Goal: Communication & Community: Answer question/provide support

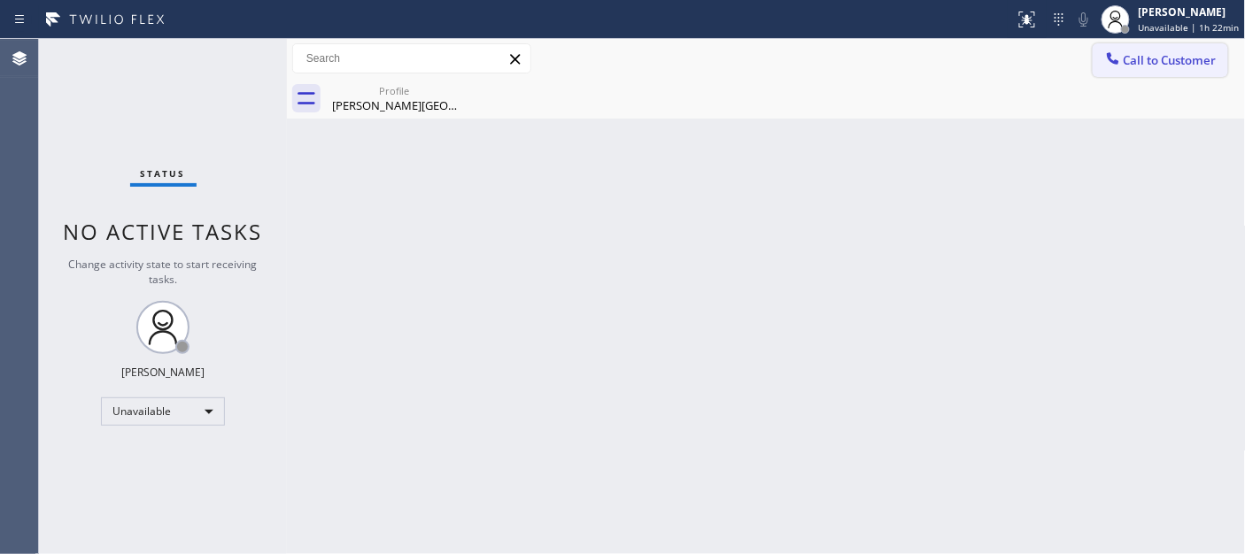
click at [1148, 53] on span "Call to Customer" at bounding box center [1170, 60] width 93 height 16
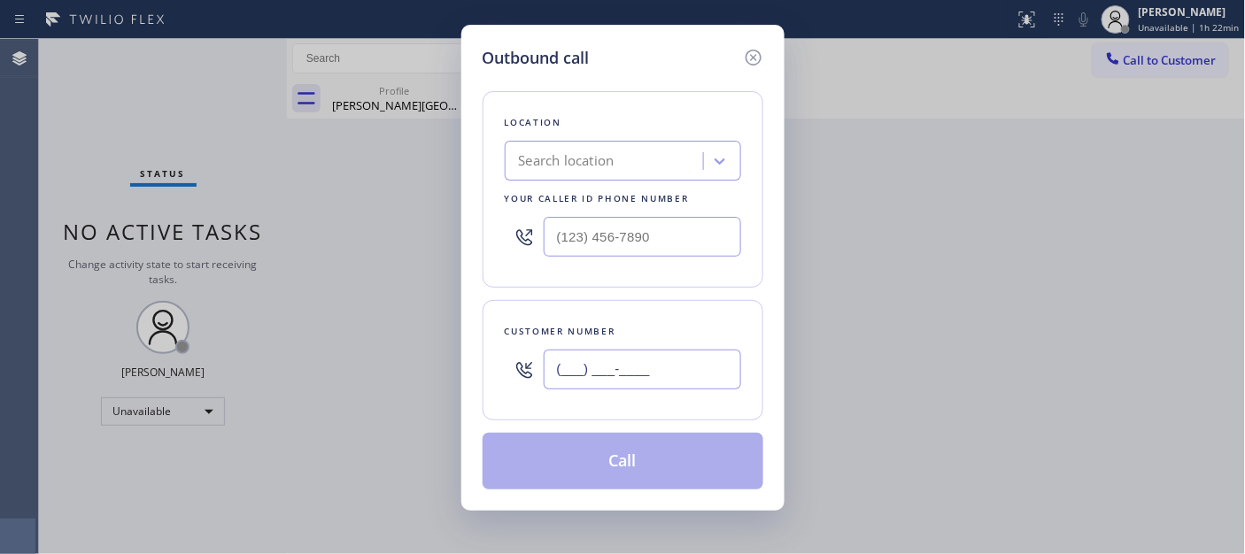
click at [587, 358] on input "(___) ___-____" at bounding box center [642, 370] width 197 height 40
paste input "917) 747-8231"
type input "[PHONE_NUMBER]"
click at [604, 243] on input "(___) ___-____" at bounding box center [642, 237] width 197 height 40
paste input "332) 334-6855"
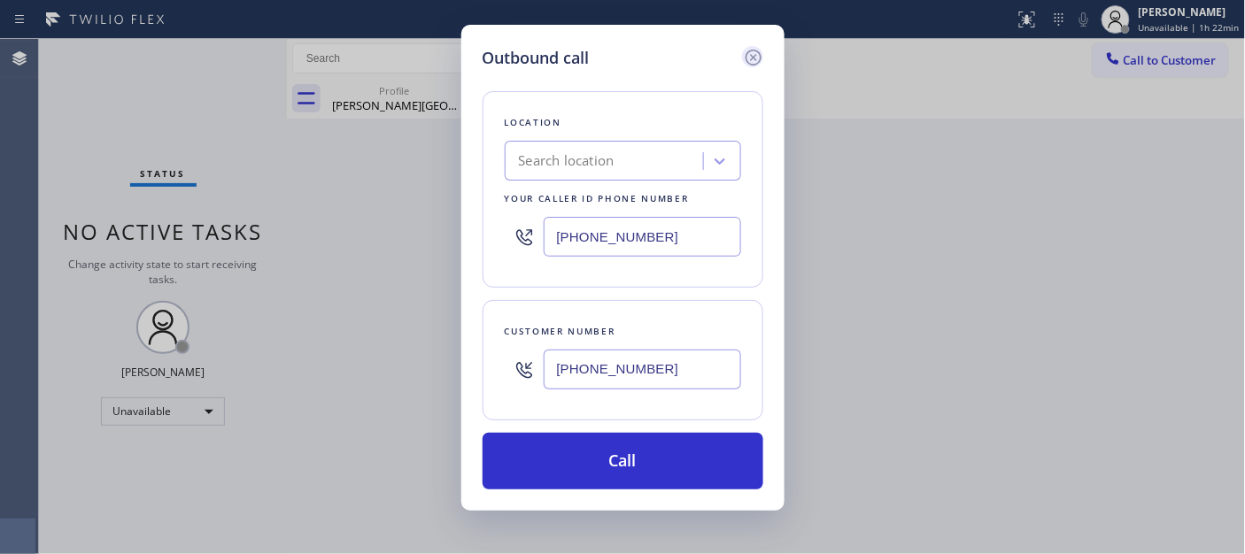
type input "[PHONE_NUMBER]"
click at [754, 56] on icon at bounding box center [753, 58] width 16 height 16
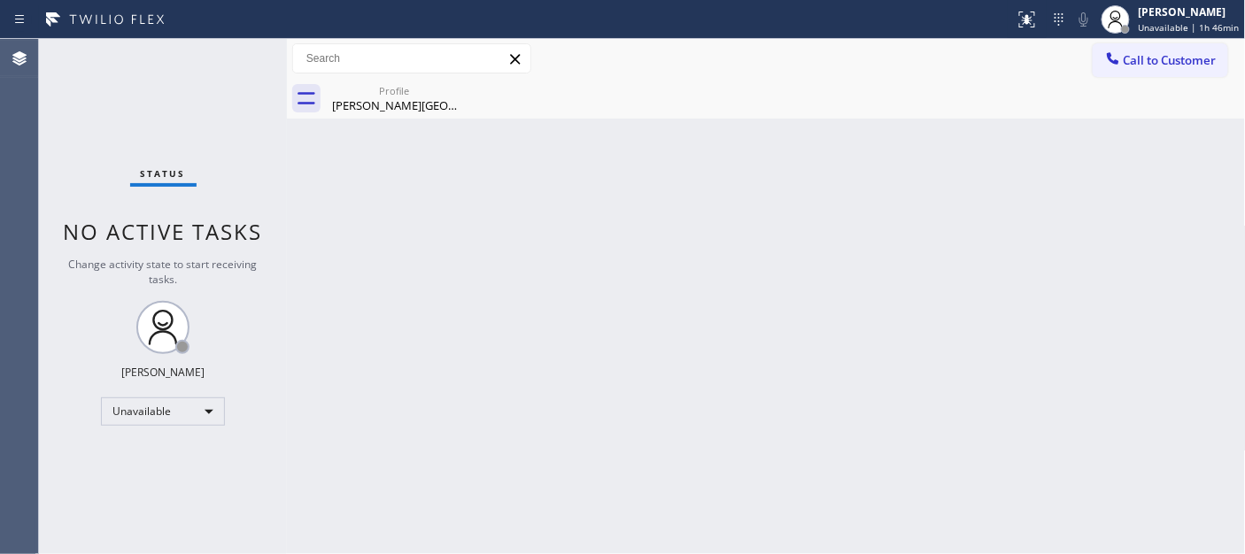
drag, startPoint x: 1144, startPoint y: 56, endPoint x: 959, endPoint y: 198, distance: 233.6
click at [1145, 55] on span "Call to Customer" at bounding box center [1170, 60] width 93 height 16
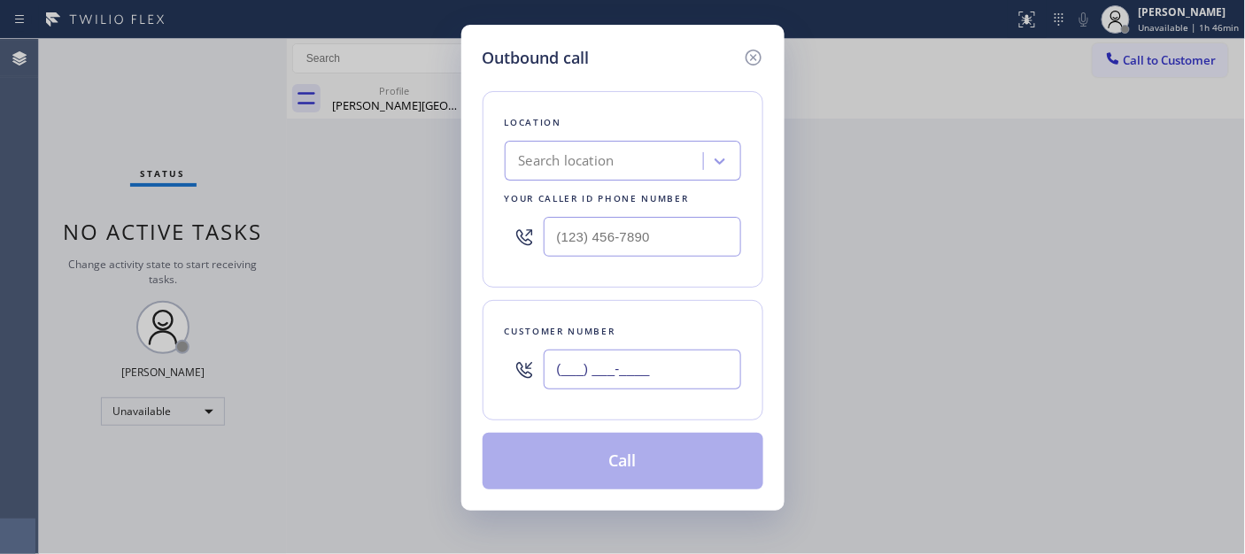
click at [676, 384] on input "(___) ___-____" at bounding box center [642, 370] width 197 height 40
paste input "917) 747-8231"
type input "[PHONE_NUMBER]"
click at [569, 242] on input "(___) ___-____" at bounding box center [642, 237] width 197 height 40
paste input "33) 233-4685"
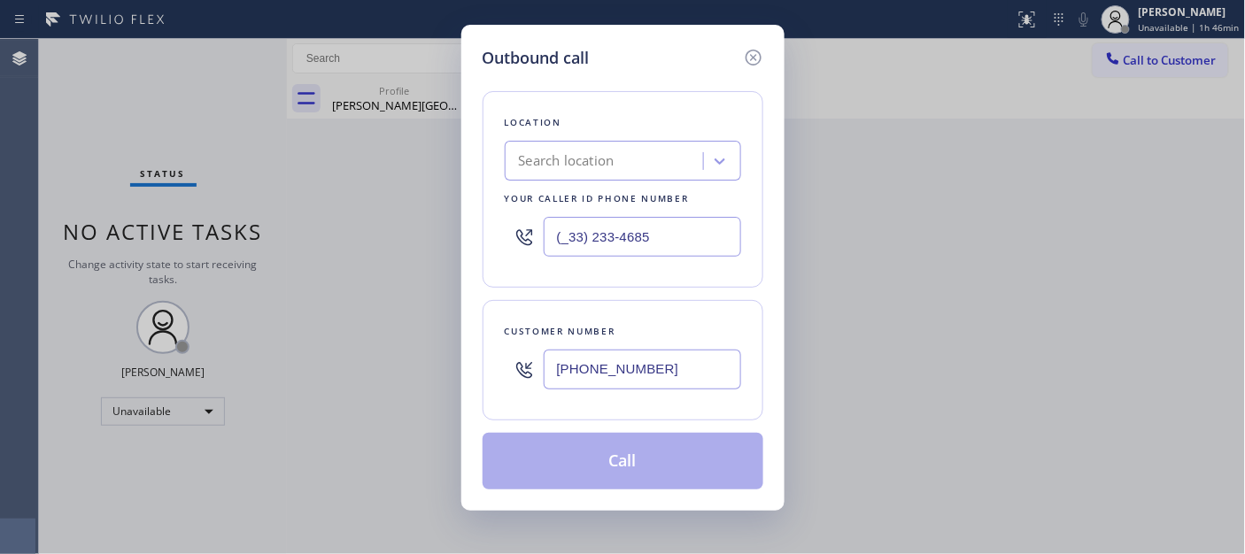
drag, startPoint x: 609, startPoint y: 235, endPoint x: 509, endPoint y: 235, distance: 100.0
click at [514, 235] on div "(_33) 233-4685" at bounding box center [623, 237] width 236 height 58
paste input "332) 334-685"
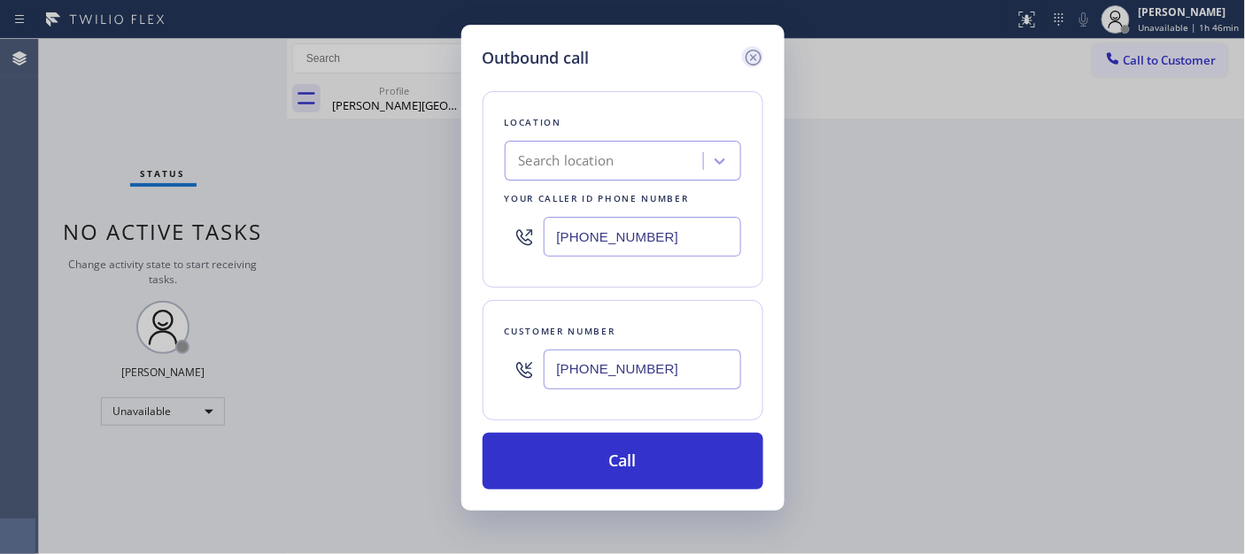
type input "[PHONE_NUMBER]"
click at [763, 49] on icon at bounding box center [753, 57] width 21 height 21
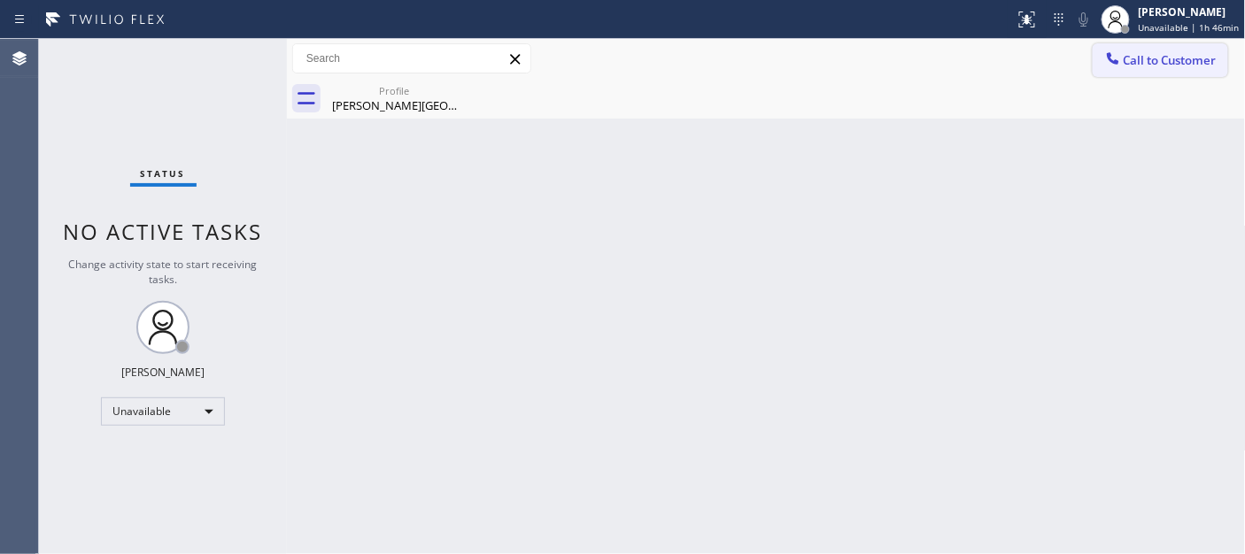
click at [1170, 56] on span "Call to Customer" at bounding box center [1170, 60] width 93 height 16
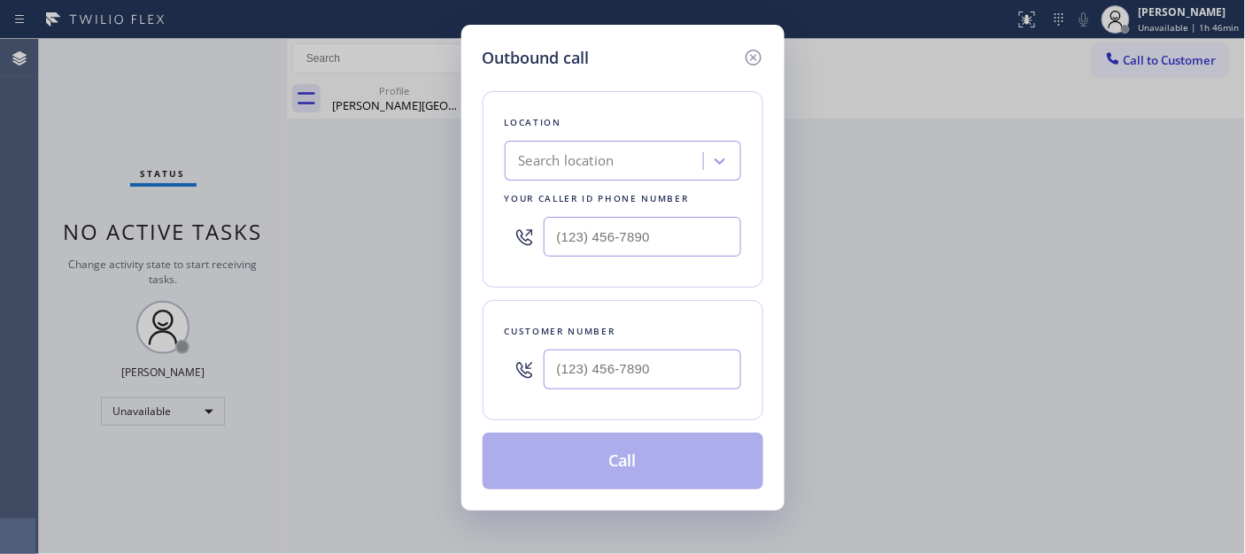
click at [543, 253] on div at bounding box center [524, 237] width 39 height 58
click at [561, 236] on input "(___) ___-____" at bounding box center [642, 237] width 197 height 40
paste input "332) 334-6855"
type input "[PHONE_NUMBER]"
click at [648, 156] on div "Search location" at bounding box center [606, 161] width 193 height 31
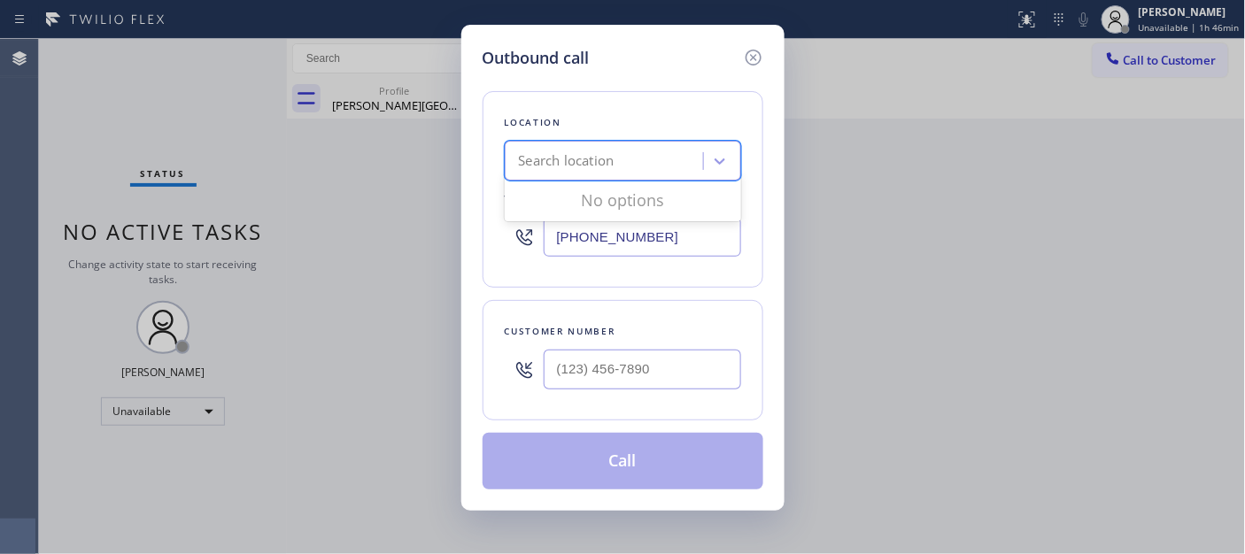
click at [648, 156] on div "Search location" at bounding box center [606, 161] width 193 height 31
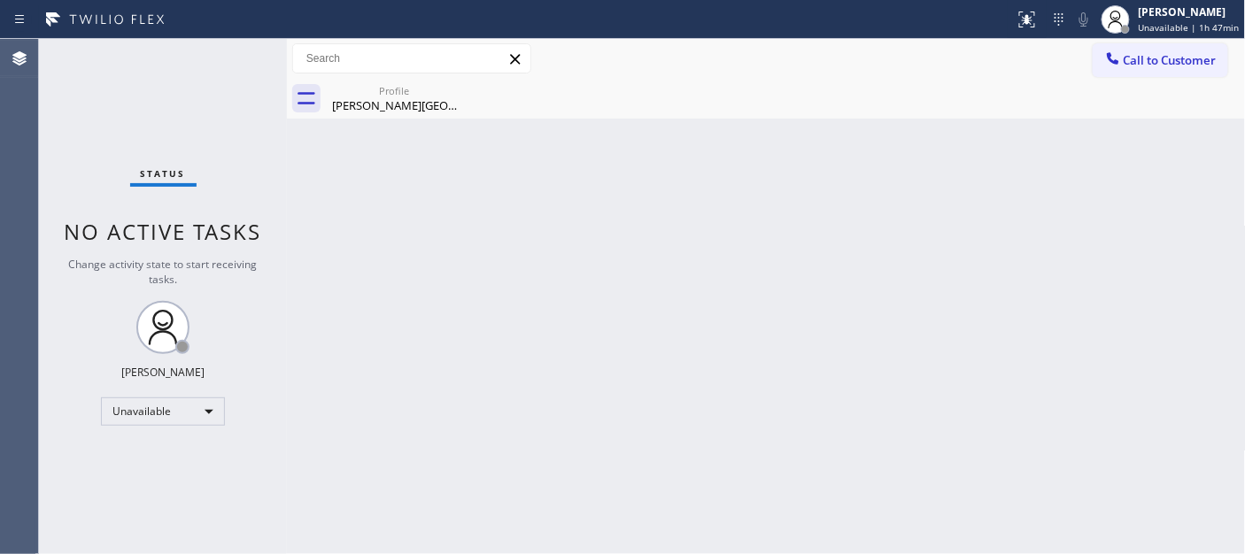
click at [1124, 85] on div "Profile [PERSON_NAME][GEOGRAPHIC_DATA][PERSON_NAME]" at bounding box center [786, 99] width 920 height 40
click at [1139, 68] on button "Call to Customer" at bounding box center [1160, 60] width 135 height 34
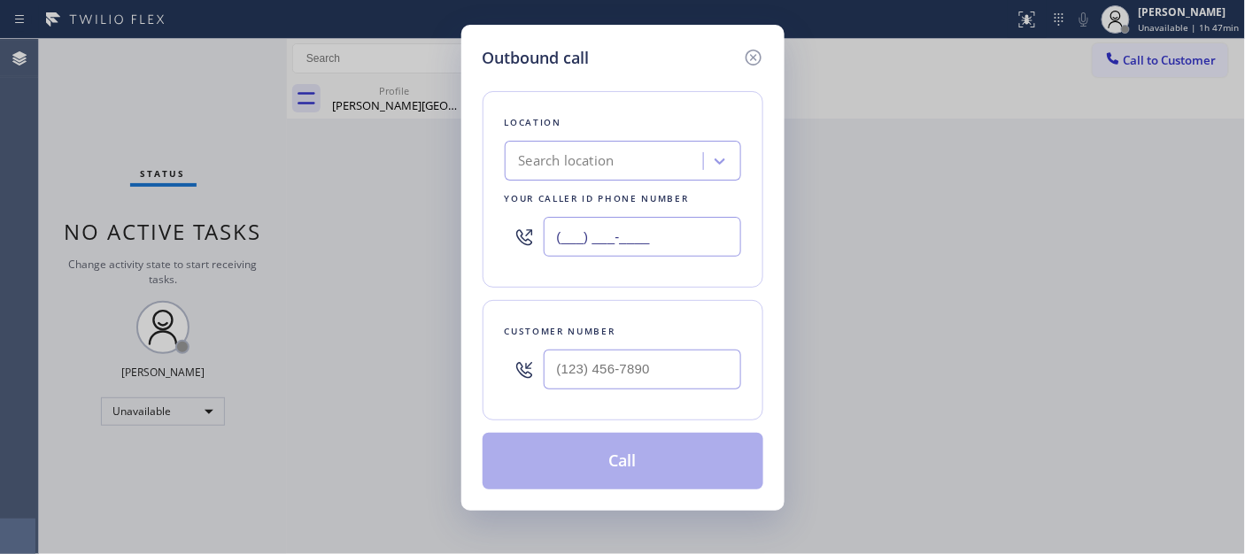
click at [556, 239] on input "(___) ___-____" at bounding box center [642, 237] width 197 height 40
paste input "332) 334-6855"
type input "[PHONE_NUMBER]"
click at [555, 377] on input "(___) ___-____" at bounding box center [642, 370] width 197 height 40
paste input "917) 747-8231"
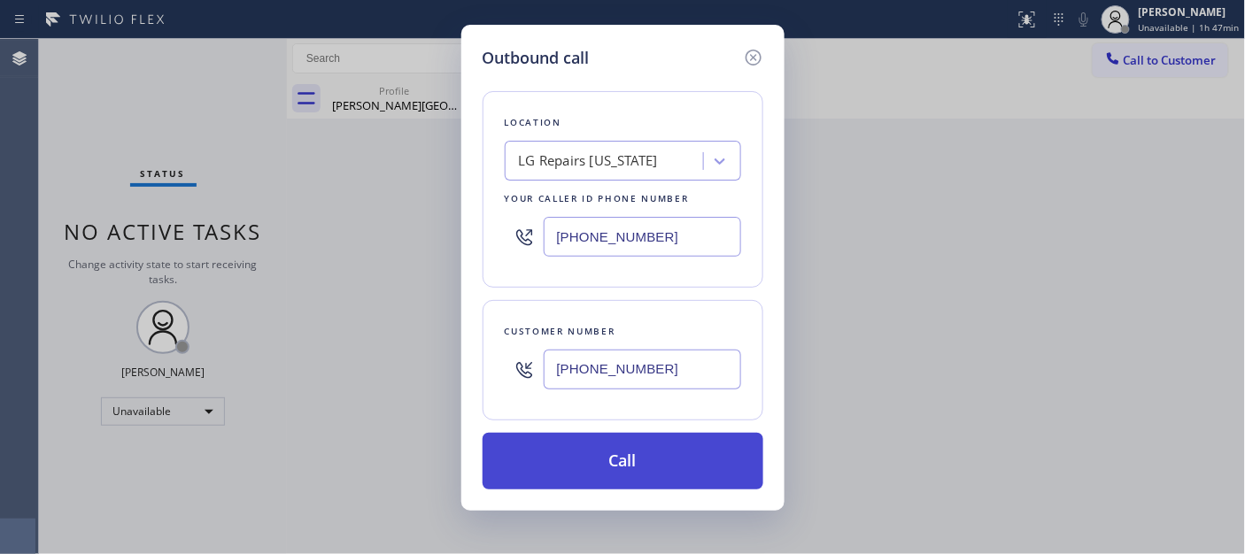
type input "[PHONE_NUMBER]"
click at [639, 460] on button "Call" at bounding box center [623, 461] width 281 height 57
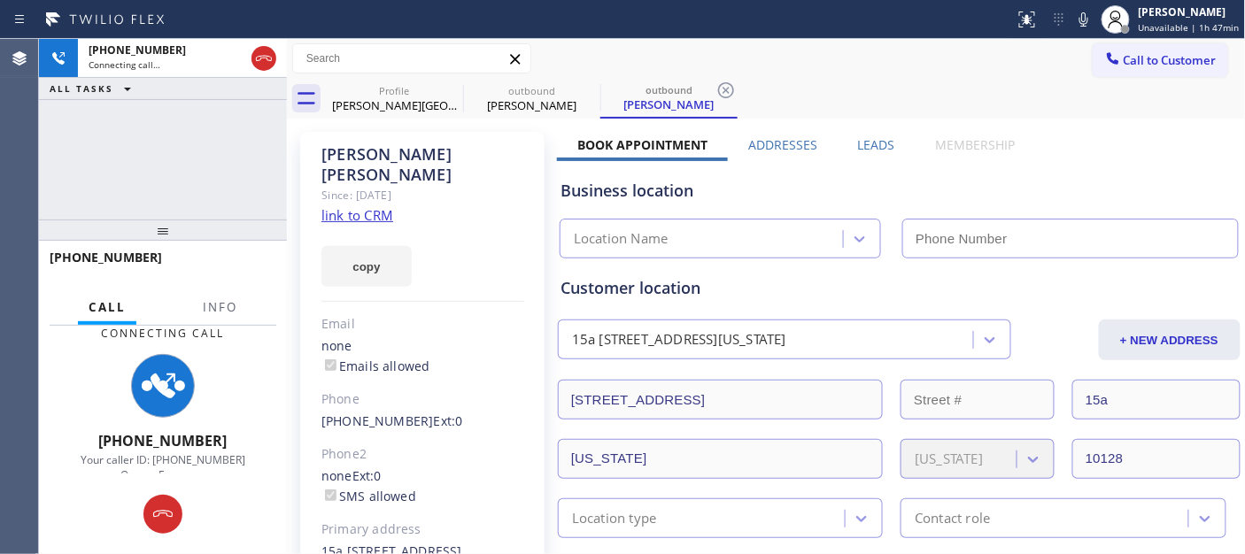
type input "[PHONE_NUMBER]"
drag, startPoint x: 241, startPoint y: 217, endPoint x: 226, endPoint y: 89, distance: 129.3
click at [227, 107] on div "+19177478231 Connecting call… ALL TASKS ALL TASKS ACTIVE TASKS TASKS IN WRAP UP…" at bounding box center [163, 296] width 248 height 515
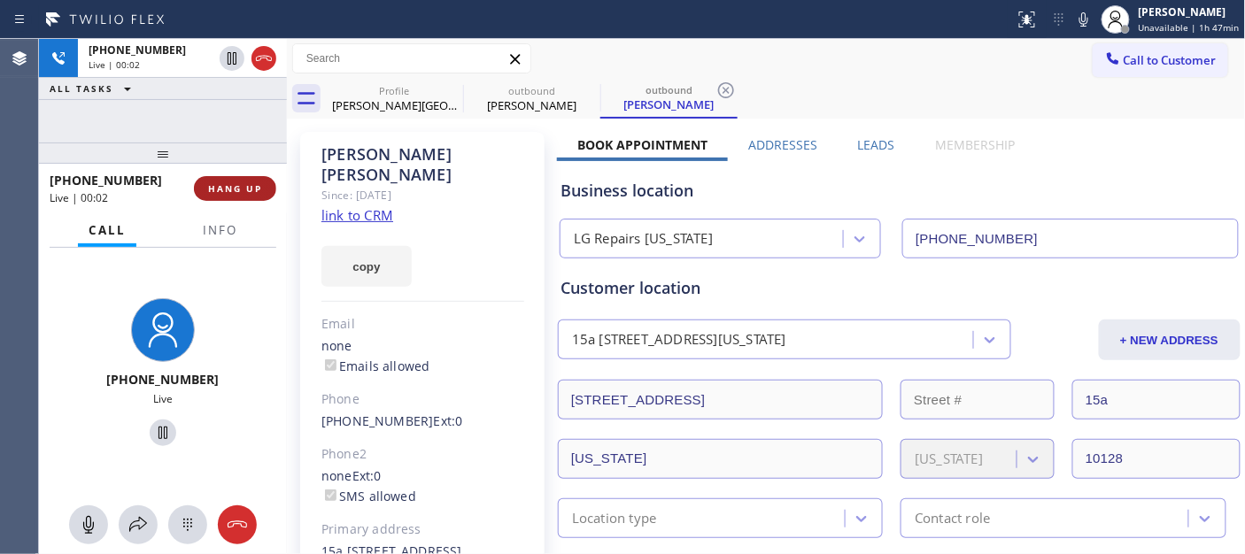
click at [244, 182] on span "HANG UP" at bounding box center [235, 188] width 54 height 12
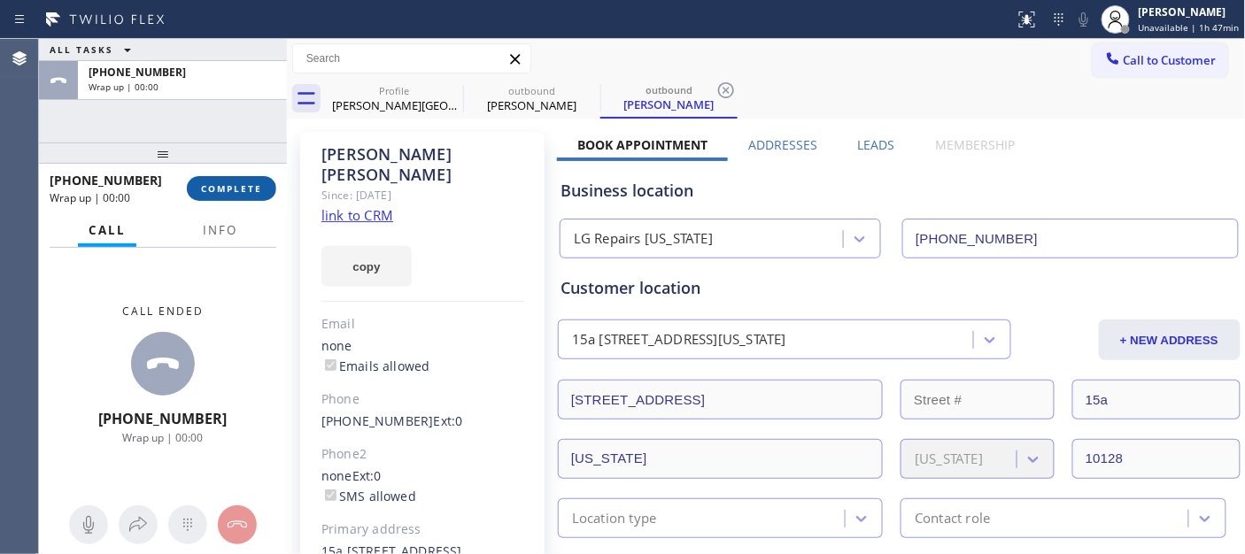
click at [244, 182] on span "COMPLETE" at bounding box center [231, 188] width 61 height 12
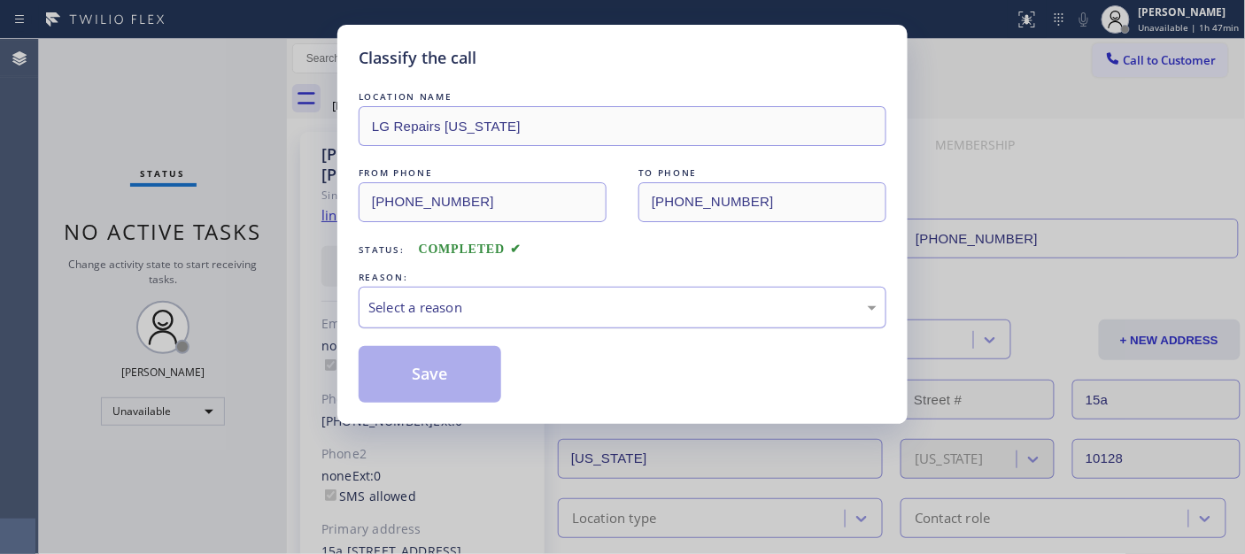
click at [604, 319] on div "Select a reason" at bounding box center [623, 308] width 528 height 42
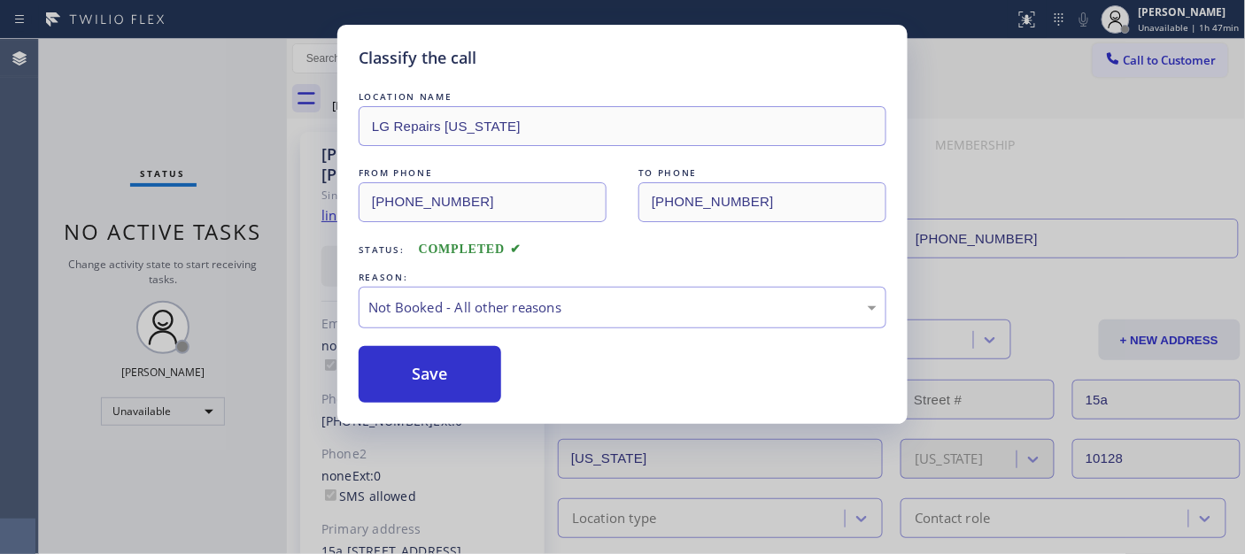
drag, startPoint x: 421, startPoint y: 374, endPoint x: 1038, endPoint y: 428, distance: 618.6
click at [421, 375] on button "Save" at bounding box center [430, 374] width 143 height 57
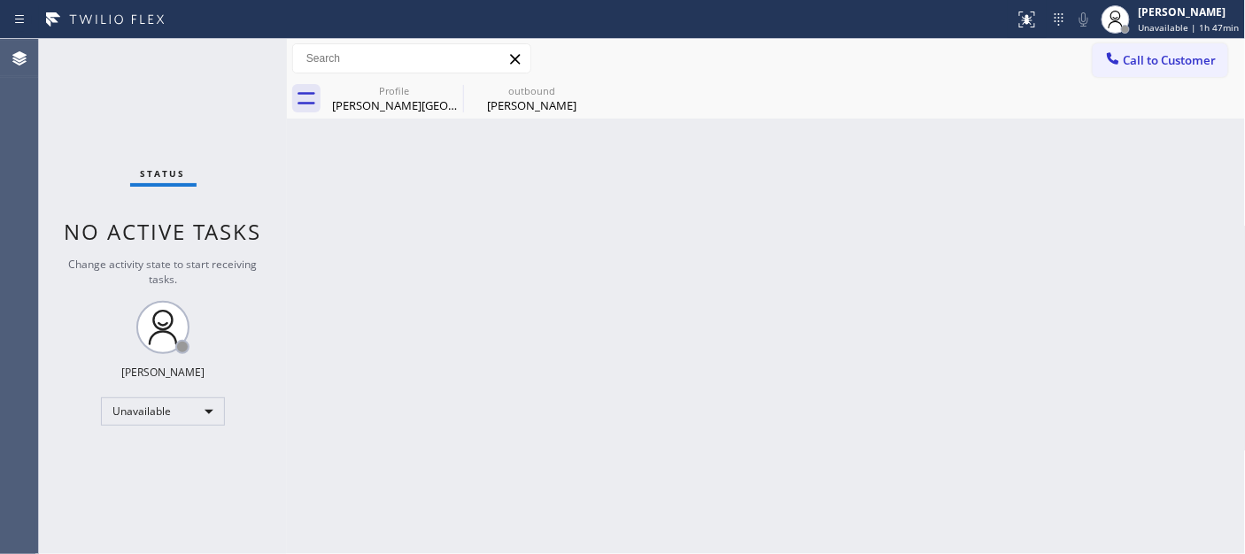
drag, startPoint x: 930, startPoint y: 431, endPoint x: 960, endPoint y: 456, distance: 39.0
click at [930, 431] on div "Back to Dashboard Change Sender ID Customers Technicians Select a contact Outbo…" at bounding box center [766, 296] width 959 height 515
drag, startPoint x: 859, startPoint y: 264, endPoint x: 854, endPoint y: 83, distance: 180.7
click at [859, 264] on div "Back to Dashboard Change Sender ID Customers Technicians Select a contact Outbo…" at bounding box center [766, 296] width 959 height 515
drag, startPoint x: 1154, startPoint y: 51, endPoint x: 1123, endPoint y: 86, distance: 46.4
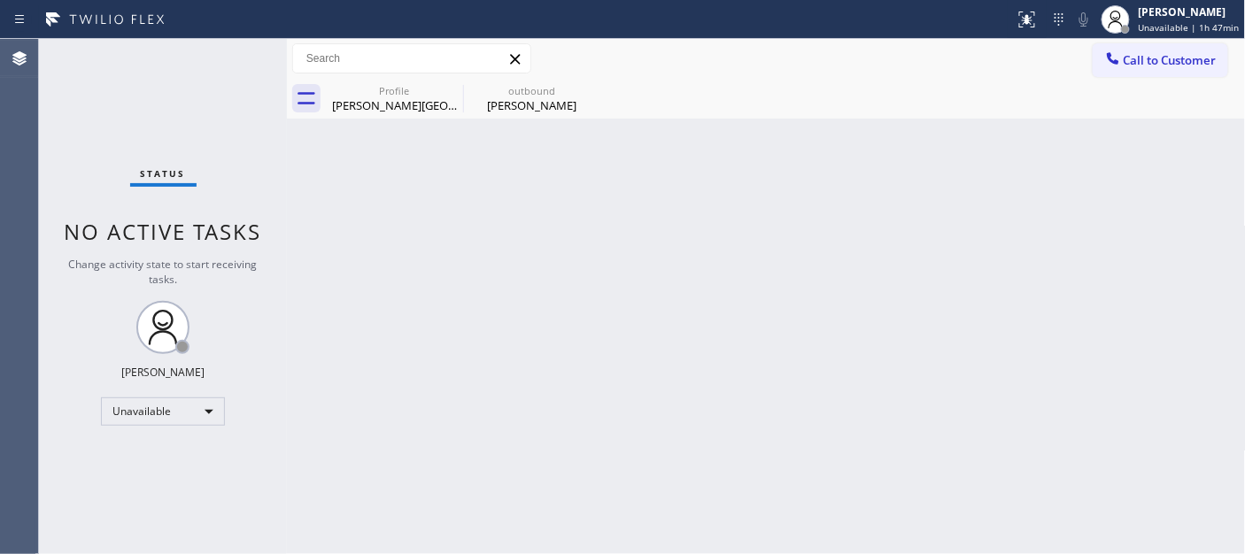
click at [1153, 52] on span "Call to Customer" at bounding box center [1170, 60] width 93 height 16
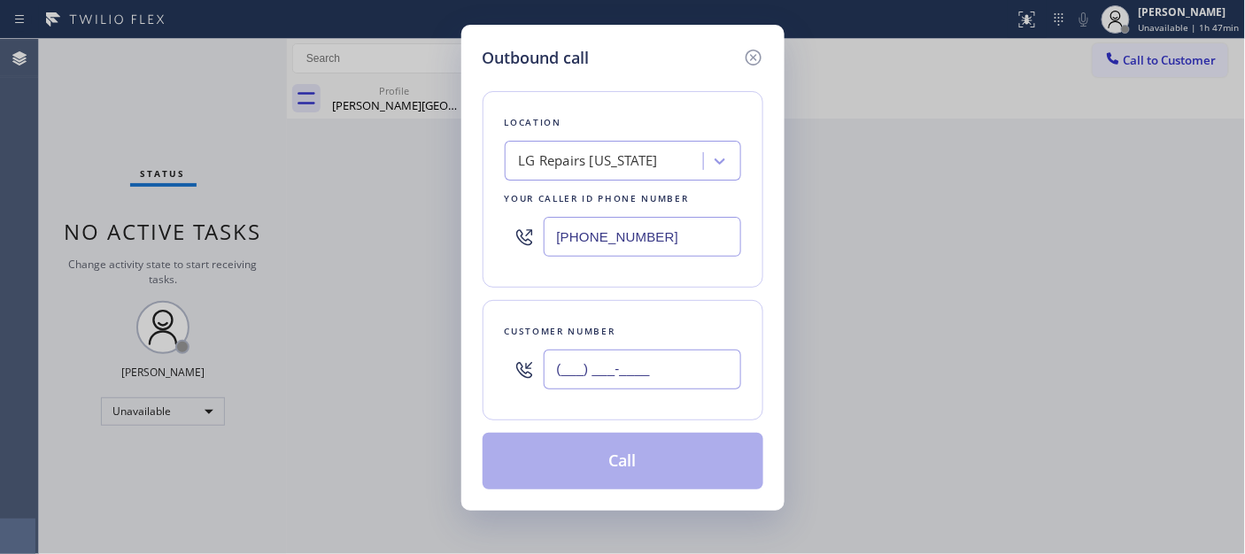
click at [622, 381] on input "(___) ___-____" at bounding box center [642, 370] width 197 height 40
paste input "408) 314-7944"
type input "[PHONE_NUMBER]"
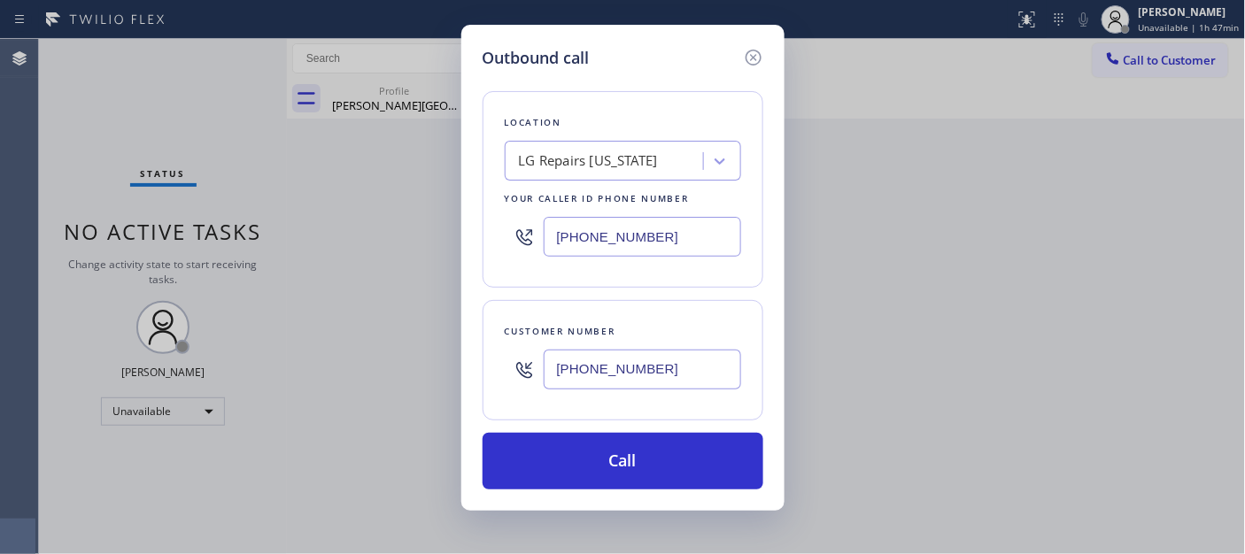
drag, startPoint x: 659, startPoint y: 227, endPoint x: 546, endPoint y: 273, distance: 121.5
click at [400, 233] on div "Outbound call Location LG Repairs New York Your caller id phone number (332) 33…" at bounding box center [622, 277] width 1245 height 554
paste input "408) 741-9588"
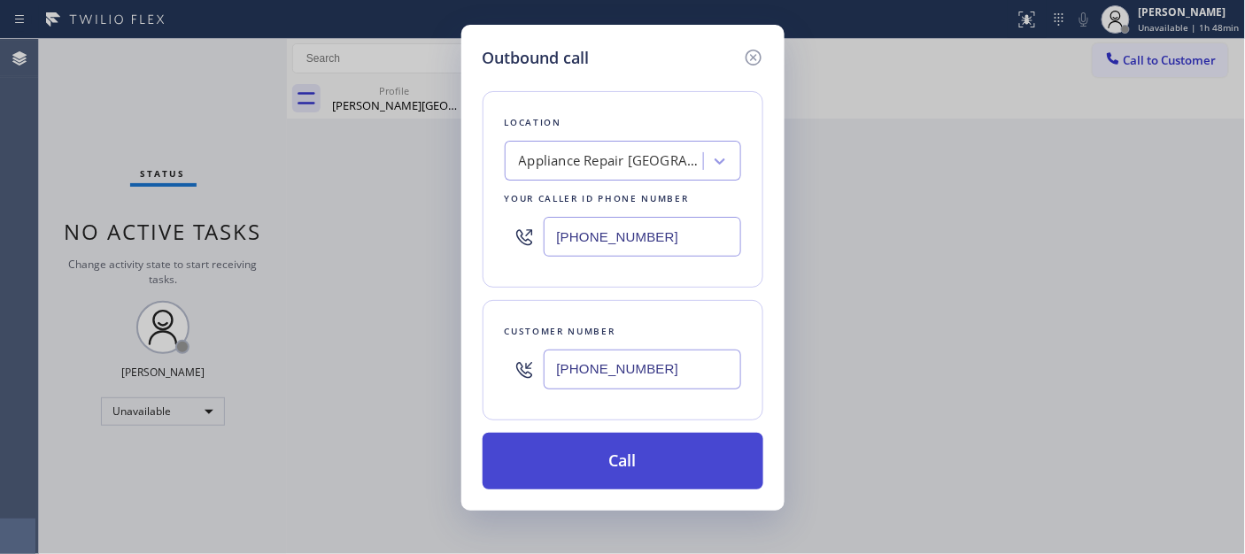
type input "[PHONE_NUMBER]"
click at [630, 448] on button "Call" at bounding box center [623, 461] width 281 height 57
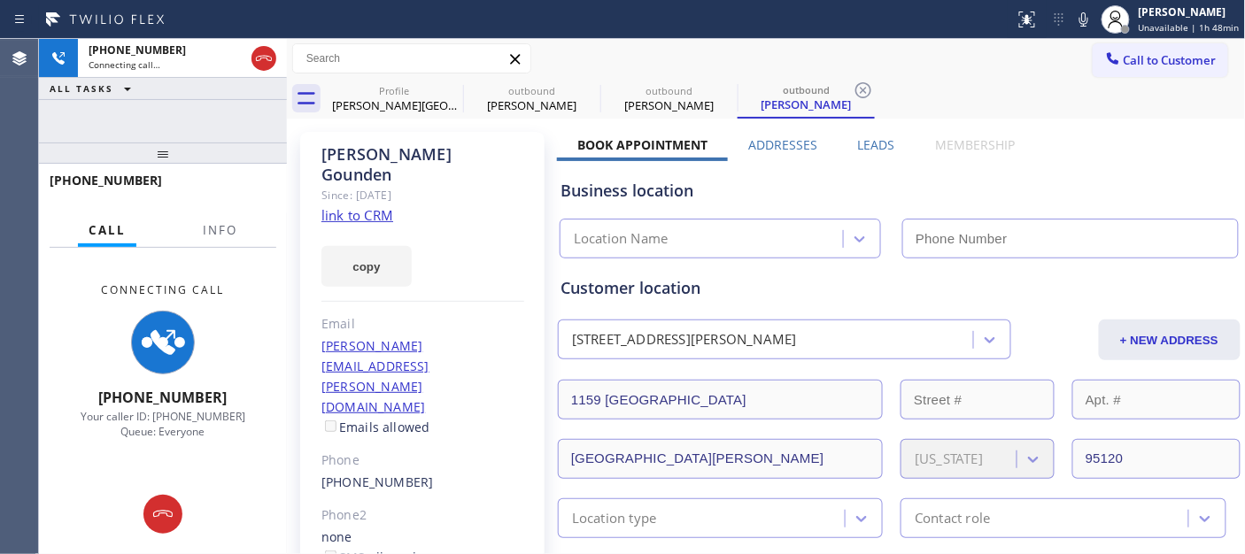
type input "[PHONE_NUMBER]"
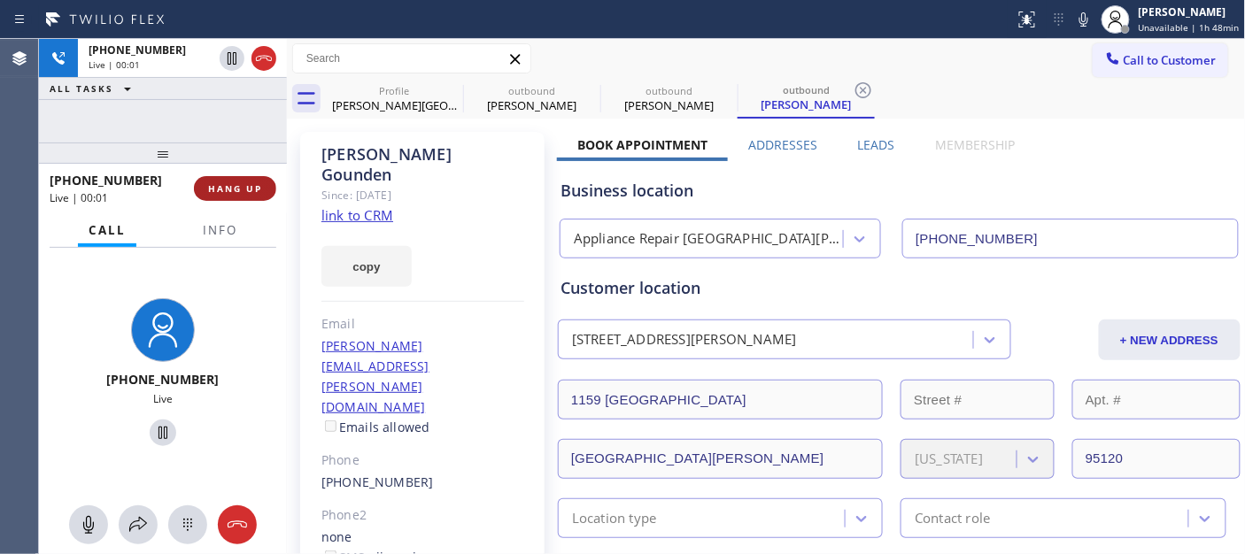
click at [221, 196] on button "HANG UP" at bounding box center [235, 188] width 82 height 25
click at [219, 189] on span "HANG UP" at bounding box center [235, 188] width 54 height 12
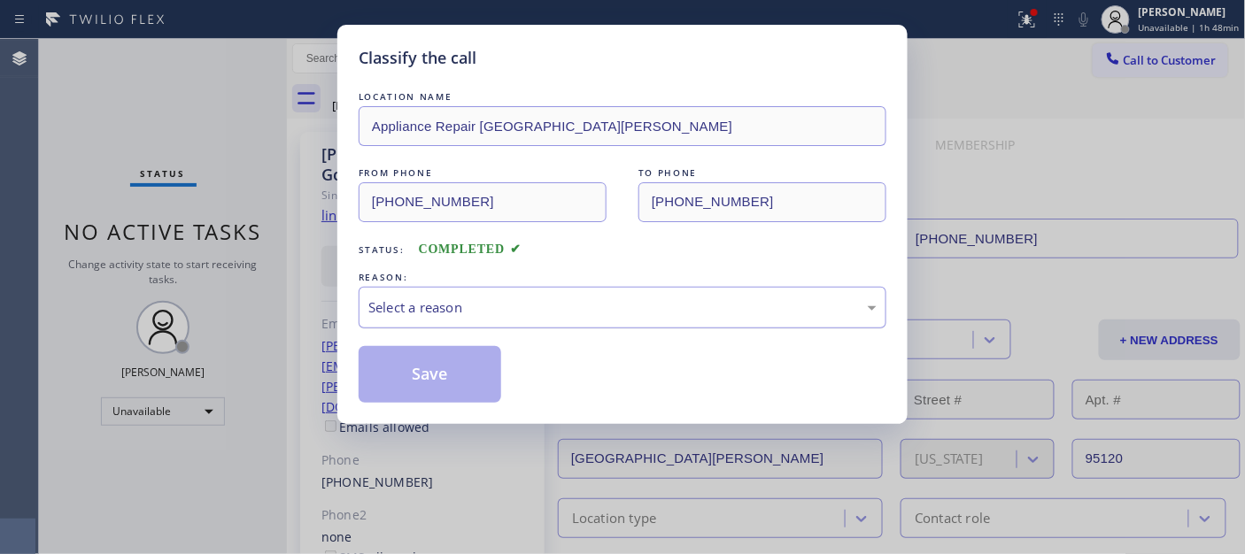
drag, startPoint x: 583, startPoint y: 292, endPoint x: 569, endPoint y: 301, distance: 16.0
click at [581, 294] on div "Select a reason" at bounding box center [623, 308] width 528 height 42
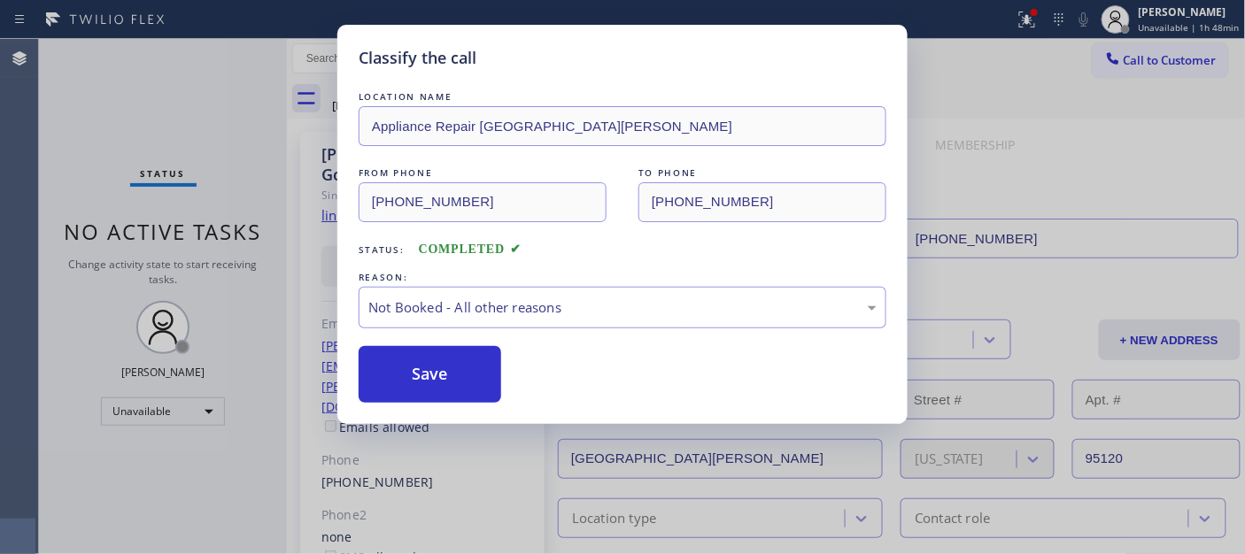
click at [471, 382] on button "Save" at bounding box center [430, 374] width 143 height 57
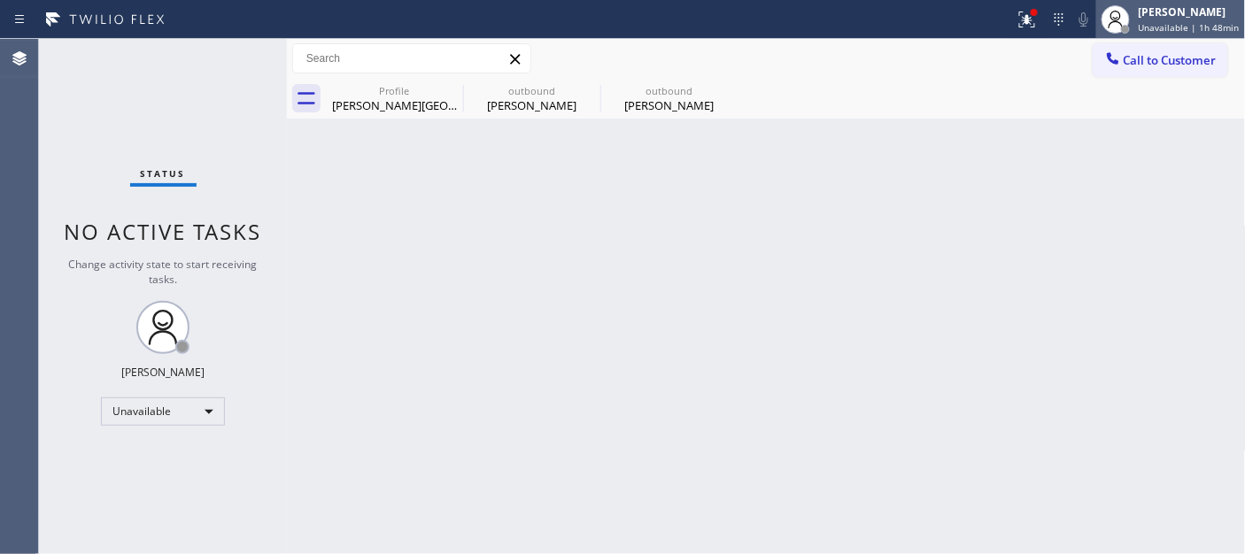
click at [1135, 36] on div at bounding box center [1115, 19] width 39 height 39
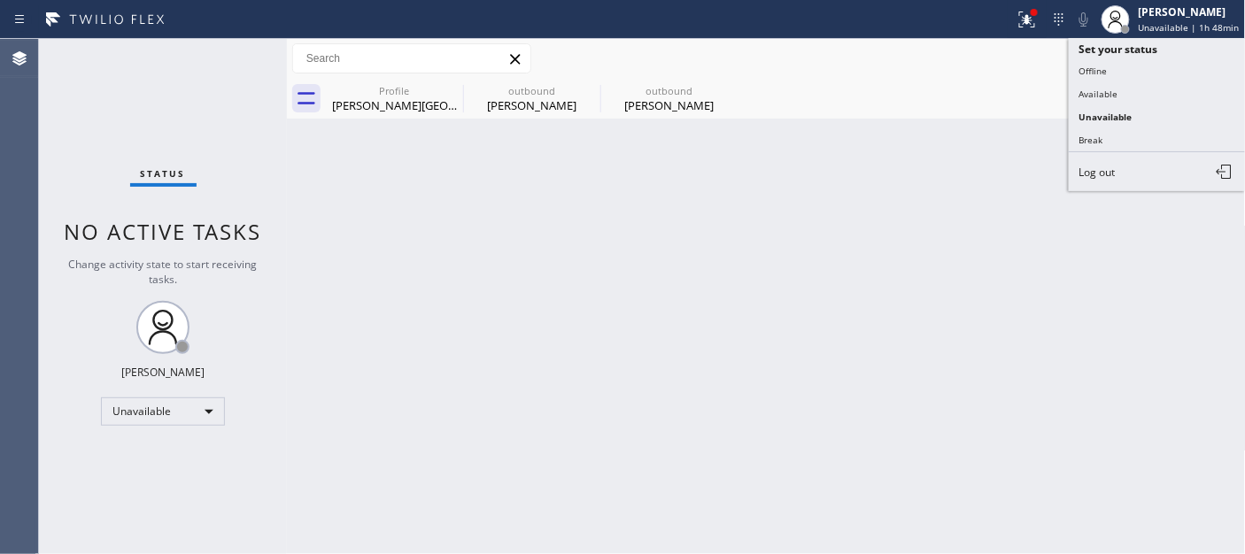
click at [1114, 59] on button "Offline" at bounding box center [1157, 70] width 177 height 23
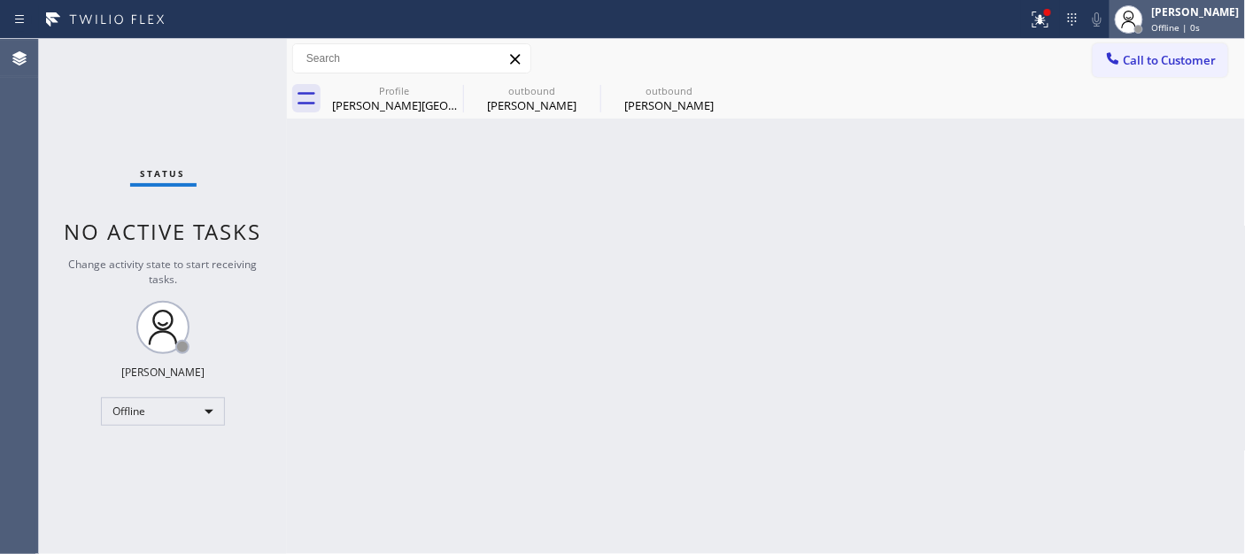
click at [1202, 25] on div "Offline | 0s" at bounding box center [1196, 27] width 88 height 12
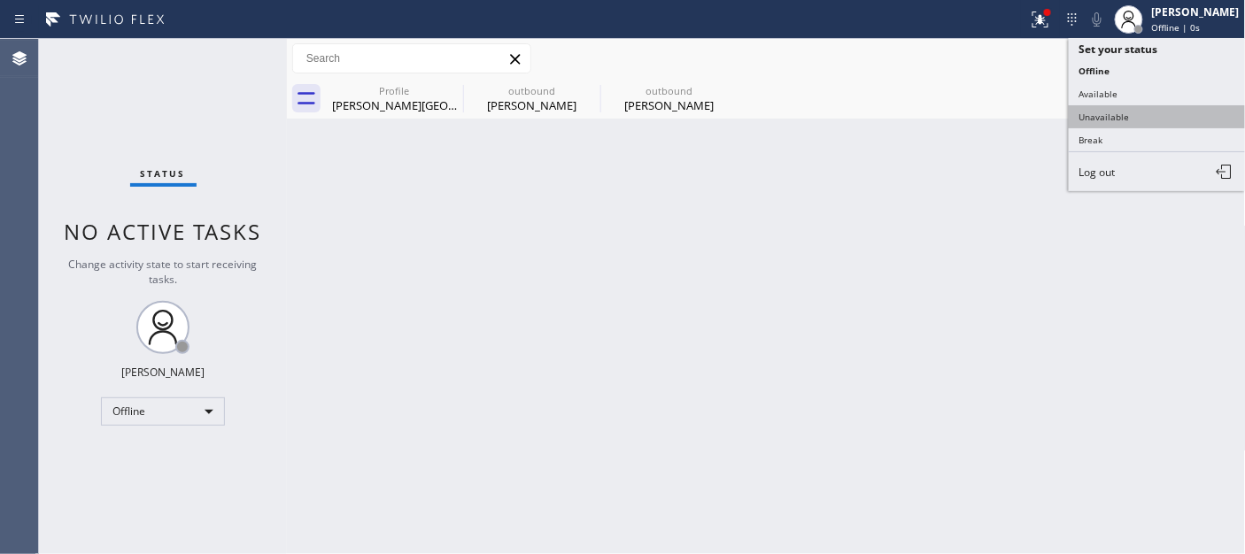
click at [1118, 120] on button "Unavailable" at bounding box center [1157, 116] width 177 height 23
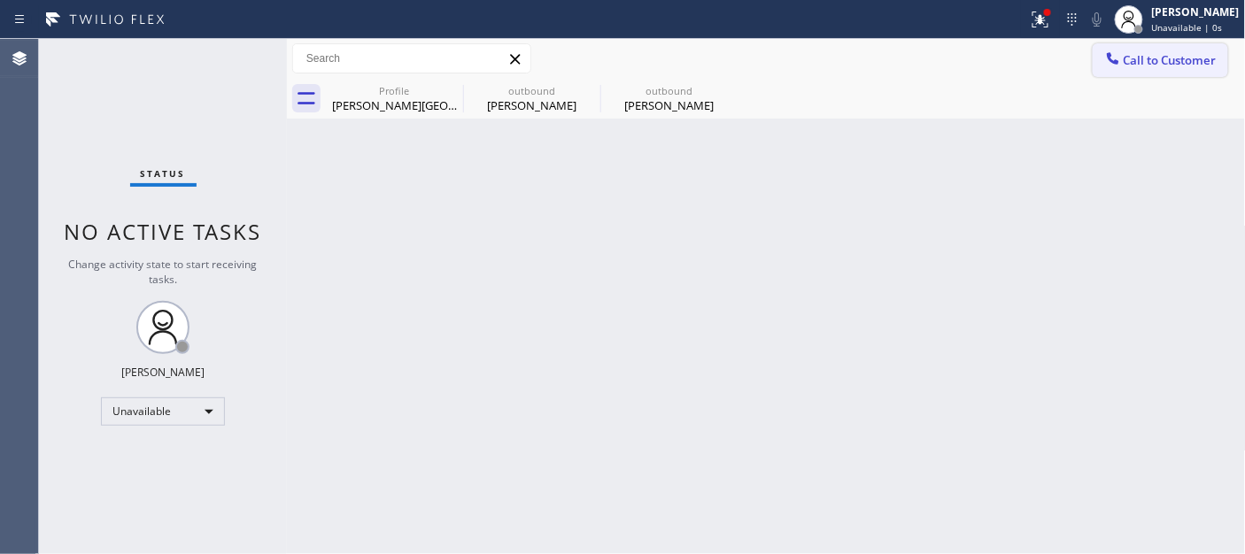
click at [1121, 59] on div at bounding box center [1112, 60] width 21 height 21
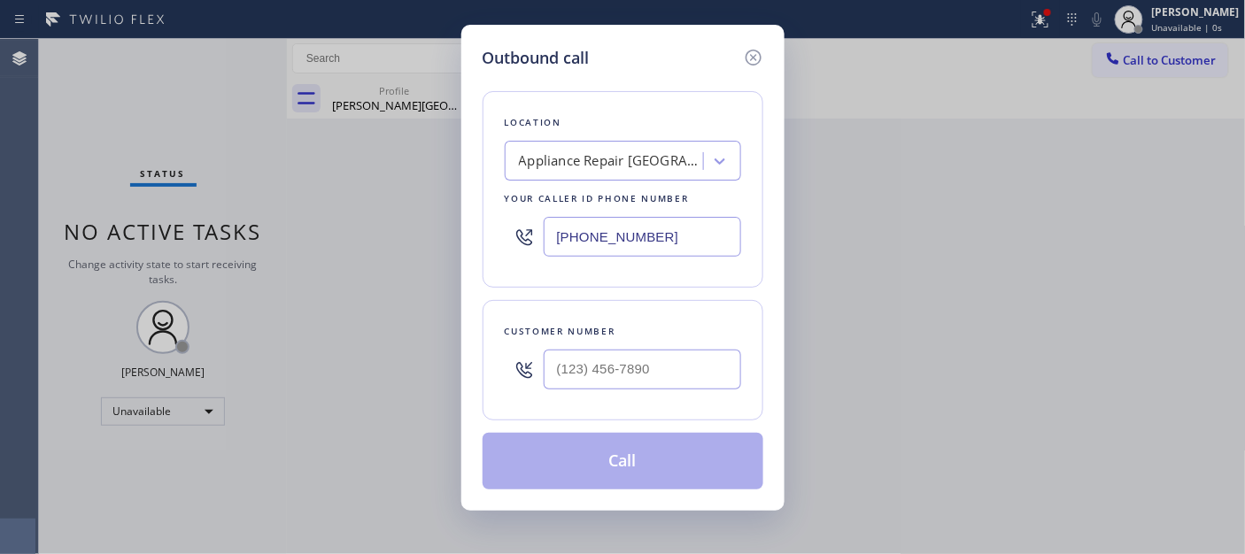
click at [586, 270] on div "Location Appliance Repair San Jose Your caller id phone number (408) 741-9588" at bounding box center [623, 189] width 281 height 197
drag, startPoint x: 473, startPoint y: 222, endPoint x: 449, endPoint y: 222, distance: 23.9
click at [449, 222] on div "Outbound call Location Appliance Repair San Jose Your caller id phone number (4…" at bounding box center [622, 277] width 1245 height 554
paste input "25) 984-4091"
type input "(425) 984-4091"
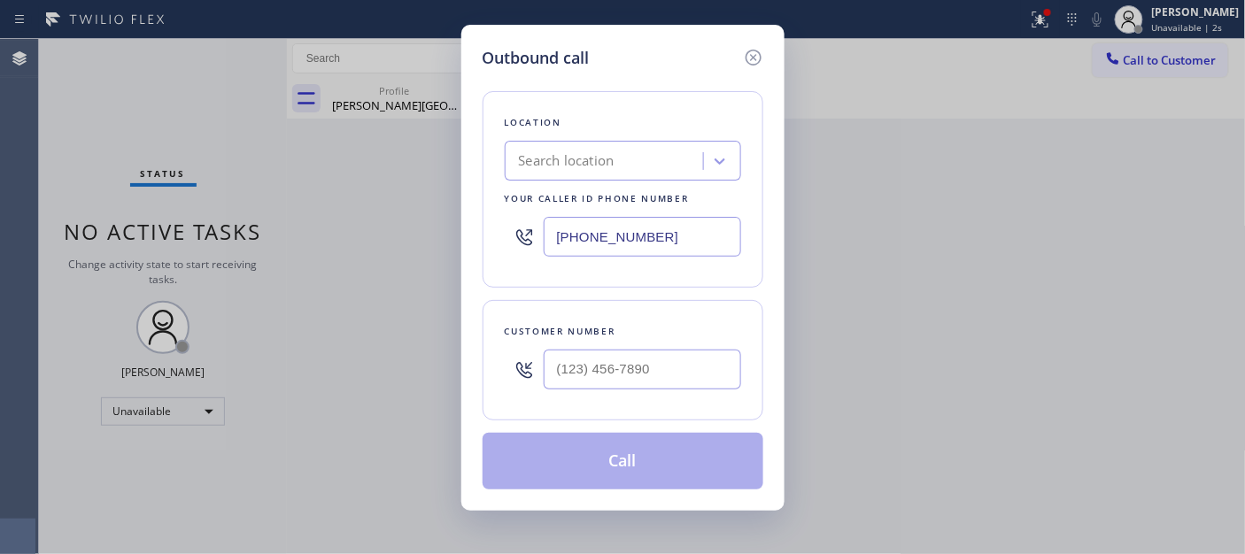
type input "(___) ___-____"
type input "[PHONE_NUMBER]"
click at [582, 387] on input "(___) ___-____" at bounding box center [642, 370] width 197 height 40
paste input "425) 984-4091"
type input "(425) 984-4091"
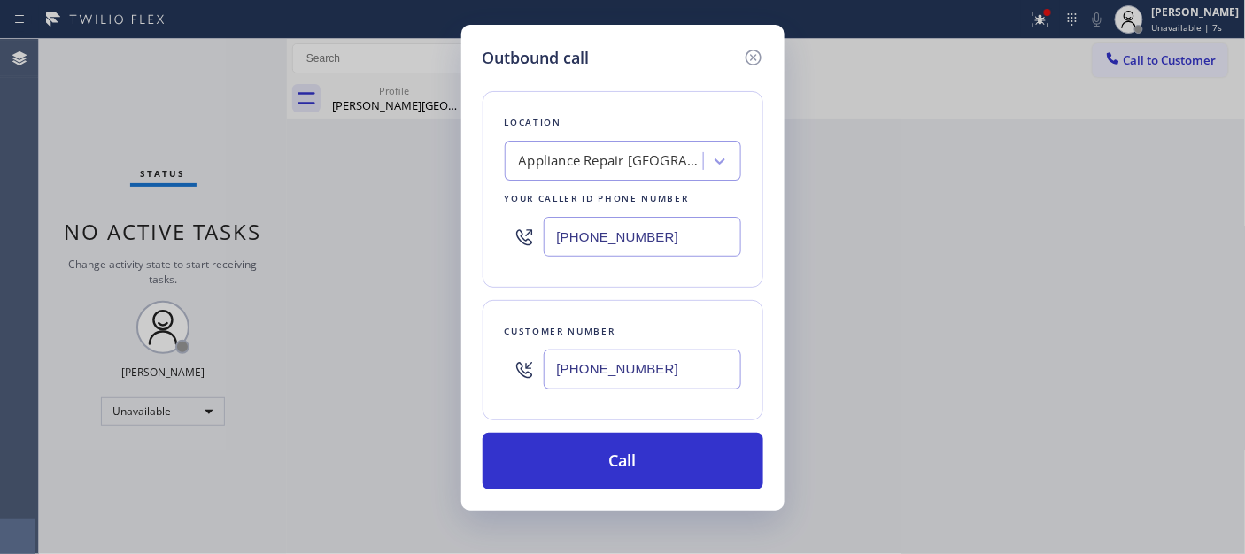
drag, startPoint x: 545, startPoint y: 214, endPoint x: 511, endPoint y: 232, distance: 38.0
click at [506, 218] on div "[PHONE_NUMBER]" at bounding box center [623, 237] width 236 height 58
drag, startPoint x: 633, startPoint y: 242, endPoint x: 452, endPoint y: 242, distance: 181.5
click at [454, 242] on div "Outbound call Location Appliance Repair San Jose Your caller id phone number (4…" at bounding box center [622, 277] width 1245 height 554
paste input "877) 777-0796"
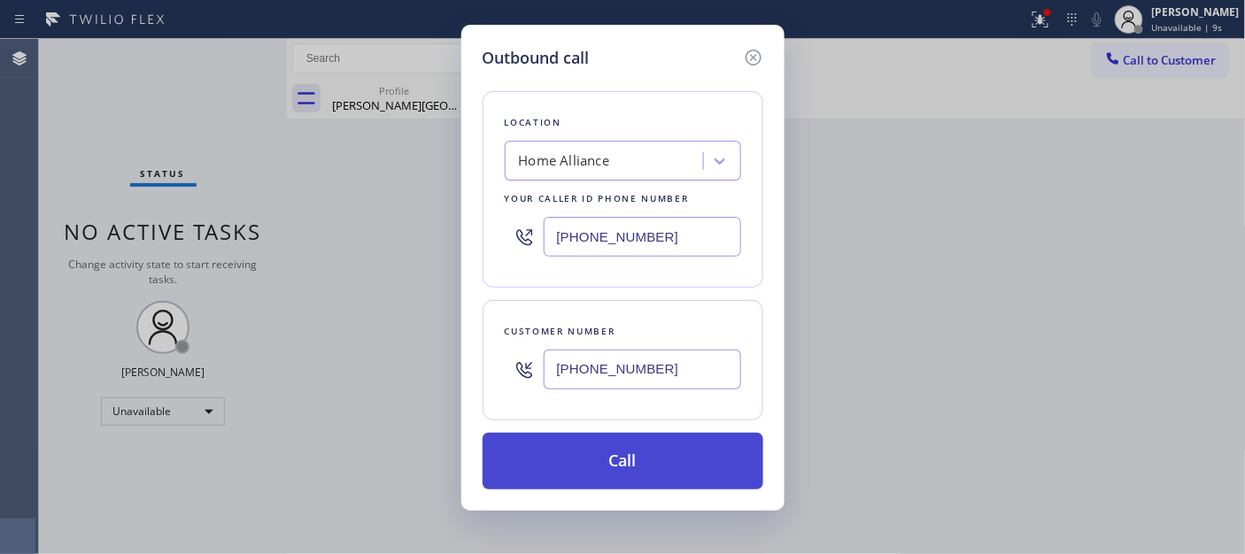
type input "[PHONE_NUMBER]"
click at [640, 452] on button "Call" at bounding box center [623, 461] width 281 height 57
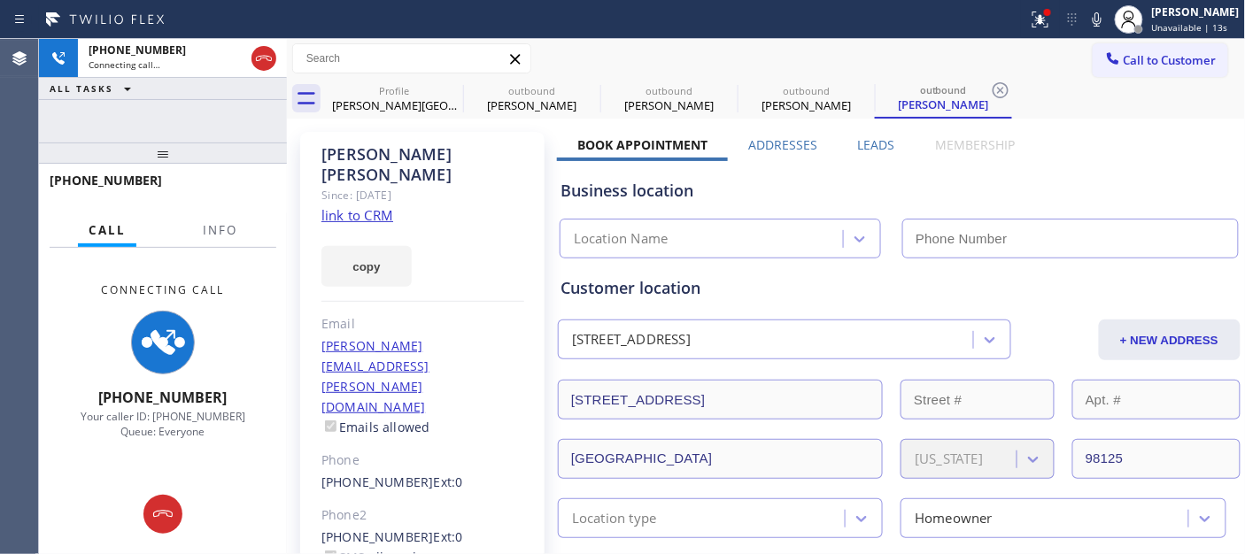
type input "[PHONE_NUMBER]"
drag, startPoint x: 456, startPoint y: 86, endPoint x: 522, endPoint y: 83, distance: 66.5
click at [0, 0] on icon at bounding box center [0, 0] width 0 height 0
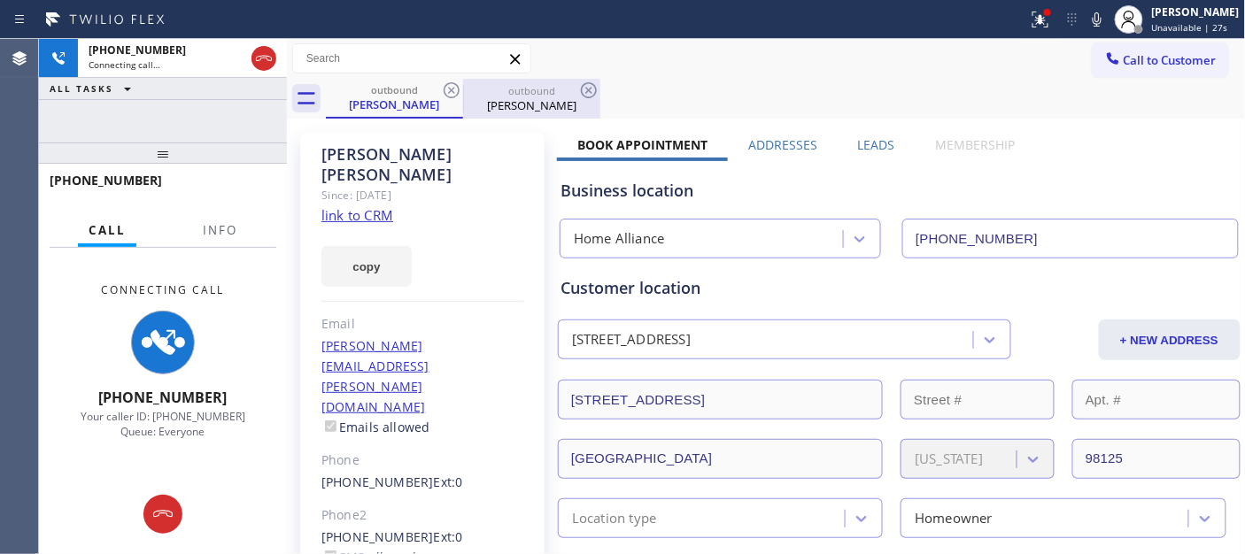
type input "[PHONE_NUMBER]"
click at [631, 86] on div "outbound Marisa Scalco outbound Marisa Scalco" at bounding box center [786, 99] width 920 height 40
drag, startPoint x: 1039, startPoint y: 19, endPoint x: 877, endPoint y: 157, distance: 213.0
click at [1039, 19] on icon at bounding box center [1040, 17] width 11 height 6
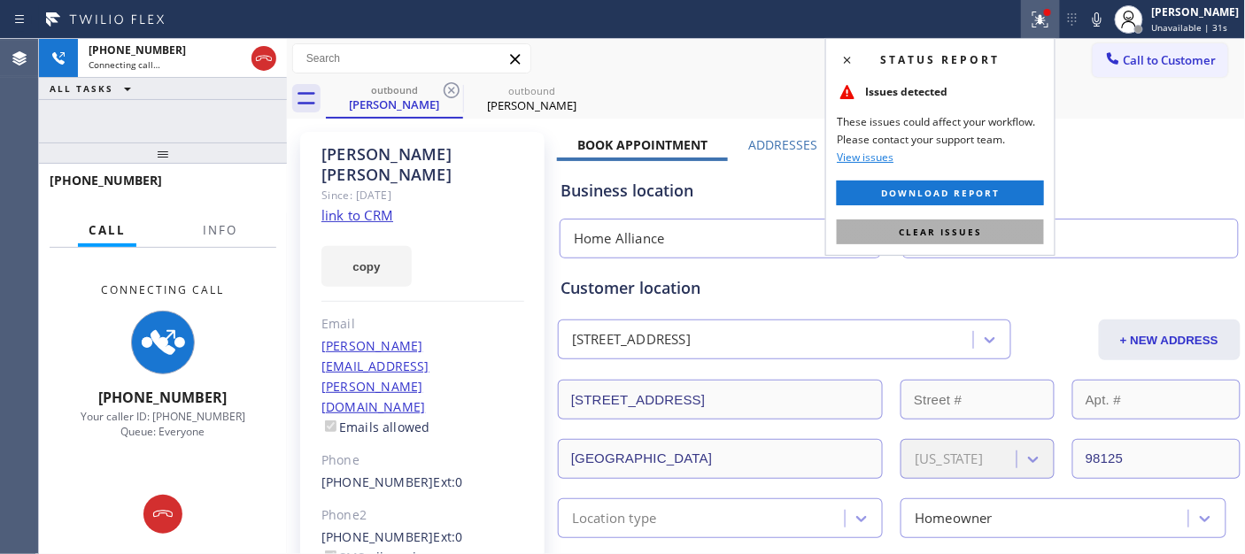
click at [851, 242] on button "Clear issues" at bounding box center [940, 232] width 207 height 25
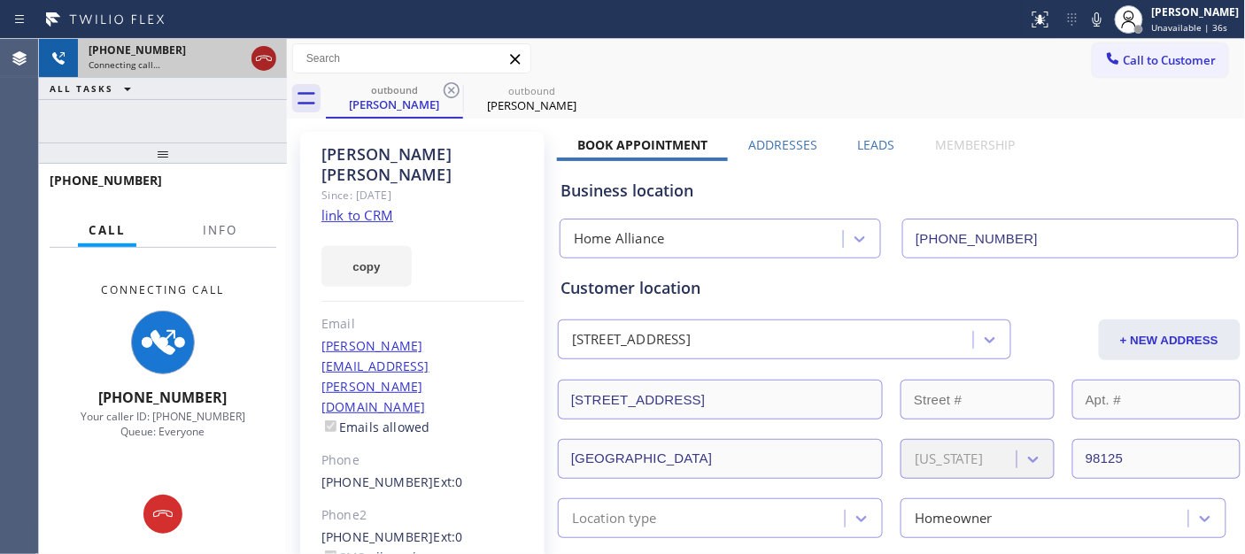
click at [257, 57] on icon at bounding box center [264, 58] width 16 height 5
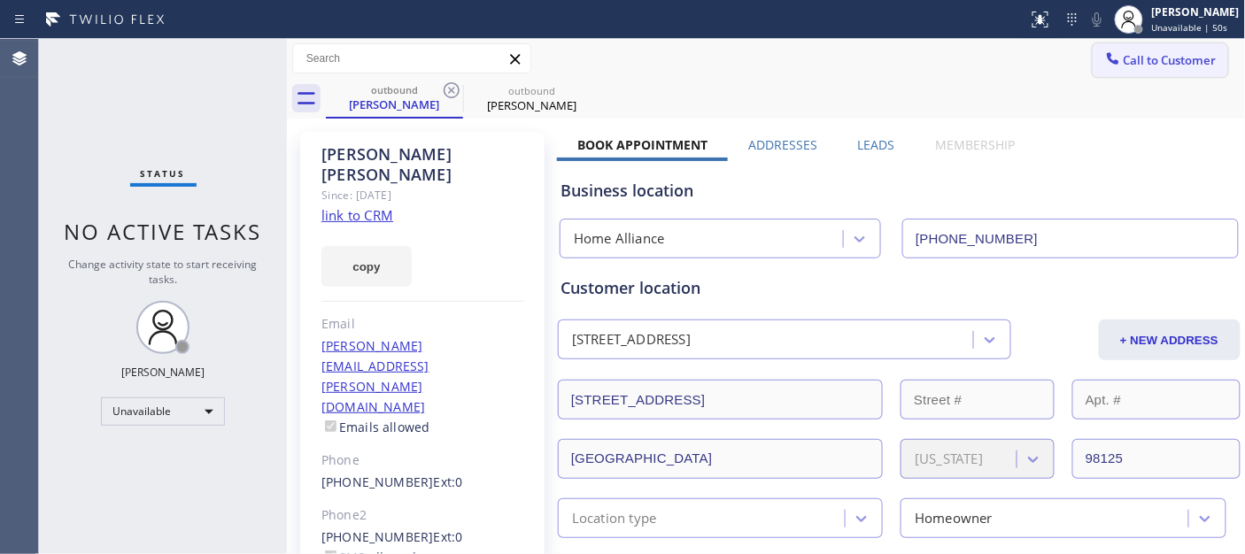
drag, startPoint x: 1163, startPoint y: 68, endPoint x: 1002, endPoint y: 149, distance: 179.4
click at [1162, 68] on button "Call to Customer" at bounding box center [1160, 60] width 135 height 34
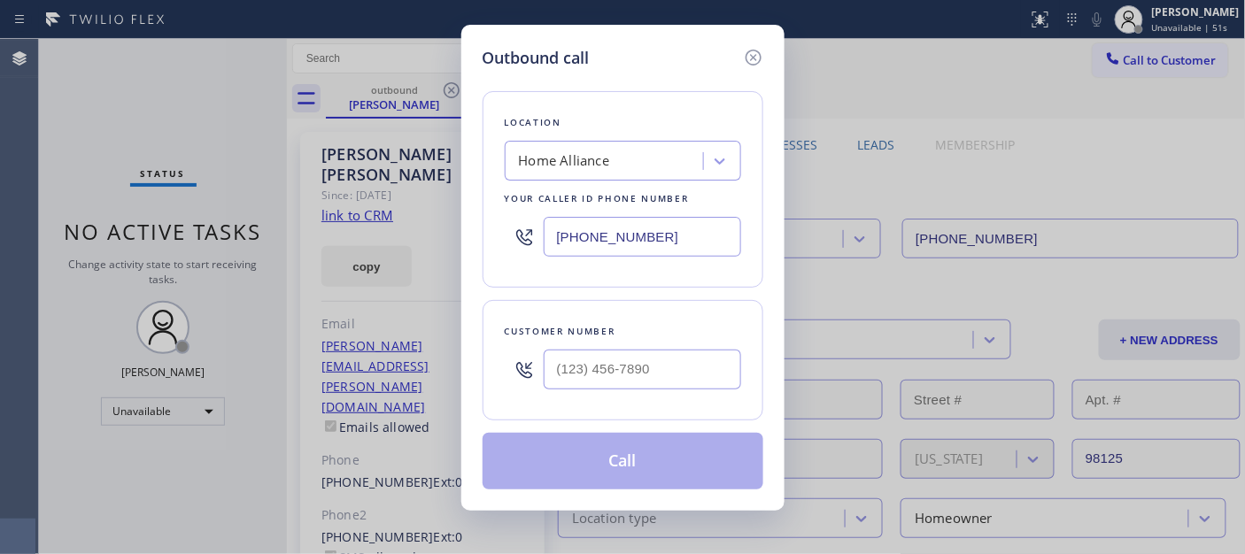
click at [634, 321] on div "Customer number" at bounding box center [623, 360] width 281 height 120
click at [614, 388] on input "(___) ___-____" at bounding box center [642, 370] width 197 height 40
paste input "310) 882-0622"
type input "[PHONE_NUMBER]"
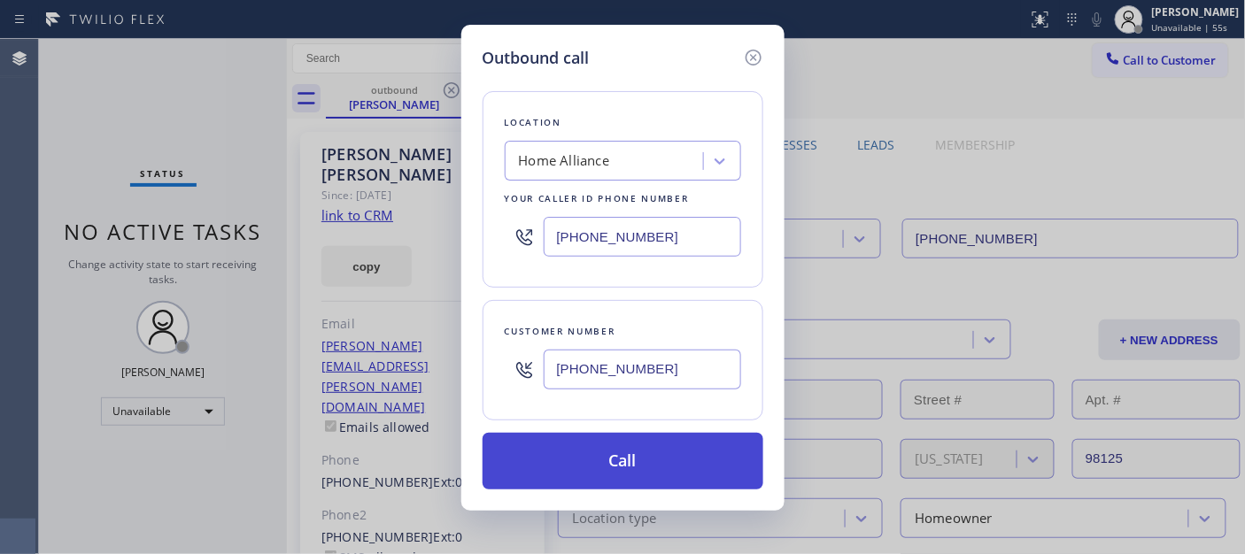
click at [695, 467] on button "Call" at bounding box center [623, 461] width 281 height 57
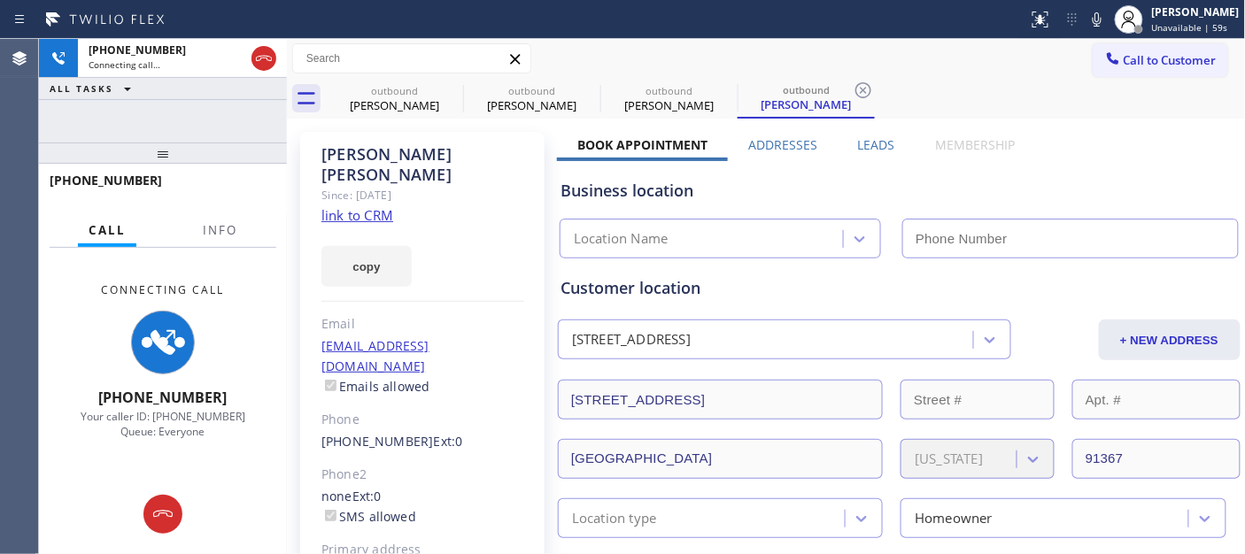
type input "[PHONE_NUMBER]"
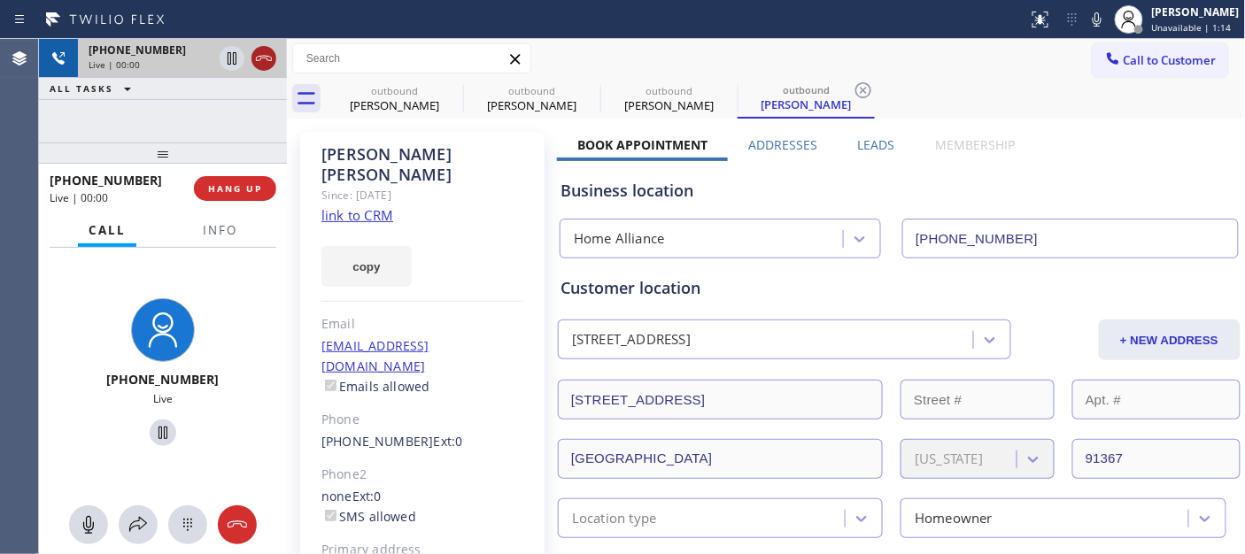
click at [259, 58] on icon at bounding box center [263, 58] width 21 height 21
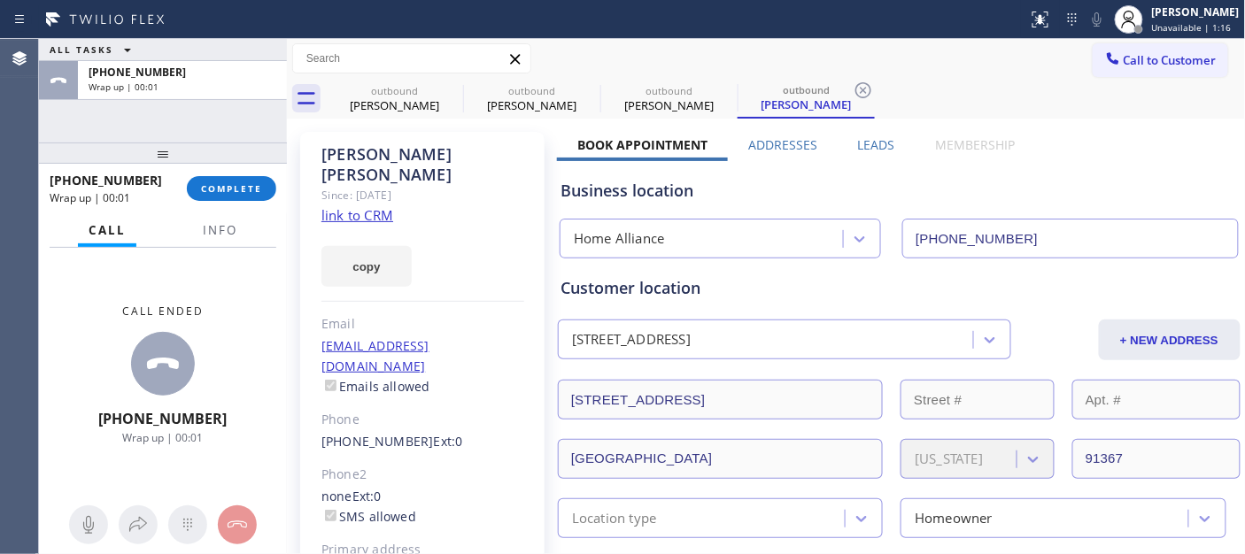
click at [186, 188] on div "+13108820622 Wrap up | 00:01" at bounding box center [118, 189] width 137 height 46
click at [220, 179] on button "COMPLETE" at bounding box center [231, 188] width 89 height 25
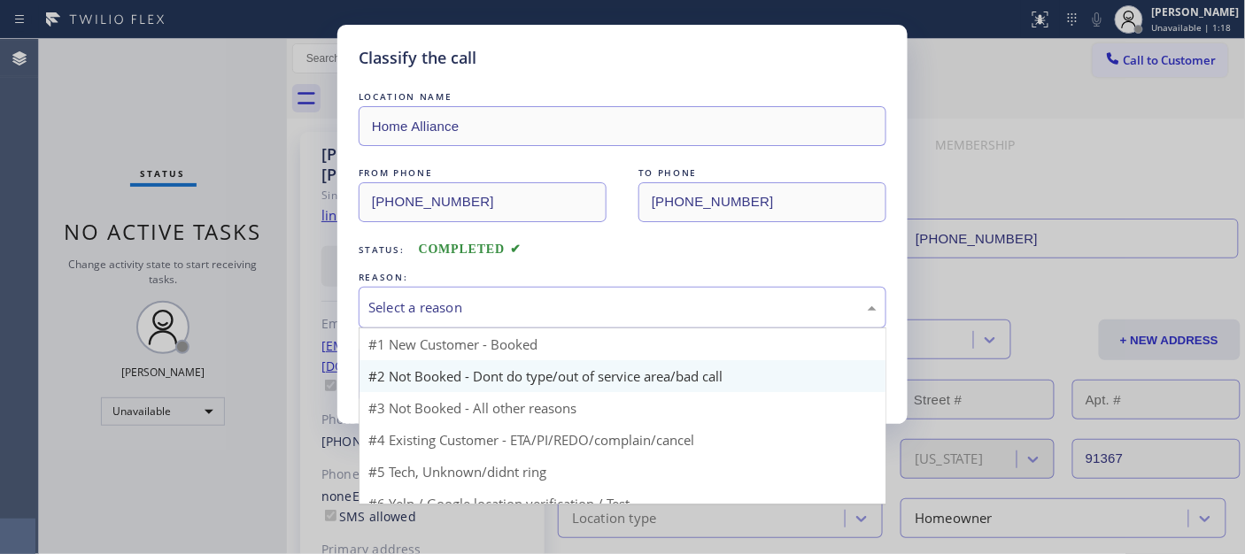
drag, startPoint x: 500, startPoint y: 315, endPoint x: 471, endPoint y: 382, distance: 72.5
click at [500, 314] on div "Select a reason" at bounding box center [622, 307] width 508 height 20
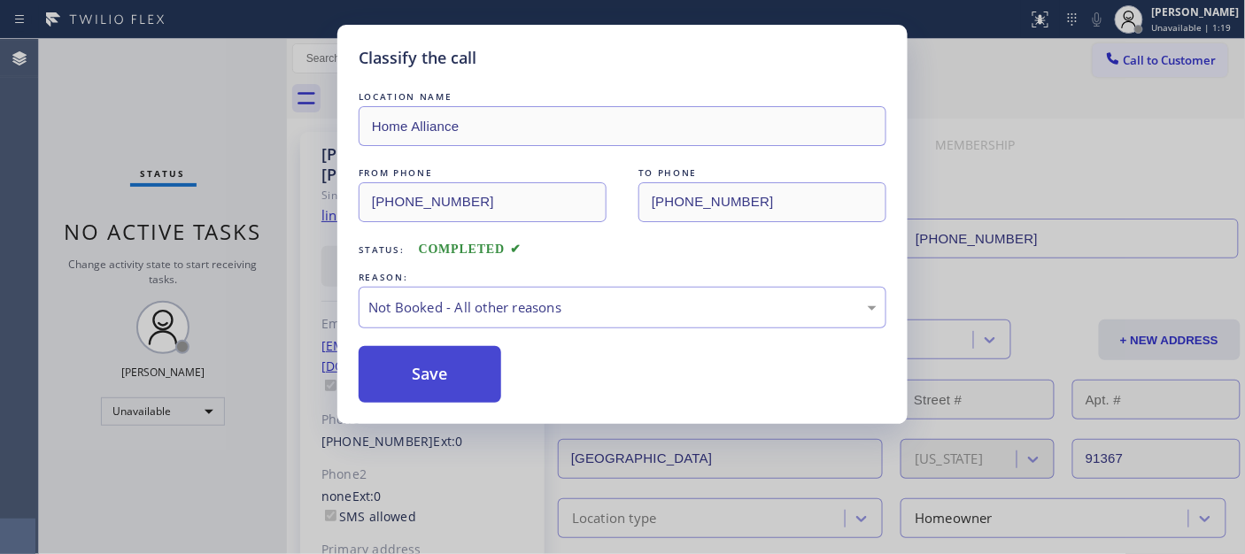
click at [429, 374] on button "Save" at bounding box center [430, 374] width 143 height 57
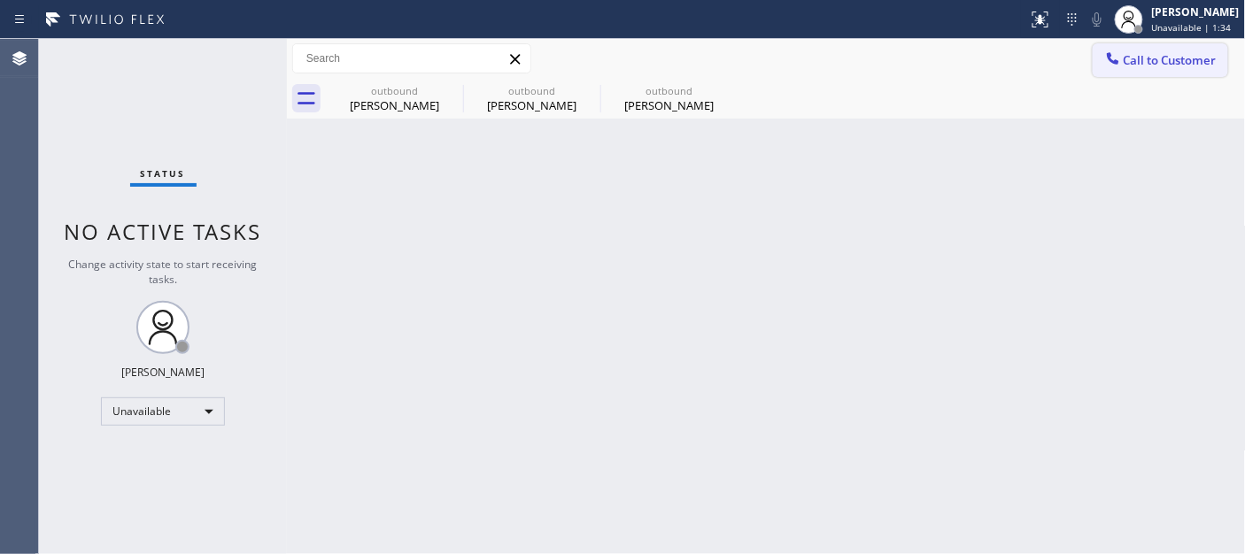
click at [1151, 73] on button "Call to Customer" at bounding box center [1160, 60] width 135 height 34
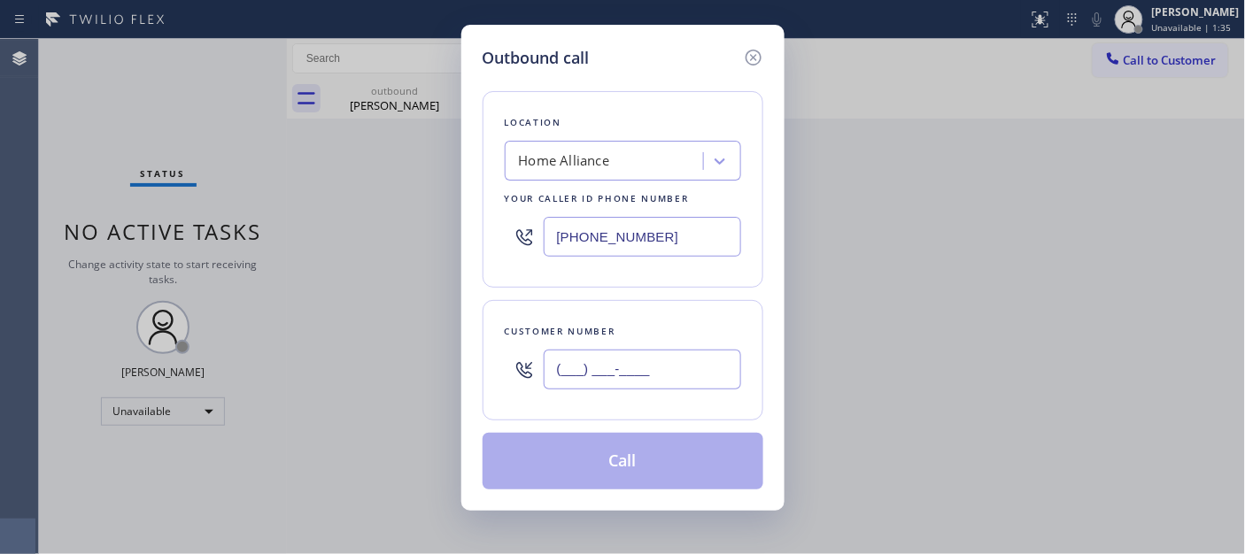
click at [622, 378] on input "(___) ___-____" at bounding box center [642, 370] width 197 height 40
paste input "623) 203-3639"
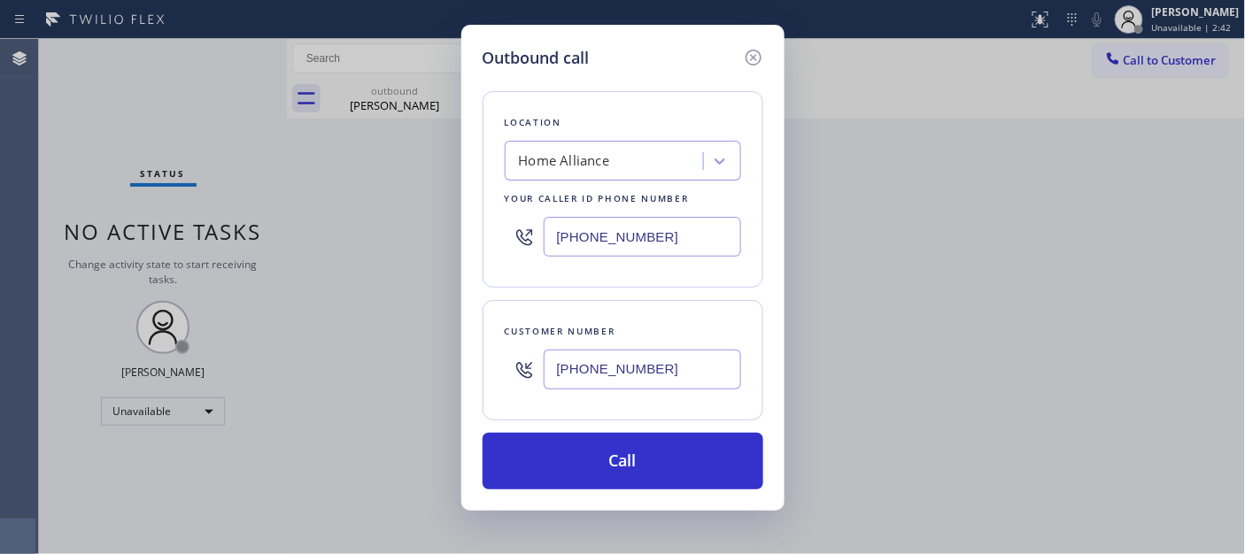
drag, startPoint x: 691, startPoint y: 381, endPoint x: 463, endPoint y: 348, distance: 229.9
click at [467, 351] on div "Outbound call Location Home Alliance Your caller id phone number (877) 777-0796…" at bounding box center [622, 268] width 323 height 486
paste input "text"
type input "[PHONE_NUMBER]"
drag, startPoint x: 445, startPoint y: 231, endPoint x: 429, endPoint y: 231, distance: 15.9
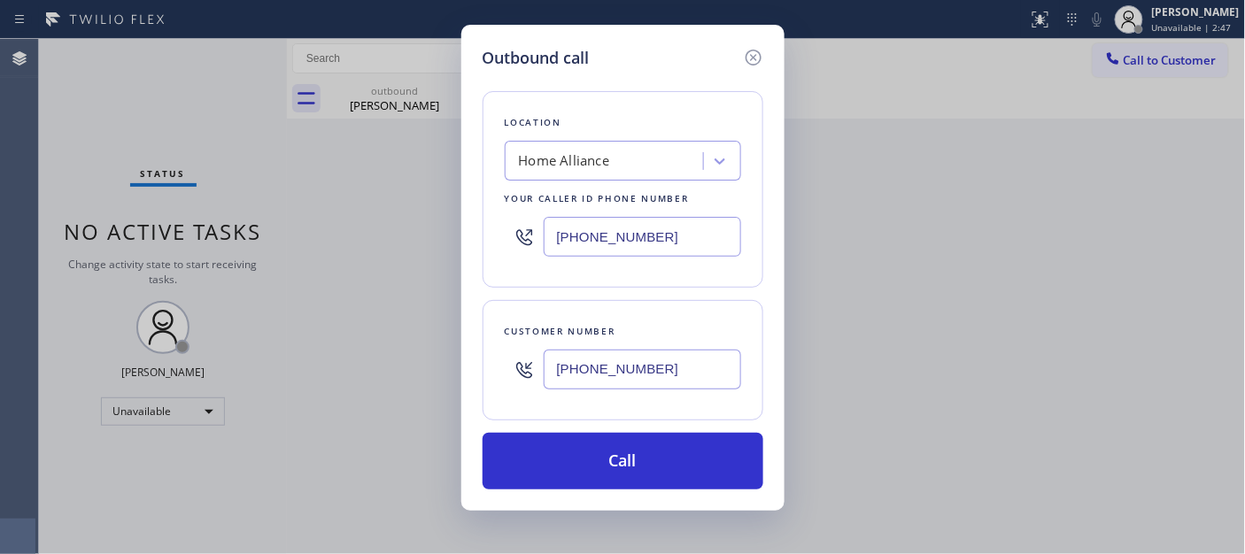
click at [431, 231] on div "Outbound call Location Home Alliance Your caller id phone number (877) 777-0796…" at bounding box center [622, 277] width 1245 height 554
paste input "602) 755-6017"
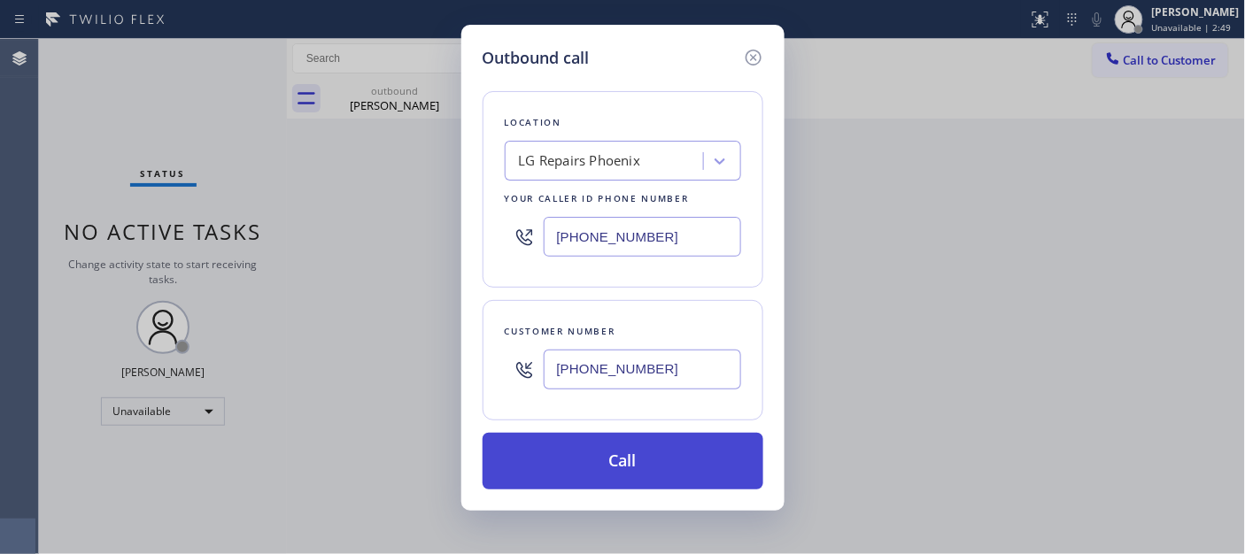
type input "[PHONE_NUMBER]"
click at [599, 462] on button "Call" at bounding box center [623, 461] width 281 height 57
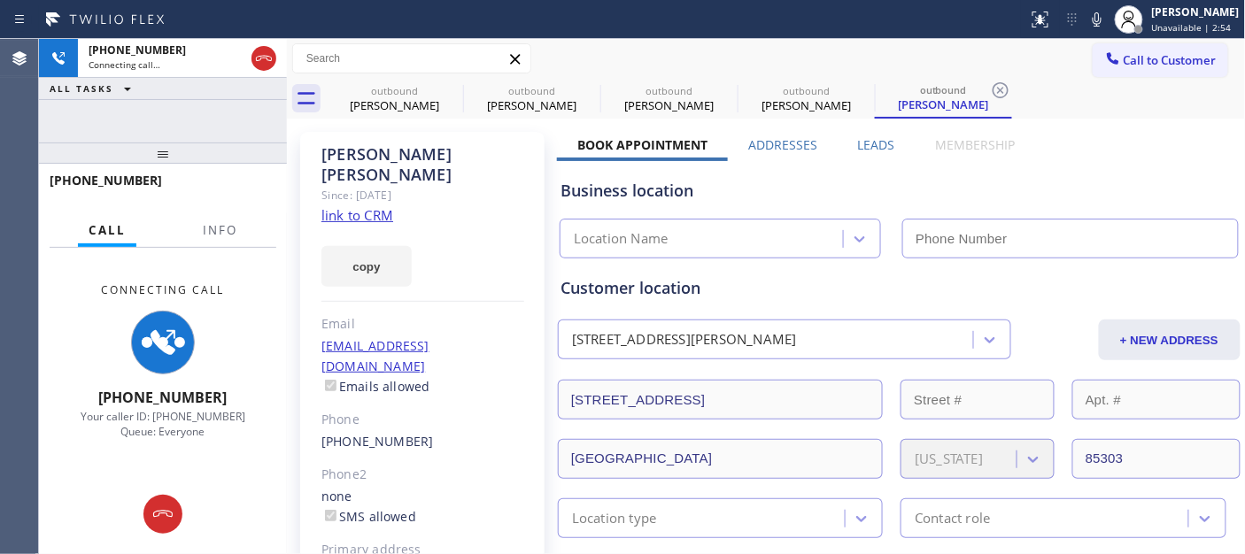
type input "[PHONE_NUMBER]"
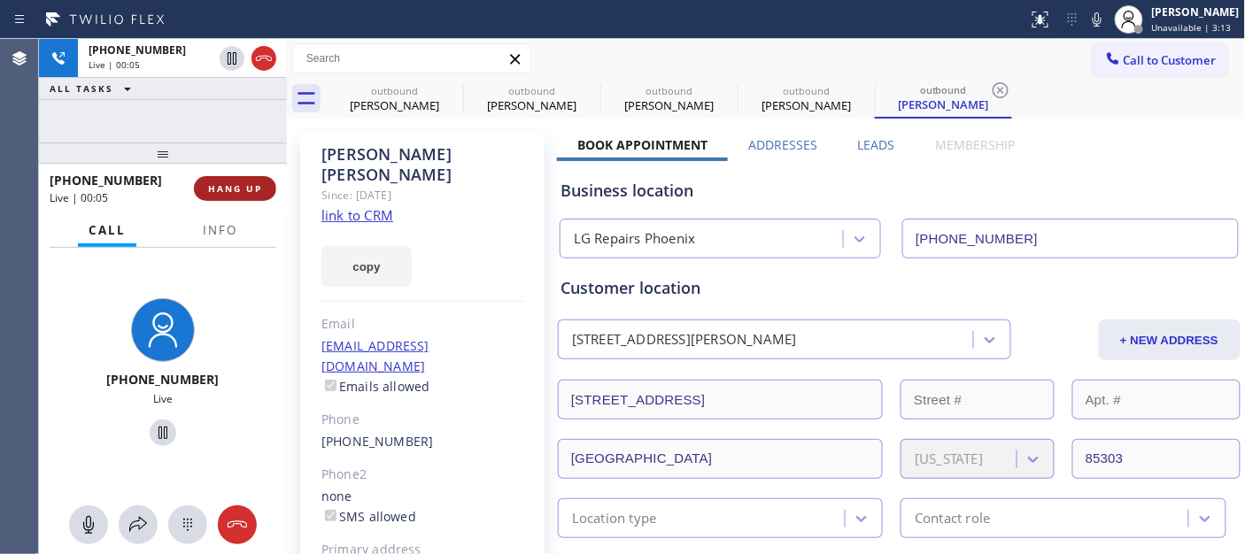
click at [244, 189] on span "HANG UP" at bounding box center [235, 188] width 54 height 12
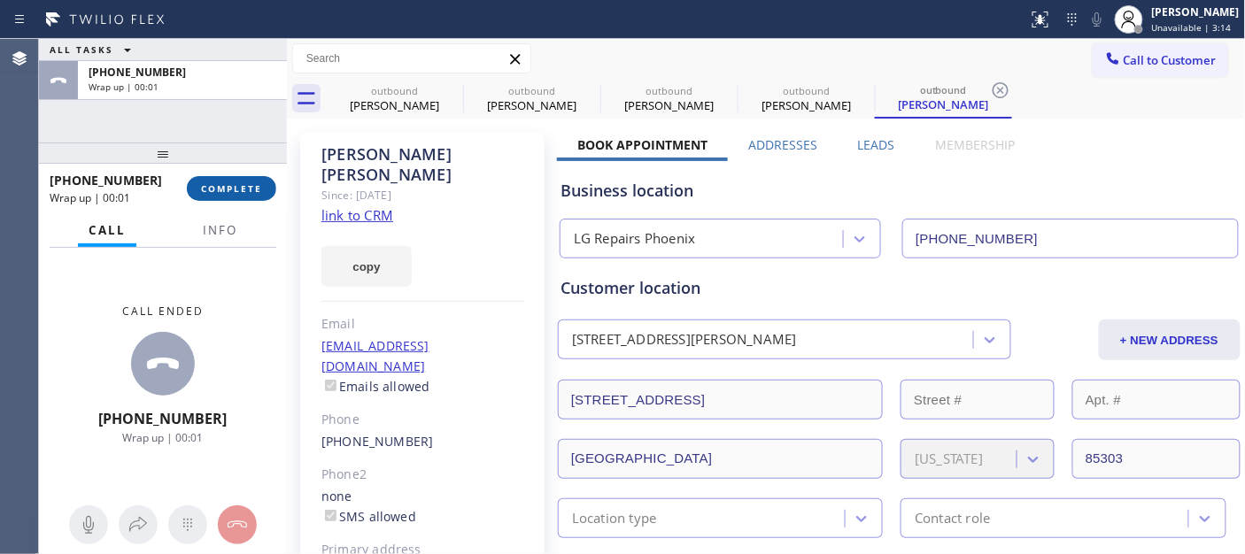
click at [233, 189] on span "COMPLETE" at bounding box center [231, 188] width 61 height 12
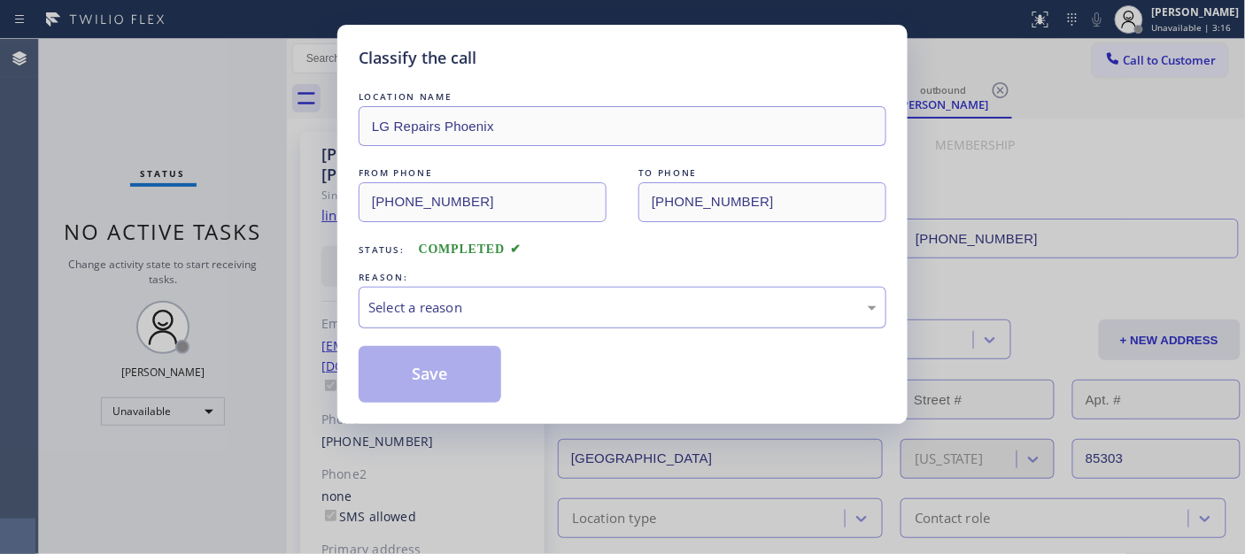
click at [432, 315] on div "Select a reason" at bounding box center [622, 307] width 508 height 20
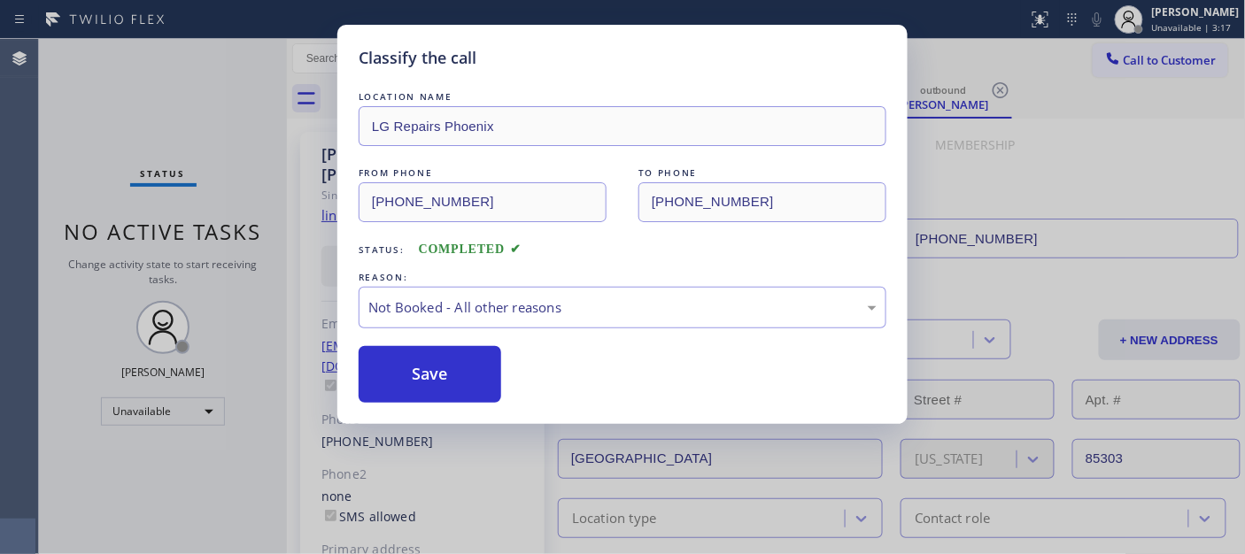
click at [427, 367] on button "Save" at bounding box center [430, 374] width 143 height 57
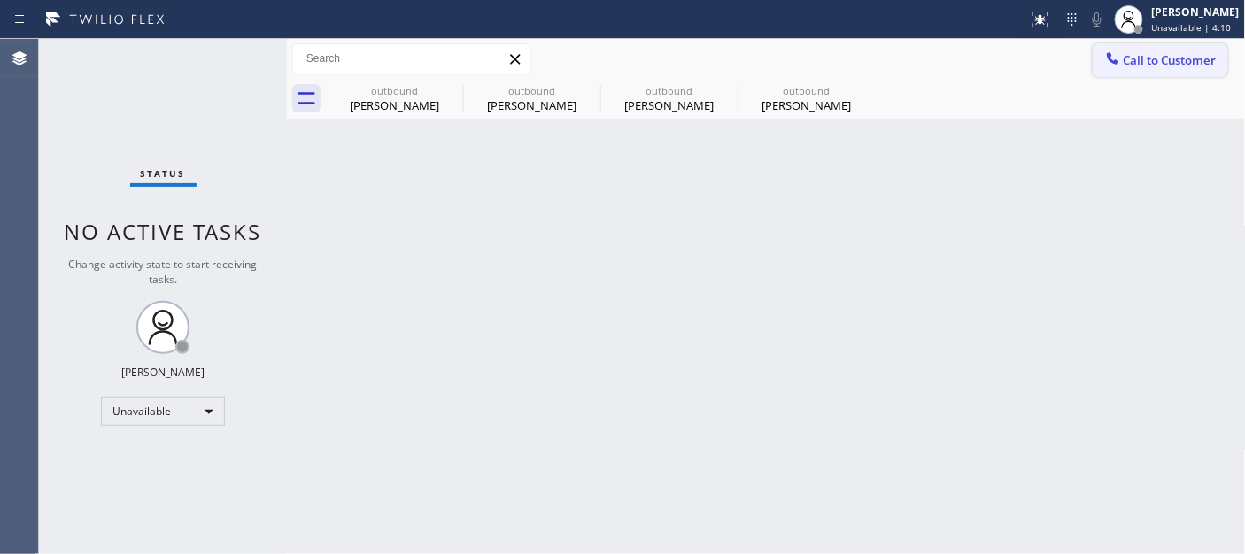
click at [1144, 69] on button "Call to Customer" at bounding box center [1160, 60] width 135 height 34
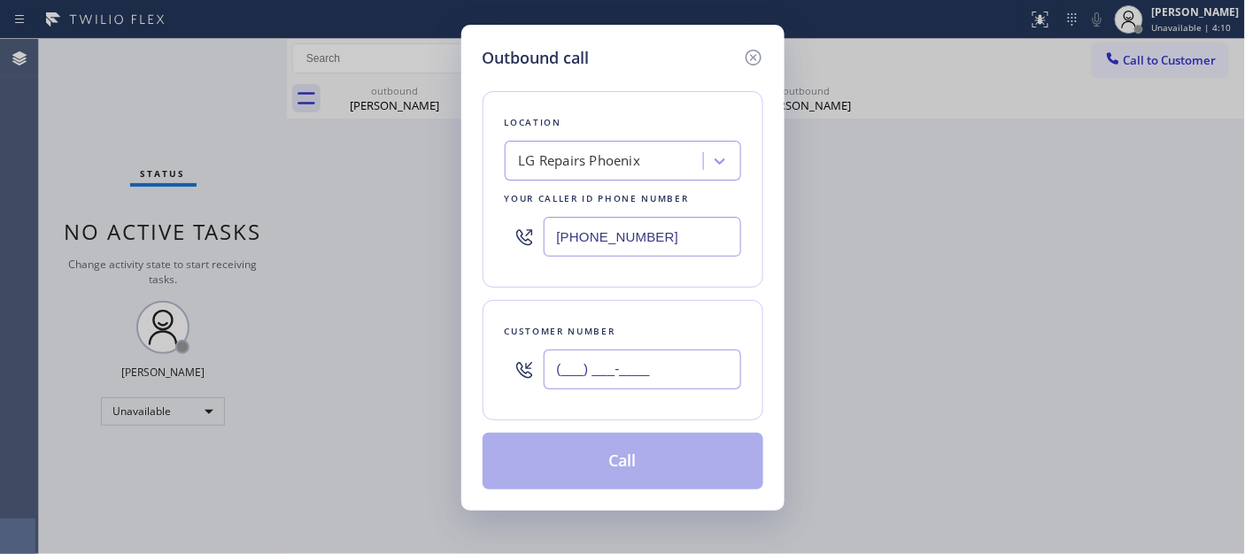
click at [651, 367] on input "(___) ___-____" at bounding box center [642, 370] width 197 height 40
paste input "303) 503-2273"
type input "[PHONE_NUMBER]"
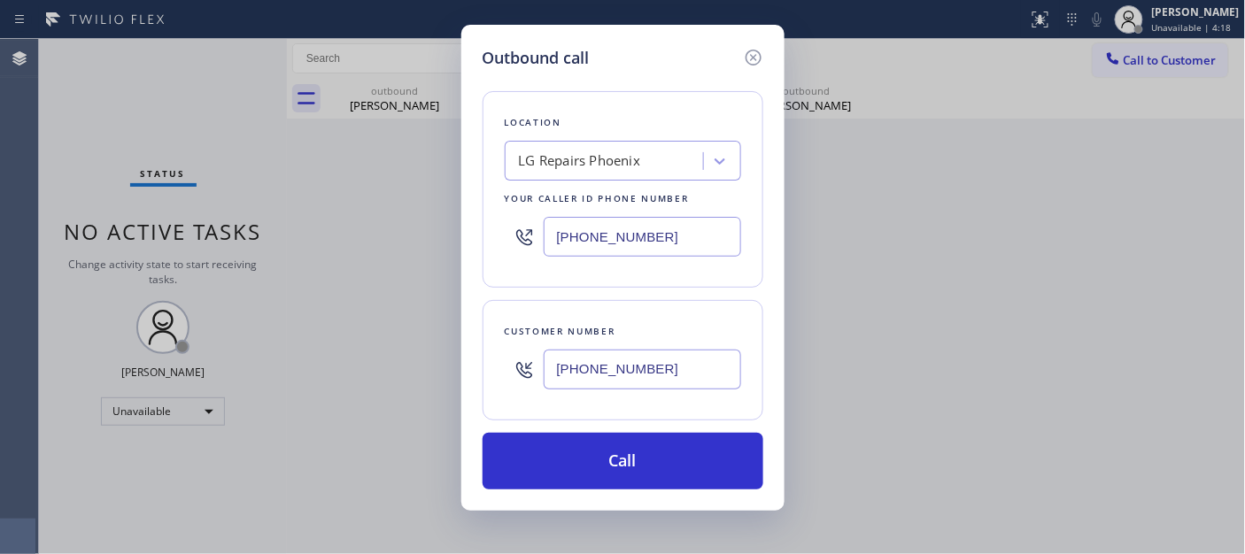
drag, startPoint x: 662, startPoint y: 246, endPoint x: 405, endPoint y: 242, distance: 257.7
click at [412, 241] on div "Outbound call Location LG Repairs Phoenix Your caller id phone number (602) 755…" at bounding box center [622, 277] width 1245 height 554
paste input "23) 323-7393"
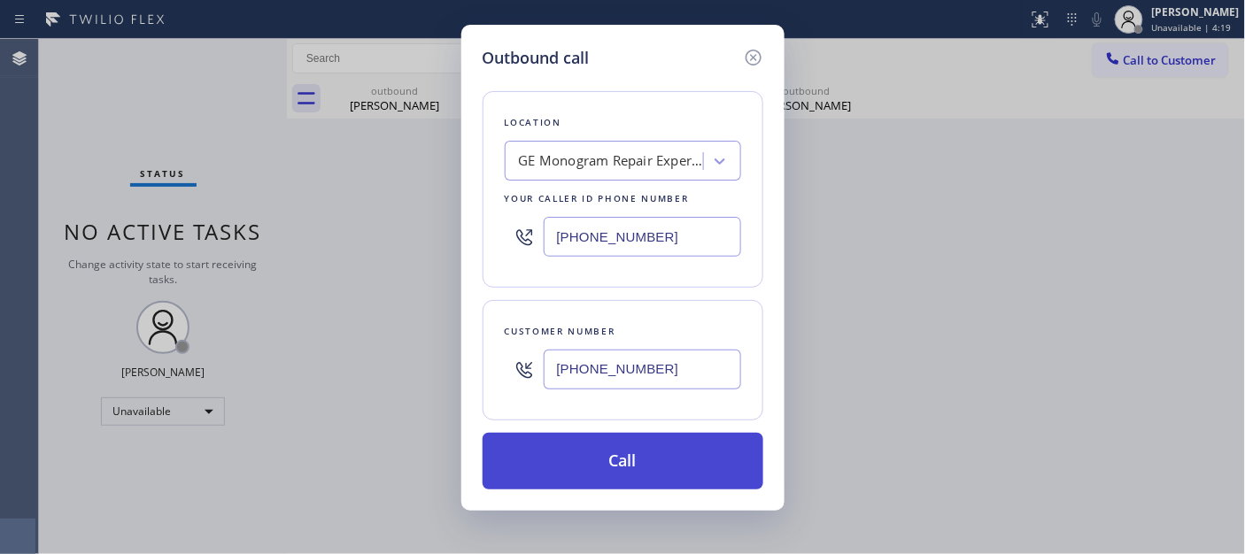
type input "[PHONE_NUMBER]"
click at [677, 446] on button "Call" at bounding box center [623, 461] width 281 height 57
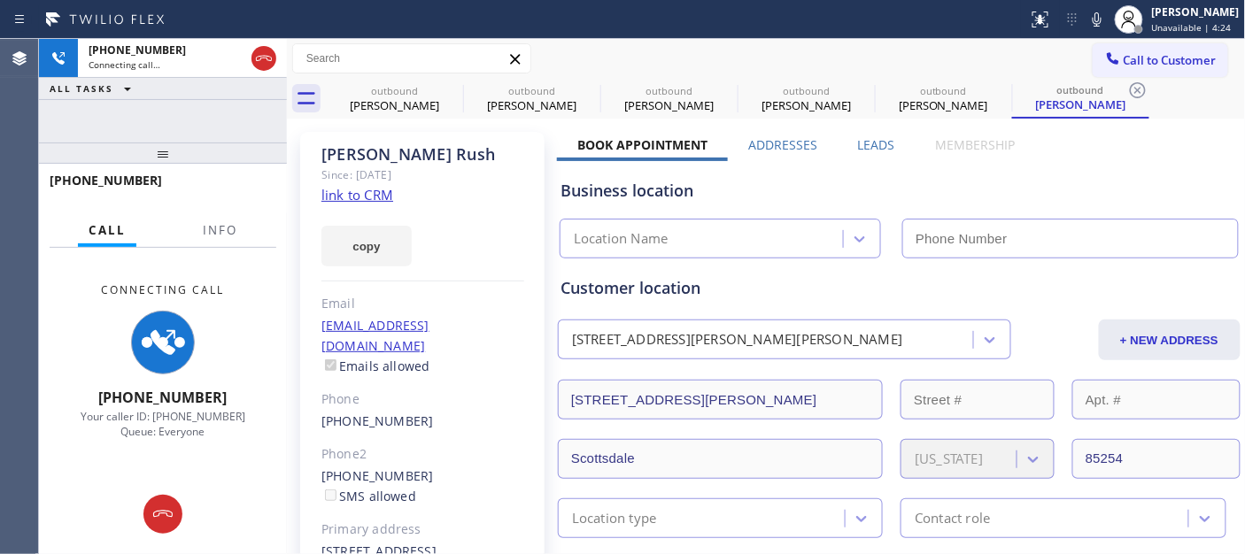
type input "[PHONE_NUMBER]"
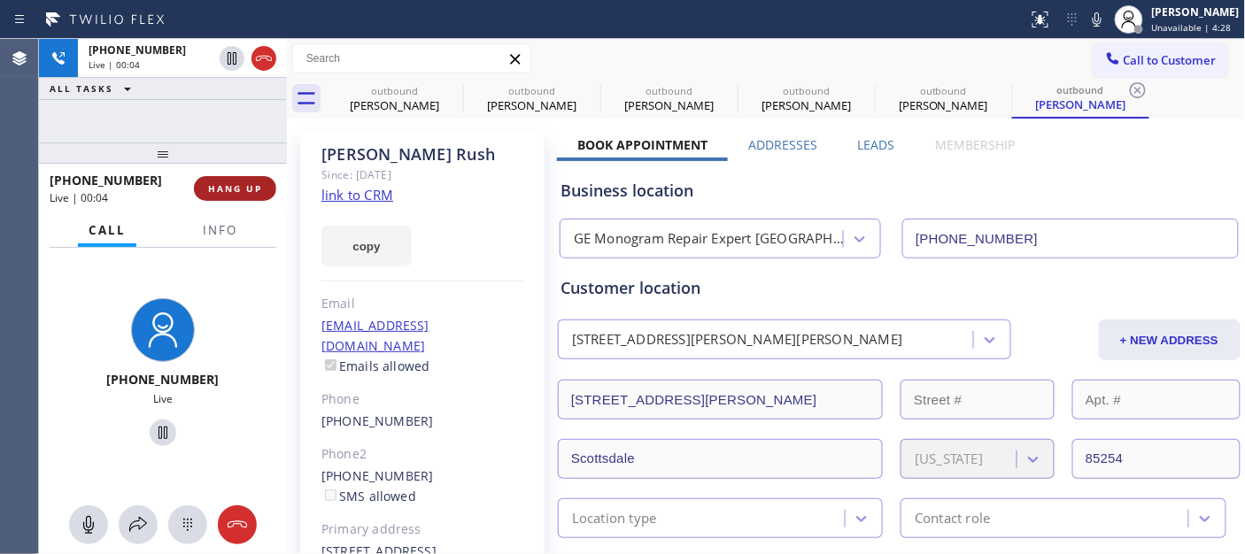
click at [237, 186] on span "HANG UP" at bounding box center [235, 188] width 54 height 12
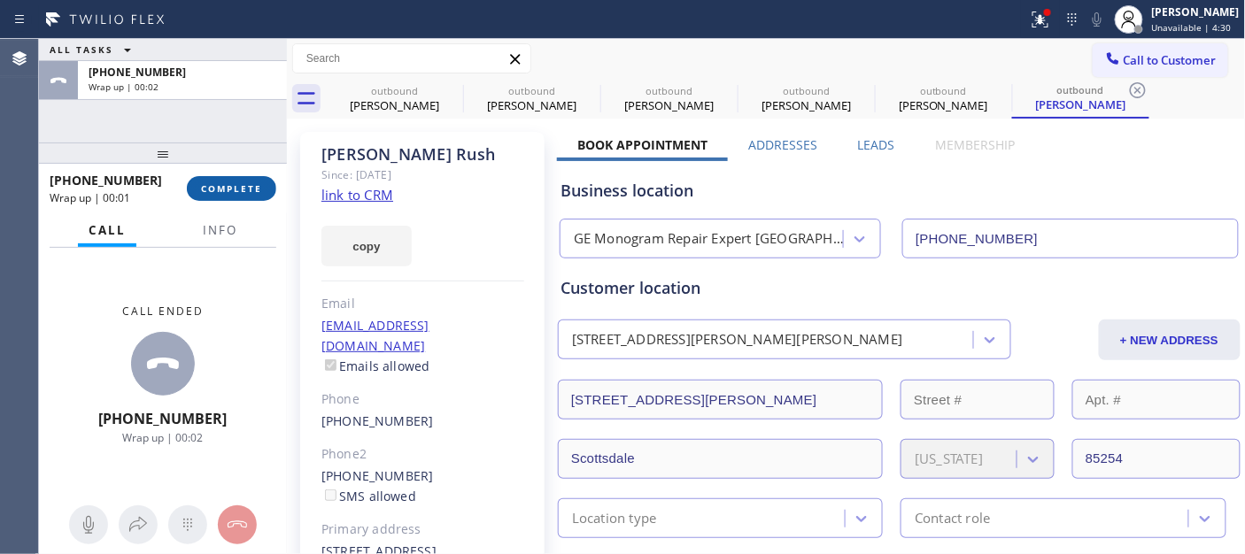
click at [201, 189] on span "COMPLETE" at bounding box center [231, 188] width 61 height 12
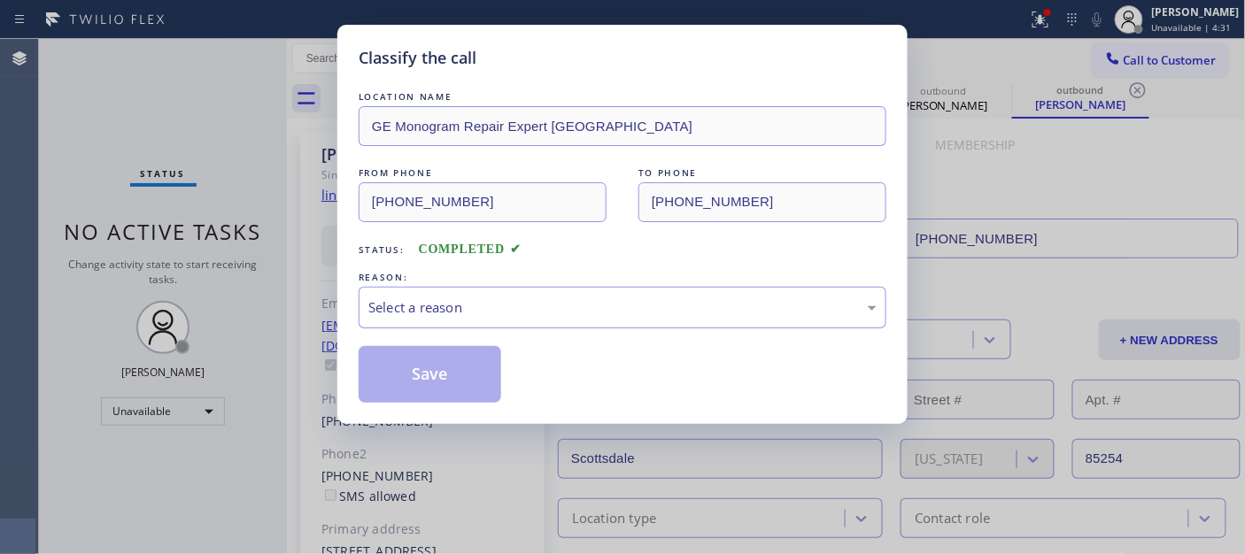
click at [532, 316] on div "Select a reason" at bounding box center [622, 307] width 508 height 20
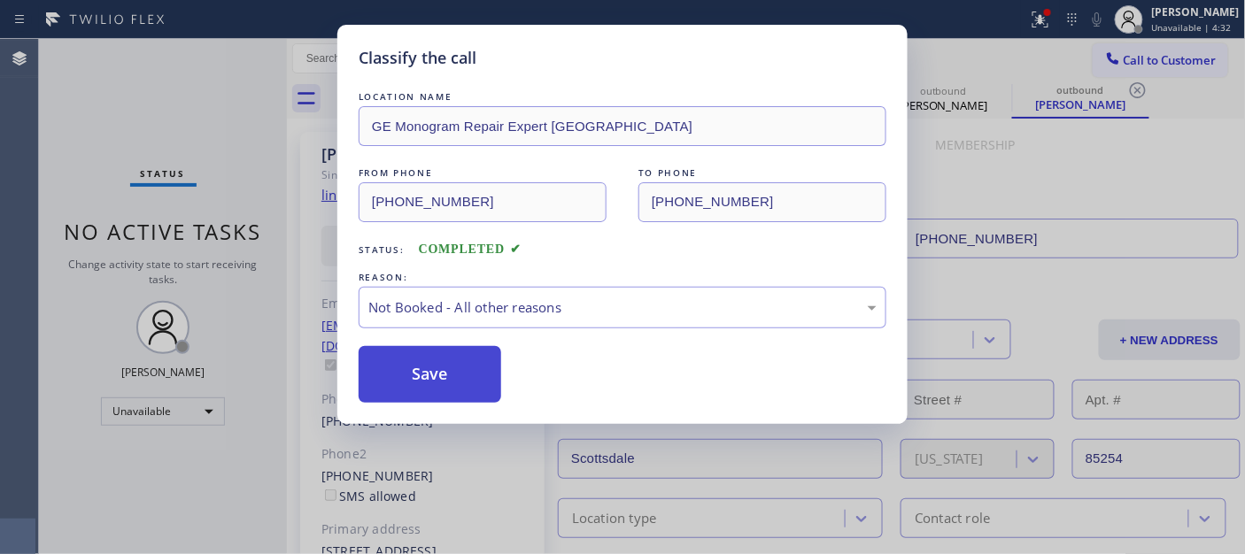
click at [434, 369] on button "Save" at bounding box center [430, 374] width 143 height 57
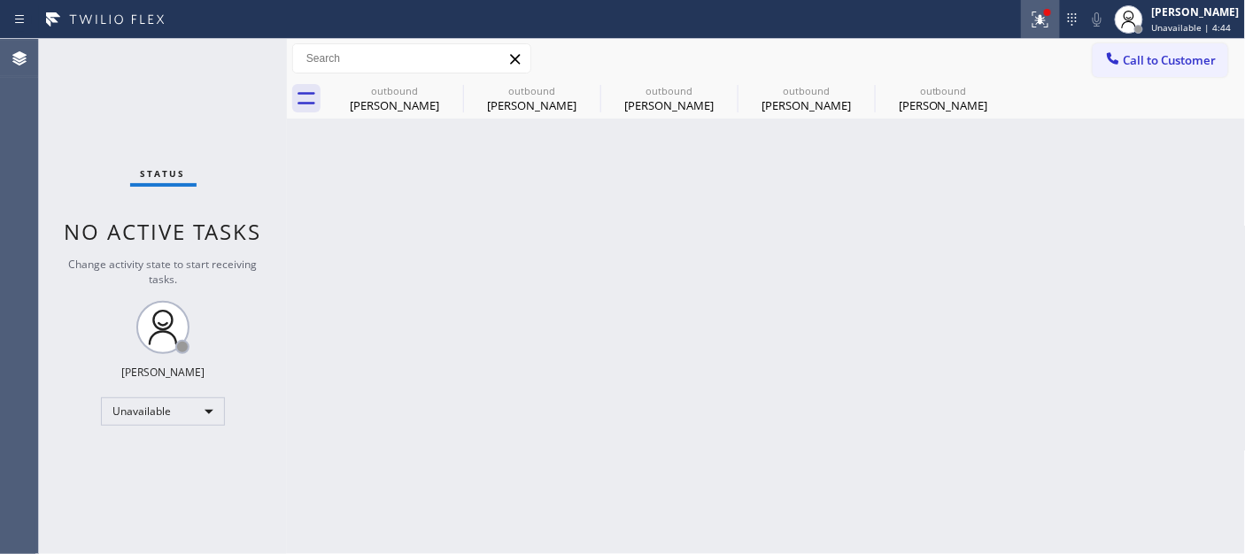
click at [1045, 20] on icon at bounding box center [1040, 19] width 21 height 21
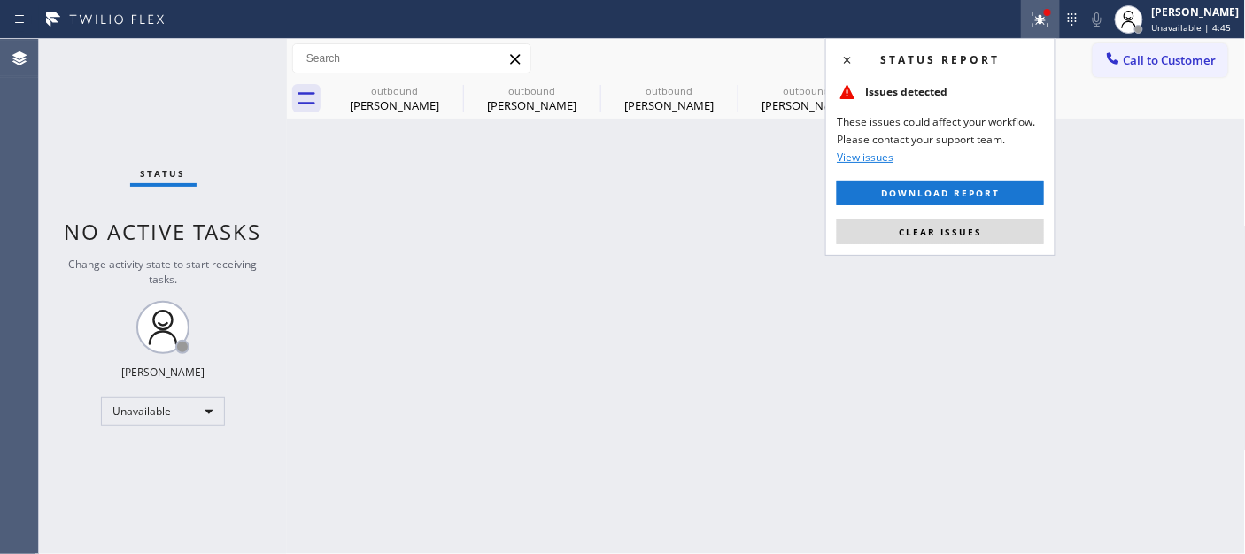
click at [956, 226] on span "Clear issues" at bounding box center [940, 232] width 83 height 12
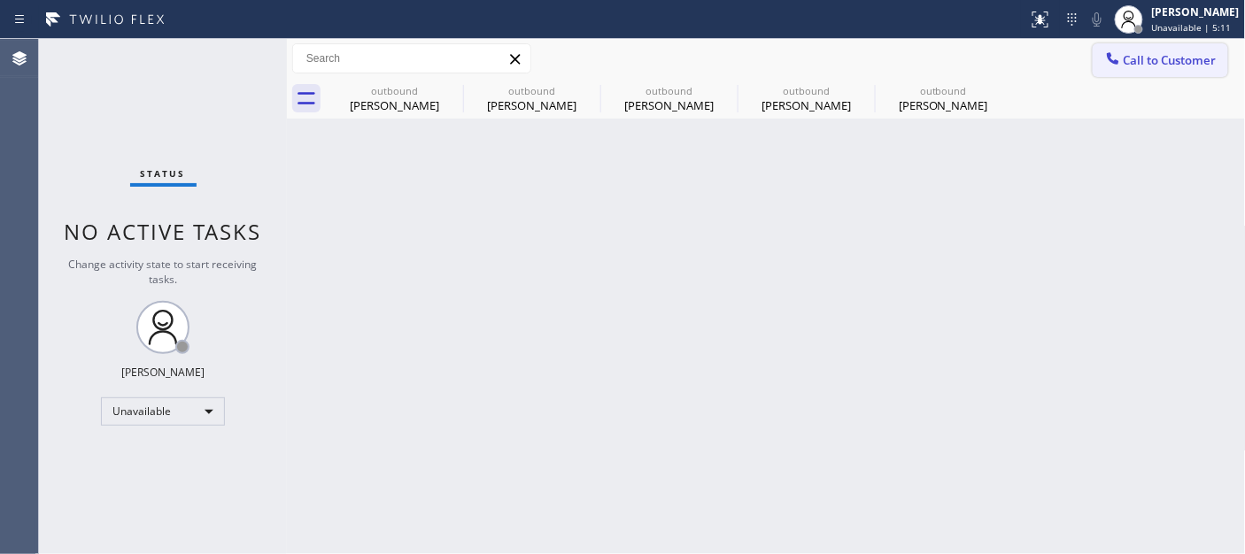
click at [1146, 59] on span "Call to Customer" at bounding box center [1170, 60] width 93 height 16
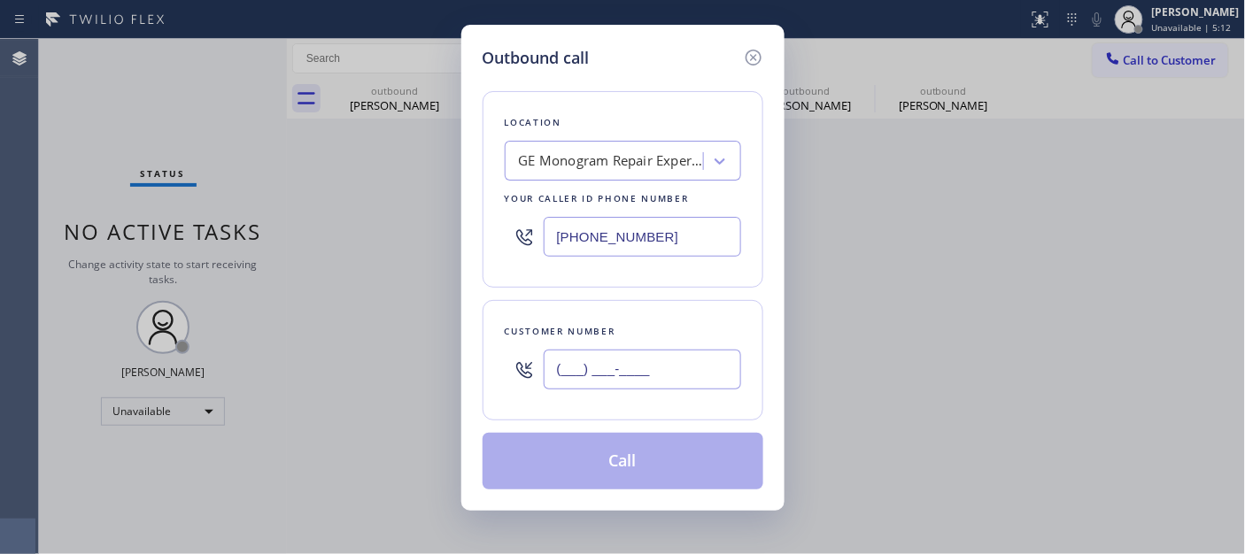
click at [629, 376] on input "(___) ___-____" at bounding box center [642, 370] width 197 height 40
paste input "408) 761-1727"
type input "[PHONE_NUMBER]"
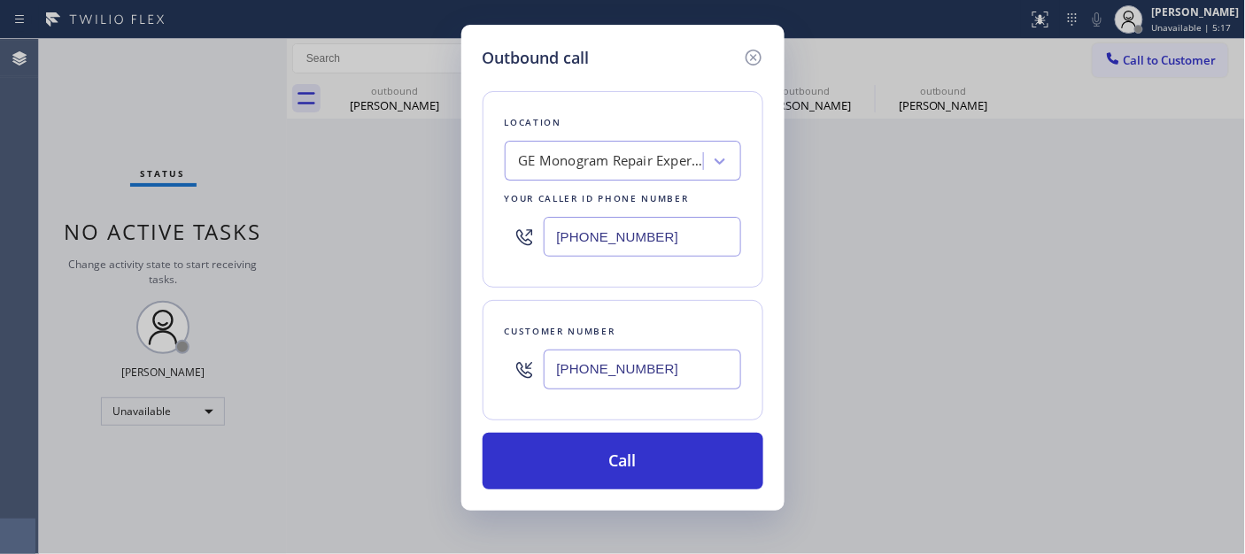
drag, startPoint x: 656, startPoint y: 227, endPoint x: 646, endPoint y: 306, distance: 80.3
click at [390, 236] on div "Outbound call Location GE Monogram Repair Expert Glendale Your caller id phone …" at bounding box center [622, 277] width 1245 height 554
paste input "877) 748-5179"
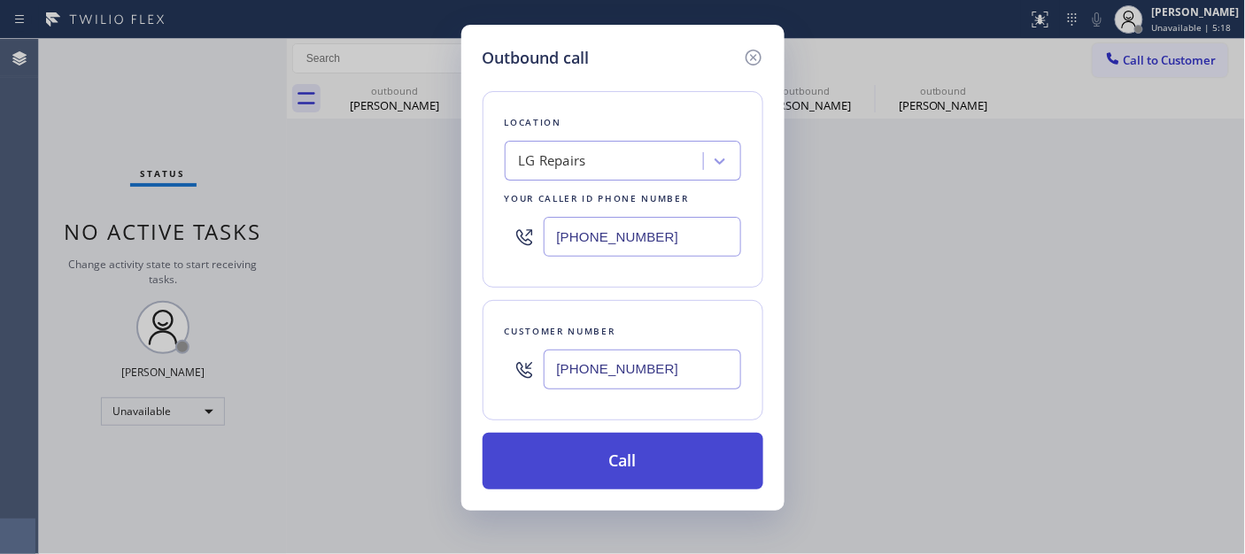
type input "[PHONE_NUMBER]"
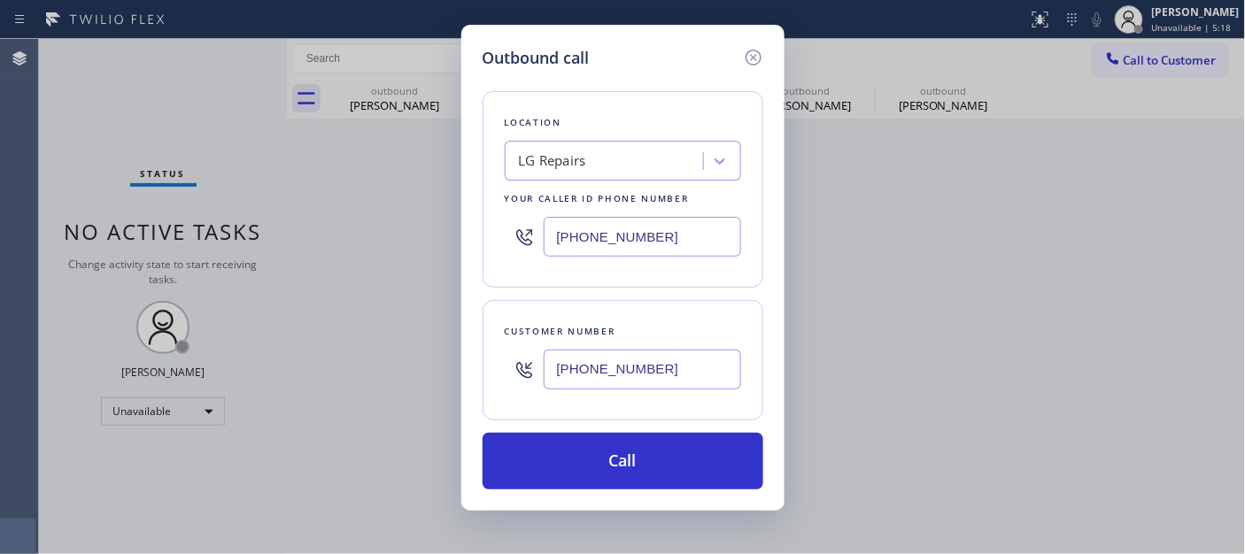
drag, startPoint x: 661, startPoint y: 443, endPoint x: 852, endPoint y: 351, distance: 211.5
click at [661, 443] on button "Call" at bounding box center [623, 461] width 281 height 57
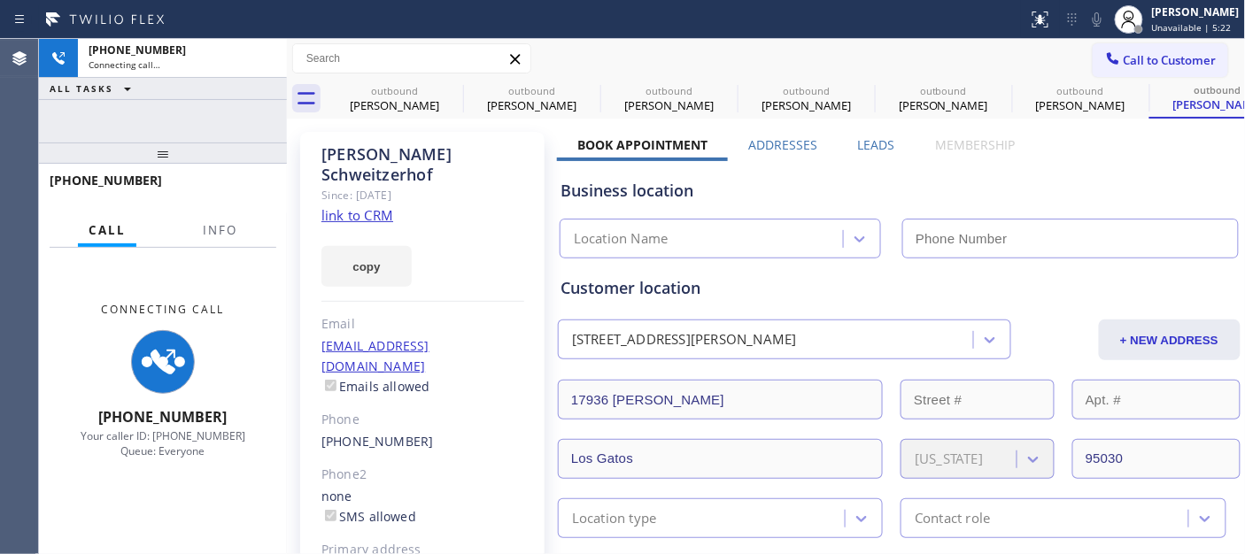
type input "[PHONE_NUMBER]"
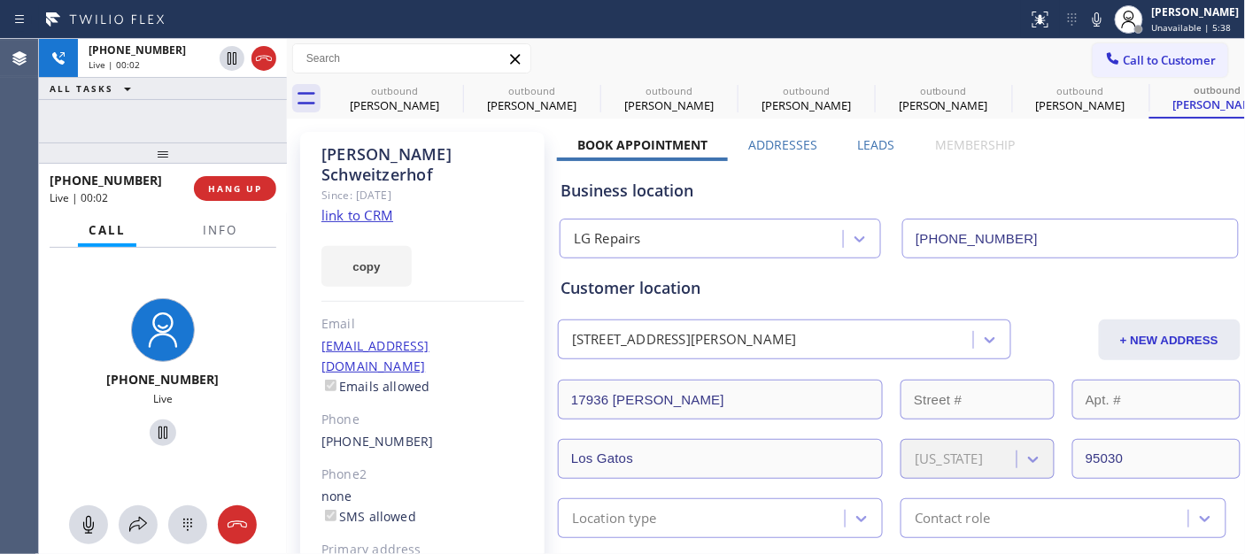
click at [388, 206] on link "link to CRM" at bounding box center [357, 215] width 72 height 18
drag, startPoint x: 158, startPoint y: 147, endPoint x: 375, endPoint y: 18, distance: 253.3
click at [180, 120] on div "+14087611727 Live | 00:12 ALL TASKS ALL TASKS ACTIVE TASKS TASKS IN WRAP UP +14…" at bounding box center [163, 296] width 248 height 515
drag, startPoint x: 205, startPoint y: 149, endPoint x: 199, endPoint y: 135, distance: 14.3
click at [204, 146] on div at bounding box center [163, 153] width 248 height 21
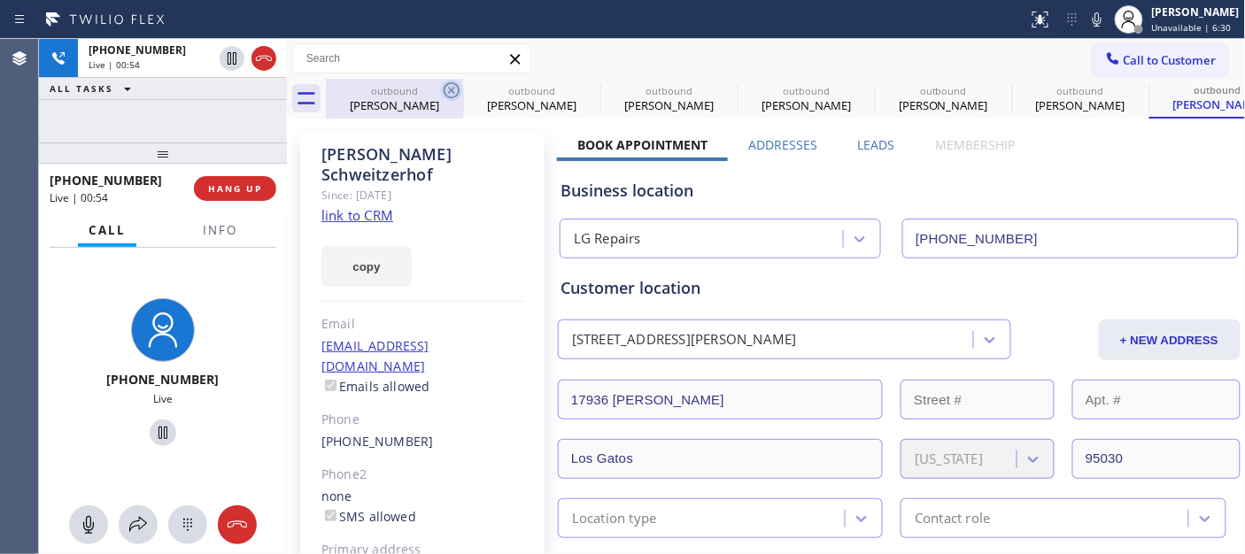
click at [450, 87] on icon at bounding box center [451, 90] width 21 height 21
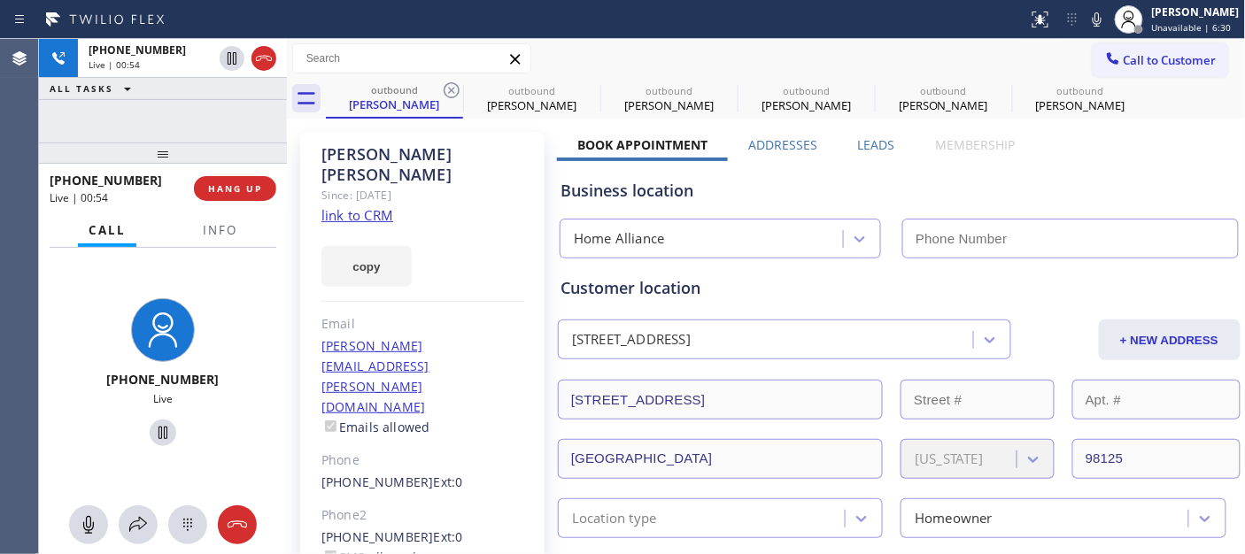
click at [450, 87] on icon at bounding box center [451, 90] width 21 height 21
type input "[PHONE_NUMBER]"
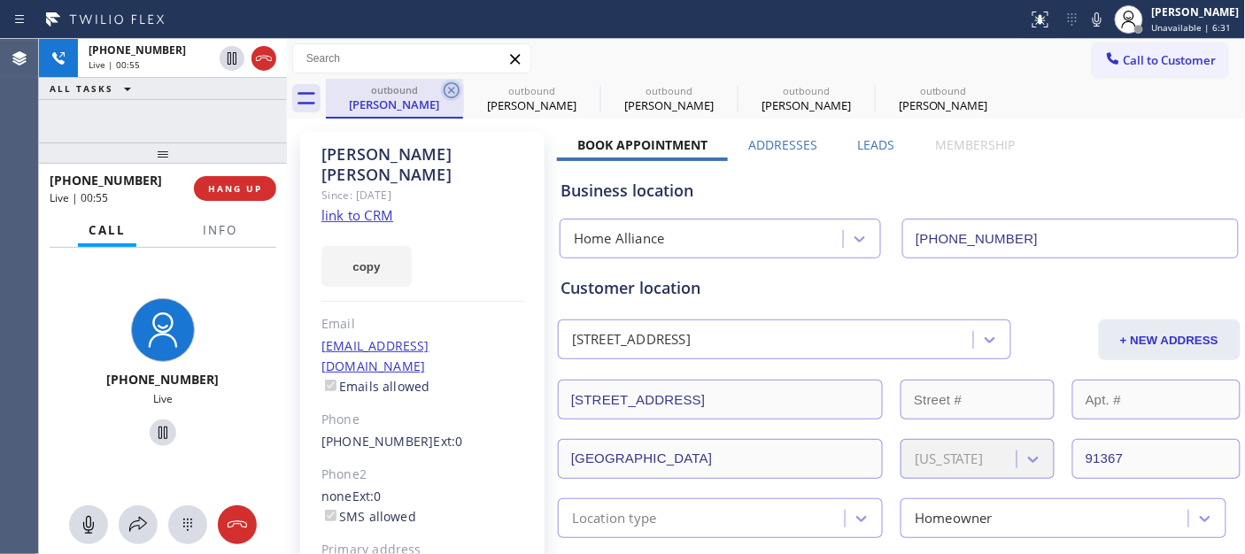
click at [450, 86] on icon at bounding box center [451, 90] width 21 height 21
type input "[PHONE_NUMBER]"
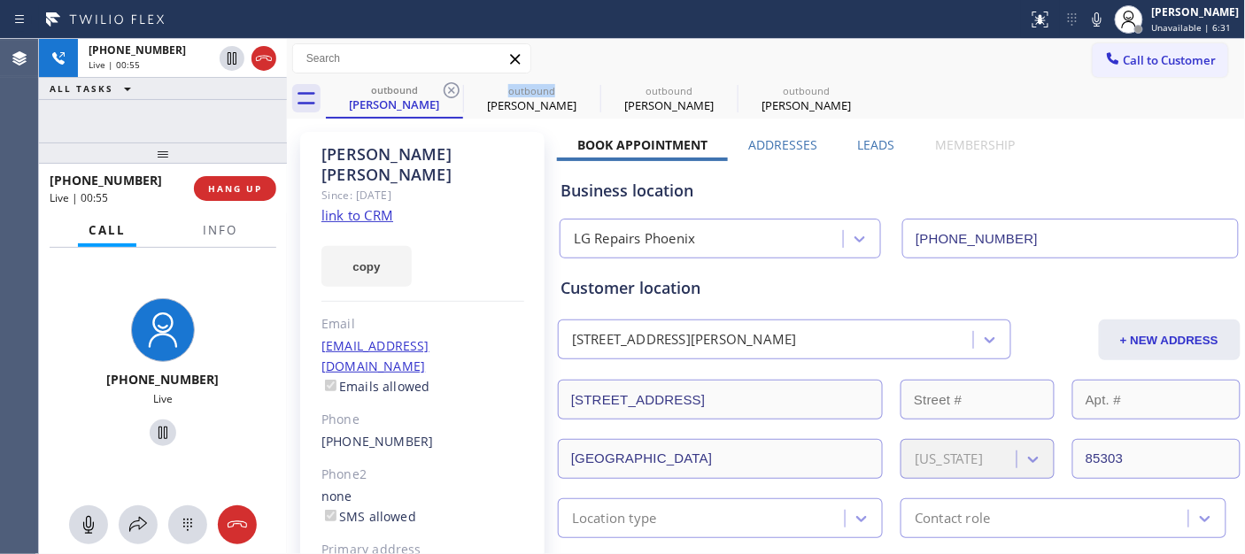
click at [450, 86] on icon at bounding box center [451, 90] width 21 height 21
type input "[PHONE_NUMBER]"
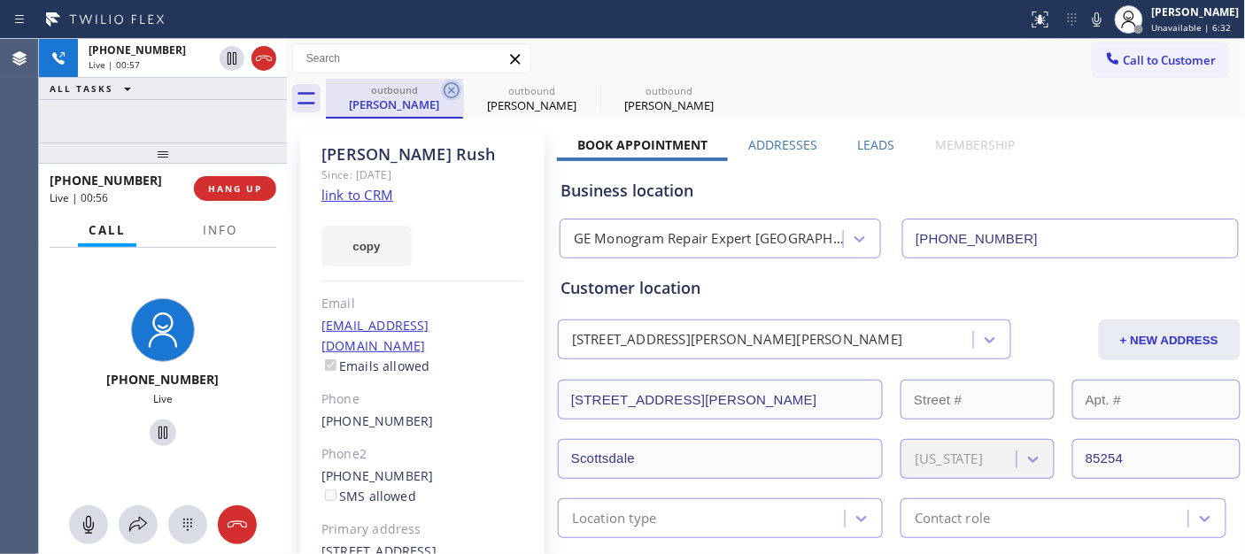
click at [452, 87] on icon at bounding box center [451, 90] width 21 height 21
type input "[PHONE_NUMBER]"
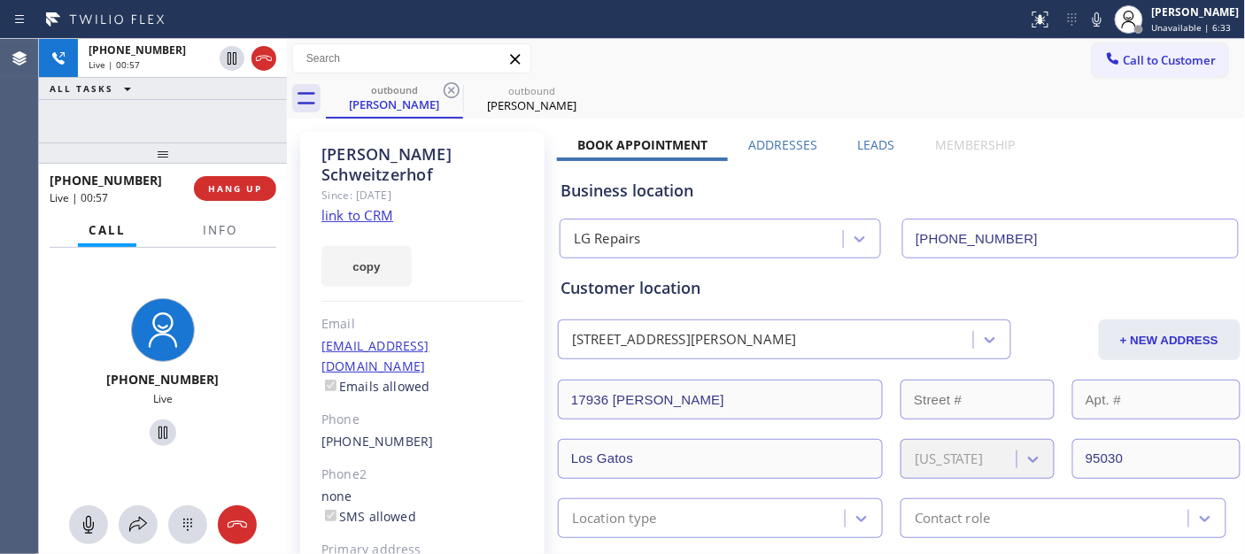
drag, startPoint x: 745, startPoint y: 68, endPoint x: 811, endPoint y: 18, distance: 82.7
click at [745, 68] on div "Call to Customer Outbound call Location LG Repairs Your caller id phone number …" at bounding box center [766, 58] width 959 height 31
click at [251, 196] on button "HANG UP" at bounding box center [235, 188] width 82 height 25
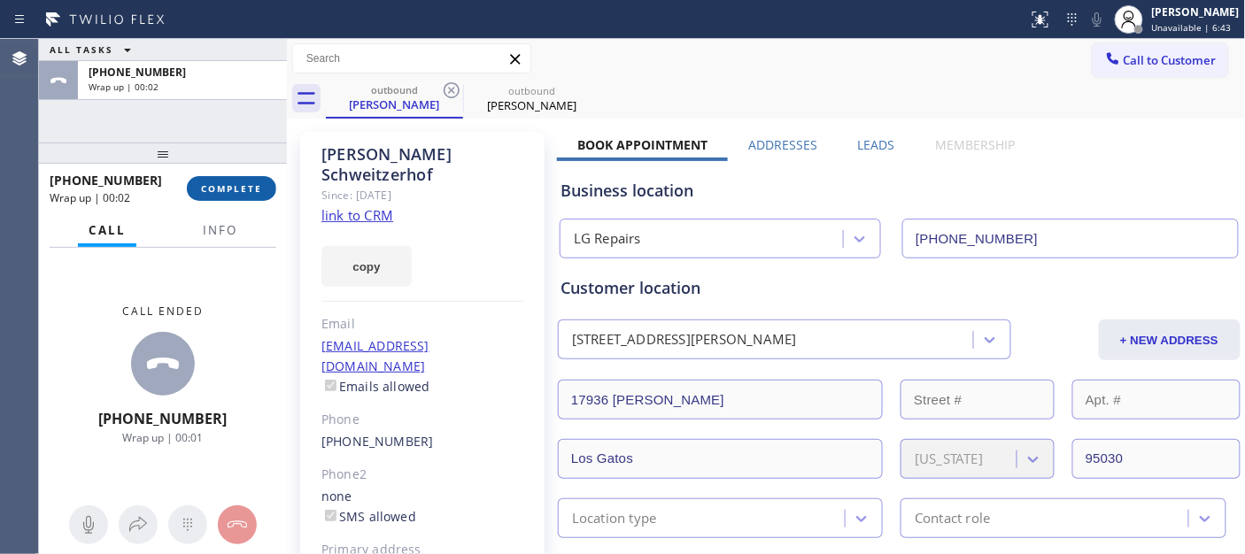
click at [251, 196] on button "COMPLETE" at bounding box center [231, 188] width 89 height 25
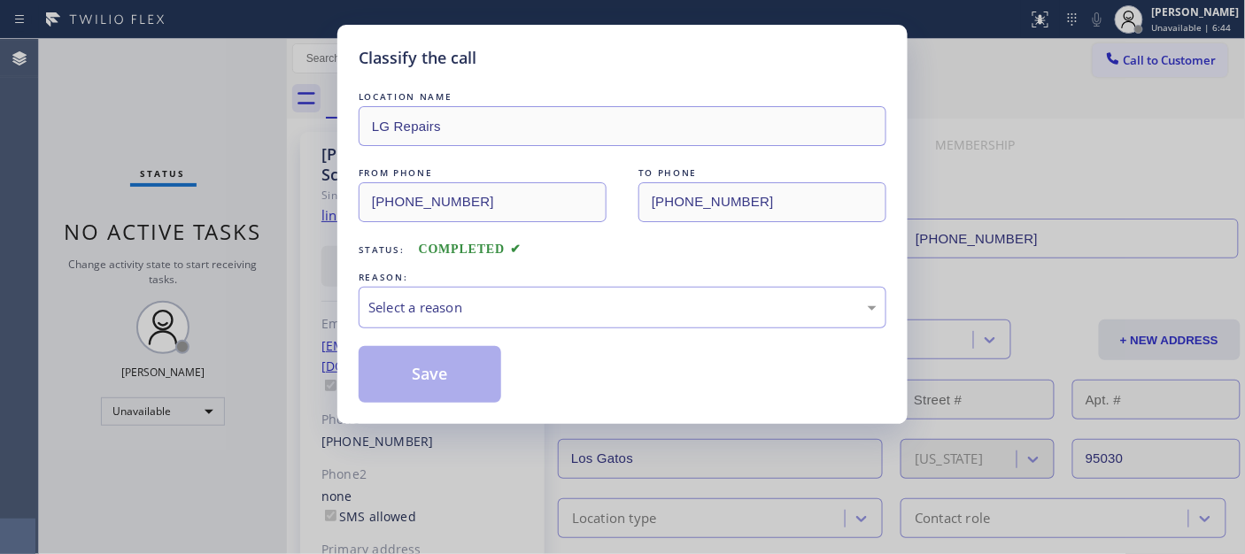
click at [463, 320] on div "Select a reason" at bounding box center [623, 308] width 528 height 42
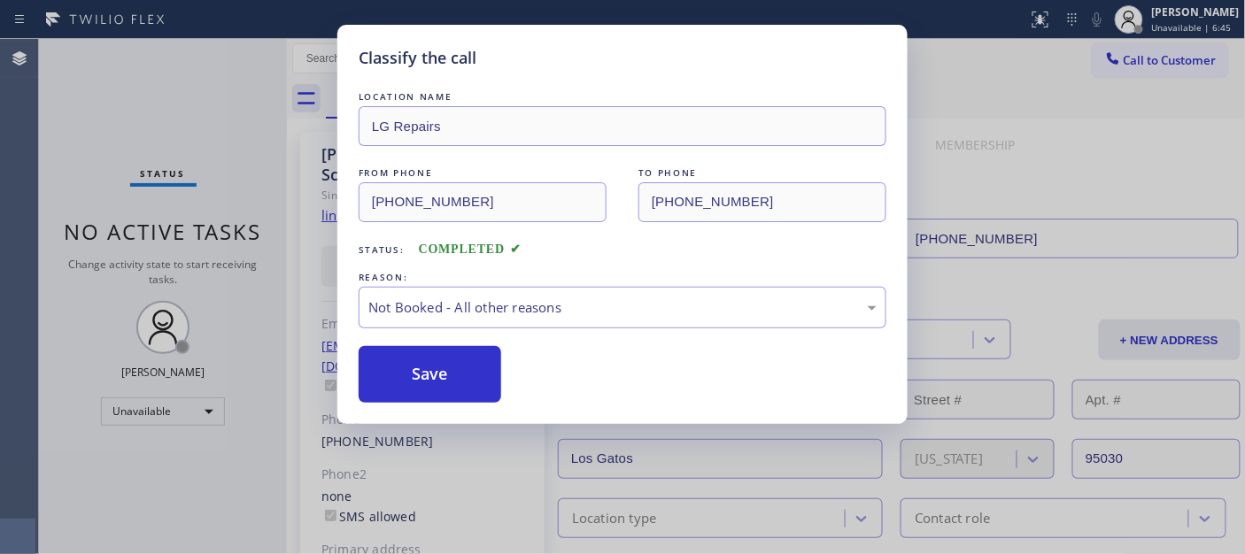
click at [413, 381] on button "Save" at bounding box center [430, 374] width 143 height 57
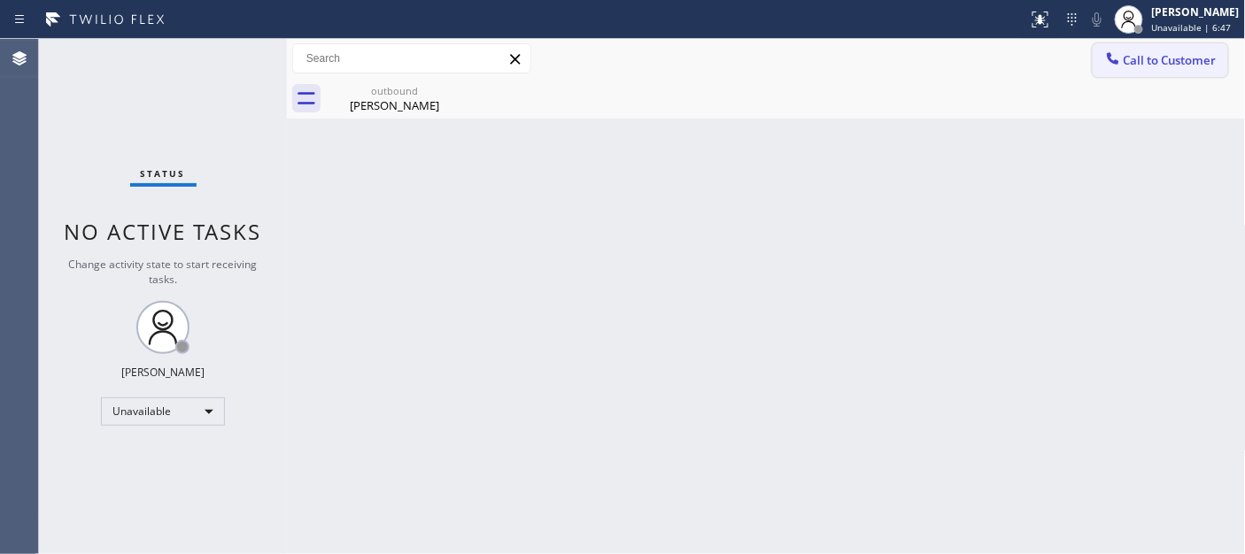
click at [1120, 57] on icon at bounding box center [1113, 59] width 18 height 18
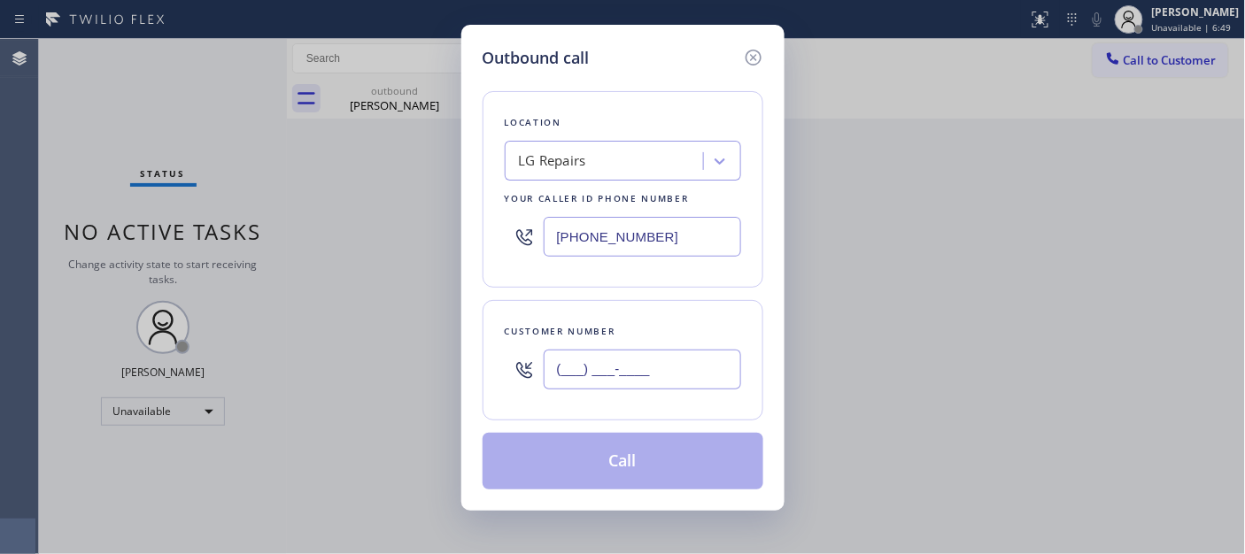
click at [636, 366] on input "(___) ___-____" at bounding box center [642, 370] width 197 height 40
paste input "213) 500-1973"
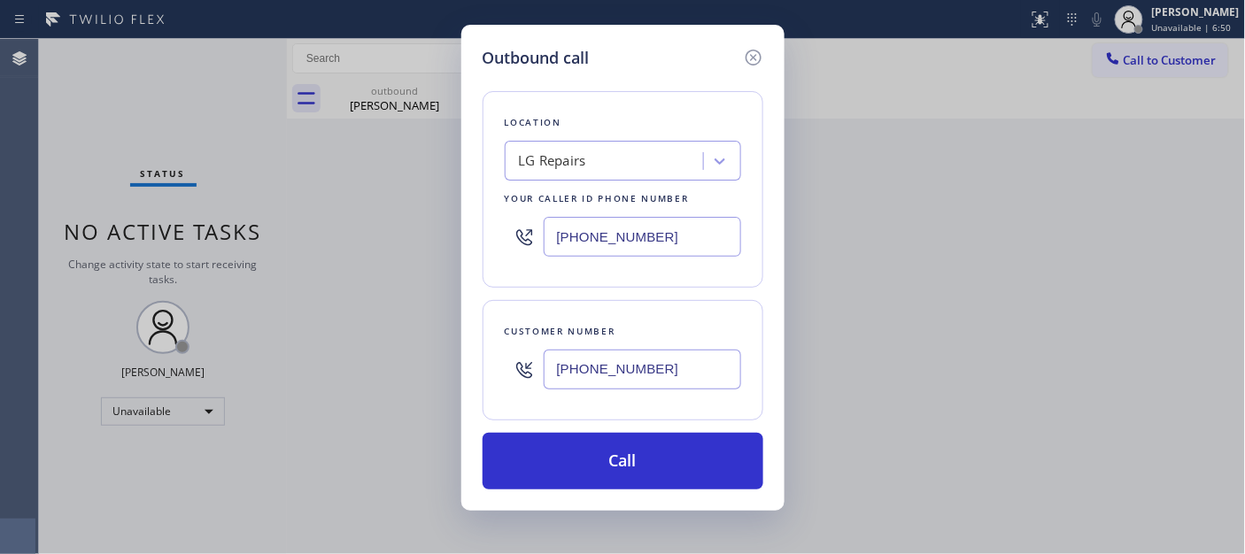
type input "[PHONE_NUMBER]"
drag, startPoint x: 676, startPoint y: 250, endPoint x: 452, endPoint y: 249, distance: 223.1
click at [445, 250] on div "Outbound call Location LG Repairs Your caller id phone number (877) 748-5179 Cu…" at bounding box center [622, 277] width 1245 height 554
paste input "55) 731-4952"
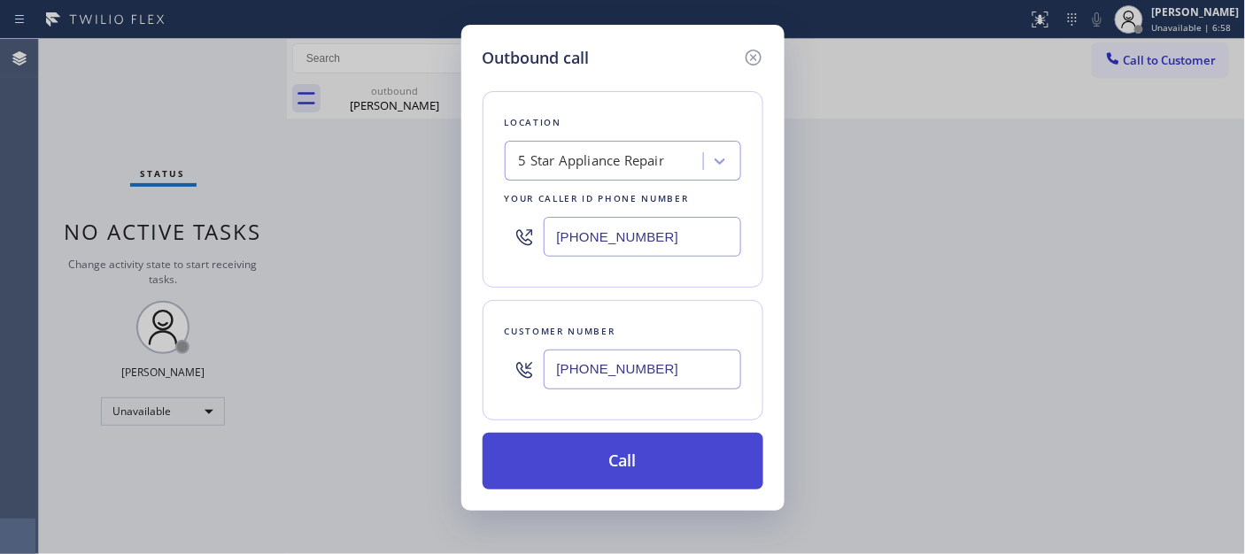
type input "[PHONE_NUMBER]"
click at [711, 467] on button "Call" at bounding box center [623, 461] width 281 height 57
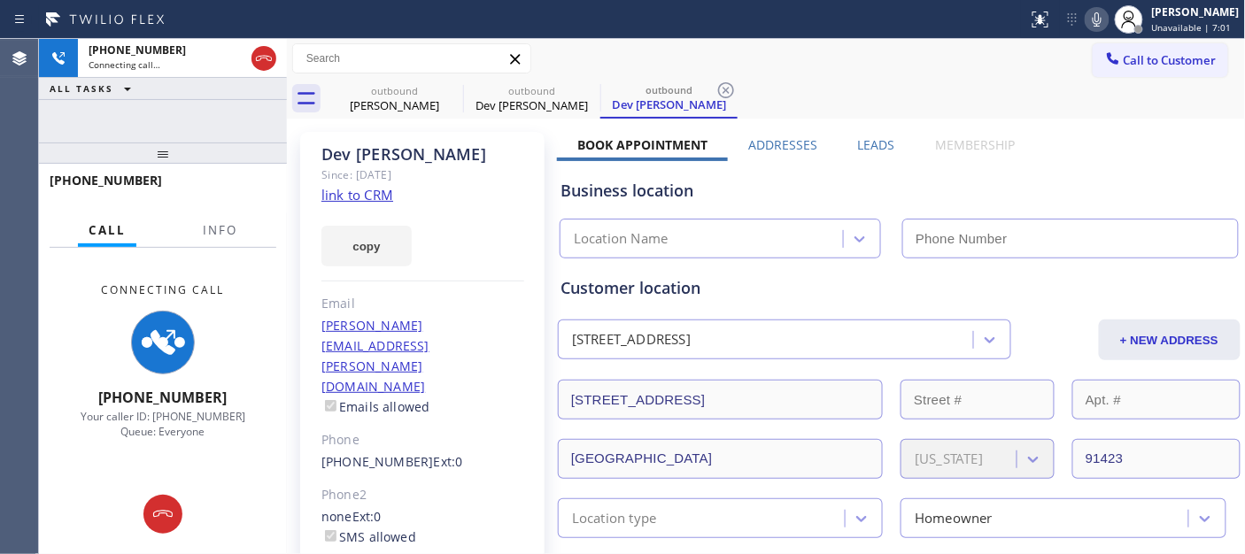
drag, startPoint x: 1092, startPoint y: 13, endPoint x: 1054, endPoint y: 92, distance: 87.1
click at [1091, 13] on icon at bounding box center [1096, 19] width 21 height 21
type input "[PHONE_NUMBER]"
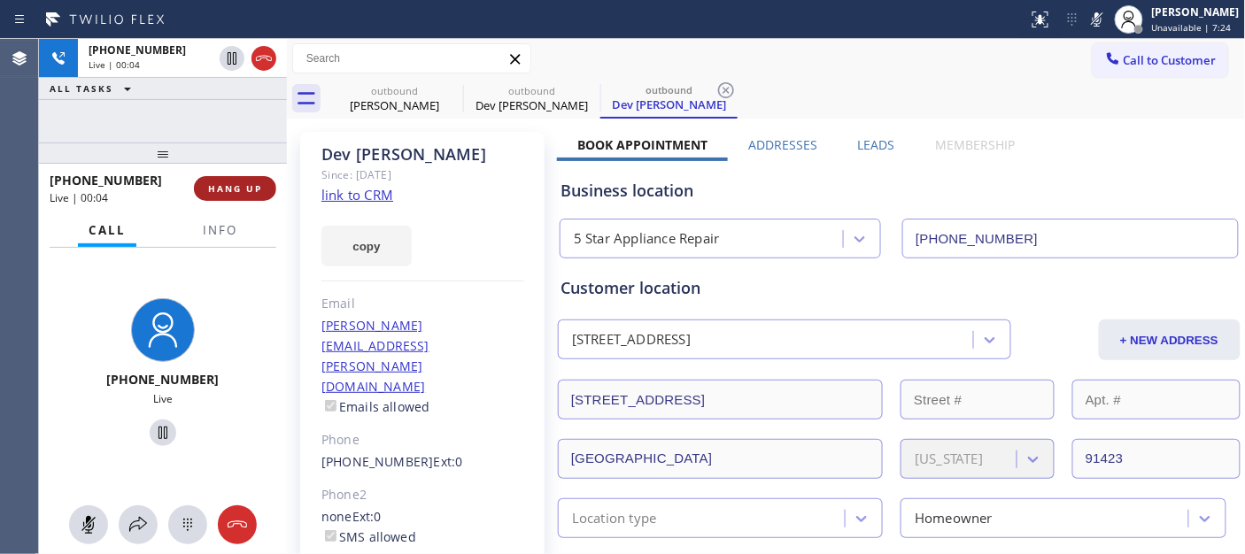
click at [219, 191] on span "HANG UP" at bounding box center [235, 188] width 54 height 12
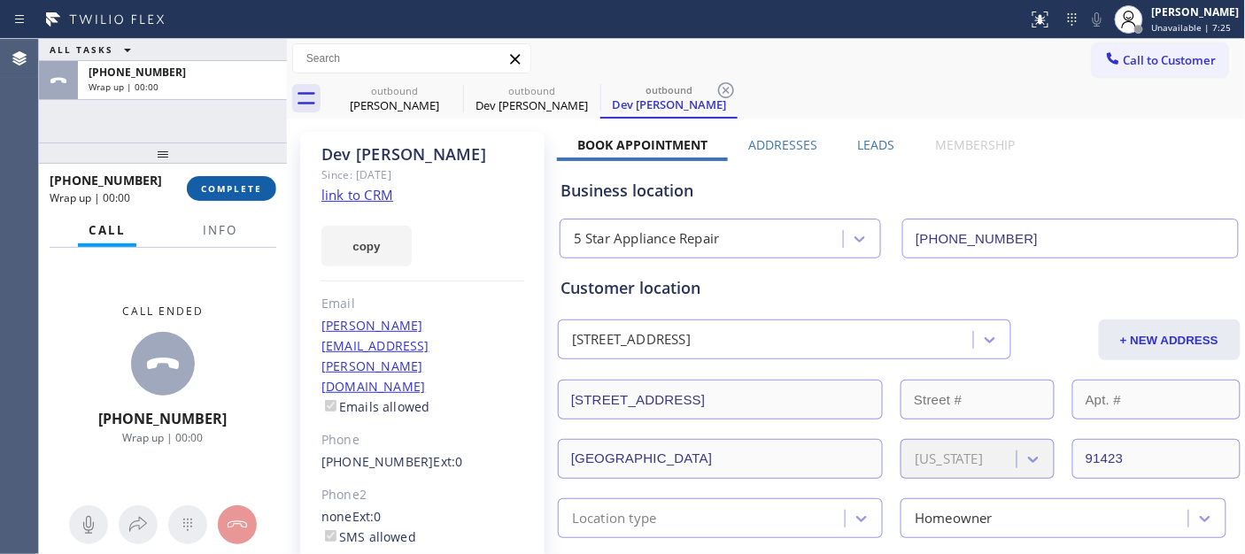
click at [219, 191] on span "COMPLETE" at bounding box center [231, 188] width 61 height 12
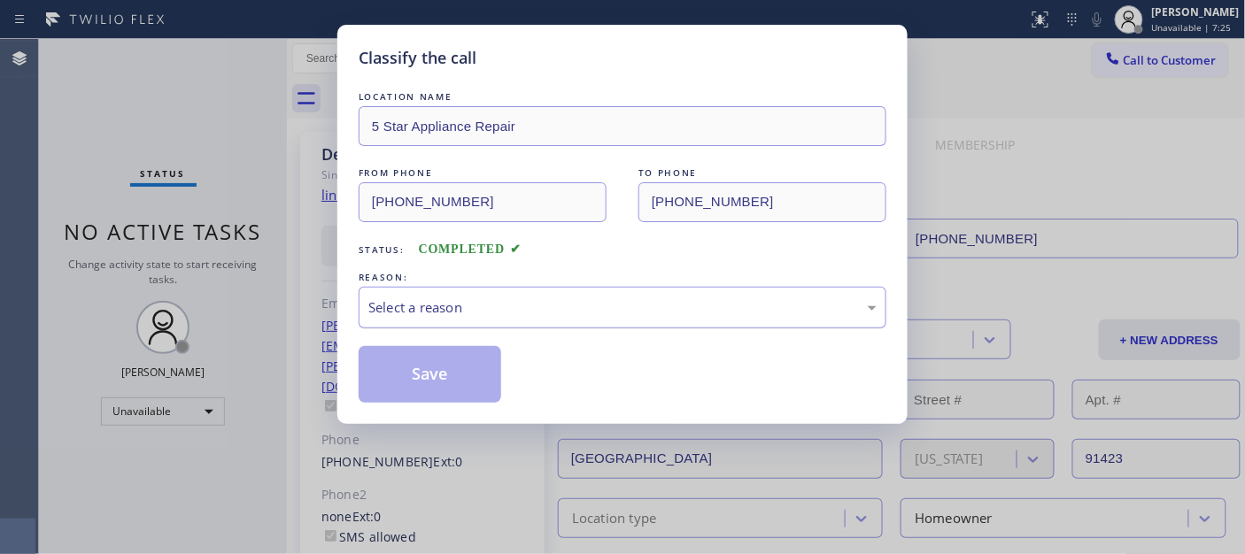
click at [456, 308] on div "Select a reason" at bounding box center [622, 307] width 508 height 20
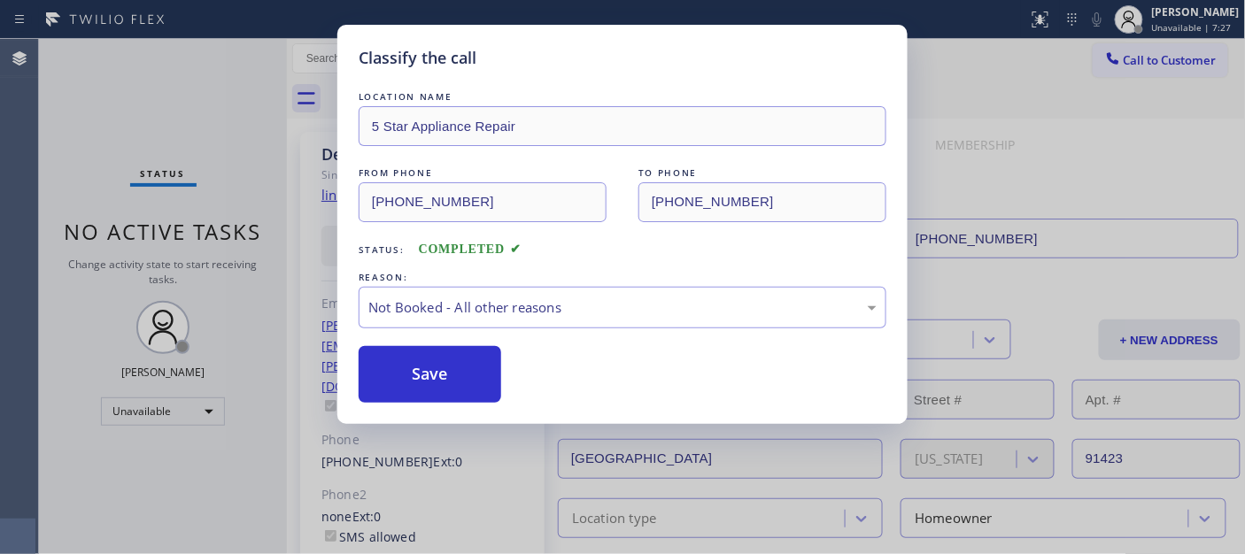
click at [431, 379] on button "Save" at bounding box center [430, 374] width 143 height 57
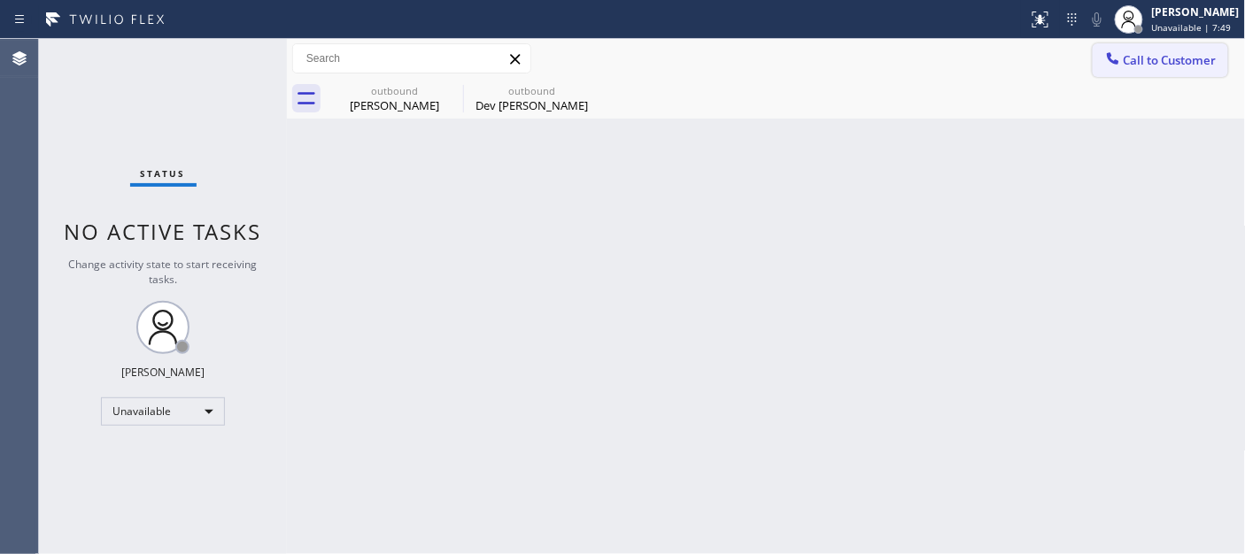
click at [1169, 74] on button "Call to Customer" at bounding box center [1160, 60] width 135 height 34
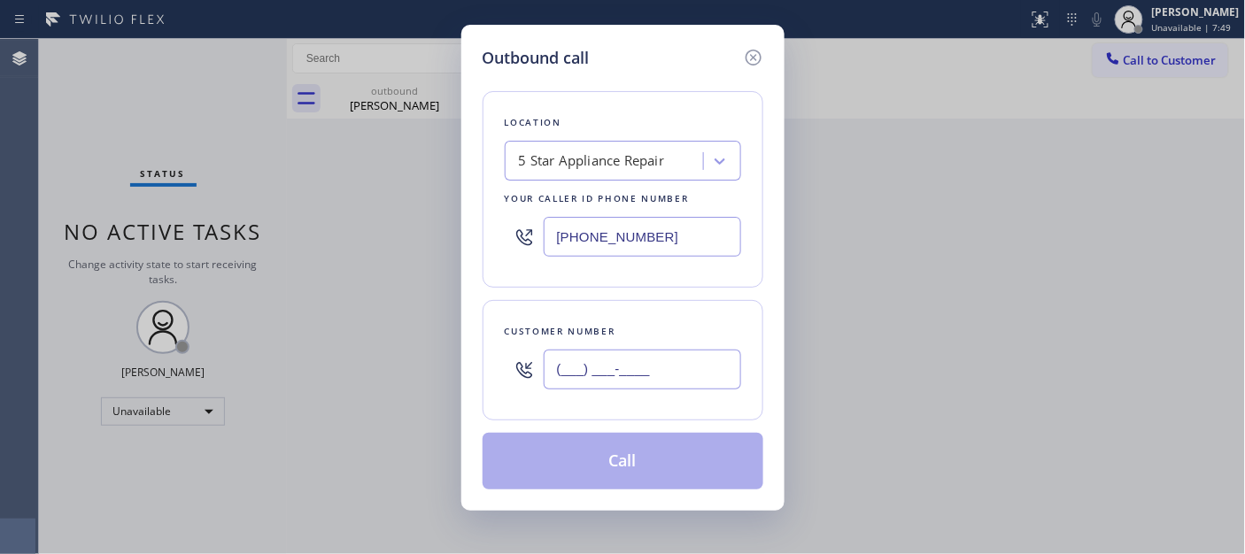
click at [691, 364] on input "(___) ___-____" at bounding box center [642, 370] width 197 height 40
paste input "650) 219-0182"
type input "[PHONE_NUMBER]"
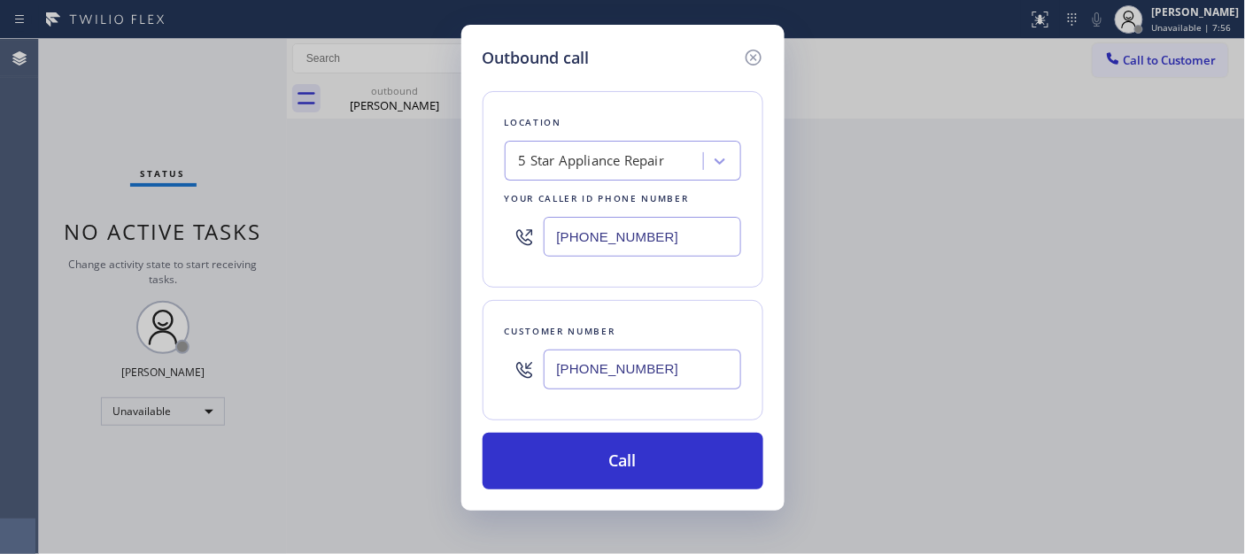
drag, startPoint x: 652, startPoint y: 243, endPoint x: 523, endPoint y: 240, distance: 128.4
click at [535, 240] on div "[PHONE_NUMBER]" at bounding box center [623, 237] width 236 height 58
paste input "77) 777-0796"
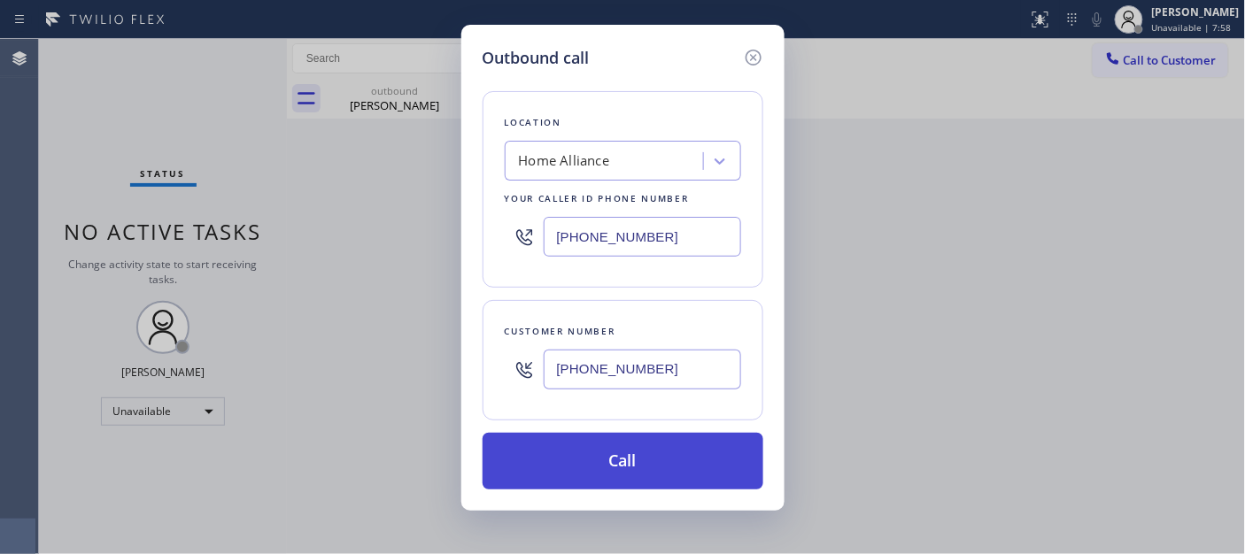
type input "[PHONE_NUMBER]"
click at [641, 450] on button "Call" at bounding box center [623, 461] width 281 height 57
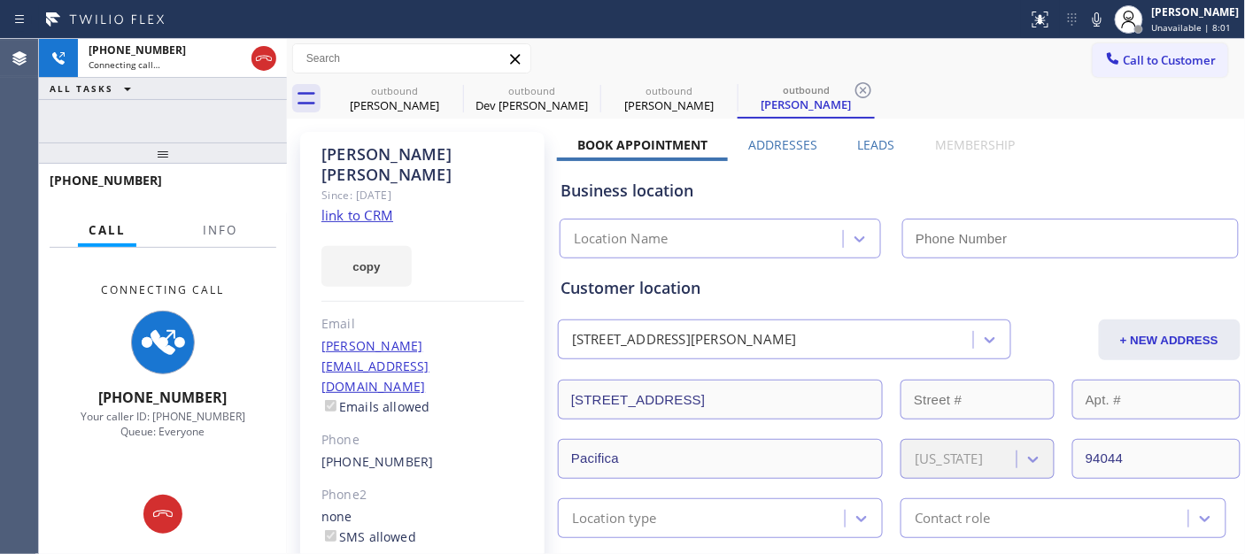
click at [1093, 21] on icon at bounding box center [1097, 19] width 9 height 14
type input "[PHONE_NUMBER]"
click at [452, 90] on icon at bounding box center [452, 90] width 16 height 16
type input "[PHONE_NUMBER]"
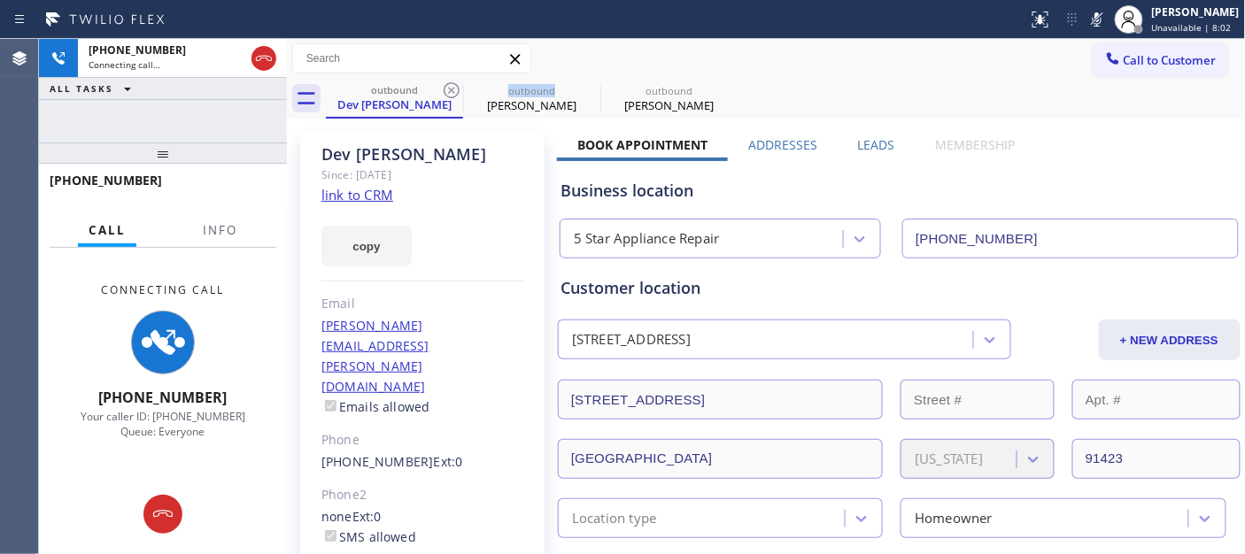
click at [452, 90] on icon at bounding box center [452, 90] width 16 height 16
type input "[PHONE_NUMBER]"
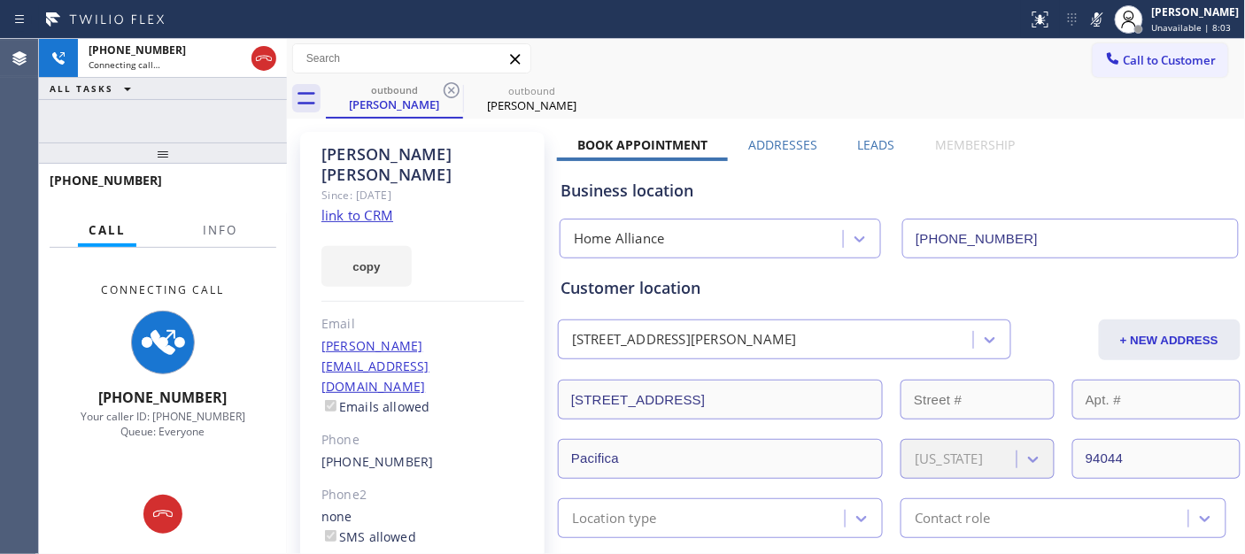
click at [775, 54] on div "Call to Customer Outbound call Location Home Alliance Your caller id phone numb…" at bounding box center [766, 58] width 959 height 31
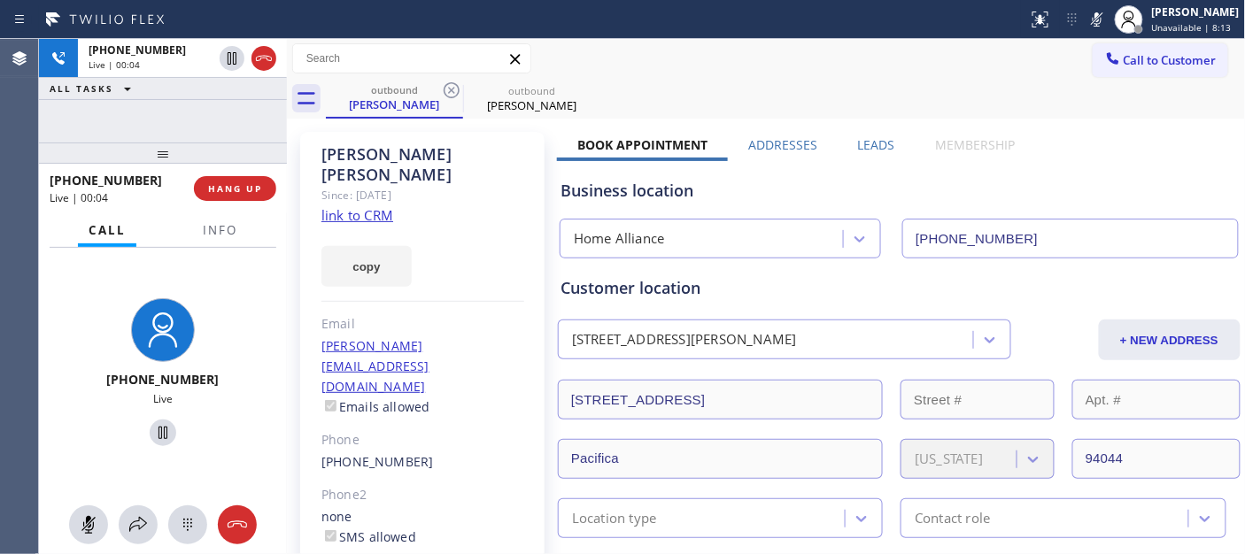
click at [236, 164] on div at bounding box center [163, 153] width 248 height 21
click at [246, 176] on button "HANG UP" at bounding box center [235, 188] width 82 height 25
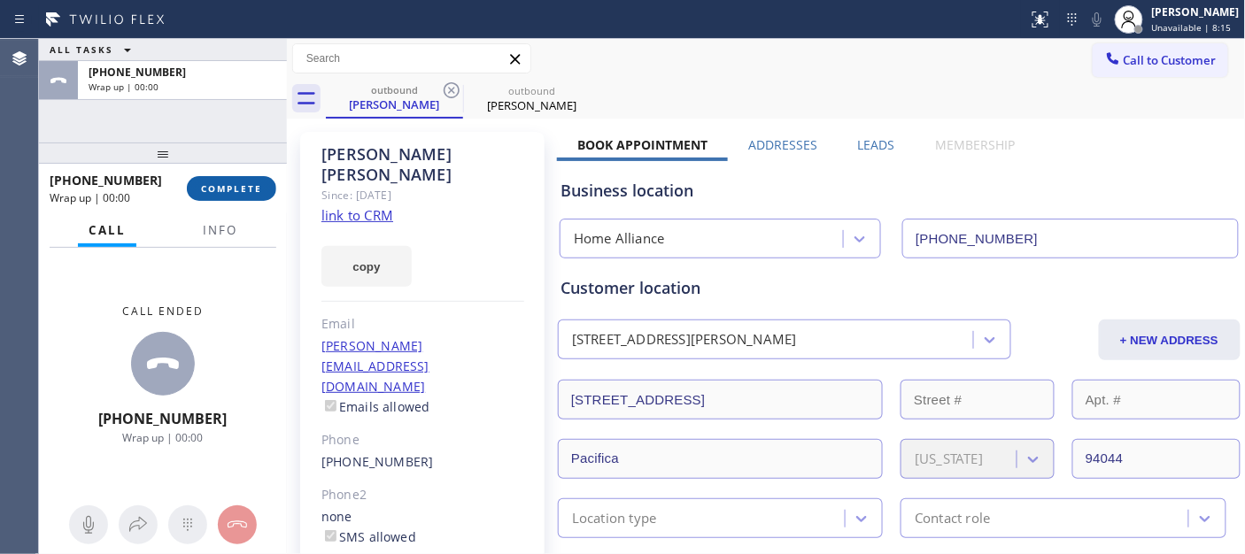
click at [246, 176] on button "COMPLETE" at bounding box center [231, 188] width 89 height 25
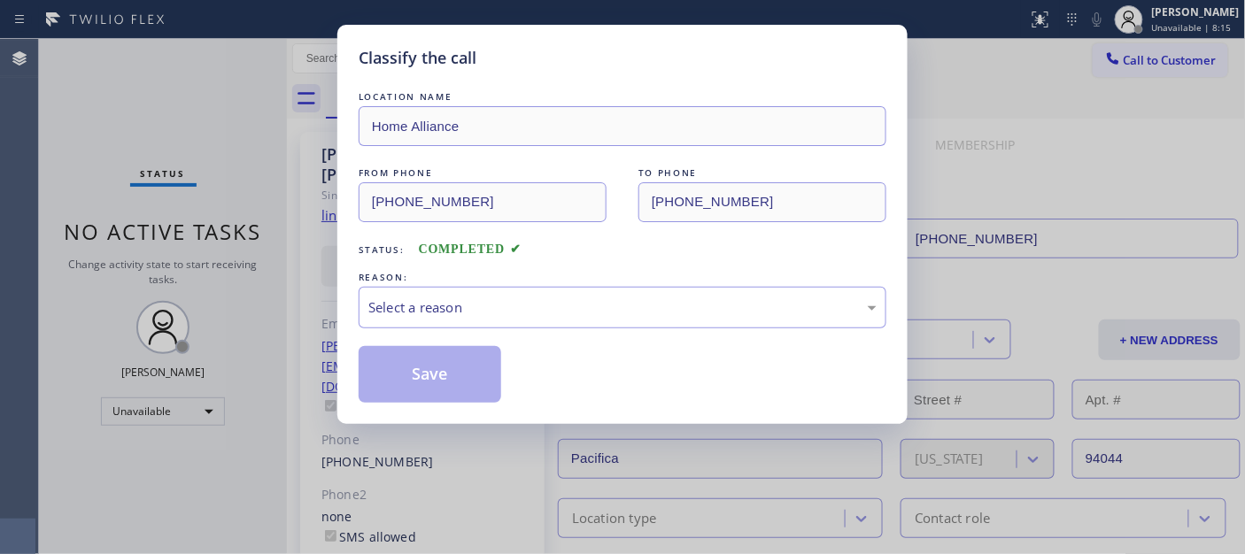
click at [490, 274] on div "REASON:" at bounding box center [623, 277] width 528 height 19
click at [490, 306] on div "Select a reason" at bounding box center [622, 307] width 508 height 20
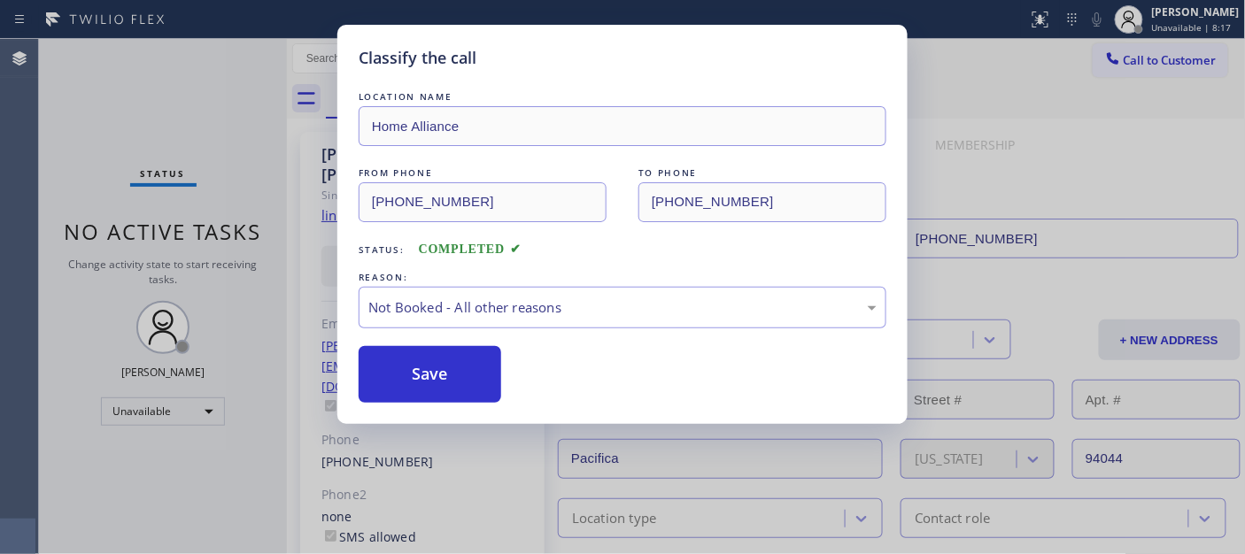
click at [432, 372] on button "Save" at bounding box center [430, 374] width 143 height 57
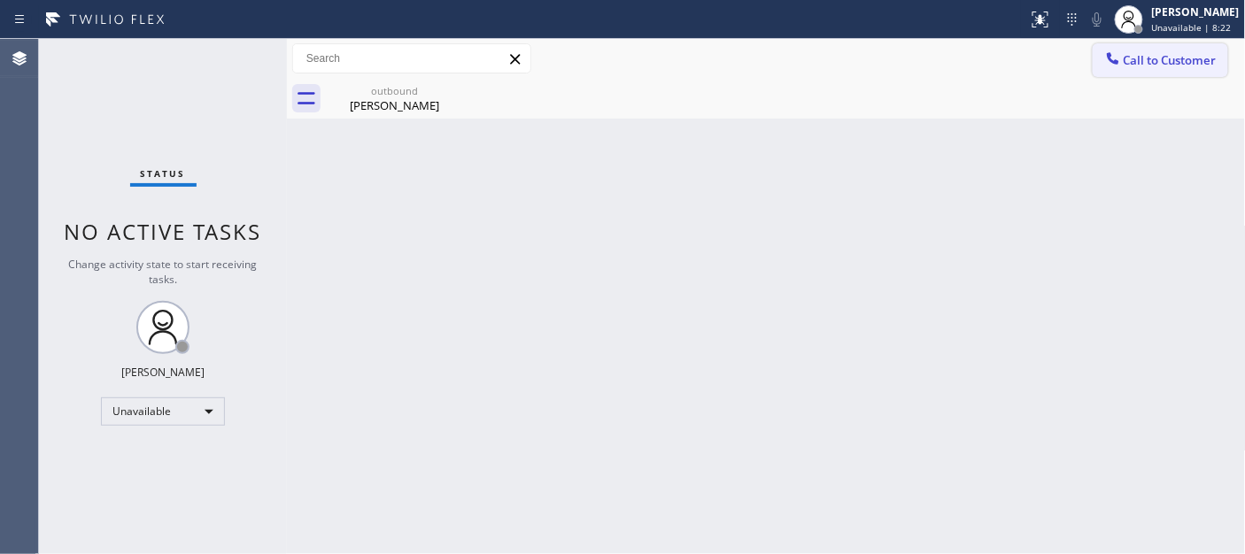
click at [1135, 43] on button "Call to Customer" at bounding box center [1160, 60] width 135 height 34
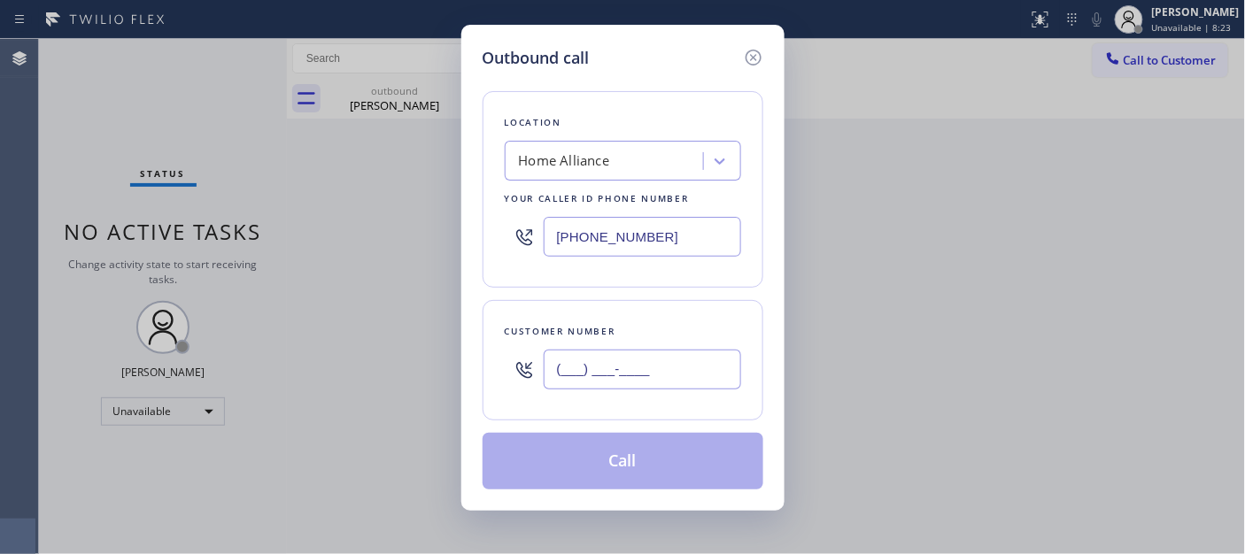
click at [645, 359] on input "(___) ___-____" at bounding box center [642, 370] width 197 height 40
paste input "303) 877-5128"
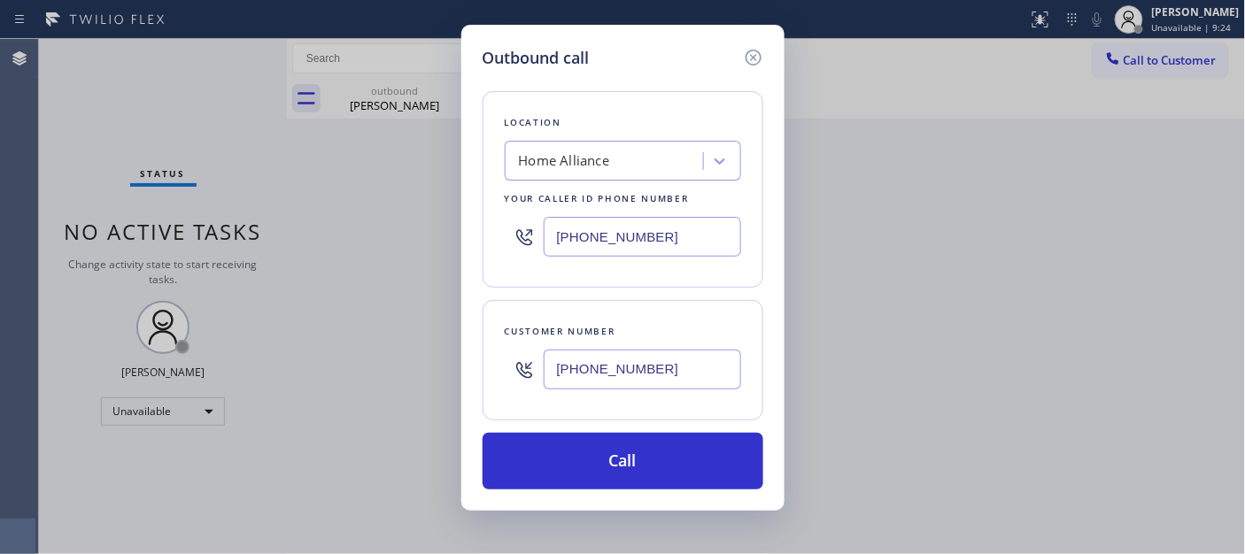
drag, startPoint x: 582, startPoint y: 376, endPoint x: 457, endPoint y: 355, distance: 126.6
click at [464, 357] on div "Outbound call Location Home Alliance Your caller id phone number (877) 777-0796…" at bounding box center [622, 268] width 323 height 486
paste input "47) 791-2279"
type input "[PHONE_NUMBER]"
drag, startPoint x: 648, startPoint y: 223, endPoint x: 487, endPoint y: 236, distance: 161.6
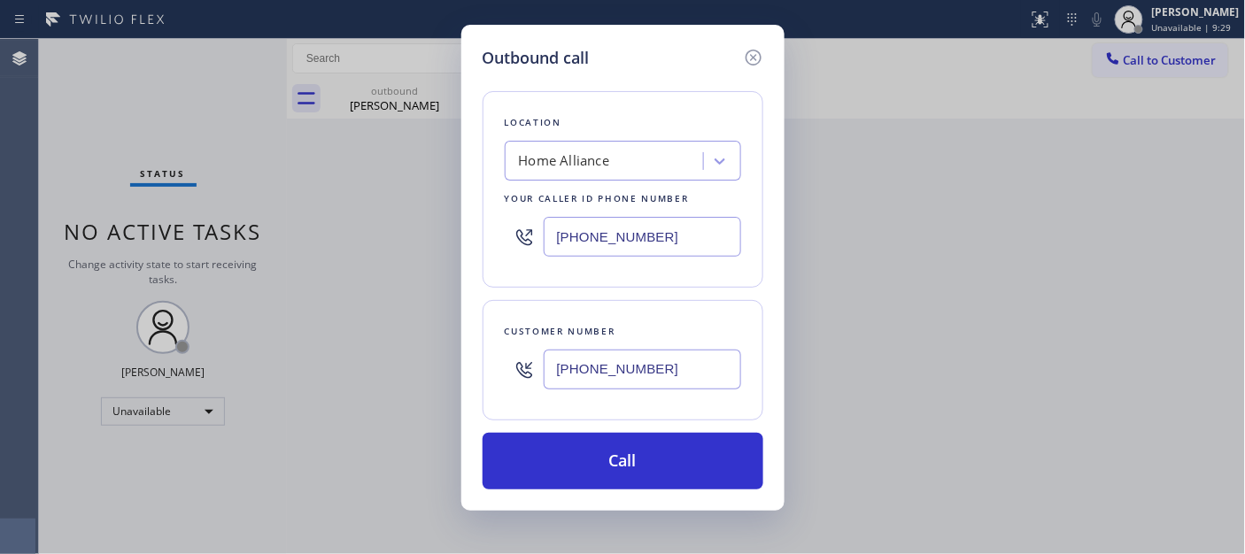
click at [487, 236] on div "Location Home Alliance Your caller id phone number (877) 777-0796" at bounding box center [623, 189] width 281 height 197
paste input "917) 935-4352"
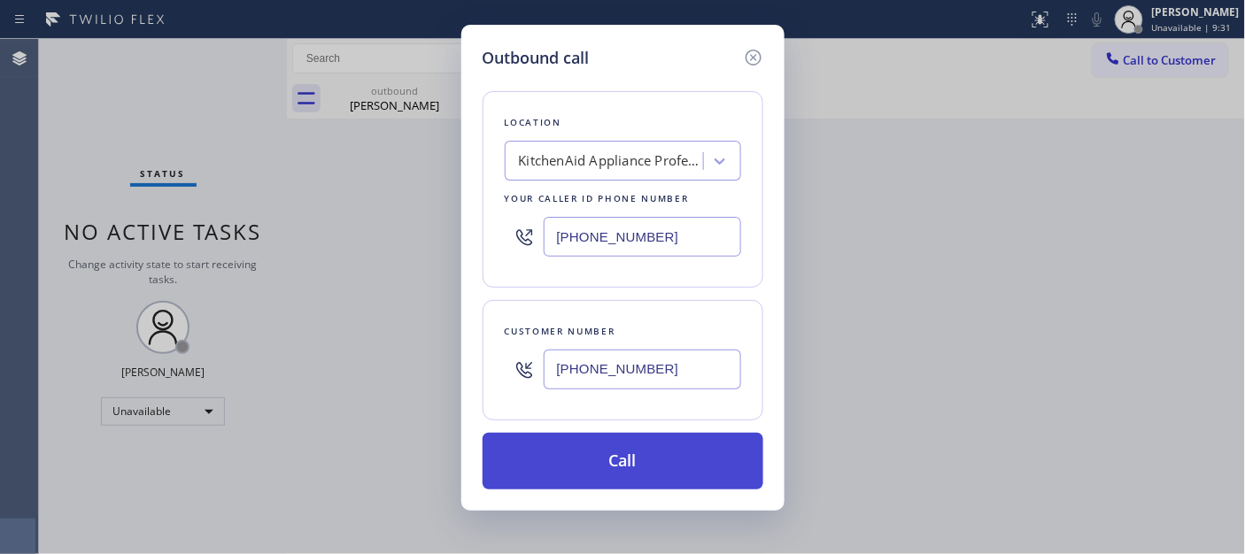
type input "[PHONE_NUMBER]"
click at [707, 448] on button "Call" at bounding box center [623, 461] width 281 height 57
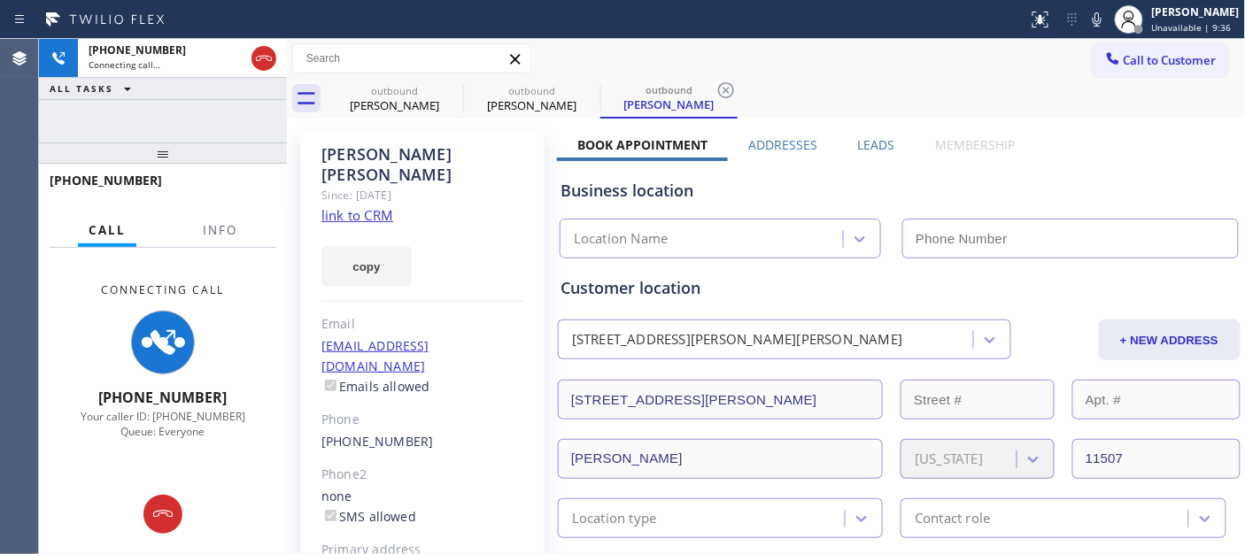
type input "[PHONE_NUMBER]"
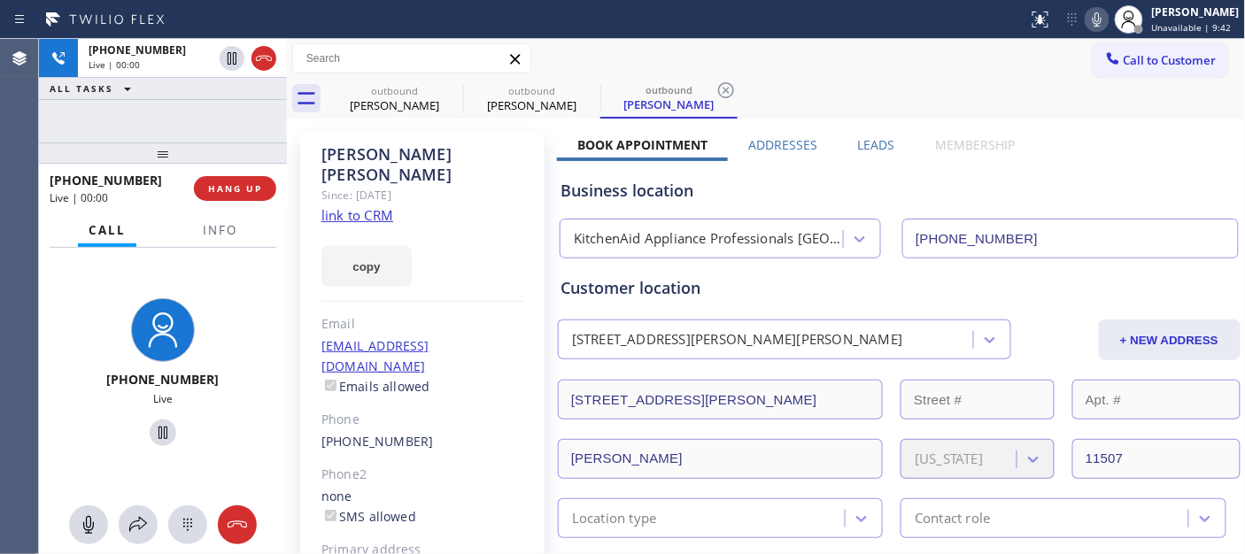
click at [1086, 19] on icon at bounding box center [1096, 19] width 21 height 21
click at [1093, 19] on icon at bounding box center [1097, 19] width 9 height 14
drag, startPoint x: 219, startPoint y: 155, endPoint x: 210, endPoint y: 87, distance: 68.7
click at [210, 89] on div "+13477912279 Live | 00:02 ALL TASKS ALL TASKS ACTIVE TASKS TASKS IN WRAP UP +13…" at bounding box center [163, 296] width 248 height 515
drag, startPoint x: 233, startPoint y: 154, endPoint x: 230, endPoint y: 73, distance: 80.6
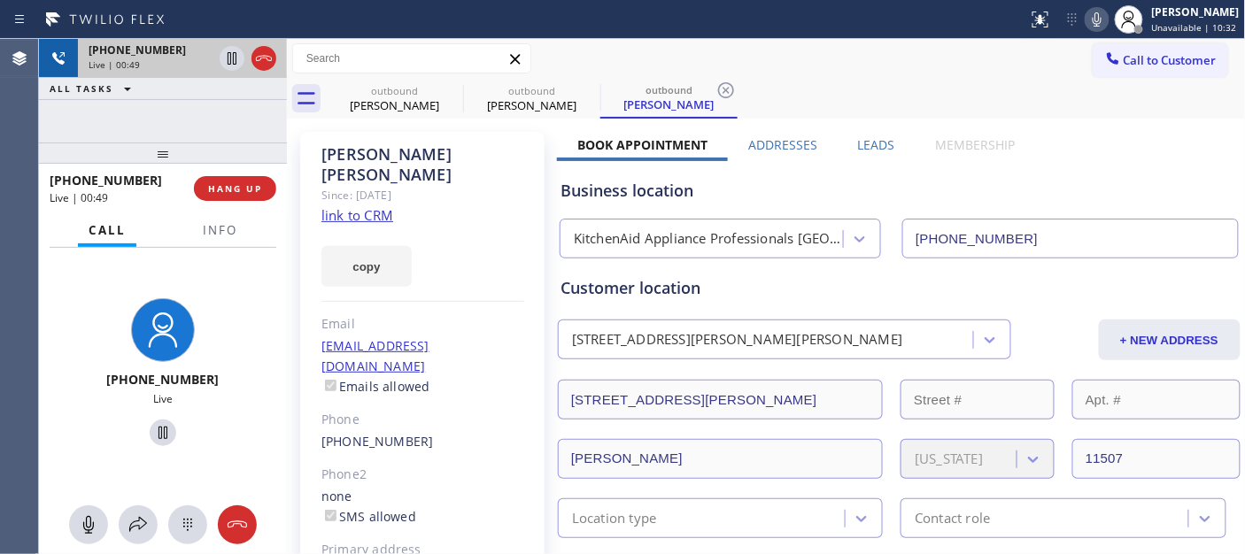
click at [230, 98] on div "+13477912279 Live | 00:49 ALL TASKS ALL TASKS ACTIVE TASKS TASKS IN WRAP UP +13…" at bounding box center [163, 296] width 248 height 515
drag, startPoint x: 240, startPoint y: 139, endPoint x: 239, endPoint y: 122, distance: 16.8
click at [239, 111] on div "+13477912279 Live | 00:55 ALL TASKS ALL TASKS ACTIVE TASKS TASKS IN WRAP UP +13…" at bounding box center [163, 296] width 248 height 515
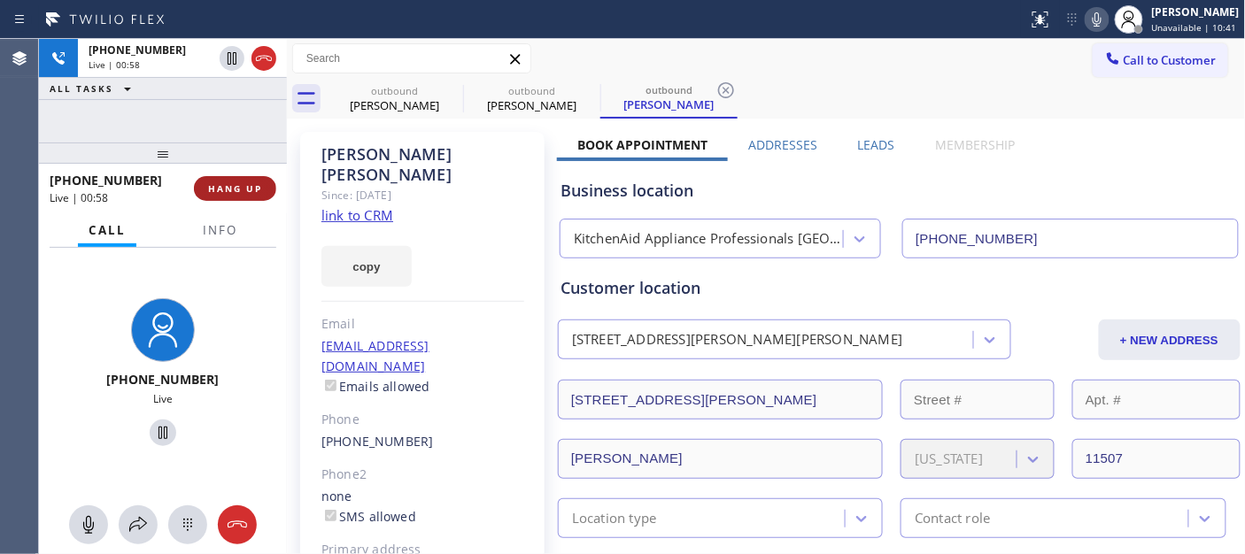
click at [248, 183] on span "HANG UP" at bounding box center [235, 188] width 54 height 12
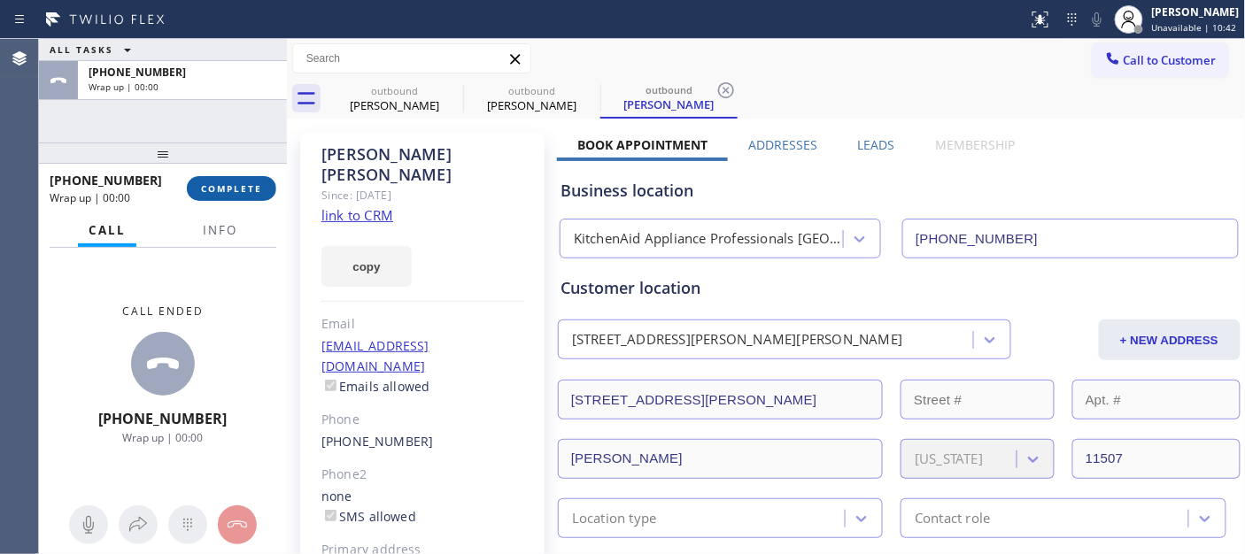
click at [248, 183] on span "COMPLETE" at bounding box center [231, 188] width 61 height 12
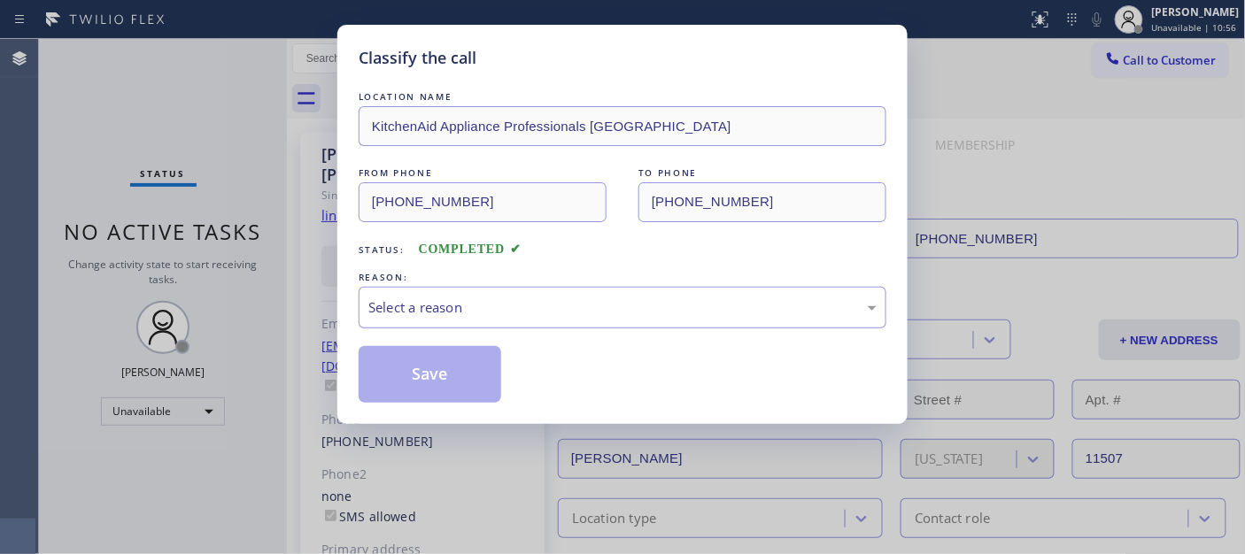
click at [537, 328] on div "Select a reason" at bounding box center [623, 308] width 528 height 42
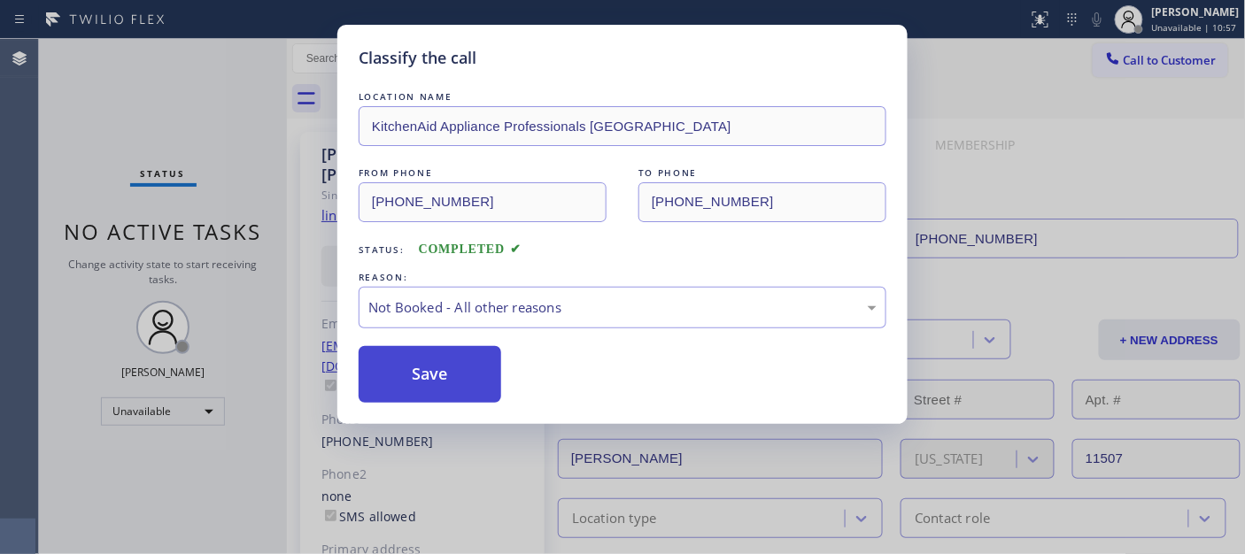
click at [431, 383] on button "Save" at bounding box center [430, 374] width 143 height 57
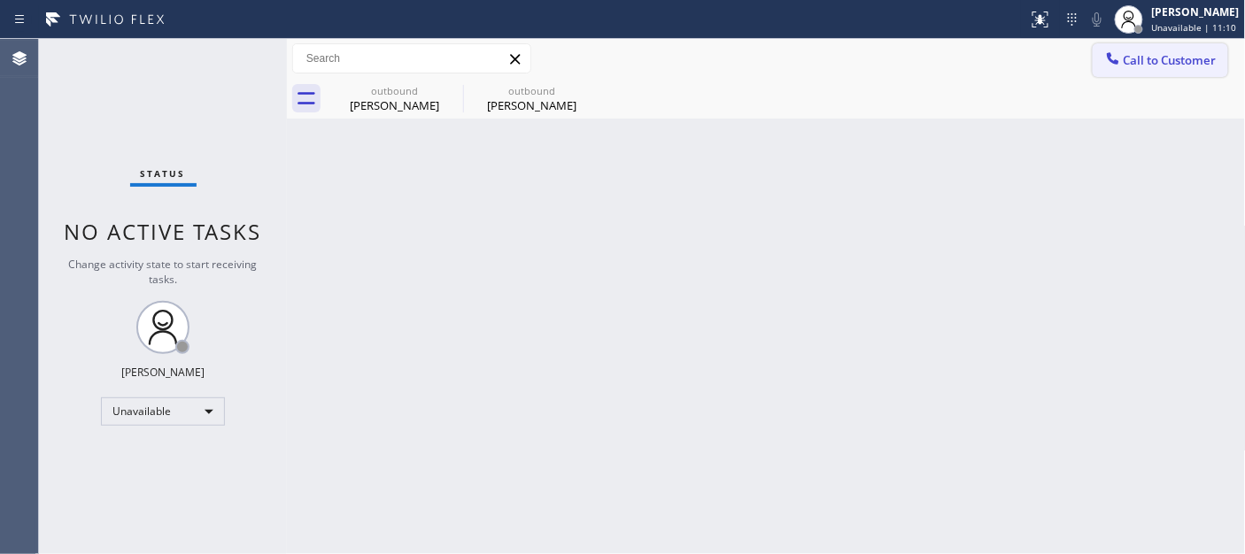
click at [1158, 64] on span "Call to Customer" at bounding box center [1170, 60] width 93 height 16
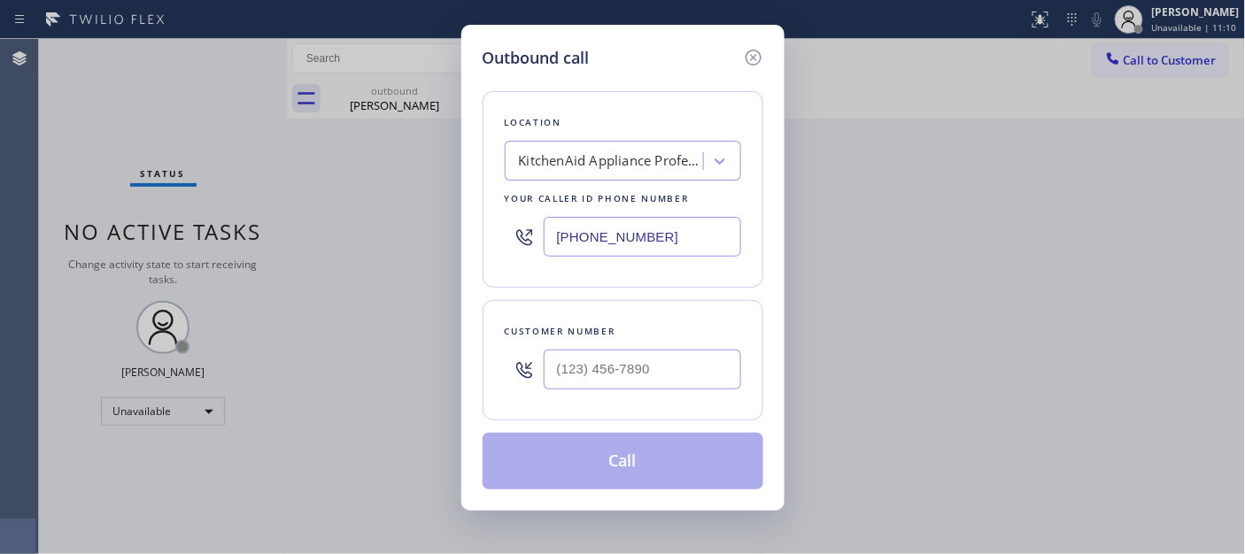
click at [561, 423] on div "Location KitchenAid Appliance Professionals New Hyde Park Your caller id phone …" at bounding box center [623, 280] width 281 height 420
paste input "818) 536-1556"
click at [597, 358] on input "(___) ___-____" at bounding box center [642, 370] width 197 height 40
type input "[PHONE_NUMBER]"
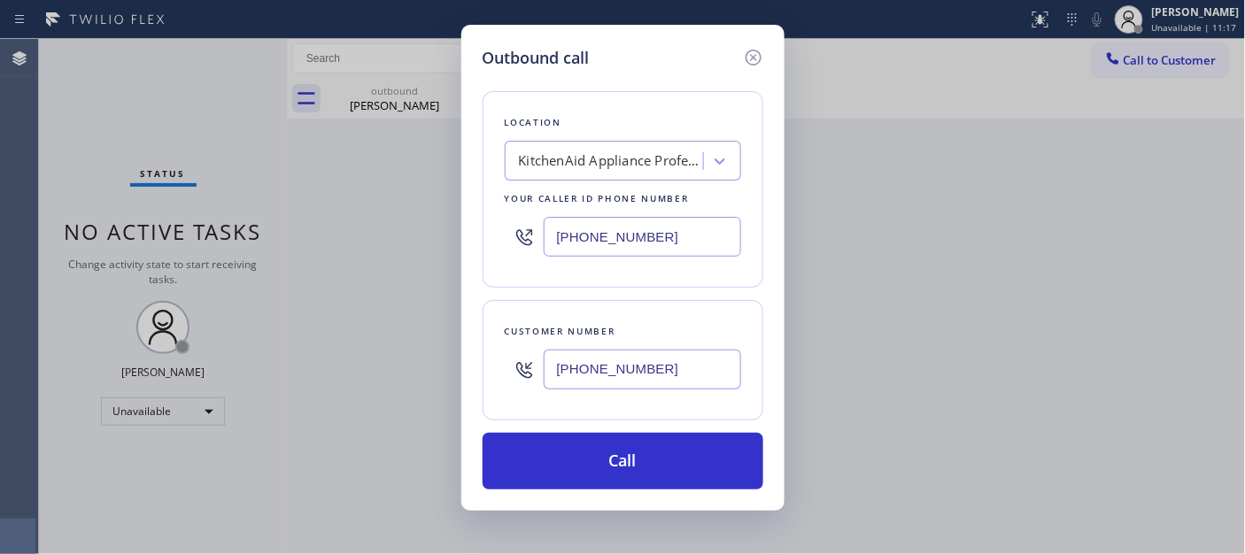
drag, startPoint x: 664, startPoint y: 240, endPoint x: 375, endPoint y: 263, distance: 290.4
click at [349, 253] on div "Outbound call Location KitchenAid Appliance Professionals New Hyde Park Your ca…" at bounding box center [622, 277] width 1245 height 554
paste input "855) 731-49"
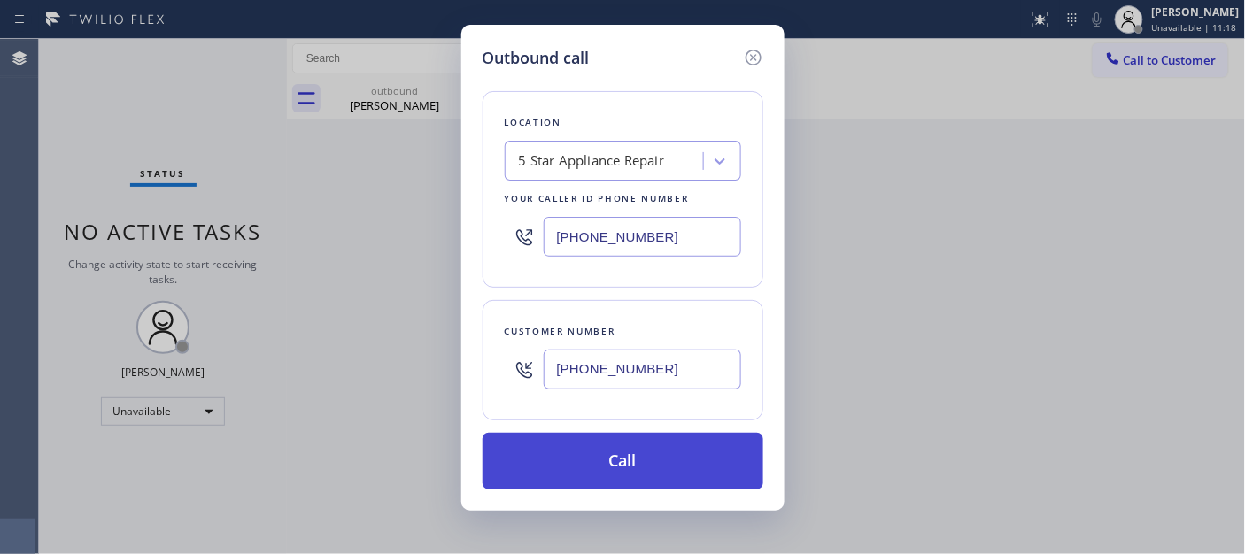
type input "[PHONE_NUMBER]"
click at [676, 455] on button "Call" at bounding box center [623, 461] width 281 height 57
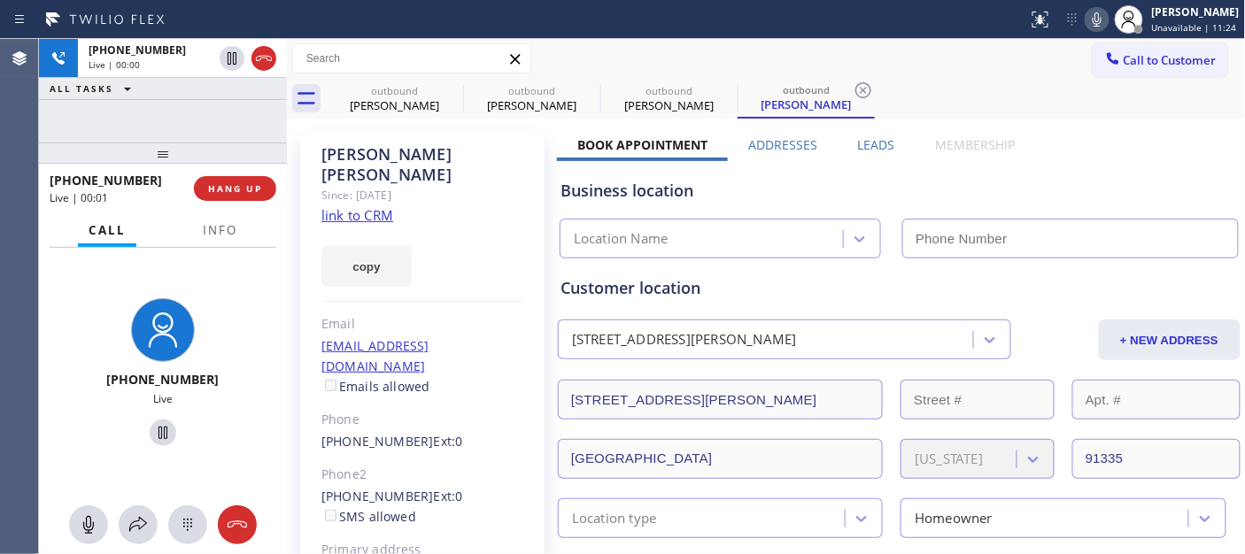
type input "[PHONE_NUMBER]"
drag, startPoint x: 175, startPoint y: 138, endPoint x: 218, endPoint y: 81, distance: 71.5
click at [174, 143] on div at bounding box center [163, 153] width 248 height 21
click at [244, 183] on span "HANG UP" at bounding box center [235, 188] width 54 height 12
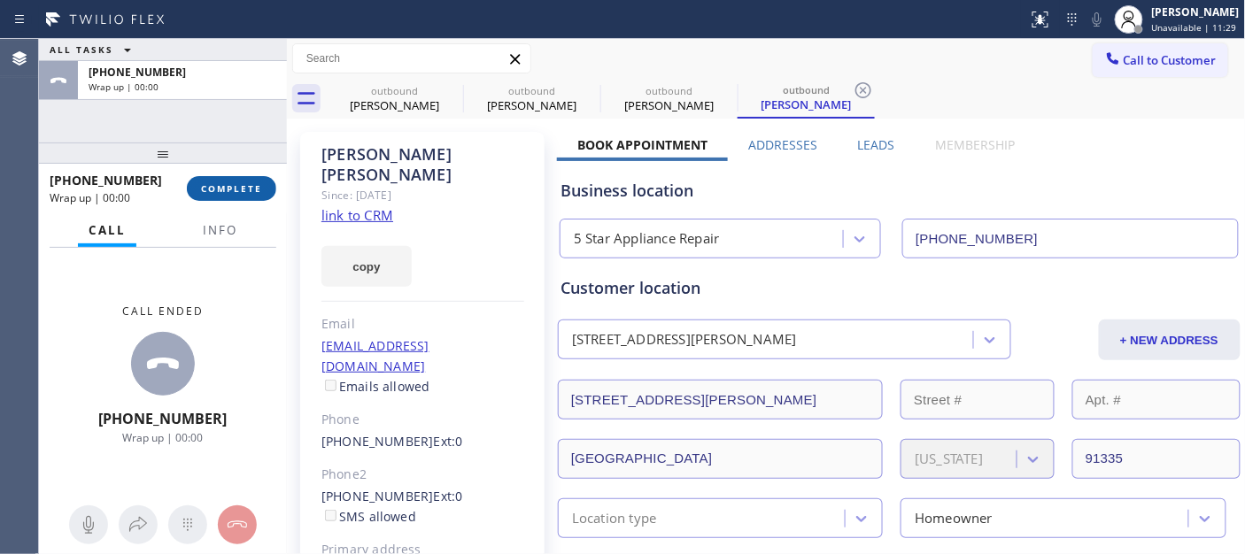
click at [244, 183] on span "COMPLETE" at bounding box center [231, 188] width 61 height 12
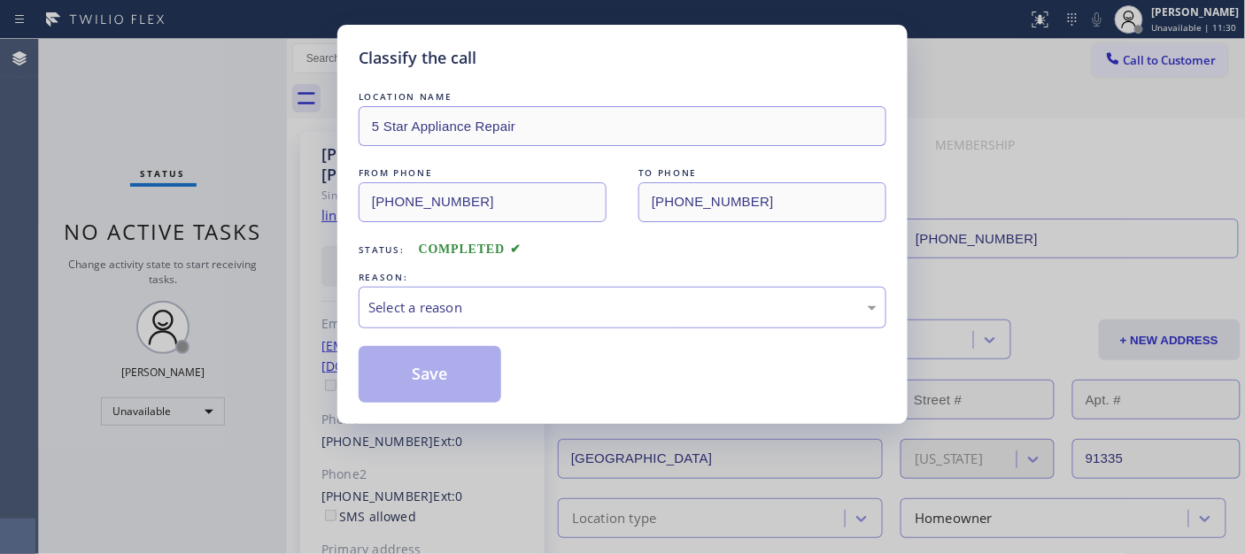
click at [505, 285] on div "REASON:" at bounding box center [623, 277] width 528 height 19
click at [444, 292] on div "Select a reason" at bounding box center [623, 308] width 528 height 42
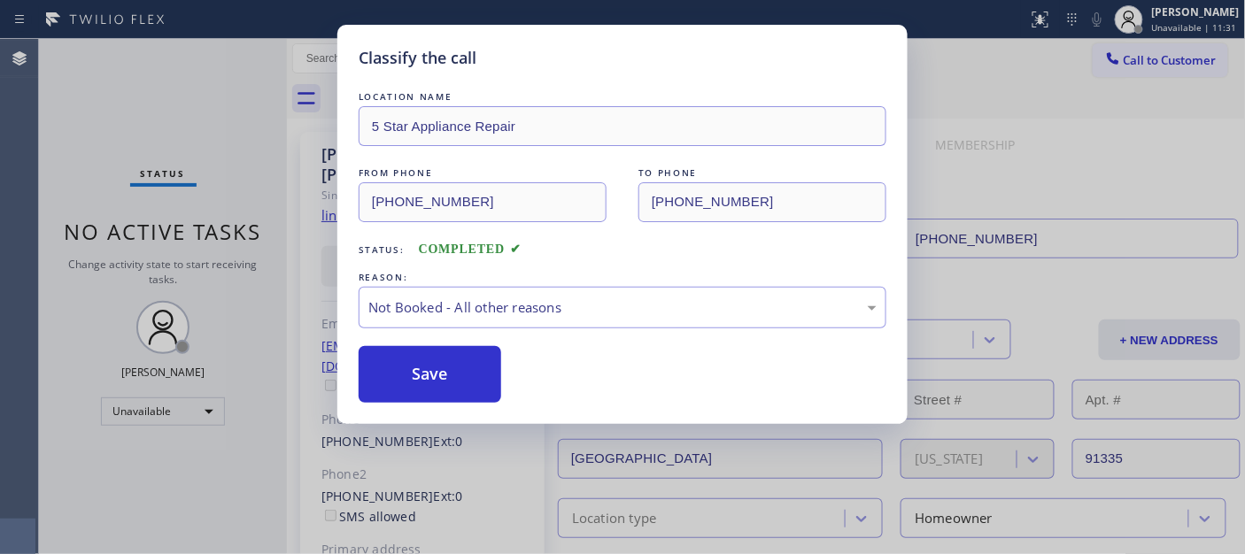
click at [462, 378] on button "Save" at bounding box center [430, 374] width 143 height 57
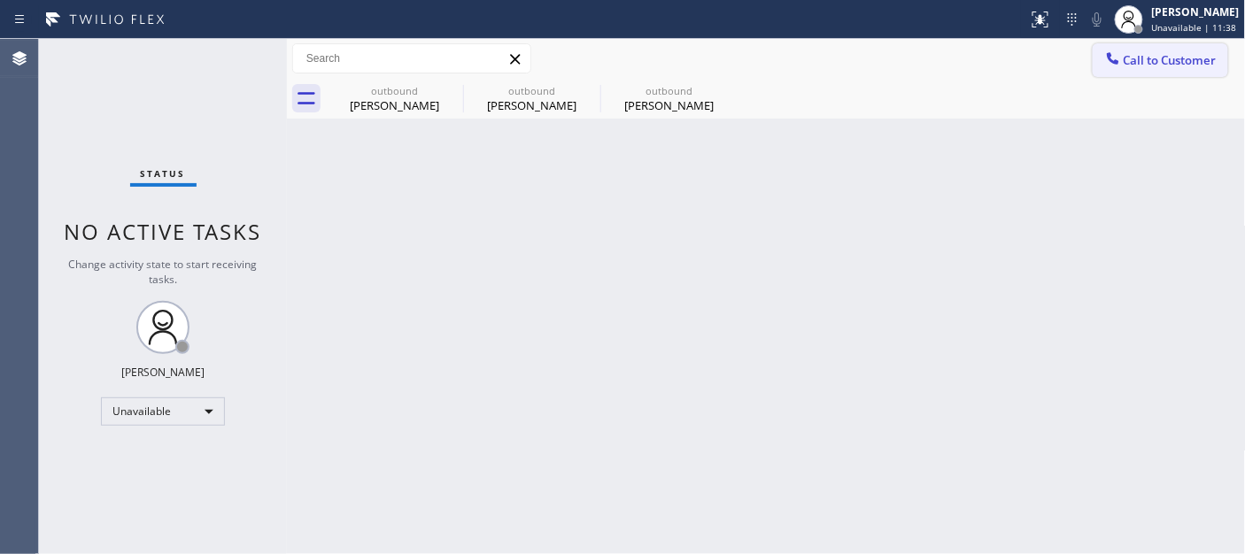
click at [1156, 71] on button "Call to Customer" at bounding box center [1160, 60] width 135 height 34
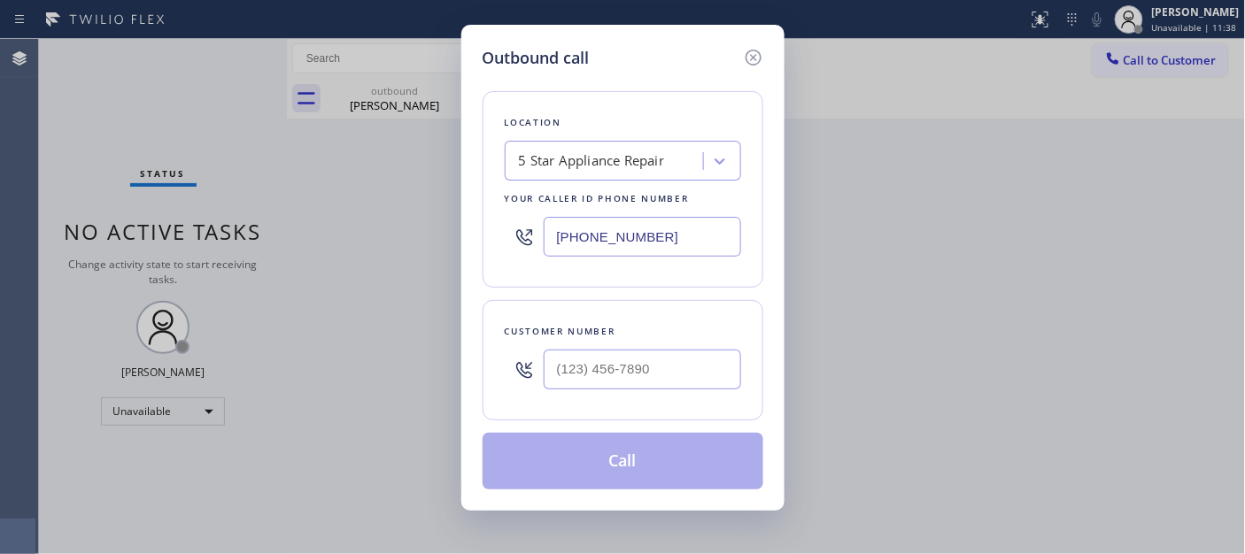
drag, startPoint x: 556, startPoint y: 411, endPoint x: 586, endPoint y: 385, distance: 39.6
click at [556, 409] on div "Customer number" at bounding box center [623, 360] width 281 height 120
click at [591, 382] on input "(___) ___-____" at bounding box center [642, 370] width 197 height 40
paste input "626) 487-9901"
type input "(626) 487-9901"
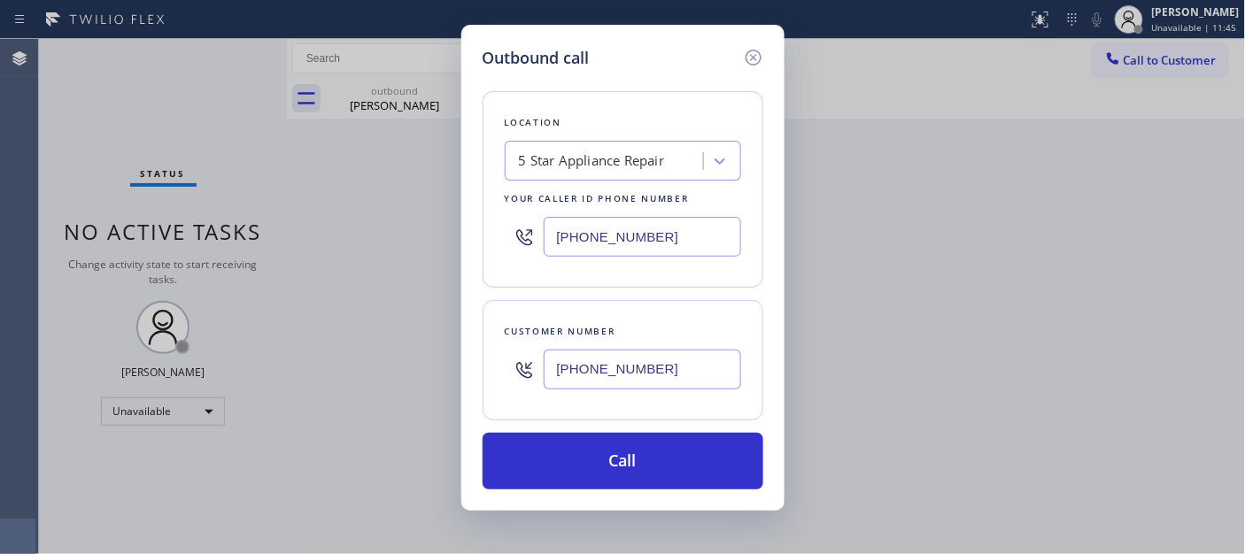
drag, startPoint x: 657, startPoint y: 244, endPoint x: 416, endPoint y: 259, distance: 241.3
click at [444, 259] on div "Outbound call Location 5 Star Appliance Repair Your caller id phone number (855…" at bounding box center [622, 277] width 1245 height 554
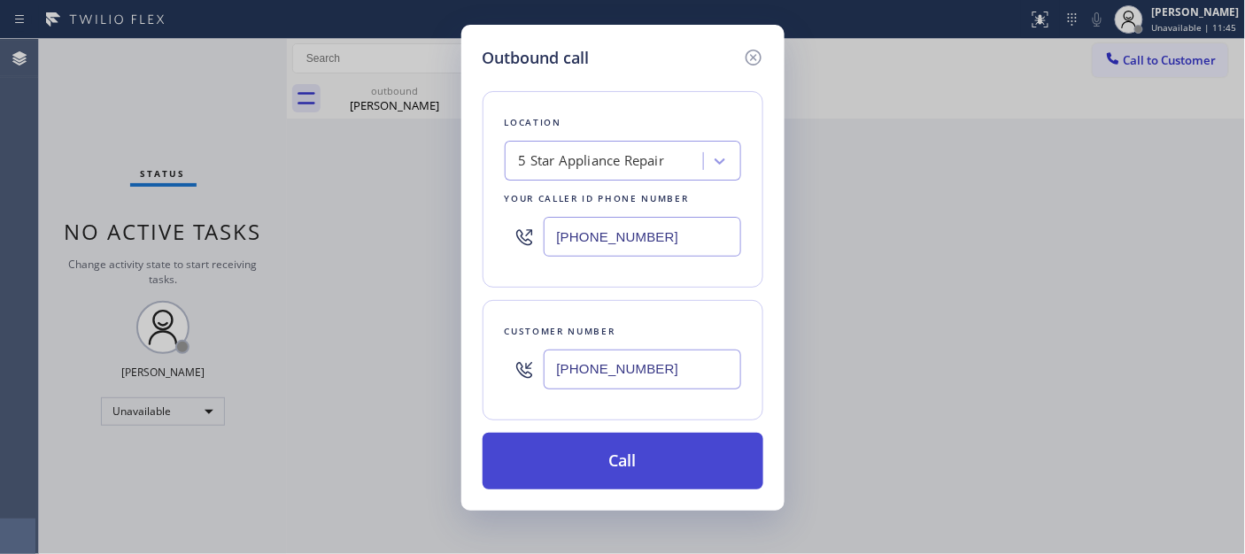
paste input "626) 376-4990"
type input "[PHONE_NUMBER]"
click at [693, 472] on button "Call" at bounding box center [623, 461] width 281 height 57
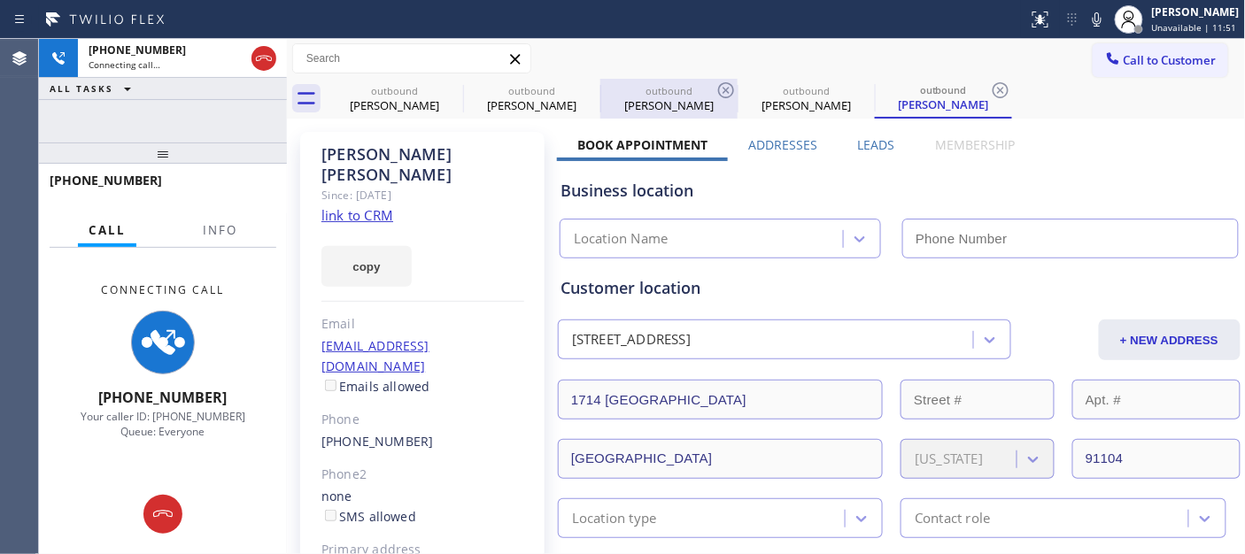
drag, startPoint x: 1093, startPoint y: 19, endPoint x: 629, endPoint y: 102, distance: 471.3
click at [1093, 19] on icon at bounding box center [1096, 19] width 21 height 21
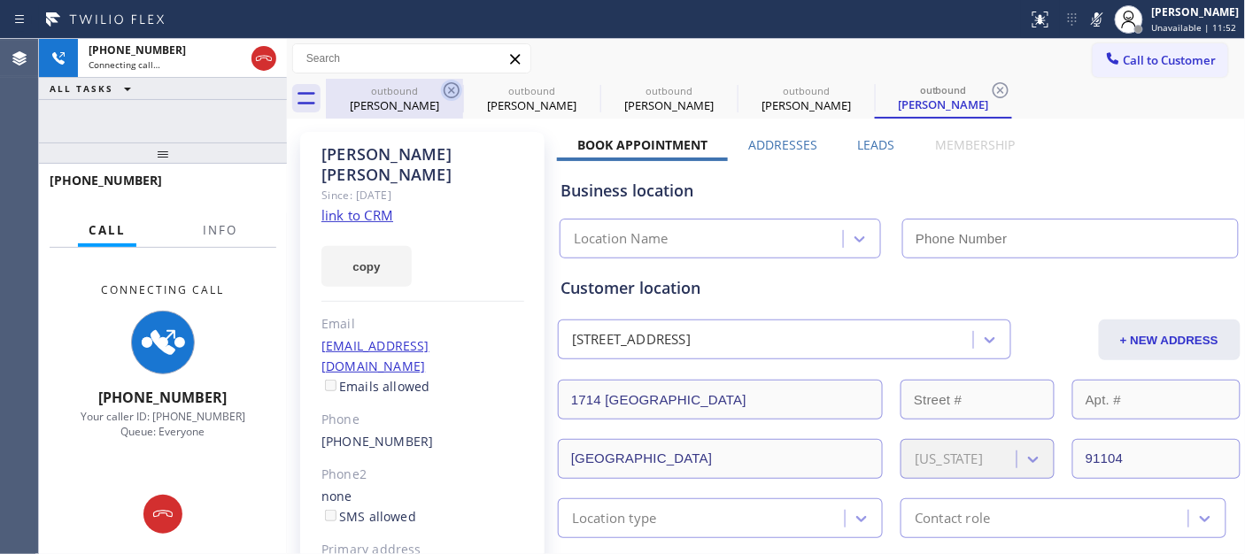
click at [455, 89] on icon at bounding box center [451, 90] width 21 height 21
click at [0, 0] on icon at bounding box center [0, 0] width 0 height 0
type input "[PHONE_NUMBER]"
click at [807, 86] on div "outbound Frank Williams outbound Denise Choi outbound Lucy Rivera outbound Irin…" at bounding box center [786, 99] width 920 height 40
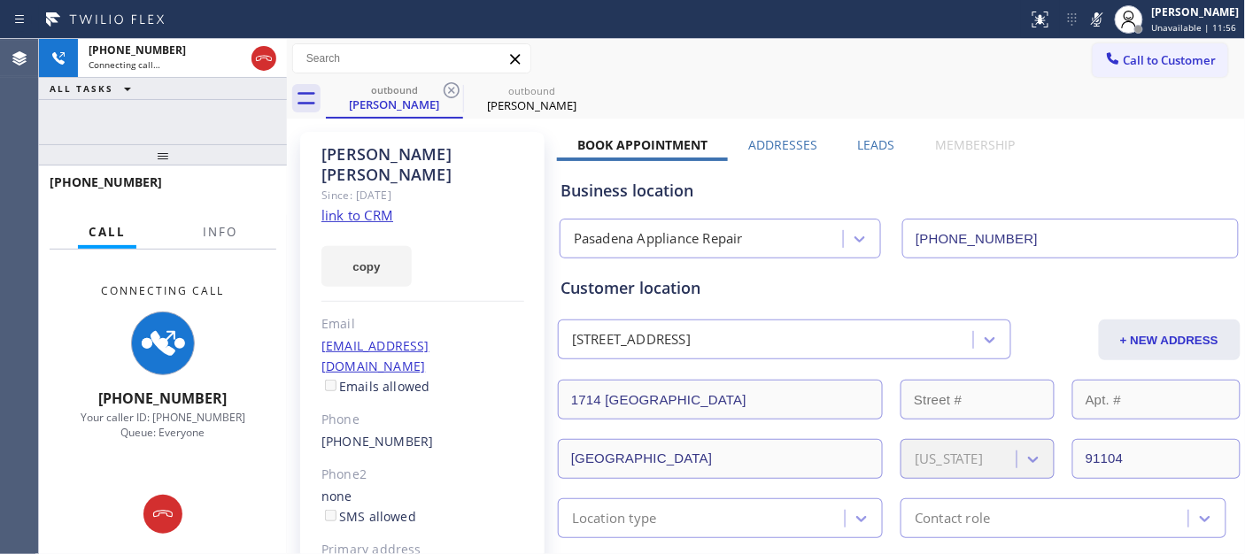
drag, startPoint x: 156, startPoint y: 158, endPoint x: 149, endPoint y: 113, distance: 44.8
click at [151, 135] on div "+16264879901 Connecting call… ALL TASKS ALL TASKS ACTIVE TASKS TASKS IN WRAP UP…" at bounding box center [163, 296] width 248 height 515
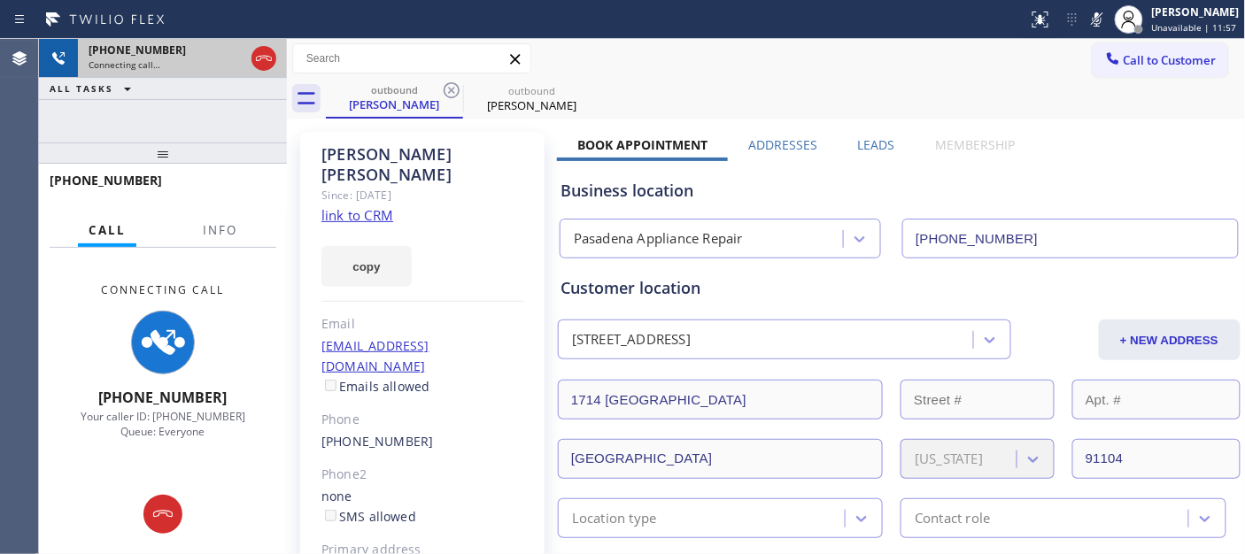
drag, startPoint x: 139, startPoint y: 157, endPoint x: 180, endPoint y: 73, distance: 92.7
click at [145, 111] on div "+16264879901 Connecting call… ALL TASKS ALL TASKS ACTIVE TASKS TASKS IN WRAP UP…" at bounding box center [163, 296] width 248 height 515
click at [786, 72] on div "Call to Customer Outbound call Location [GEOGRAPHIC_DATA] Appliance Repair Your…" at bounding box center [766, 58] width 959 height 31
drag, startPoint x: 182, startPoint y: 152, endPoint x: 197, endPoint y: 29, distance: 123.9
click at [187, 115] on div "+16264879901 Connecting call… ALL TASKS ALL TASKS ACTIVE TASKS TASKS IN WRAP UP…" at bounding box center [163, 296] width 248 height 515
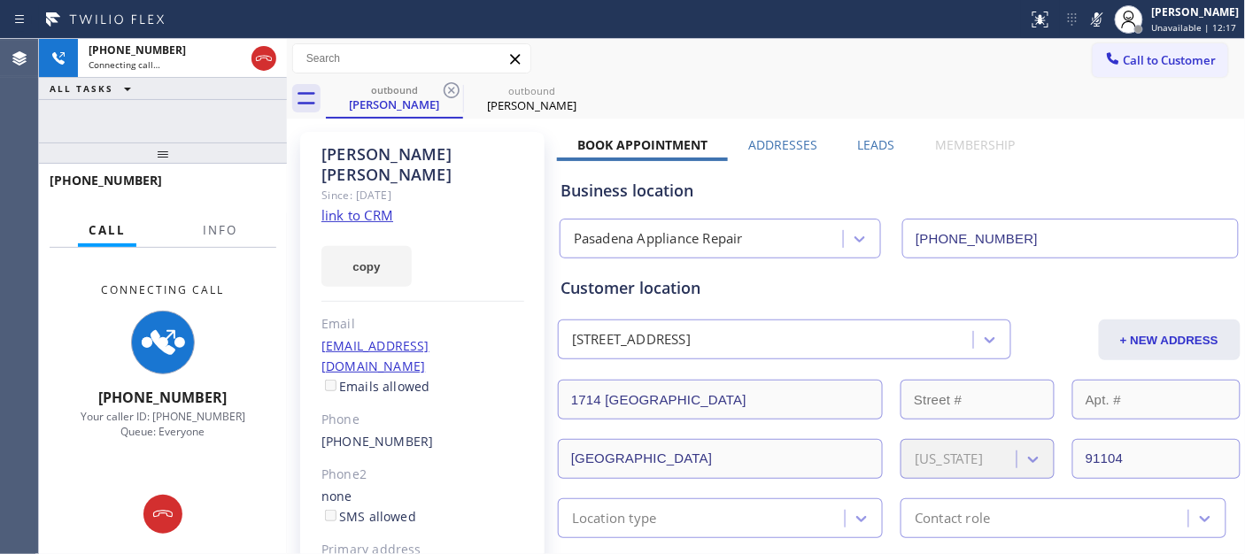
drag, startPoint x: 235, startPoint y: 143, endPoint x: 240, endPoint y: 113, distance: 29.7
click at [230, 133] on div "+16264879901 Connecting call… ALL TASKS ALL TASKS ACTIVE TASKS TASKS IN WRAP UP…" at bounding box center [163, 296] width 248 height 515
click at [253, 57] on icon at bounding box center [263, 58] width 21 height 21
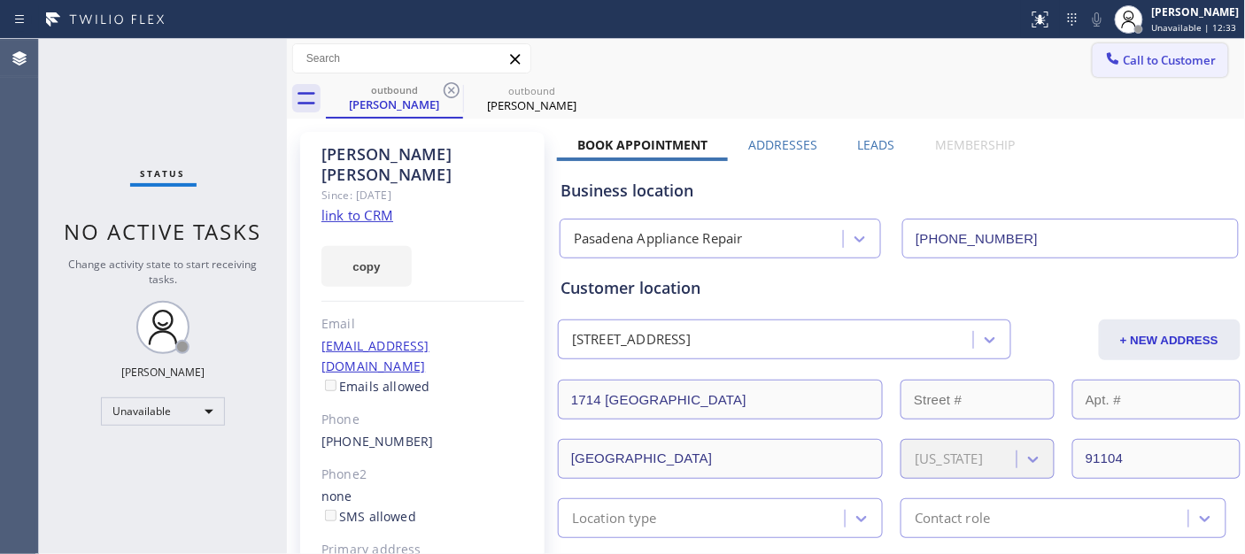
click at [1105, 66] on icon at bounding box center [1113, 59] width 18 height 18
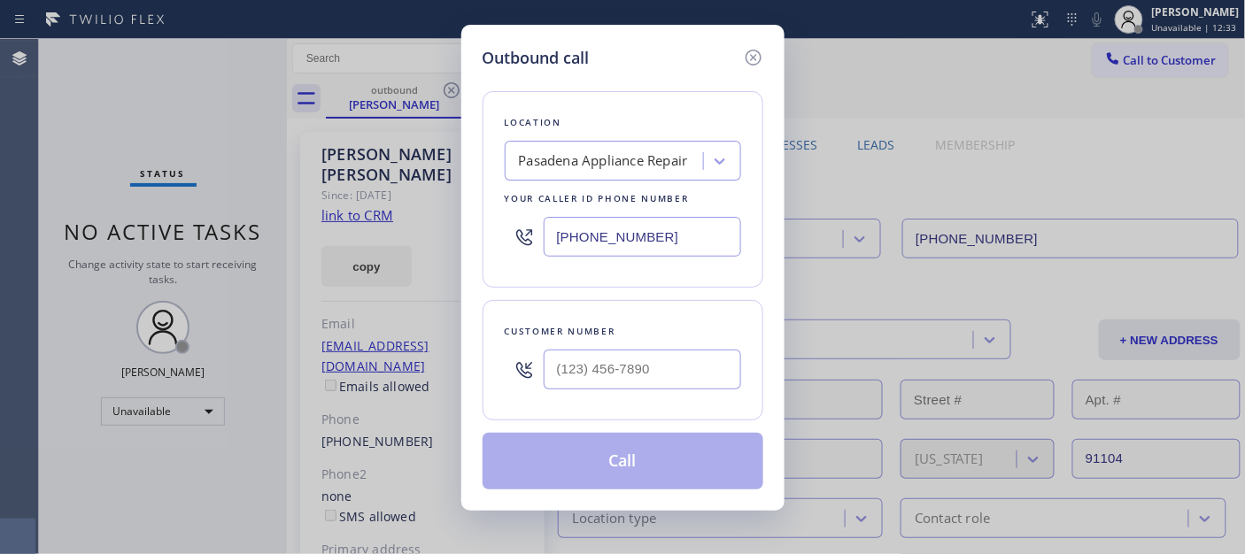
drag, startPoint x: 609, startPoint y: 321, endPoint x: 606, endPoint y: 361, distance: 40.0
click at [607, 324] on div "Customer number" at bounding box center [623, 360] width 281 height 120
click at [606, 361] on input "(___) ___-____" at bounding box center [642, 370] width 197 height 40
paste input "559) 286-3947"
type input "[PHONE_NUMBER]"
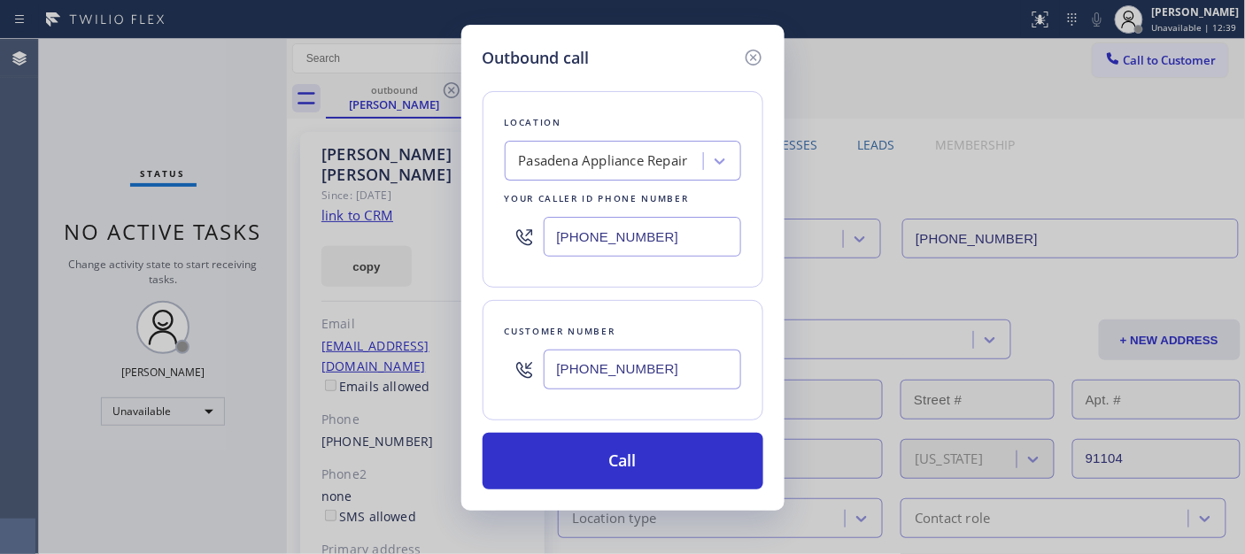
drag, startPoint x: 461, startPoint y: 231, endPoint x: 440, endPoint y: 231, distance: 21.2
click at [444, 231] on div "Outbound call Location Pasadena Appliance Repair Your caller id phone number (6…" at bounding box center [622, 277] width 1245 height 554
paste input "855) 731-4952"
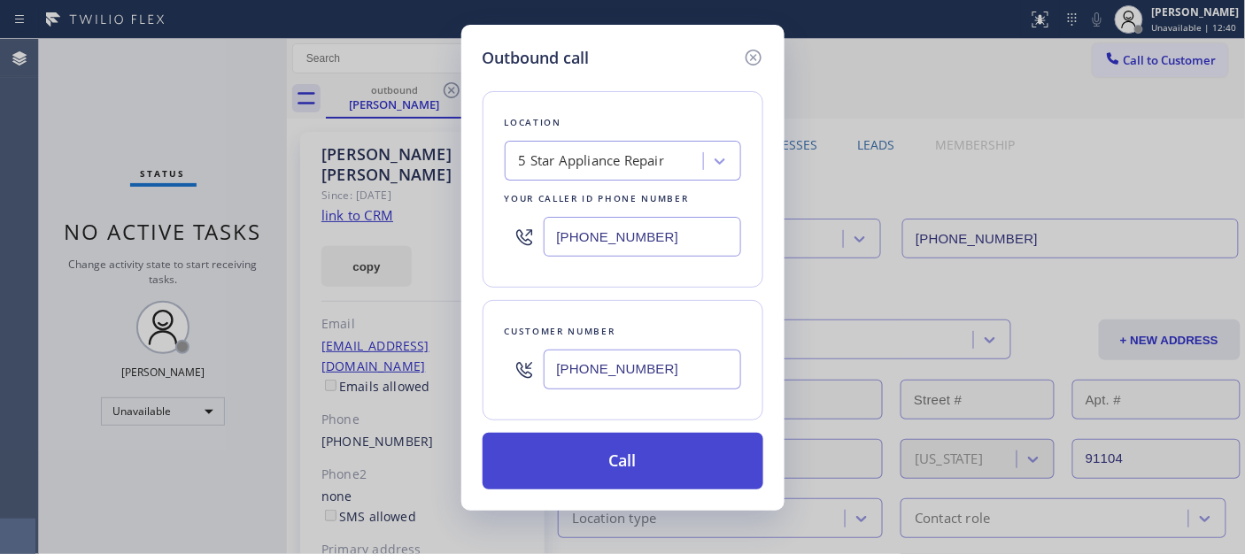
type input "[PHONE_NUMBER]"
click at [656, 447] on button "Call" at bounding box center [623, 461] width 281 height 57
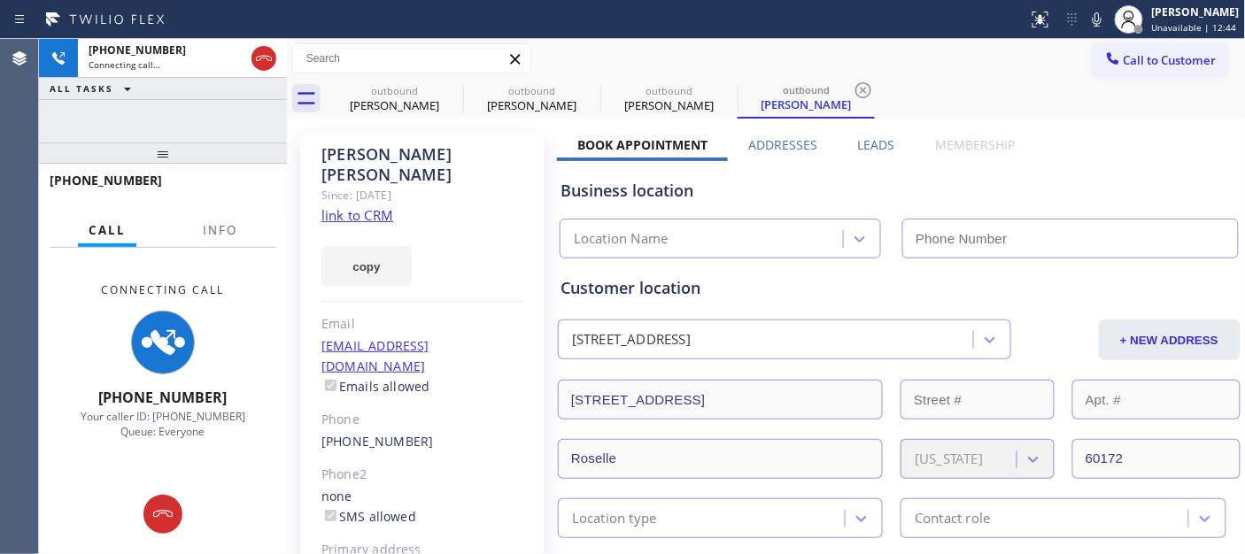
type input "[PHONE_NUMBER]"
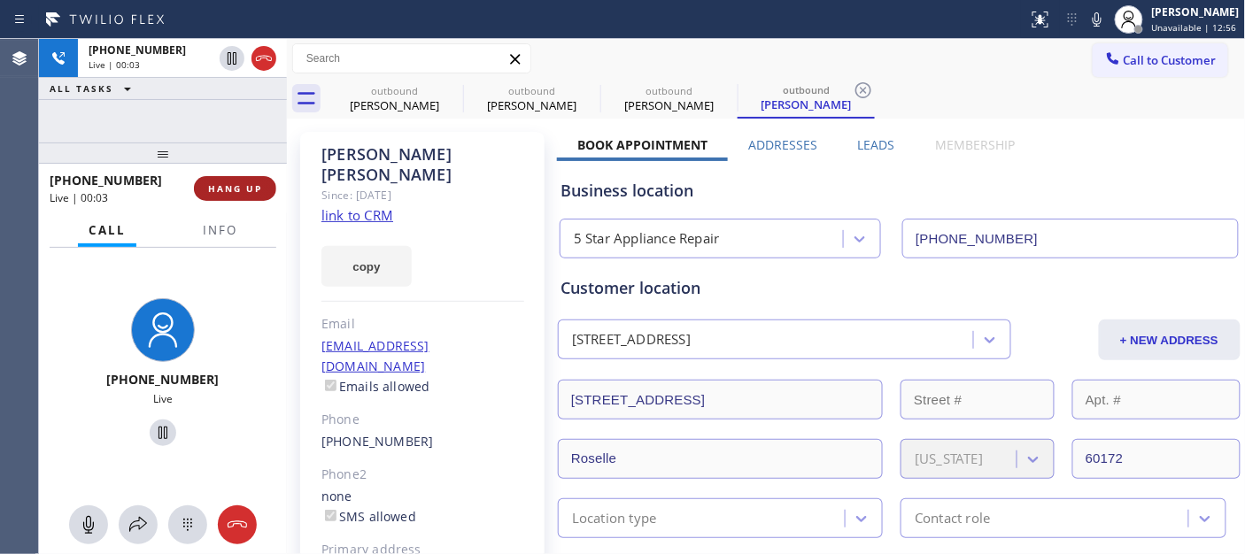
click at [251, 182] on span "HANG UP" at bounding box center [235, 188] width 54 height 12
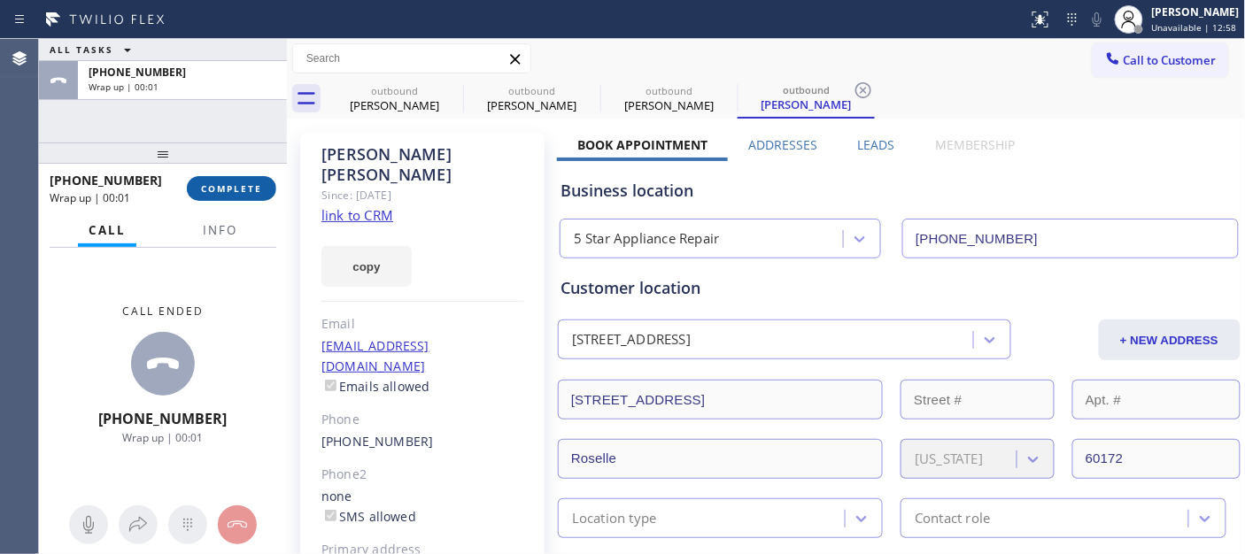
click at [246, 191] on span "COMPLETE" at bounding box center [231, 188] width 61 height 12
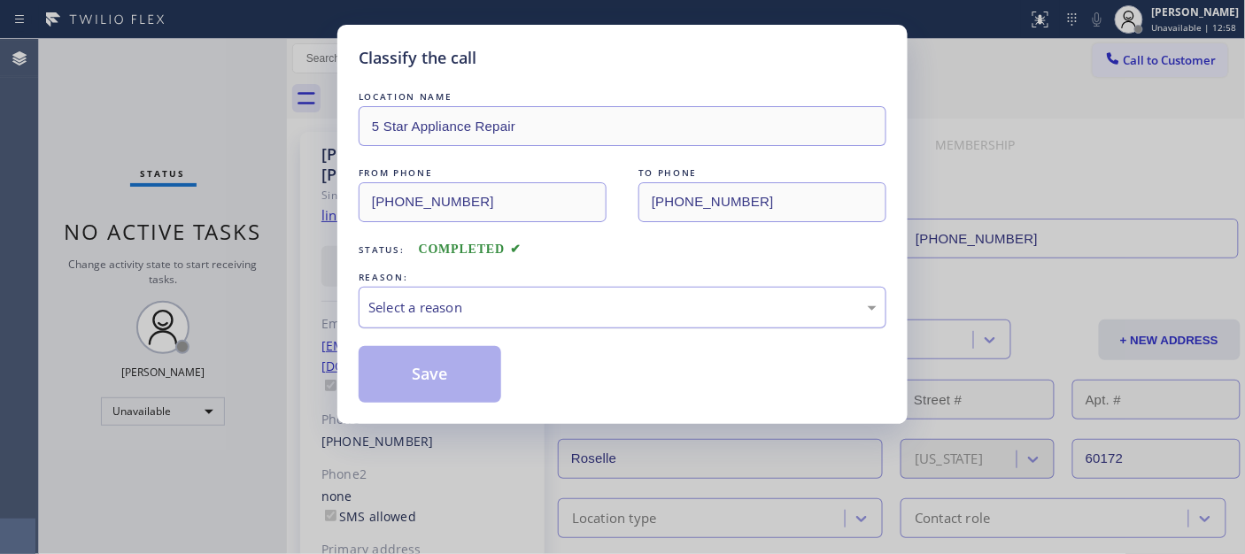
click at [469, 313] on div "Select a reason" at bounding box center [622, 307] width 508 height 20
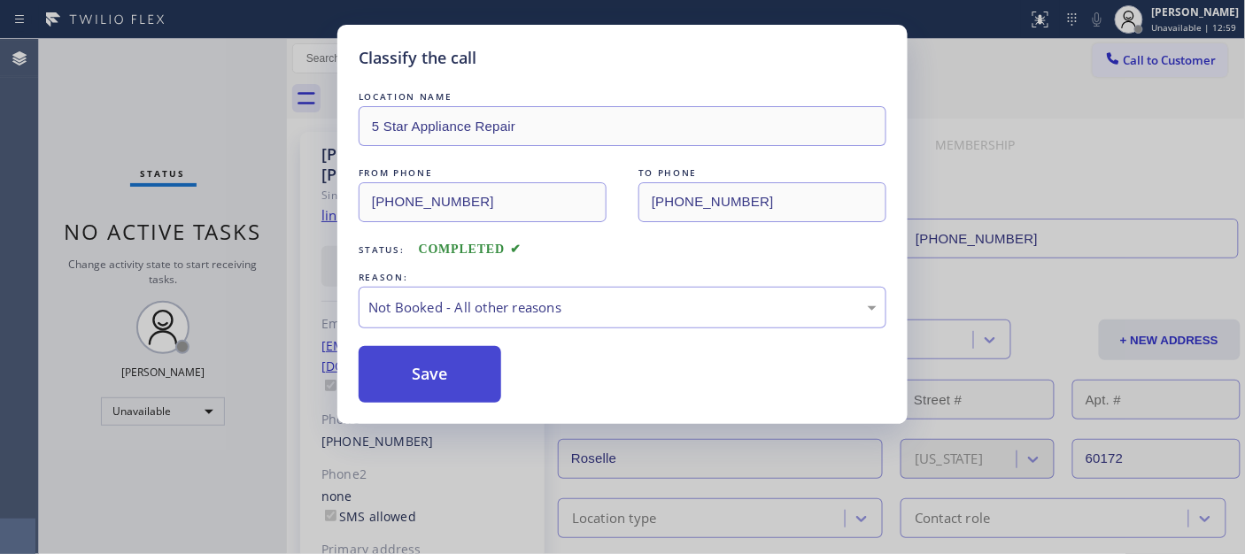
click at [462, 383] on button "Save" at bounding box center [430, 374] width 143 height 57
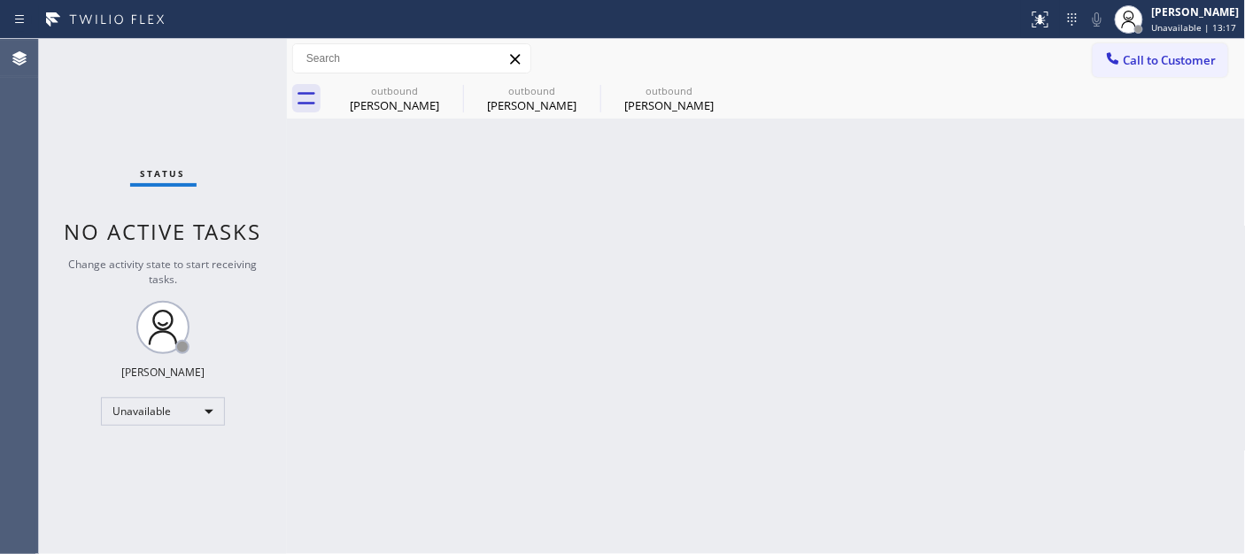
drag, startPoint x: 1117, startPoint y: 44, endPoint x: 954, endPoint y: 191, distance: 220.1
click at [1114, 45] on button "Call to Customer" at bounding box center [1160, 60] width 135 height 34
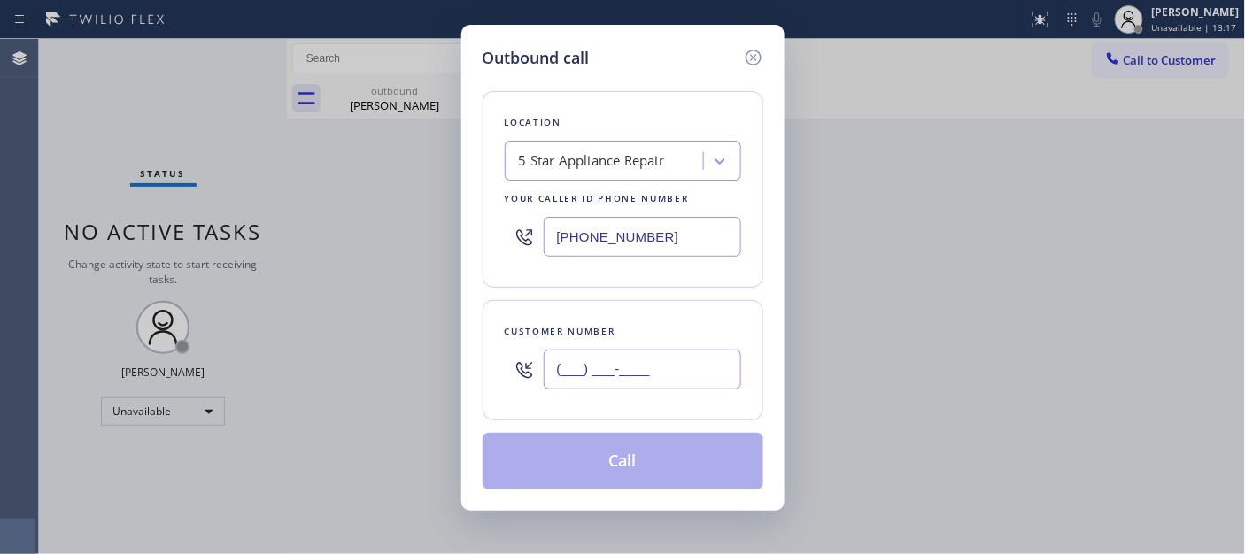
click at [611, 363] on input "(___) ___-____" at bounding box center [642, 370] width 197 height 40
paste input "703) 405-7301"
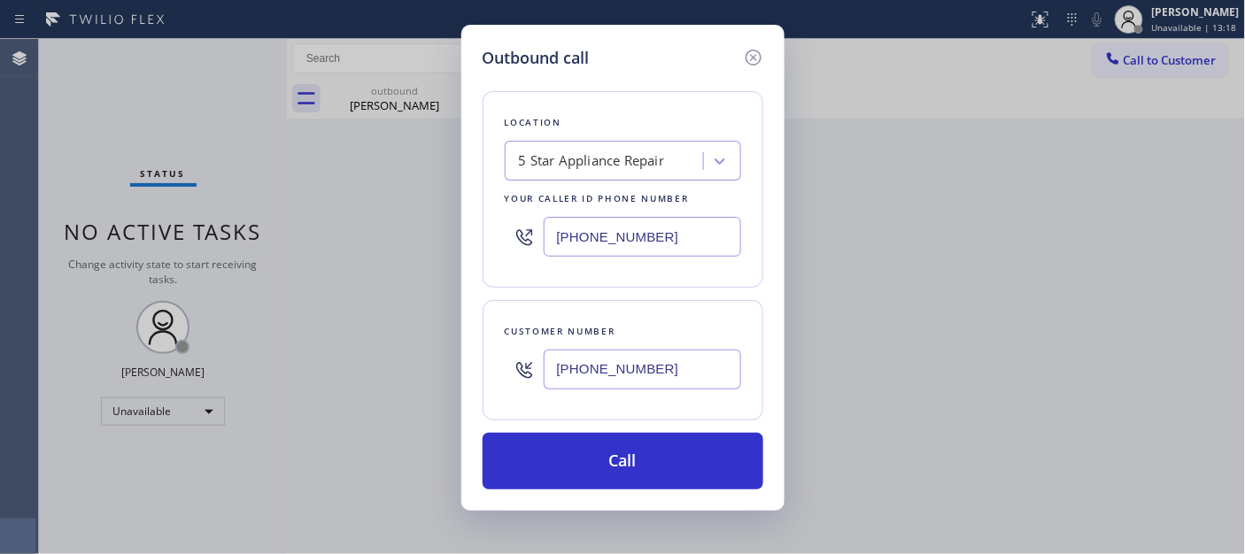
type input "[PHONE_NUMBER]"
drag, startPoint x: 691, startPoint y: 232, endPoint x: 434, endPoint y: 230, distance: 256.8
click at [432, 228] on div "Outbound call Location 5 Star Appliance Repair Your caller id phone number (855…" at bounding box center [622, 277] width 1245 height 554
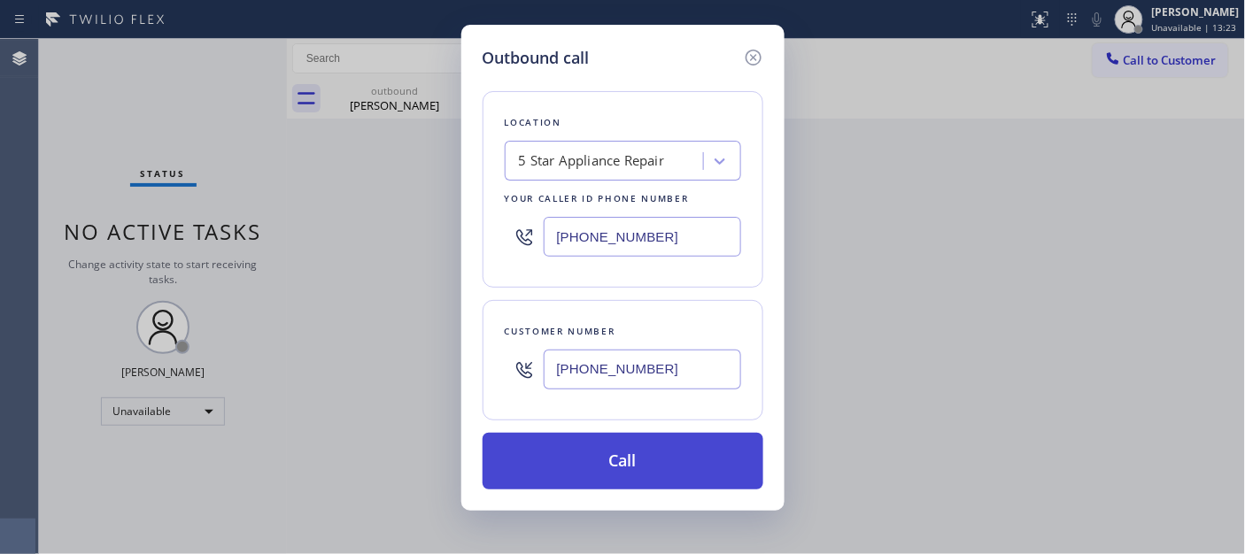
paste input "18) 208-4950"
type input "[PHONE_NUMBER]"
click at [677, 460] on button "Call" at bounding box center [623, 461] width 281 height 57
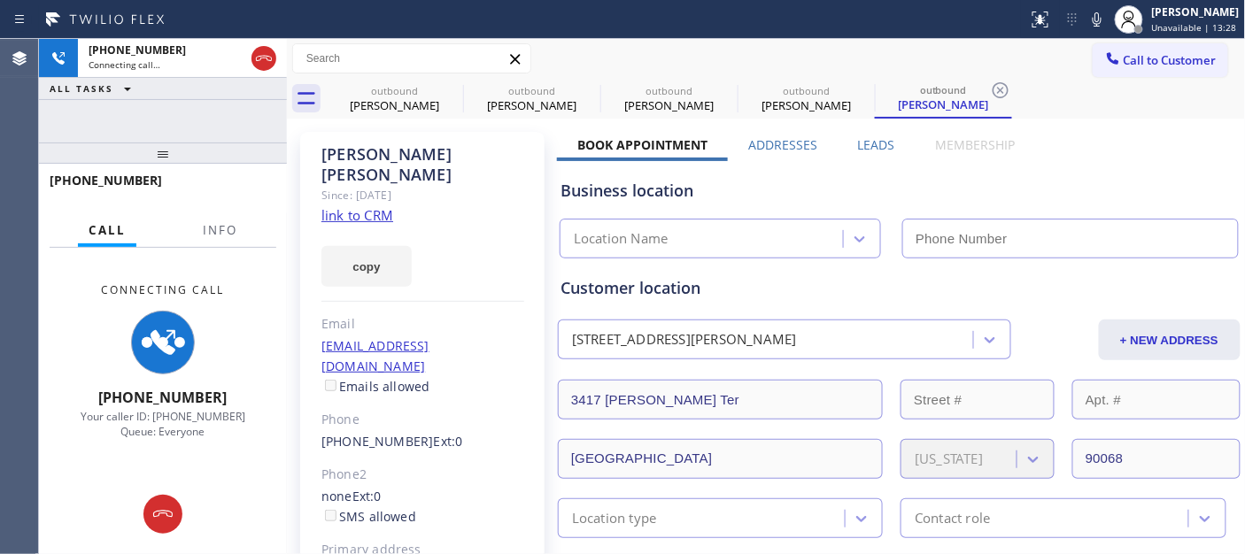
type input "[PHONE_NUMBER]"
drag, startPoint x: 193, startPoint y: 153, endPoint x: 453, endPoint y: 82, distance: 269.8
click at [193, 129] on div "+17034057301 Connecting call… ALL TASKS ALL TASKS ACTIVE TASKS TASKS IN WRAP UP…" at bounding box center [163, 296] width 248 height 515
click at [454, 85] on icon at bounding box center [451, 90] width 21 height 21
click at [0, 0] on icon at bounding box center [0, 0] width 0 height 0
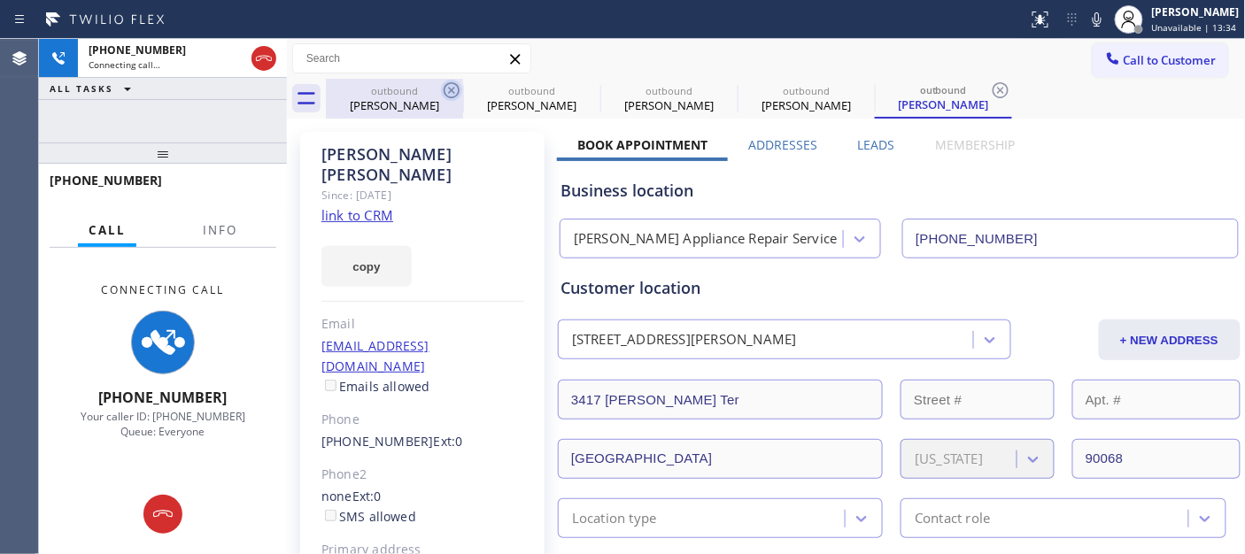
click at [0, 0] on icon at bounding box center [0, 0] width 0 height 0
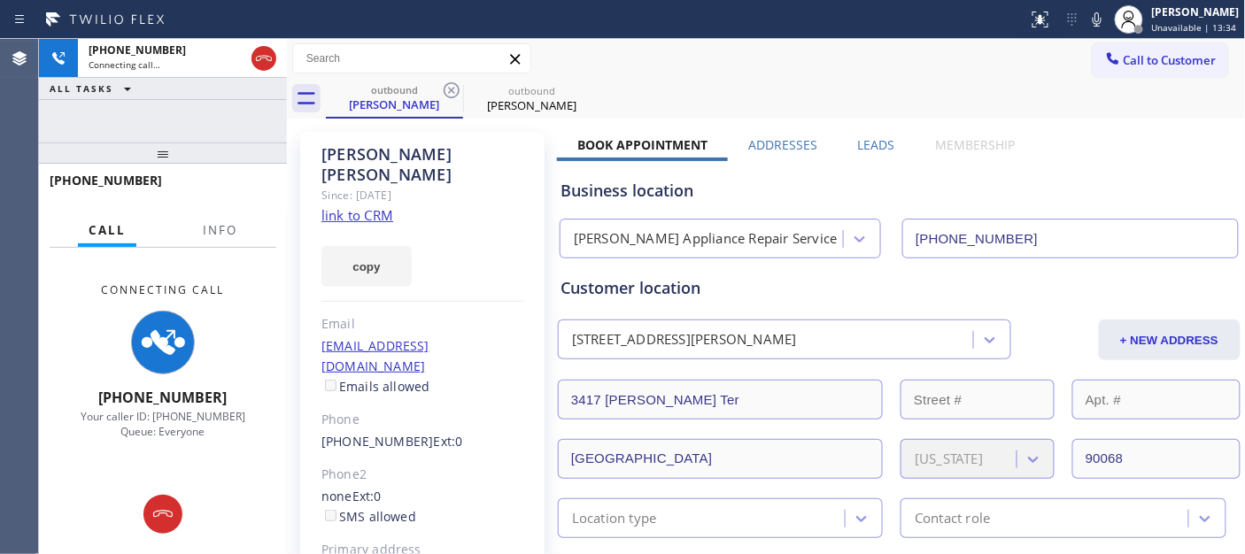
click at [454, 85] on icon at bounding box center [451, 90] width 21 height 21
click at [0, 0] on icon at bounding box center [0, 0] width 0 height 0
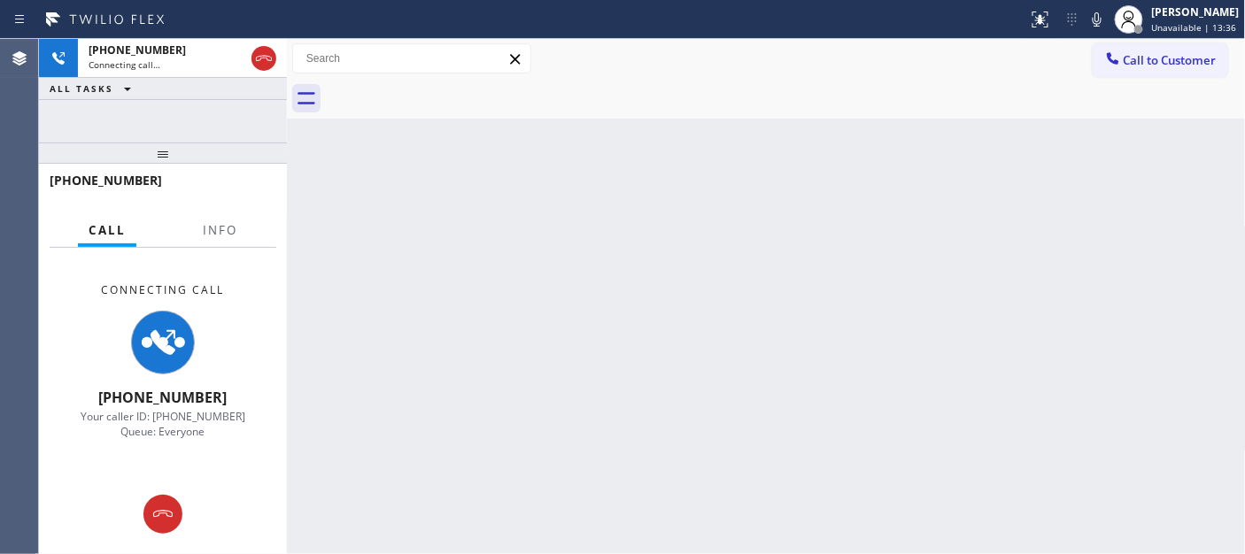
click at [454, 85] on div at bounding box center [786, 99] width 920 height 40
click at [756, 41] on div "Call to Customer Outbound call Location Alexs Appliance Repair Service Your cal…" at bounding box center [766, 59] width 959 height 40
drag, startPoint x: 248, startPoint y: 138, endPoint x: 257, endPoint y: 89, distance: 50.4
click at [252, 100] on div "+17034057301 Connecting call… ALL TASKS ALL TASKS ACTIVE TASKS TASKS IN WRAP UP…" at bounding box center [163, 296] width 248 height 515
click at [1086, 16] on icon at bounding box center [1096, 19] width 21 height 21
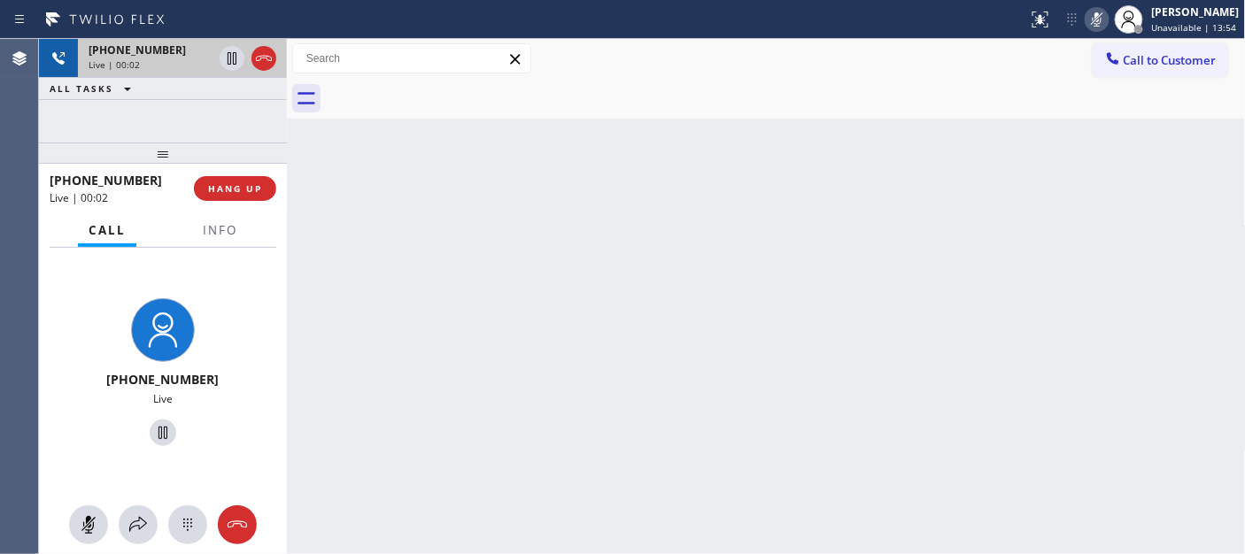
click at [278, 58] on div at bounding box center [248, 58] width 64 height 39
click at [271, 58] on icon at bounding box center [264, 58] width 16 height 5
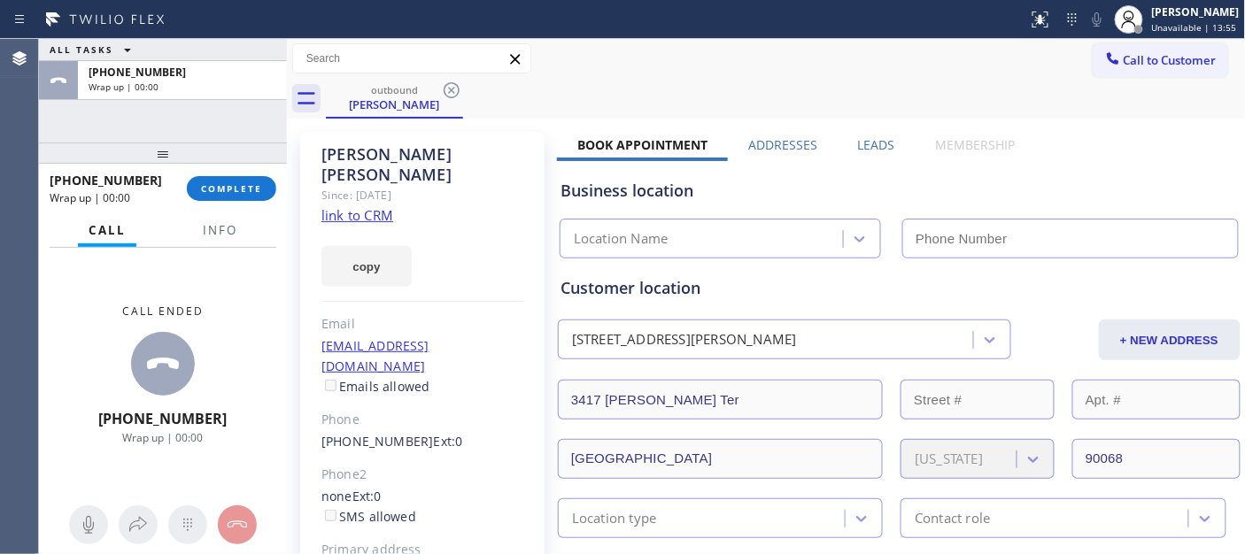
click at [271, 58] on div "ALL TASKS ALL TASKS ACTIVE TASKS TASKS IN WRAP UP +17034057301 Wrap up | 00:00" at bounding box center [163, 69] width 248 height 61
click at [236, 171] on div "+17034057301 Wrap up | 00:01 COMPLETE" at bounding box center [163, 189] width 227 height 46
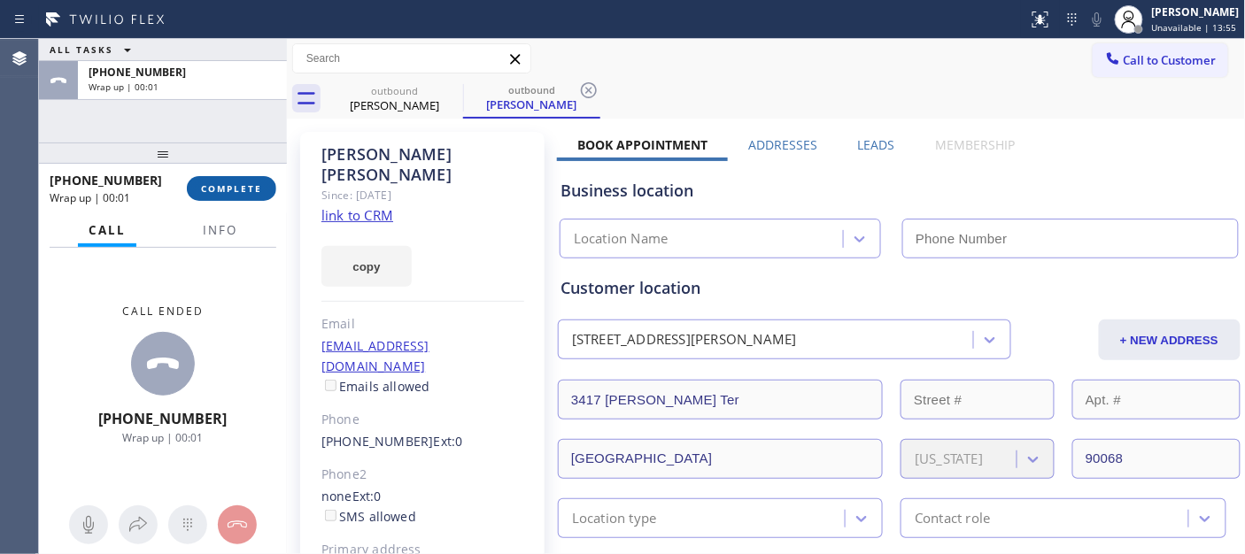
click at [236, 179] on button "COMPLETE" at bounding box center [231, 188] width 89 height 25
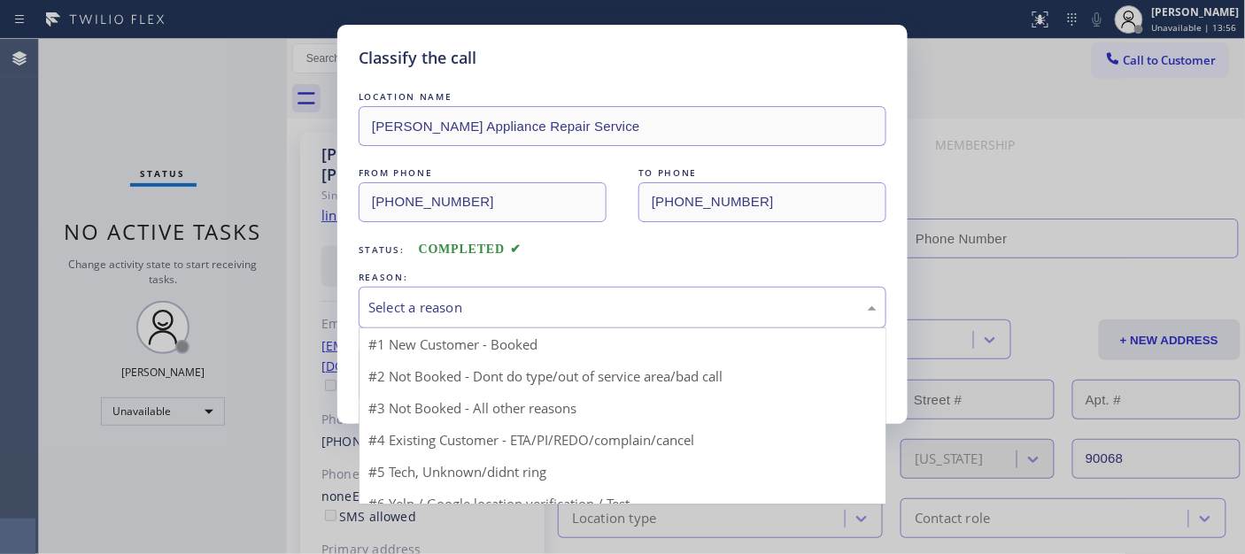
click at [489, 313] on div "Select a reason" at bounding box center [622, 307] width 508 height 20
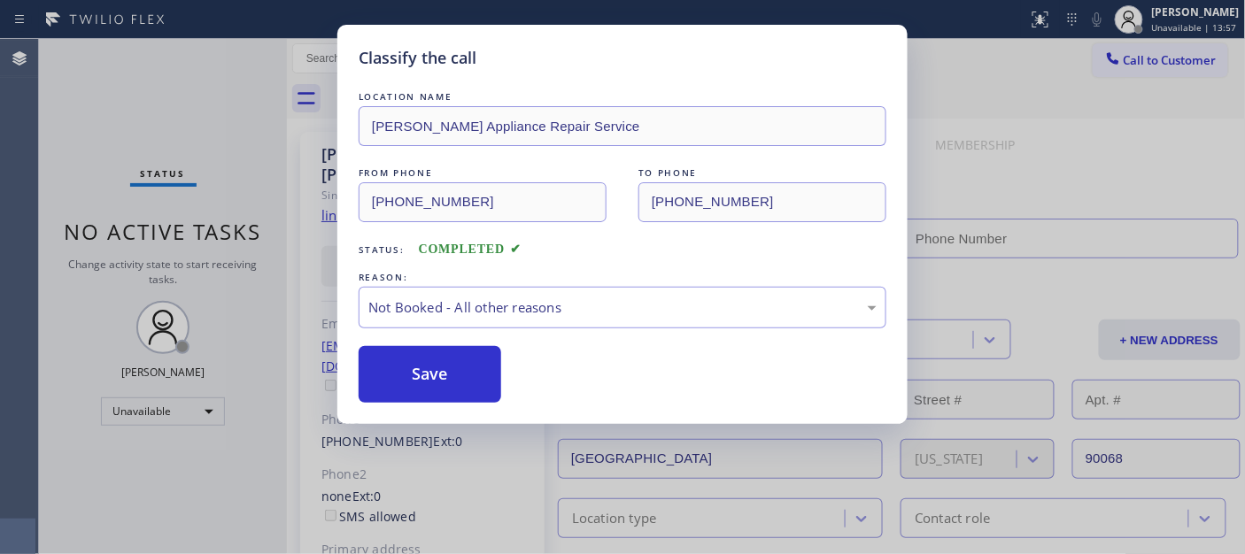
click at [436, 383] on button "Save" at bounding box center [430, 374] width 143 height 57
type input "[PHONE_NUMBER]"
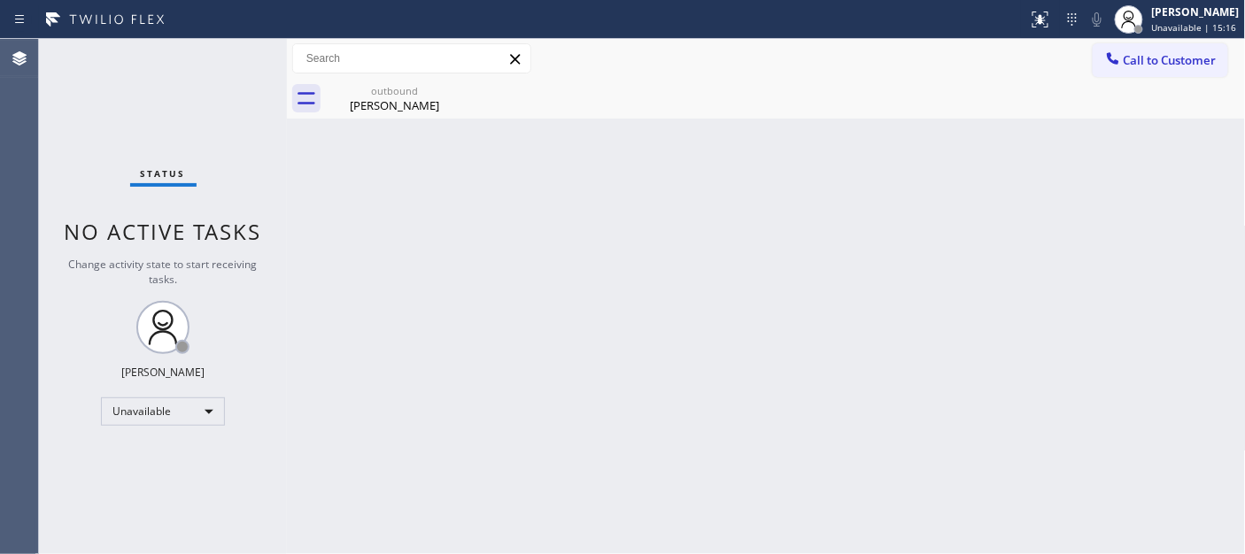
click at [1193, 40] on div "Call to Customer Outbound call Location Alexs Appliance Repair Service Your cal…" at bounding box center [766, 59] width 959 height 40
click at [1174, 56] on span "Call to Customer" at bounding box center [1170, 60] width 93 height 16
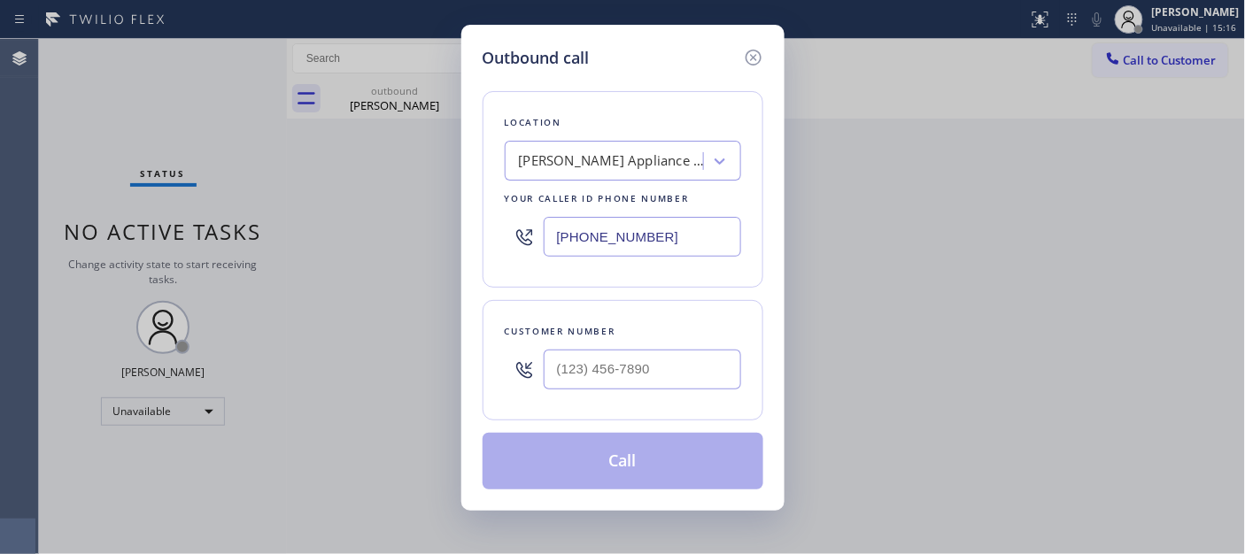
click at [621, 391] on div at bounding box center [642, 370] width 197 height 58
click at [624, 381] on input "(___) ___-____" at bounding box center [642, 370] width 197 height 40
paste input "310) 387-0675"
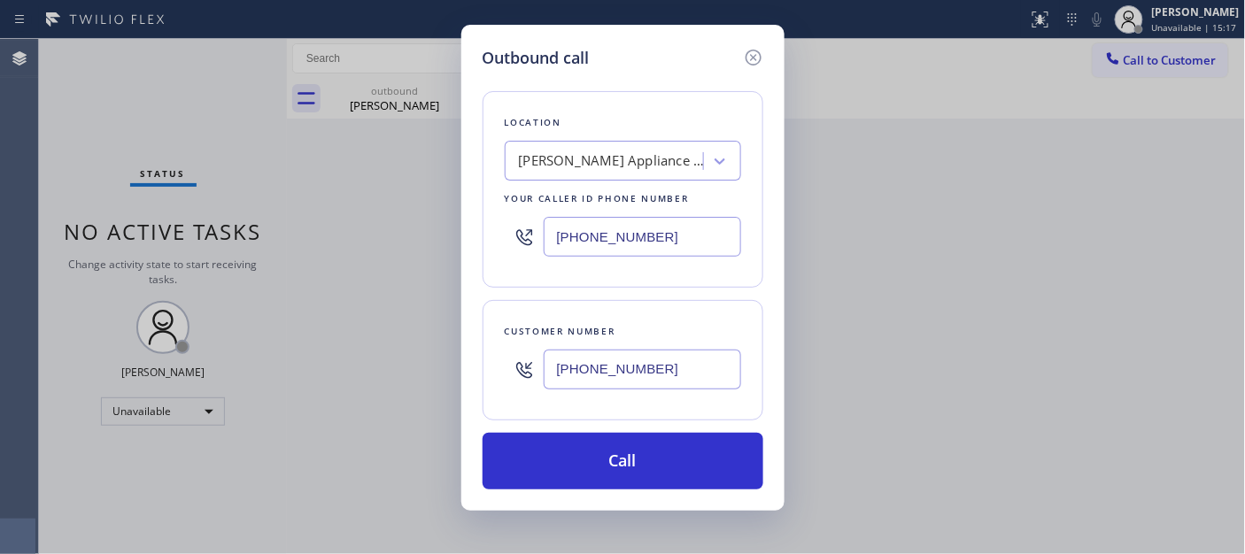
type input "(310) 387-0675"
drag, startPoint x: 527, startPoint y: 233, endPoint x: 514, endPoint y: 250, distance: 21.4
click at [493, 239] on div "Location Alexs Appliance Repair Service Your caller id phone number (818) 208-4…" at bounding box center [623, 189] width 281 height 197
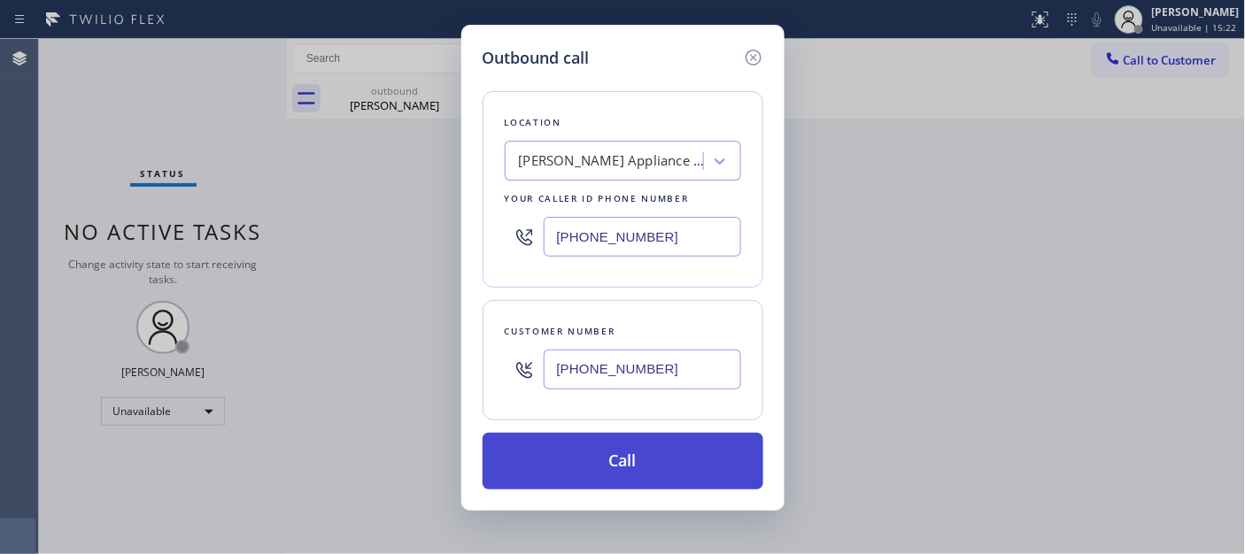
paste input "323) 870-7123"
type input "(323) 870-7123"
click at [713, 452] on button "Call" at bounding box center [623, 461] width 281 height 57
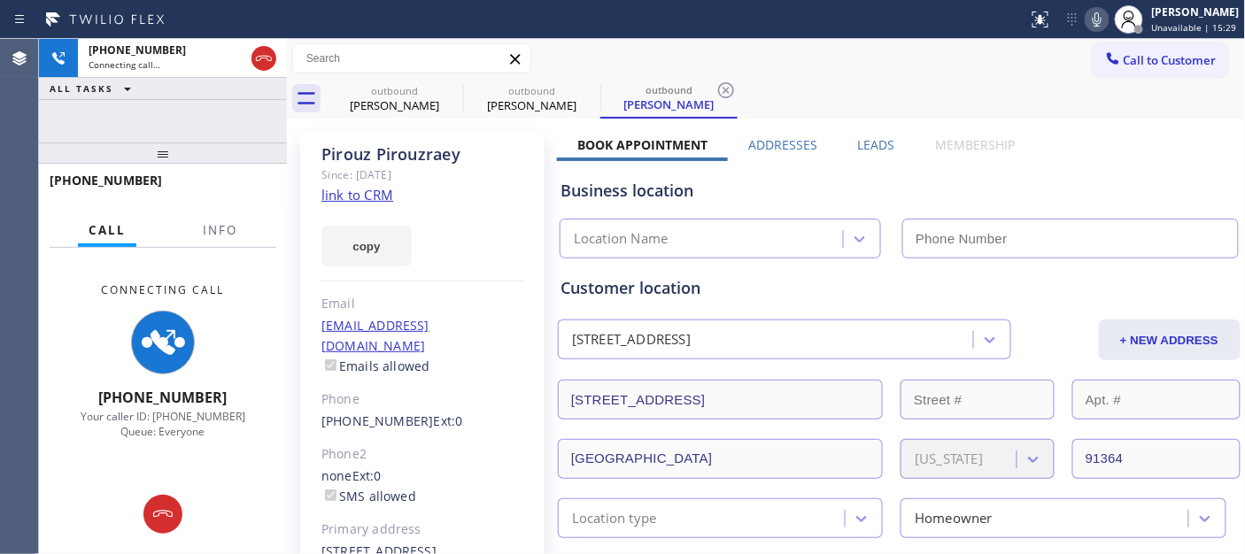
type input "(323) 870-7123"
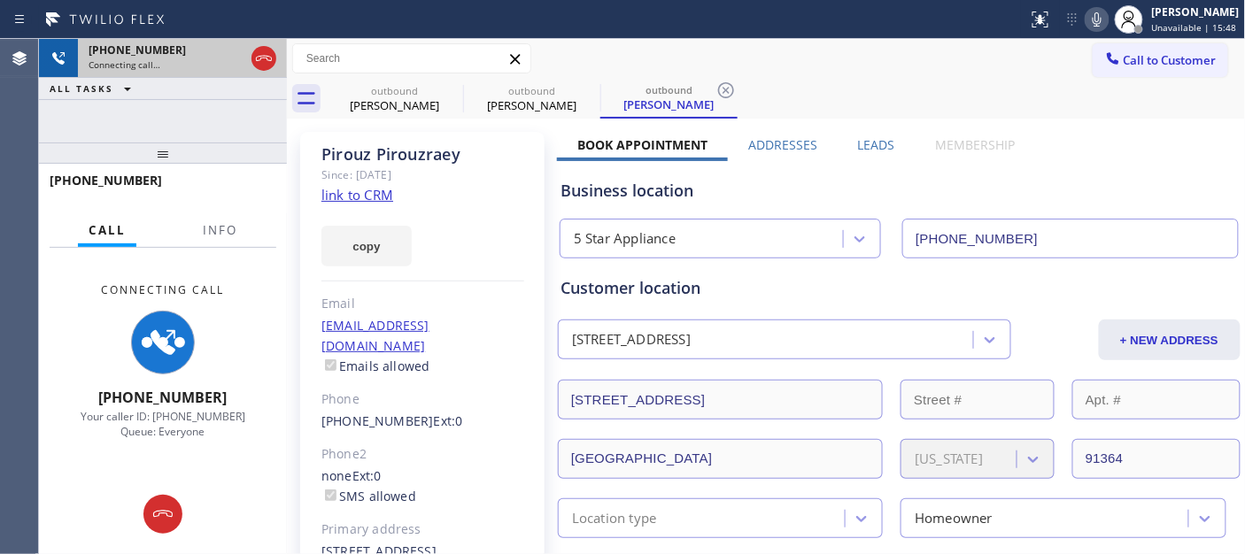
drag, startPoint x: 280, startPoint y: 42, endPoint x: 270, endPoint y: 44, distance: 10.1
click at [280, 42] on div "+13103870675 Connecting call…" at bounding box center [163, 58] width 248 height 39
click at [267, 48] on icon at bounding box center [263, 58] width 21 height 21
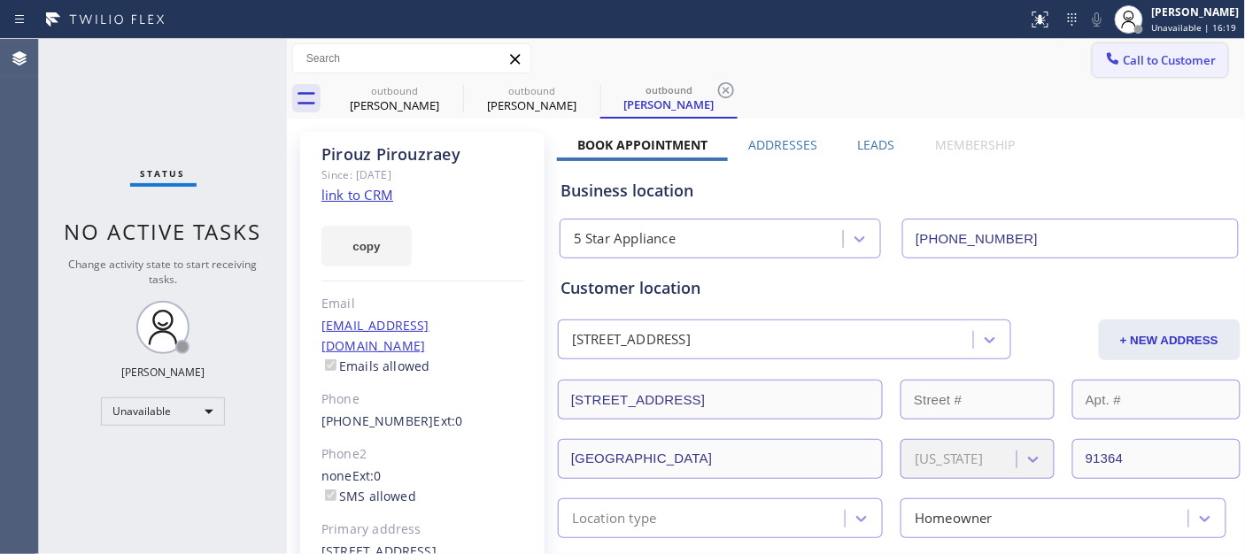
click at [1104, 50] on icon at bounding box center [1113, 59] width 18 height 18
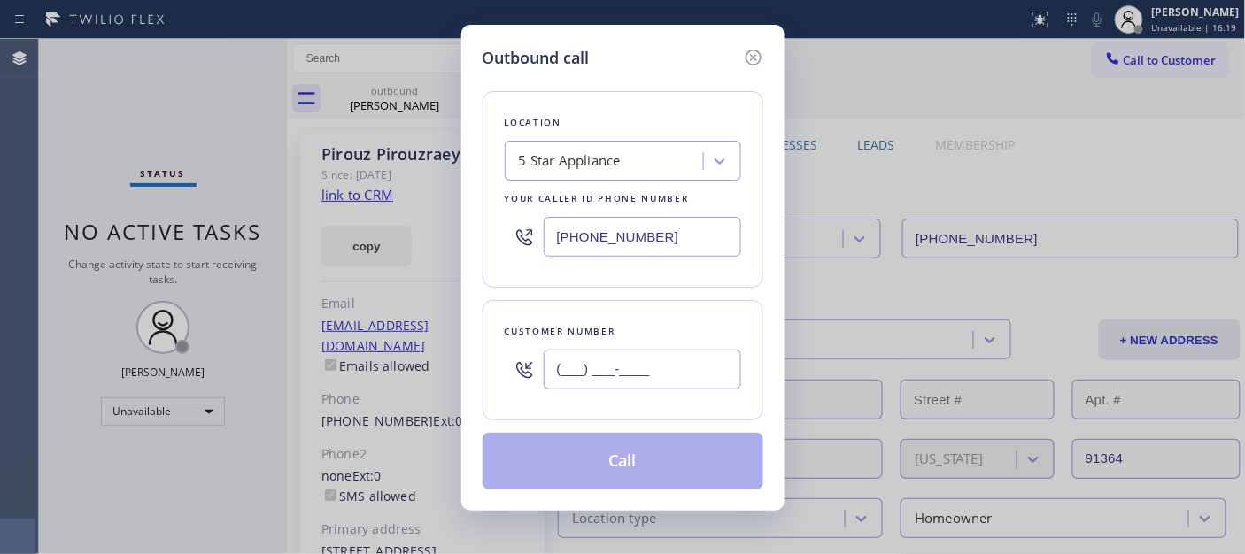
click at [685, 364] on input "(___) ___-____" at bounding box center [642, 370] width 197 height 40
paste input "213) 616-8537"
type input "[PHONE_NUMBER]"
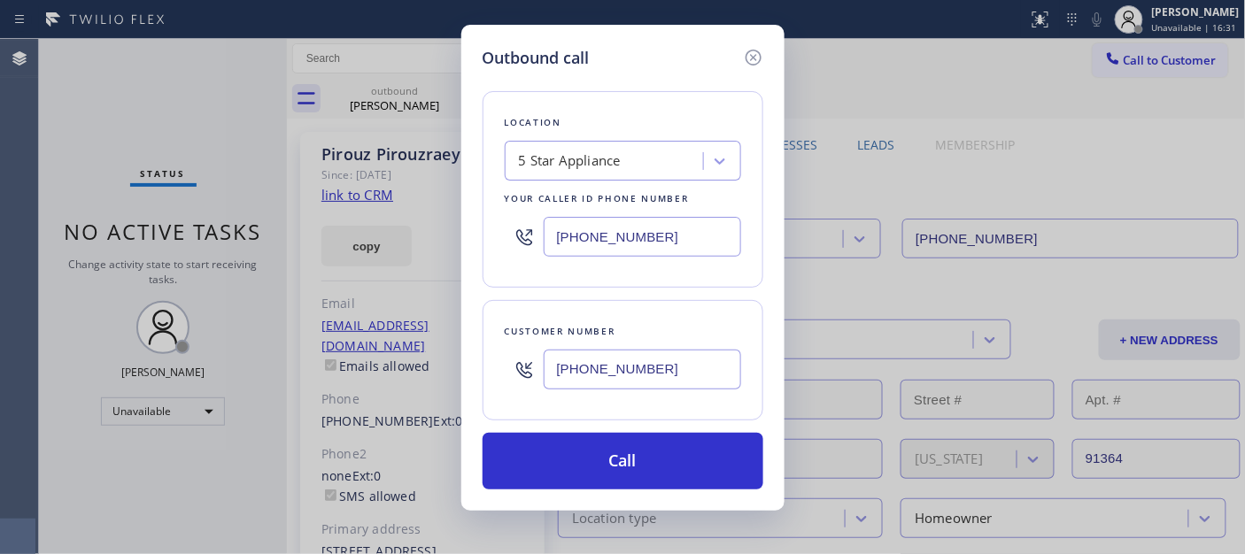
drag, startPoint x: 461, startPoint y: 239, endPoint x: 385, endPoint y: 262, distance: 79.5
click at [337, 239] on div "Outbound call Location 5 Star Appliance Your caller id phone number (323) 870-7…" at bounding box center [622, 277] width 1245 height 554
paste input "213) 238-5895"
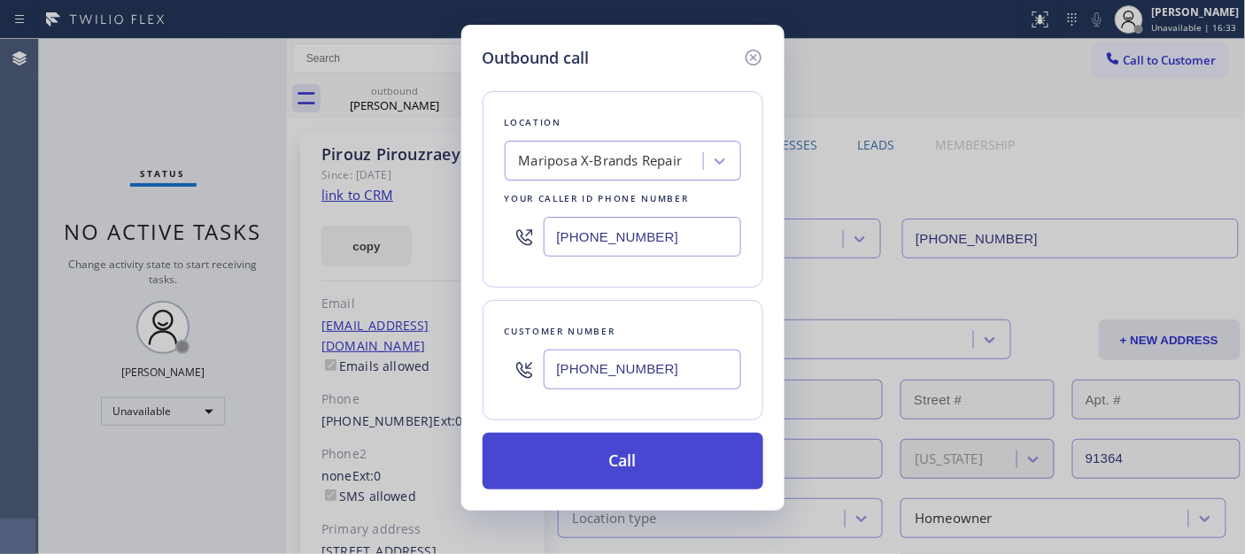
type input "[PHONE_NUMBER]"
click at [636, 461] on button "Call" at bounding box center [623, 461] width 281 height 57
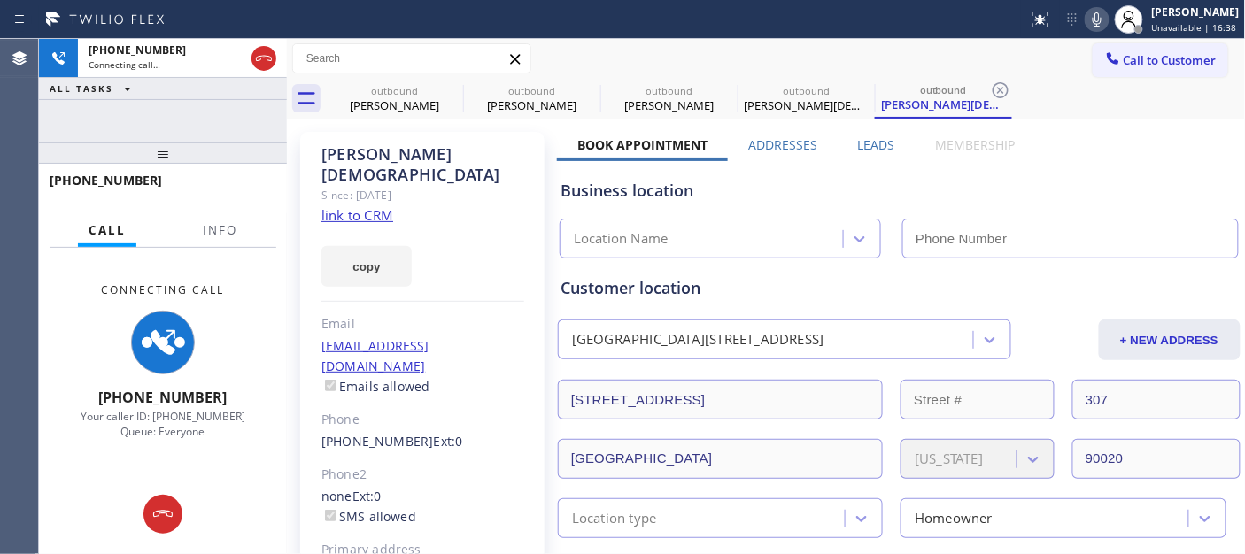
type input "[PHONE_NUMBER]"
click at [448, 89] on icon at bounding box center [451, 90] width 21 height 21
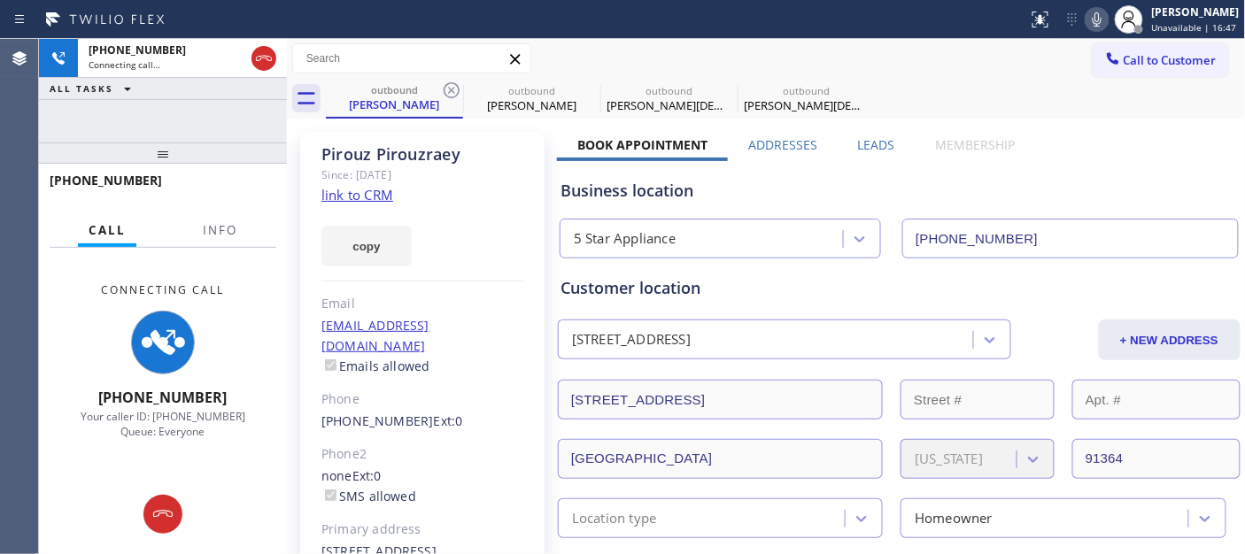
click at [448, 89] on icon at bounding box center [451, 90] width 21 height 21
type input "[PHONE_NUMBER]"
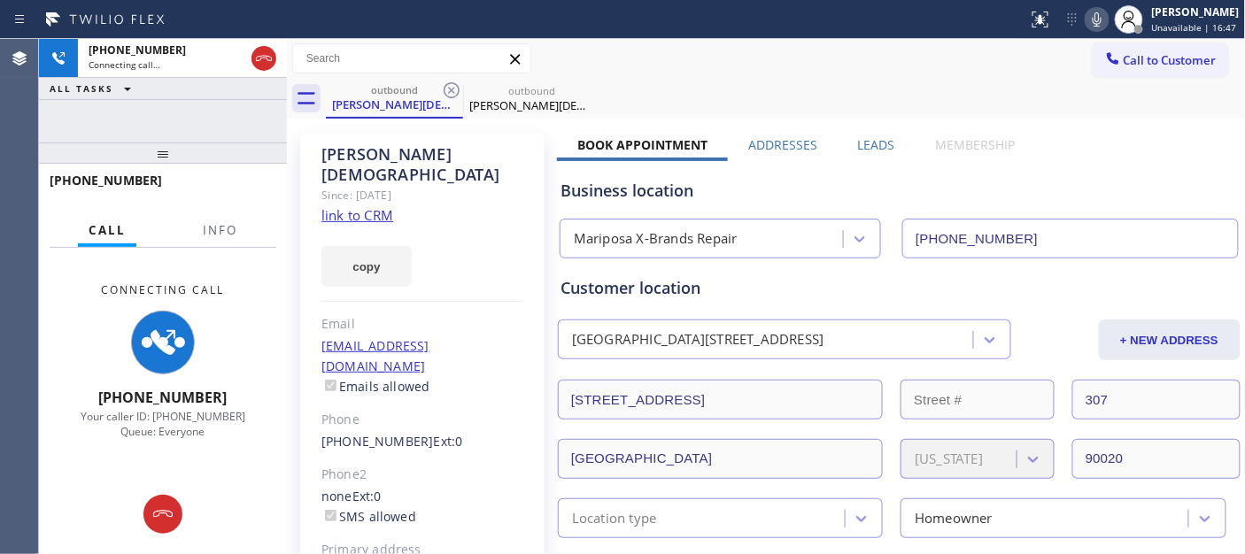
click at [835, 73] on div "Call to Customer Outbound call Location Mariposa X-Brands Repair Your caller id…" at bounding box center [766, 58] width 959 height 31
click at [1086, 19] on icon at bounding box center [1096, 19] width 21 height 21
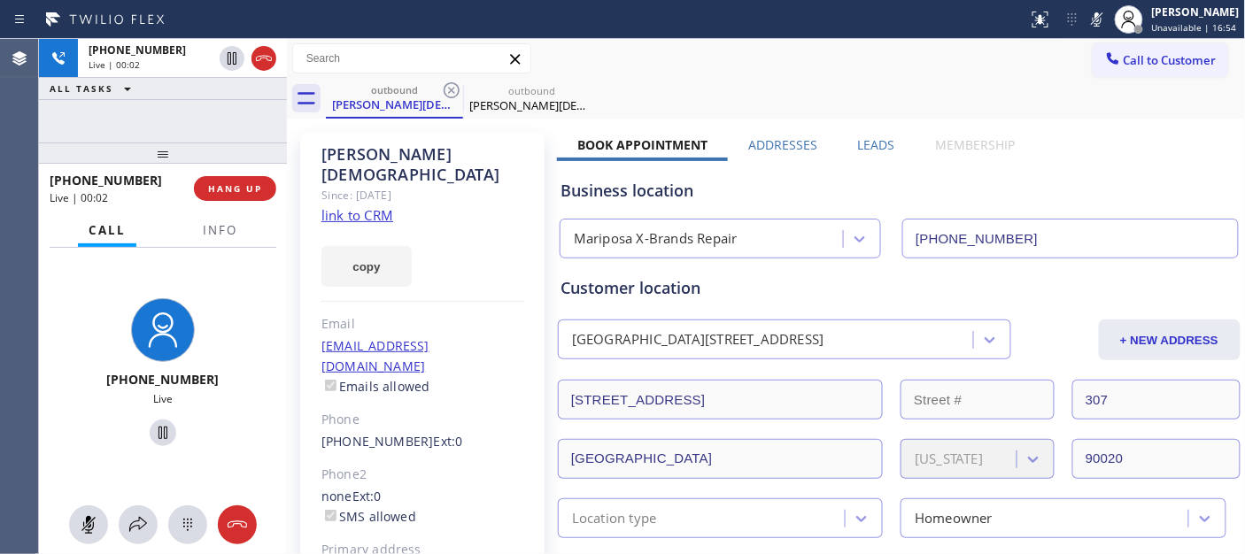
drag, startPoint x: 1094, startPoint y: 16, endPoint x: 986, endPoint y: 11, distance: 108.1
click at [1094, 16] on rect at bounding box center [1097, 18] width 12 height 12
drag, startPoint x: 242, startPoint y: 140, endPoint x: 302, endPoint y: 62, distance: 98.5
click at [243, 124] on div "+12136168537 Live | 00:27 ALL TASKS ALL TASKS ACTIVE TASKS TASKS IN WRAP UP +12…" at bounding box center [163, 296] width 248 height 515
drag, startPoint x: 251, startPoint y: 158, endPoint x: 243, endPoint y: 84, distance: 73.9
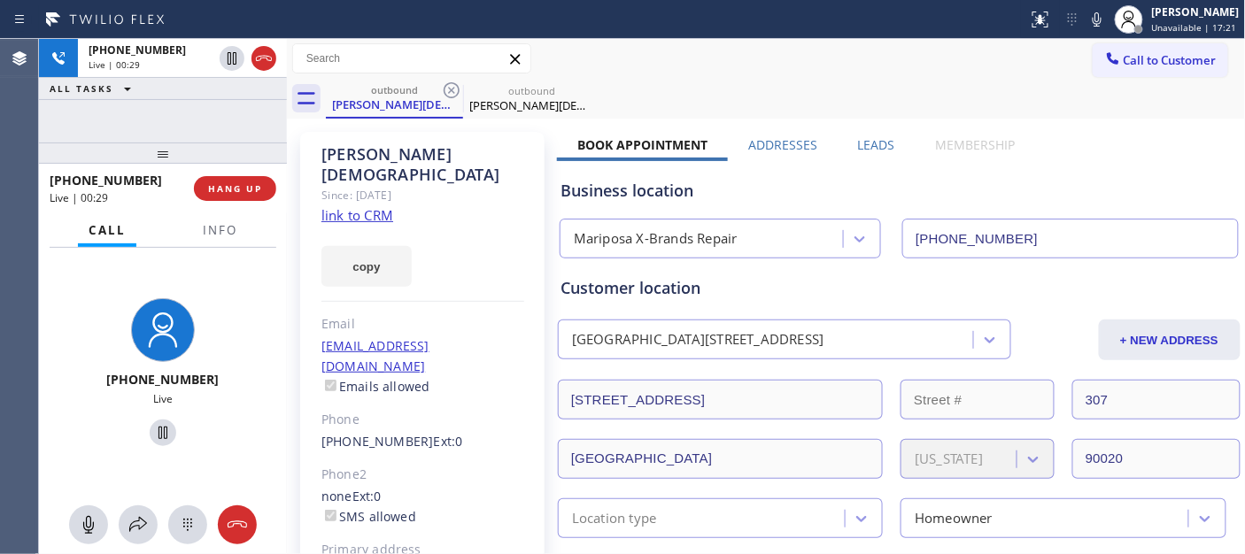
click at [241, 124] on div "+12136168537 Live | 00:29 ALL TASKS ALL TASKS ACTIVE TASKS TASKS IN WRAP UP +12…" at bounding box center [163, 296] width 248 height 515
drag, startPoint x: 138, startPoint y: 164, endPoint x: 205, endPoint y: 89, distance: 100.3
click at [183, 100] on div "+12136168537 Live | 00:37 ALL TASKS ALL TASKS ACTIVE TASKS TASKS IN WRAP UP +12…" at bounding box center [163, 296] width 248 height 515
drag, startPoint x: 217, startPoint y: 155, endPoint x: 395, endPoint y: 0, distance: 236.0
click at [204, 112] on div "+12136168537 Live | 00:42 ALL TASKS ALL TASKS ACTIVE TASKS TASKS IN WRAP UP +12…" at bounding box center [163, 296] width 248 height 515
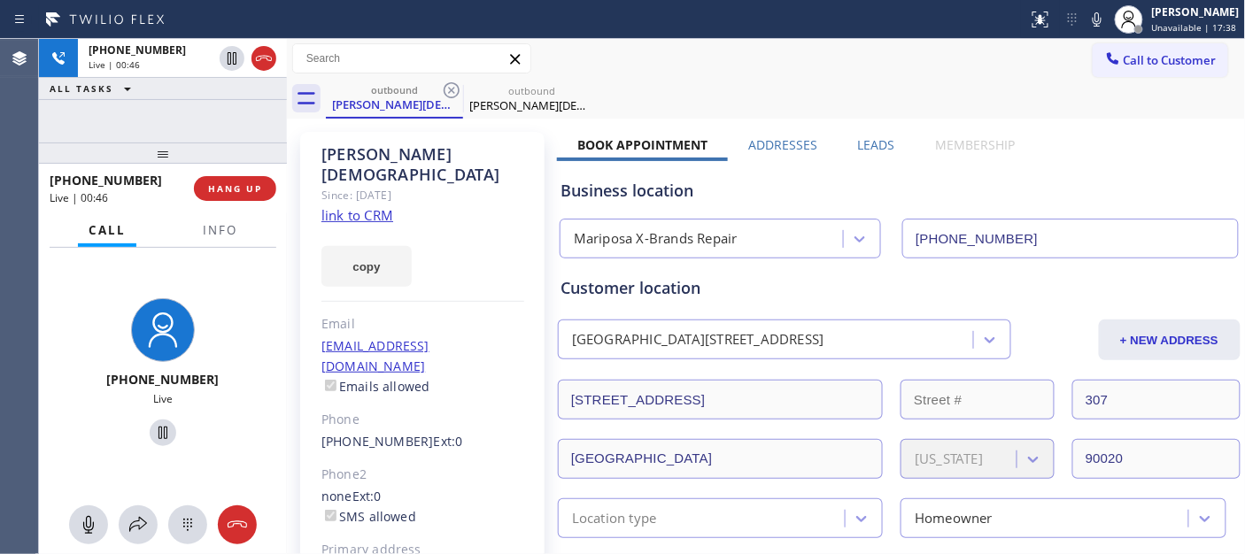
drag, startPoint x: 204, startPoint y: 145, endPoint x: 271, endPoint y: 142, distance: 67.4
click at [204, 97] on div "+12136168537 Live | 00:46 ALL TASKS ALL TASKS ACTIVE TASKS TASKS IN WRAP UP +12…" at bounding box center [163, 296] width 248 height 515
click at [253, 179] on button "HANG UP" at bounding box center [235, 188] width 82 height 25
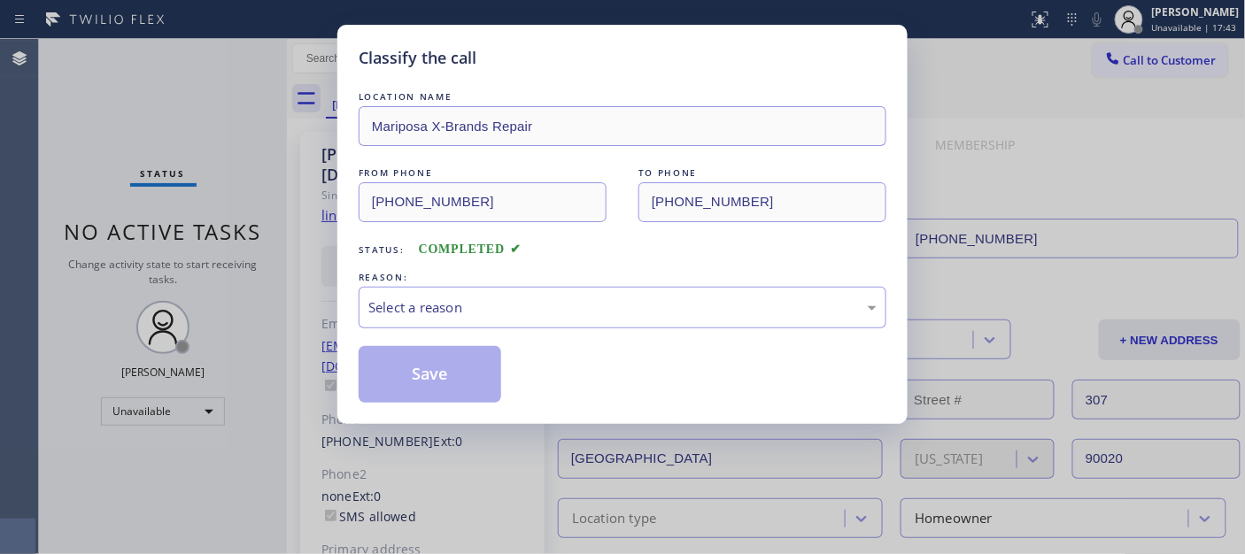
click at [617, 335] on div "LOCATION NAME Mariposa X-Brands Repair FROM PHONE (213) 238-5895 TO PHONE (213)…" at bounding box center [623, 245] width 528 height 315
click at [496, 271] on div "REASON:" at bounding box center [623, 277] width 528 height 19
click at [467, 297] on div "Select a reason" at bounding box center [622, 307] width 508 height 20
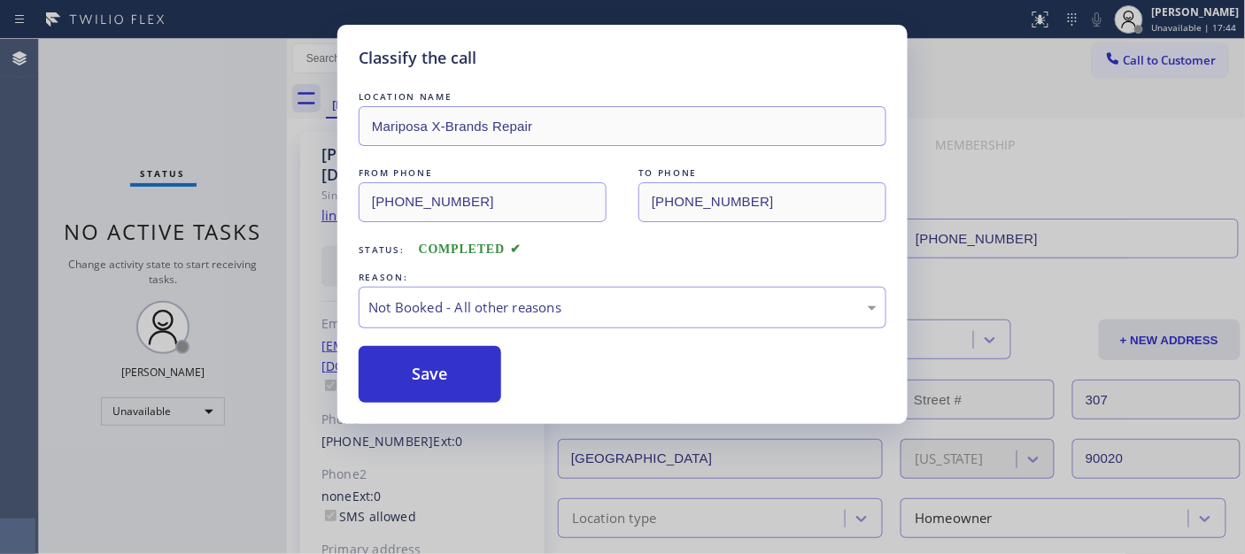
click at [403, 381] on button "Save" at bounding box center [430, 374] width 143 height 57
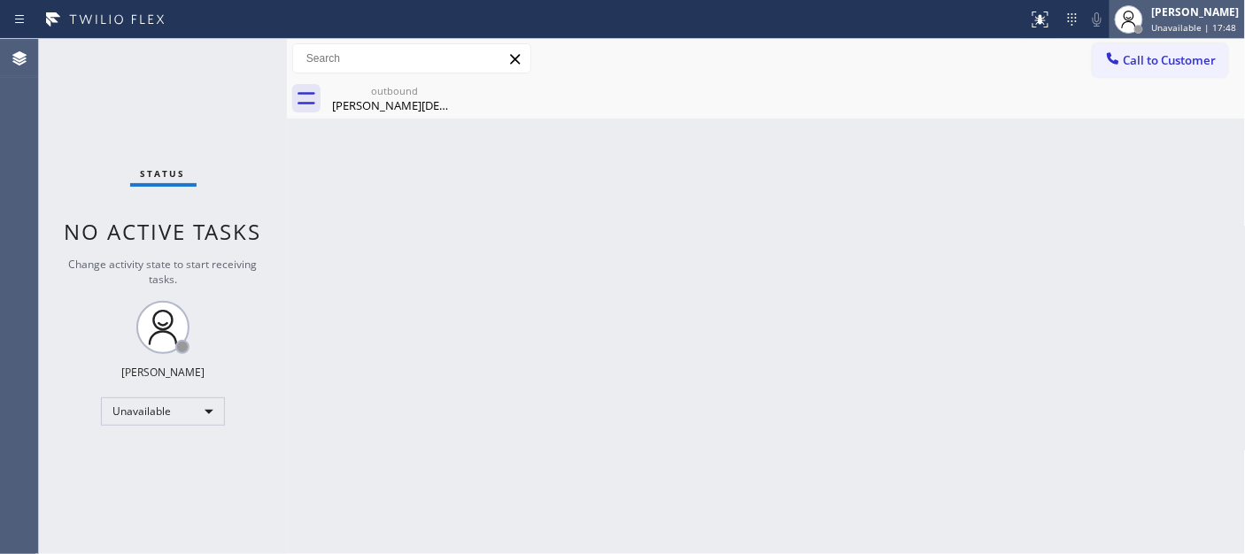
click at [1155, 35] on div "Adam Alramadan Unavailable | 17:48" at bounding box center [1176, 19] width 135 height 39
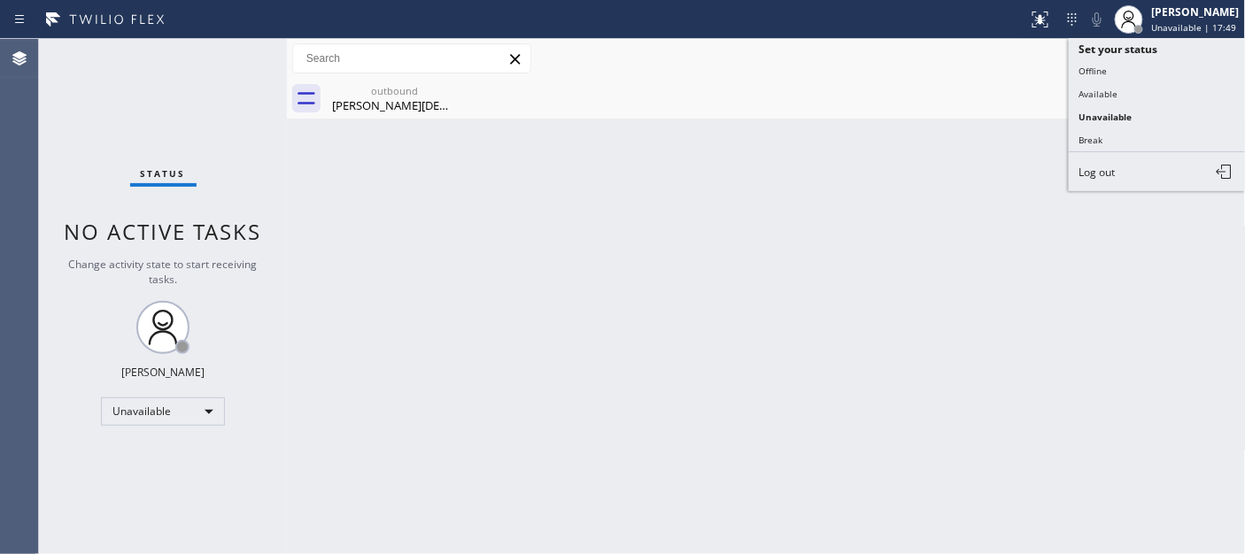
click at [1045, 66] on div "Call to Customer Outbound call Location Mariposa X-Brands Repair Your caller id…" at bounding box center [766, 58] width 959 height 31
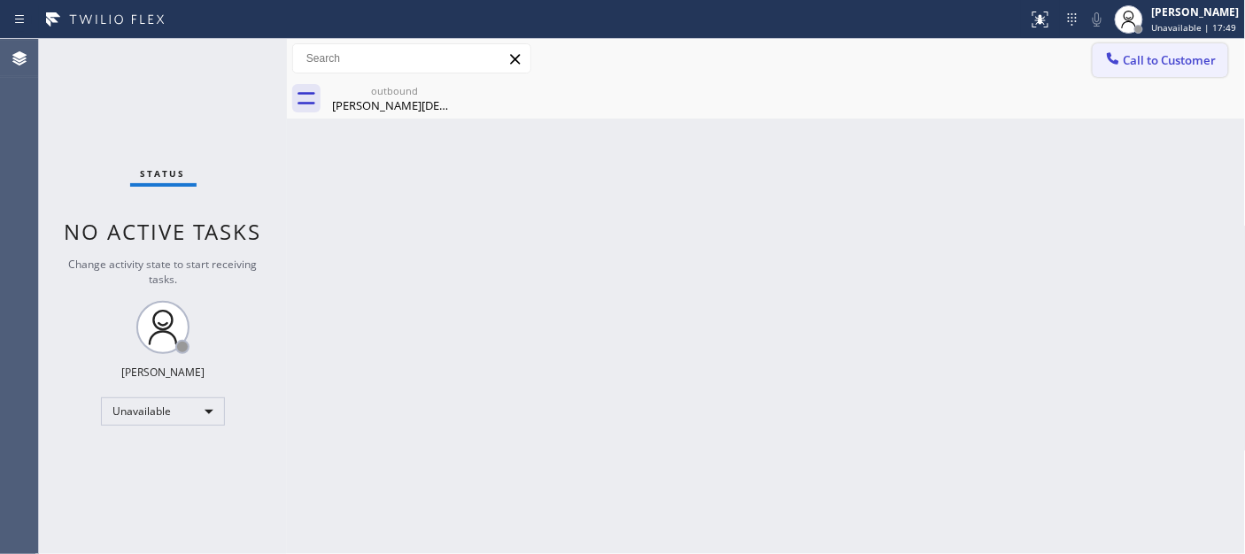
click at [1147, 54] on span "Call to Customer" at bounding box center [1170, 60] width 93 height 16
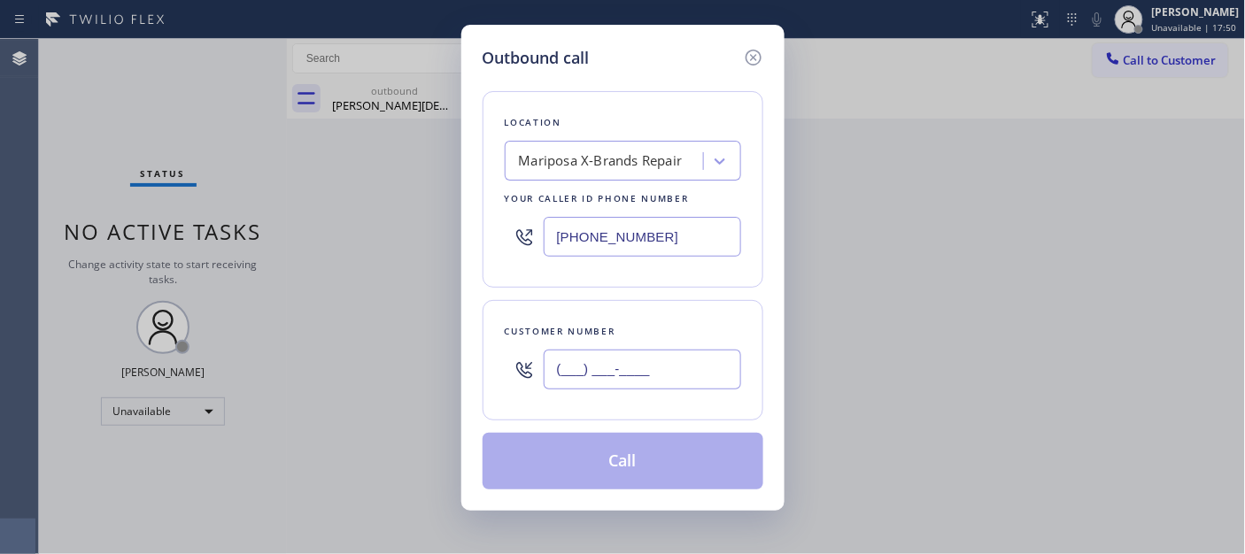
click at [615, 365] on input "(___) ___-____" at bounding box center [642, 370] width 197 height 40
paste input "310) 877-2221"
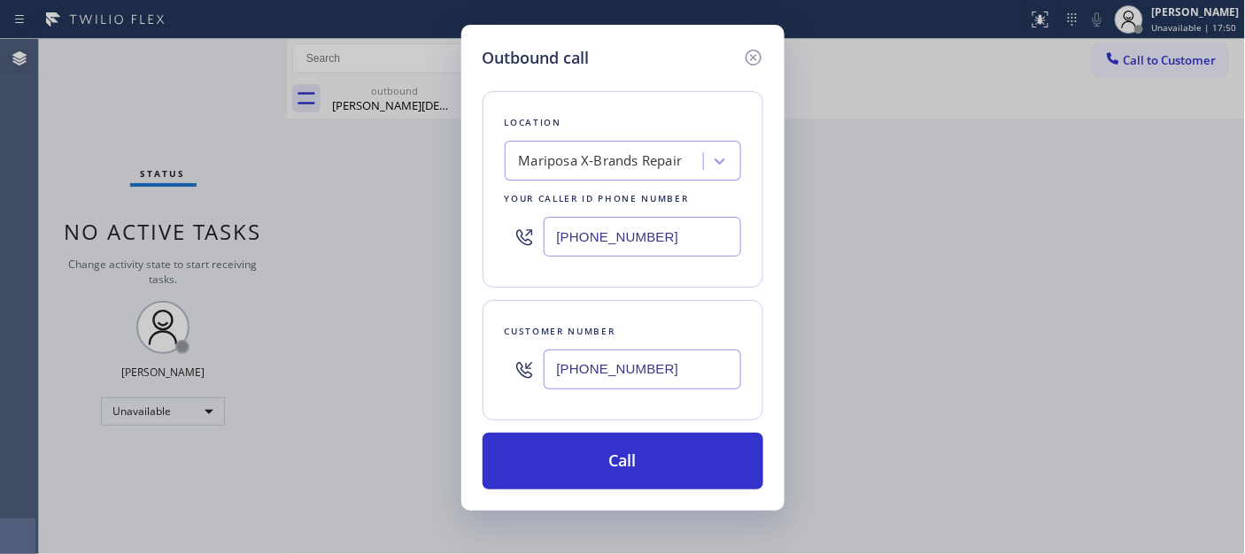
type input "[PHONE_NUMBER]"
drag, startPoint x: 689, startPoint y: 236, endPoint x: 394, endPoint y: 258, distance: 295.6
click at [368, 260] on div "Outbound call Location Mariposa X-Brands Repair Your caller id phone number (21…" at bounding box center [622, 277] width 1245 height 554
paste input "722-3593"
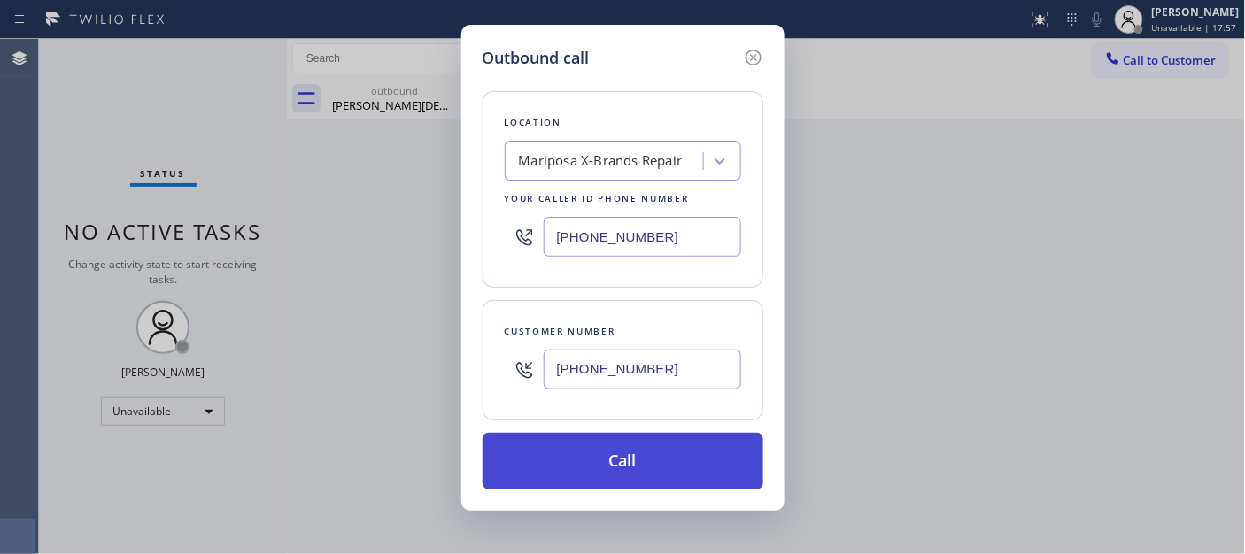
type input "(213) 722-3593"
click at [662, 449] on button "Call" at bounding box center [623, 461] width 281 height 57
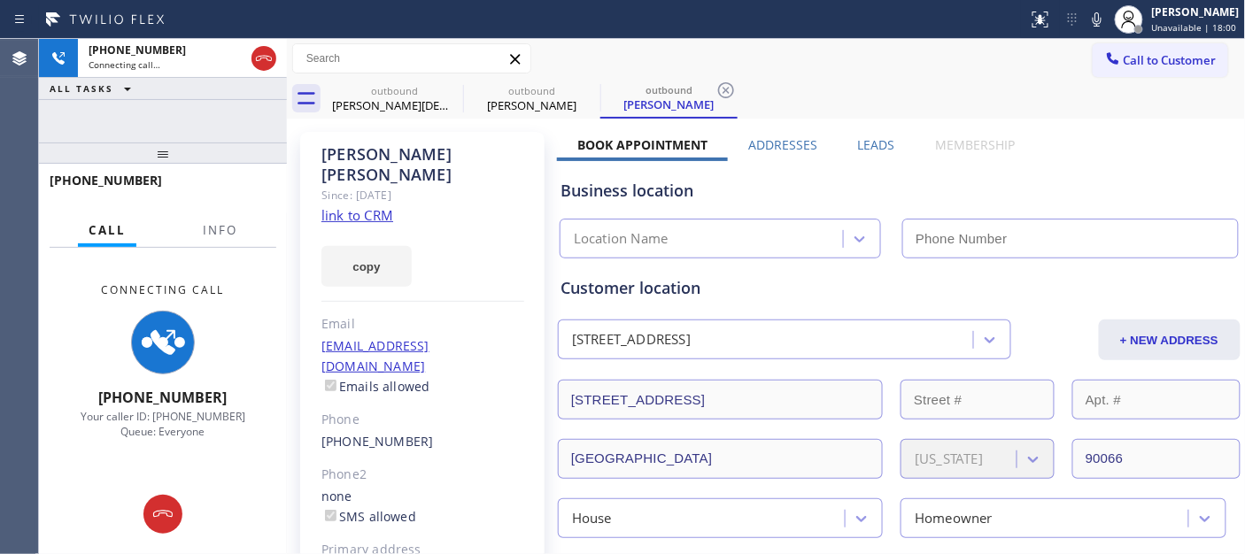
type input "[PHONE_NUMBER]"
click at [1085, 28] on div at bounding box center [1097, 19] width 25 height 21
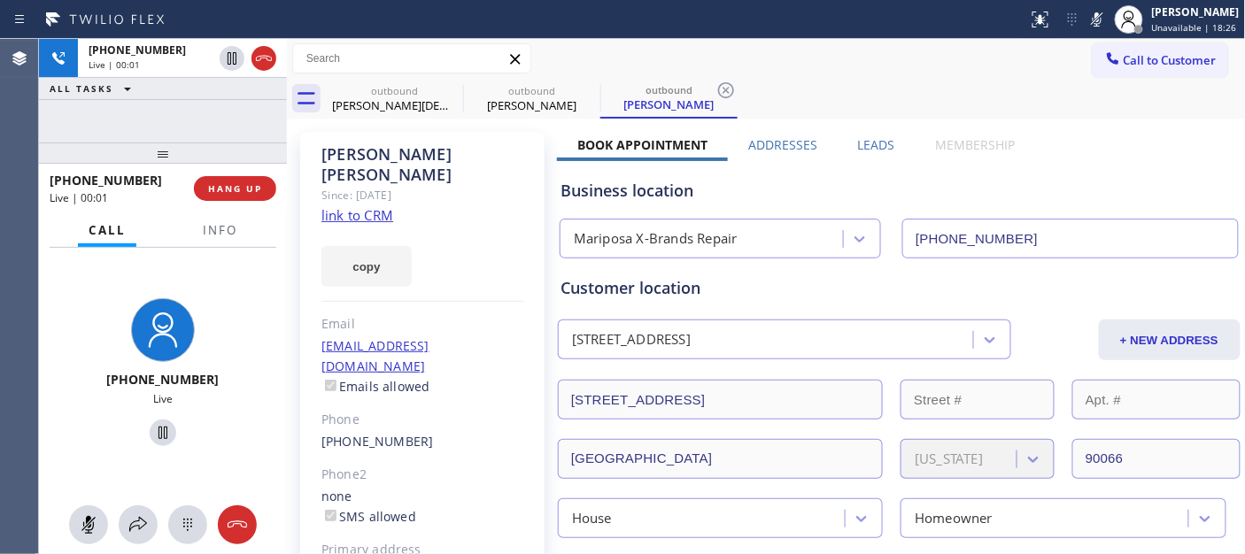
drag, startPoint x: 1086, startPoint y: 22, endPoint x: 1071, endPoint y: 31, distance: 17.5
click at [1086, 22] on icon at bounding box center [1096, 19] width 21 height 21
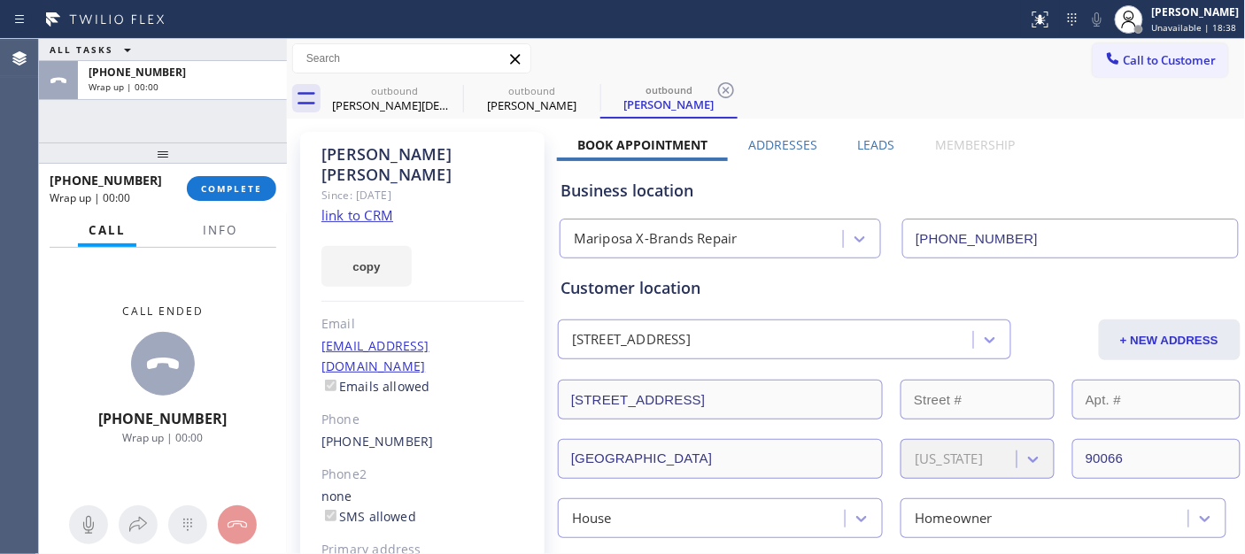
click at [221, 201] on div "+13108772221 Wrap up | 00:00 COMPLETE" at bounding box center [163, 189] width 227 height 46
click at [223, 197] on button "COMPLETE" at bounding box center [231, 188] width 89 height 25
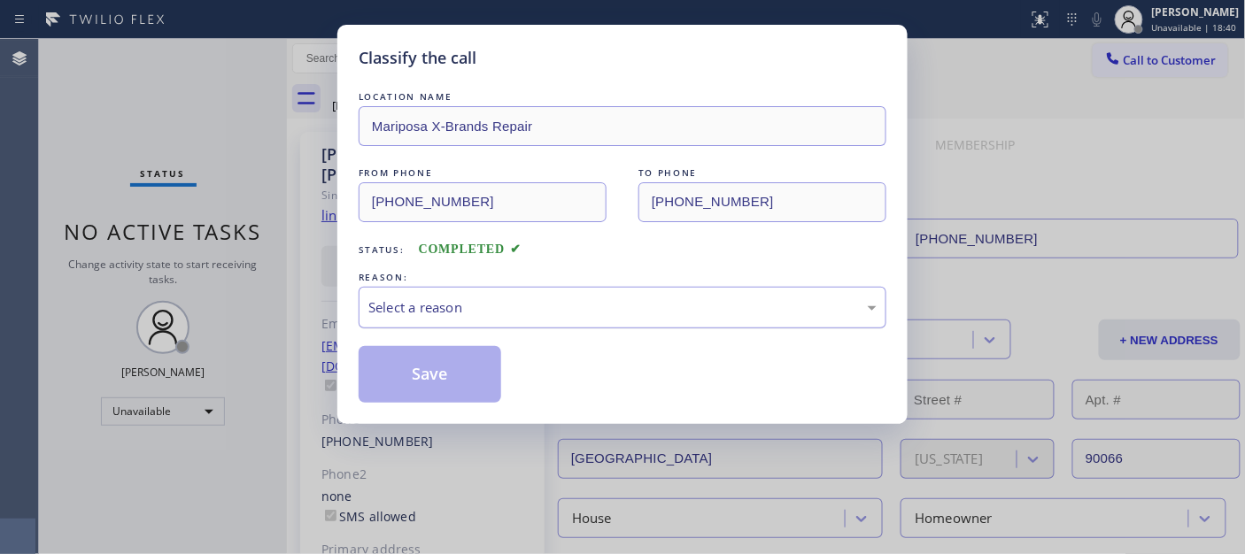
click at [480, 305] on div "Select a reason" at bounding box center [622, 307] width 508 height 20
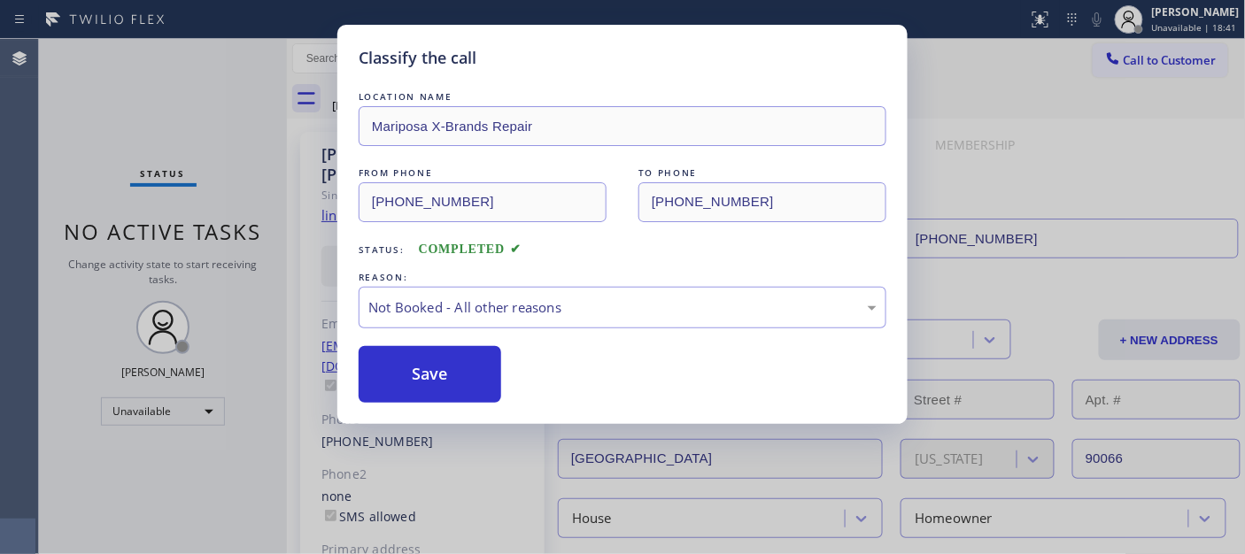
click at [438, 364] on button "Save" at bounding box center [430, 374] width 143 height 57
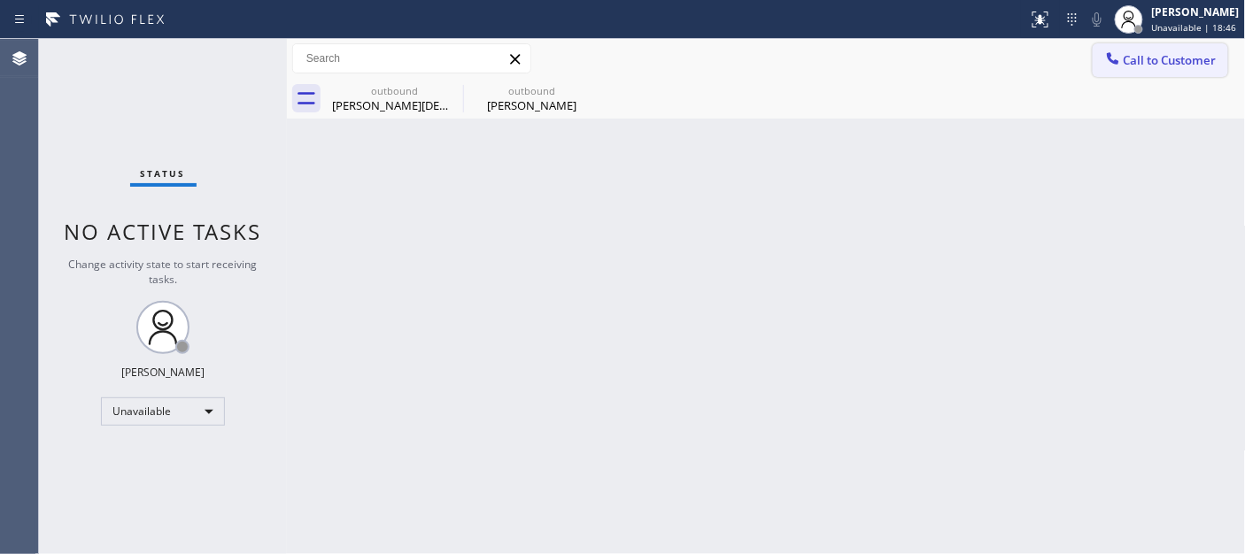
click at [1147, 58] on span "Call to Customer" at bounding box center [1170, 60] width 93 height 16
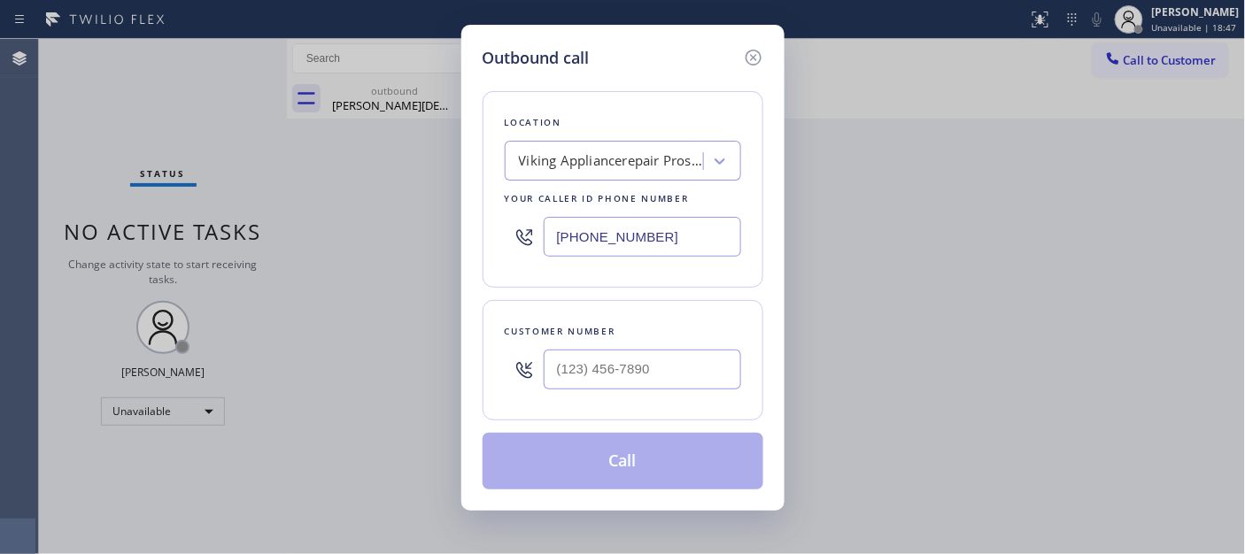
click at [622, 394] on div at bounding box center [642, 370] width 197 height 58
click at [622, 379] on input "(___) ___-____" at bounding box center [642, 370] width 197 height 40
paste input "347) 665-2465"
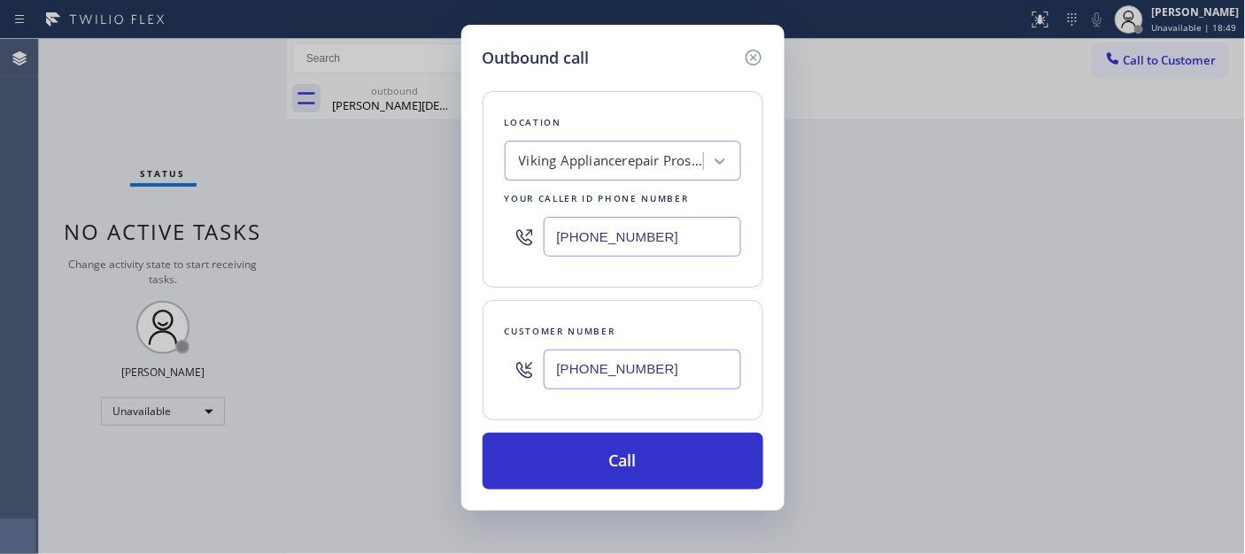
type input "(347) 665-2465"
click at [483, 234] on div "Location Viking Appliancerepair Pros (Google Ads, LA) Your caller id phone numb…" at bounding box center [623, 189] width 281 height 197
paste input "347) 284-6179"
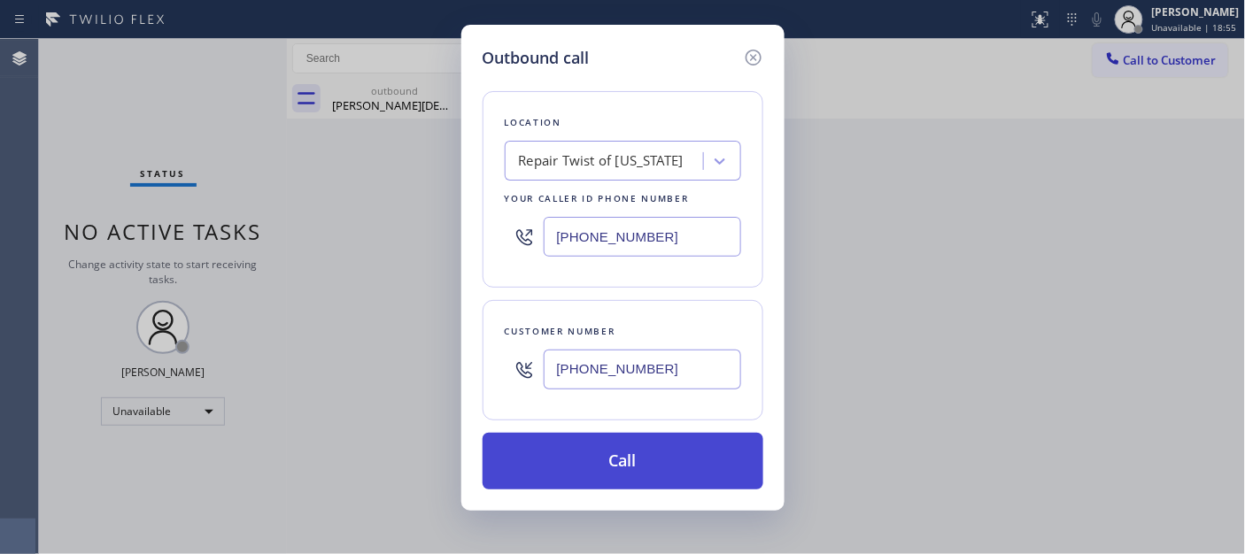
type input "[PHONE_NUMBER]"
click at [660, 457] on button "Call" at bounding box center [623, 461] width 281 height 57
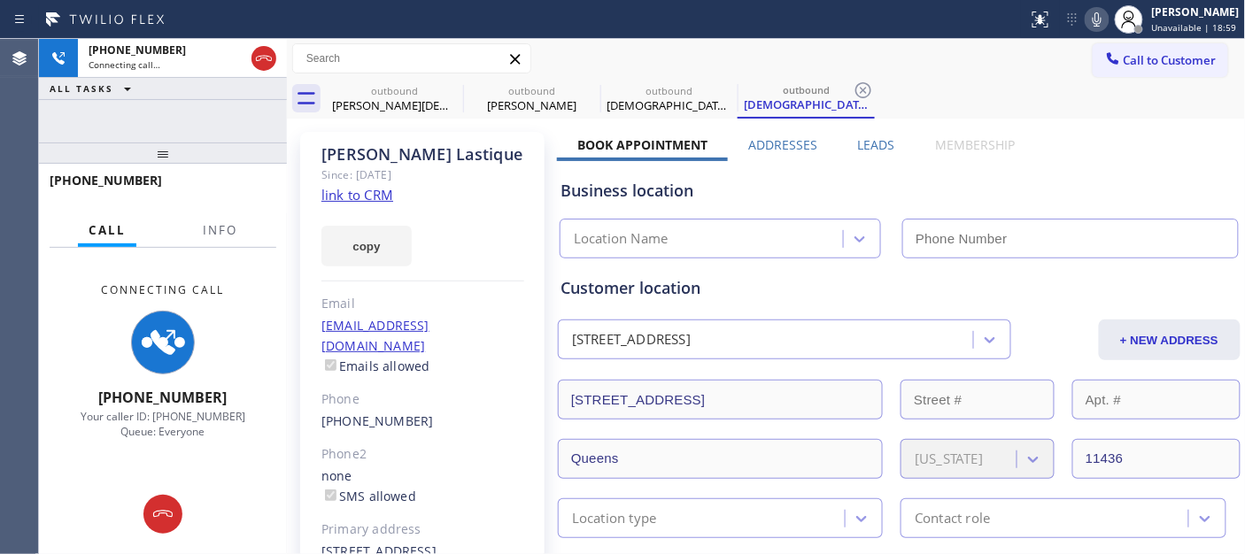
click at [1094, 14] on icon at bounding box center [1097, 19] width 9 height 14
type input "[PHONE_NUMBER]"
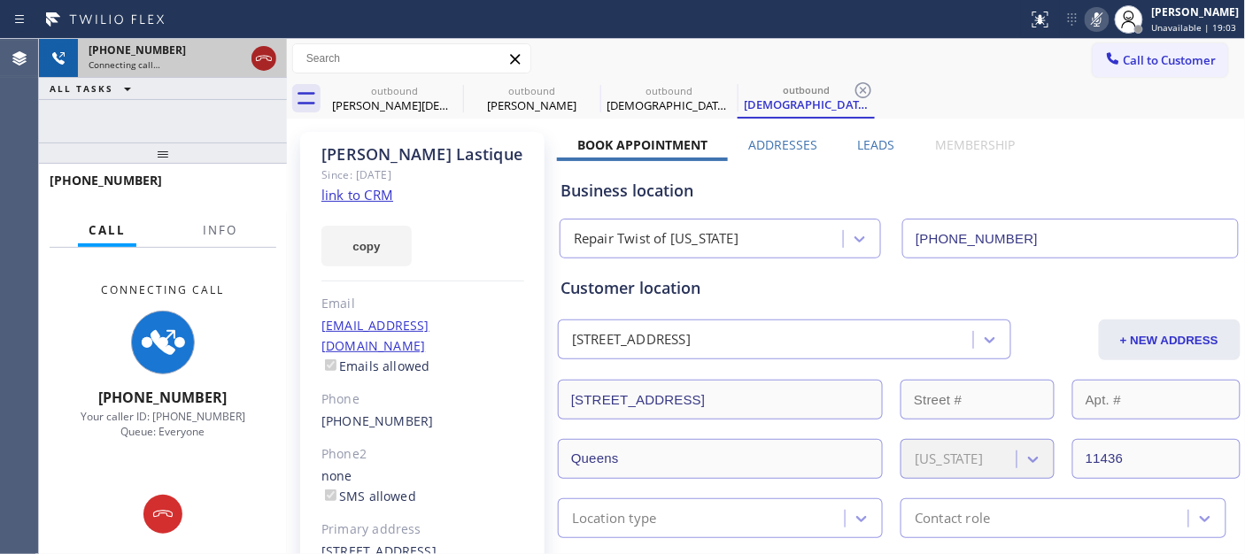
click at [251, 60] on div at bounding box center [263, 58] width 25 height 21
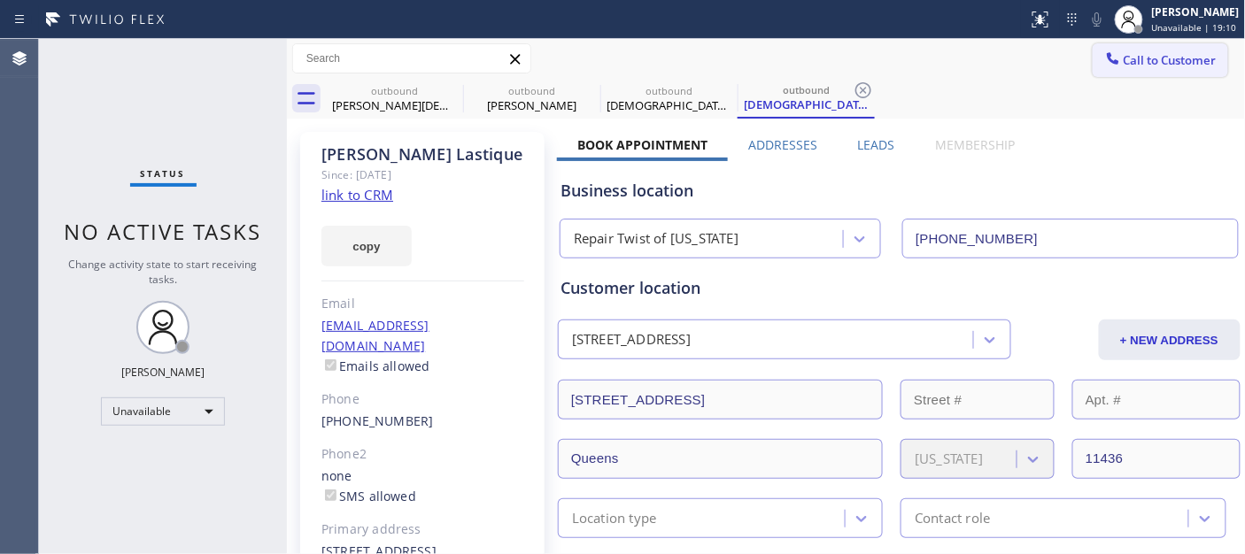
click at [1153, 66] on span "Call to Customer" at bounding box center [1170, 60] width 93 height 16
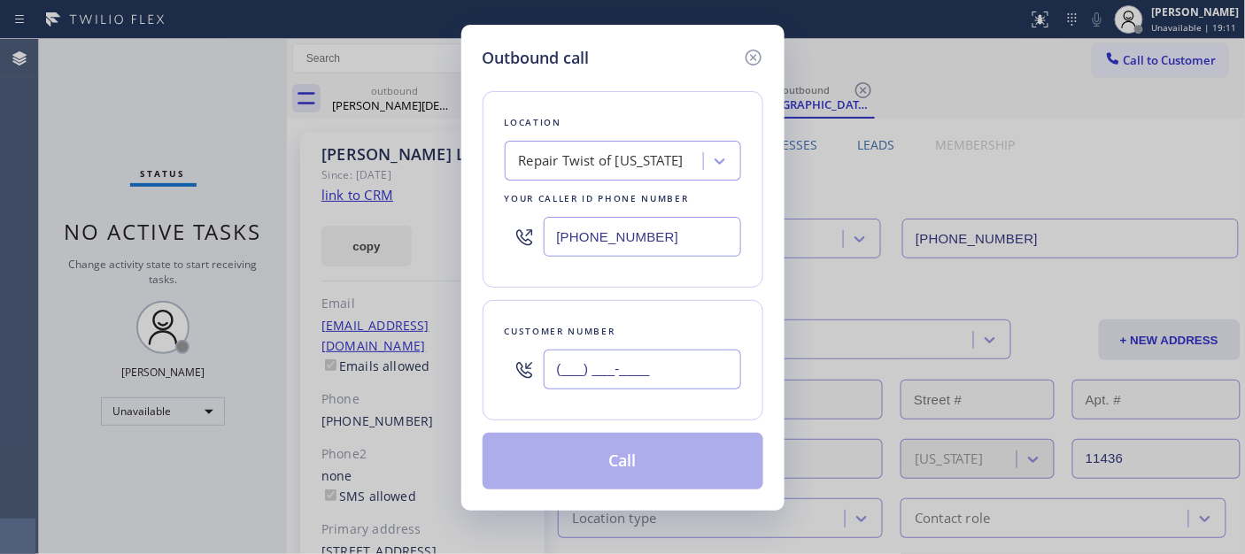
click at [611, 382] on input "(___) ___-____" at bounding box center [642, 370] width 197 height 40
paste input "858) 951-7972"
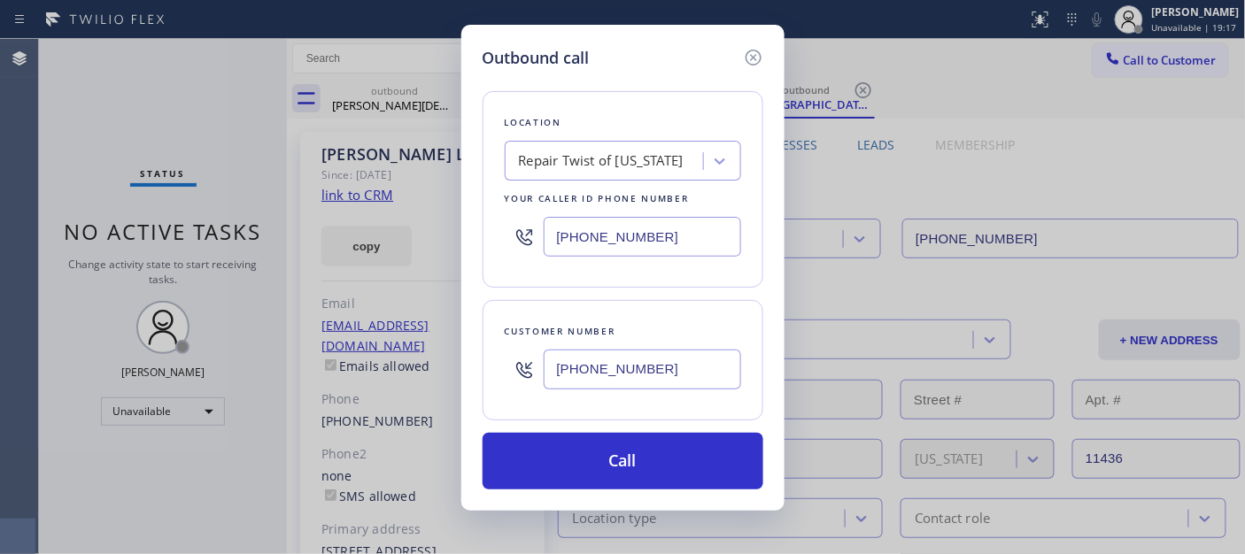
drag, startPoint x: 709, startPoint y: 360, endPoint x: 438, endPoint y: 357, distance: 270.9
click at [342, 361] on div "Outbound call Location Repair Twist of New York Your caller id phone number (34…" at bounding box center [622, 277] width 1245 height 554
paste input "text"
type input "(858) 951-7972"
click at [396, 251] on div "Outbound call Location Repair Twist of New York Your caller id phone number (34…" at bounding box center [622, 277] width 1245 height 554
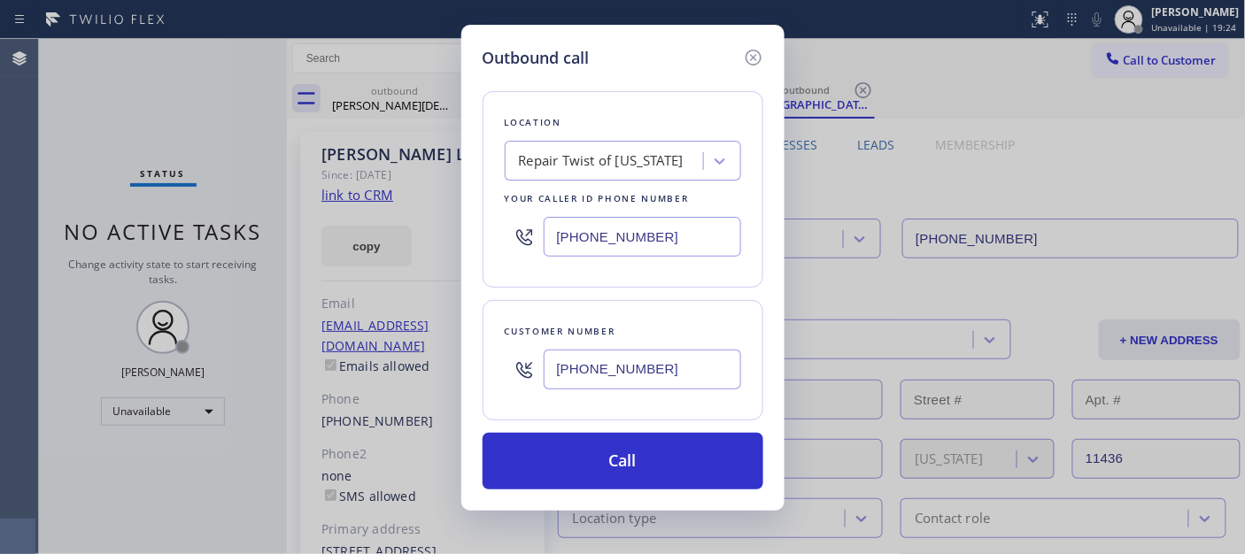
paste input "619) 413-0400"
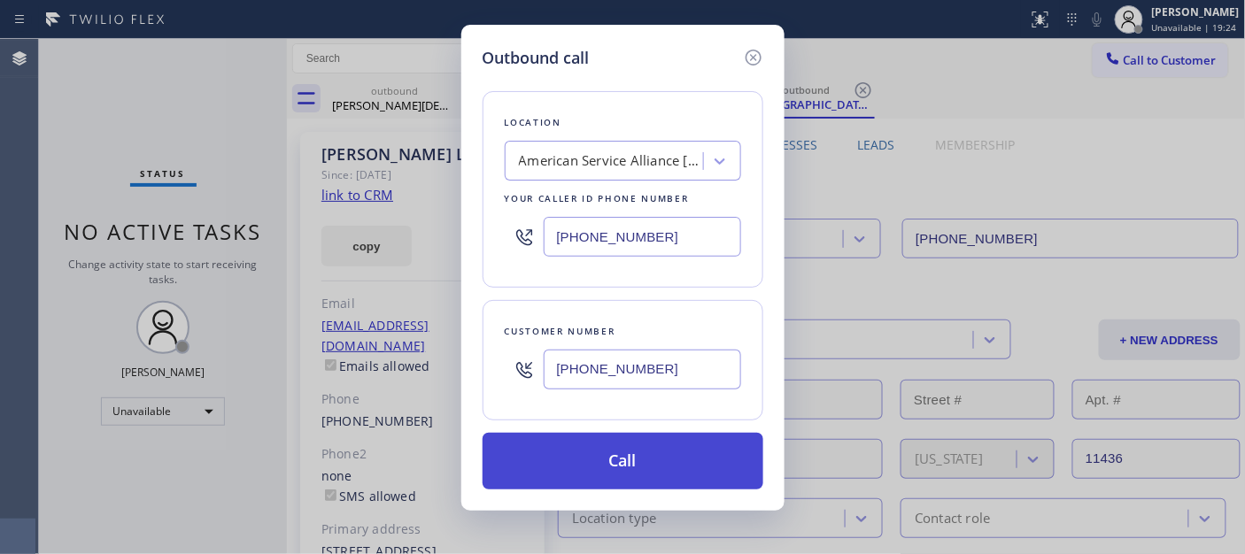
type input "(619) 413-0400"
click at [637, 467] on button "Call" at bounding box center [623, 461] width 281 height 57
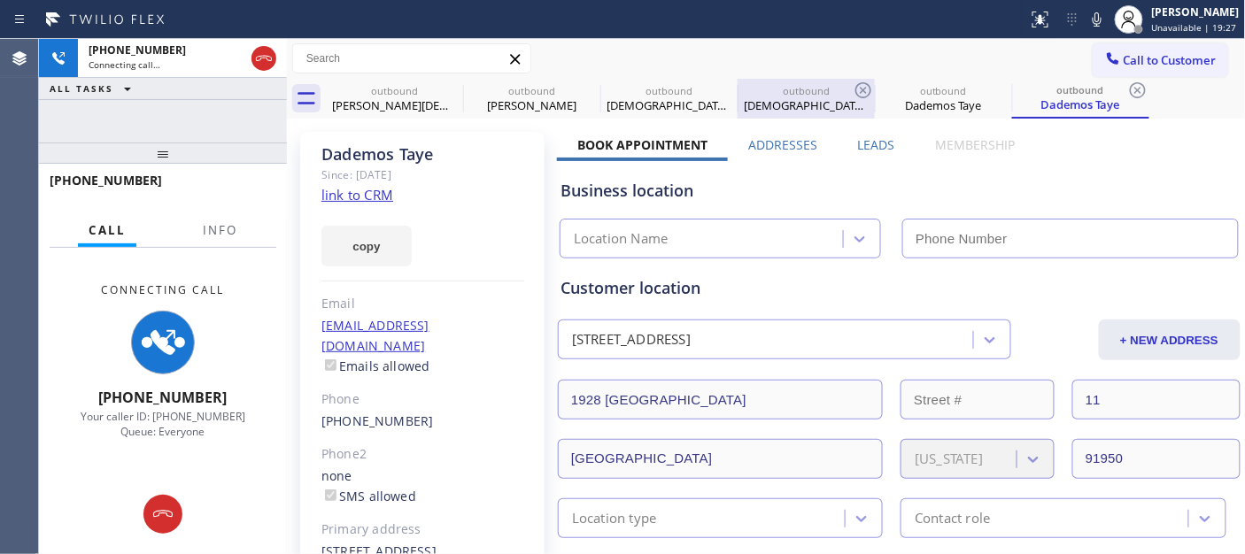
drag, startPoint x: 1092, startPoint y: 24, endPoint x: 823, endPoint y: 89, distance: 275.9
click at [1092, 24] on icon at bounding box center [1096, 19] width 21 height 21
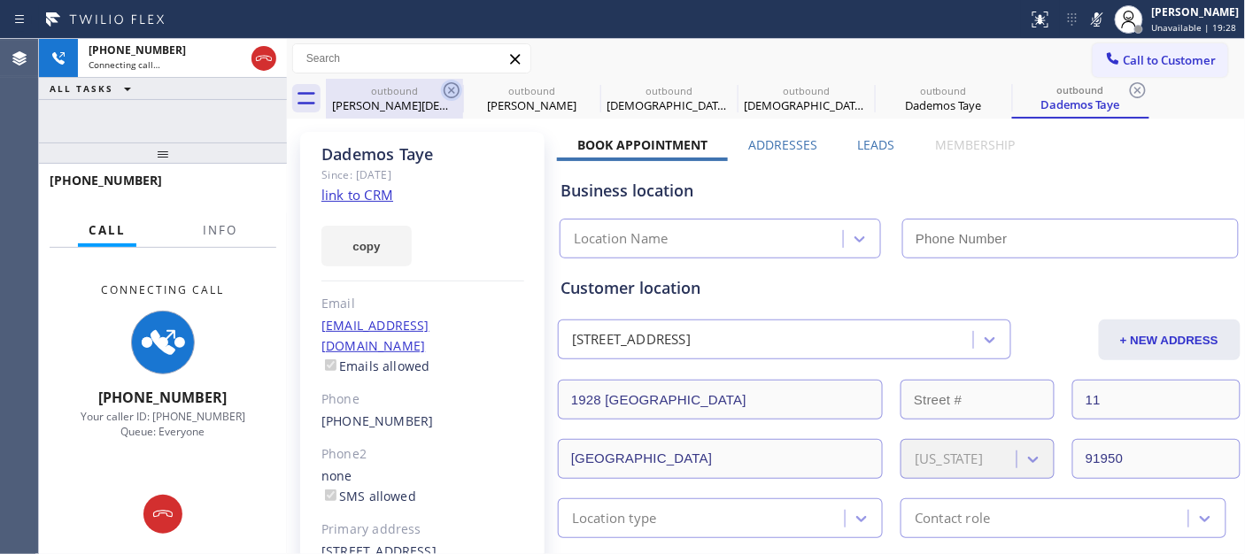
click at [448, 89] on icon at bounding box center [451, 90] width 21 height 21
click at [0, 0] on icon at bounding box center [0, 0] width 0 height 0
type input "[PHONE_NUMBER]"
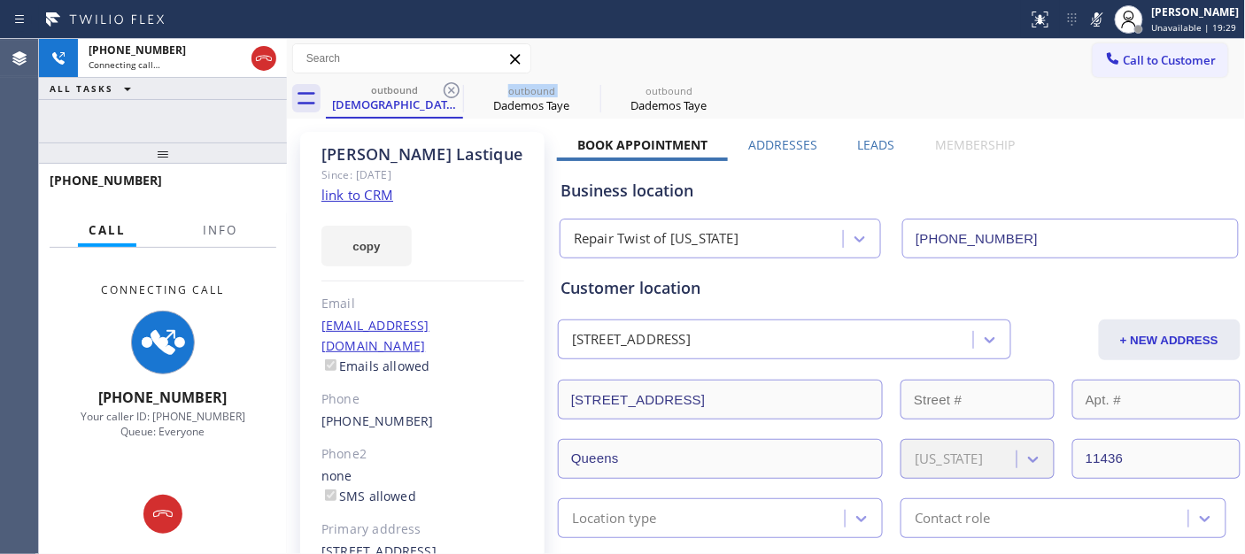
click at [448, 89] on icon at bounding box center [451, 90] width 21 height 21
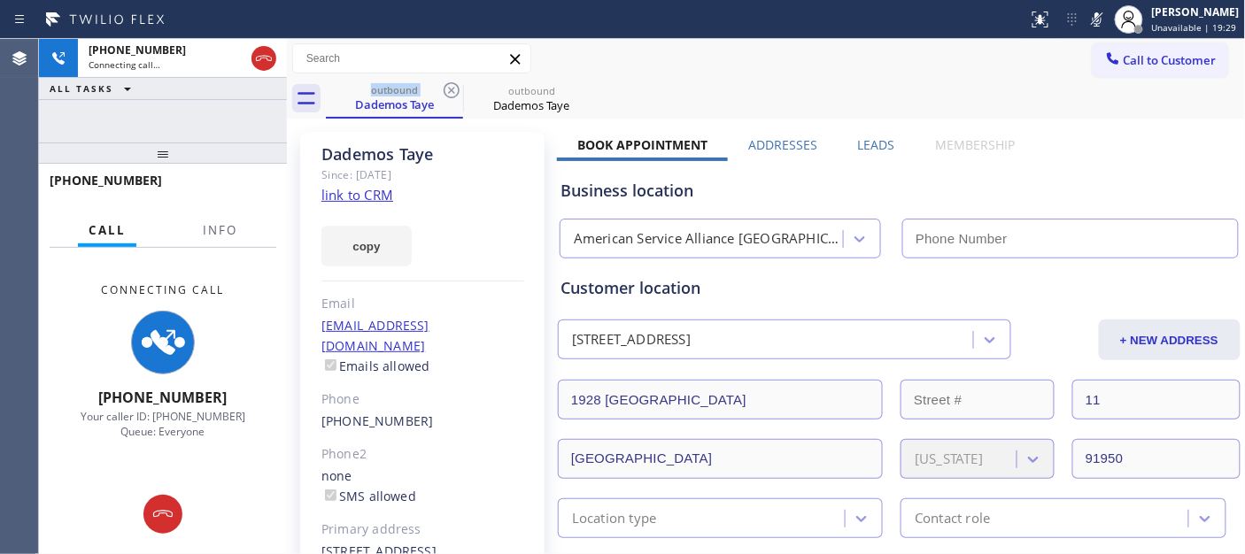
type input "(619) 413-0400"
click at [448, 89] on icon at bounding box center [451, 90] width 21 height 21
click at [869, 57] on div "Call to Customer Outbound call Location American Service Alliance San Diego You…" at bounding box center [766, 58] width 959 height 31
drag, startPoint x: 253, startPoint y: 144, endPoint x: 249, endPoint y: 85, distance: 59.5
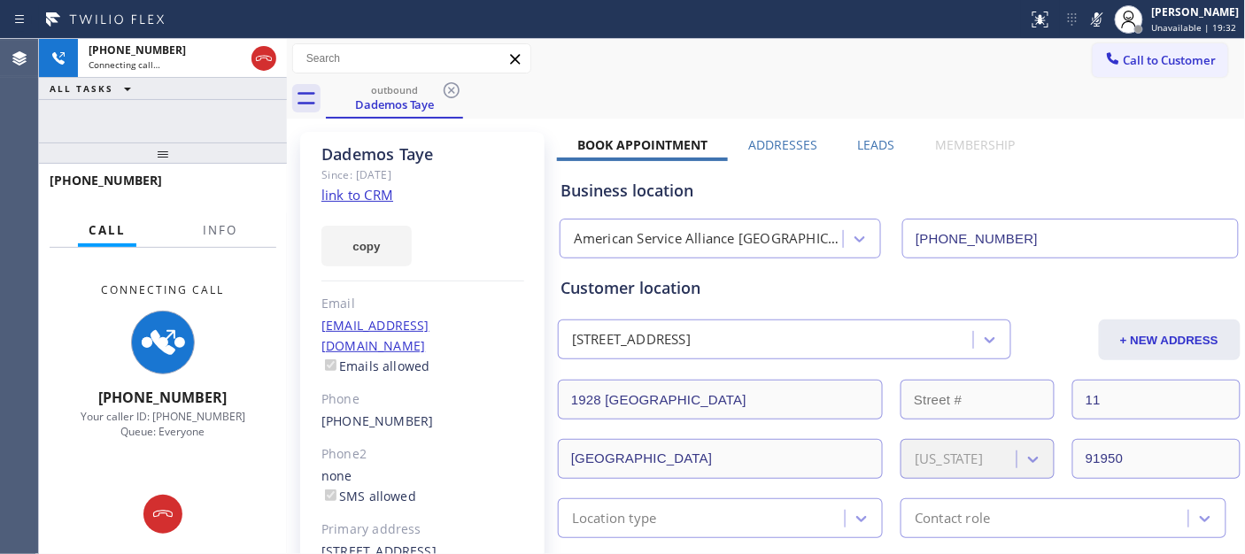
click at [253, 110] on div "+18589517972 Connecting call… ALL TASKS ALL TASKS ACTIVE TASKS TASKS IN WRAP UP…" at bounding box center [163, 296] width 248 height 515
drag, startPoint x: 202, startPoint y: 157, endPoint x: 367, endPoint y: 15, distance: 217.9
click at [208, 143] on div at bounding box center [163, 153] width 248 height 21
click at [264, 58] on icon at bounding box center [263, 58] width 21 height 21
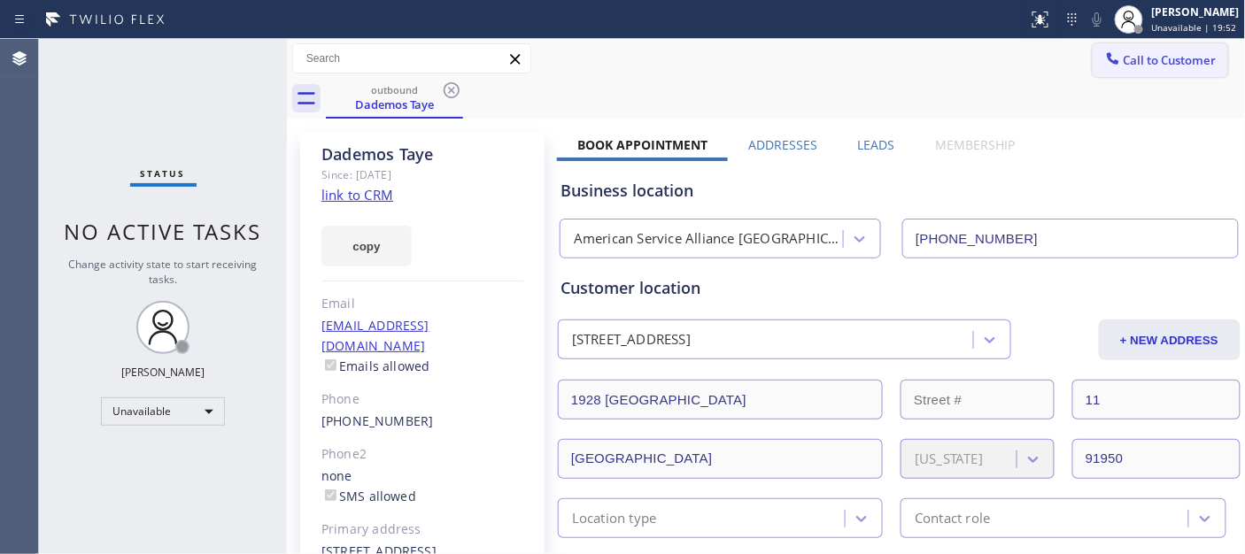
click at [1170, 64] on span "Call to Customer" at bounding box center [1170, 60] width 93 height 16
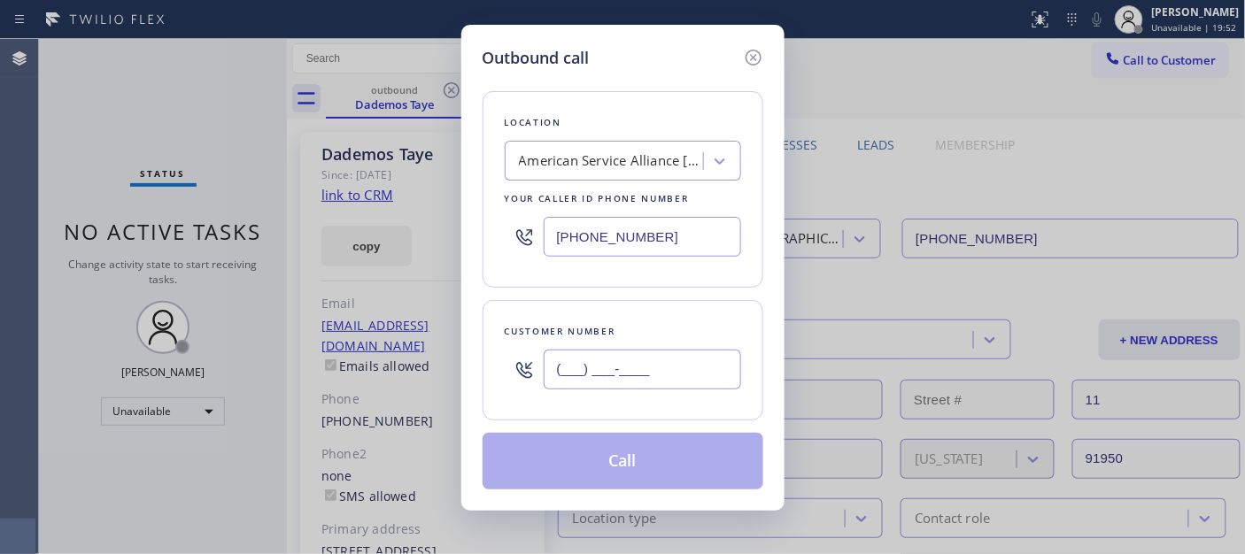
click at [668, 361] on input "(___) ___-____" at bounding box center [642, 370] width 197 height 40
paste input "480) 749-6004"
type input "(480) 749-6004"
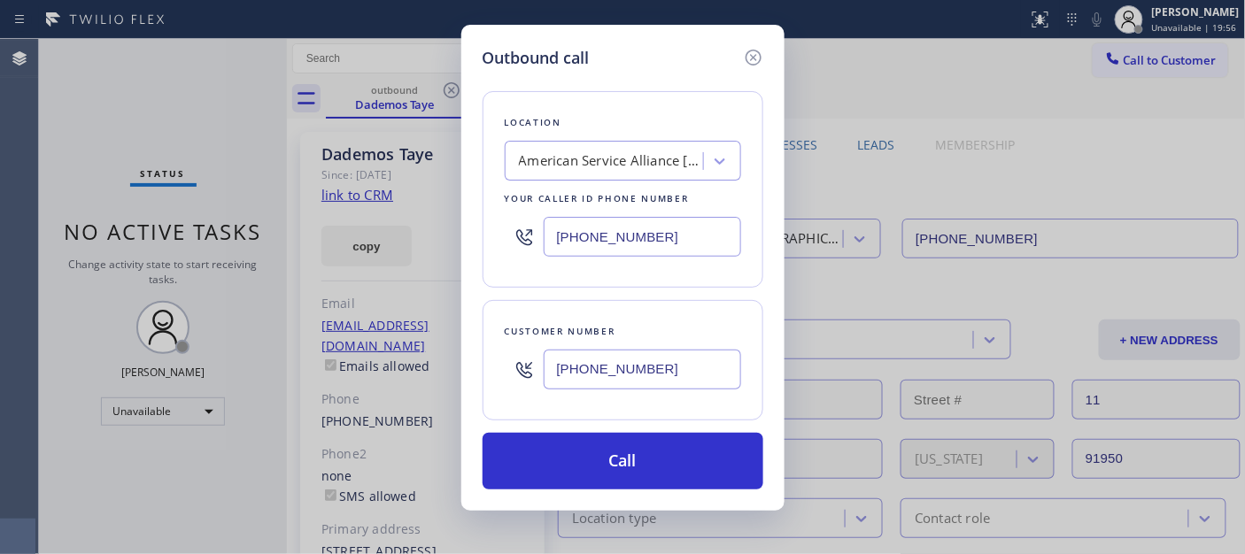
drag, startPoint x: 676, startPoint y: 236, endPoint x: 407, endPoint y: 236, distance: 268.3
click at [407, 236] on div "Outbound call Location American Service Alliance San Diego Your caller id phone…" at bounding box center [622, 277] width 1245 height 554
paste input "888) 992-3457"
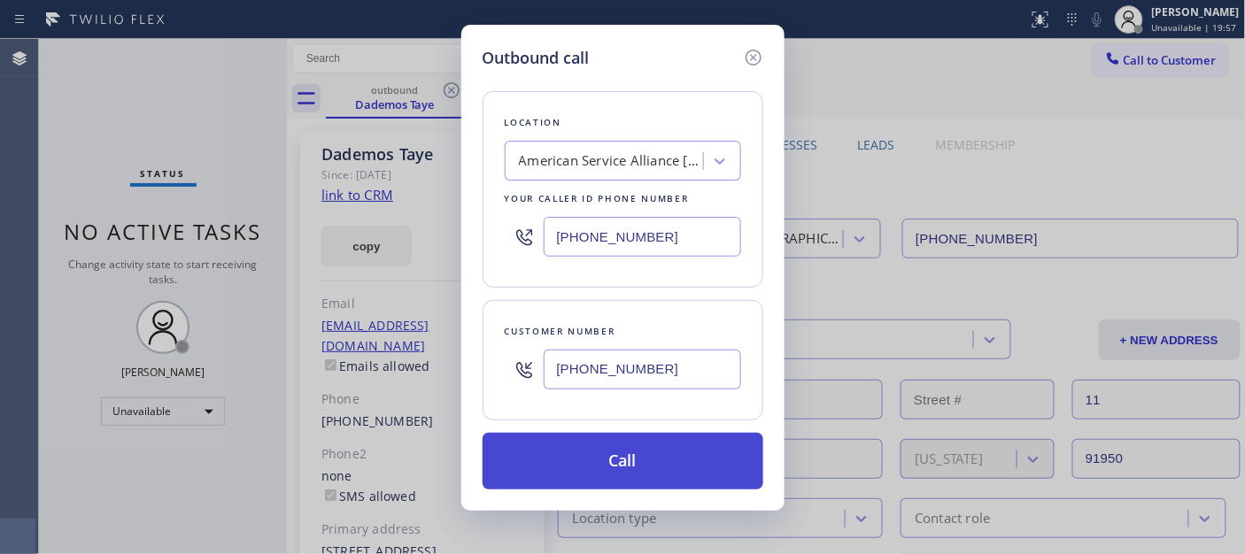
type input "(888) 992-3457"
click at [679, 475] on button "Call" at bounding box center [623, 461] width 281 height 57
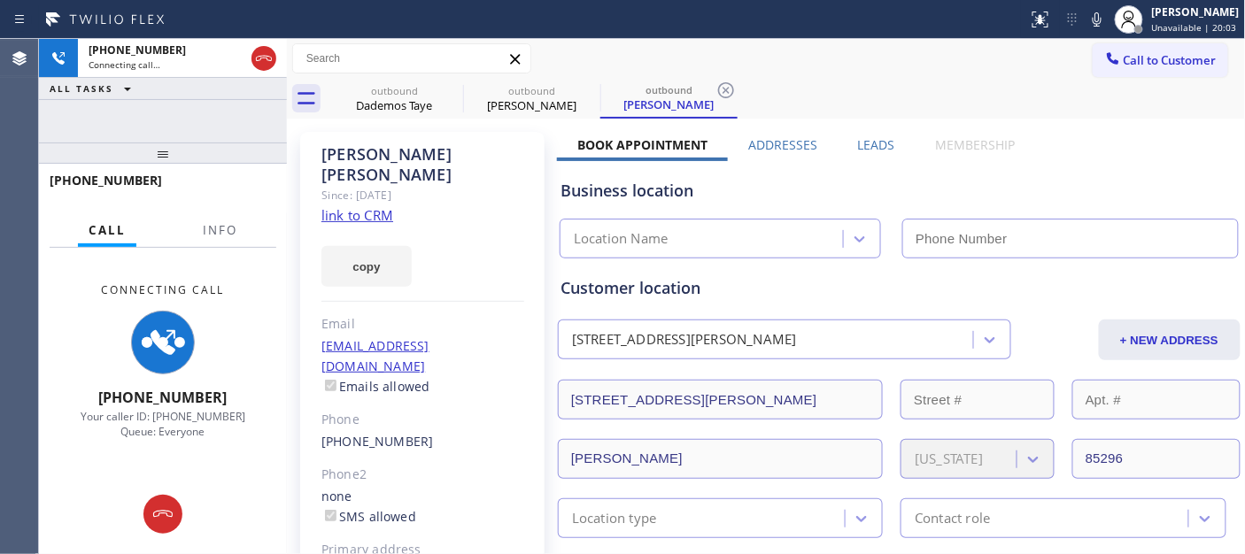
type input "(888) 992-3457"
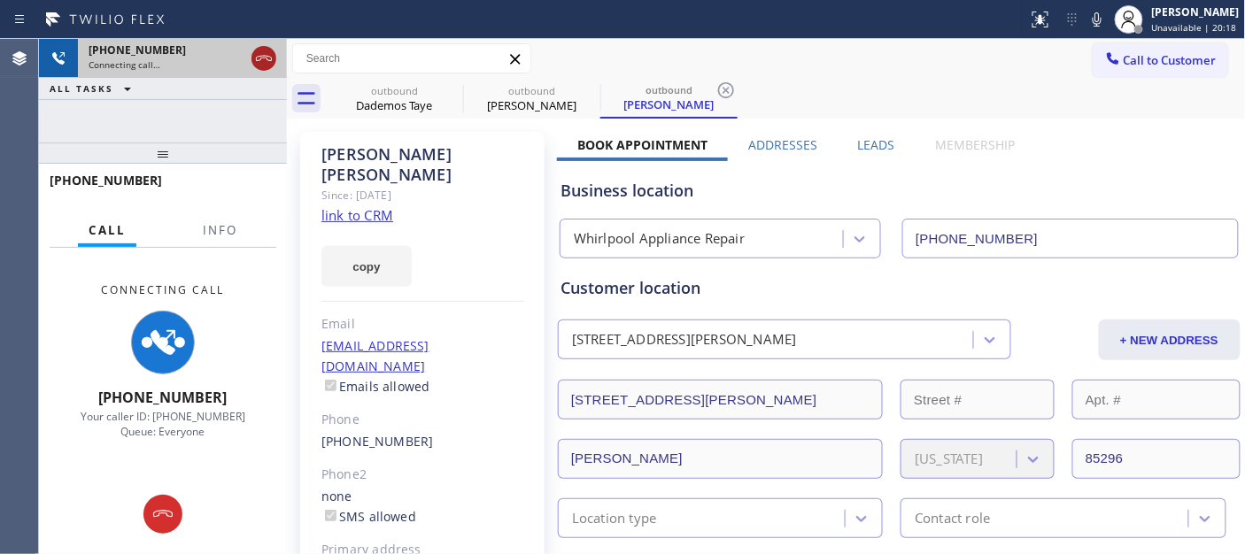
click at [268, 54] on icon at bounding box center [263, 58] width 21 height 21
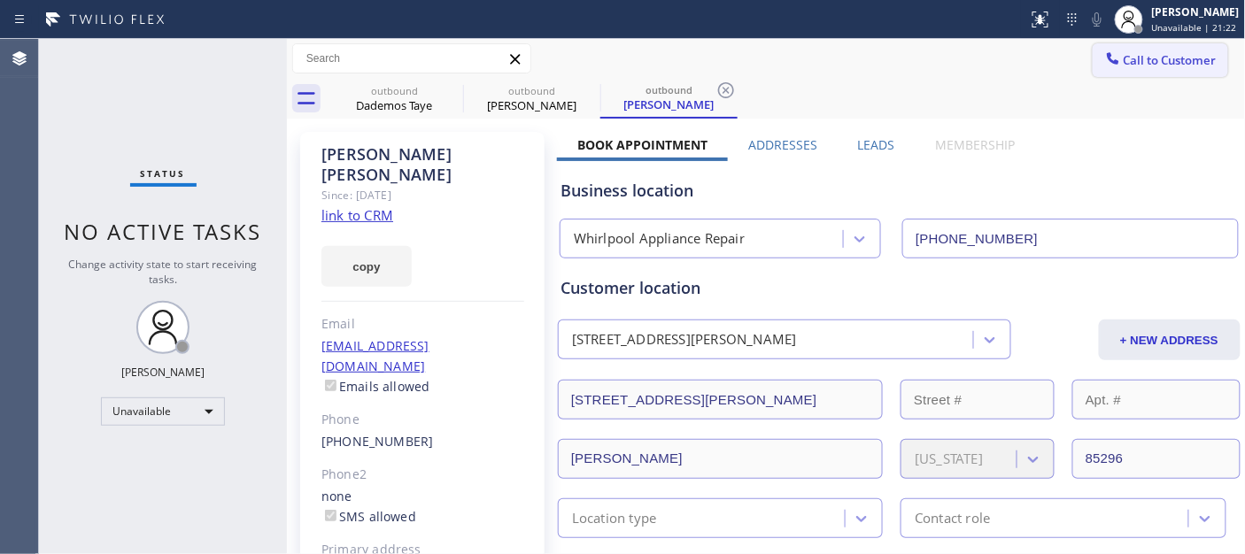
click at [1154, 69] on button "Call to Customer" at bounding box center [1160, 60] width 135 height 34
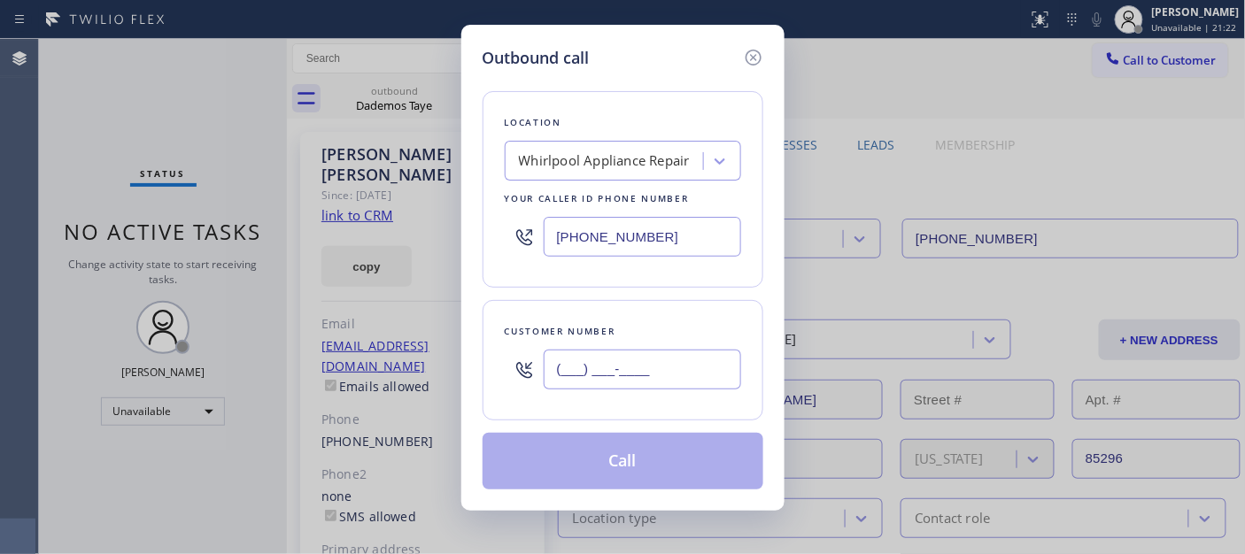
click at [583, 376] on input "(___) ___-____" at bounding box center [642, 370] width 197 height 40
paste input "206) 624-9378"
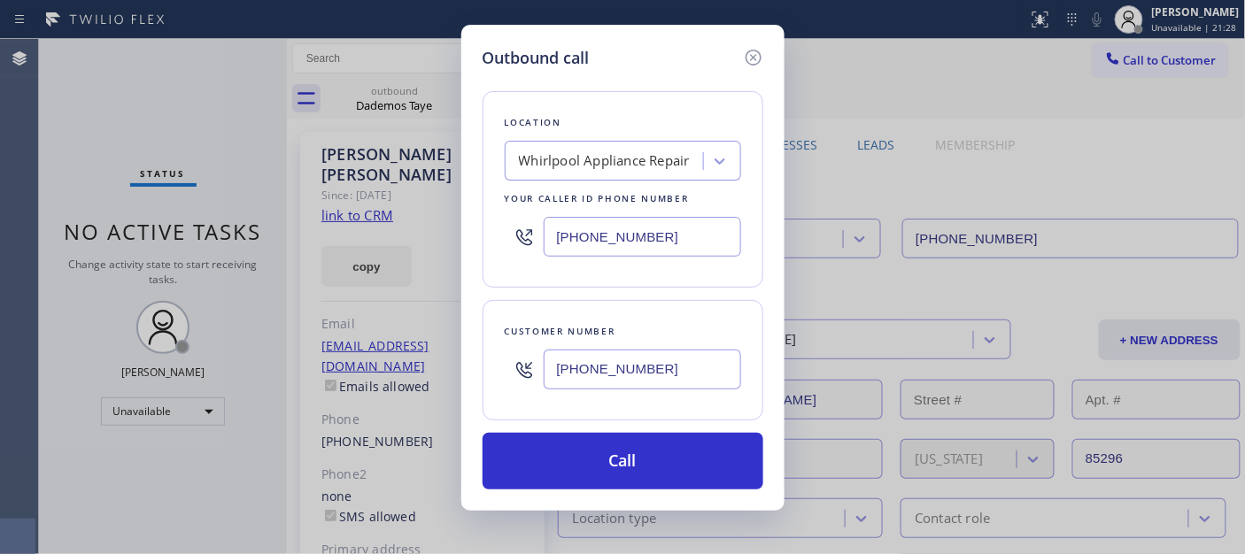
type input "(206) 624-9378"
drag, startPoint x: 700, startPoint y: 228, endPoint x: 227, endPoint y: 228, distance: 473.7
click at [227, 228] on div "Outbound call Location Whirlpool Appliance Repair Your caller id phone number (…" at bounding box center [622, 277] width 1245 height 554
paste input "44) 679-3652"
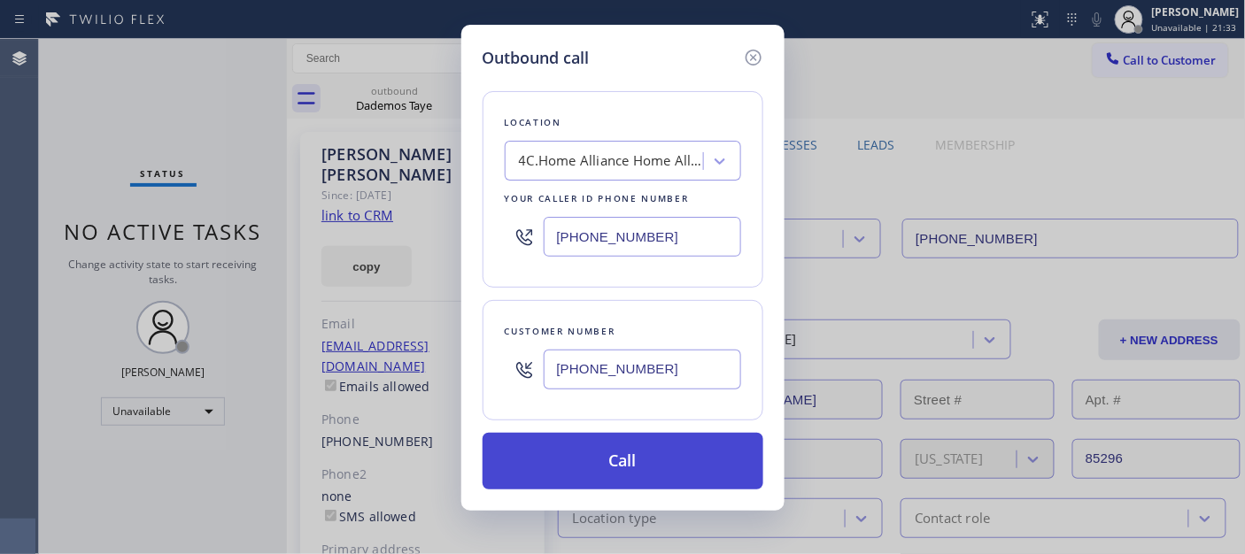
type input "(844) 679-3652"
click at [596, 461] on button "Call" at bounding box center [623, 461] width 281 height 57
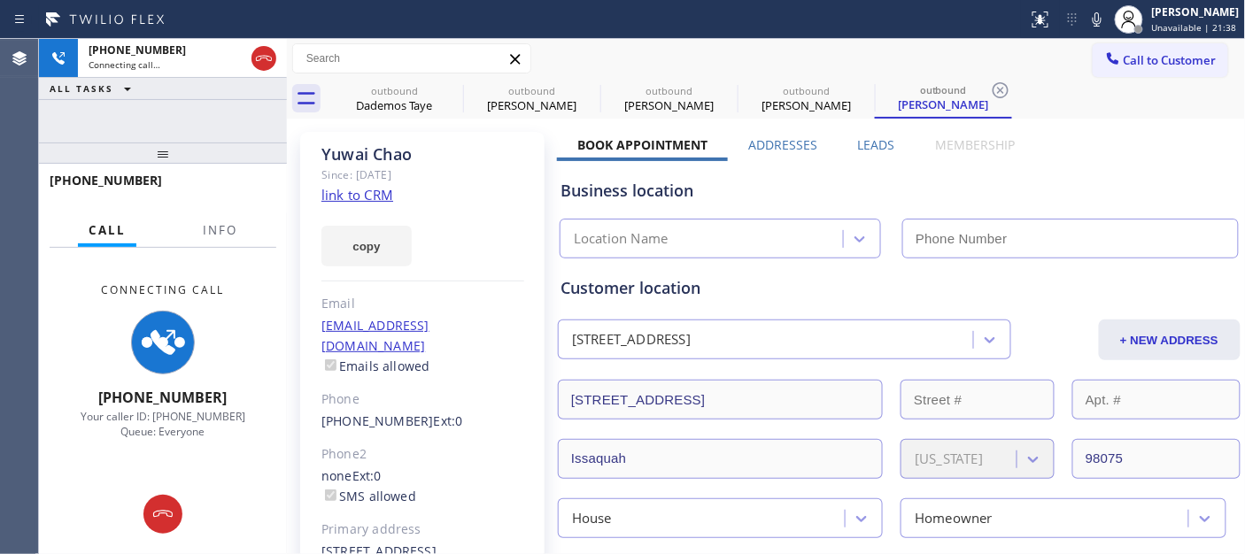
type input "(844) 679-3652"
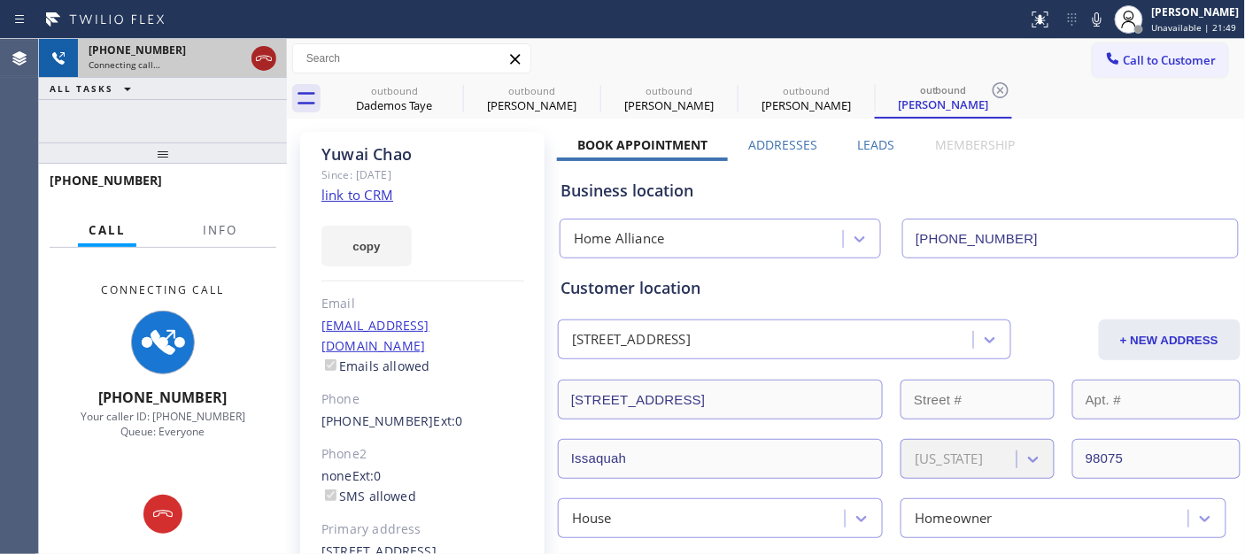
click at [259, 51] on icon at bounding box center [263, 58] width 21 height 21
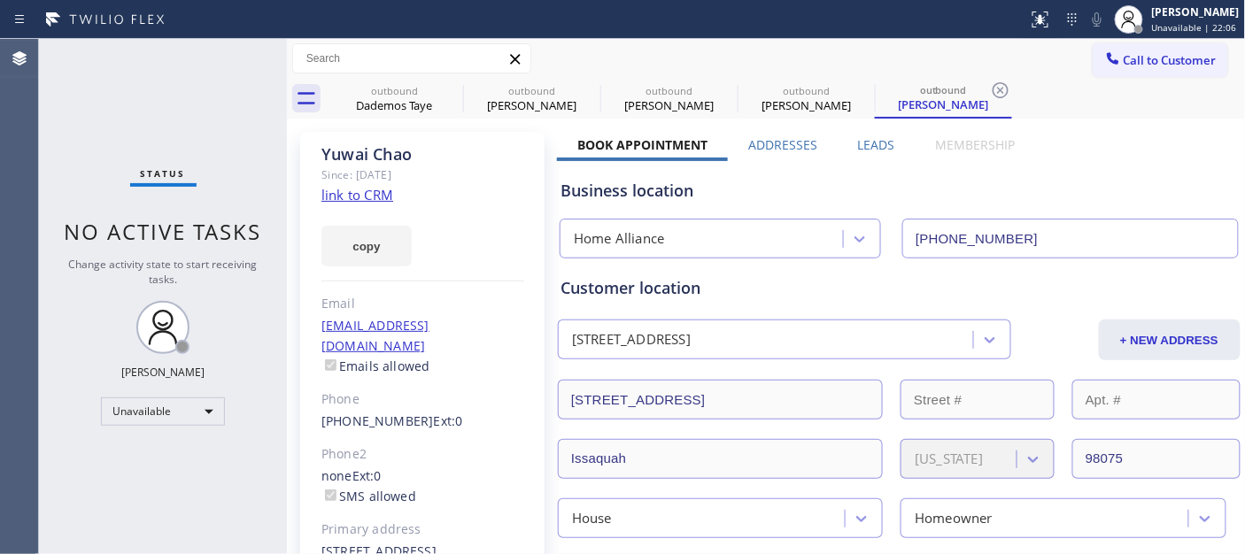
click at [1151, 46] on button "Call to Customer" at bounding box center [1160, 60] width 135 height 34
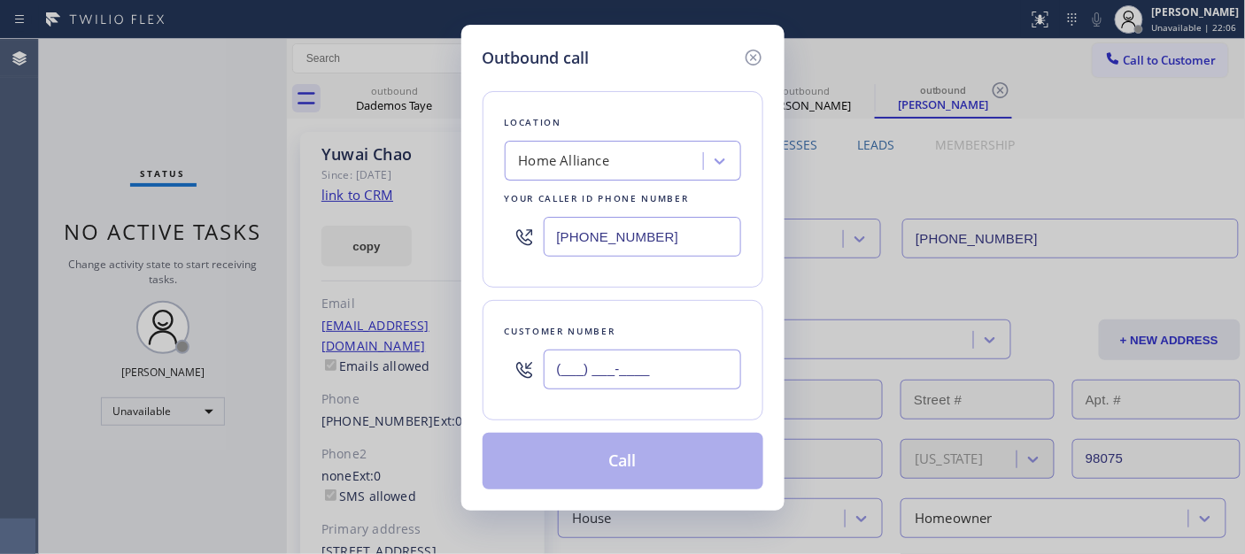
click at [602, 361] on input "(___) ___-____" at bounding box center [642, 370] width 197 height 40
paste input "859) 866-7574"
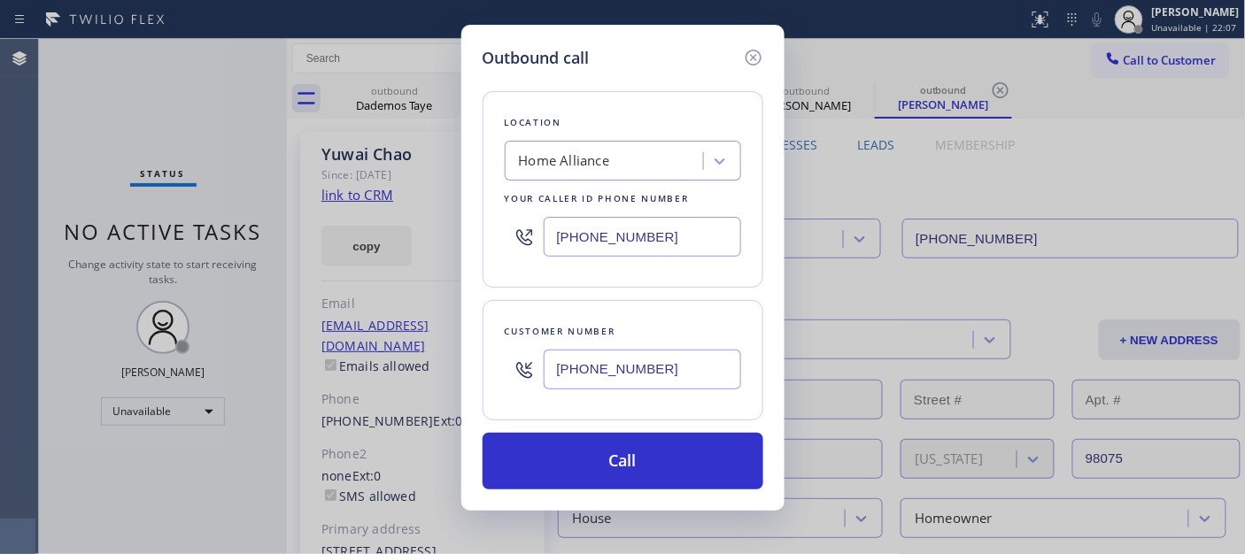
type input "[PHONE_NUMBER]"
drag, startPoint x: 673, startPoint y: 243, endPoint x: 501, endPoint y: 197, distance: 177.6
click at [526, 260] on div "(844) 679-3652" at bounding box center [623, 237] width 236 height 58
paste input "213) 267-7730"
type input "[PHONE_NUMBER]"
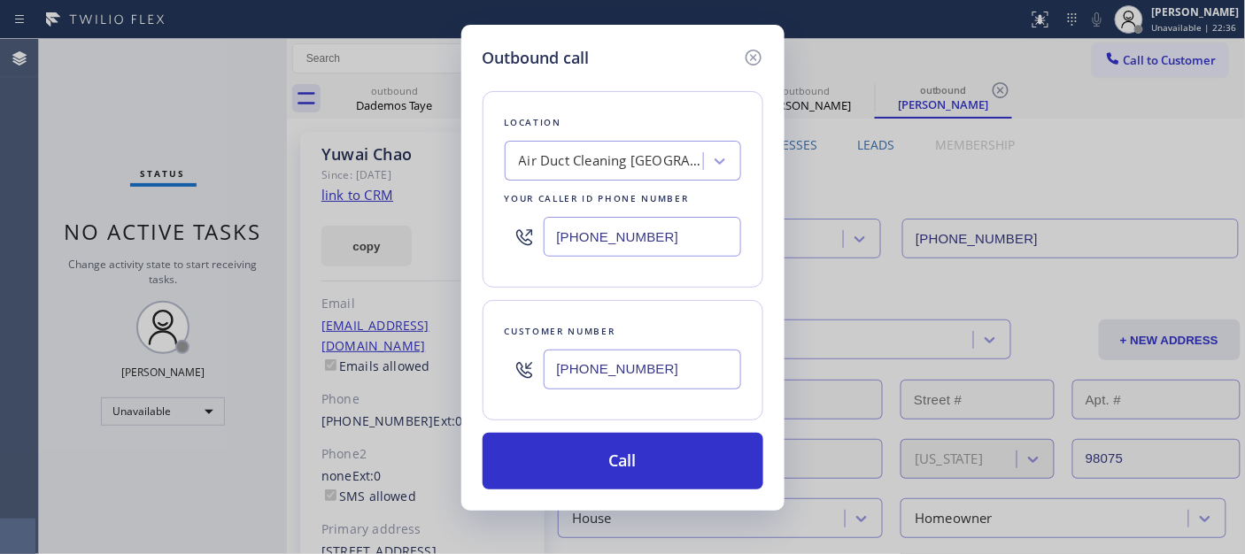
drag, startPoint x: 483, startPoint y: 366, endPoint x: 467, endPoint y: 366, distance: 15.9
click at [467, 366] on div "Outbound call Location Air Duct Cleaning Los Angeles Your caller id phone numbe…" at bounding box center [622, 268] width 323 height 486
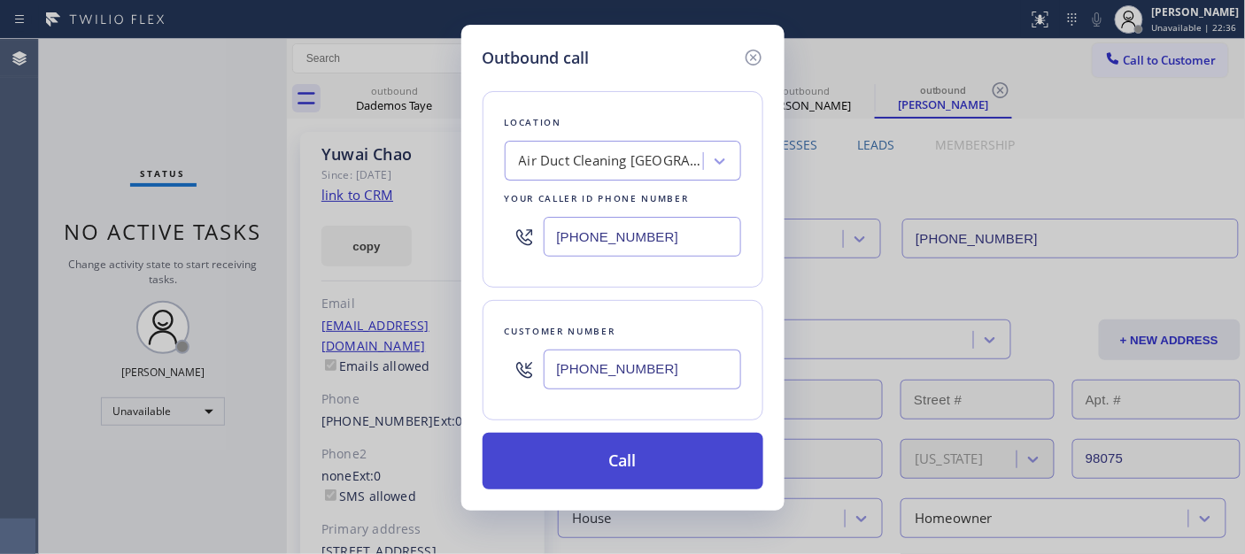
paste input "text"
type input "[PHONE_NUMBER]"
click at [647, 459] on button "Call" at bounding box center [623, 461] width 281 height 57
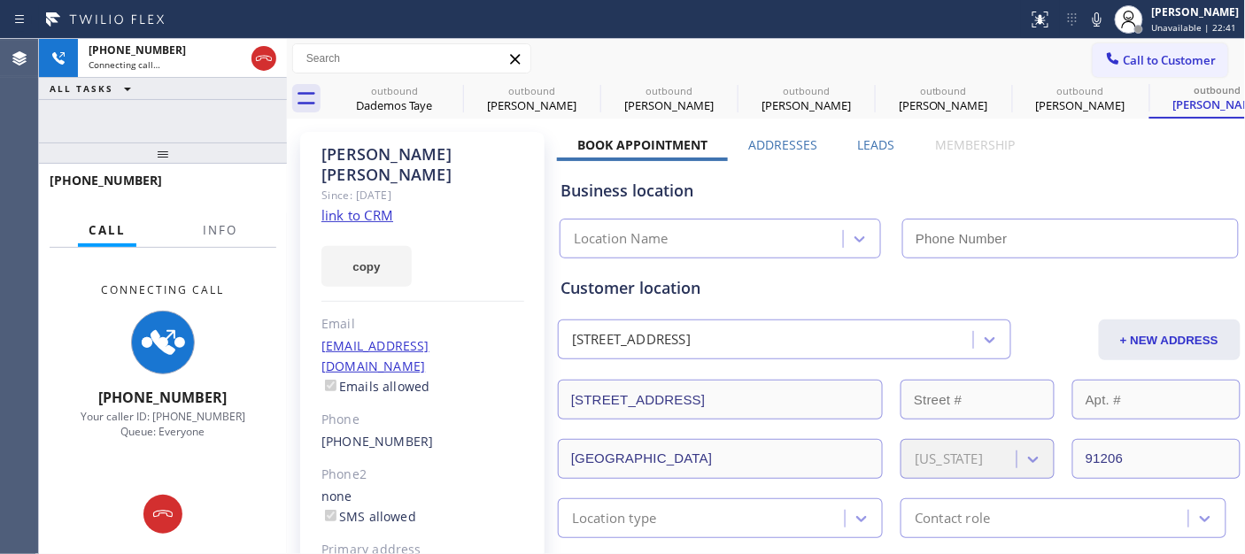
type input "[PHONE_NUMBER]"
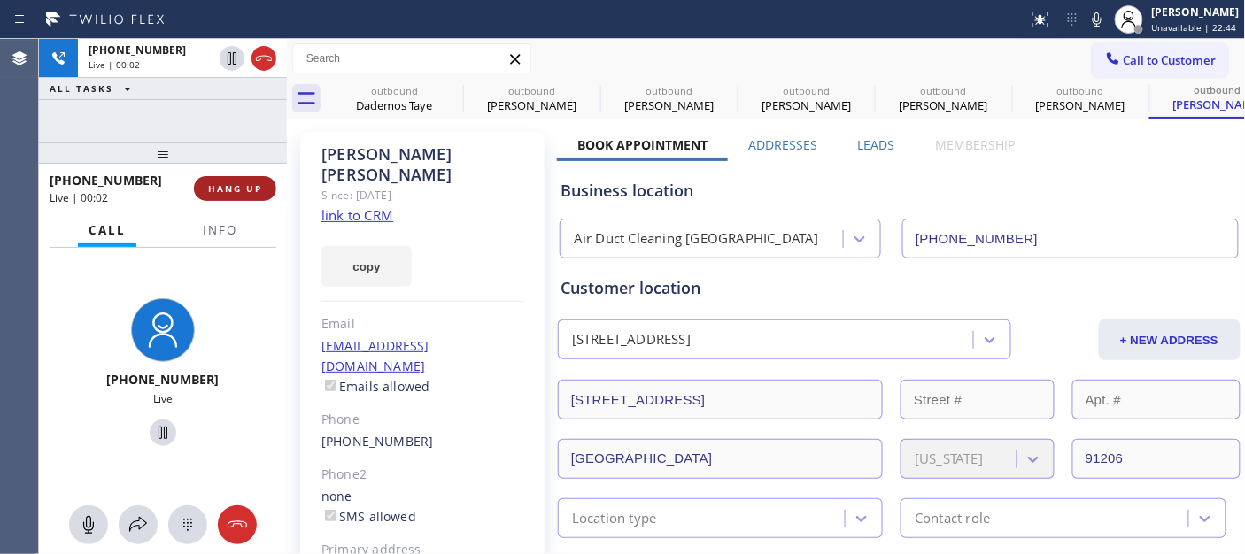
click at [267, 197] on button "HANG UP" at bounding box center [235, 188] width 82 height 25
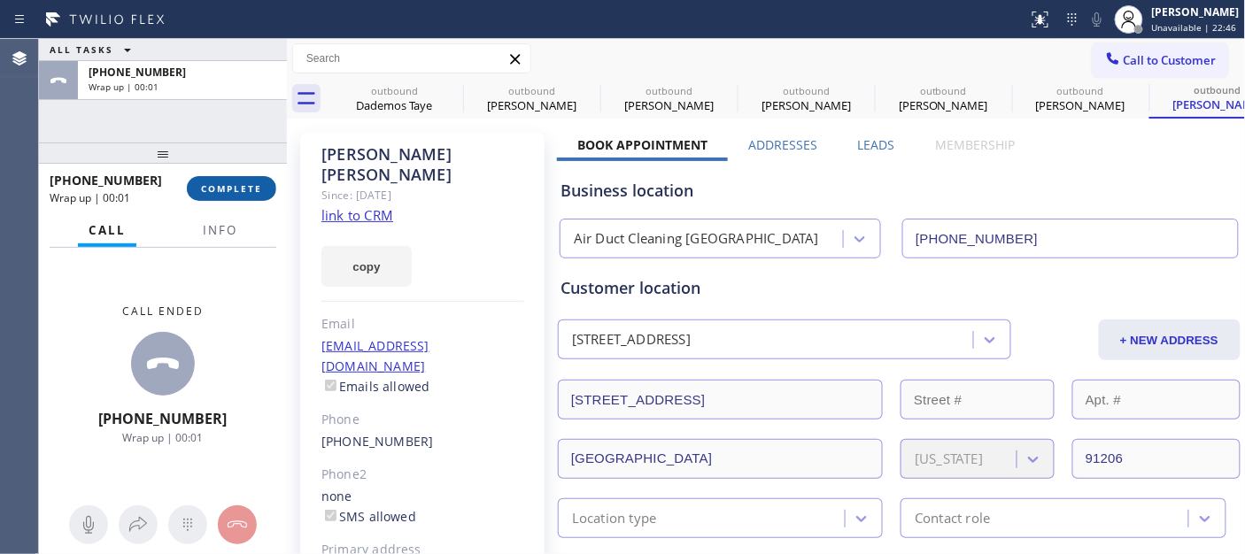
click at [258, 198] on button "COMPLETE" at bounding box center [231, 188] width 89 height 25
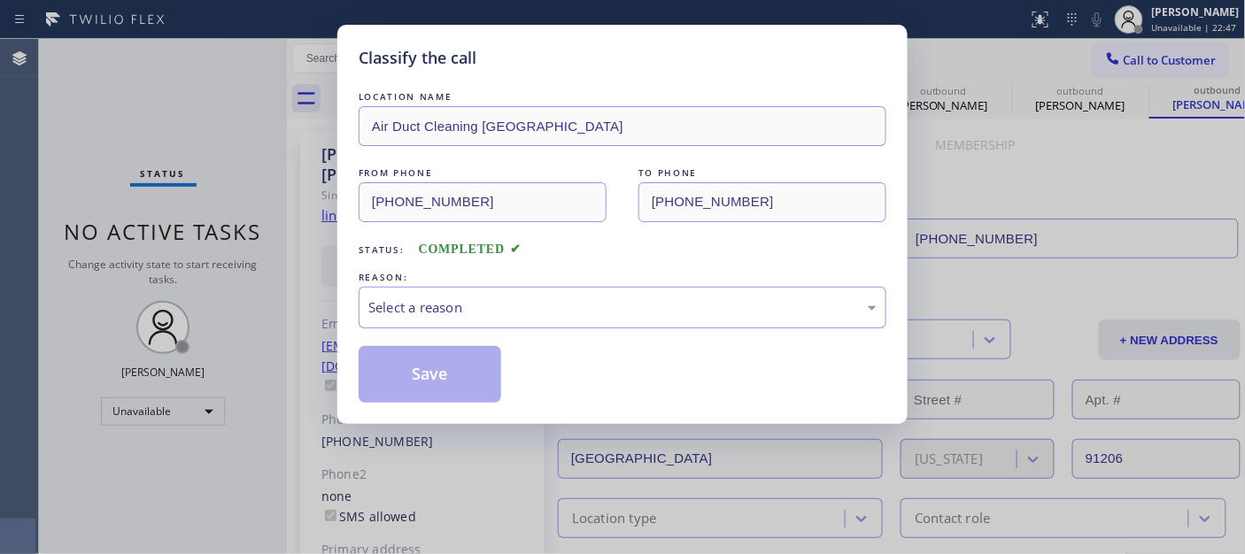
click at [413, 301] on div "Select a reason" at bounding box center [622, 307] width 508 height 20
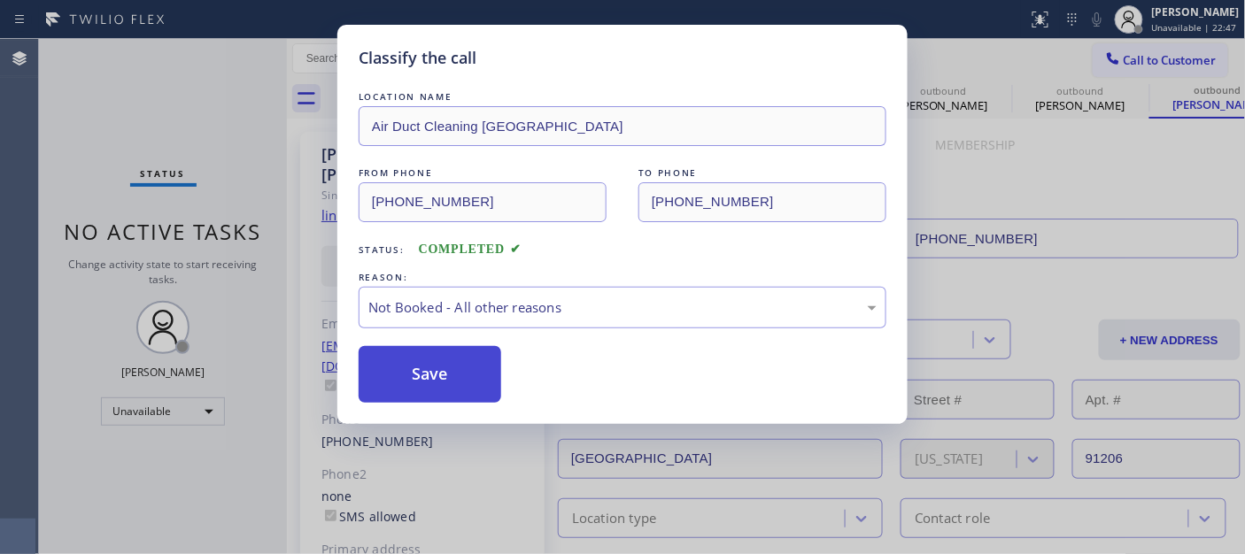
click at [444, 379] on button "Save" at bounding box center [430, 374] width 143 height 57
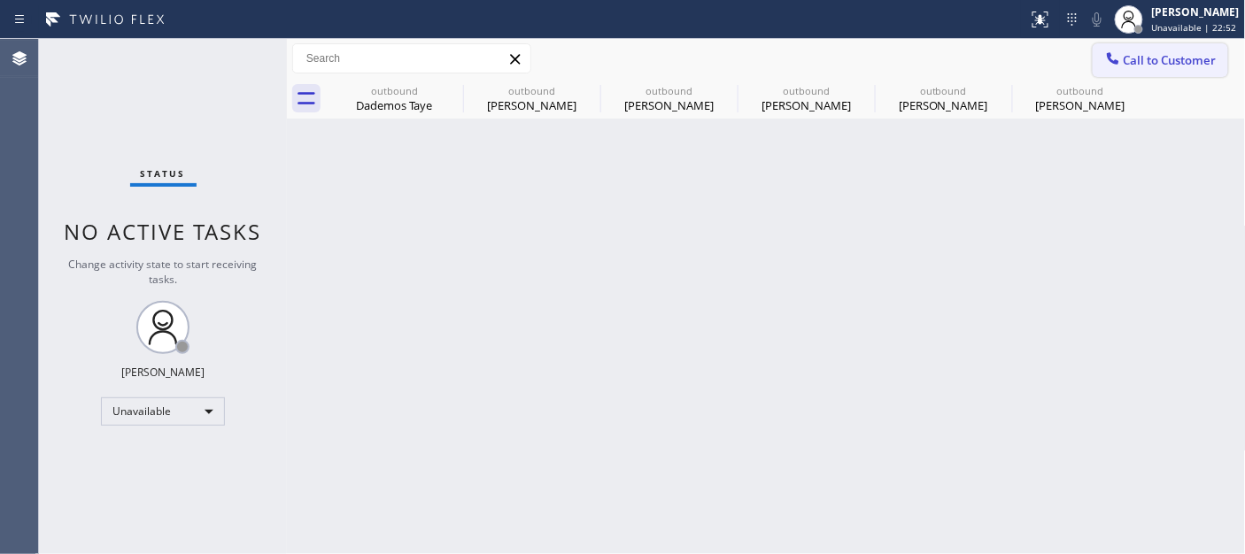
click at [1116, 45] on button "Call to Customer" at bounding box center [1160, 60] width 135 height 34
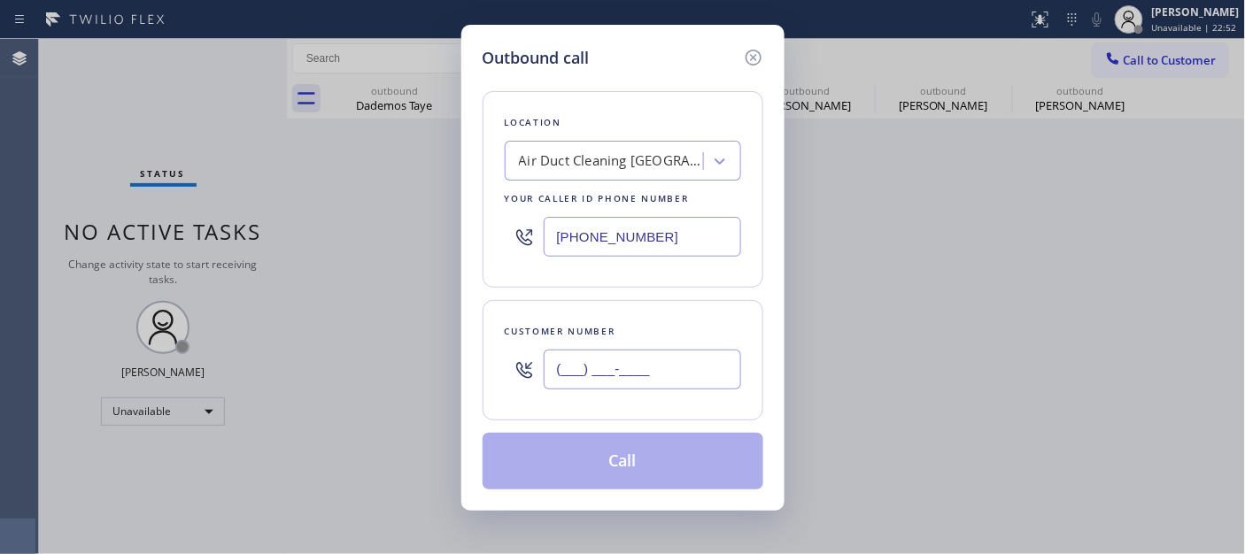
click at [645, 374] on input "(___) ___-____" at bounding box center [642, 370] width 197 height 40
paste input "909) 648-8499"
type input "(909) 648-8499"
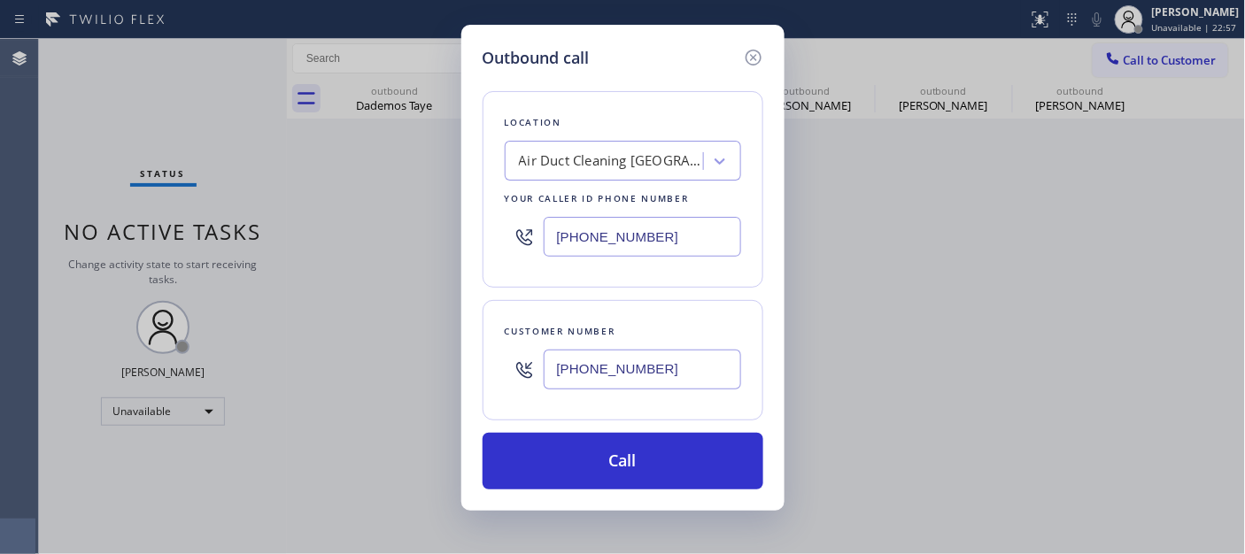
drag, startPoint x: 596, startPoint y: 231, endPoint x: 538, endPoint y: 313, distance: 99.7
click at [445, 231] on div "Outbound call Location Air Duct Cleaning Los Angeles Your caller id phone numbe…" at bounding box center [622, 277] width 1245 height 554
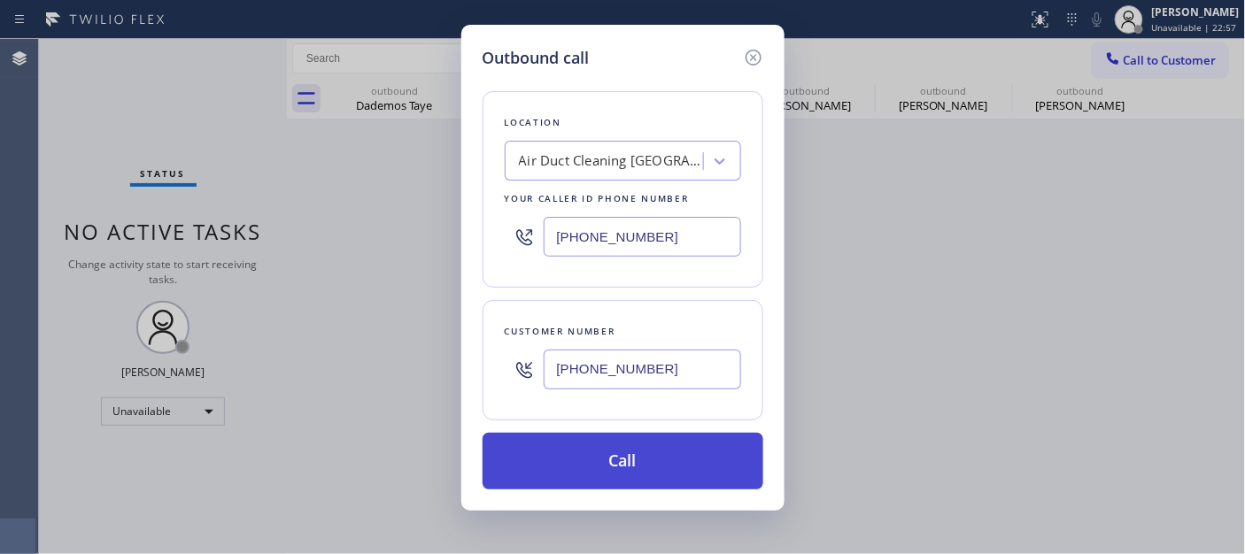
paste input "855) 731-4952"
type input "[PHONE_NUMBER]"
click at [711, 463] on button "Call" at bounding box center [623, 461] width 281 height 57
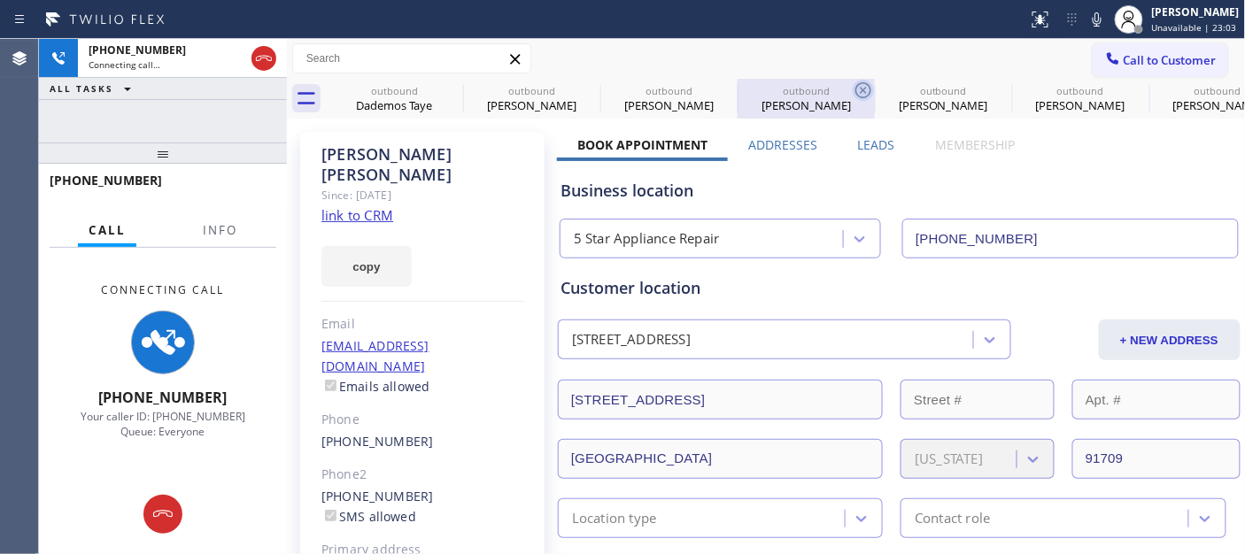
click at [0, 0] on icon at bounding box center [0, 0] width 0 height 0
click at [855, 91] on icon at bounding box center [863, 90] width 16 height 16
click at [0, 0] on icon at bounding box center [0, 0] width 0 height 0
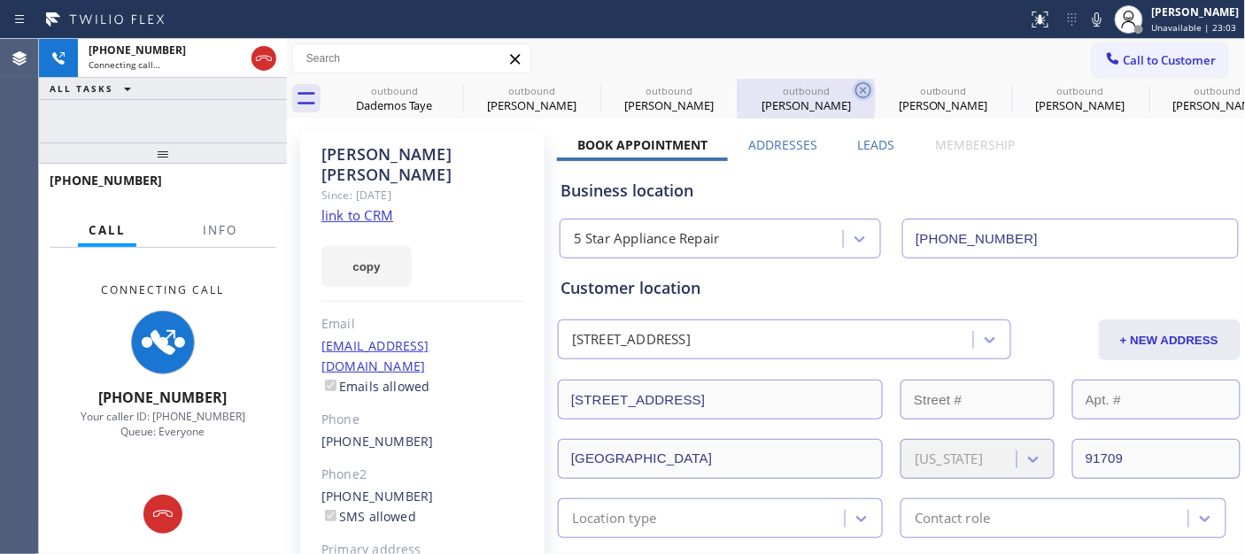
click at [0, 0] on icon at bounding box center [0, 0] width 0 height 0
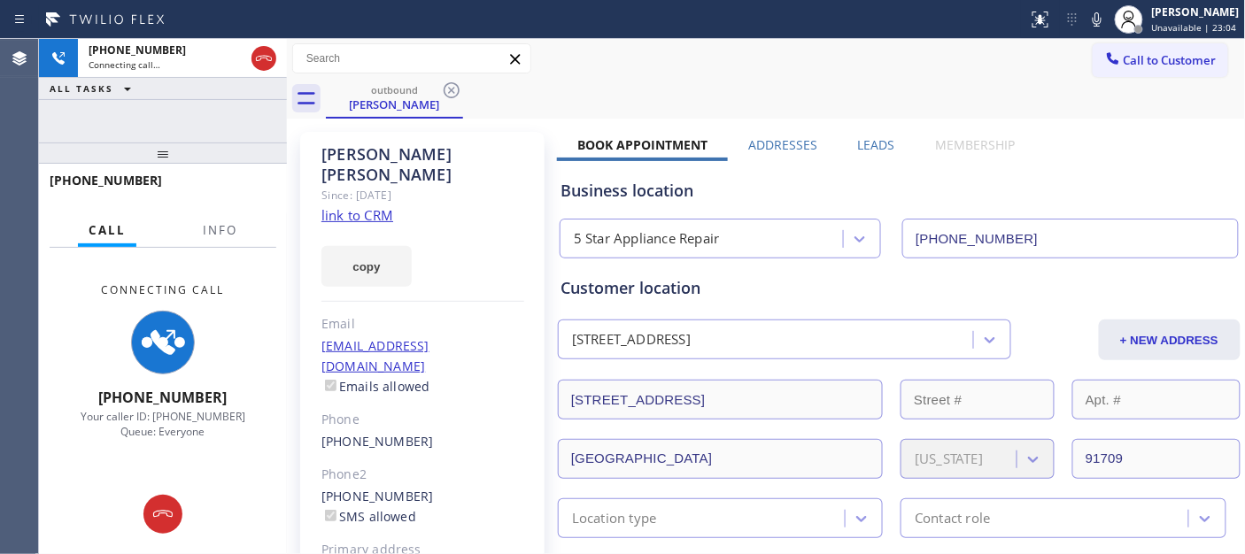
type input "[PHONE_NUMBER]"
click at [828, 95] on div "outbound Maria Vizcarra" at bounding box center [786, 99] width 920 height 40
click at [272, 63] on icon at bounding box center [263, 58] width 21 height 21
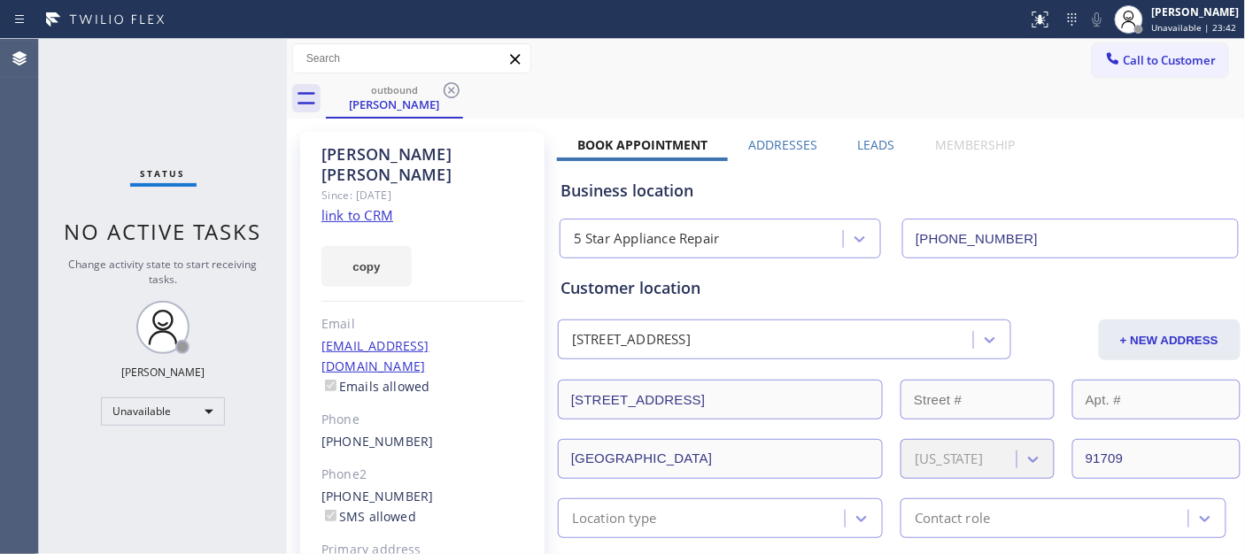
drag, startPoint x: 1148, startPoint y: 58, endPoint x: 658, endPoint y: 305, distance: 548.8
click at [1147, 59] on span "Call to Customer" at bounding box center [1170, 60] width 93 height 16
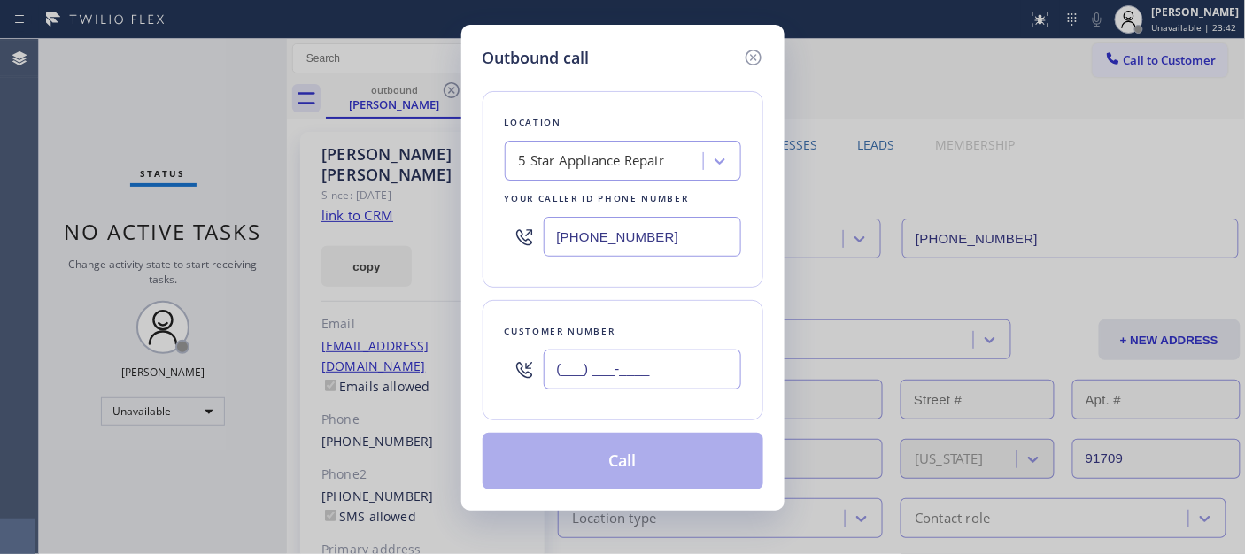
click at [621, 385] on input "(___) ___-____" at bounding box center [642, 370] width 197 height 40
paste input "657) 422-8423"
type input "[PHONE_NUMBER]"
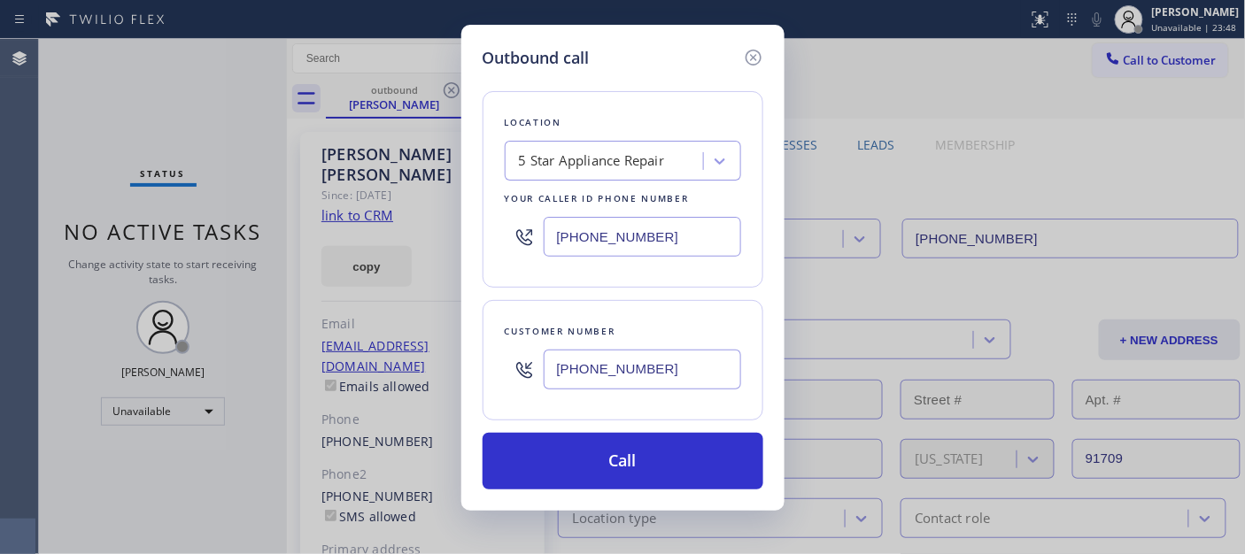
drag, startPoint x: 684, startPoint y: 236, endPoint x: 375, endPoint y: 243, distance: 310.0
click at [373, 243] on div "Outbound call Location 5 Star Appliance Repair Your caller id phone number (855…" at bounding box center [622, 277] width 1245 height 554
paste input "929) 605-4404"
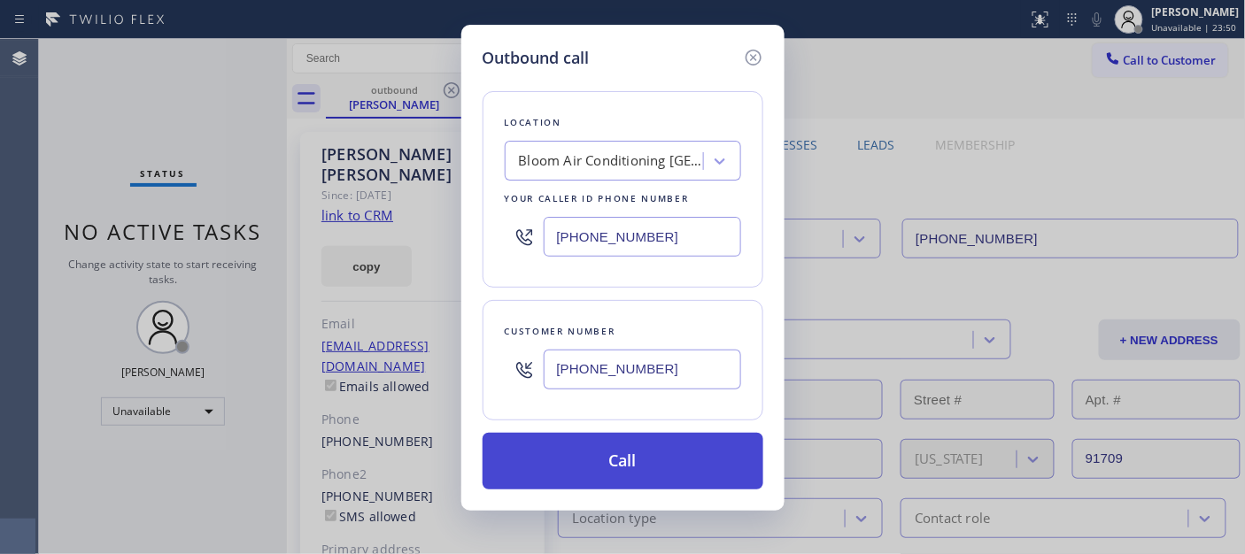
type input "[PHONE_NUMBER]"
click at [668, 445] on button "Call" at bounding box center [623, 461] width 281 height 57
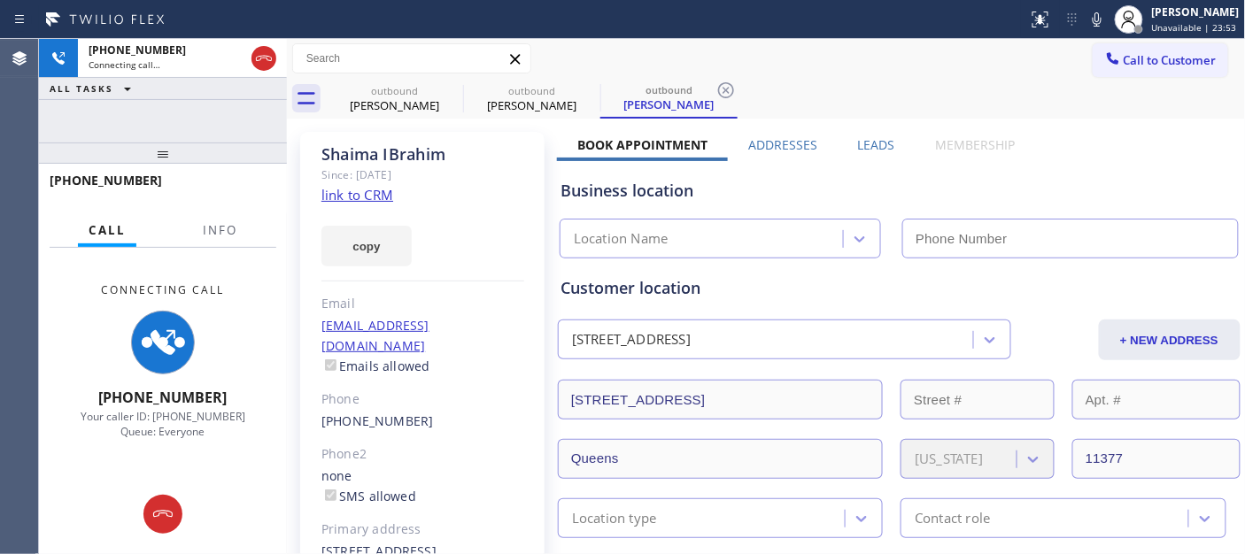
drag, startPoint x: 1096, startPoint y: 18, endPoint x: 1075, endPoint y: 45, distance: 34.7
click at [1096, 18] on icon at bounding box center [1097, 19] width 9 height 14
type input "[PHONE_NUMBER]"
drag, startPoint x: 217, startPoint y: 146, endPoint x: 217, endPoint y: 83, distance: 62.9
click at [216, 115] on div "+16574228423 Connecting call… ALL TASKS ALL TASKS ACTIVE TASKS TASKS IN WRAP UP…" at bounding box center [163, 296] width 248 height 515
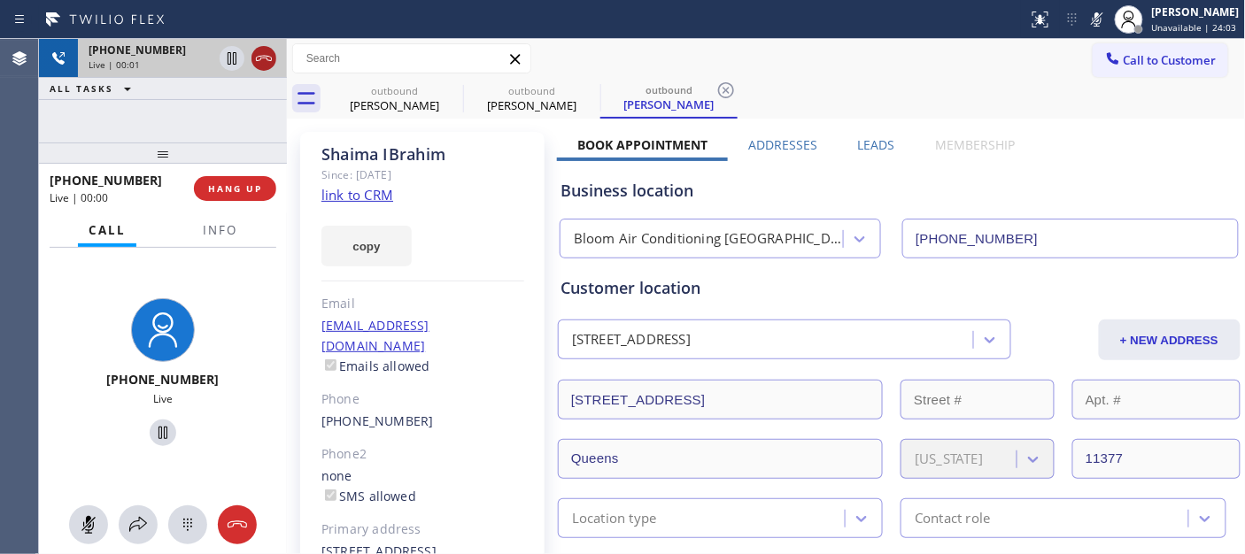
click at [259, 56] on icon at bounding box center [264, 58] width 16 height 5
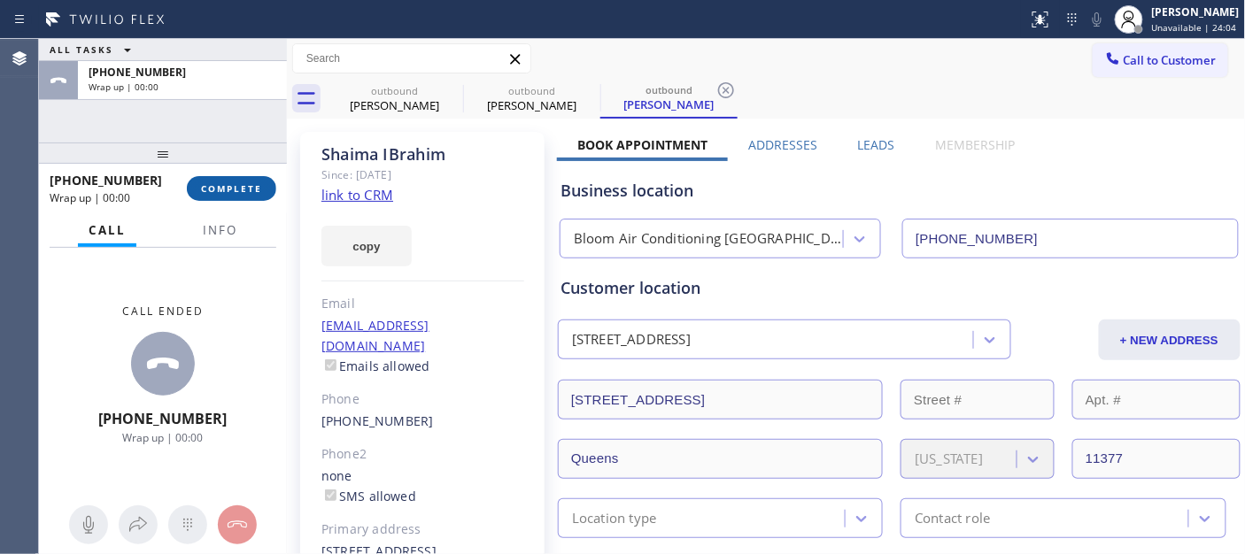
click at [270, 190] on button "COMPLETE" at bounding box center [231, 188] width 89 height 25
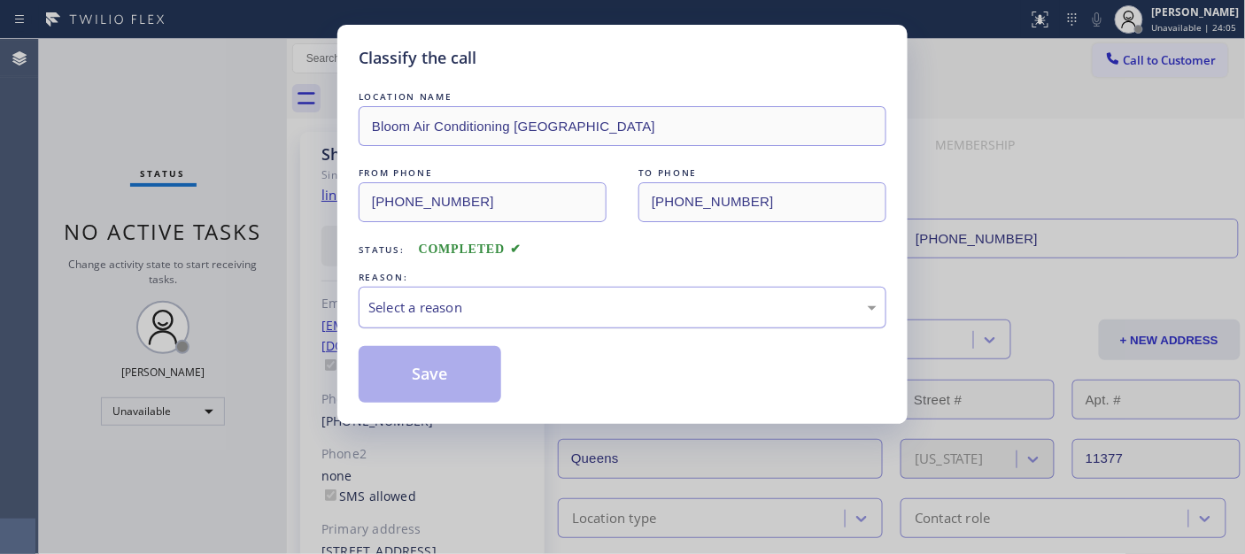
click at [401, 306] on div "Select a reason" at bounding box center [622, 307] width 508 height 20
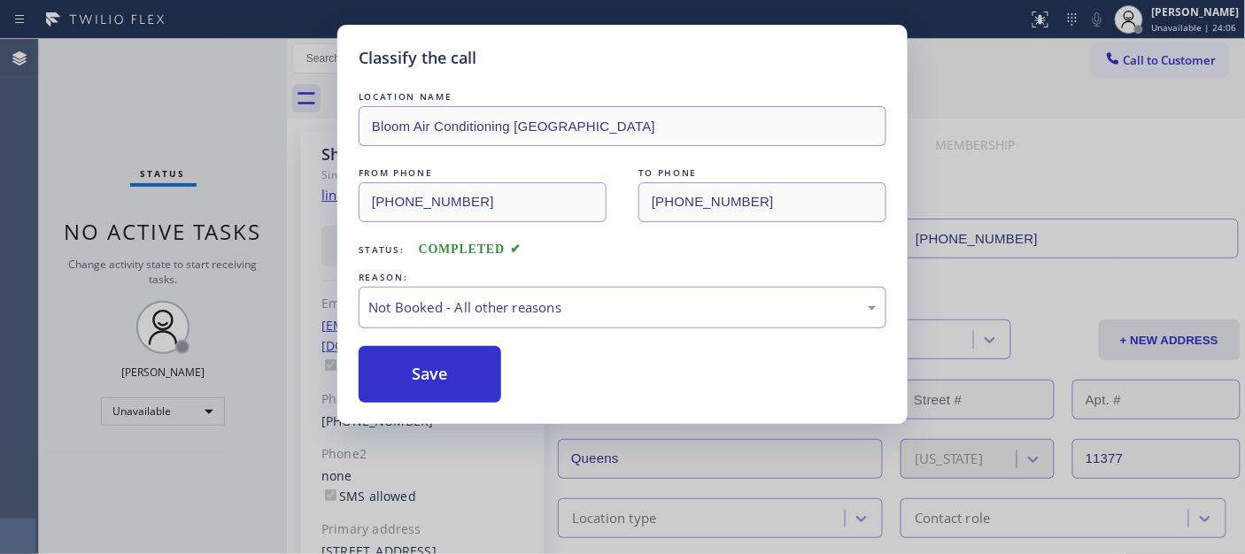
click at [413, 376] on button "Save" at bounding box center [430, 374] width 143 height 57
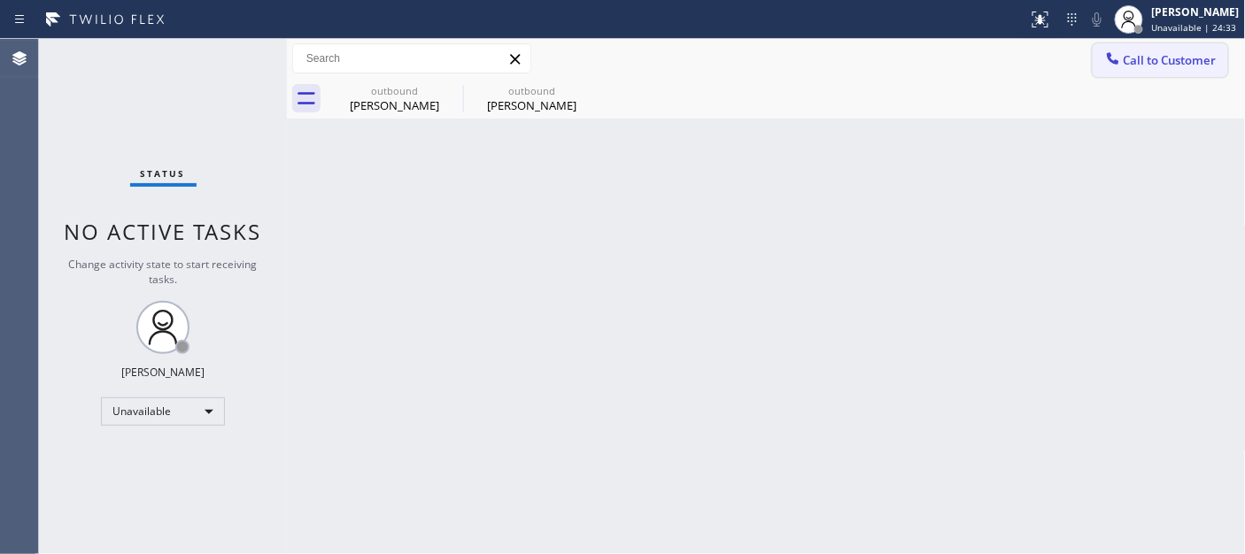
click at [1129, 59] on span "Call to Customer" at bounding box center [1170, 60] width 93 height 16
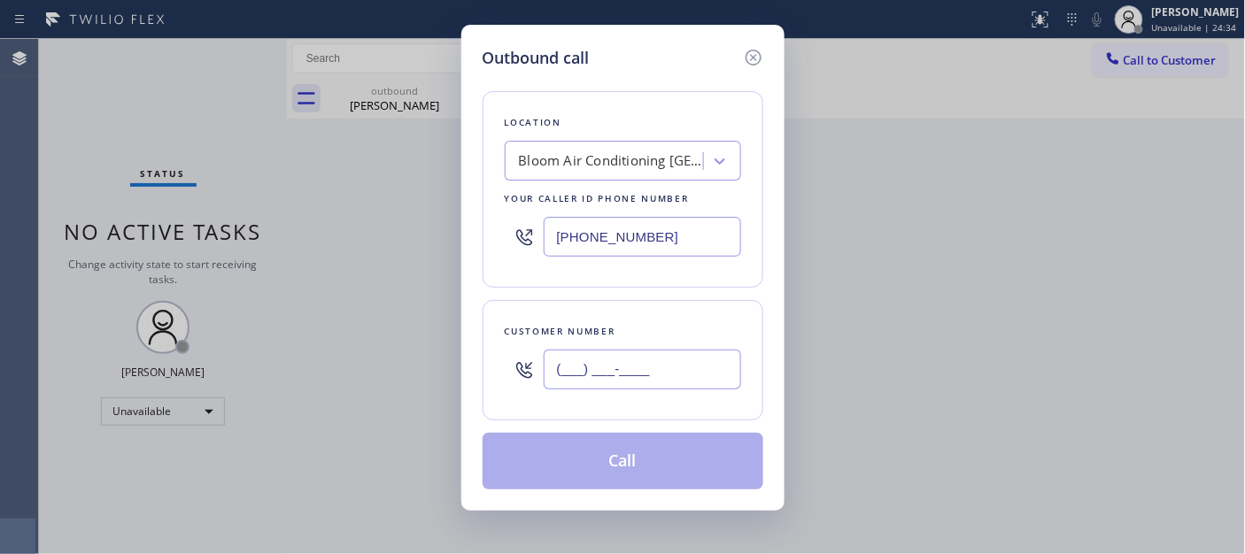
click at [671, 366] on input "(___) ___-____" at bounding box center [642, 370] width 197 height 40
paste input "602) 318-3364"
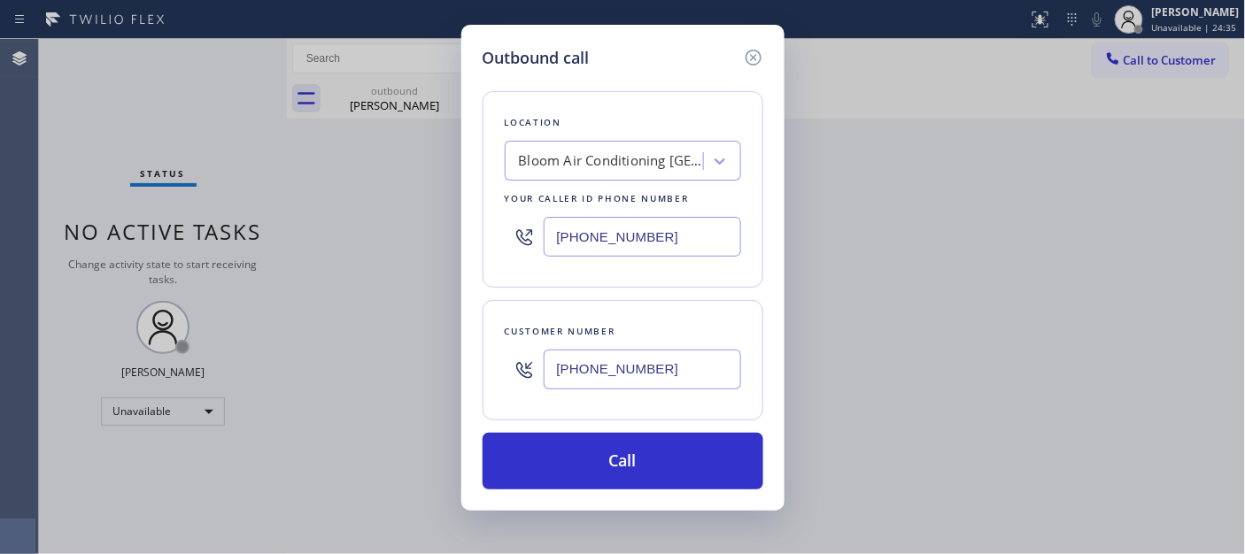
type input "[PHONE_NUMBER]"
drag, startPoint x: 678, startPoint y: 228, endPoint x: 475, endPoint y: 241, distance: 203.2
click at [461, 225] on div "Outbound call Location Bloom Air Conditioning Sheepshead Bay Your caller id pho…" at bounding box center [622, 268] width 323 height 486
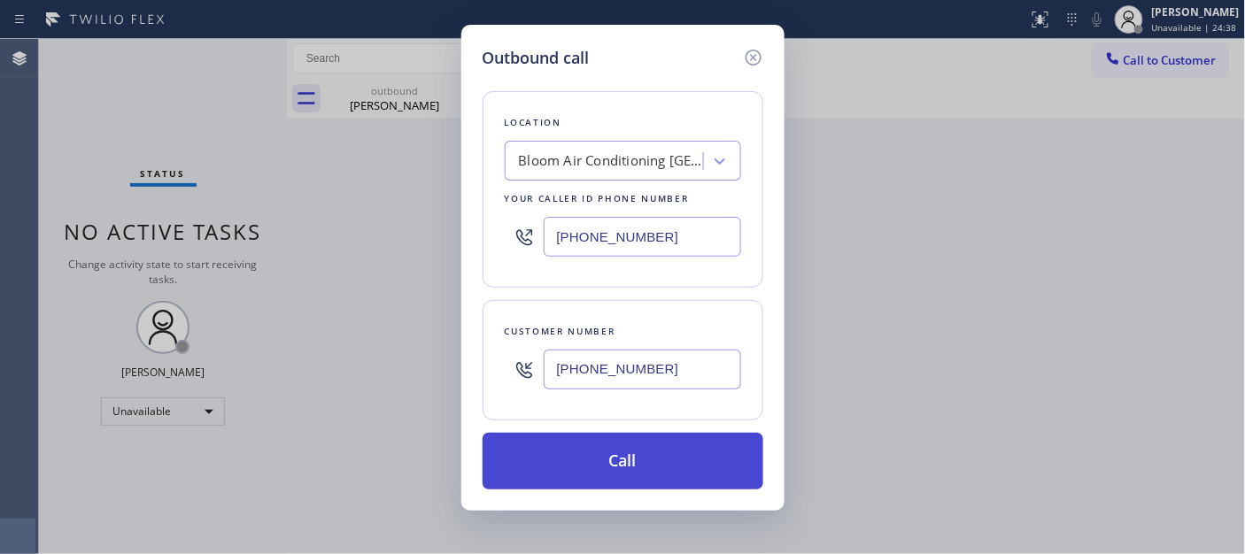
paste input "855) 666-9755"
type input "(855) 666-9755"
click at [630, 462] on button "Call" at bounding box center [623, 461] width 281 height 57
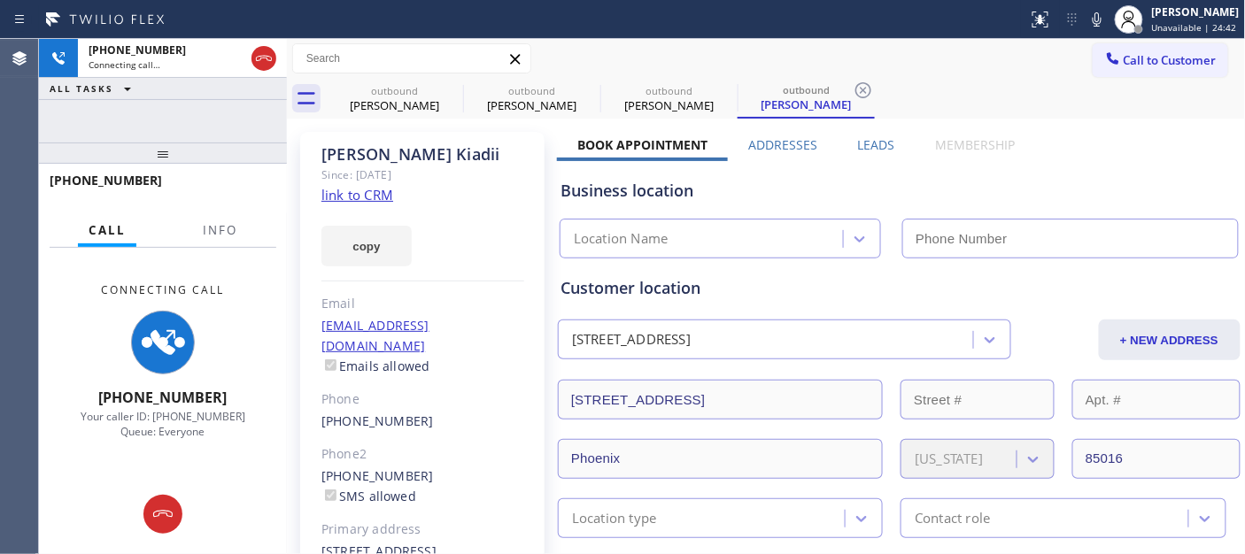
type input "[PHONE_NUMBER]"
click at [1085, 22] on div at bounding box center [1097, 19] width 25 height 21
drag, startPoint x: 259, startPoint y: 147, endPoint x: 239, endPoint y: 115, distance: 37.8
click at [246, 126] on div "+16023183364 Connecting call… ALL TASKS ALL TASKS ACTIVE TASKS TASKS IN WRAP UP…" at bounding box center [163, 296] width 248 height 515
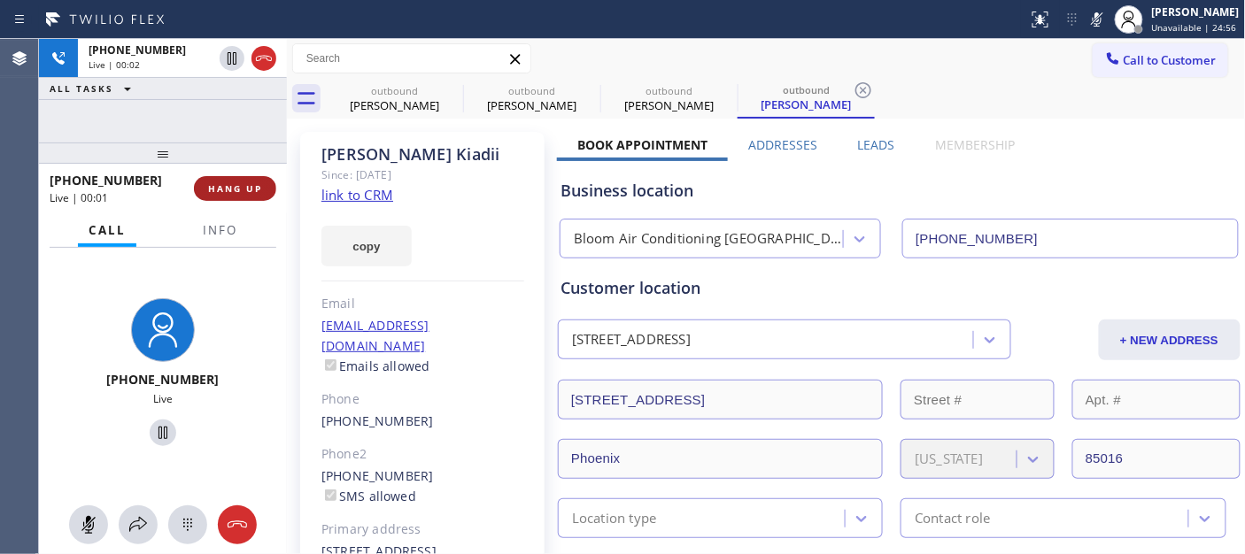
click at [244, 199] on button "HANG UP" at bounding box center [235, 188] width 82 height 25
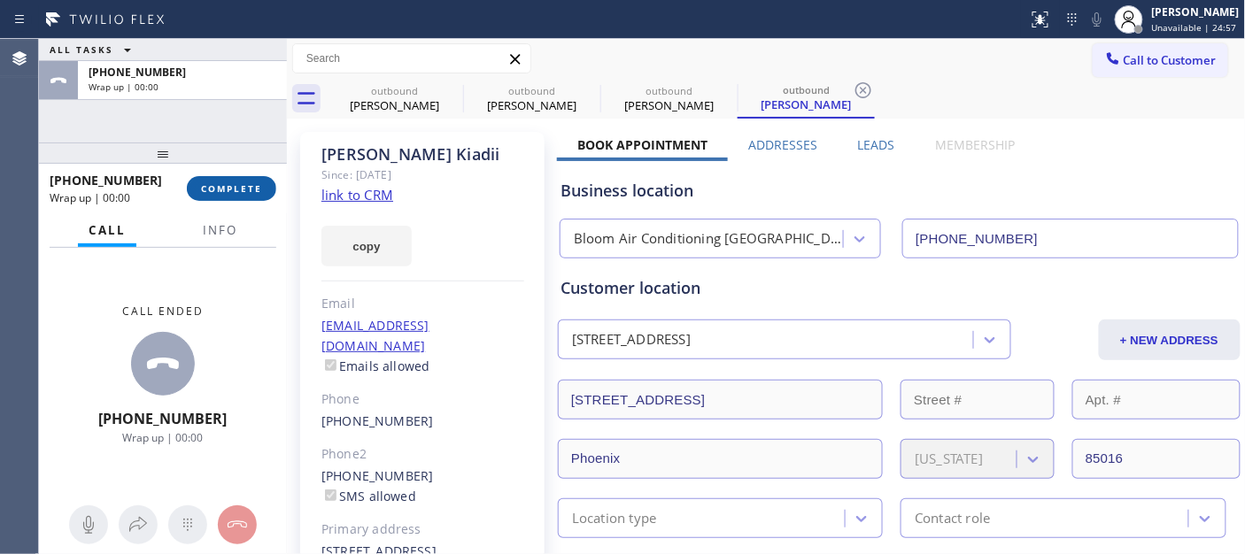
click at [245, 192] on span "COMPLETE" at bounding box center [231, 188] width 61 height 12
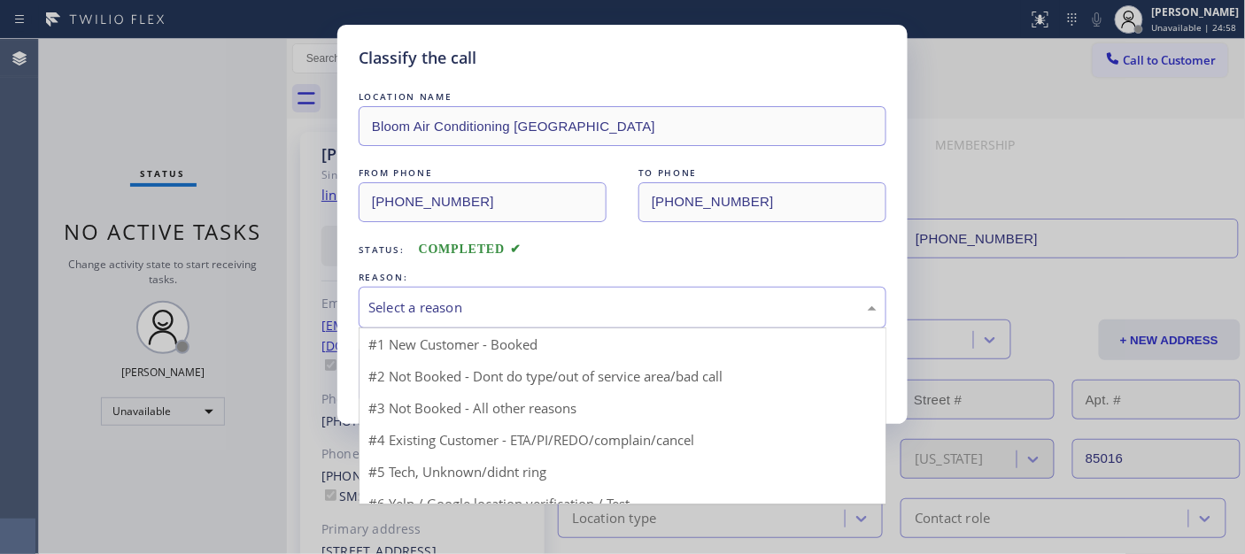
click at [490, 303] on div "Select a reason" at bounding box center [622, 307] width 508 height 20
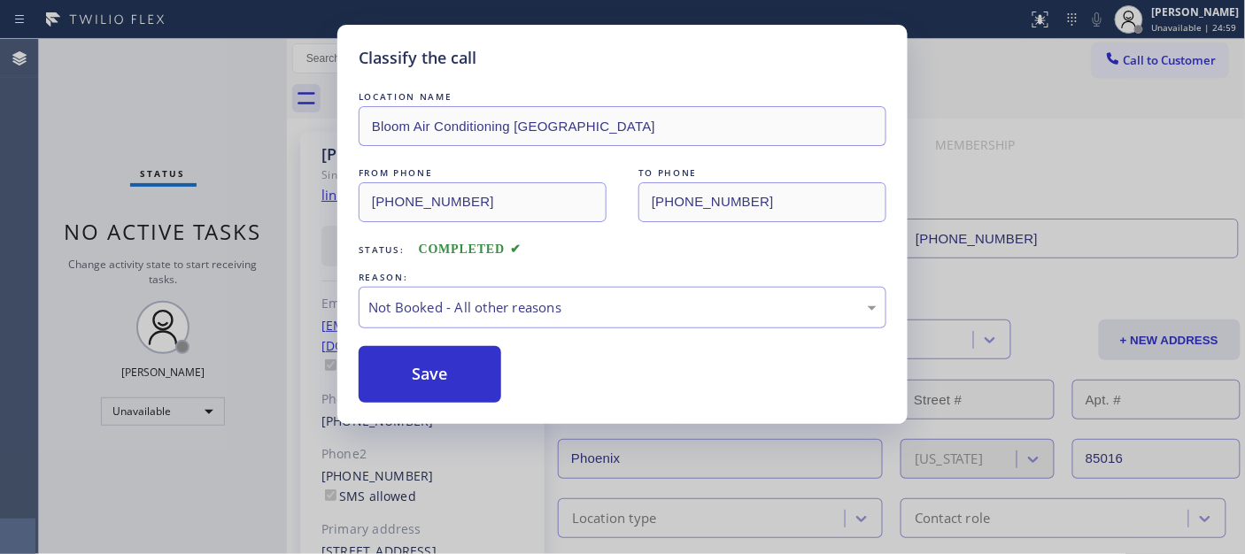
click at [431, 376] on button "Save" at bounding box center [430, 374] width 143 height 57
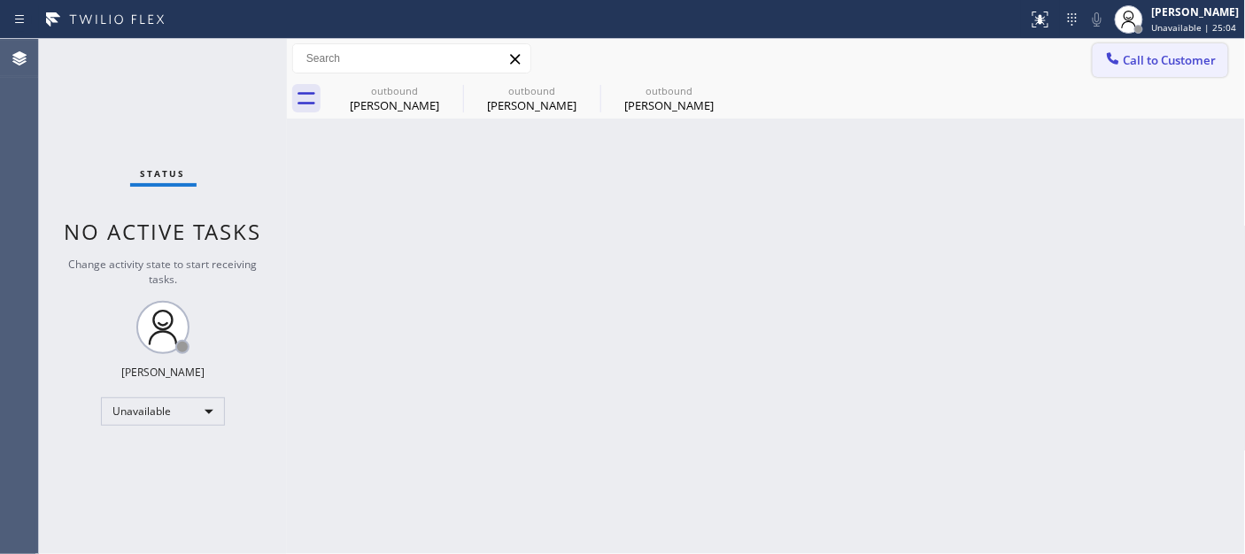
click at [1129, 52] on span "Call to Customer" at bounding box center [1170, 60] width 93 height 16
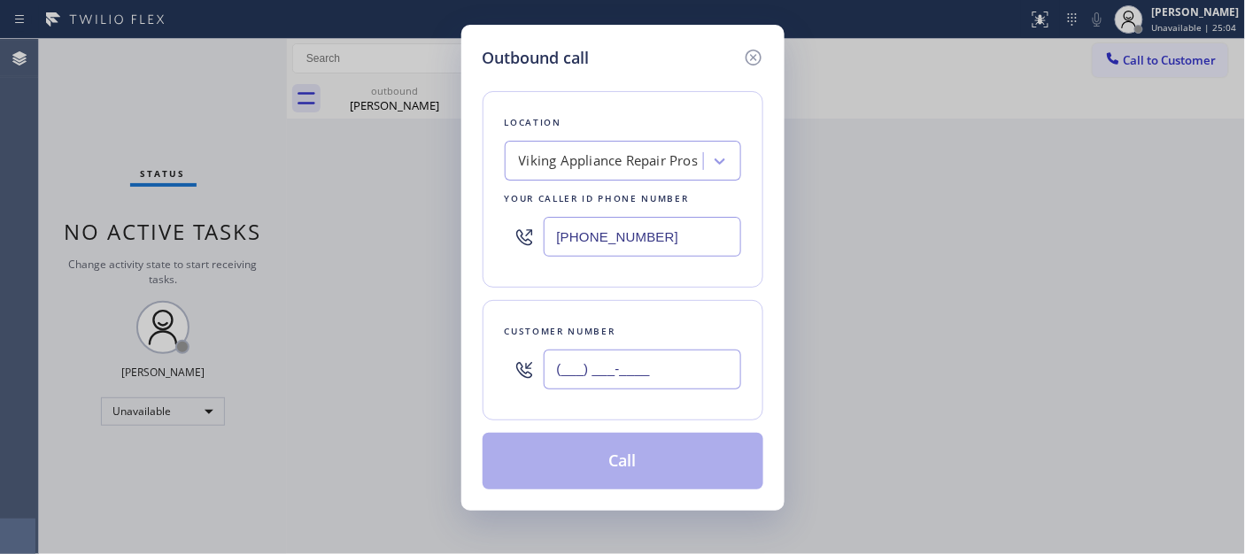
click at [657, 359] on input "(___) ___-____" at bounding box center [642, 370] width 197 height 40
paste input "818) 271-1418"
type input "[PHONE_NUMBER]"
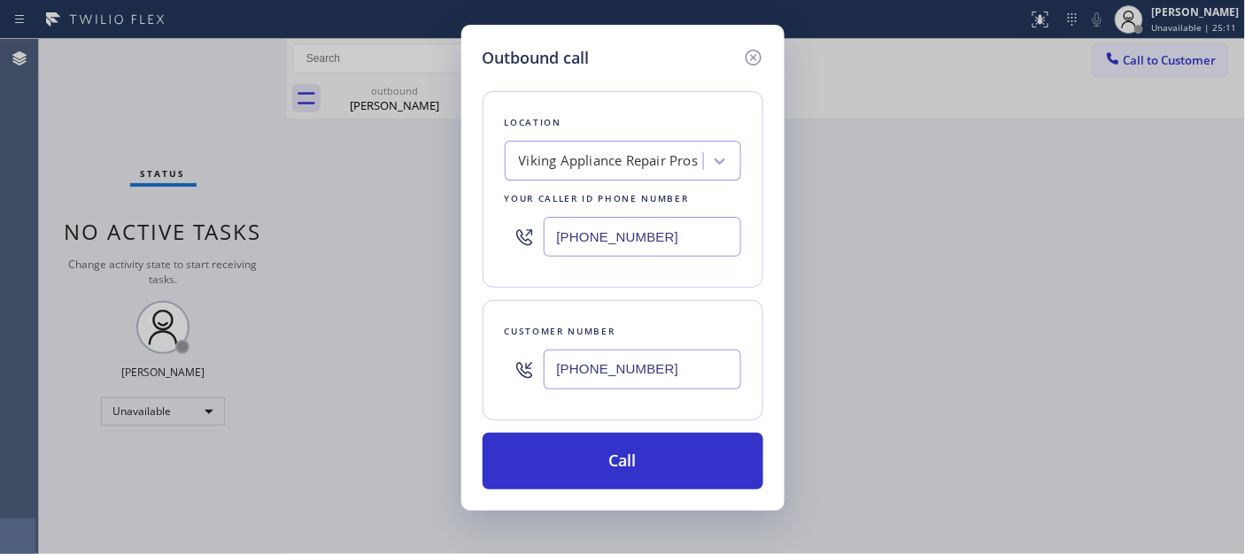
drag, startPoint x: 674, startPoint y: 245, endPoint x: 472, endPoint y: 243, distance: 201.9
click at [498, 243] on div "Location Viking Appliance Repair Pros Your caller id phone number (855) 666-9755" at bounding box center [623, 189] width 281 height 197
paste input "731-4952"
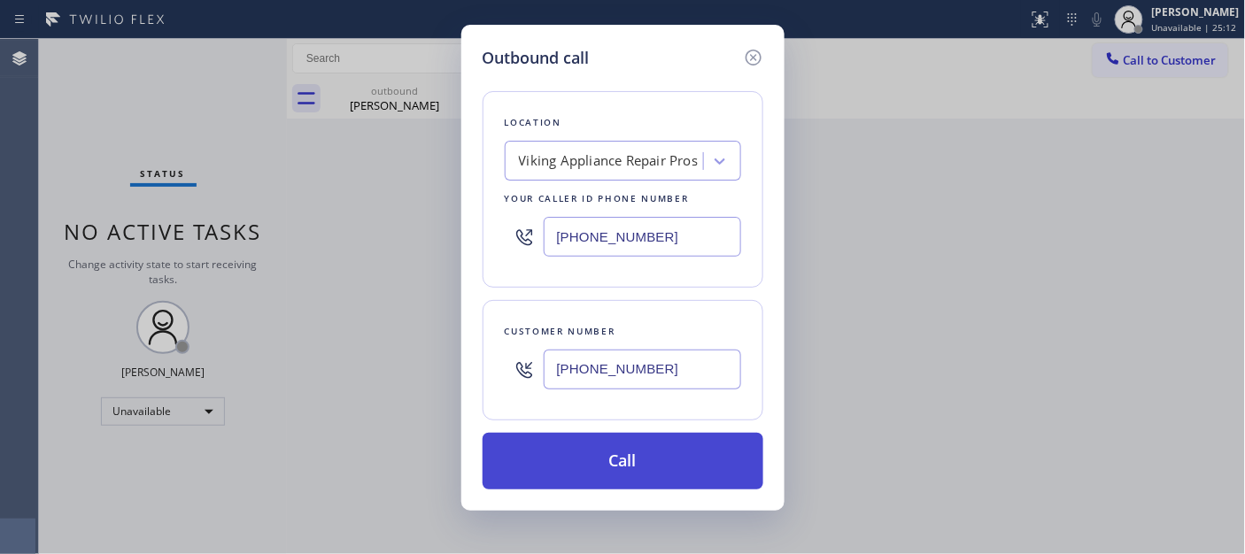
type input "[PHONE_NUMBER]"
click at [639, 453] on button "Call" at bounding box center [623, 461] width 281 height 57
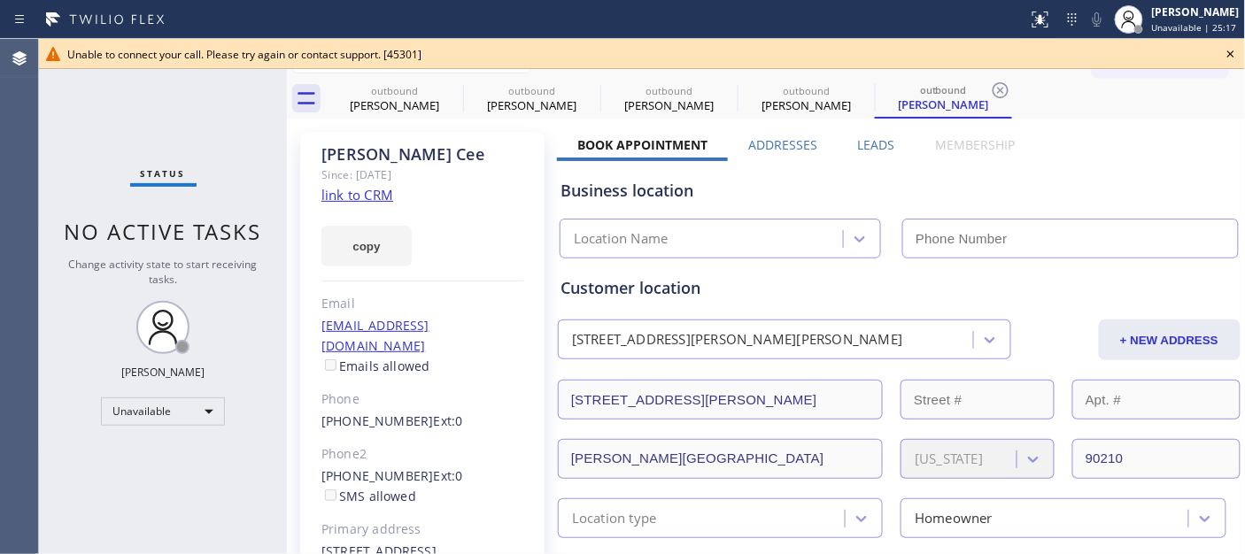
type input "[PHONE_NUMBER]"
drag, startPoint x: 1233, startPoint y: 44, endPoint x: 1193, endPoint y: 66, distance: 45.9
click at [1234, 44] on icon at bounding box center [1230, 53] width 21 height 21
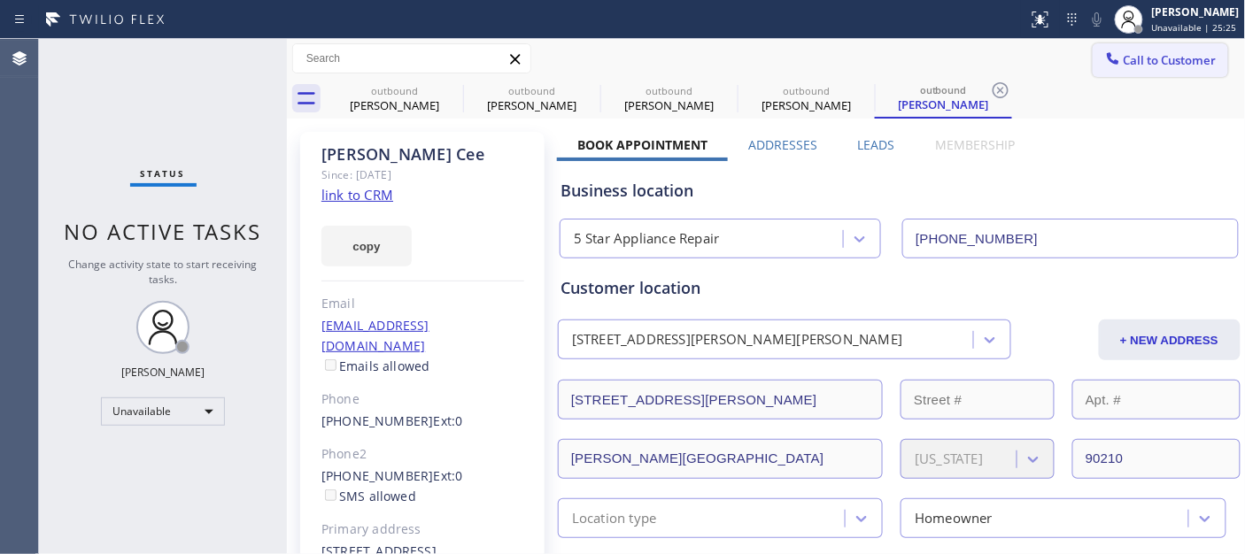
click at [1192, 66] on span "Call to Customer" at bounding box center [1170, 60] width 93 height 16
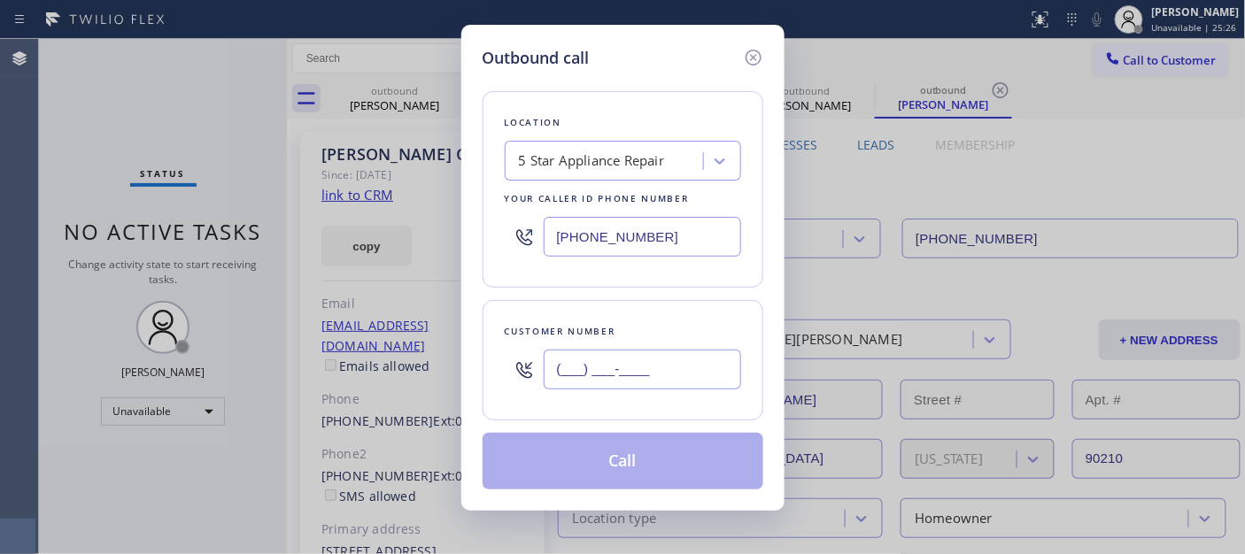
click at [577, 376] on input "(___) ___-____" at bounding box center [642, 370] width 197 height 40
paste input "818) 271-1418"
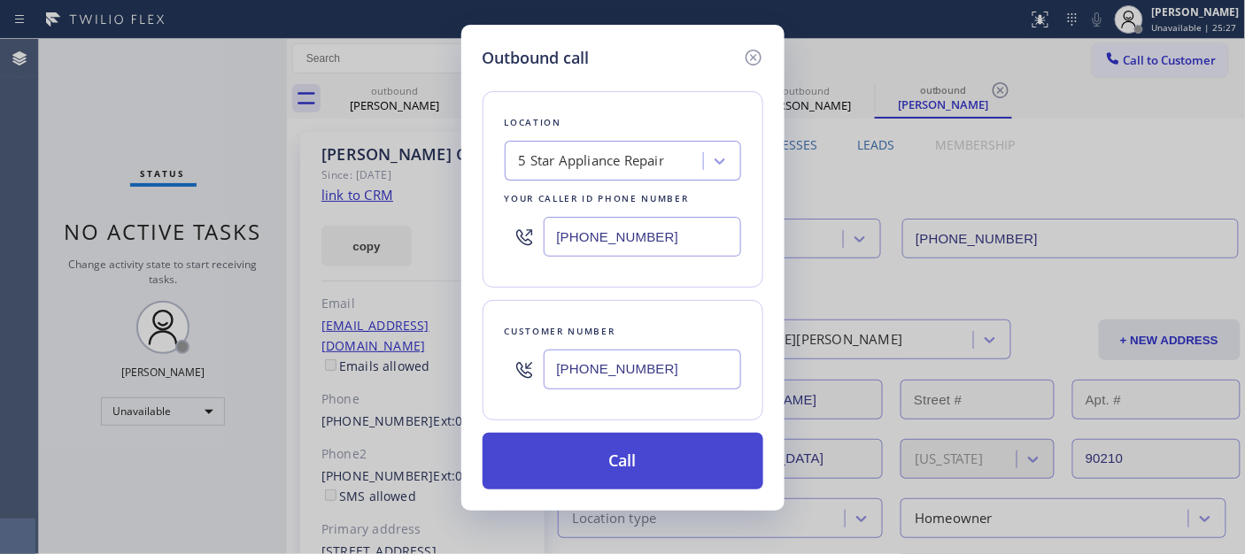
type input "[PHONE_NUMBER]"
click at [630, 460] on button "Call" at bounding box center [623, 461] width 281 height 57
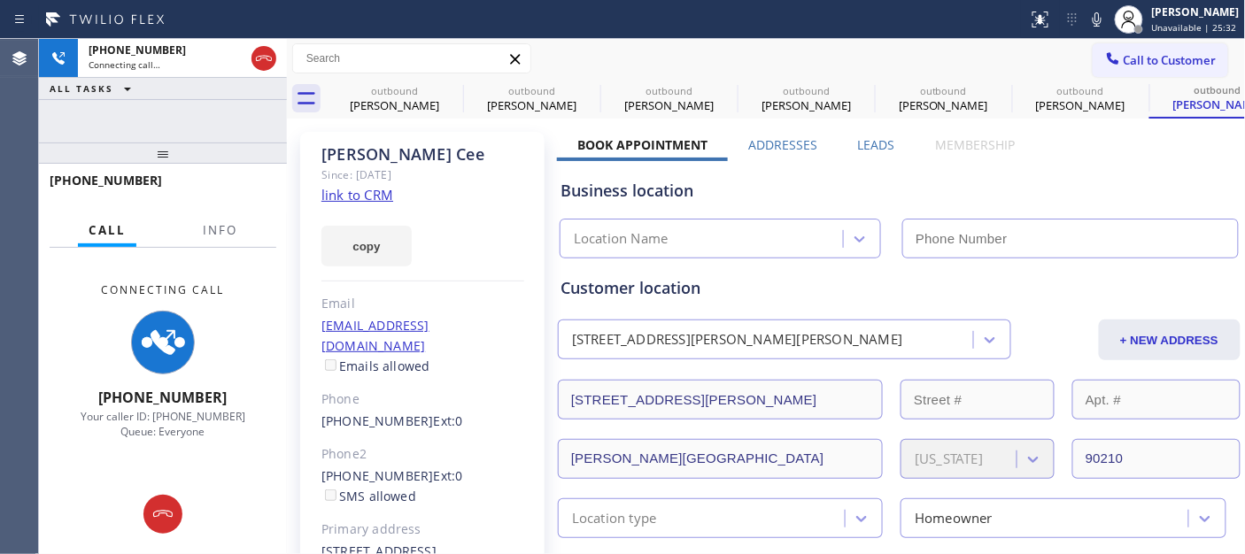
type input "[PHONE_NUMBER]"
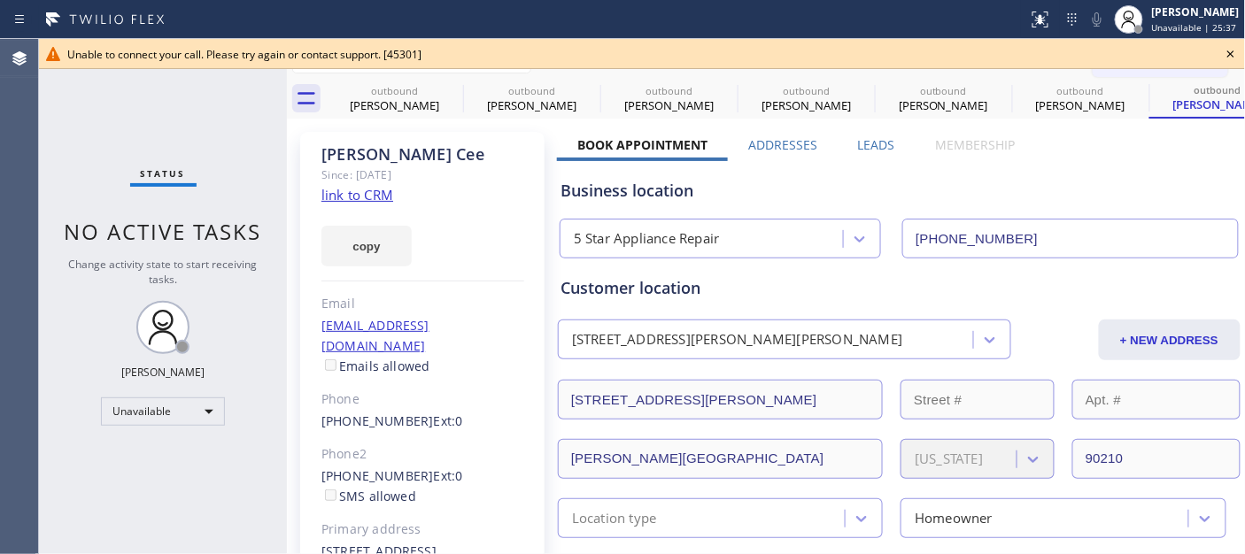
click at [1228, 57] on icon at bounding box center [1230, 53] width 7 height 7
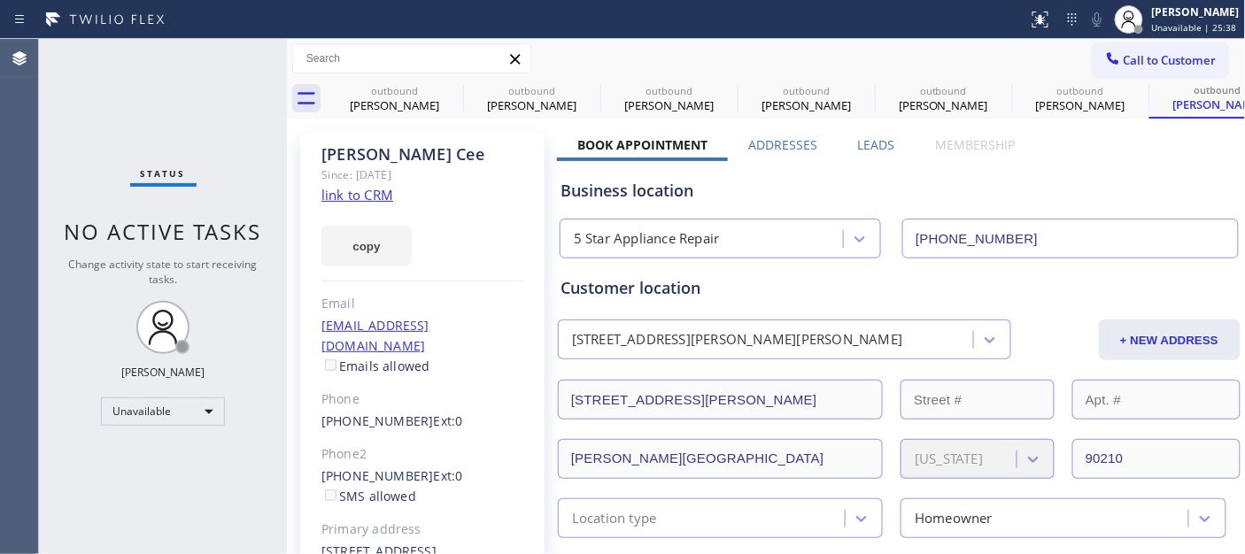
click at [1138, 65] on span "Call to Customer" at bounding box center [1170, 60] width 93 height 16
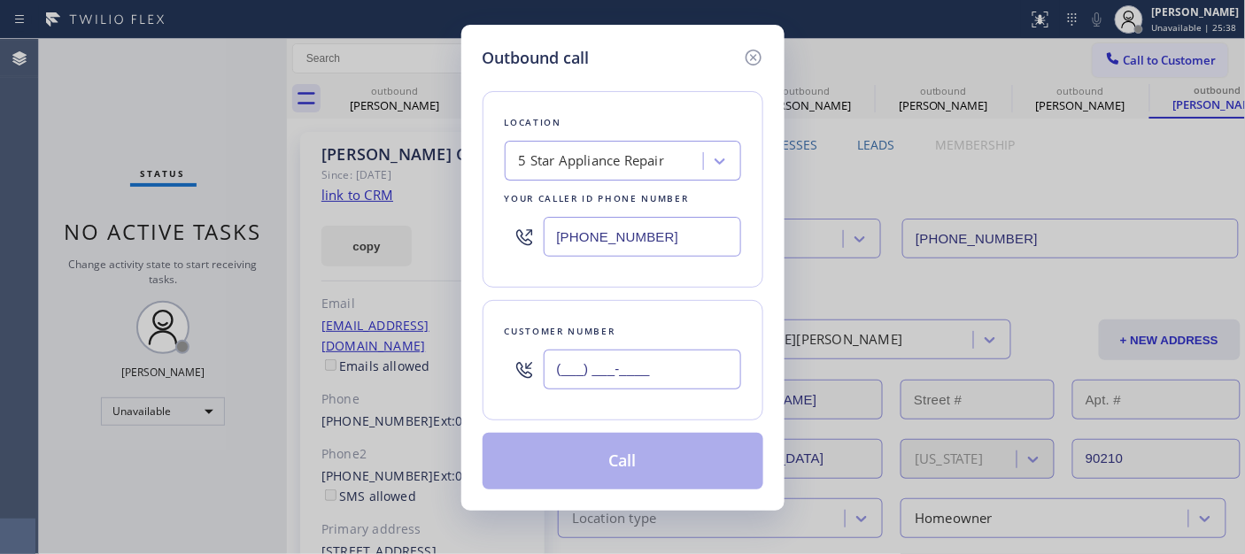
click at [613, 379] on input "(___) ___-____" at bounding box center [642, 370] width 197 height 40
paste input "818) 271-1418"
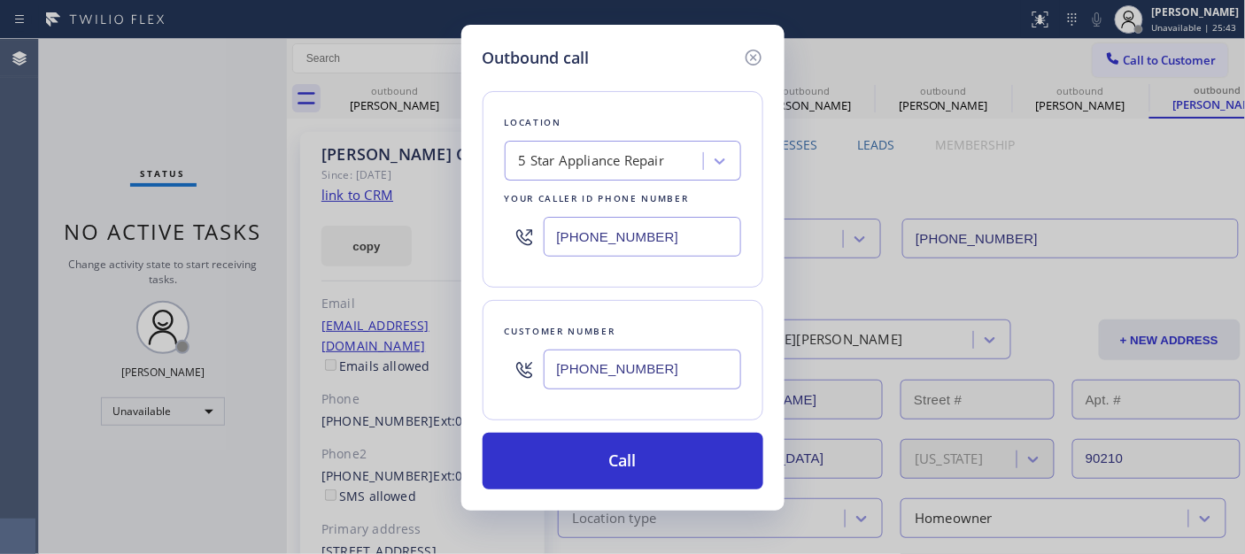
drag, startPoint x: 676, startPoint y: 378, endPoint x: 555, endPoint y: 373, distance: 121.4
click at [368, 387] on div "Outbound call Location 5 Star Appliance Repair Your caller id phone number (855…" at bounding box center [622, 277] width 1245 height 554
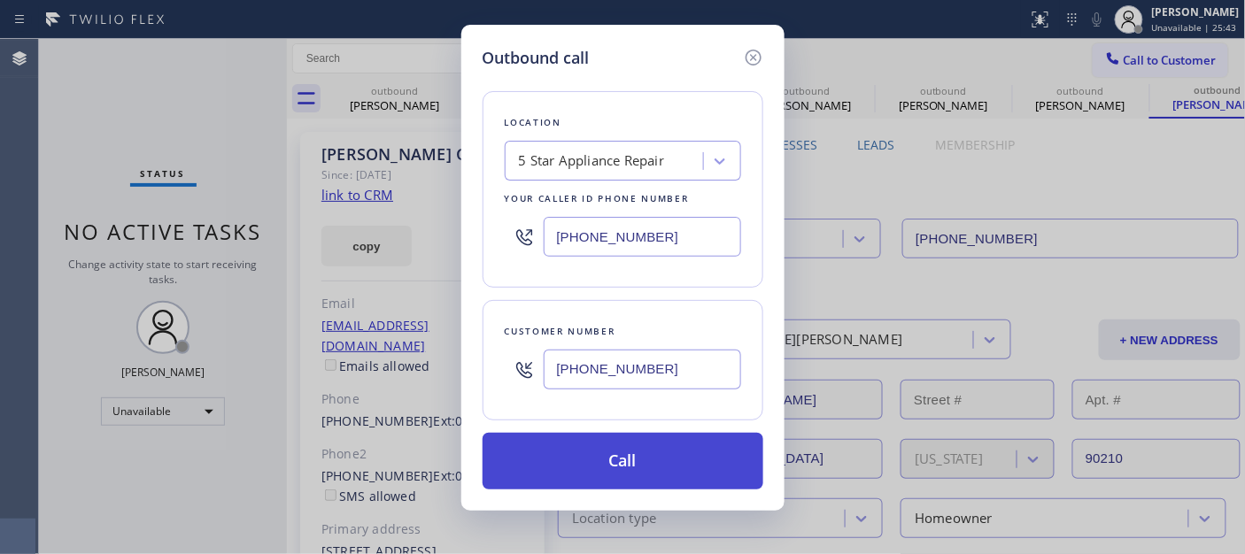
paste input "text"
click at [691, 462] on button "Call" at bounding box center [623, 461] width 281 height 57
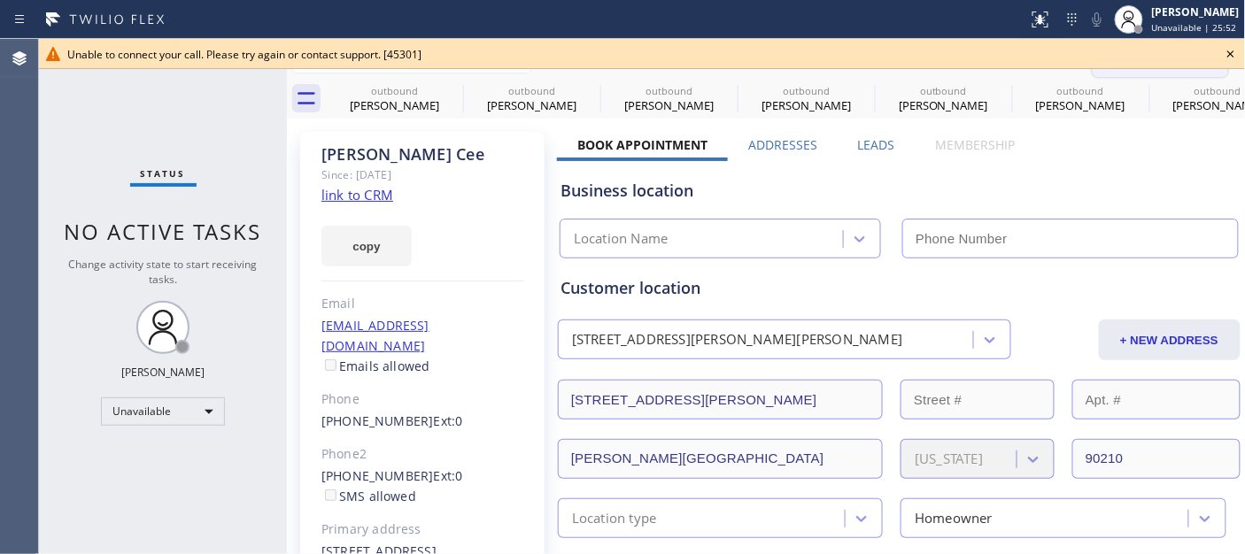
drag, startPoint x: 1228, startPoint y: 58, endPoint x: 1201, endPoint y: 58, distance: 27.4
click at [1228, 58] on icon at bounding box center [1230, 53] width 21 height 21
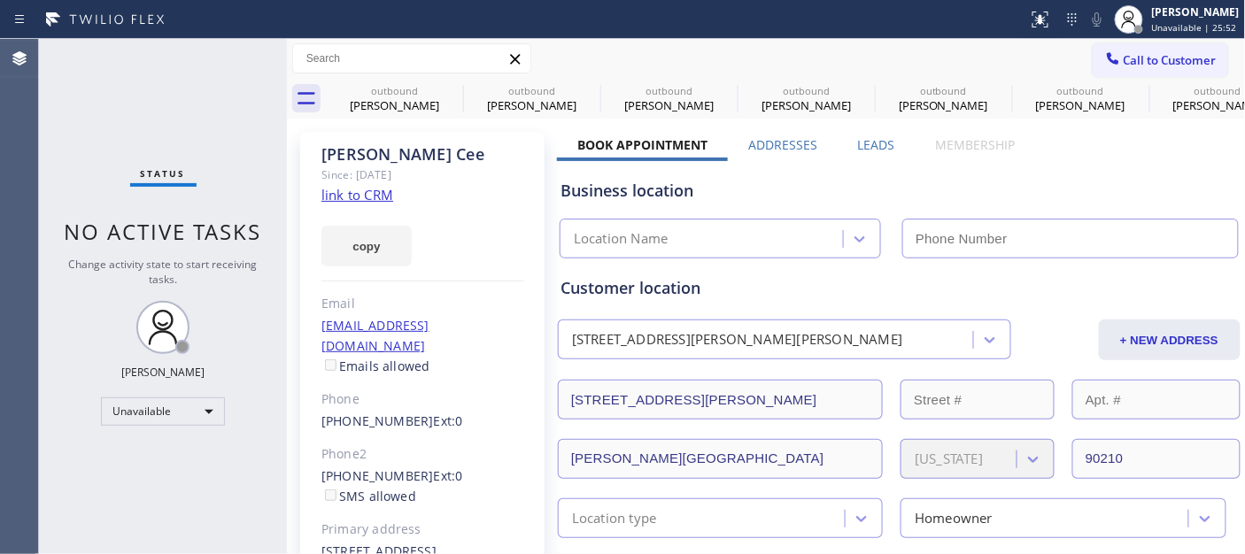
click at [1154, 67] on span "Call to Customer" at bounding box center [1170, 60] width 93 height 16
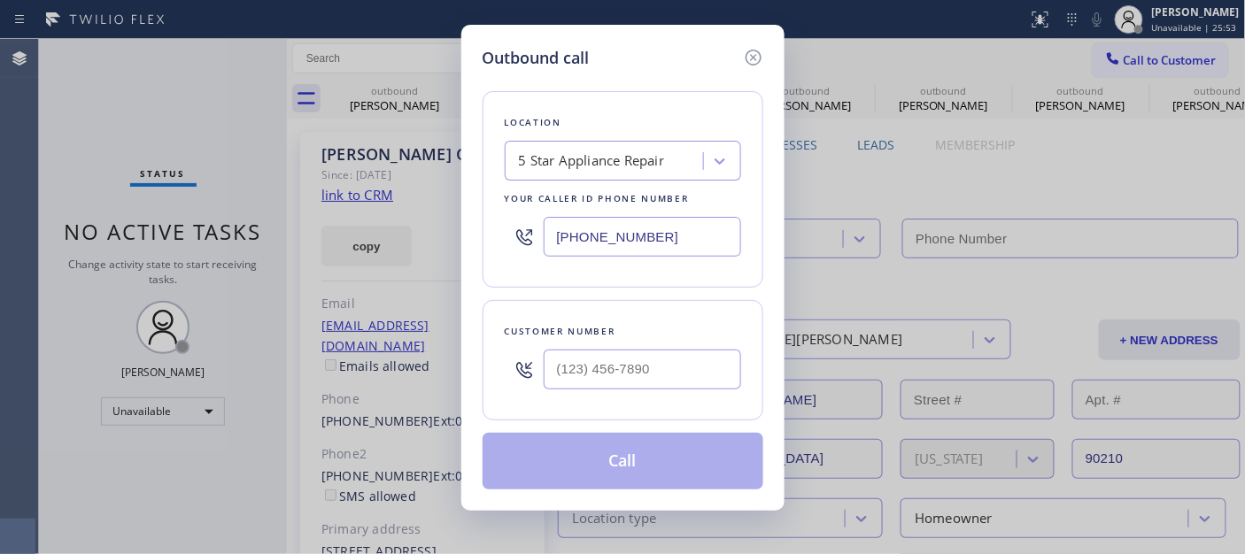
click at [639, 337] on div "Customer number" at bounding box center [623, 331] width 236 height 19
type input "(___) ___-____"
click at [581, 367] on input "(___) ___-____" at bounding box center [642, 370] width 197 height 40
type input "[PHONE_NUMBER]"
paste input "818) 271-1418"
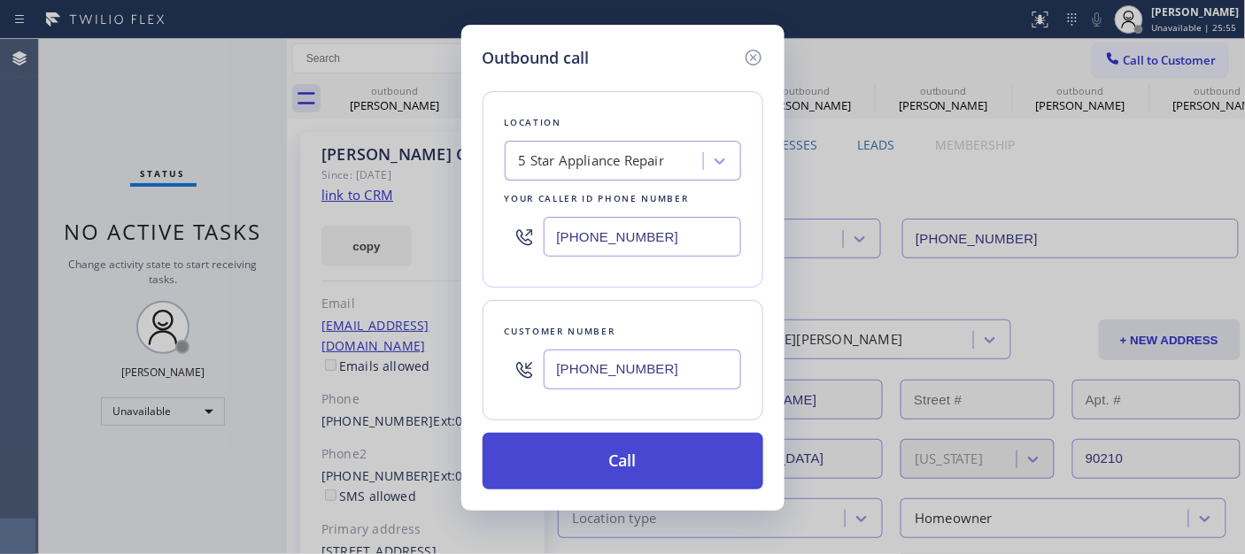
type input "[PHONE_NUMBER]"
click at [662, 439] on button "Call" at bounding box center [623, 461] width 281 height 57
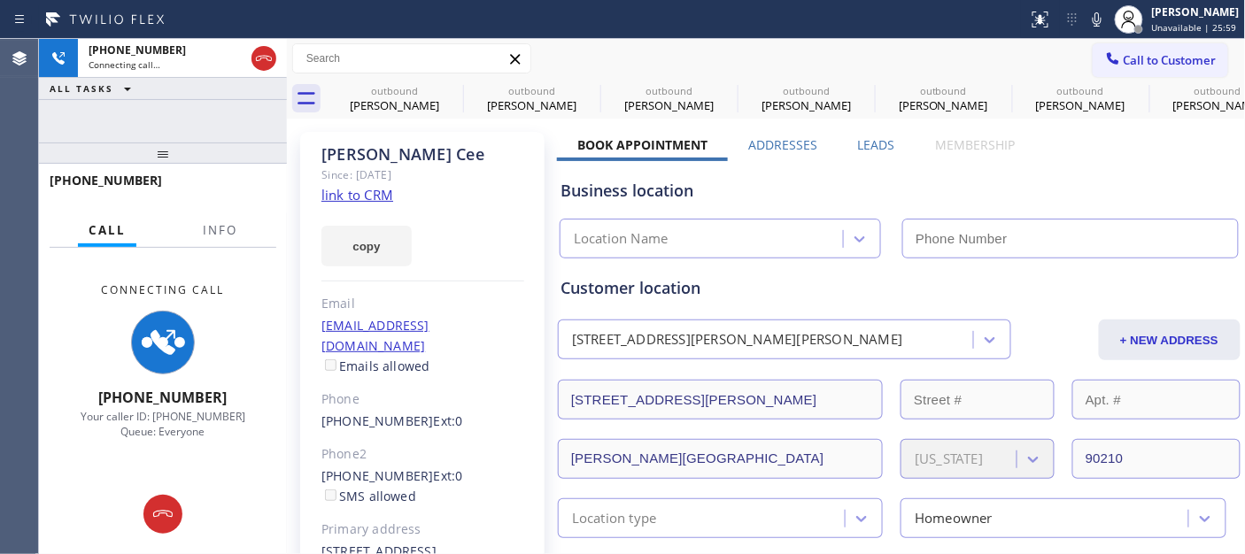
type input "[PHONE_NUMBER]"
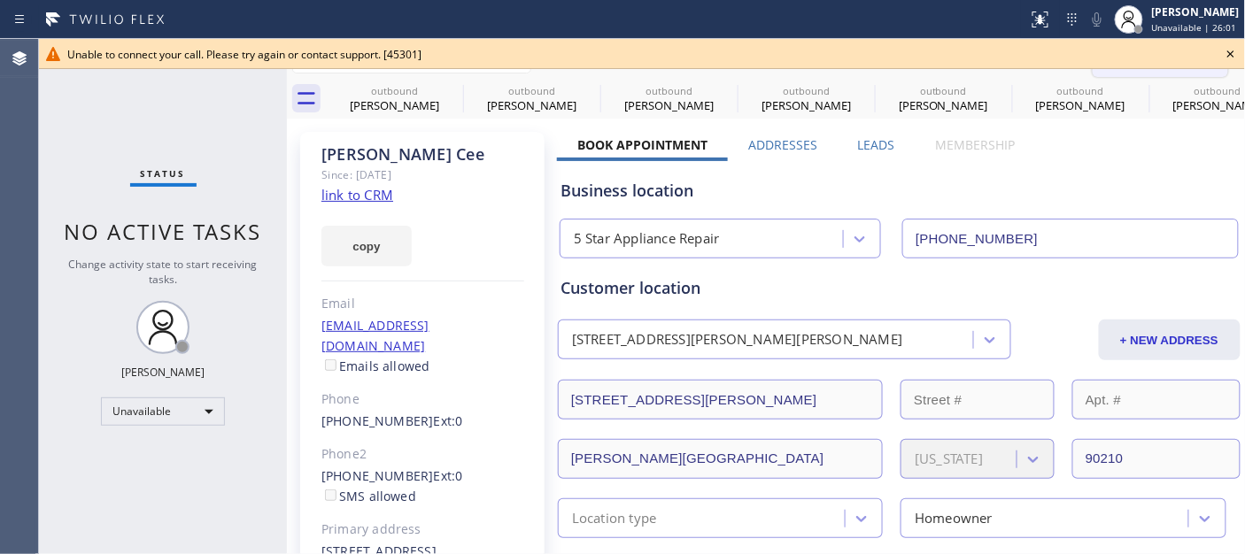
drag, startPoint x: 1226, startPoint y: 47, endPoint x: 1112, endPoint y: 73, distance: 117.3
click at [1226, 47] on icon at bounding box center [1230, 53] width 21 height 21
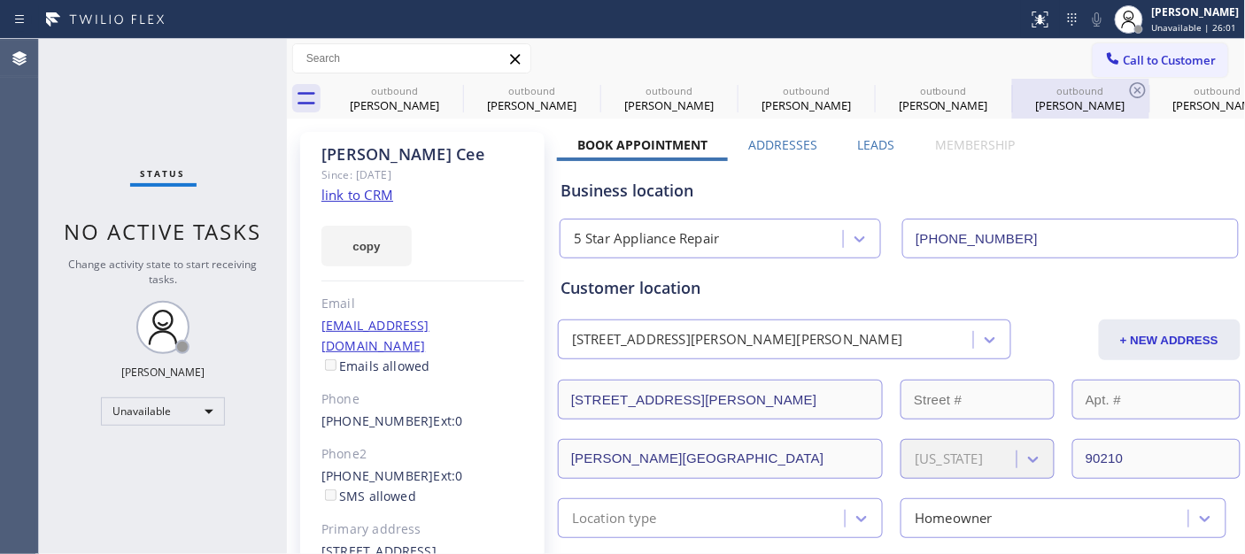
click at [1085, 77] on div "Call to Customer Outbound call Location 5 Star Appliance Repair Your caller id …" at bounding box center [766, 59] width 959 height 40
click at [1139, 58] on span "Call to Customer" at bounding box center [1170, 60] width 93 height 16
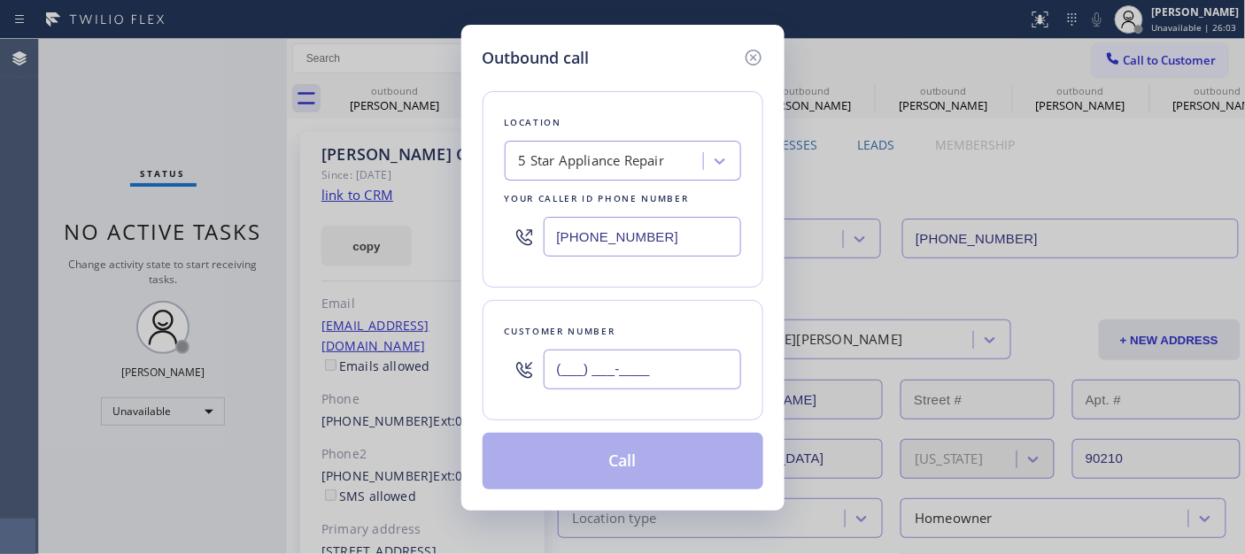
drag, startPoint x: 674, startPoint y: 360, endPoint x: 658, endPoint y: 334, distance: 31.0
click at [669, 361] on input "(___) ___-____" at bounding box center [642, 370] width 197 height 40
paste input "818) 271-1418"
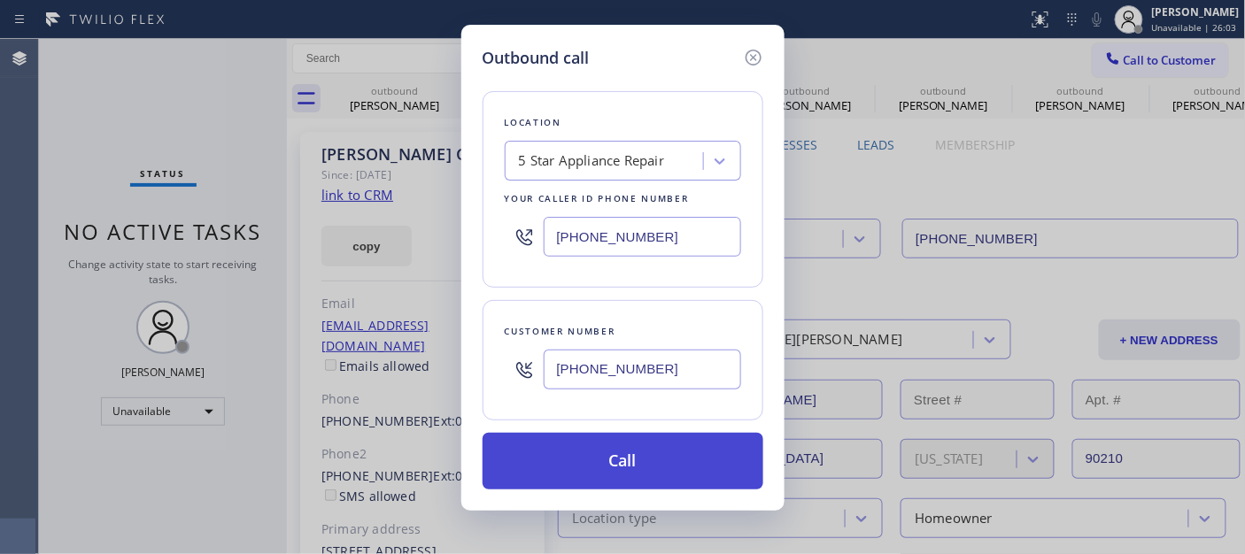
type input "[PHONE_NUMBER]"
click at [609, 449] on button "Call" at bounding box center [623, 461] width 281 height 57
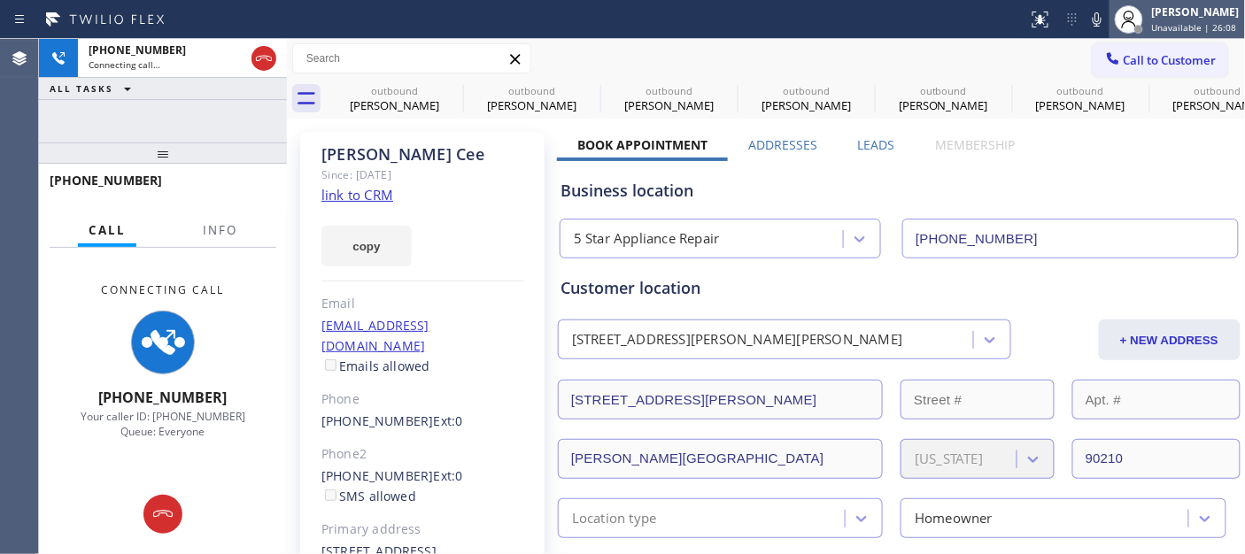
type input "[PHONE_NUMBER]"
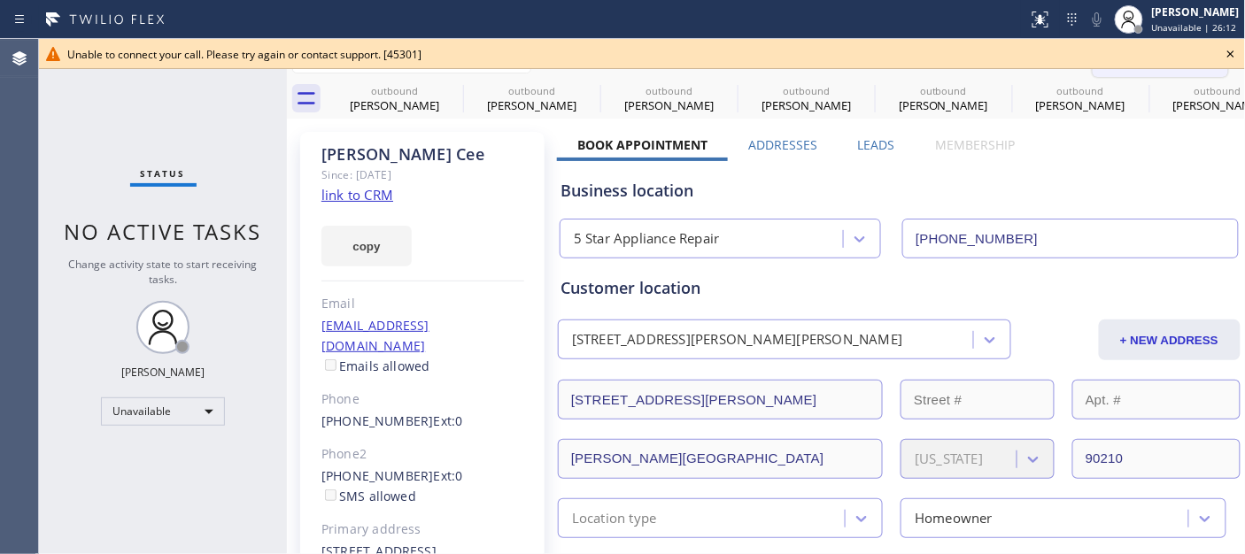
drag, startPoint x: 1233, startPoint y: 44, endPoint x: 1180, endPoint y: 58, distance: 55.0
click at [1232, 44] on icon at bounding box center [1230, 53] width 21 height 21
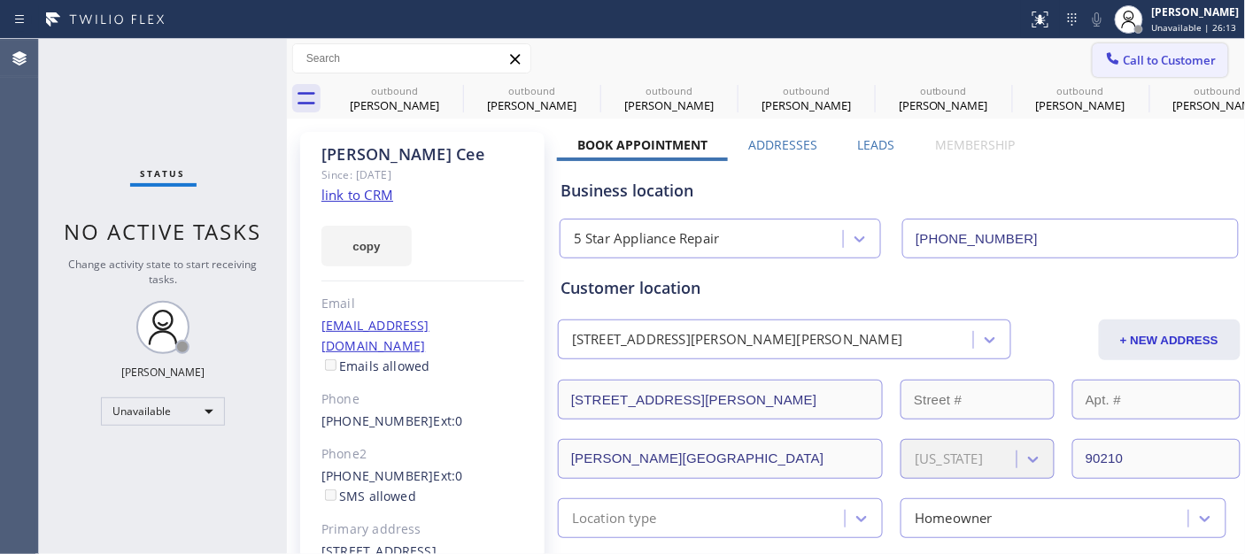
click at [1133, 75] on button "Call to Customer" at bounding box center [1160, 60] width 135 height 34
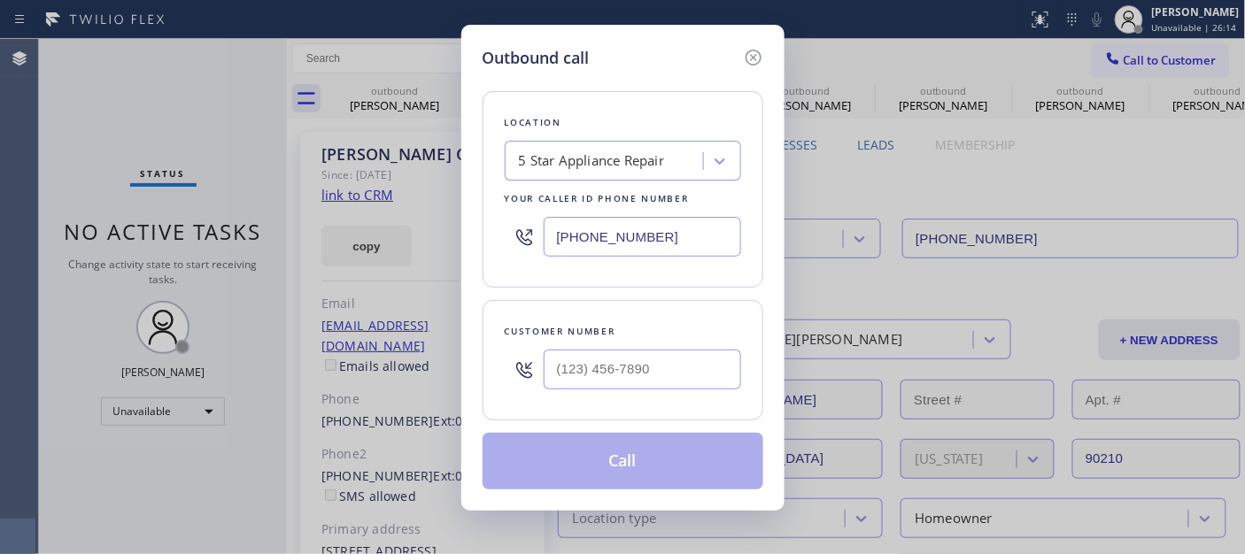
drag, startPoint x: 669, startPoint y: 342, endPoint x: 710, endPoint y: 320, distance: 46.4
click at [667, 345] on div at bounding box center [642, 370] width 197 height 58
paste input "818) 271-1418"
click at [661, 367] on input "(___) ___-____" at bounding box center [642, 370] width 197 height 40
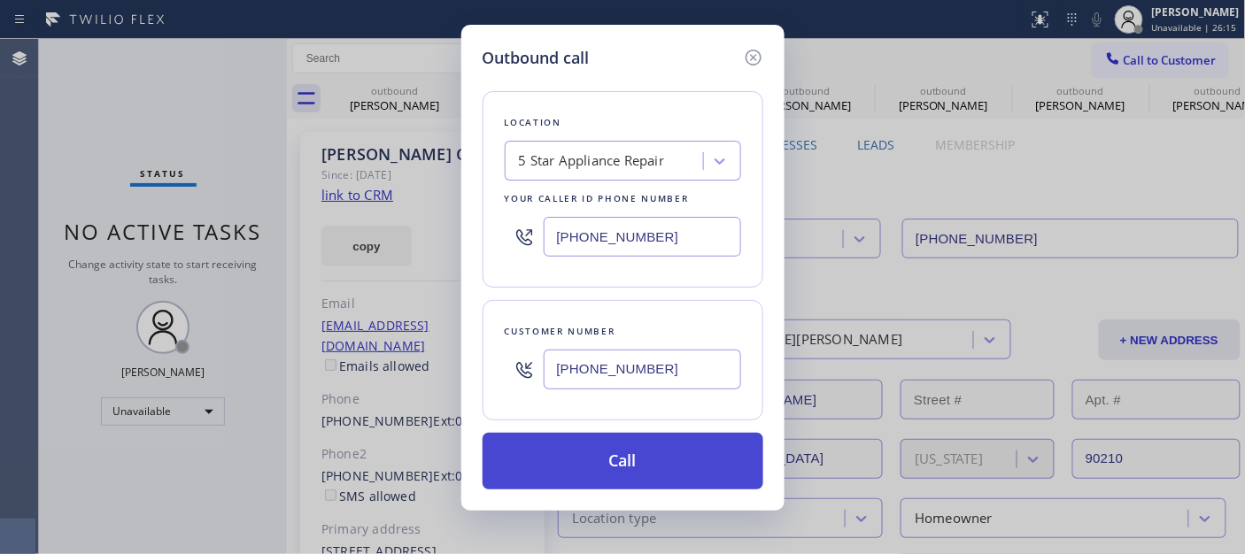
type input "[PHONE_NUMBER]"
click at [668, 452] on button "Call" at bounding box center [623, 461] width 281 height 57
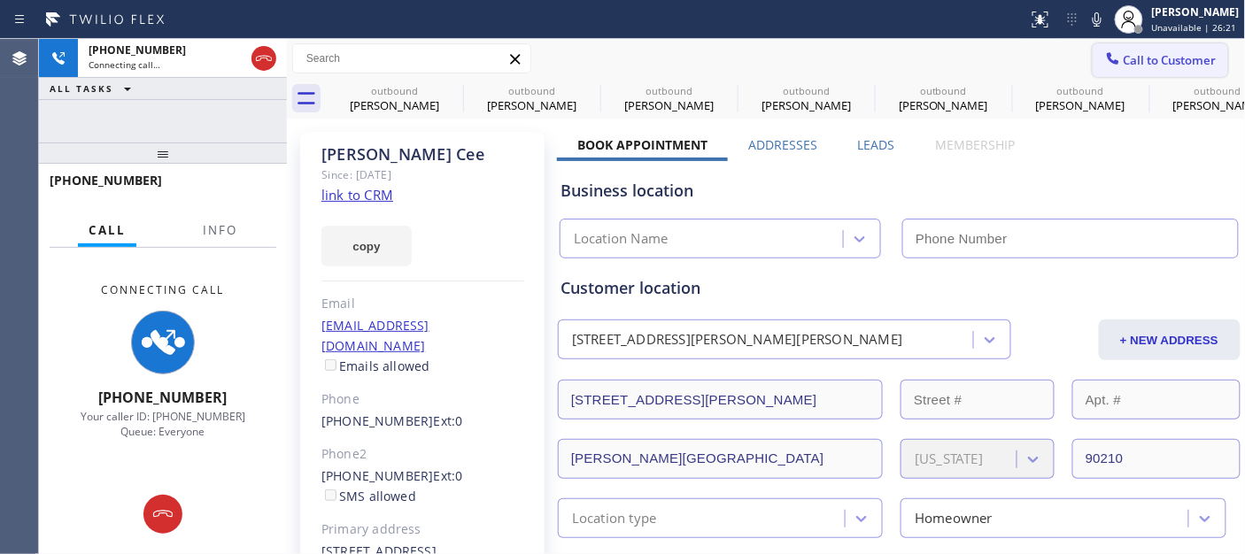
type input "[PHONE_NUMBER]"
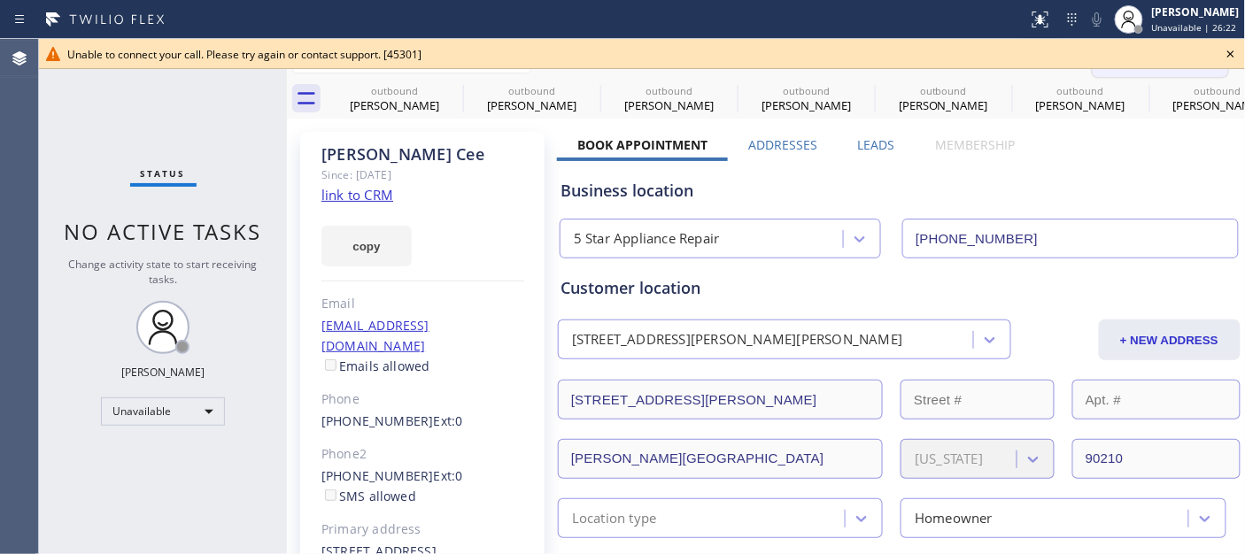
drag, startPoint x: 1143, startPoint y: 44, endPoint x: 1103, endPoint y: 75, distance: 50.5
click at [1143, 44] on div "Unable to connect your call. Please try again or contact support. [45301]" at bounding box center [642, 54] width 1206 height 30
click at [1224, 54] on icon at bounding box center [1230, 53] width 21 height 21
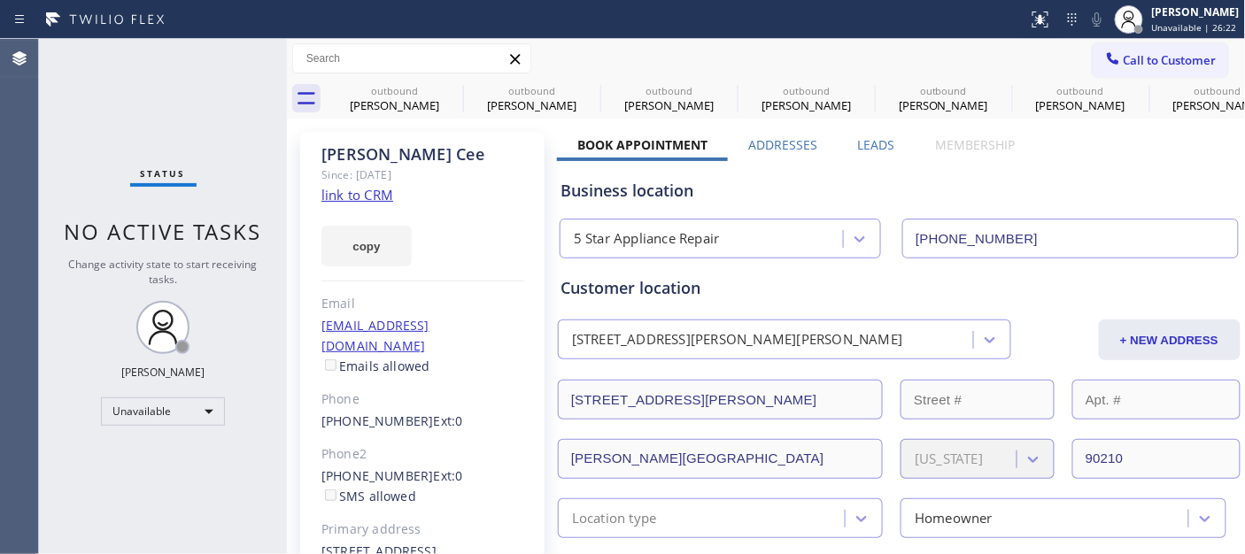
drag, startPoint x: 1193, startPoint y: 57, endPoint x: 1006, endPoint y: 165, distance: 215.8
click at [1190, 58] on span "Call to Customer" at bounding box center [1170, 60] width 93 height 16
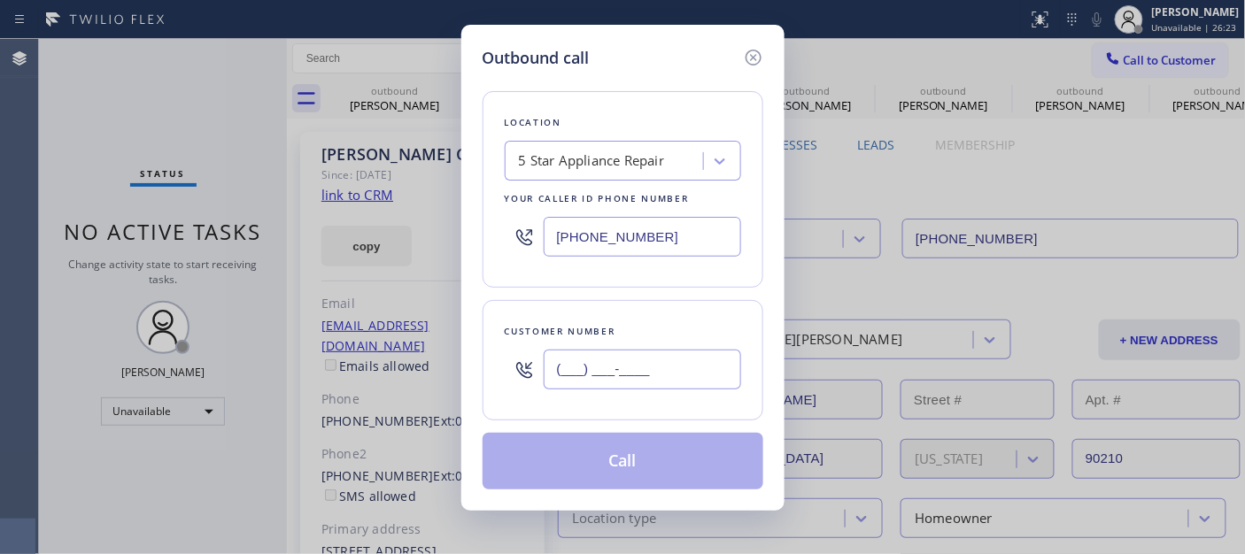
drag, startPoint x: 669, startPoint y: 354, endPoint x: 708, endPoint y: 282, distance: 82.4
click at [668, 355] on input "(___) ___-____" at bounding box center [642, 370] width 197 height 40
paste input "818) 271-1418"
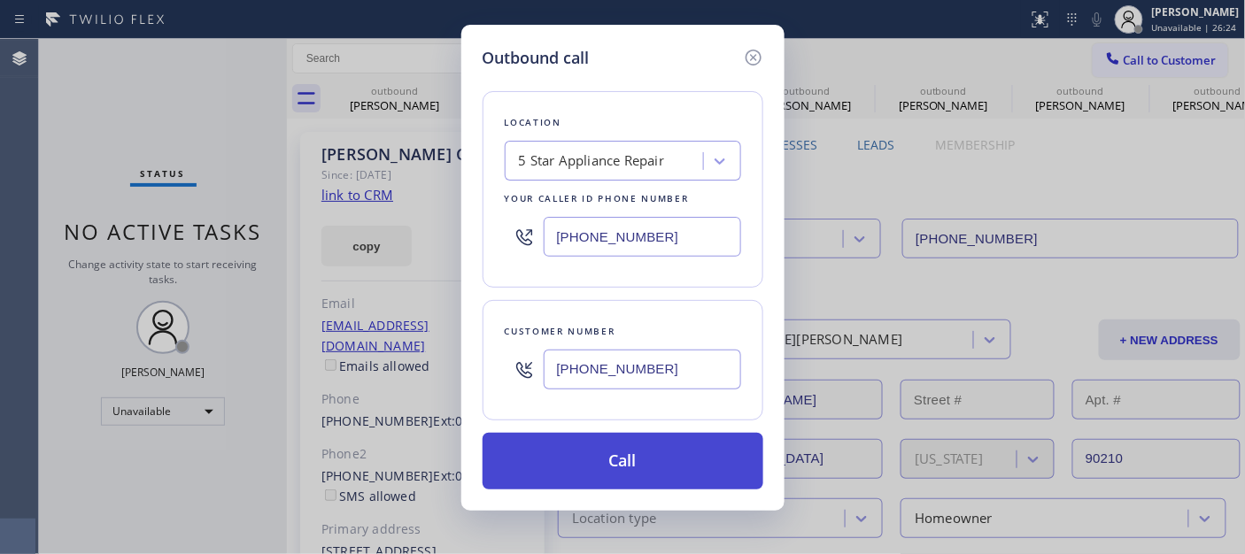
type input "[PHONE_NUMBER]"
click at [635, 463] on button "Call" at bounding box center [623, 461] width 281 height 57
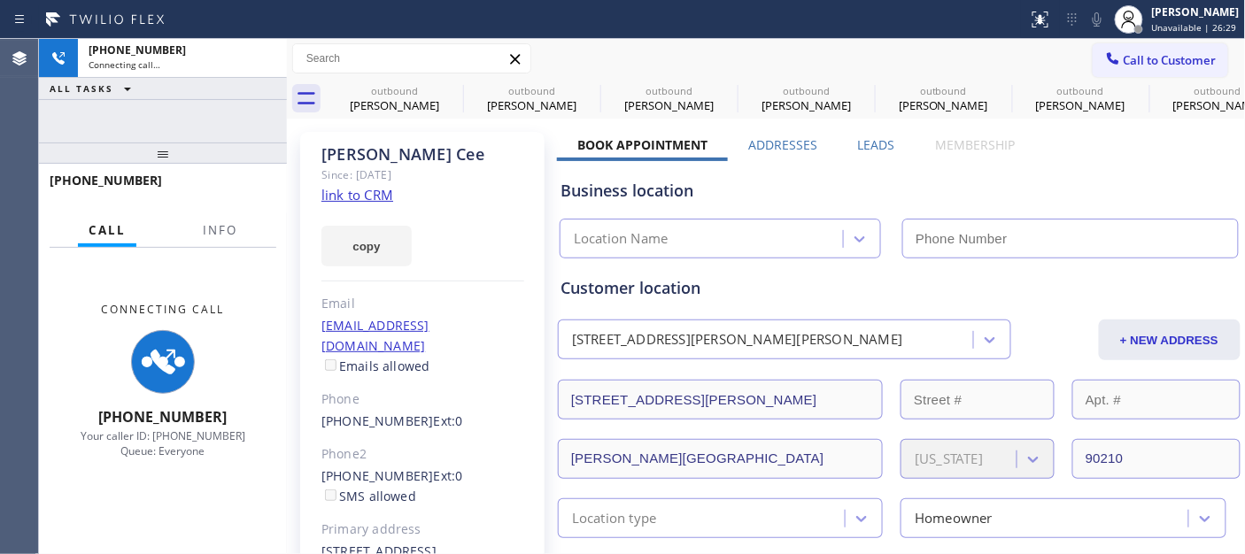
type input "[PHONE_NUMBER]"
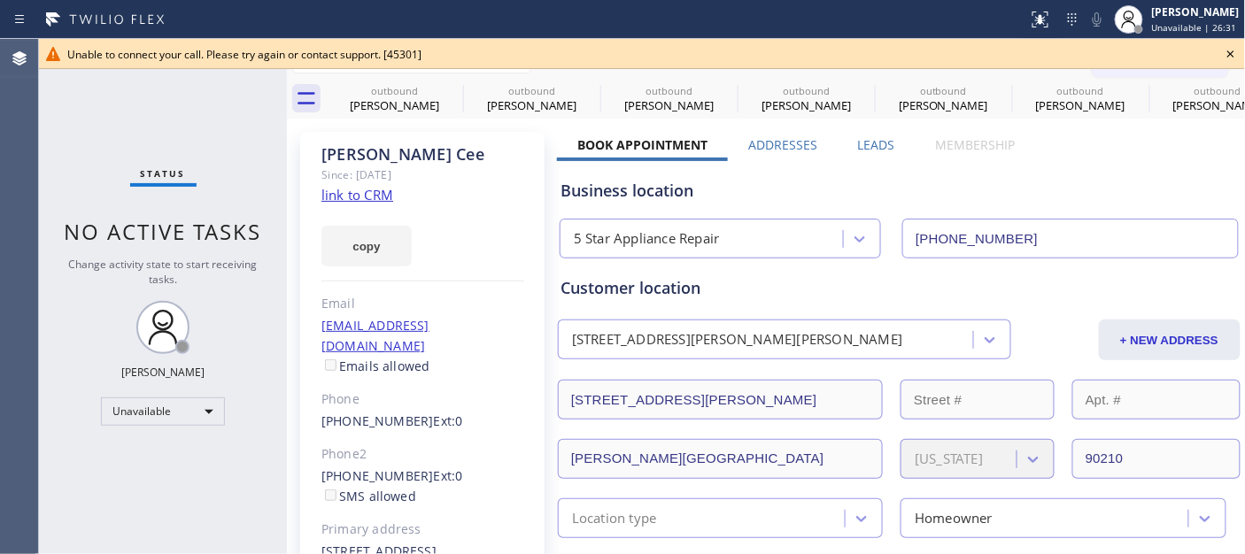
click at [1220, 50] on icon at bounding box center [1230, 53] width 21 height 21
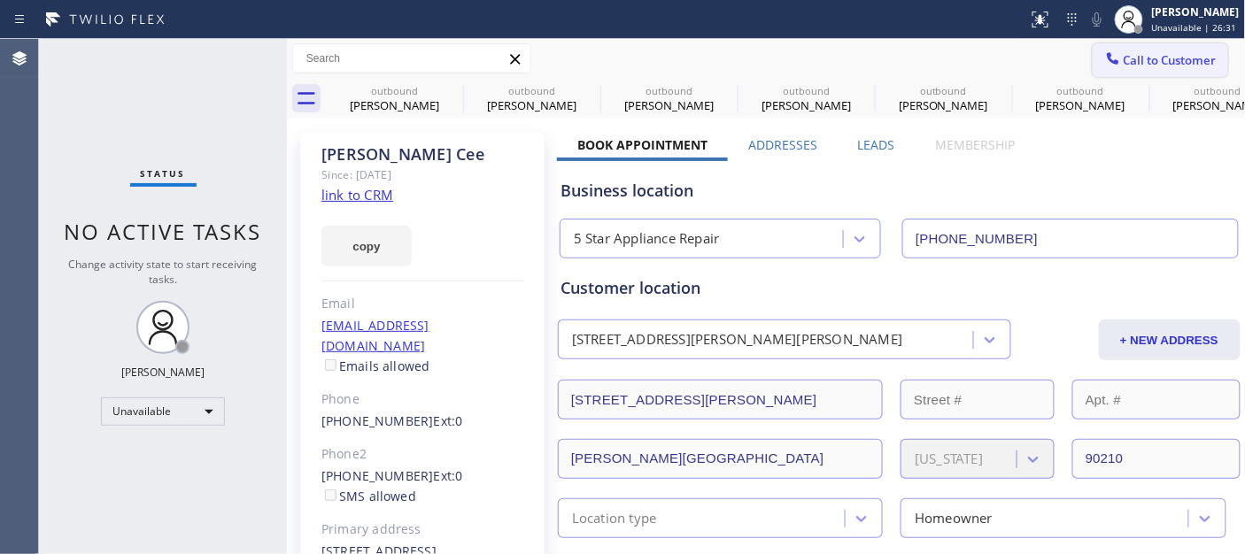
drag, startPoint x: 1149, startPoint y: 66, endPoint x: 1127, endPoint y: 87, distance: 30.7
click at [1148, 66] on span "Call to Customer" at bounding box center [1170, 60] width 93 height 16
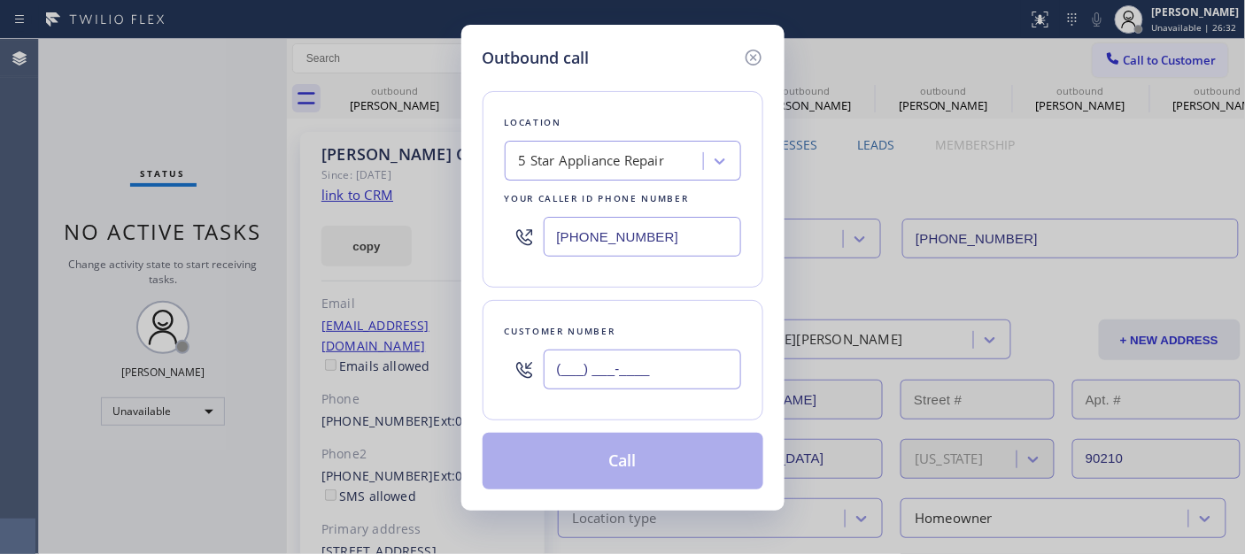
drag, startPoint x: 627, startPoint y: 357, endPoint x: 622, endPoint y: 379, distance: 22.6
click at [626, 357] on input "(___) ___-____" at bounding box center [642, 370] width 197 height 40
paste input "818) 271-1418"
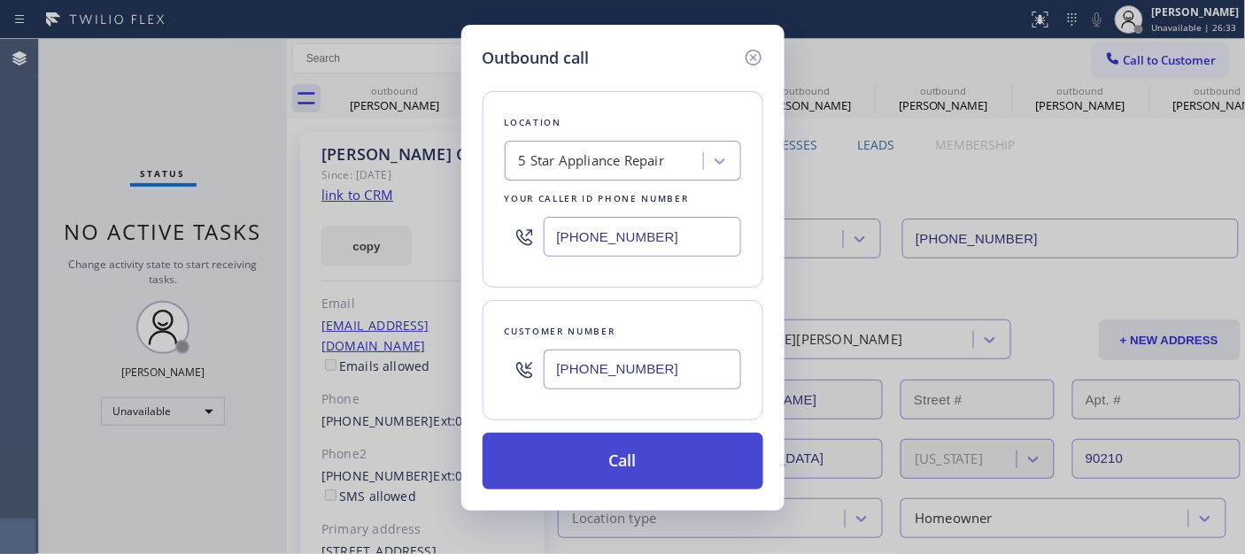
type input "[PHONE_NUMBER]"
click at [622, 448] on button "Call" at bounding box center [623, 461] width 281 height 57
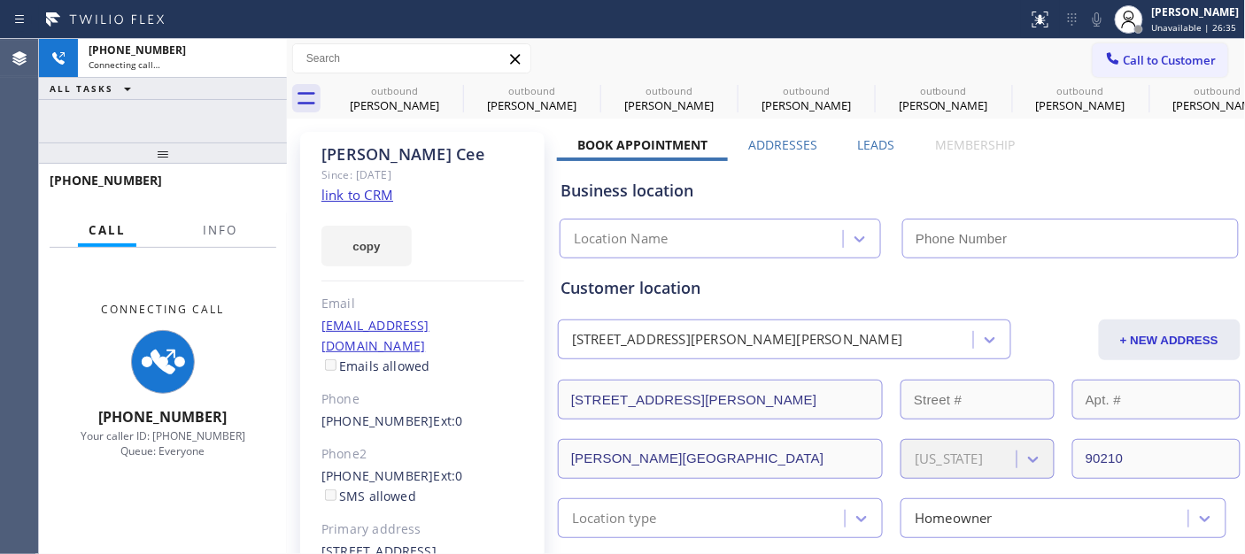
type input "[PHONE_NUMBER]"
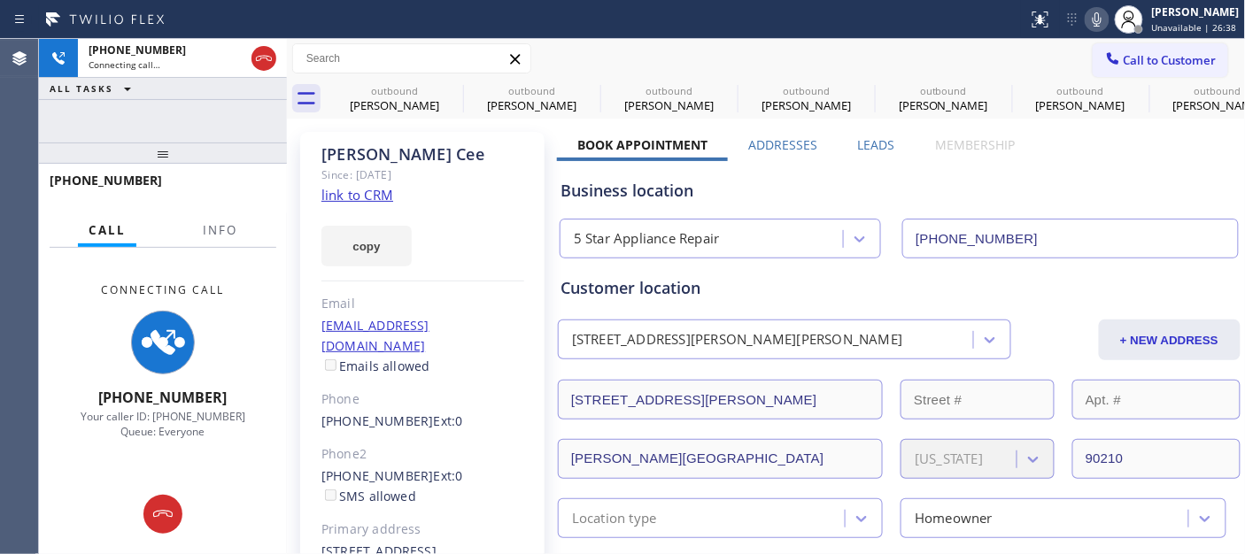
type input "[PHONE_NUMBER]"
click at [1093, 25] on icon at bounding box center [1097, 19] width 9 height 14
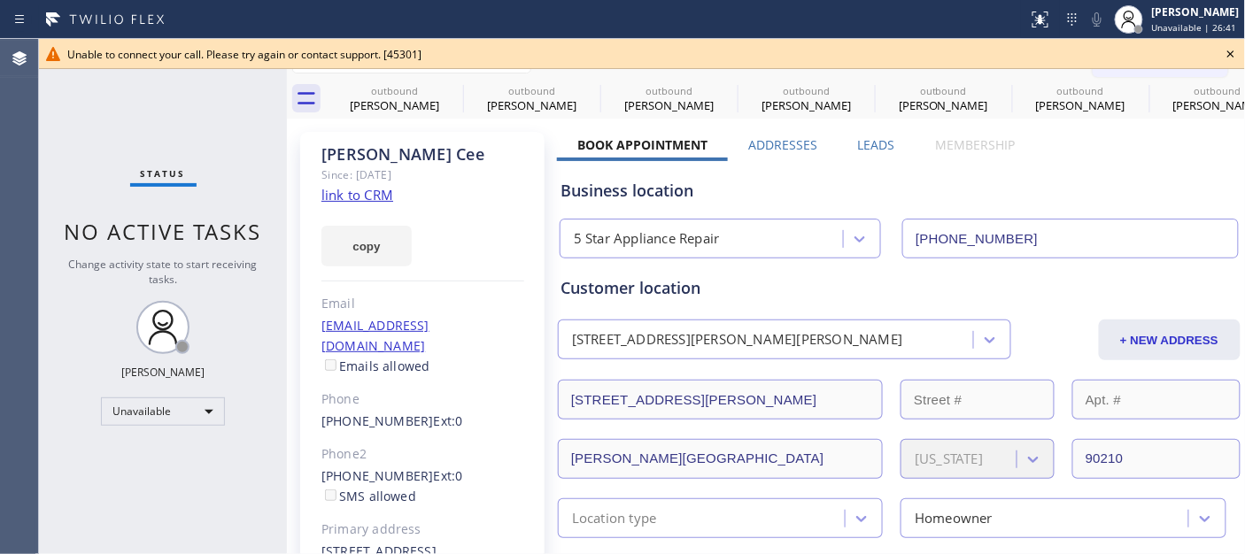
click at [1228, 60] on icon at bounding box center [1230, 53] width 21 height 21
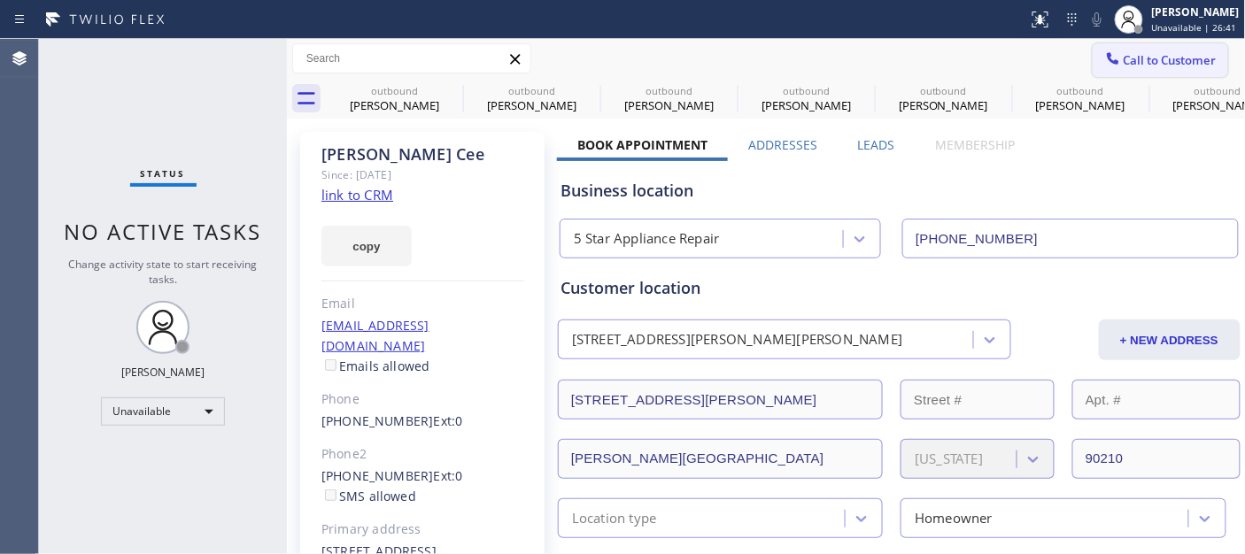
click at [1161, 58] on span "Call to Customer" at bounding box center [1170, 60] width 93 height 16
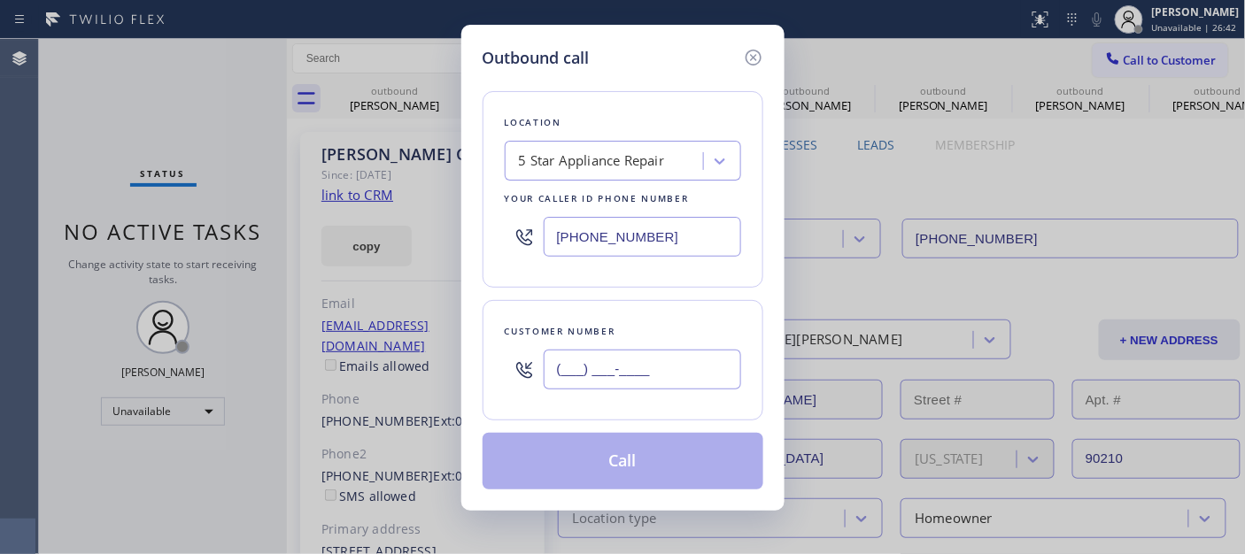
click at [660, 375] on input "(___) ___-____" at bounding box center [642, 370] width 197 height 40
paste input "818) 271-1418"
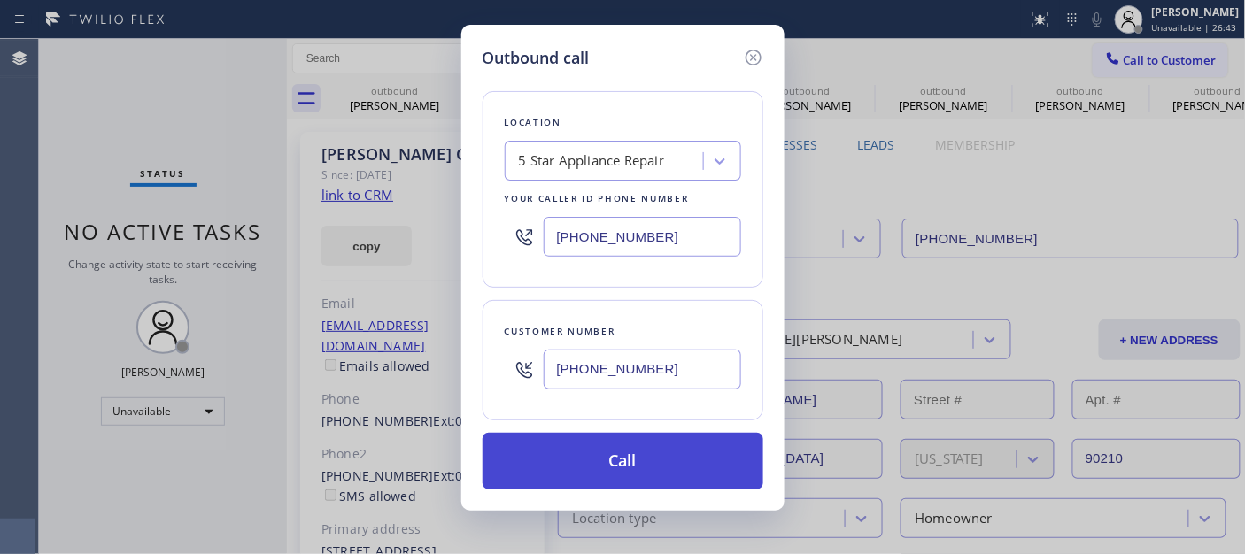
type input "[PHONE_NUMBER]"
click at [658, 453] on button "Call" at bounding box center [623, 461] width 281 height 57
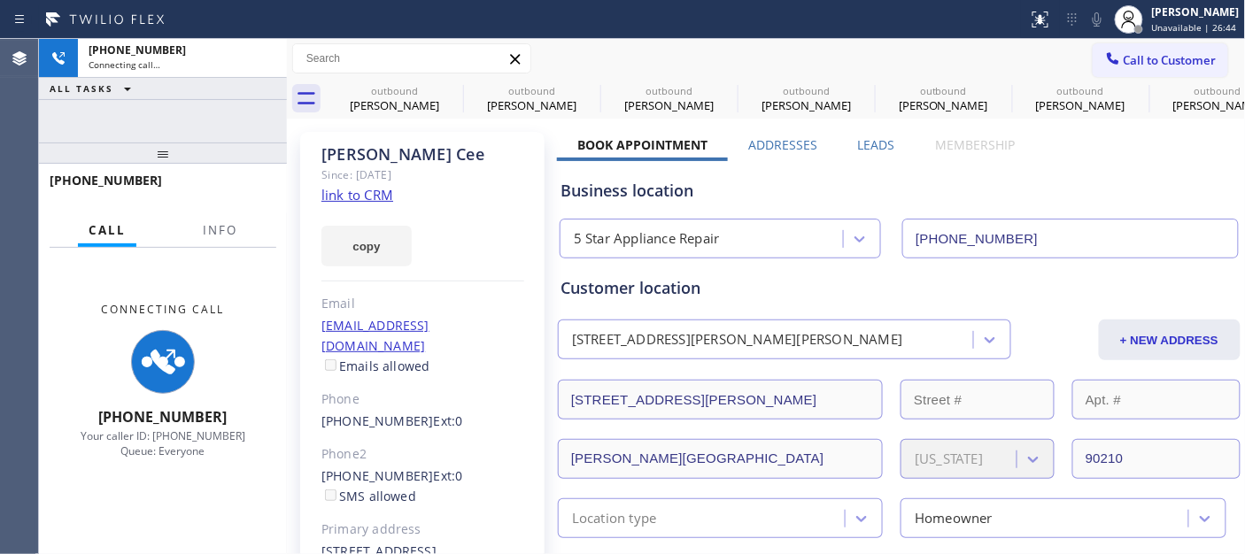
click at [1149, 60] on span "Call to Customer" at bounding box center [1170, 60] width 93 height 16
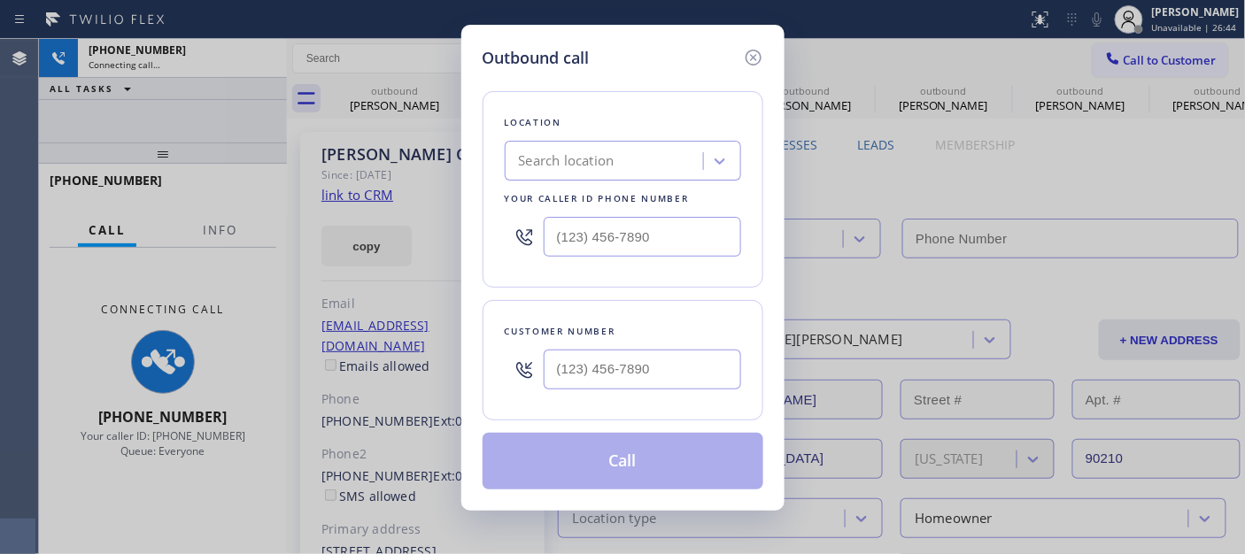
type input "[PHONE_NUMBER]"
drag, startPoint x: 668, startPoint y: 359, endPoint x: 745, endPoint y: 419, distance: 97.2
click at [667, 359] on input "(___) ___-____" at bounding box center [642, 370] width 197 height 40
paste input "818) 271-1418"
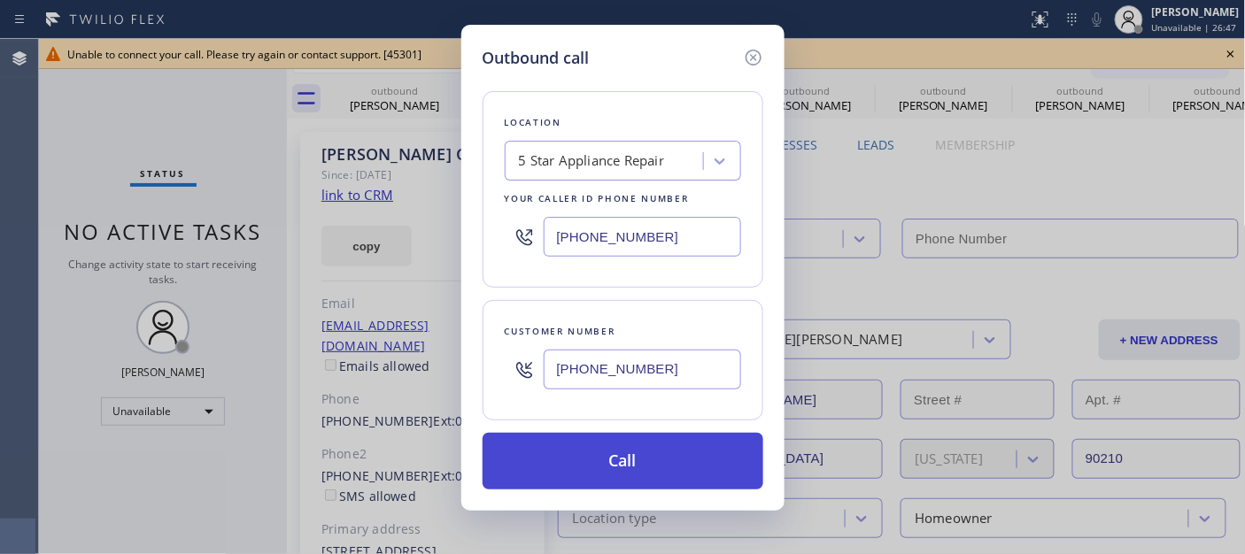
type input "[PHONE_NUMBER]"
click at [685, 445] on button "Call" at bounding box center [623, 461] width 281 height 57
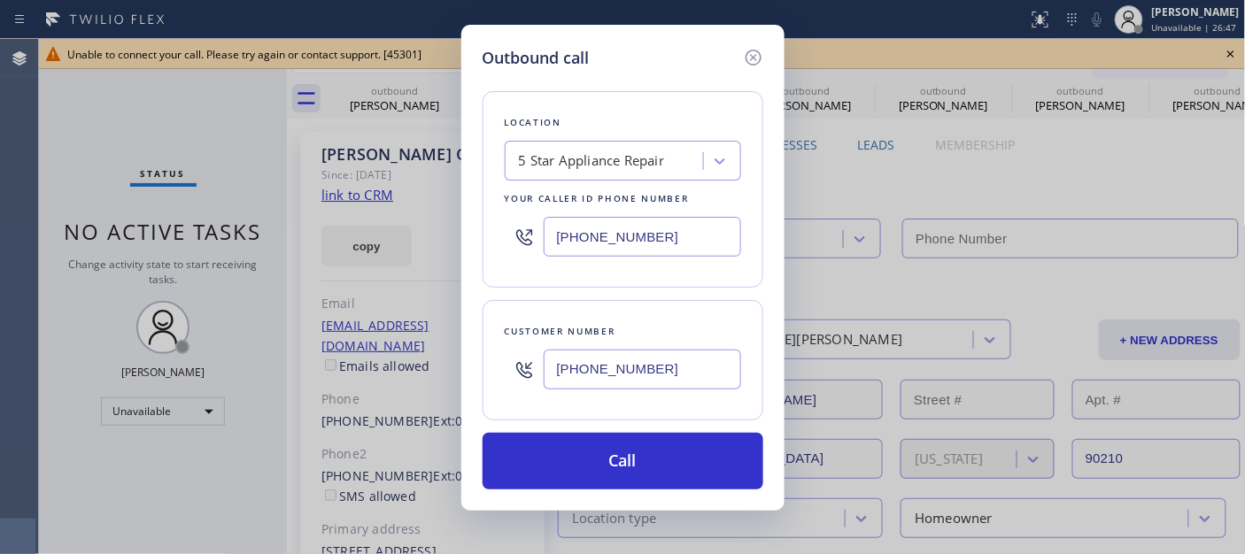
type input "[PHONE_NUMBER]"
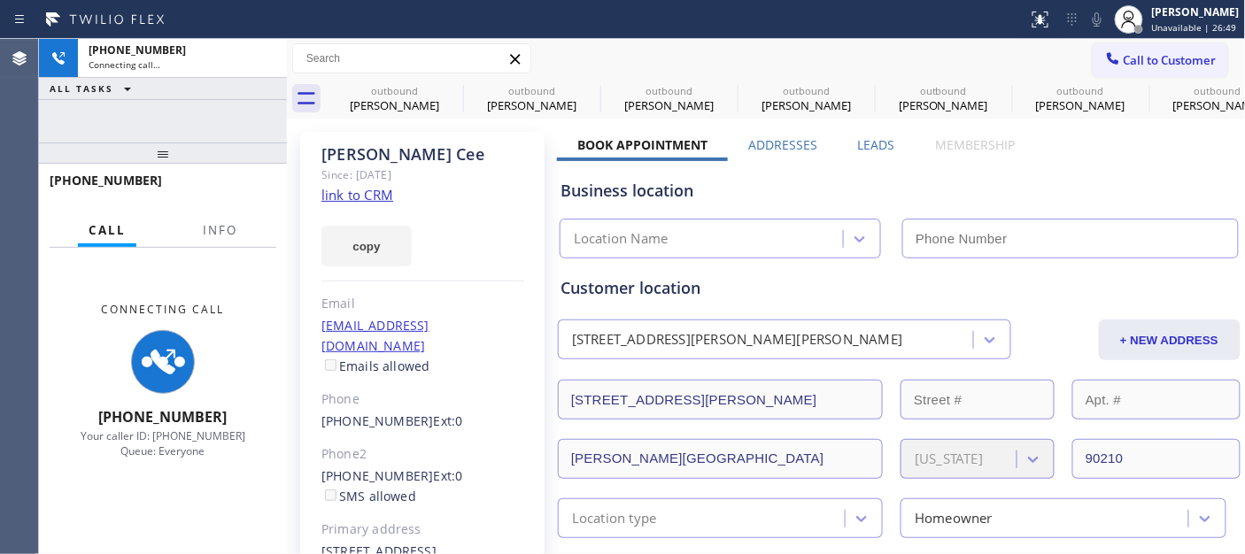
type input "[PHONE_NUMBER]"
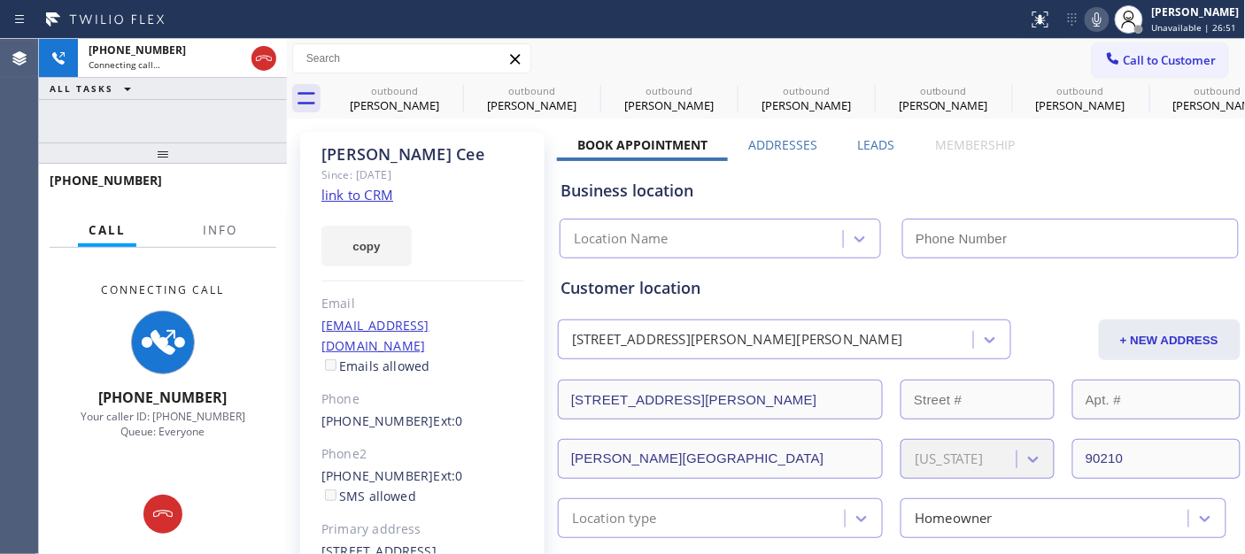
drag, startPoint x: 1122, startPoint y: 60, endPoint x: 860, endPoint y: 245, distance: 320.8
click at [1124, 60] on span "Call to Customer" at bounding box center [1170, 60] width 93 height 16
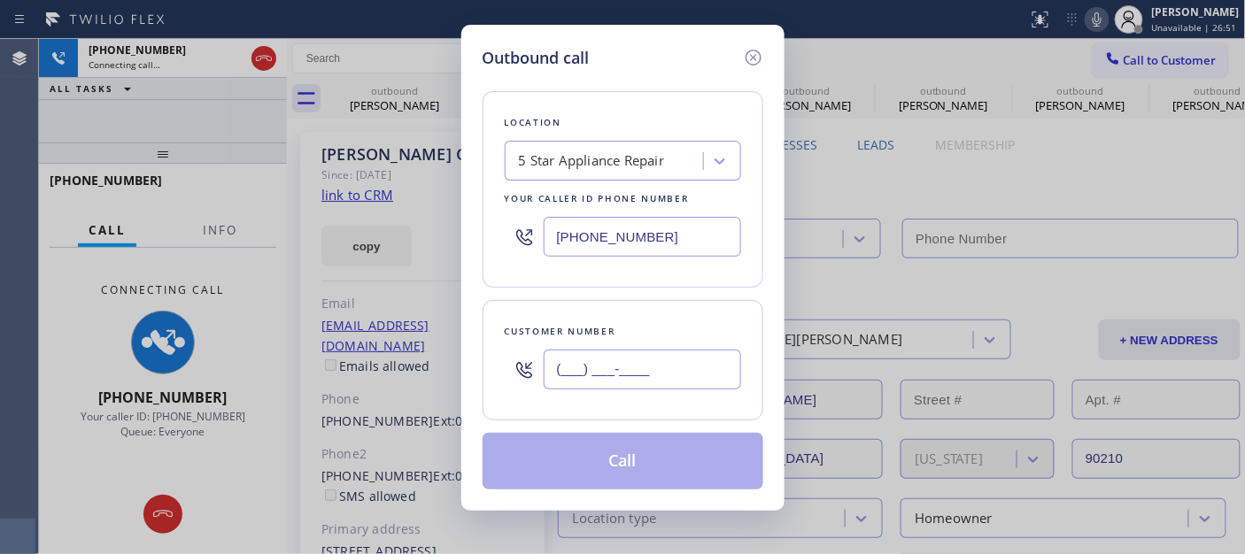
click at [622, 369] on input "(___) ___-____" at bounding box center [642, 370] width 197 height 40
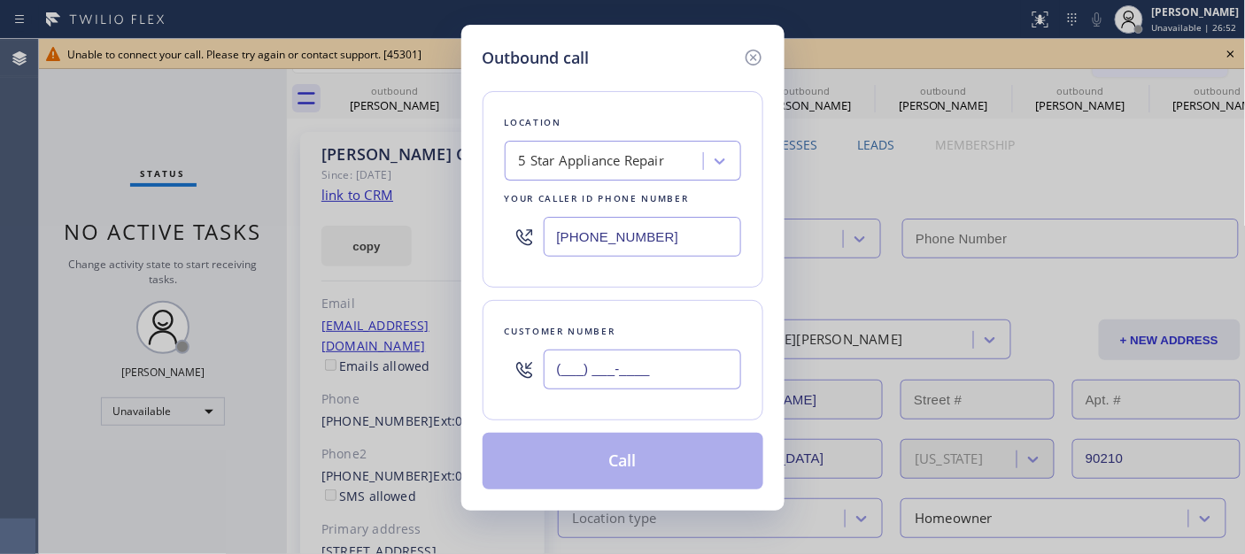
type input "[PHONE_NUMBER]"
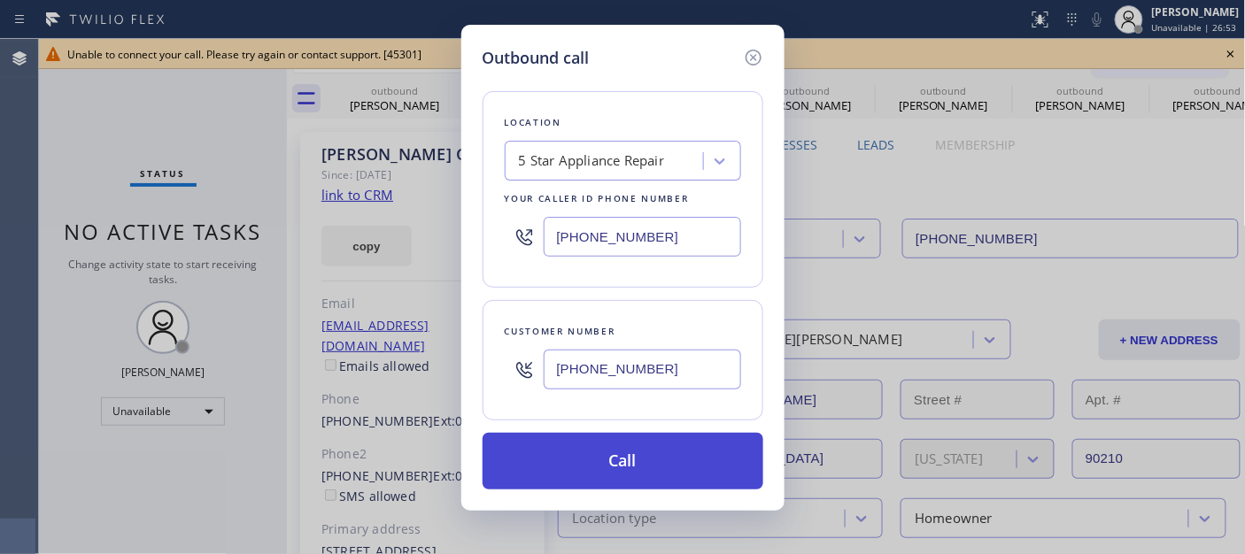
type input "[PHONE_NUMBER]"
click at [630, 448] on button "Call" at bounding box center [623, 461] width 281 height 57
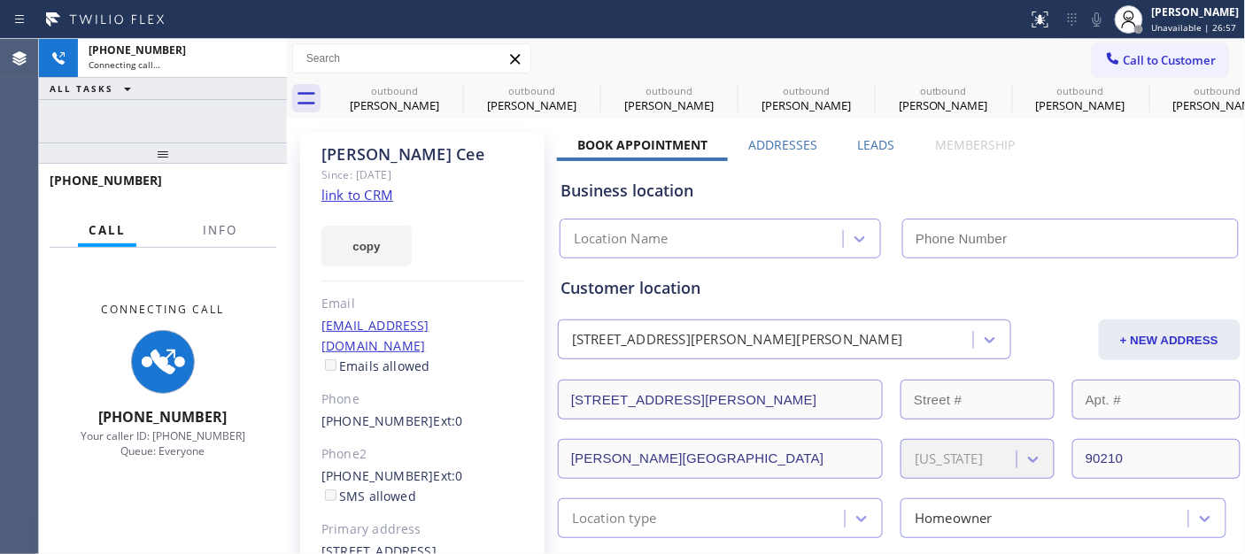
type input "[PHONE_NUMBER]"
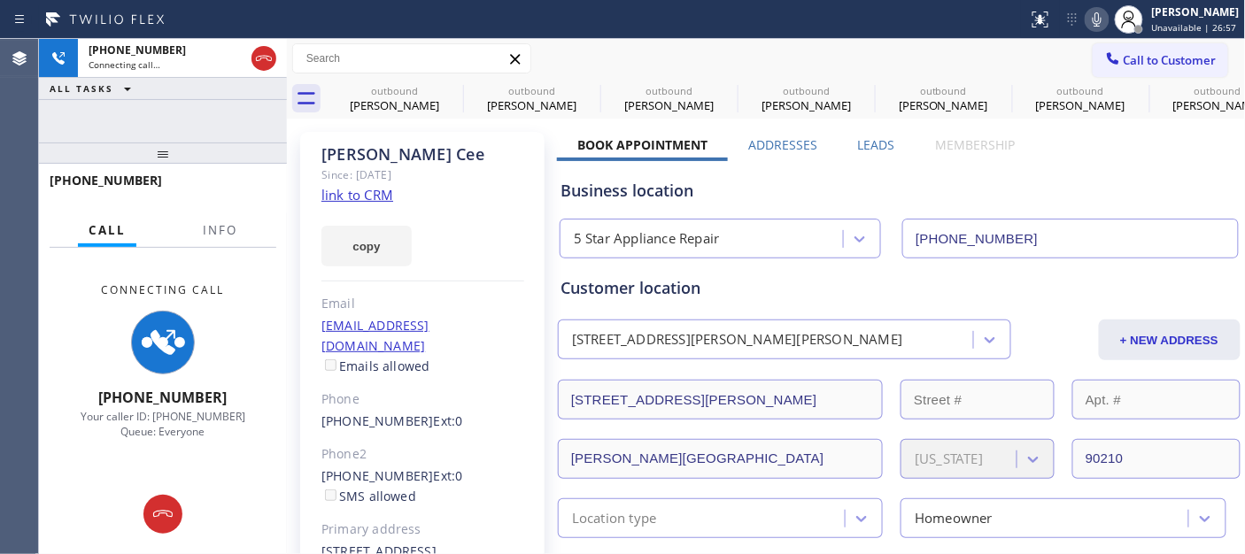
click at [1086, 25] on icon at bounding box center [1096, 19] width 21 height 21
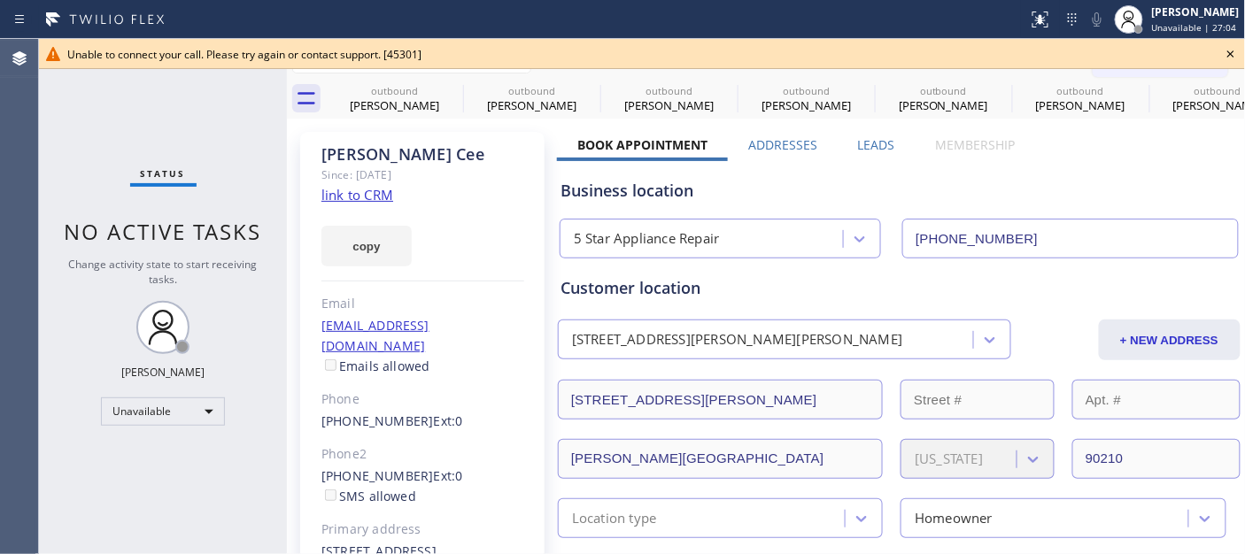
click at [270, 63] on div "Unable to connect your call. Please try again or contact support. [45301]" at bounding box center [642, 54] width 1206 height 30
click at [1224, 51] on icon at bounding box center [1230, 53] width 21 height 21
click at [1144, 58] on span "Call to Customer" at bounding box center [1170, 60] width 93 height 16
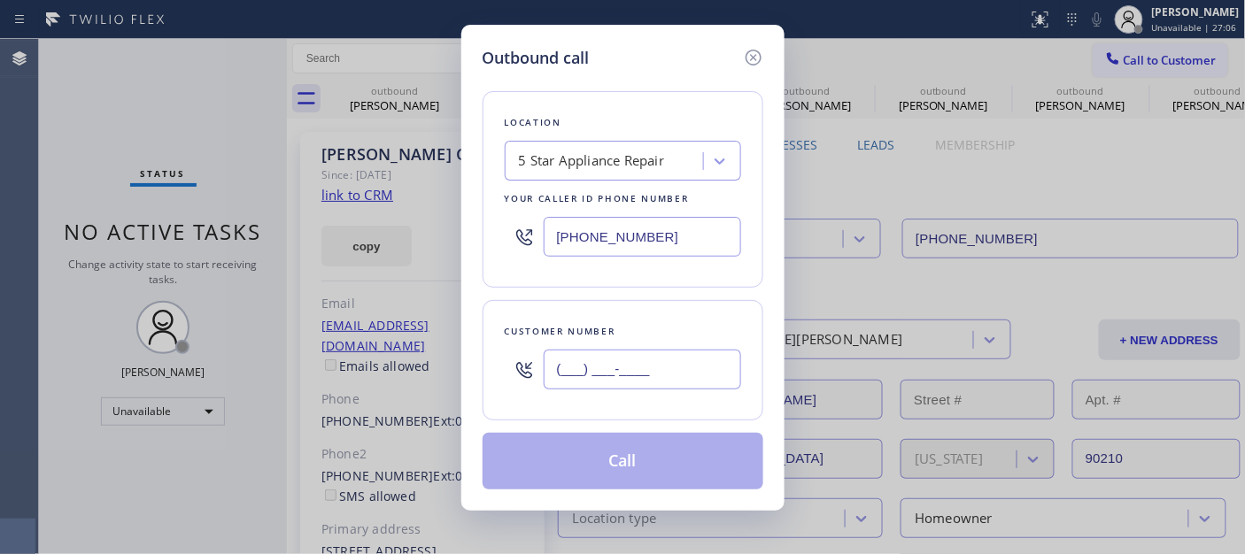
click at [684, 358] on input "(___) ___-____" at bounding box center [642, 370] width 197 height 40
paste input "818) 271-1418"
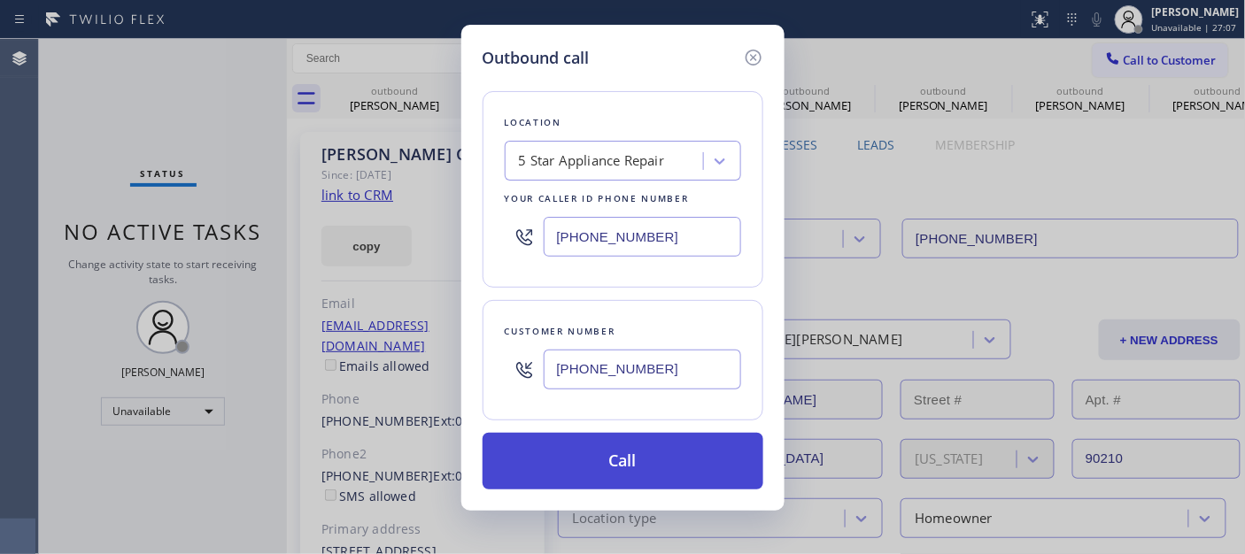
type input "[PHONE_NUMBER]"
click at [657, 448] on button "Call" at bounding box center [623, 461] width 281 height 57
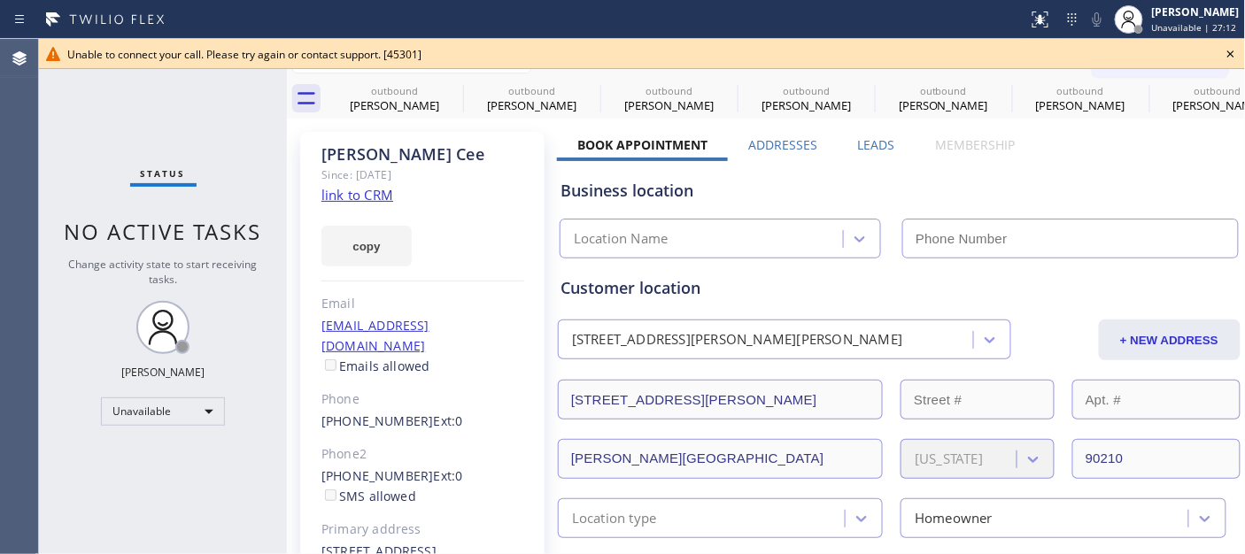
click at [1224, 53] on icon at bounding box center [1230, 53] width 21 height 21
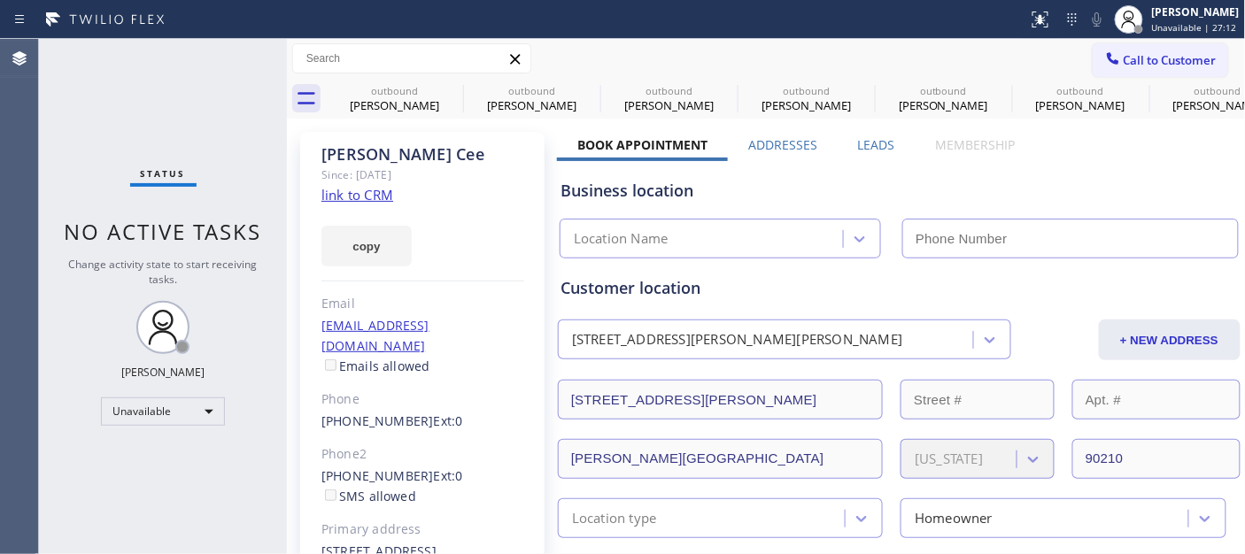
drag, startPoint x: 1151, startPoint y: 53, endPoint x: 1120, endPoint y: 82, distance: 42.6
click at [1148, 53] on span "Call to Customer" at bounding box center [1170, 60] width 93 height 16
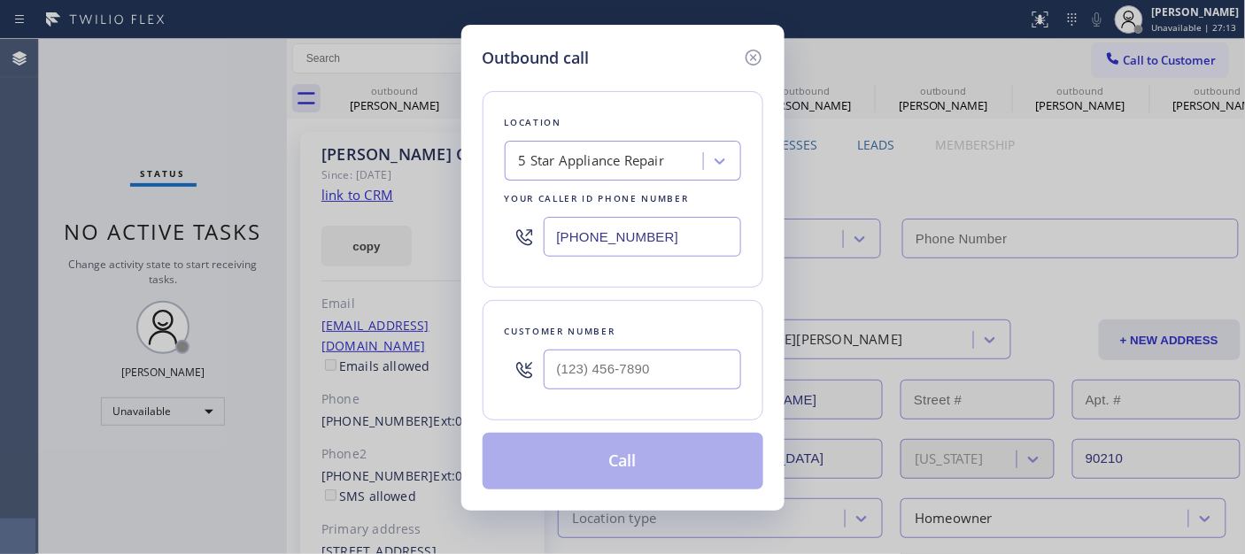
type input "[PHONE_NUMBER]"
drag, startPoint x: 705, startPoint y: 345, endPoint x: 738, endPoint y: 328, distance: 38.0
click at [702, 345] on div at bounding box center [642, 370] width 197 height 58
click at [666, 398] on div at bounding box center [642, 370] width 197 height 58
paste input "818) 271-1418"
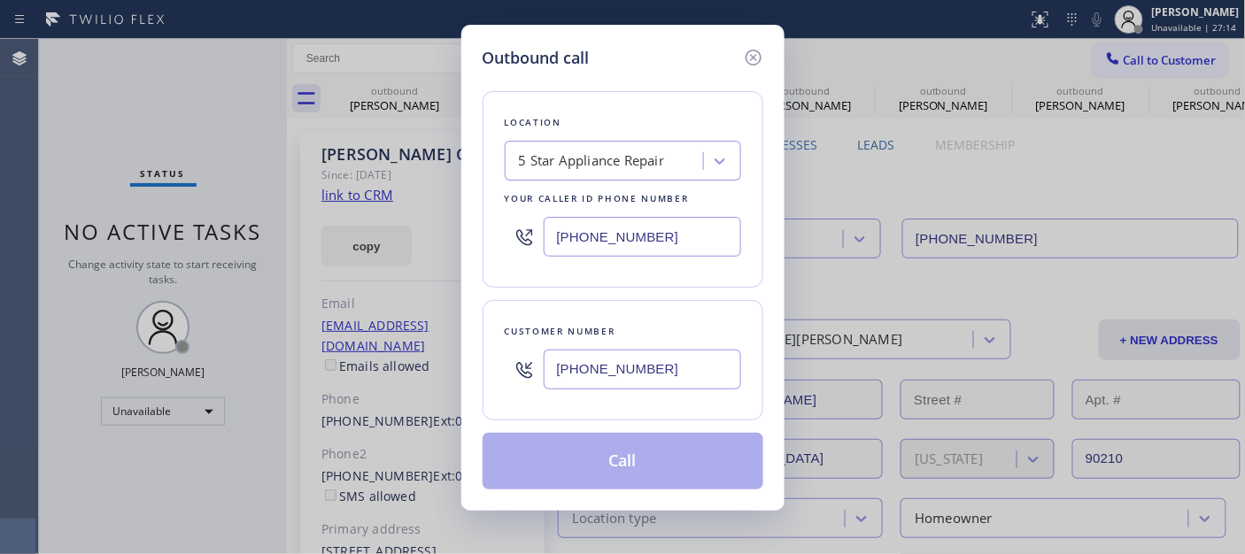
click at [666, 357] on input "[PHONE_NUMBER]" at bounding box center [642, 370] width 197 height 40
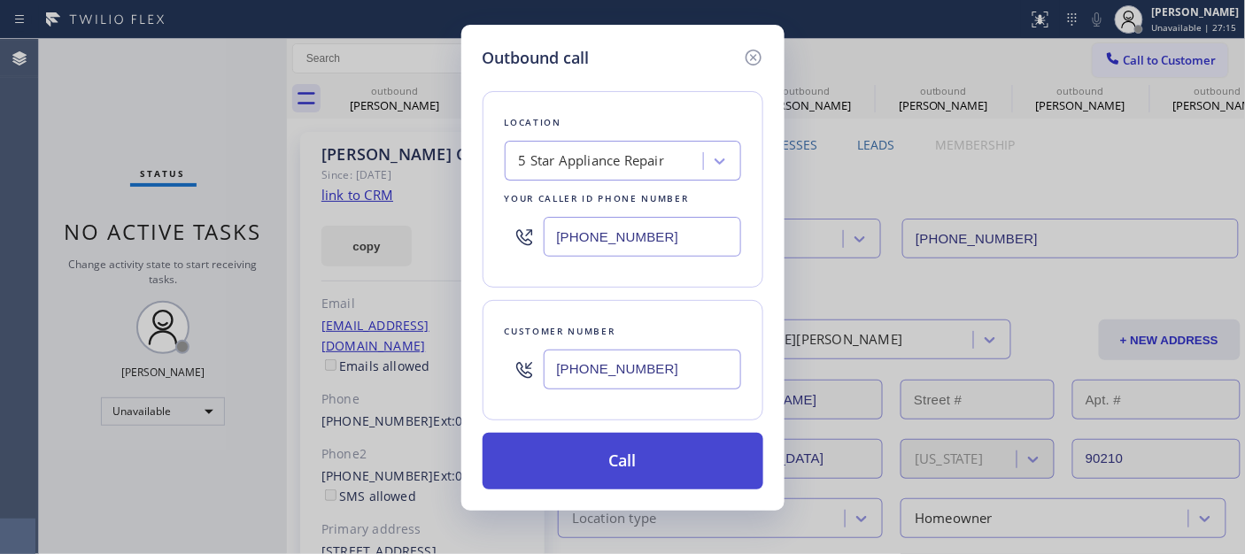
type input "[PHONE_NUMBER]"
click at [658, 455] on button "Call" at bounding box center [623, 461] width 281 height 57
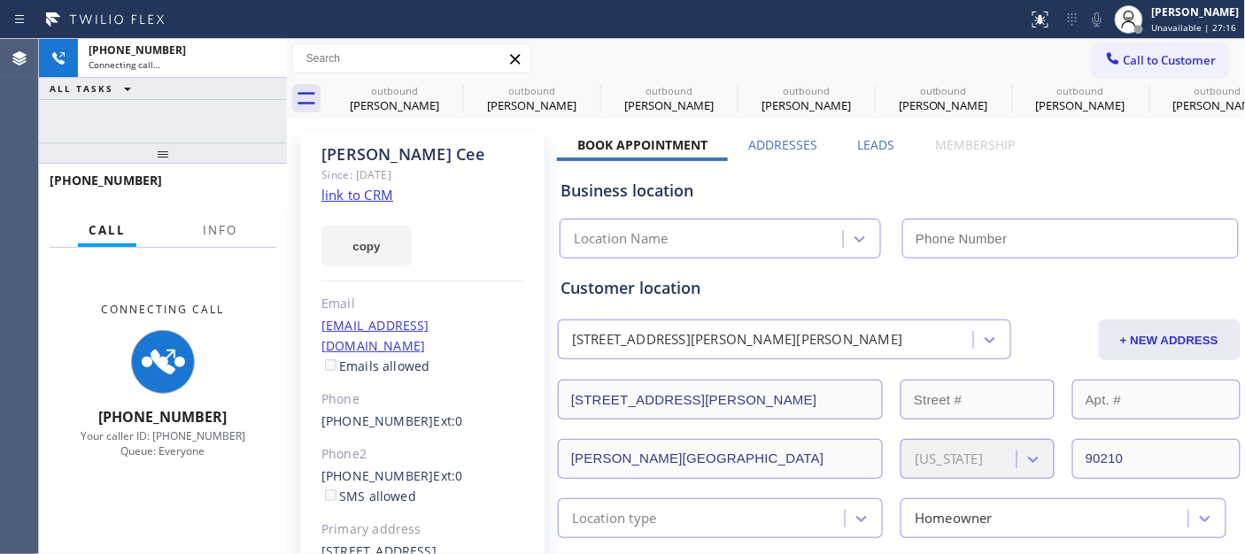
type input "[PHONE_NUMBER]"
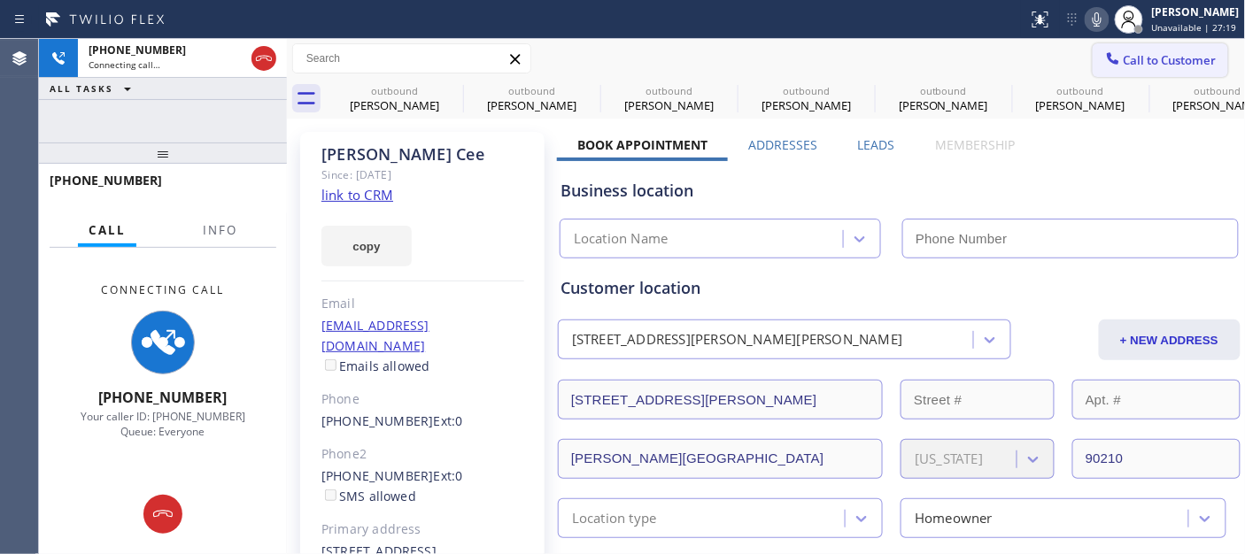
type input "[PHONE_NUMBER]"
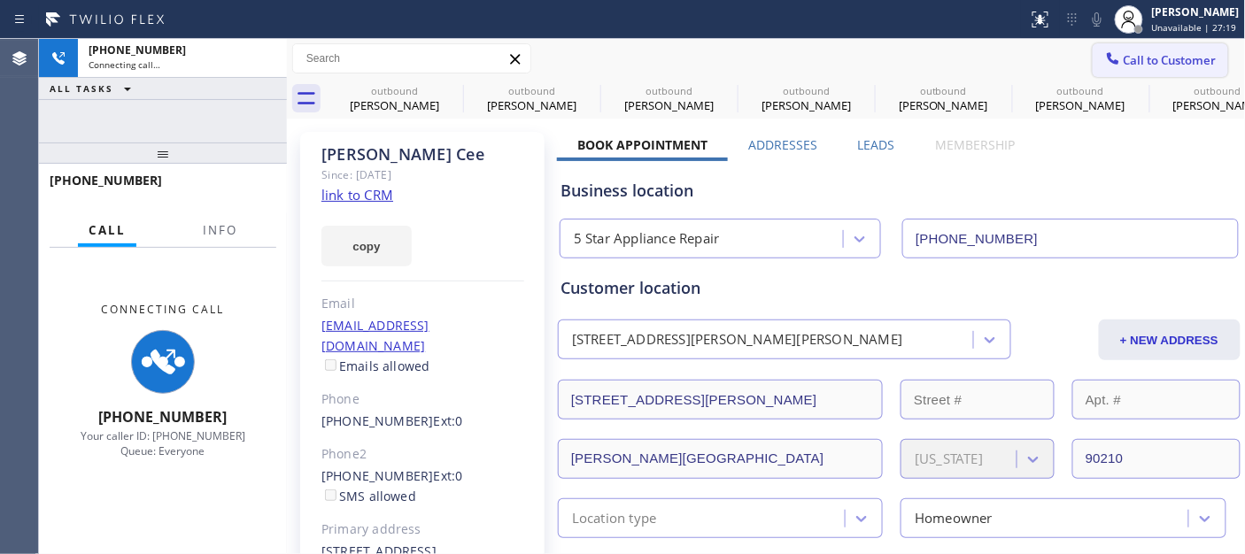
click at [1124, 65] on span "Call to Customer" at bounding box center [1170, 60] width 93 height 16
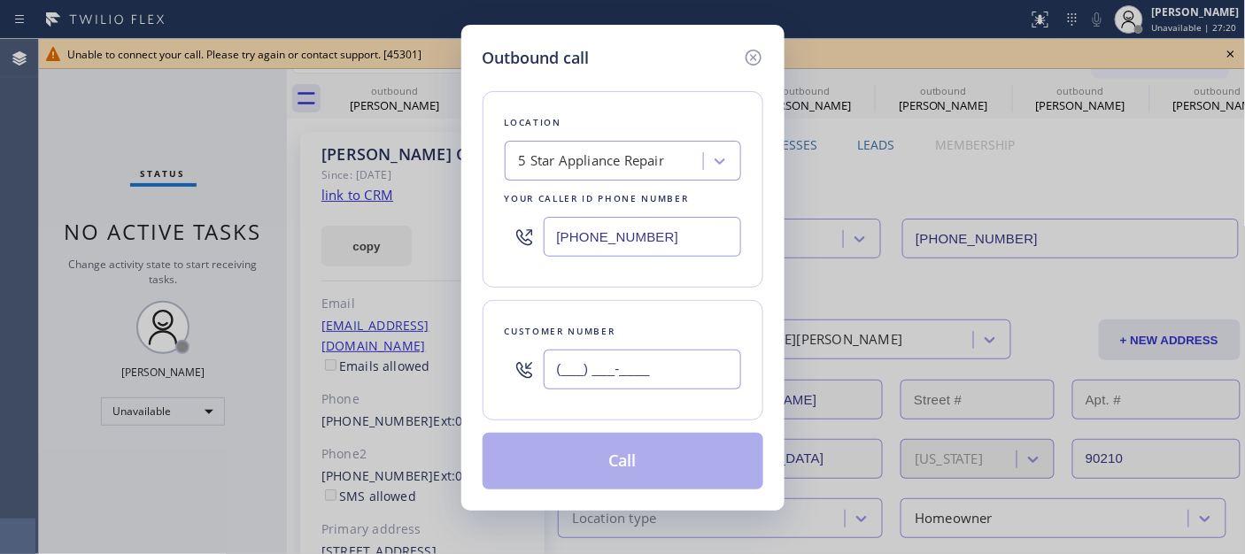
click at [620, 382] on input "(___) ___-____" at bounding box center [642, 370] width 197 height 40
paste input "818) 271-1418"
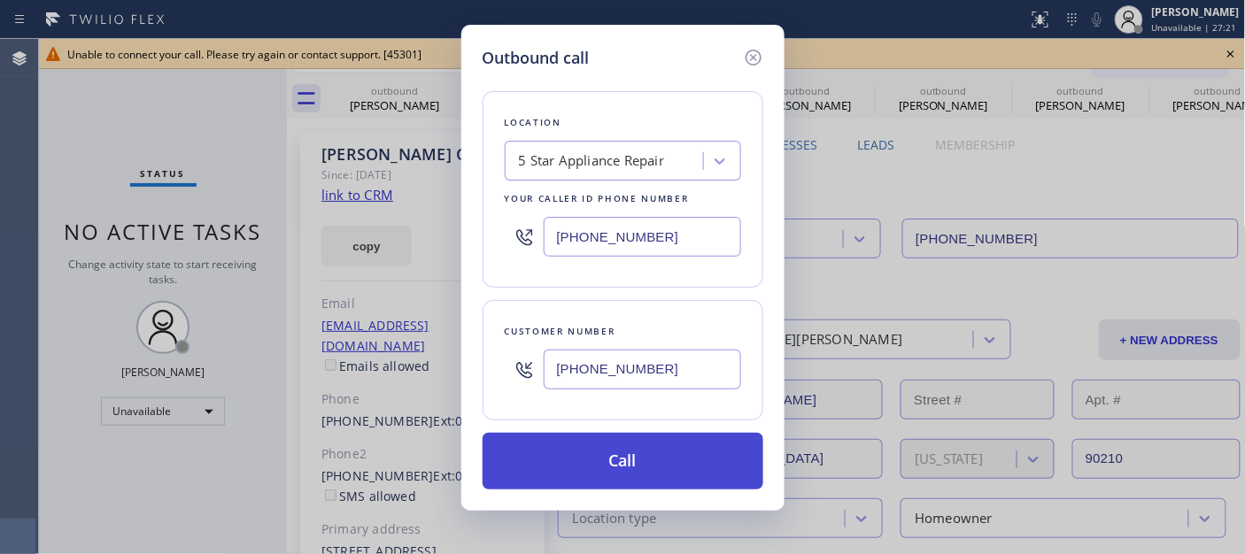
type input "[PHONE_NUMBER]"
click at [653, 471] on button "Call" at bounding box center [623, 461] width 281 height 57
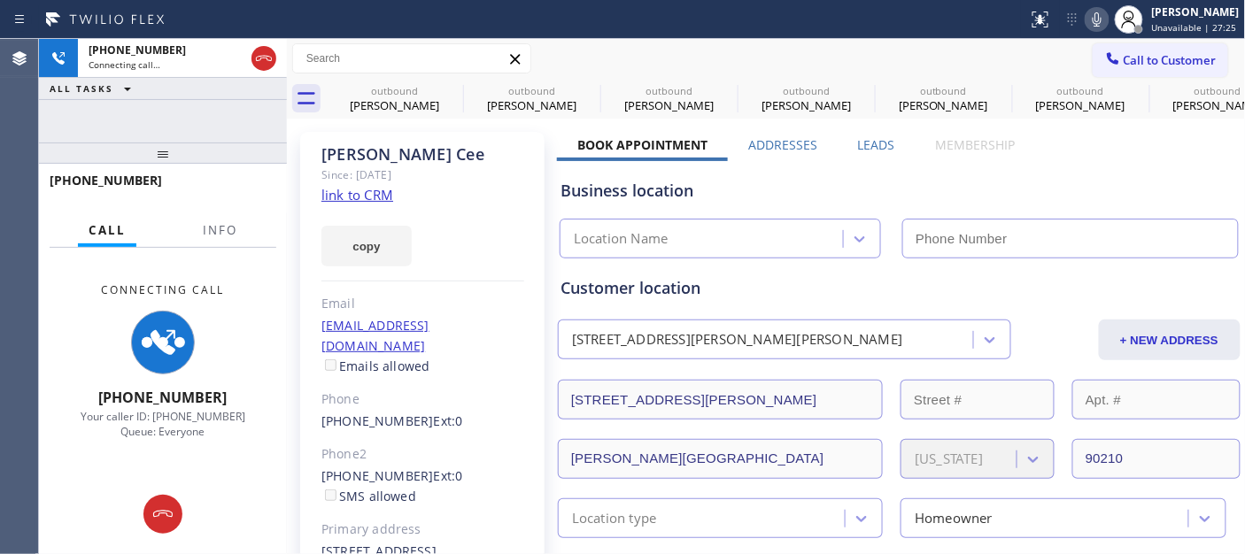
type input "[PHONE_NUMBER]"
click at [1170, 57] on span "Call to Customer" at bounding box center [1170, 60] width 93 height 16
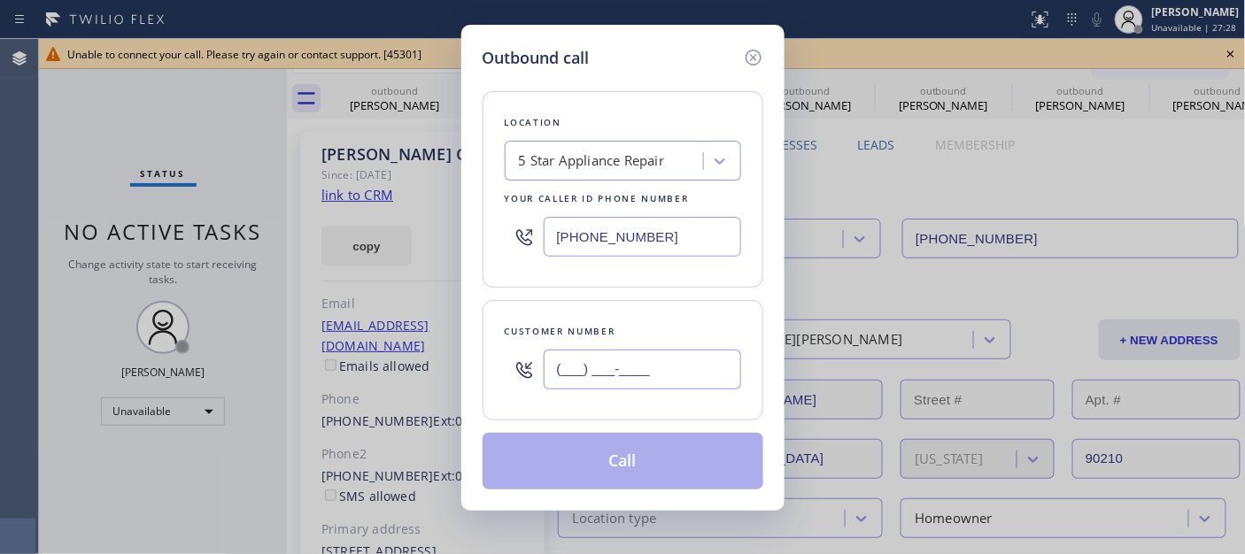
click at [665, 376] on input "(___) ___-____" at bounding box center [642, 370] width 197 height 40
paste input "818) 271-1418"
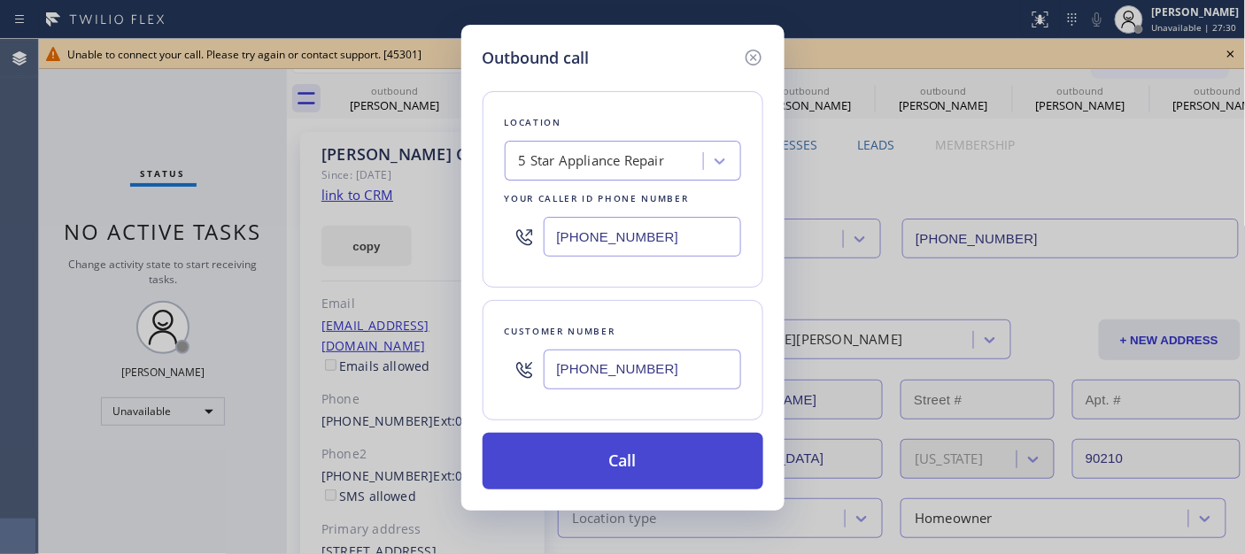
type input "[PHONE_NUMBER]"
click at [633, 458] on button "Call" at bounding box center [623, 461] width 281 height 57
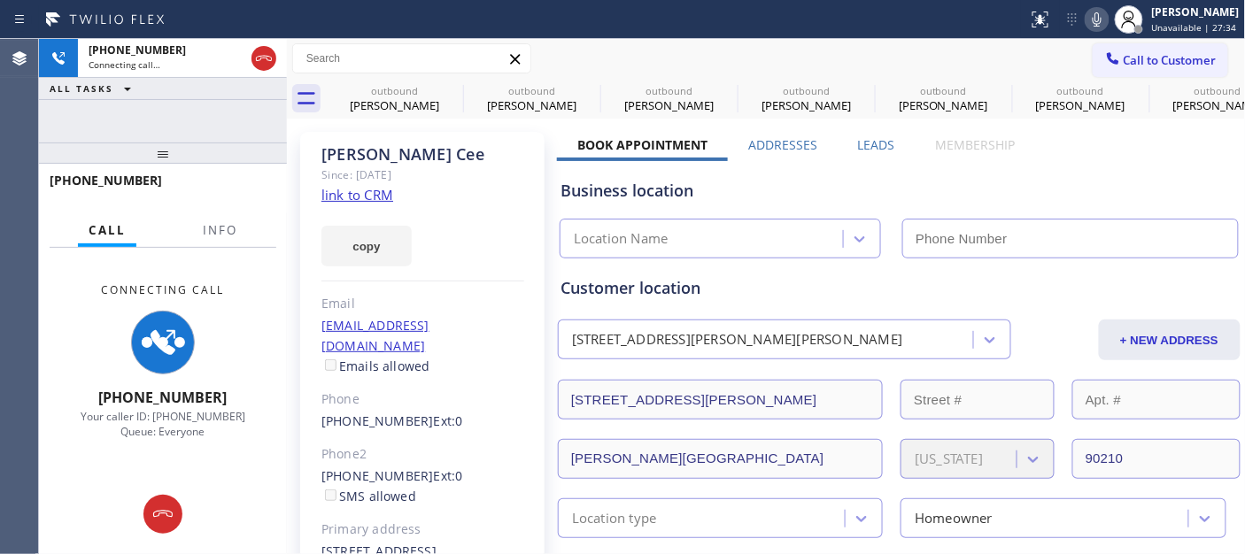
drag, startPoint x: 1143, startPoint y: 66, endPoint x: 1151, endPoint y: 85, distance: 20.2
click at [1143, 66] on span "Call to Customer" at bounding box center [1170, 60] width 93 height 16
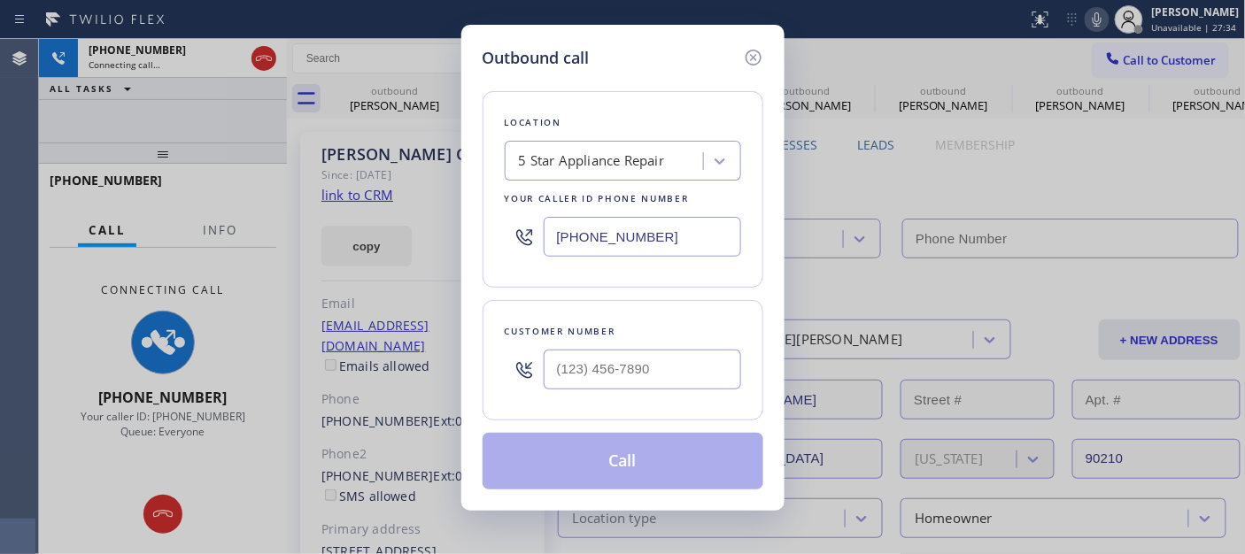
type input "[PHONE_NUMBER]"
click at [603, 368] on input "(___) ___-____" at bounding box center [642, 370] width 197 height 40
paste input "818) 271-1418"
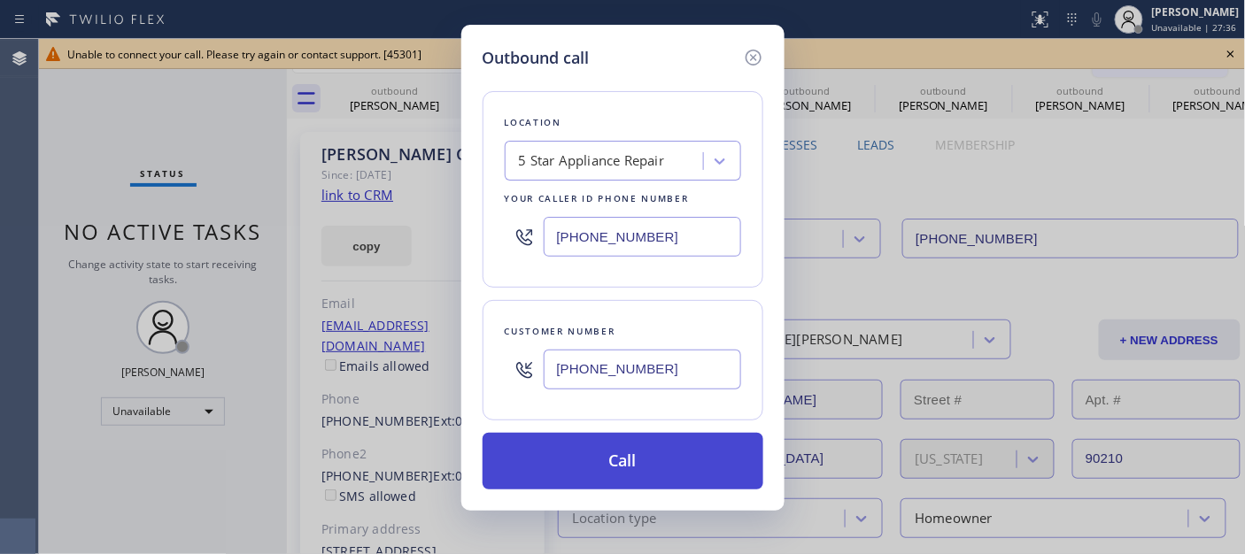
type input "[PHONE_NUMBER]"
click at [667, 473] on button "Call" at bounding box center [623, 461] width 281 height 57
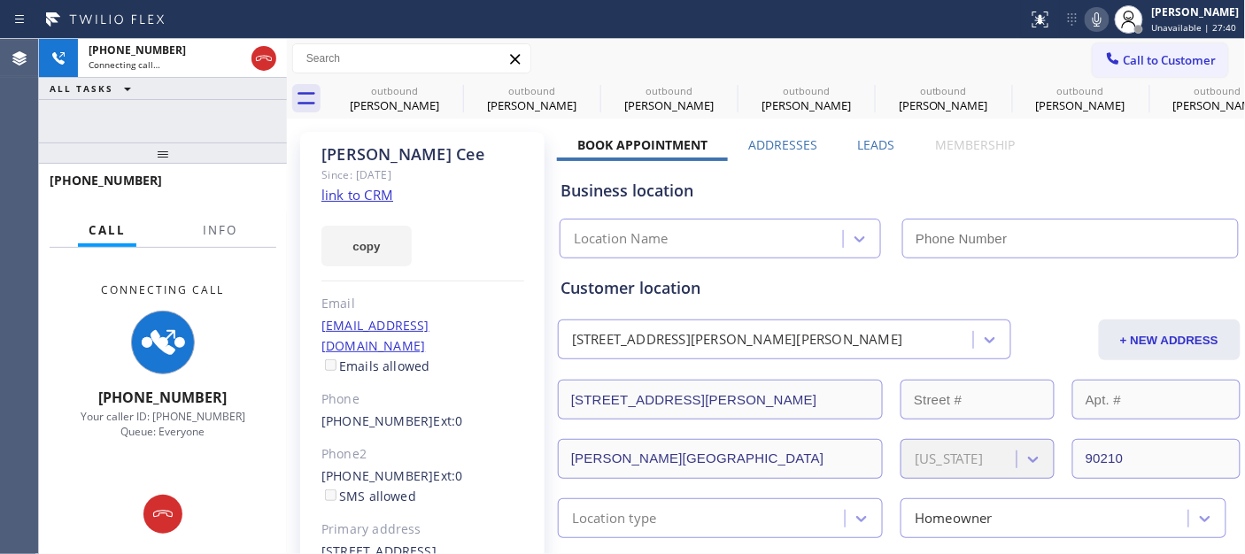
type input "[PHONE_NUMBER]"
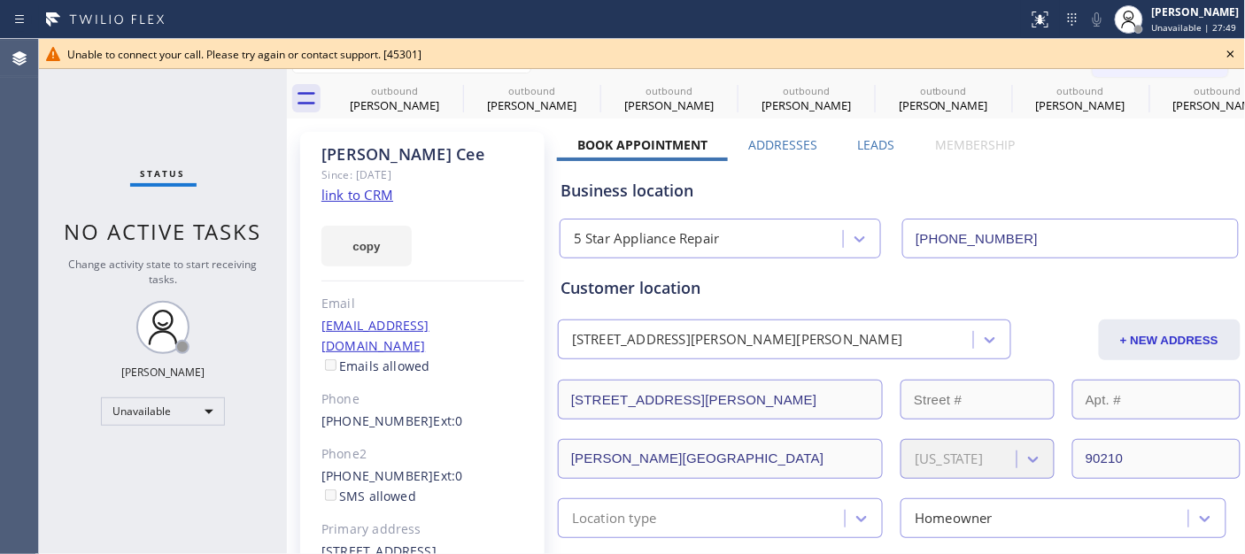
click at [1222, 41] on div "Unable to connect your call. Please try again or contact support. [45301]" at bounding box center [642, 54] width 1206 height 30
click at [1235, 53] on icon at bounding box center [1230, 53] width 21 height 21
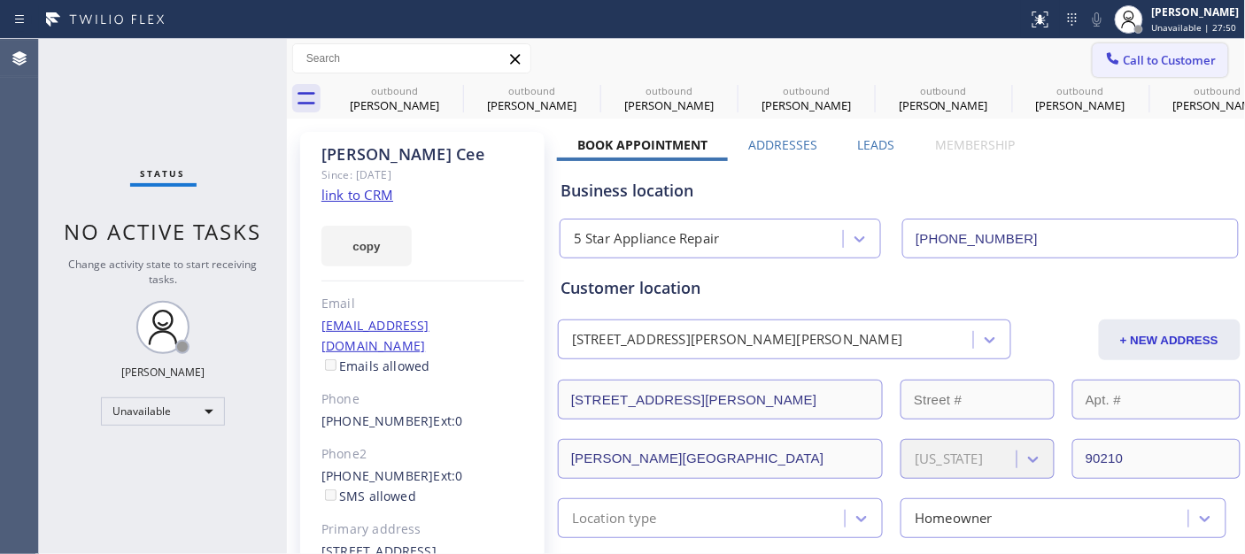
click at [1170, 56] on span "Call to Customer" at bounding box center [1170, 60] width 93 height 16
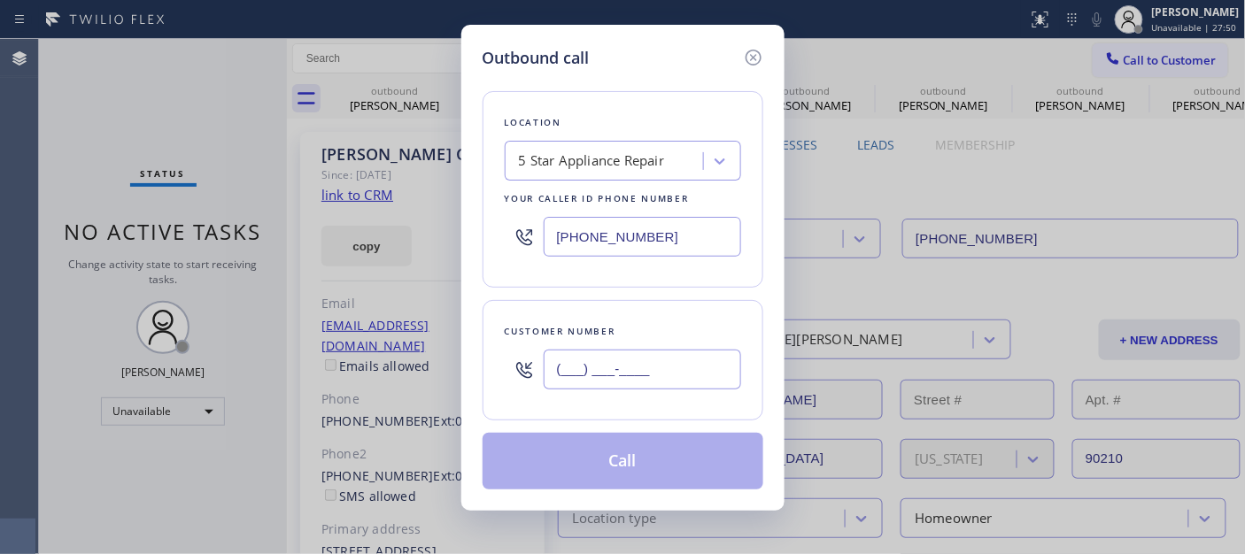
click at [608, 374] on input "(___) ___-____" at bounding box center [642, 370] width 197 height 40
paste input "917) 573-7205"
type input "[PHONE_NUMBER]"
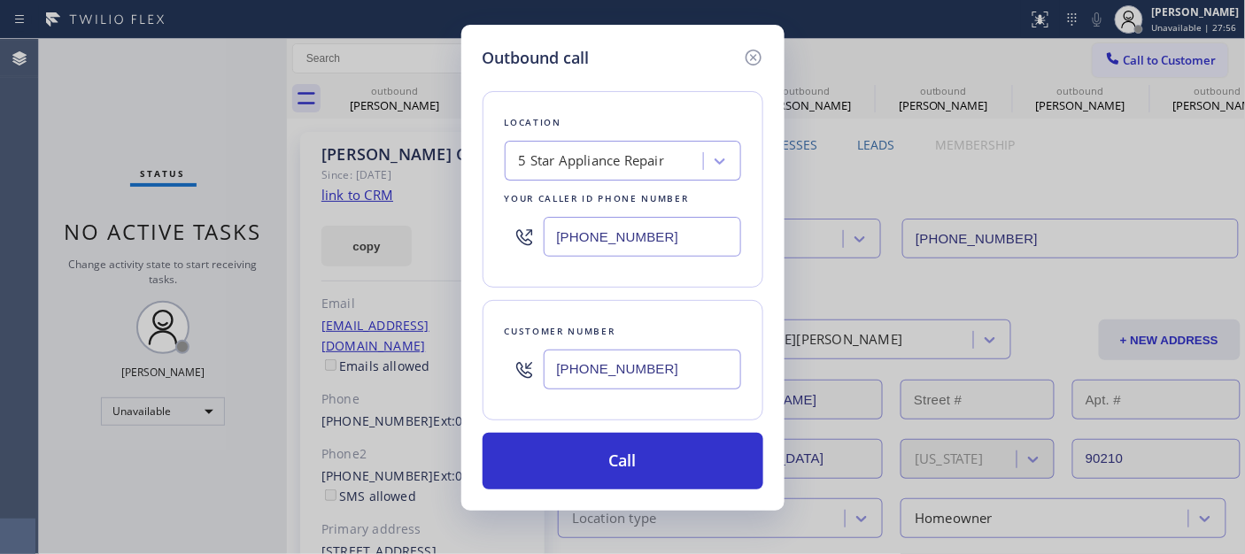
drag, startPoint x: 679, startPoint y: 241, endPoint x: 438, endPoint y: 248, distance: 240.9
click at [439, 248] on div "Outbound call Location 5 Star Appliance Repair Your caller id phone number (855…" at bounding box center [622, 277] width 1245 height 554
paste input "347) 284-6179"
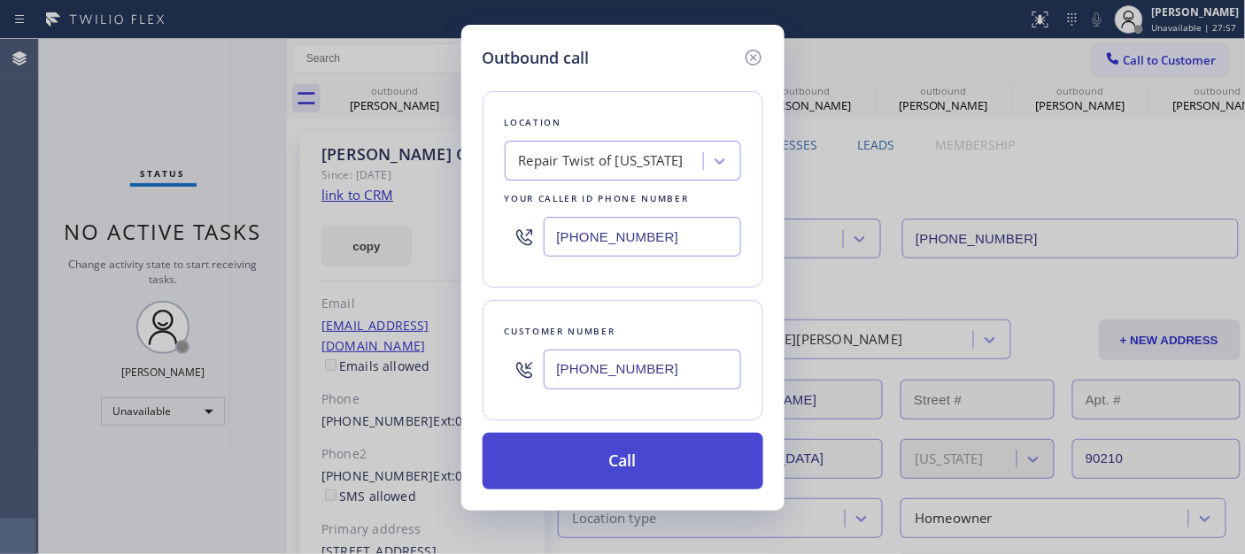
type input "[PHONE_NUMBER]"
click at [678, 436] on button "Call" at bounding box center [623, 461] width 281 height 57
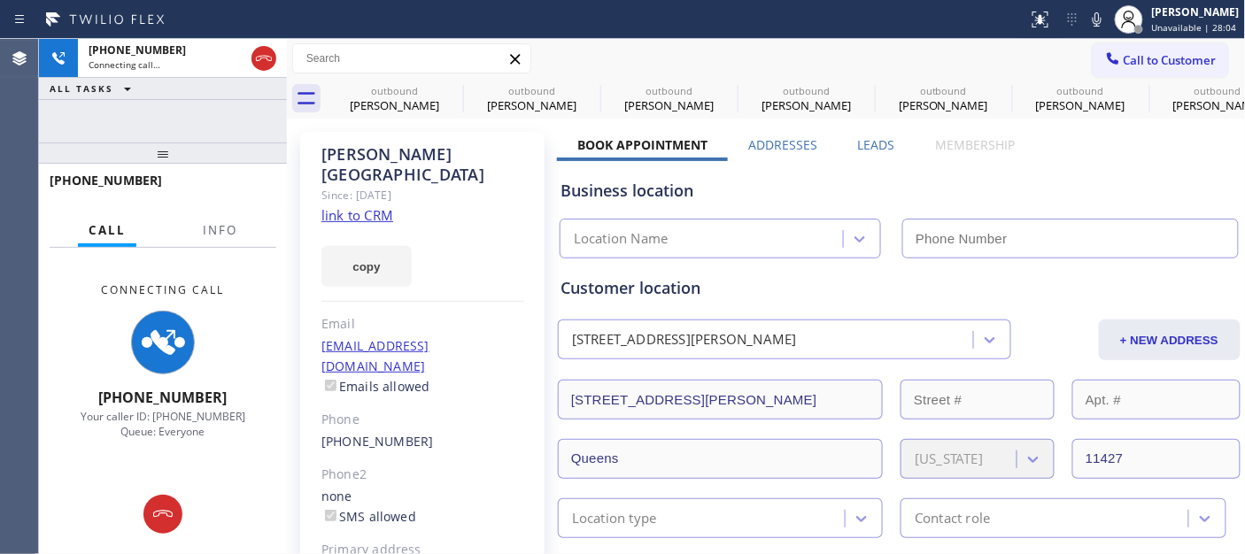
type input "[PHONE_NUMBER]"
drag, startPoint x: 1086, startPoint y: 15, endPoint x: 1048, endPoint y: 3, distance: 40.0
click at [1086, 16] on icon at bounding box center [1096, 19] width 21 height 21
drag, startPoint x: 135, startPoint y: 143, endPoint x: 143, endPoint y: 109, distance: 35.6
click at [135, 127] on div "+19175737205 Connecting call… ALL TASKS ALL TASKS ACTIVE TASKS TASKS IN WRAP UP…" at bounding box center [163, 296] width 248 height 515
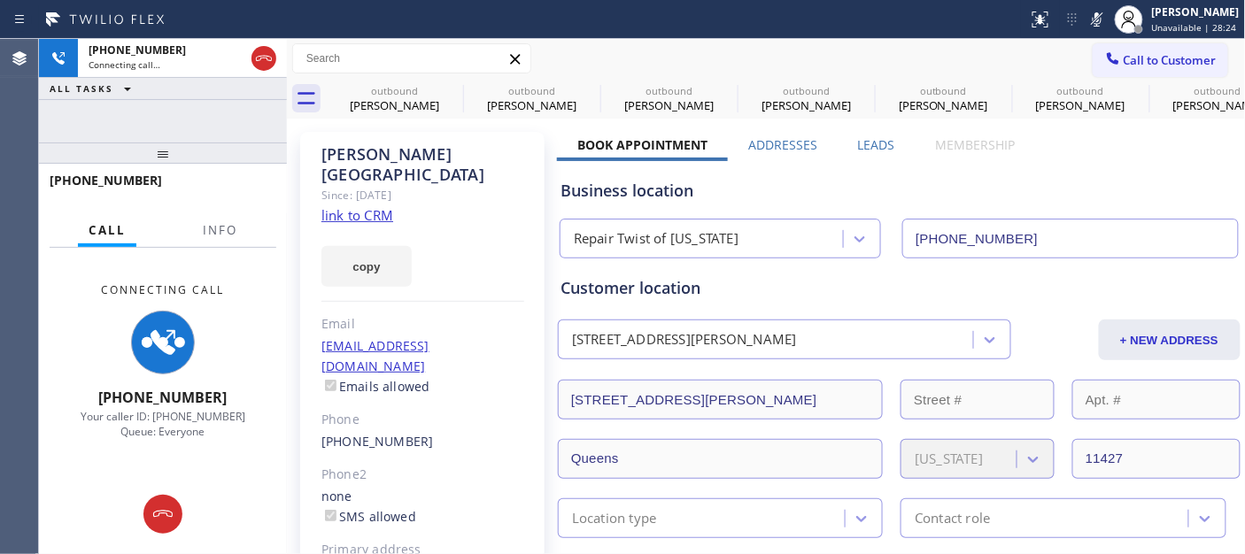
drag, startPoint x: 168, startPoint y: 160, endPoint x: 496, endPoint y: 46, distance: 346.9
click at [197, 110] on div "+19175737205 Connecting call… ALL TASKS ALL TASKS ACTIVE TASKS TASKS IN WRAP UP…" at bounding box center [163, 296] width 248 height 515
click at [264, 58] on icon at bounding box center [264, 58] width 16 height 5
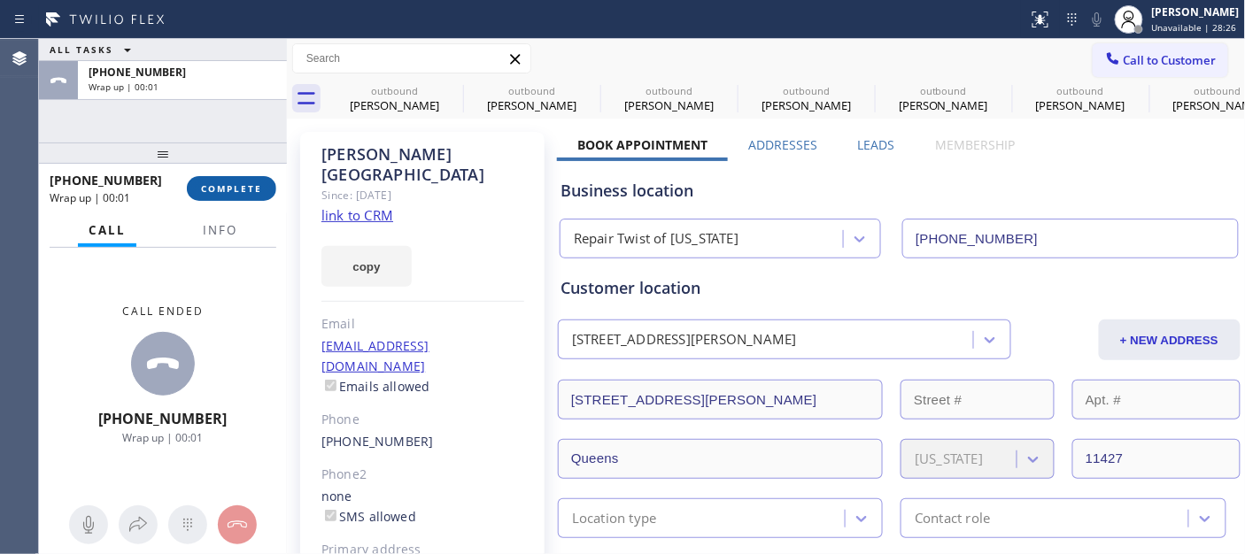
click at [244, 178] on button "COMPLETE" at bounding box center [231, 188] width 89 height 25
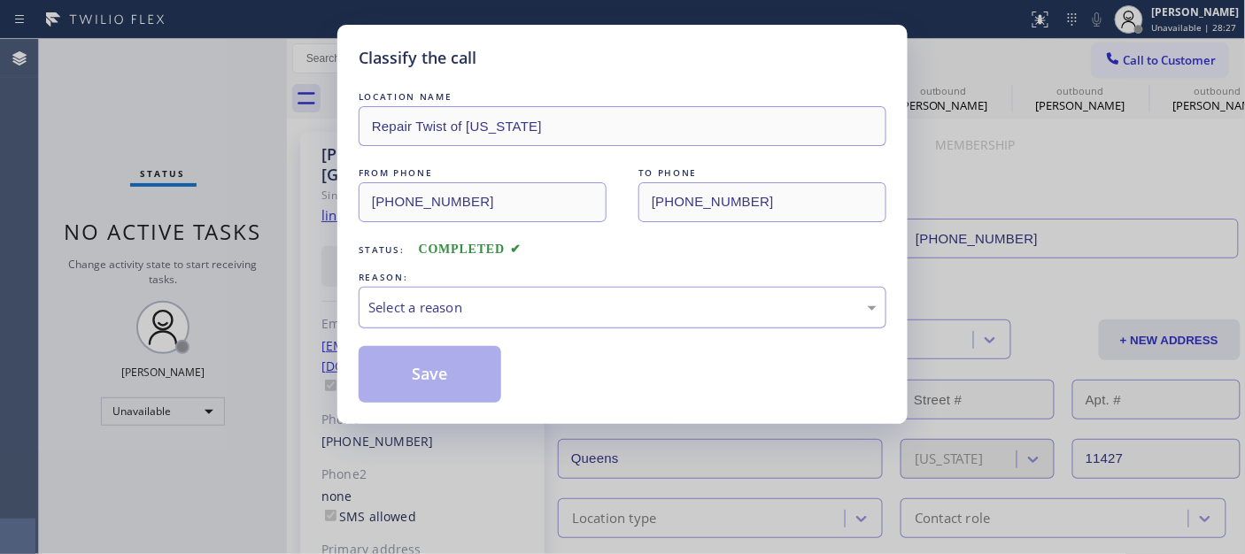
drag, startPoint x: 397, startPoint y: 324, endPoint x: 426, endPoint y: 324, distance: 29.2
click at [399, 323] on div "Select a reason" at bounding box center [623, 308] width 528 height 42
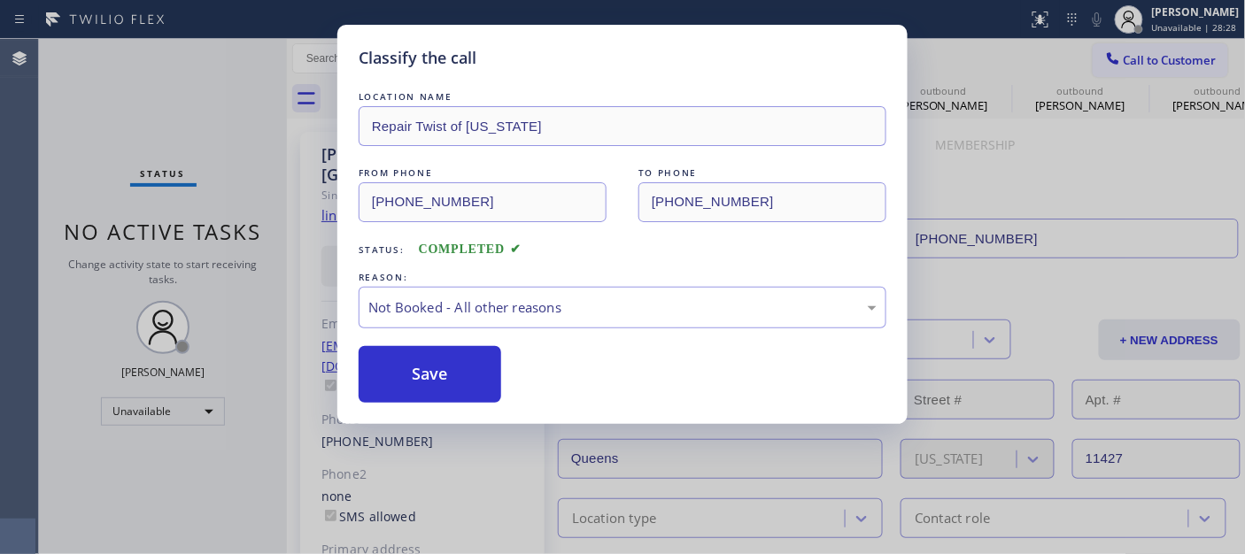
click at [417, 377] on button "Save" at bounding box center [430, 374] width 143 height 57
click at [671, 314] on div "Back to Dashboard Change Sender ID Customers Technicians Select a contact Outbo…" at bounding box center [766, 296] width 959 height 515
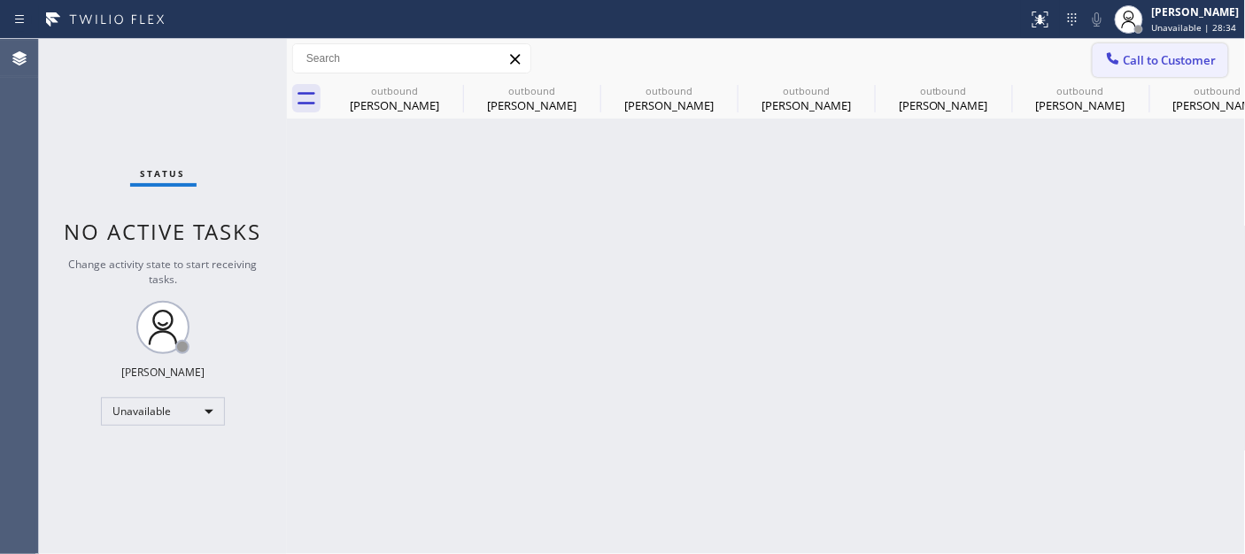
click at [1130, 71] on button "Call to Customer" at bounding box center [1160, 60] width 135 height 34
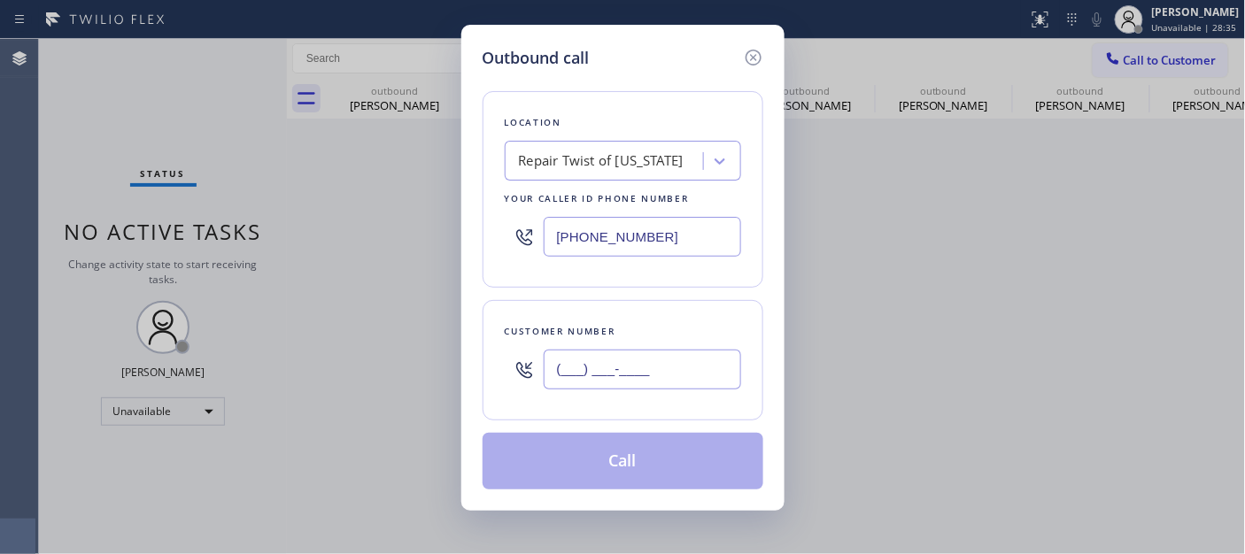
click at [644, 376] on input "(___) ___-____" at bounding box center [642, 370] width 197 height 40
paste input "650) 355-3952"
type input "[PHONE_NUMBER]"
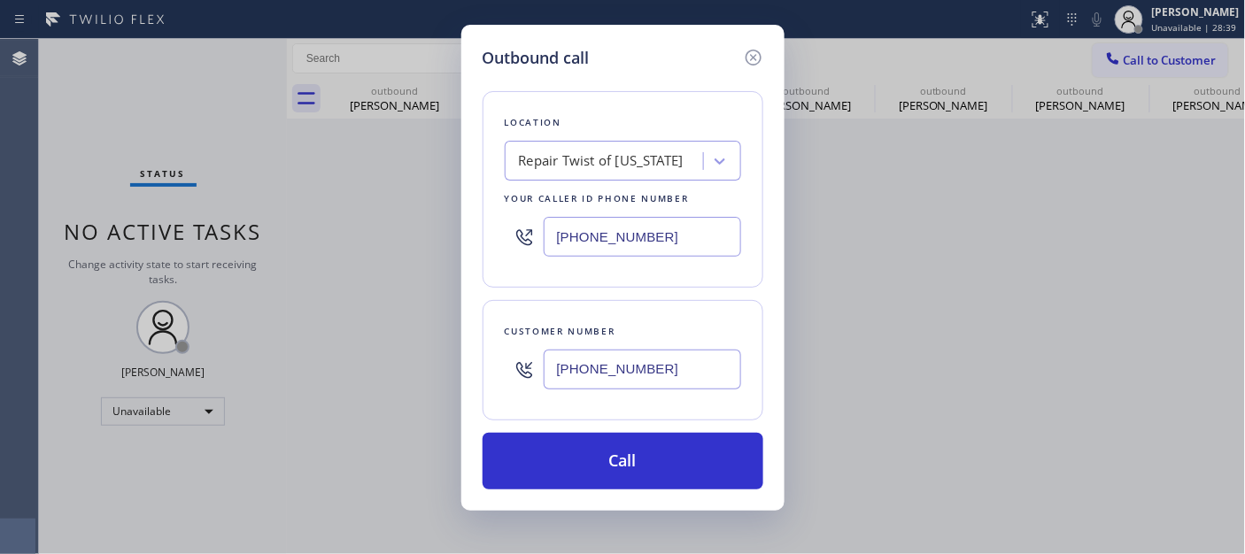
drag, startPoint x: 653, startPoint y: 251, endPoint x: 416, endPoint y: 258, distance: 237.4
click at [377, 251] on div "Outbound call Location Repair Twist of New York Your caller id phone number (34…" at bounding box center [622, 277] width 1245 height 554
paste input "888) 610-2145"
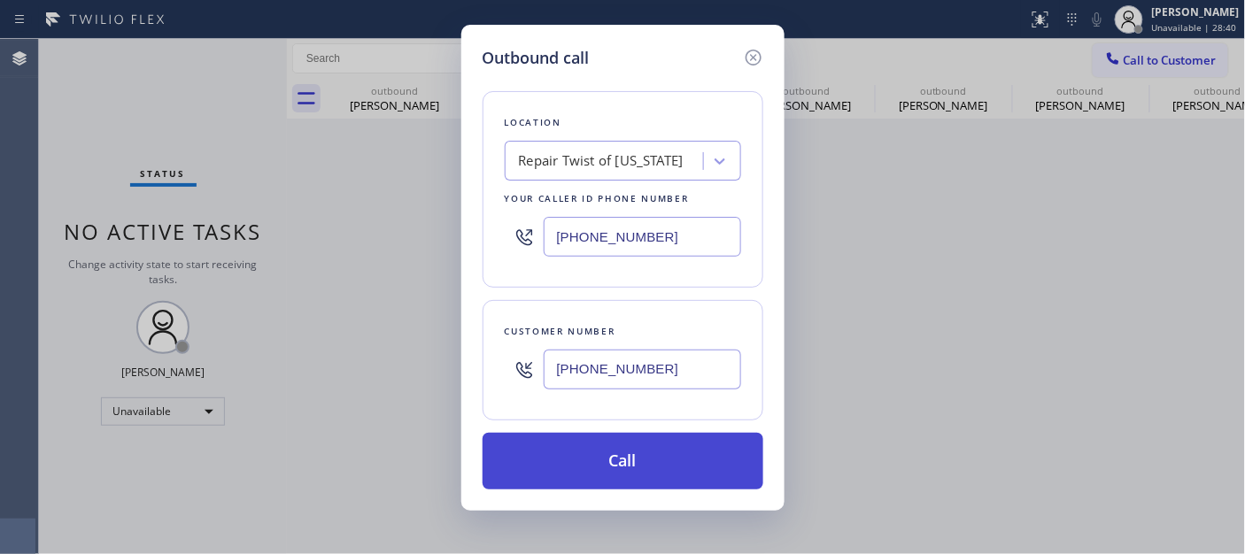
type input "[PHONE_NUMBER]"
click at [572, 460] on button "Call" at bounding box center [623, 461] width 281 height 57
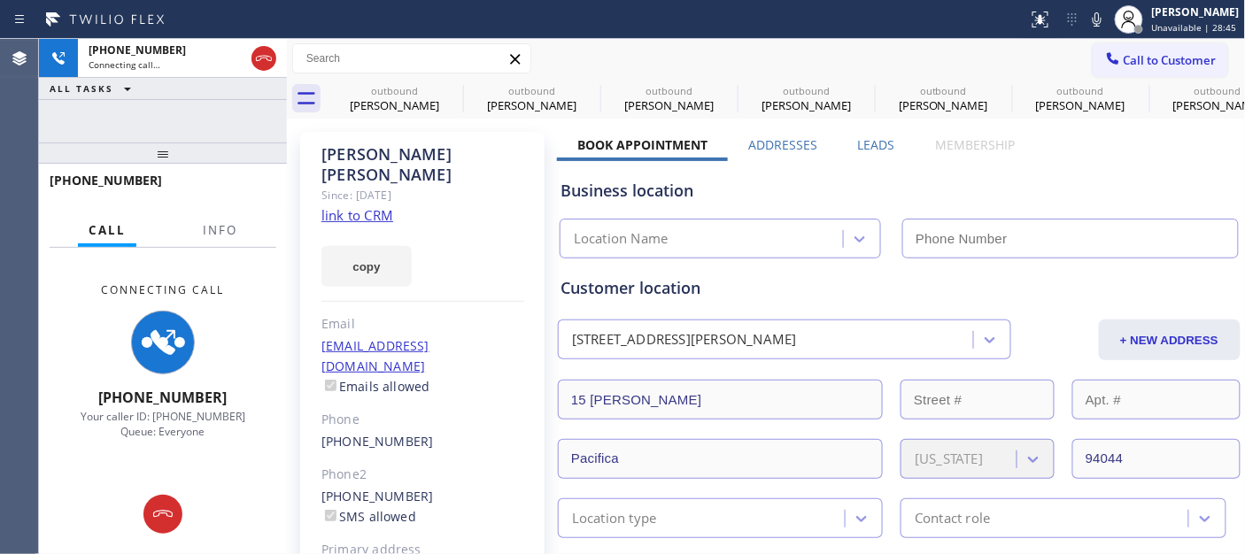
type input "[PHONE_NUMBER]"
click at [1095, 23] on icon at bounding box center [1096, 19] width 21 height 21
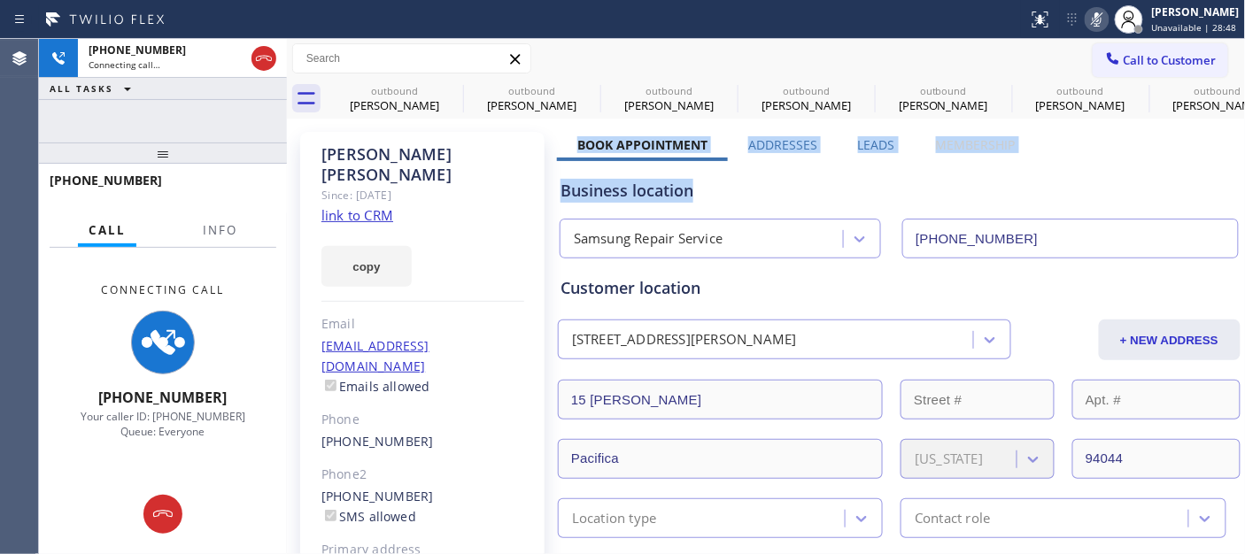
drag, startPoint x: 560, startPoint y: 149, endPoint x: 1094, endPoint y: 149, distance: 534.8
click at [980, 159] on div "Business location Samsung Repair Service (888) 610-2145" at bounding box center [899, 206] width 684 height 104
click at [774, 171] on div "Business location Samsung Repair Service (888) 610-2145" at bounding box center [899, 209] width 684 height 97
drag, startPoint x: 578, startPoint y: 130, endPoint x: 1057, endPoint y: 158, distance: 479.8
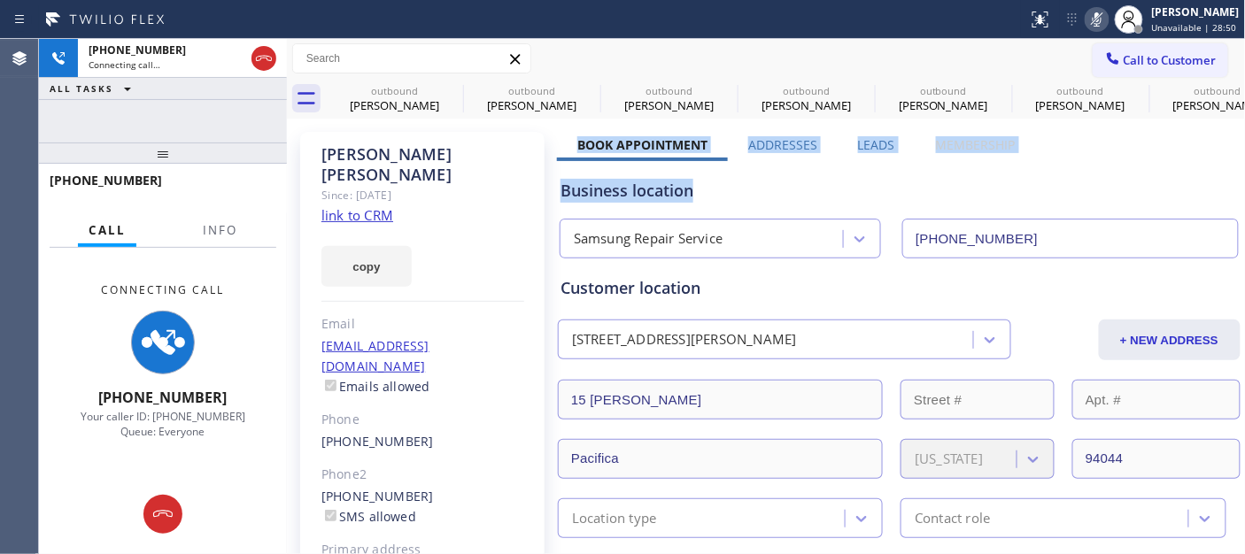
click at [946, 179] on div "Business location" at bounding box center [898, 191] width 677 height 24
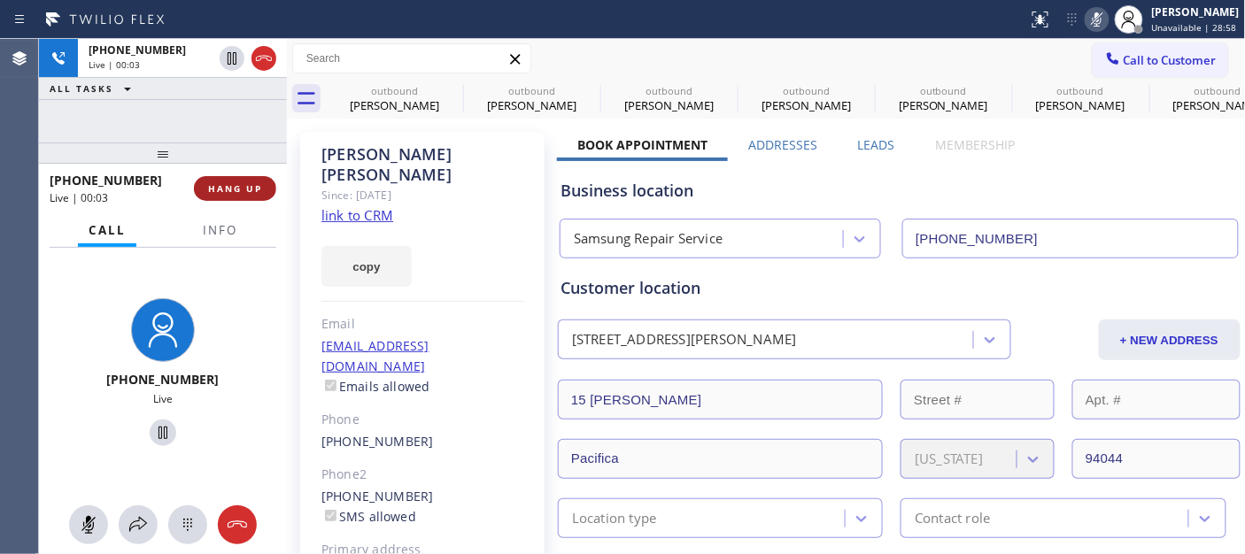
click at [232, 182] on span "HANG UP" at bounding box center [235, 188] width 54 height 12
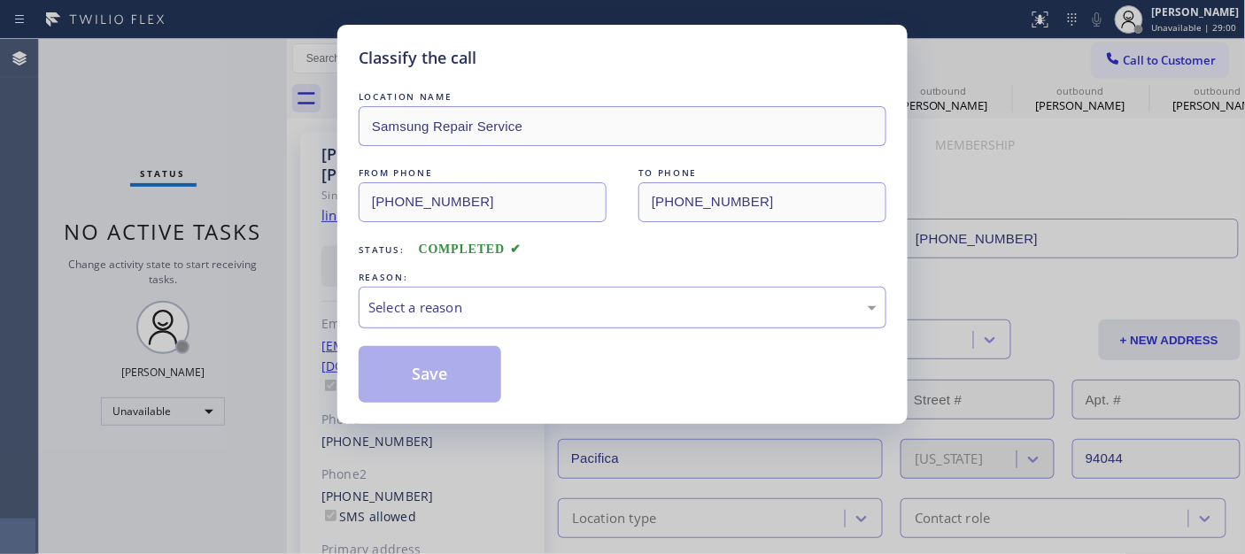
drag, startPoint x: 569, startPoint y: 293, endPoint x: 561, endPoint y: 299, distance: 10.1
click at [568, 293] on div "Select a reason" at bounding box center [623, 308] width 528 height 42
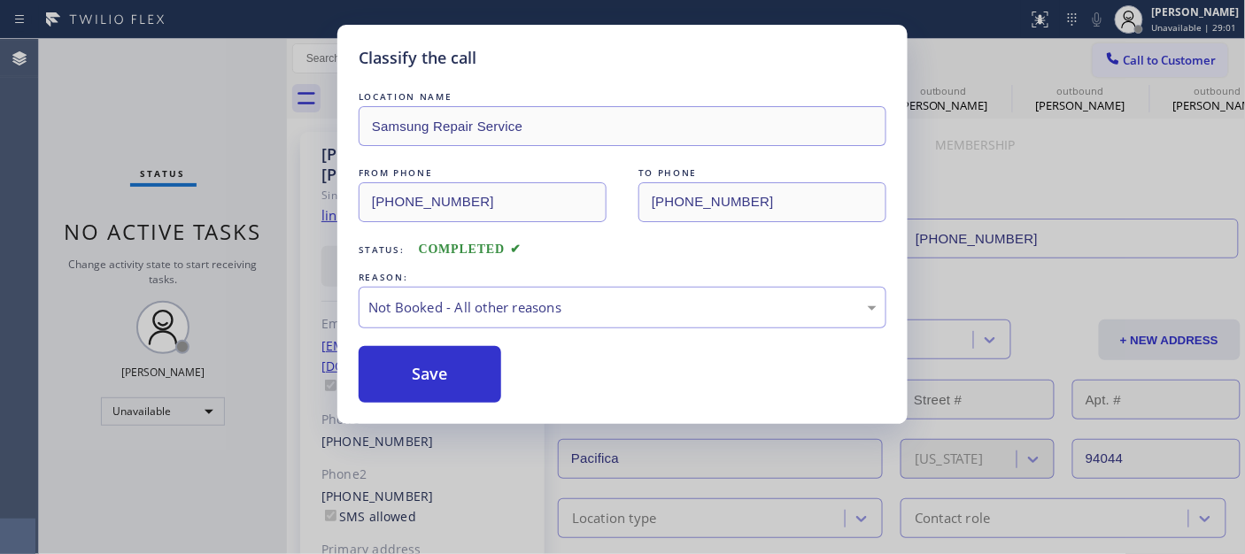
click at [467, 377] on button "Save" at bounding box center [430, 374] width 143 height 57
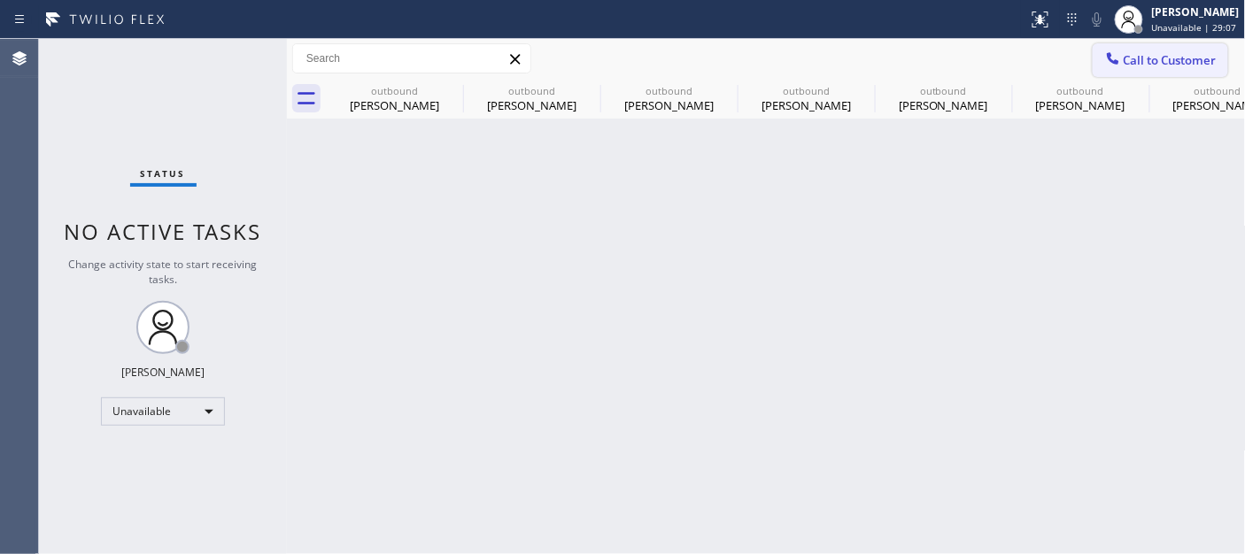
drag, startPoint x: 1178, startPoint y: 57, endPoint x: 739, endPoint y: 297, distance: 500.8
click at [1178, 57] on span "Call to Customer" at bounding box center [1170, 60] width 93 height 16
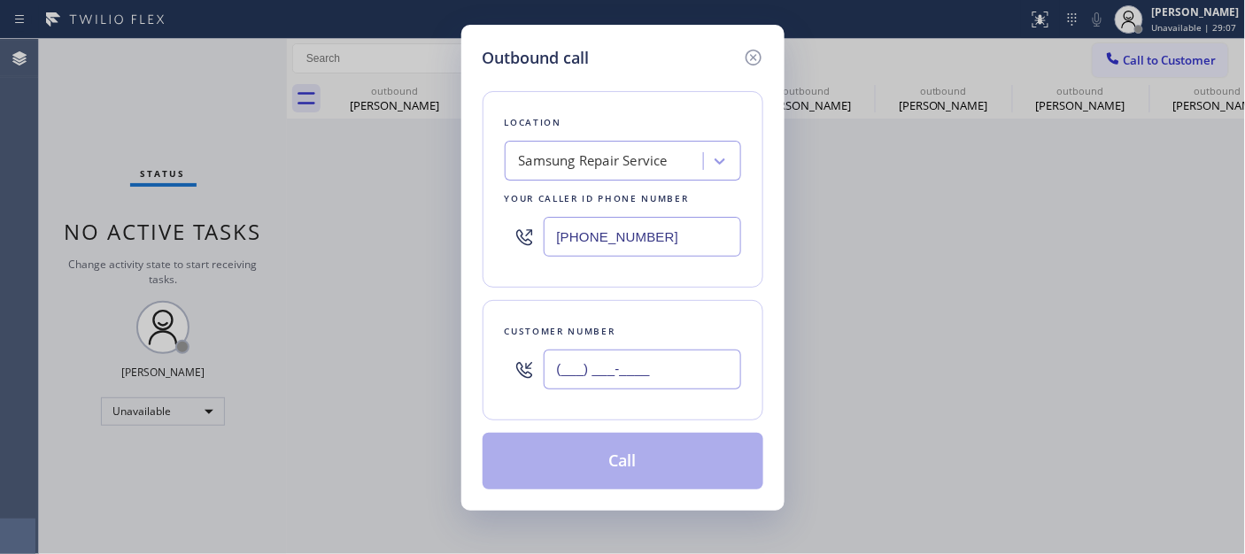
click at [622, 383] on input "(___) ___-____" at bounding box center [642, 370] width 197 height 40
paste input "347) 248-1167"
type input "[PHONE_NUMBER]"
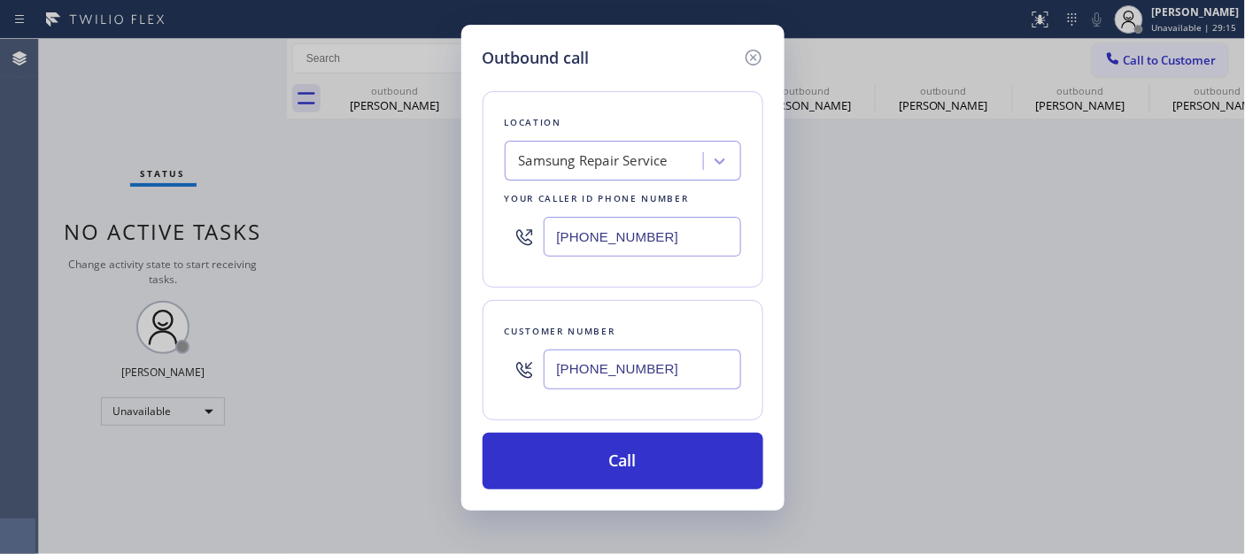
drag, startPoint x: 591, startPoint y: 236, endPoint x: 423, endPoint y: 236, distance: 167.3
click at [423, 236] on div "Outbound call Location Samsung Repair Service Your caller id phone number (888)…" at bounding box center [622, 277] width 1245 height 554
paste input "347) 284-6179"
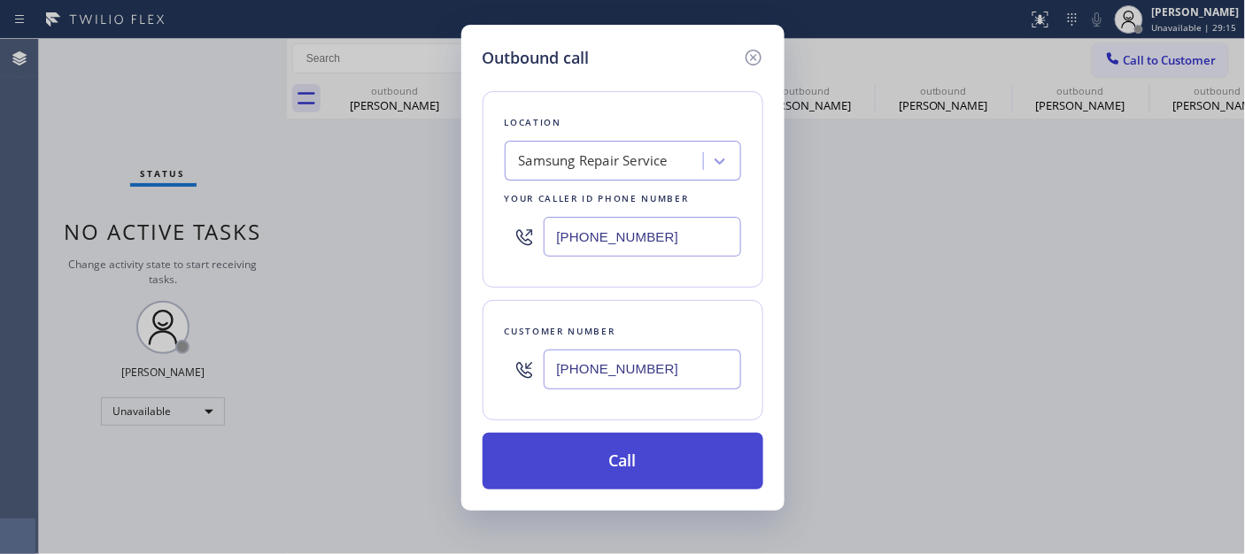
type input "[PHONE_NUMBER]"
click at [666, 460] on button "Call" at bounding box center [623, 461] width 281 height 57
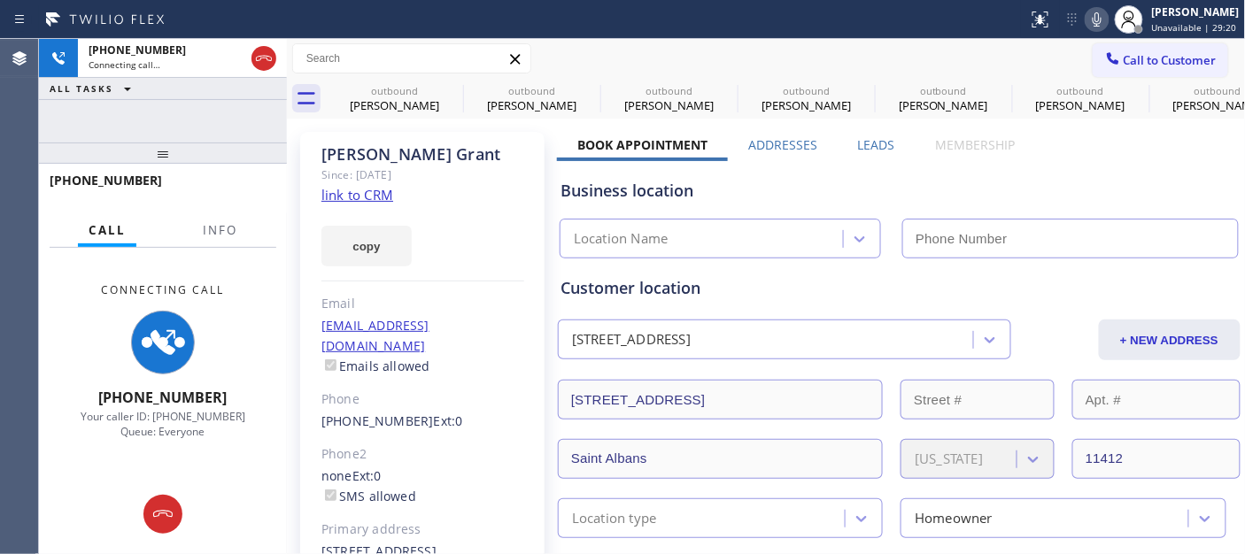
type input "[PHONE_NUMBER]"
click at [1087, 19] on icon at bounding box center [1096, 19] width 21 height 21
click at [448, 89] on icon at bounding box center [451, 90] width 21 height 21
click at [0, 0] on icon at bounding box center [0, 0] width 0 height 0
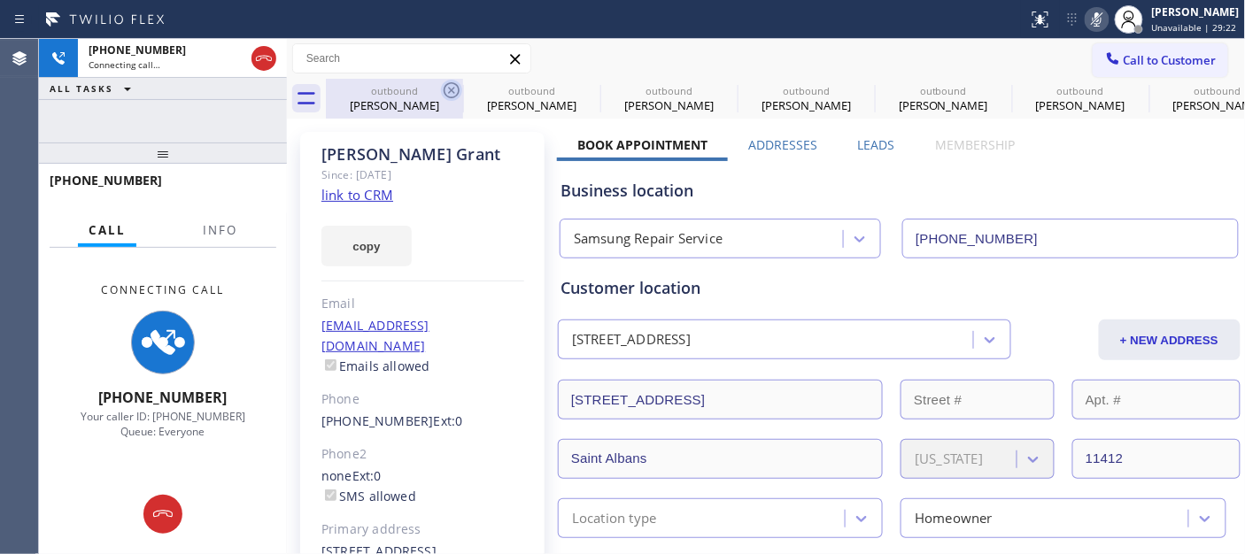
click at [0, 0] on icon at bounding box center [0, 0] width 0 height 0
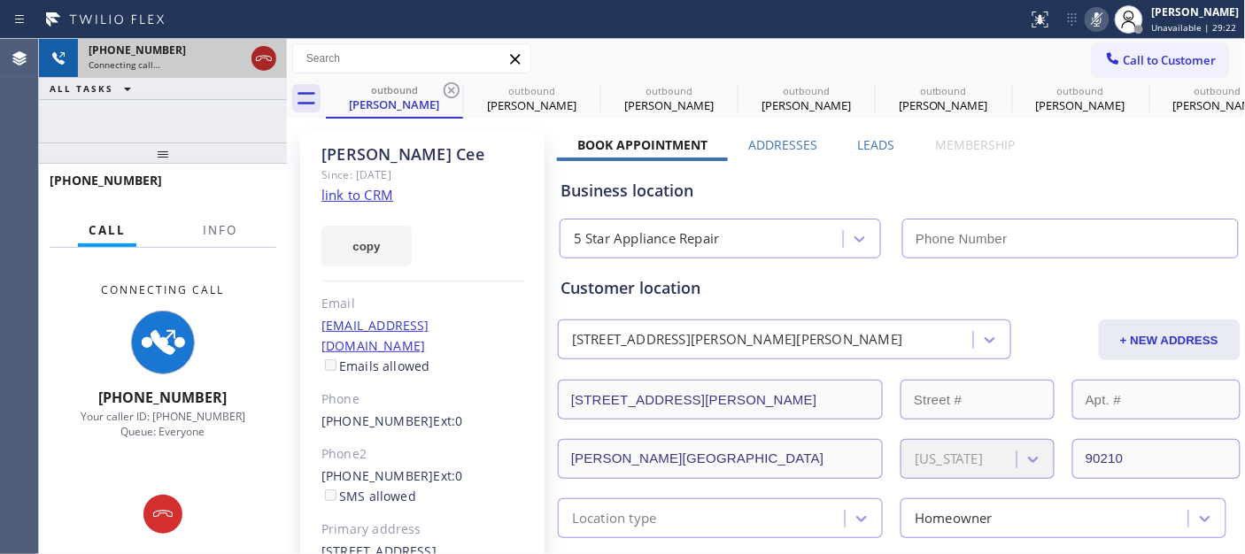
drag, startPoint x: 448, startPoint y: 89, endPoint x: 261, endPoint y: 51, distance: 190.5
click at [448, 89] on icon at bounding box center [451, 90] width 21 height 21
click at [263, 51] on icon at bounding box center [263, 58] width 21 height 21
click at [261, 51] on icon at bounding box center [263, 58] width 21 height 21
type input "[PHONE_NUMBER]"
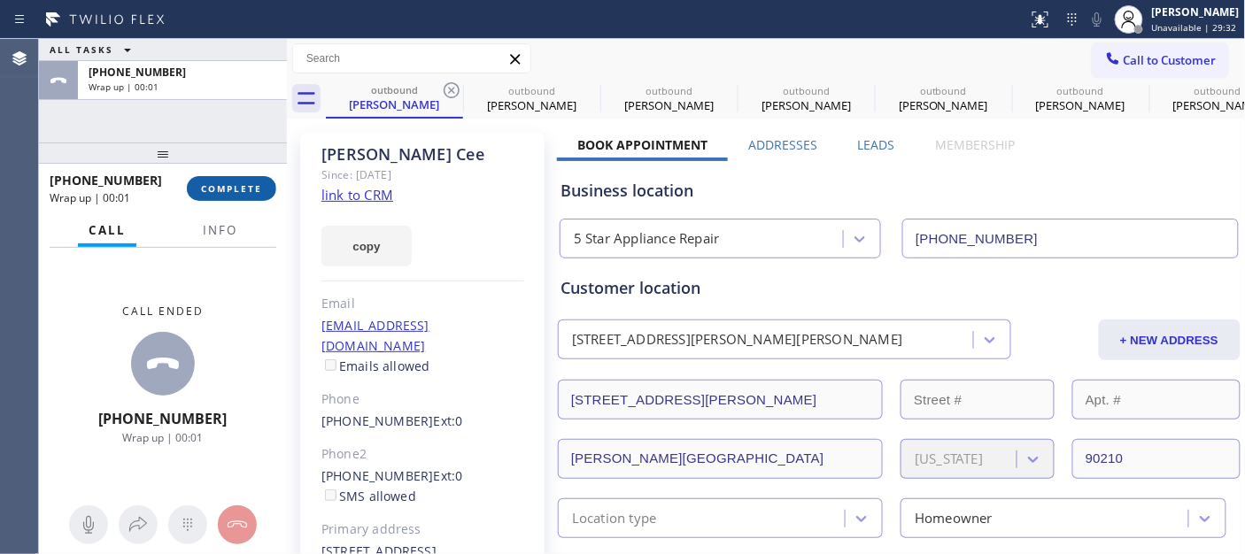
click at [228, 182] on span "COMPLETE" at bounding box center [231, 188] width 61 height 12
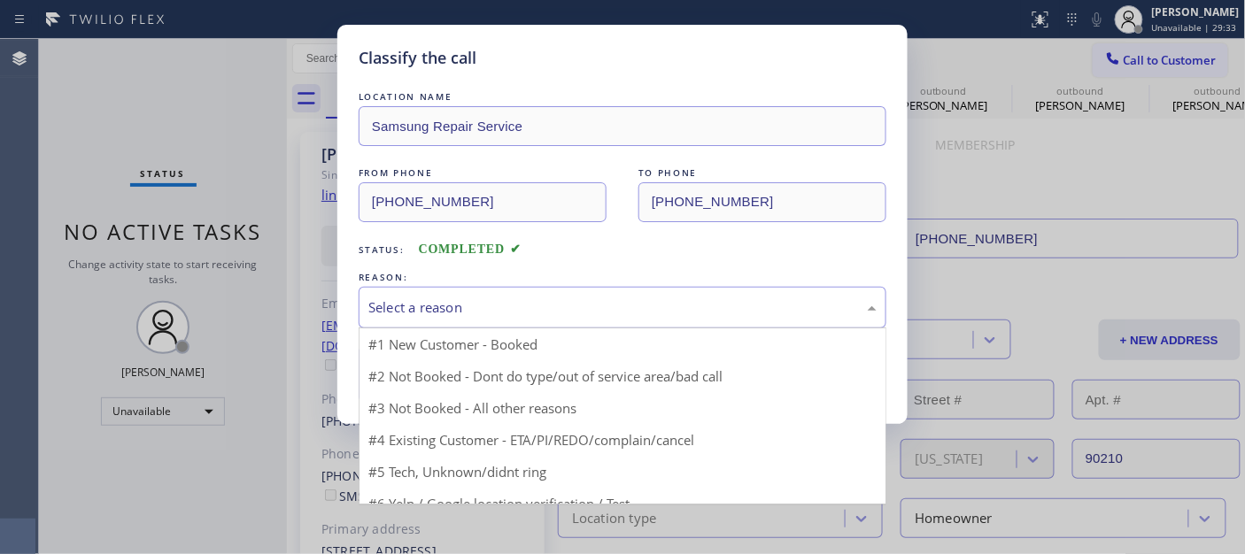
click at [480, 308] on div "Select a reason" at bounding box center [622, 307] width 508 height 20
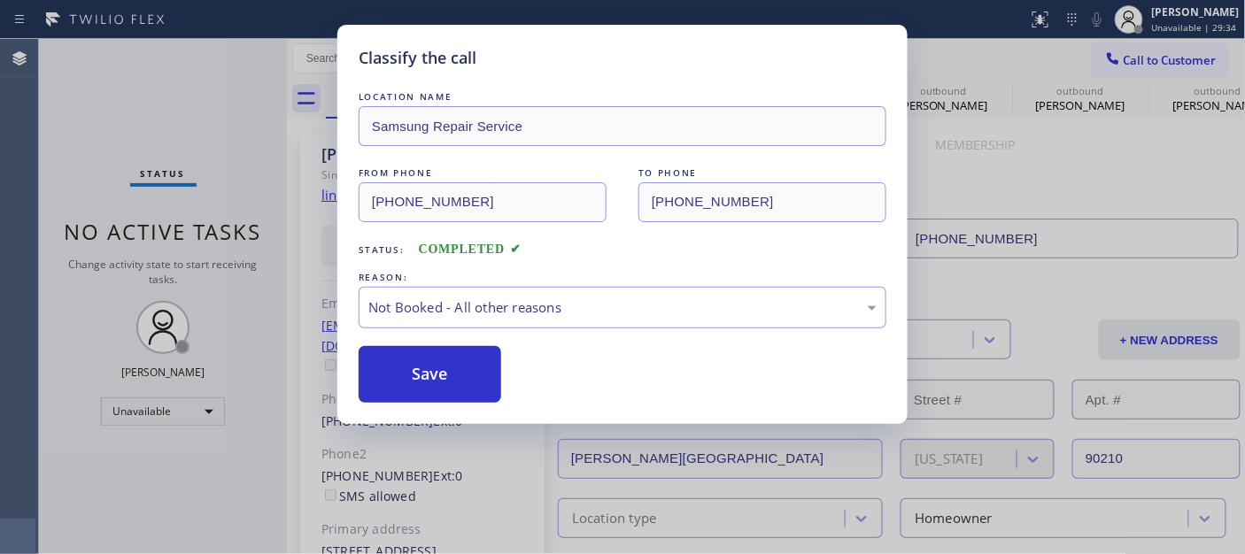
click at [426, 382] on button "Save" at bounding box center [430, 374] width 143 height 57
type input "[PHONE_NUMBER]"
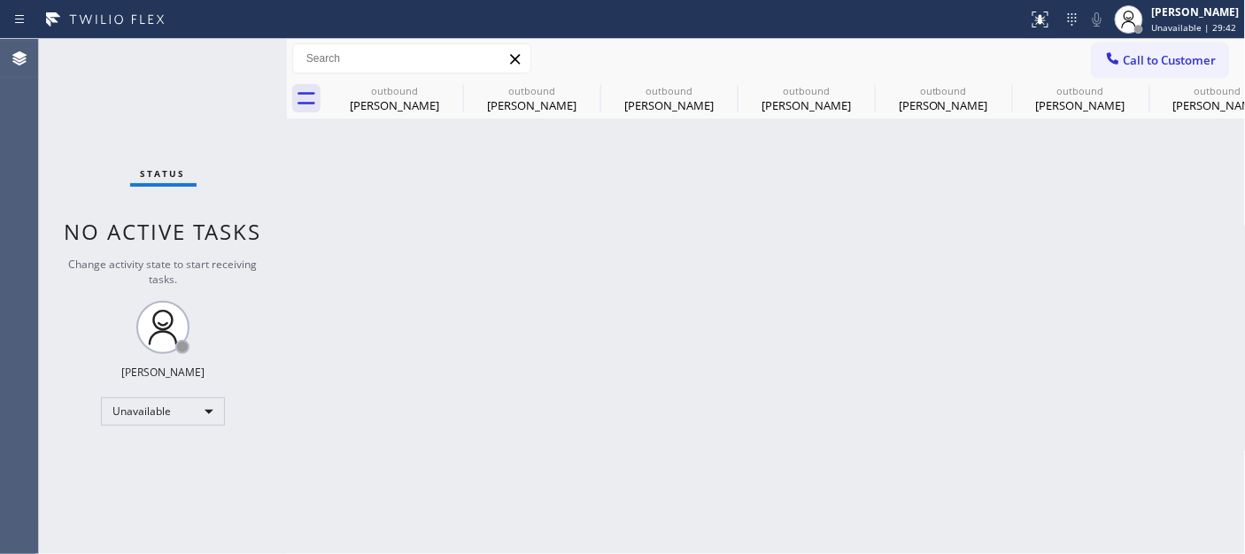
click at [1153, 444] on div "Back to Dashboard Change Sender ID Customers Technicians Select a contact Outbo…" at bounding box center [766, 296] width 959 height 515
click at [1142, 72] on button "Call to Customer" at bounding box center [1160, 60] width 135 height 34
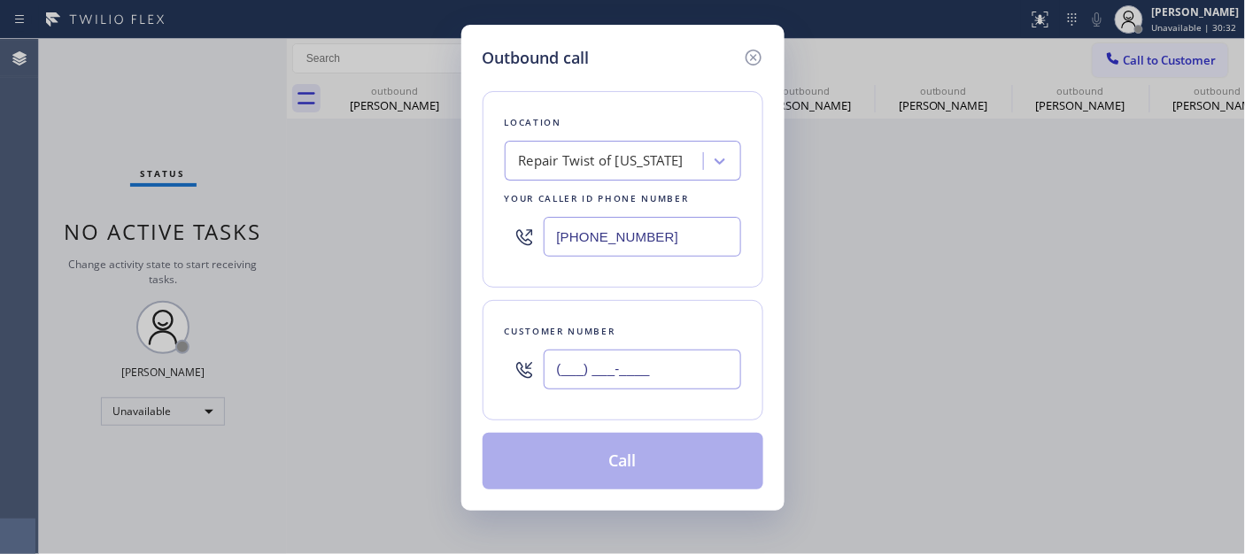
click at [669, 376] on input "(___) ___-____" at bounding box center [642, 370] width 197 height 40
paste input "602) 509-2308"
type input "[PHONE_NUMBER]"
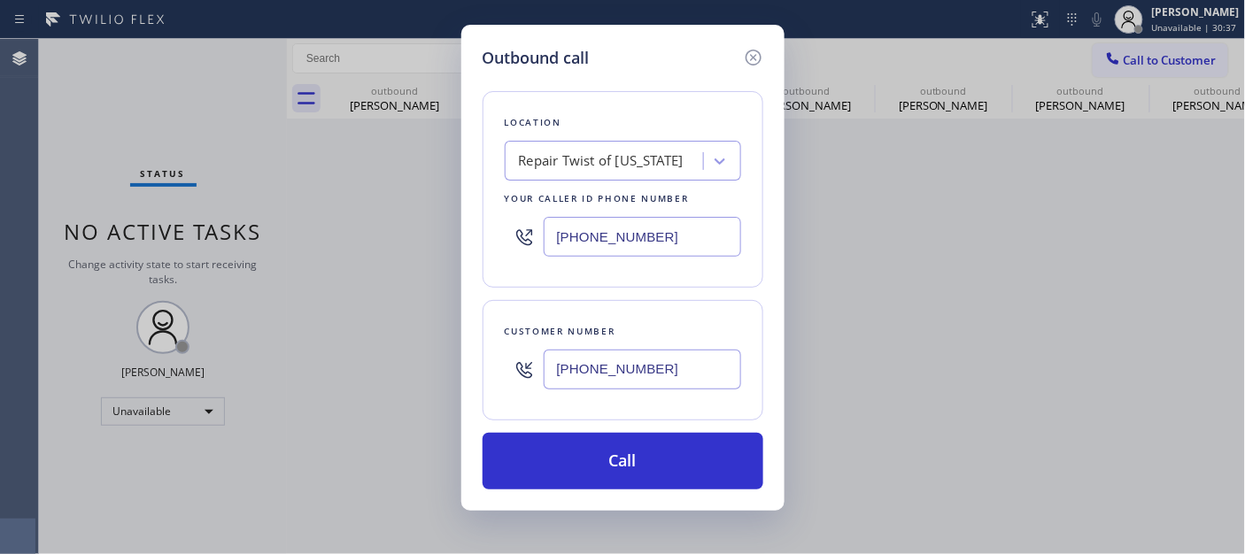
drag, startPoint x: 699, startPoint y: 228, endPoint x: 450, endPoint y: 243, distance: 250.1
click at [450, 243] on div "Outbound call Location Repair Twist of New York Your caller id phone number (34…" at bounding box center [622, 277] width 1245 height 554
paste input "855) 731-4952"
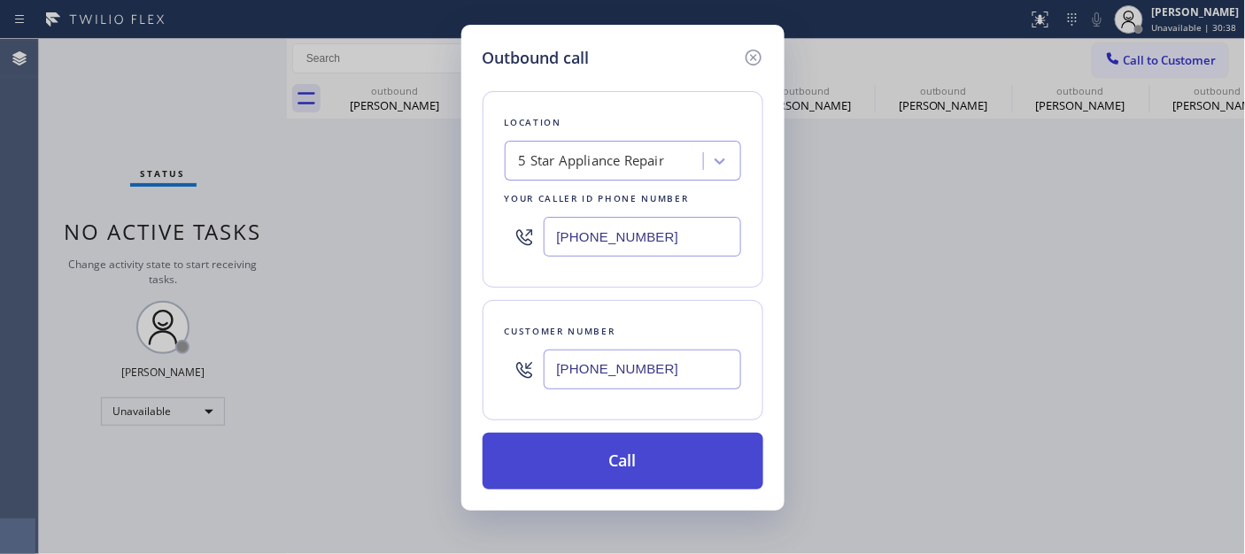
type input "[PHONE_NUMBER]"
click at [625, 463] on button "Call" at bounding box center [623, 461] width 281 height 57
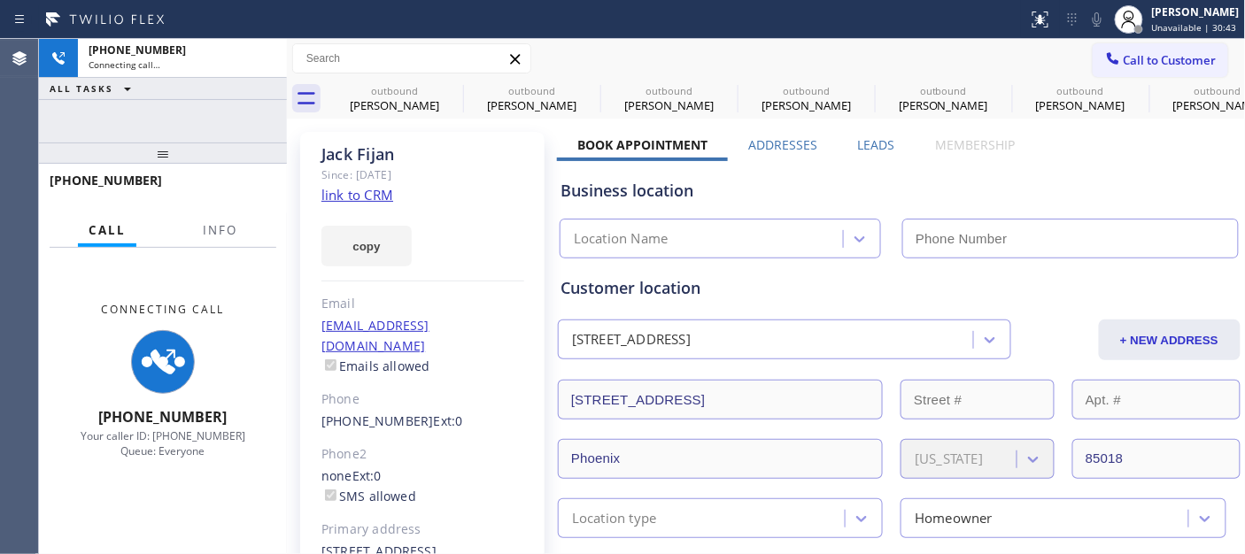
click at [1096, 27] on icon at bounding box center [1096, 19] width 21 height 21
type input "[PHONE_NUMBER]"
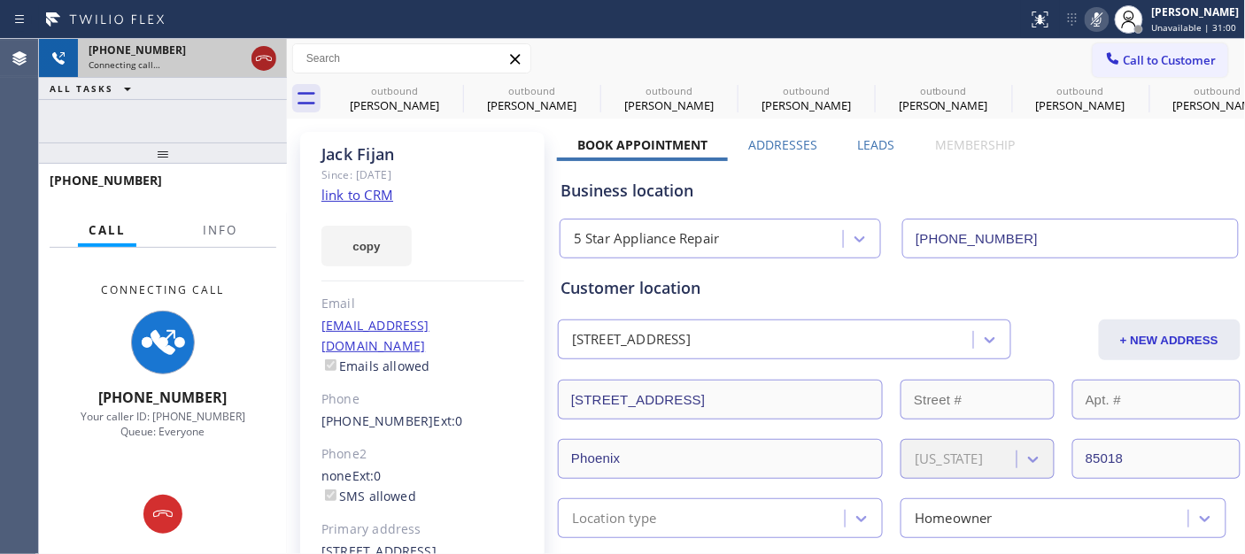
click at [260, 58] on icon at bounding box center [264, 58] width 16 height 5
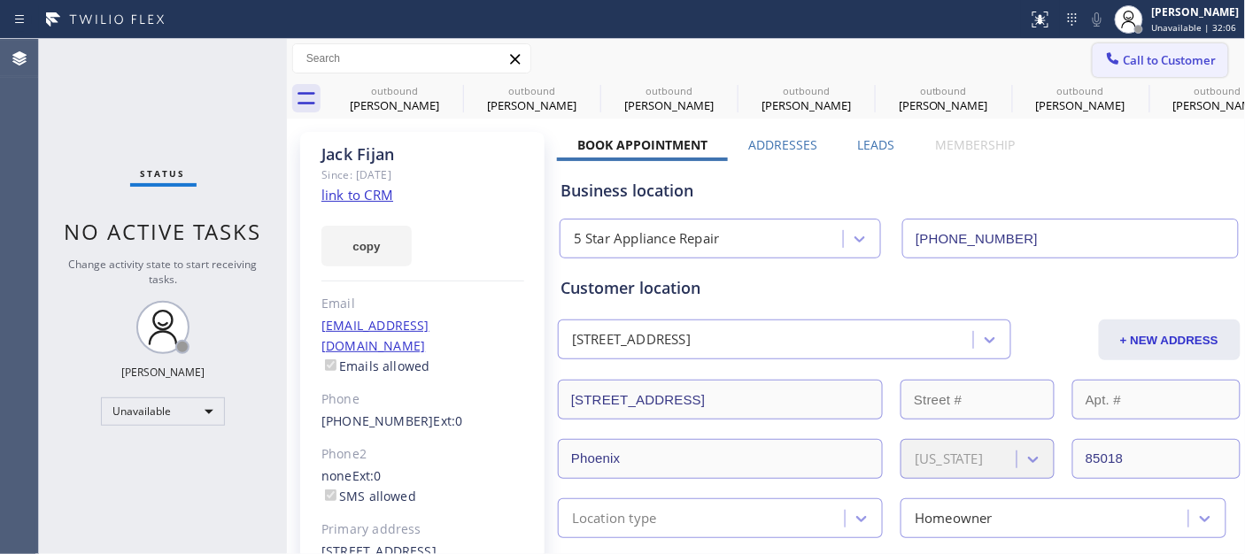
click at [1144, 65] on span "Call to Customer" at bounding box center [1170, 60] width 93 height 16
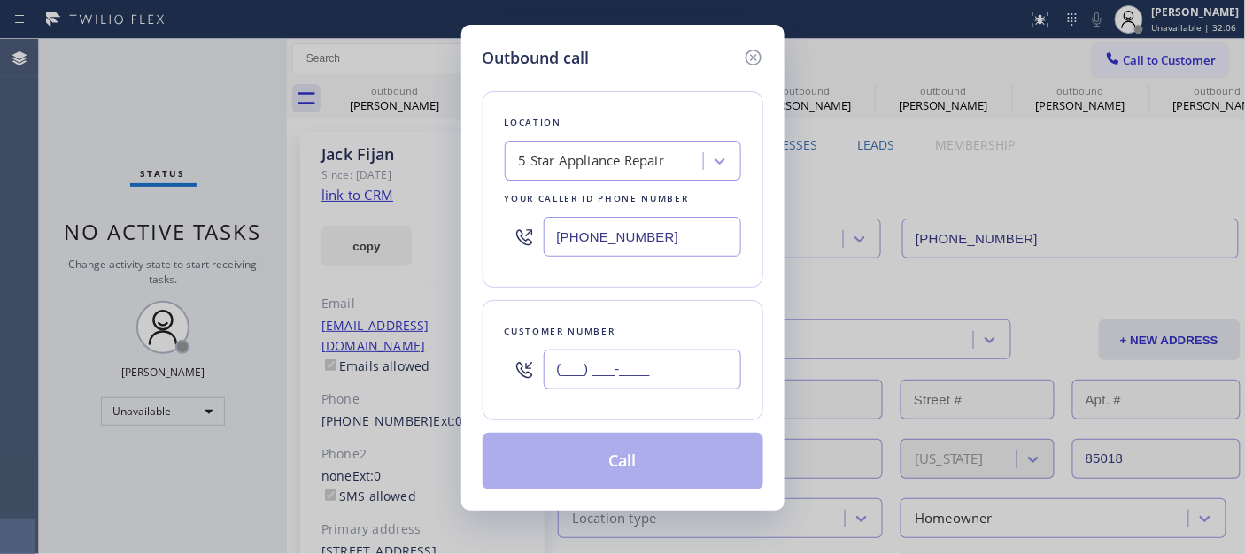
drag, startPoint x: 697, startPoint y: 374, endPoint x: 595, endPoint y: 258, distance: 154.3
click at [409, 358] on div "Outbound call Location 5 Star Appliance Repair Your caller id phone number [PHO…" at bounding box center [622, 277] width 1245 height 554
paste input "602) 313-1762"
type input "[PHONE_NUMBER]"
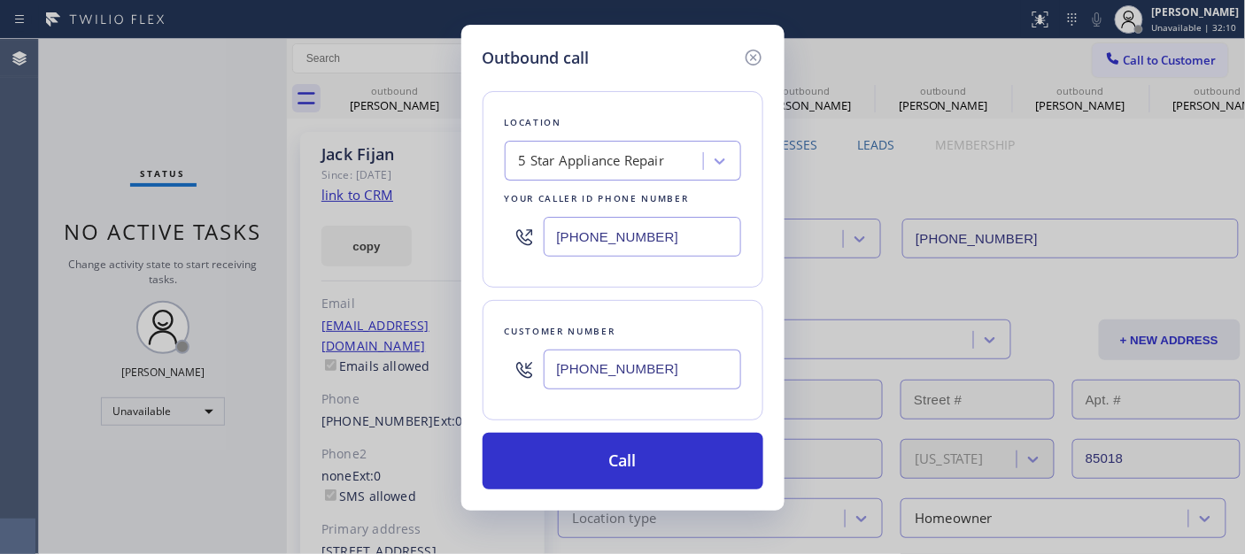
drag, startPoint x: 576, startPoint y: 237, endPoint x: 502, endPoint y: 192, distance: 87.0
click at [350, 230] on div "Outbound call Location 5 Star Appliance Repair Your caller id phone number [PHO…" at bounding box center [622, 277] width 1245 height 554
paste input "602) 313-176"
type input "[PHONE_NUMBER]"
drag, startPoint x: 641, startPoint y: 366, endPoint x: 458, endPoint y: 363, distance: 183.3
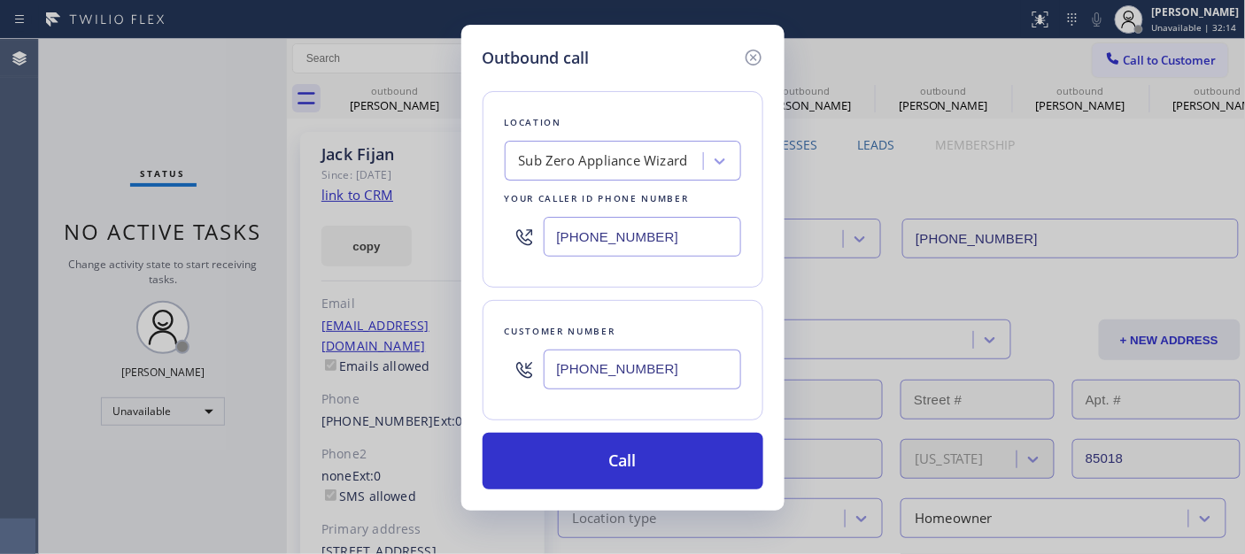
click at [499, 363] on div "Customer number [PHONE_NUMBER]" at bounding box center [623, 360] width 281 height 120
paste input "480) 282-2051"
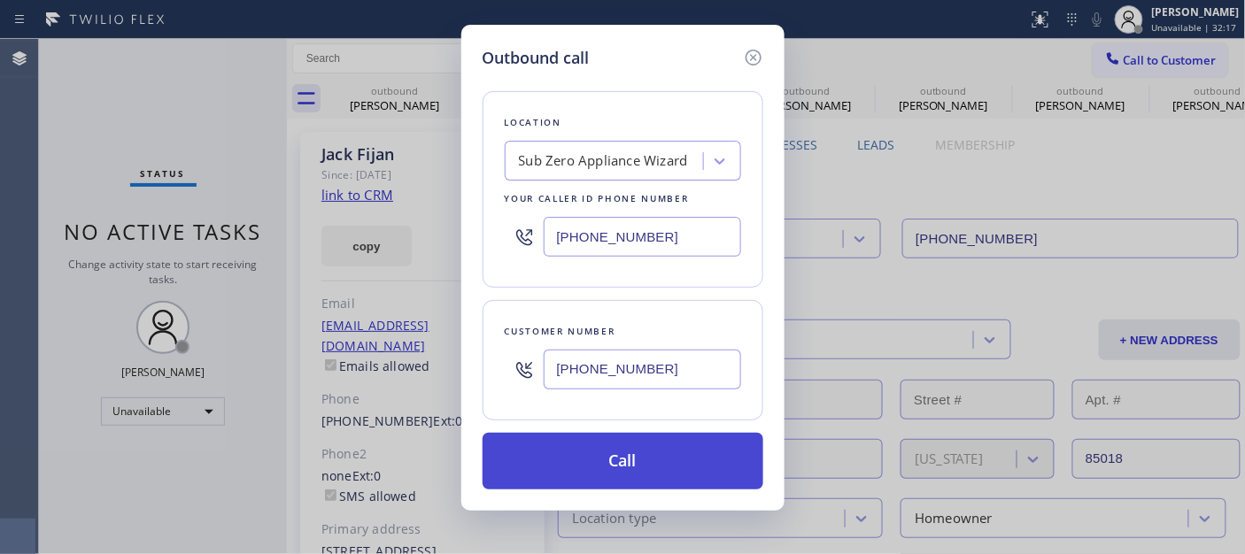
type input "[PHONE_NUMBER]"
click at [579, 464] on button "Call" at bounding box center [623, 461] width 281 height 57
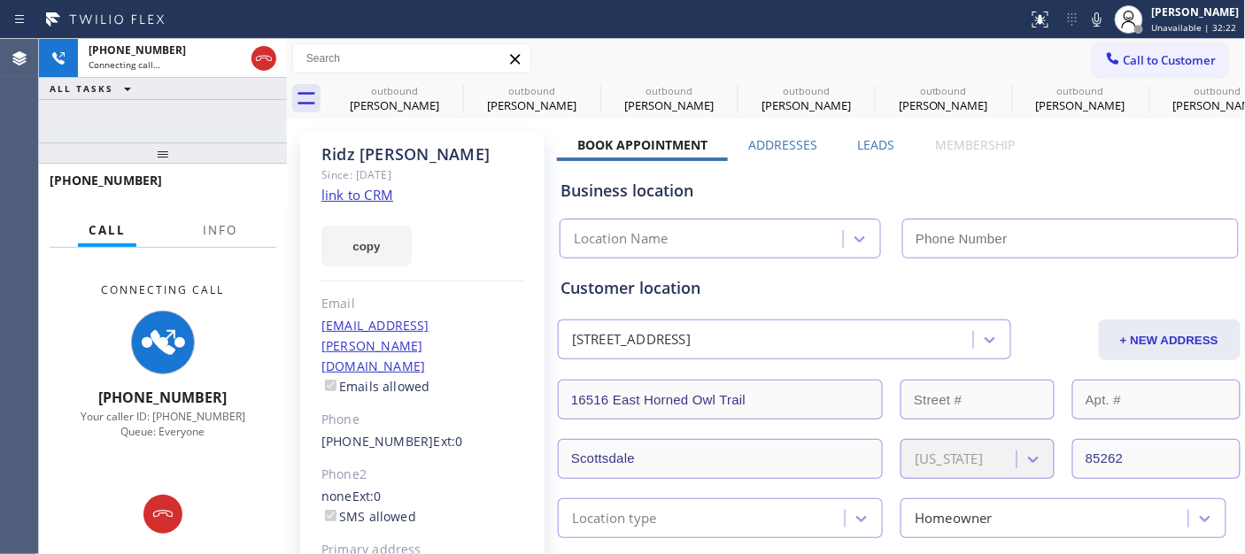
type input "[PHONE_NUMBER]"
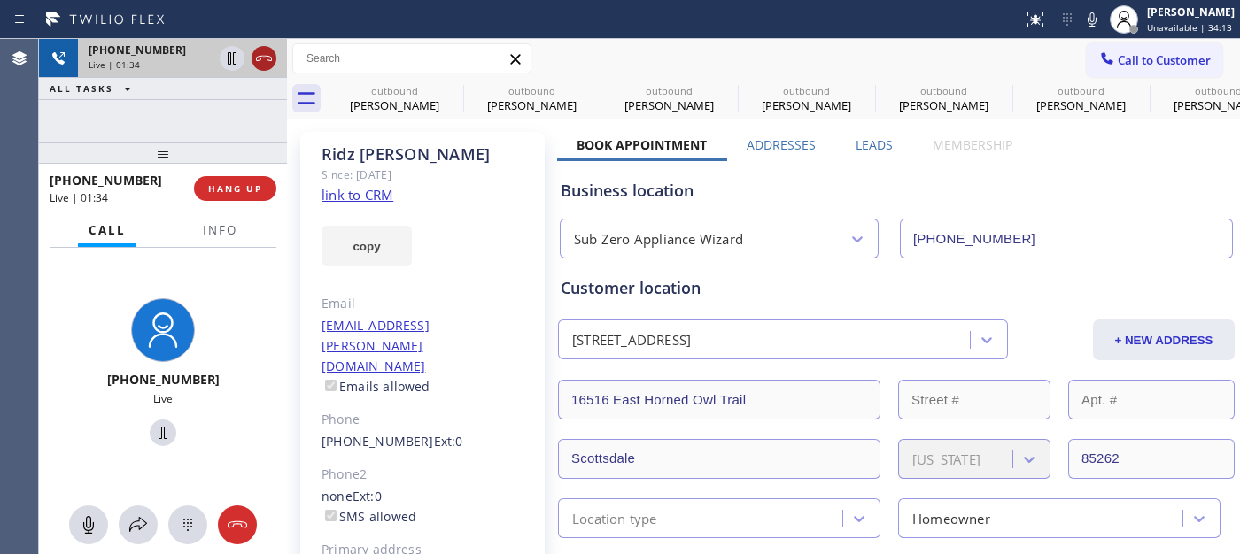
click at [261, 57] on icon at bounding box center [263, 58] width 21 height 21
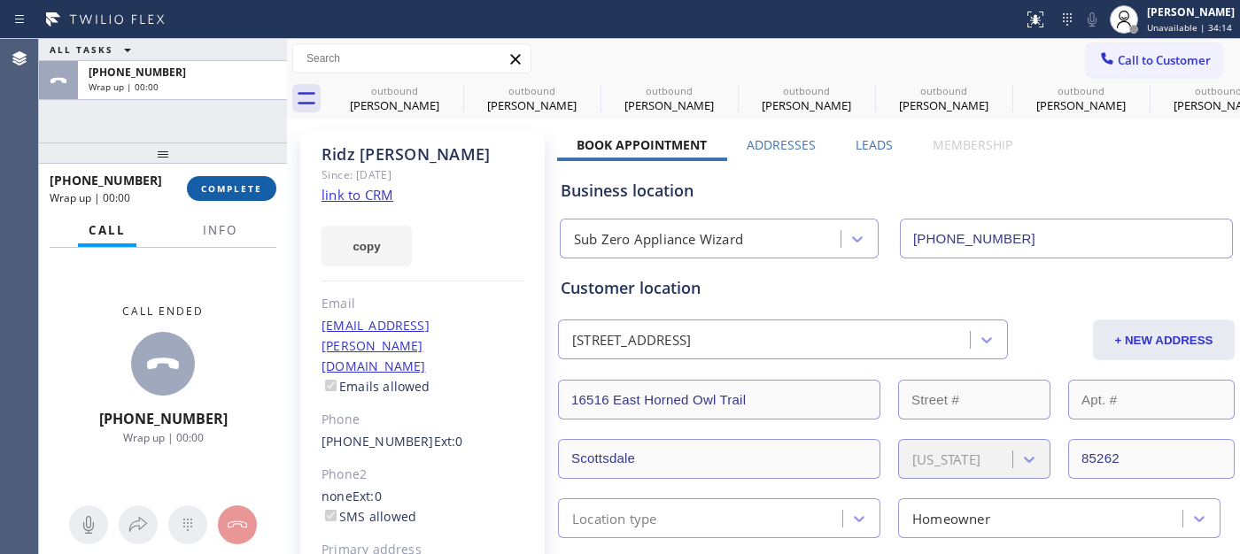
click at [250, 193] on span "COMPLETE" at bounding box center [231, 188] width 61 height 12
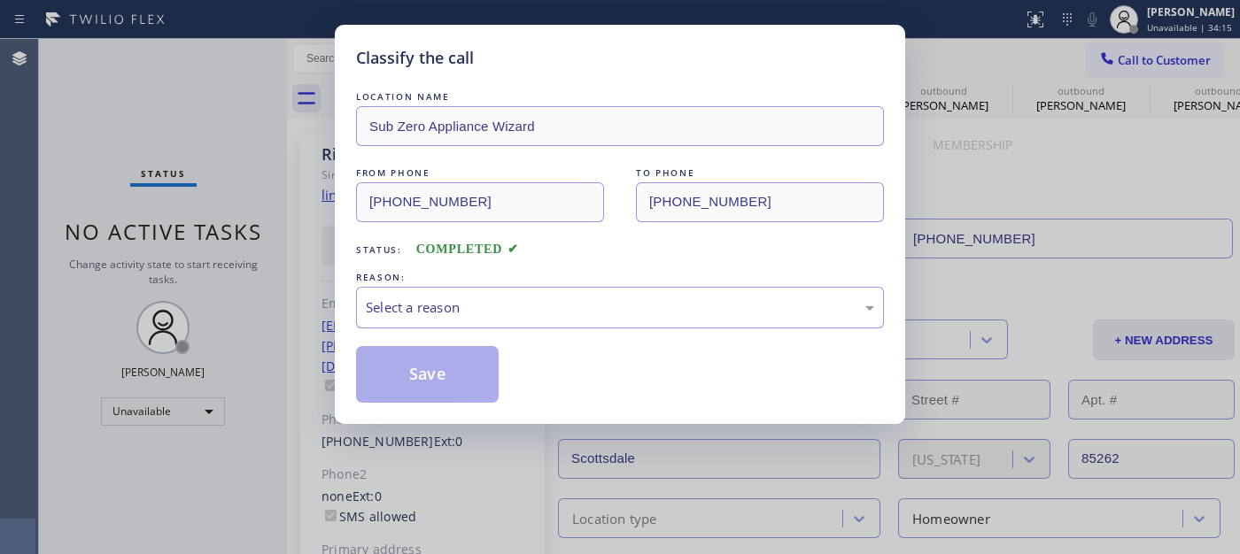
click at [438, 290] on div "Select a reason" at bounding box center [620, 308] width 528 height 42
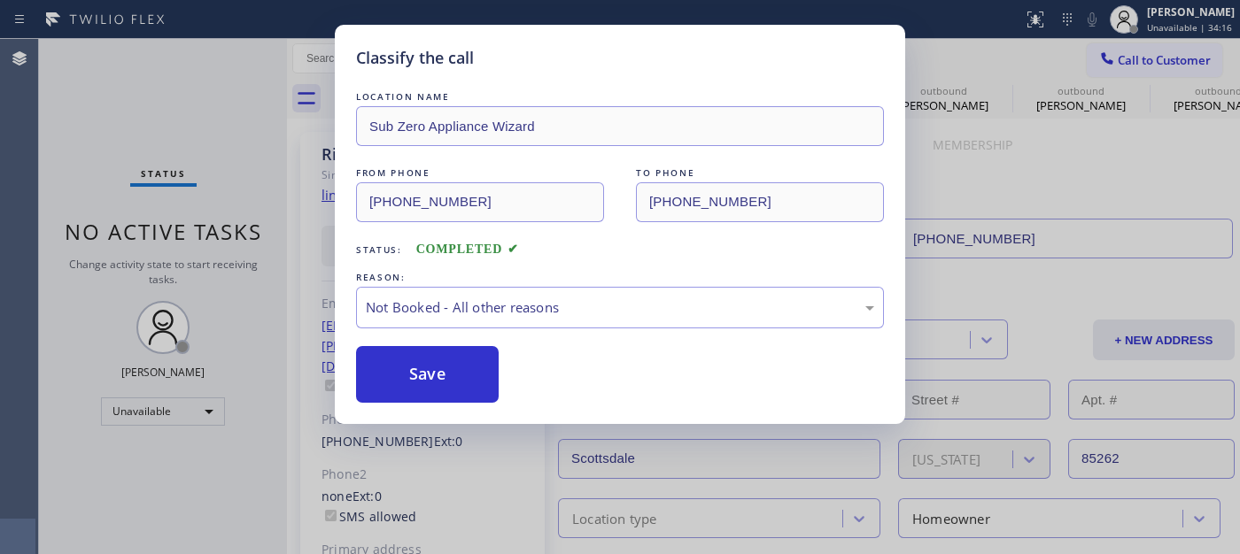
click at [429, 375] on button "Save" at bounding box center [427, 374] width 143 height 57
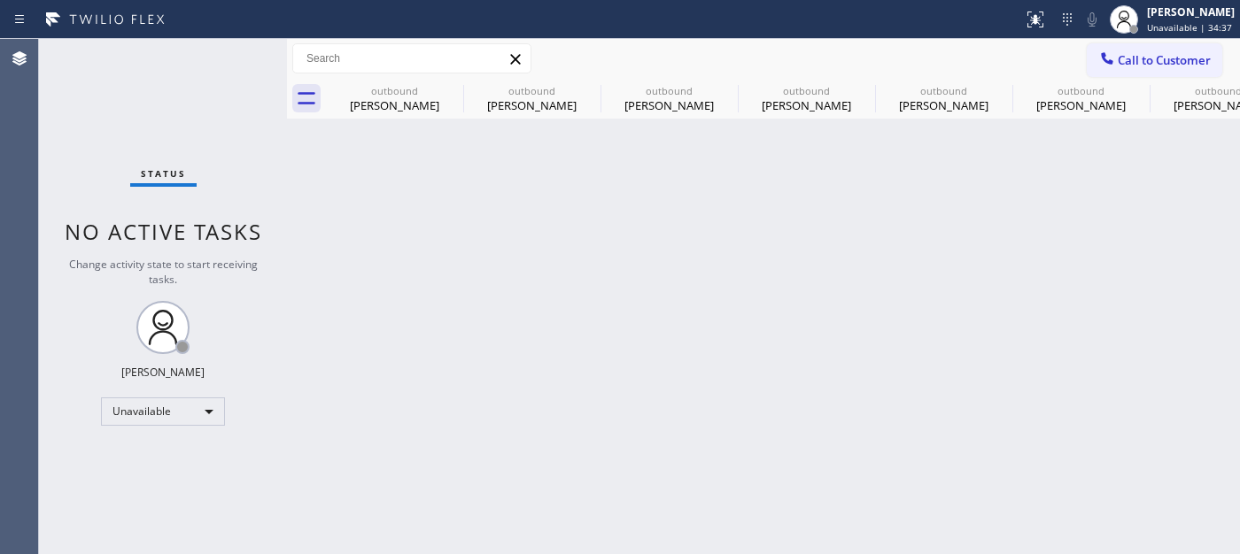
click at [1129, 56] on span "Call to Customer" at bounding box center [1163, 60] width 93 height 16
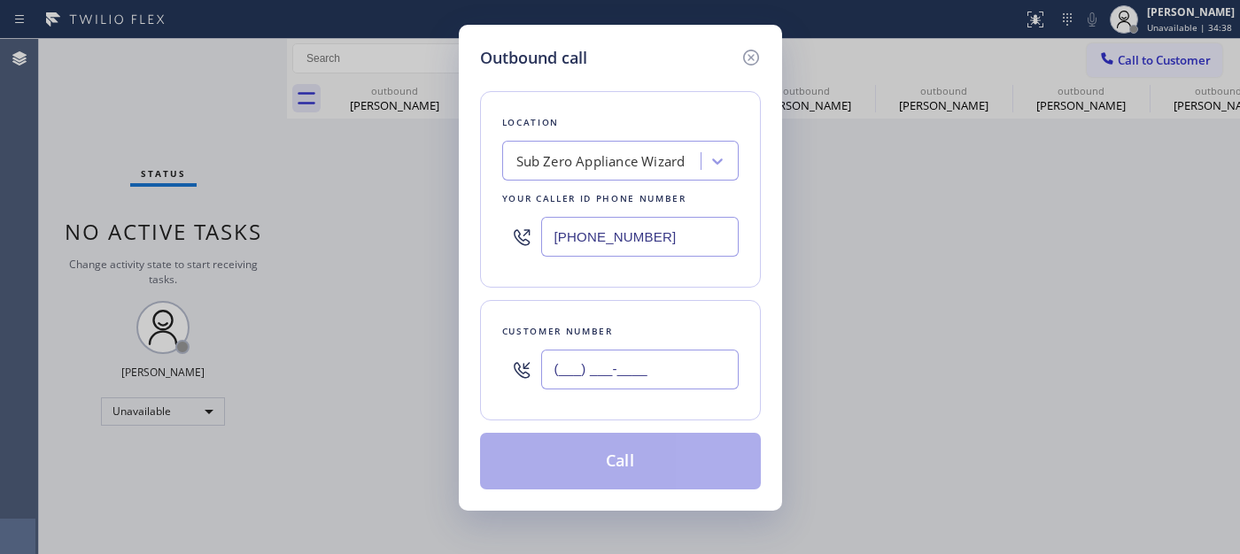
drag, startPoint x: 590, startPoint y: 351, endPoint x: 605, endPoint y: 426, distance: 76.7
click at [591, 351] on input "(___) ___-____" at bounding box center [639, 370] width 197 height 40
paste input "714) 595-2400"
type input "[PHONE_NUMBER]"
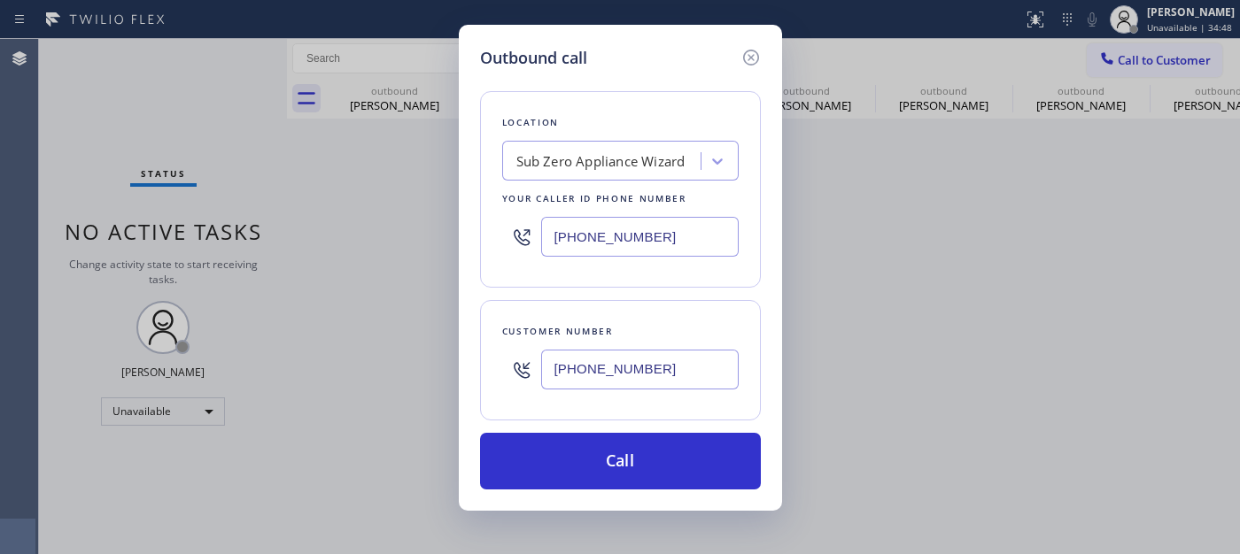
drag, startPoint x: 665, startPoint y: 227, endPoint x: 383, endPoint y: 249, distance: 282.4
click at [444, 225] on div "Outbound call Location Sub Zero Appliance Wizard Your caller id phone number [P…" at bounding box center [620, 277] width 1240 height 554
paste input "714) 912-8101"
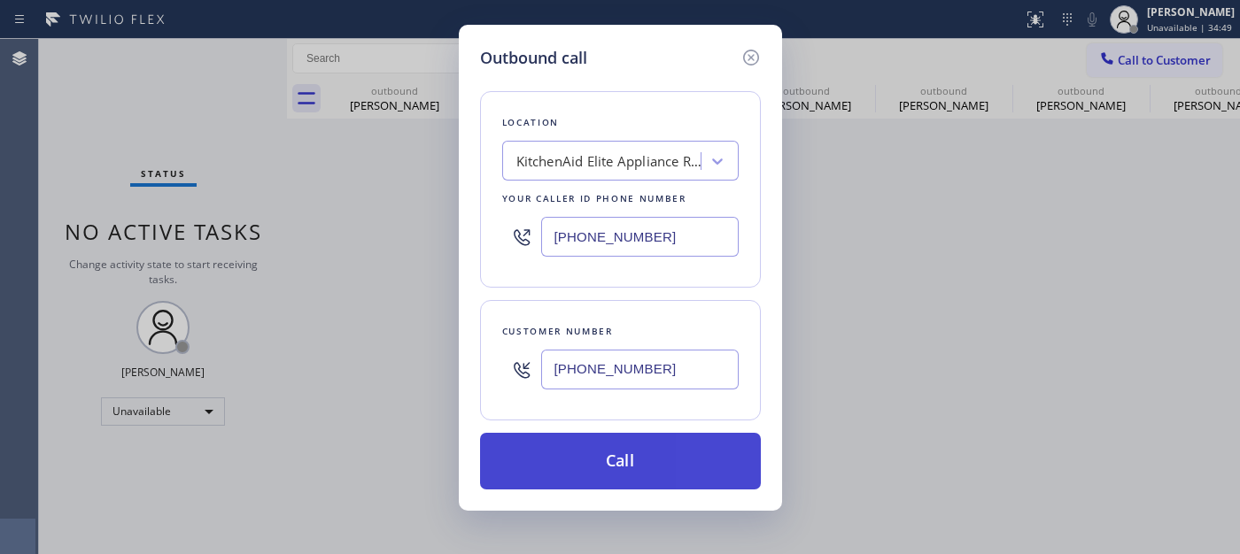
type input "[PHONE_NUMBER]"
click at [649, 445] on button "Call" at bounding box center [620, 461] width 281 height 57
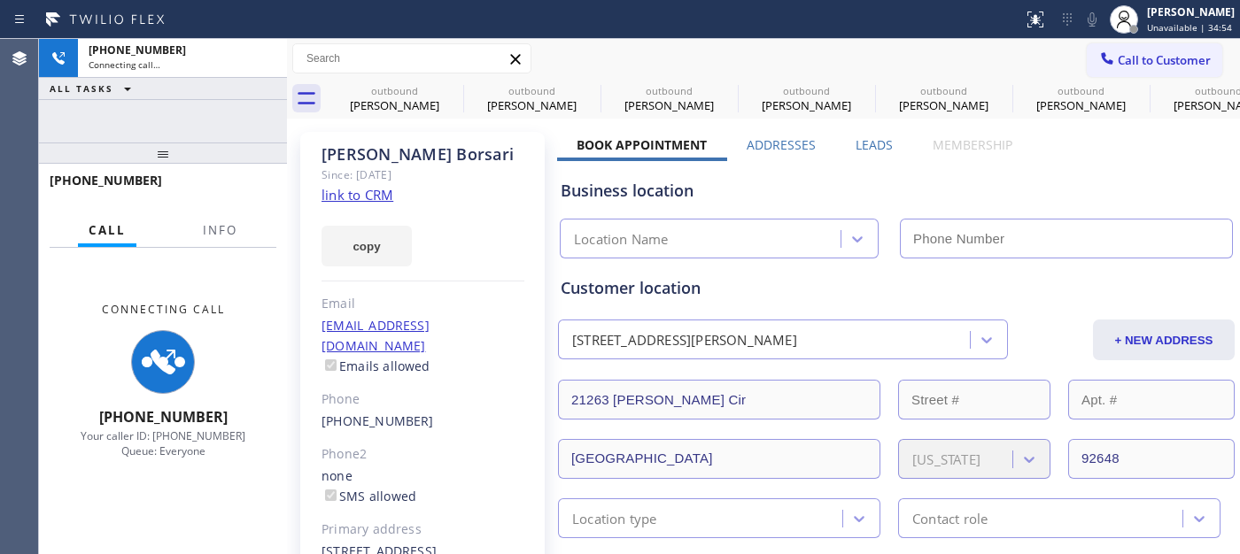
type input "[PHONE_NUMBER]"
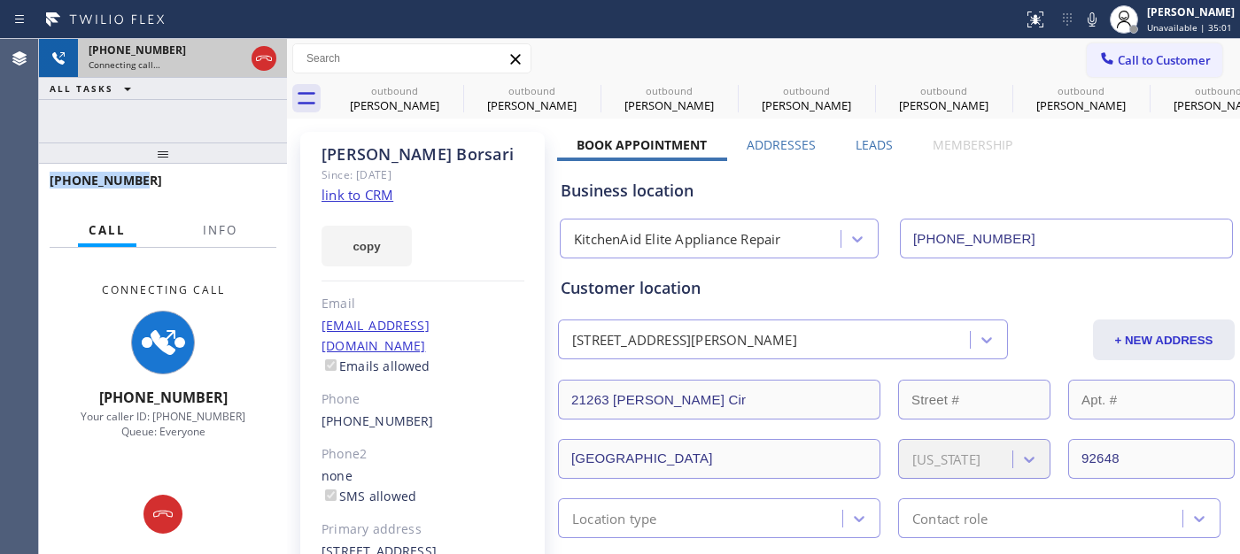
click at [214, 68] on div "[PHONE_NUMBER] Connecting call… ALL TASKS ALL TASKS ACTIVE TASKS TASKS IN WRAP …" at bounding box center [163, 296] width 248 height 515
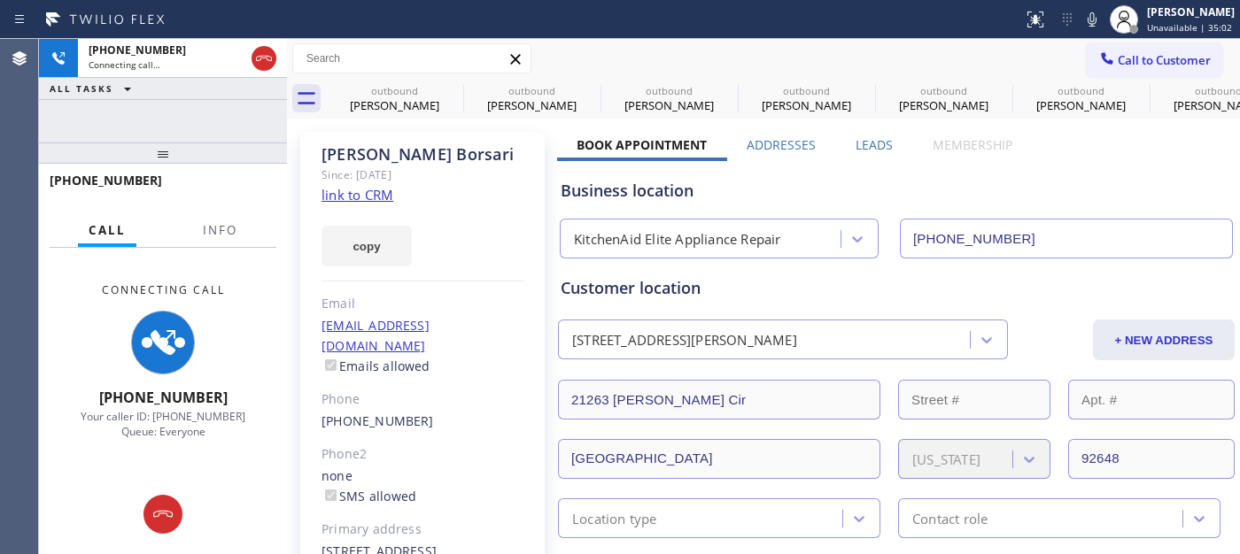
click at [168, 157] on div at bounding box center [163, 153] width 248 height 21
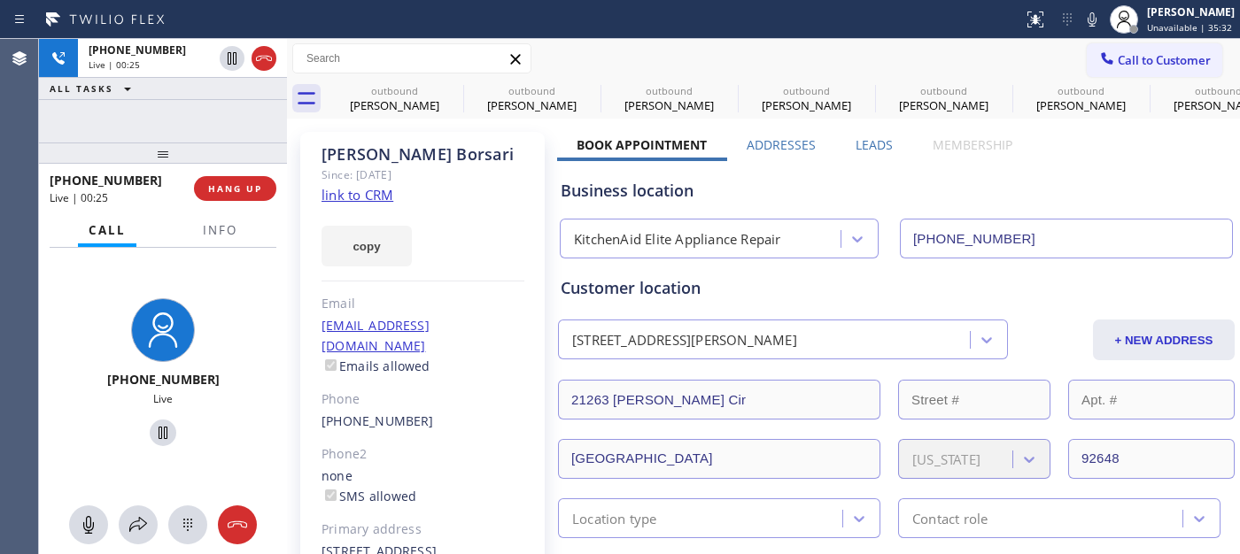
drag, startPoint x: 207, startPoint y: 143, endPoint x: 241, endPoint y: 94, distance: 59.9
click at [207, 100] on div "[PHONE_NUMBER] Live | 00:25 ALL TASKS ALL TASKS ACTIVE TASKS TASKS IN WRAP UP […" at bounding box center [163, 296] width 248 height 515
drag, startPoint x: 232, startPoint y: 143, endPoint x: 325, endPoint y: 4, distance: 167.2
click at [261, 89] on div "[PHONE_NUMBER] Live | 00:39 ALL TASKS ALL TASKS ACTIVE TASKS TASKS IN WRAP UP […" at bounding box center [163, 296] width 248 height 515
drag, startPoint x: 204, startPoint y: 143, endPoint x: 326, endPoint y: 15, distance: 177.2
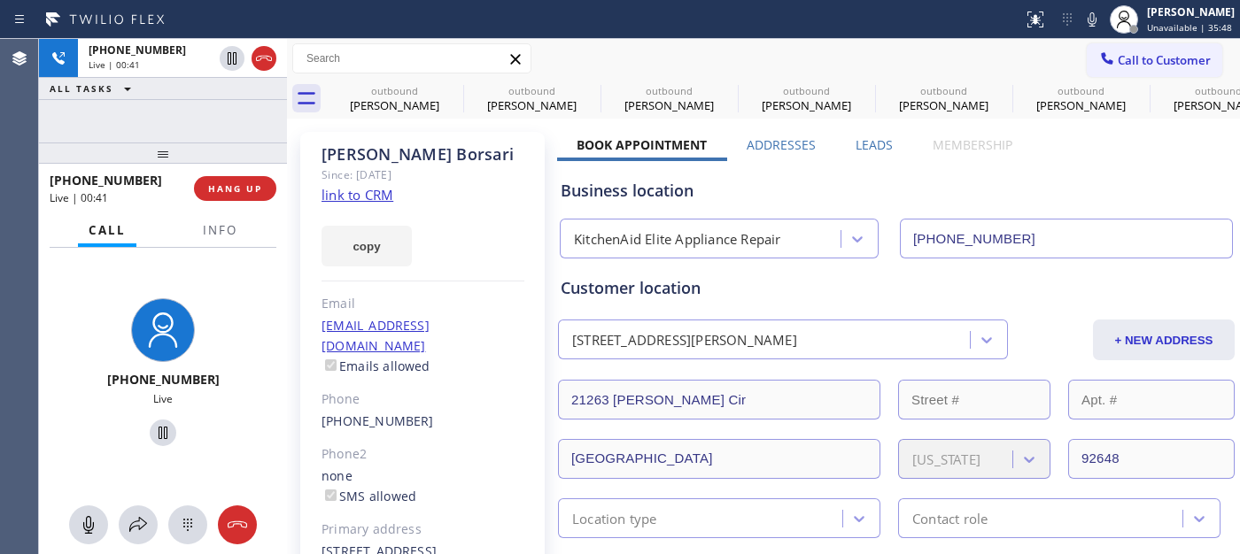
click at [204, 143] on div at bounding box center [163, 153] width 248 height 21
drag, startPoint x: 164, startPoint y: 154, endPoint x: 287, endPoint y: 36, distance: 170.3
click at [191, 113] on div "[PHONE_NUMBER] Live | 00:43 ALL TASKS ALL TASKS ACTIVE TASKS TASKS IN WRAP UP […" at bounding box center [163, 296] width 248 height 515
click at [217, 189] on span "HANG UP" at bounding box center [235, 188] width 54 height 12
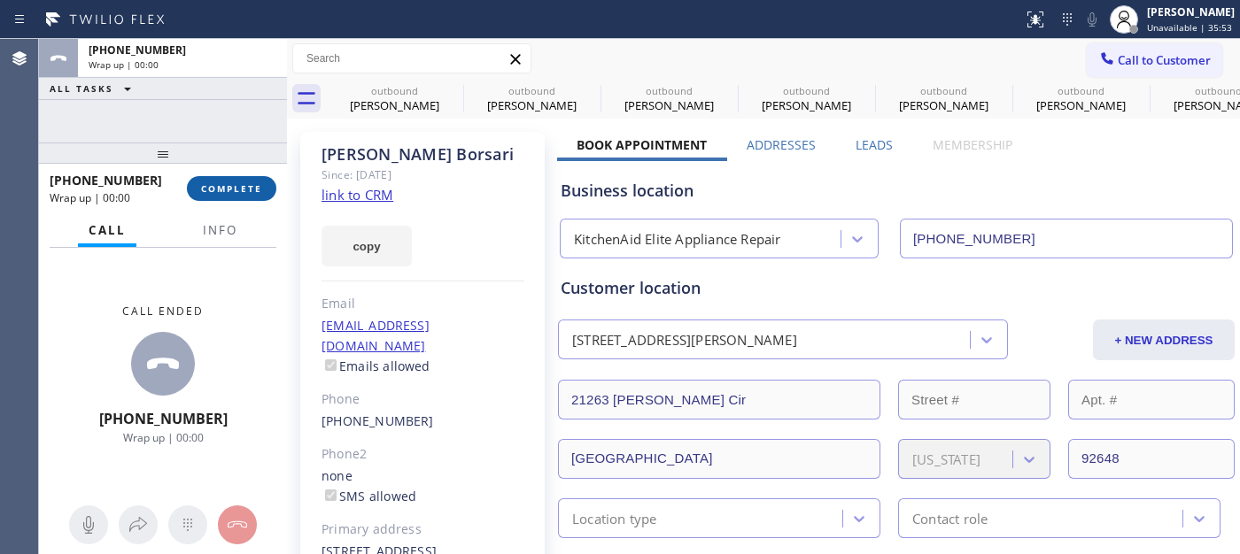
click at [218, 189] on span "COMPLETE" at bounding box center [231, 188] width 61 height 12
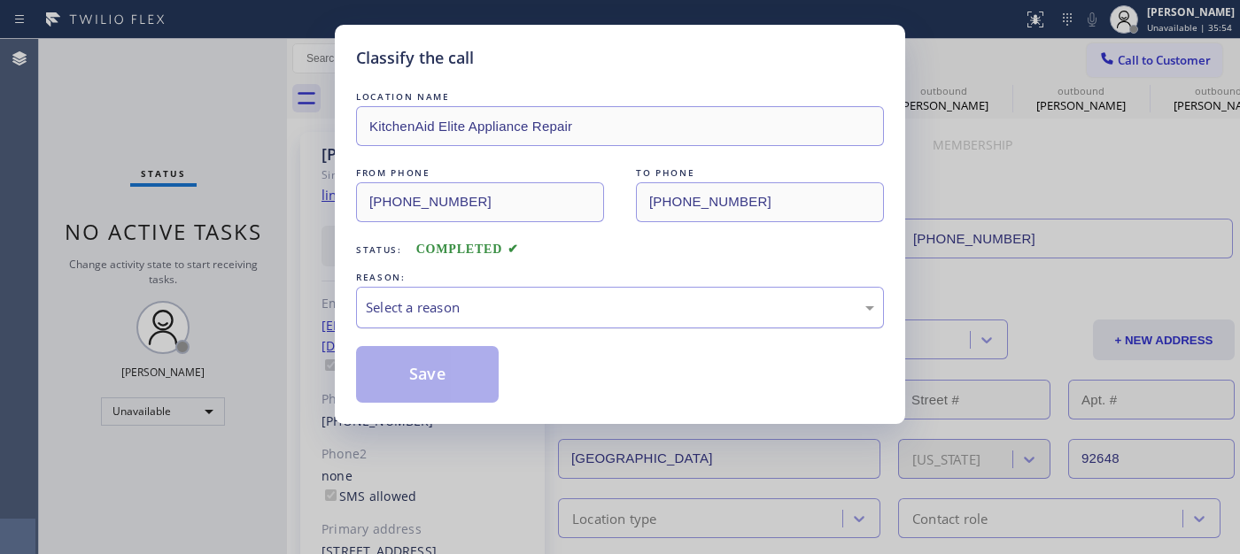
click at [559, 272] on div "LOCATION NAME KitchenAid Elite Appliance Repair FROM PHONE [PHONE_NUMBER] TO PH…" at bounding box center [620, 245] width 528 height 315
click at [561, 303] on div "Select a reason" at bounding box center [620, 307] width 508 height 20
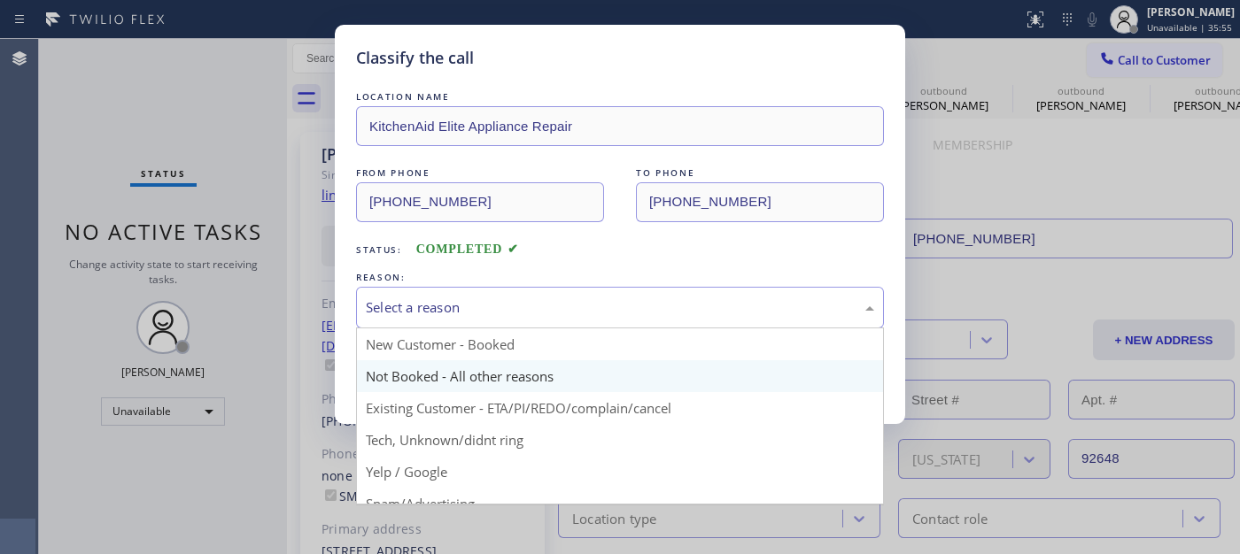
click at [508, 370] on div "Save" at bounding box center [620, 374] width 528 height 57
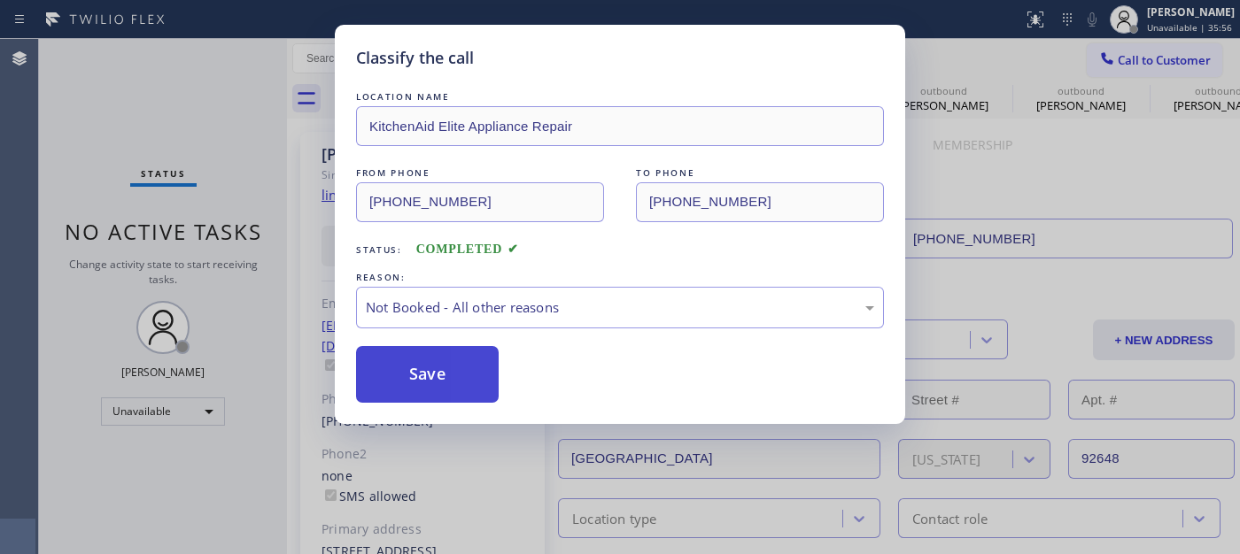
click at [485, 358] on button "Save" at bounding box center [427, 374] width 143 height 57
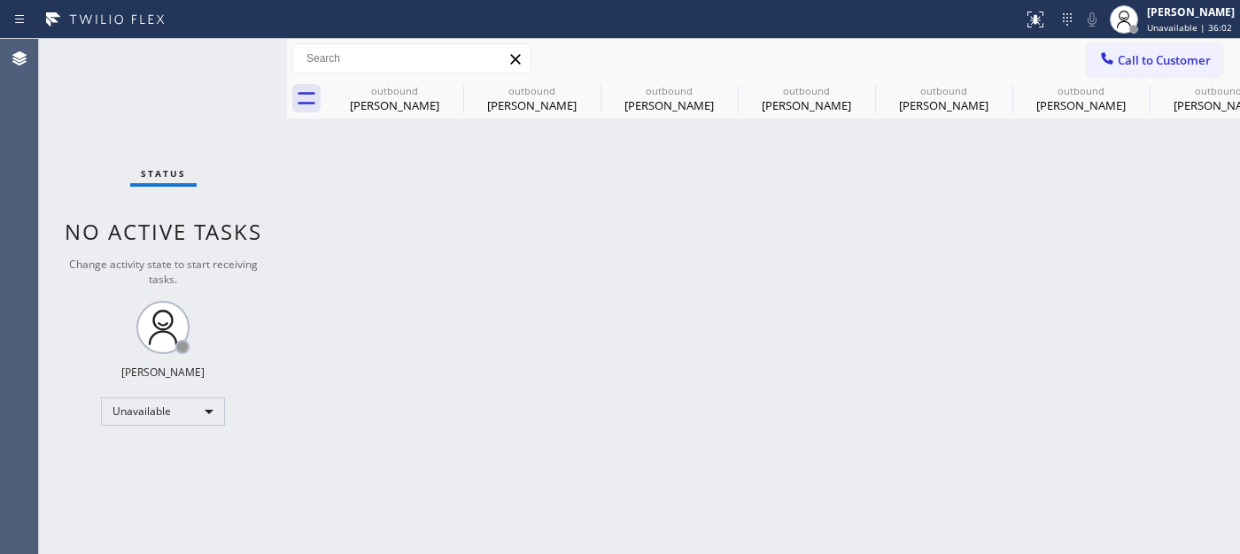
drag, startPoint x: 1202, startPoint y: 66, endPoint x: 871, endPoint y: 232, distance: 370.6
click at [1199, 66] on span "Call to Customer" at bounding box center [1163, 60] width 93 height 16
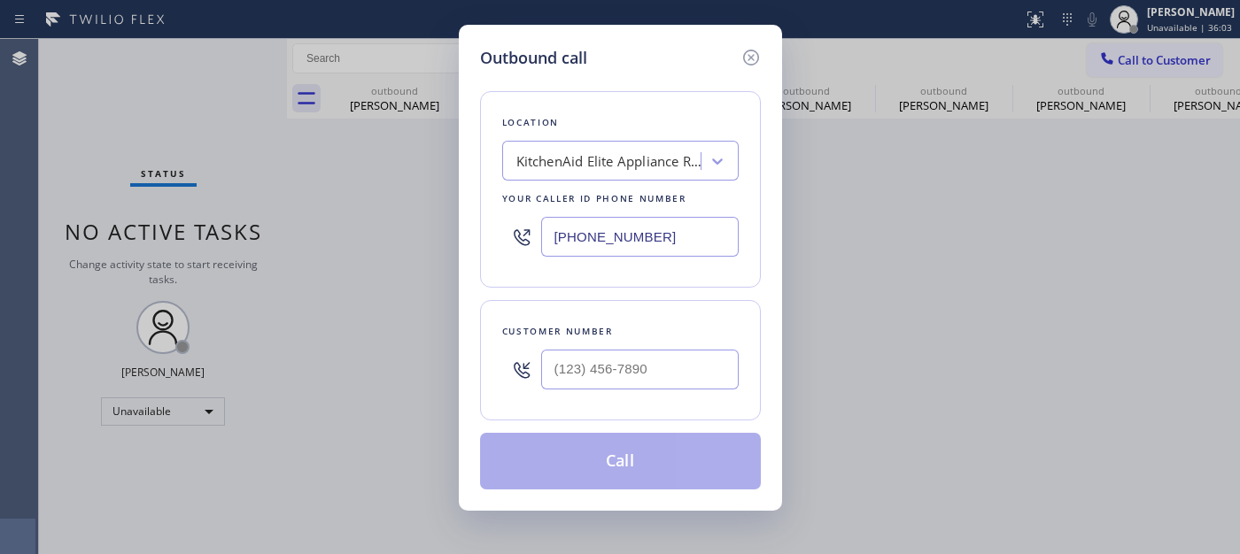
click at [576, 401] on div "Customer number" at bounding box center [620, 360] width 281 height 120
type input "(___) ___-____"
drag, startPoint x: 606, startPoint y: 355, endPoint x: 633, endPoint y: 358, distance: 26.7
click at [606, 356] on input "(___) ___-____" at bounding box center [639, 370] width 197 height 40
paste input "text"
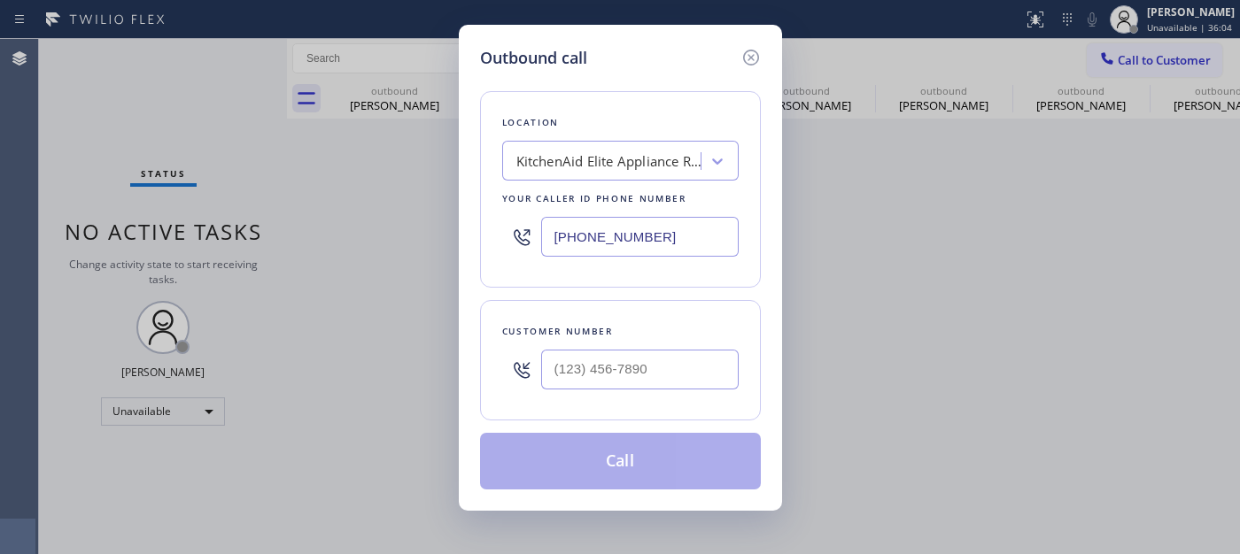
type input "(___) ___-____"
click at [622, 377] on input "(___) ___-____" at bounding box center [639, 370] width 197 height 40
paste input "text"
type input "(___) ___-____"
drag, startPoint x: 656, startPoint y: 382, endPoint x: 542, endPoint y: 374, distance: 114.5
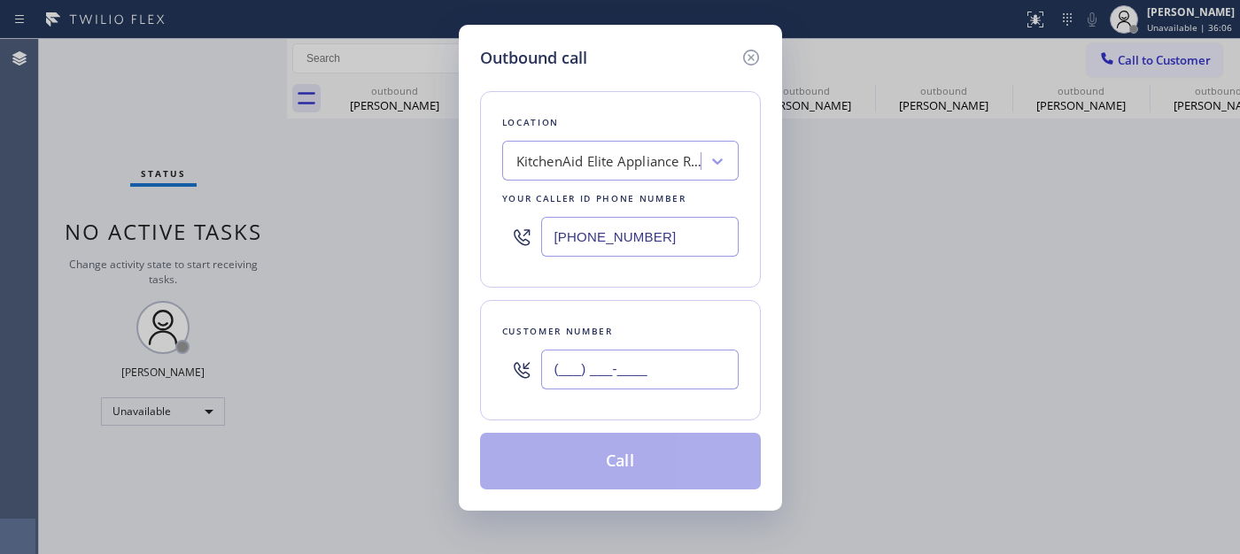
click at [510, 381] on div "(___) ___-____" at bounding box center [620, 370] width 236 height 58
paste input "text"
type input "(___) ___-____"
drag, startPoint x: 691, startPoint y: 384, endPoint x: 447, endPoint y: 386, distance: 243.5
click at [449, 386] on div "Outbound call Location KitchenAid Elite Appliance Repair Your caller id phone n…" at bounding box center [620, 277] width 1240 height 554
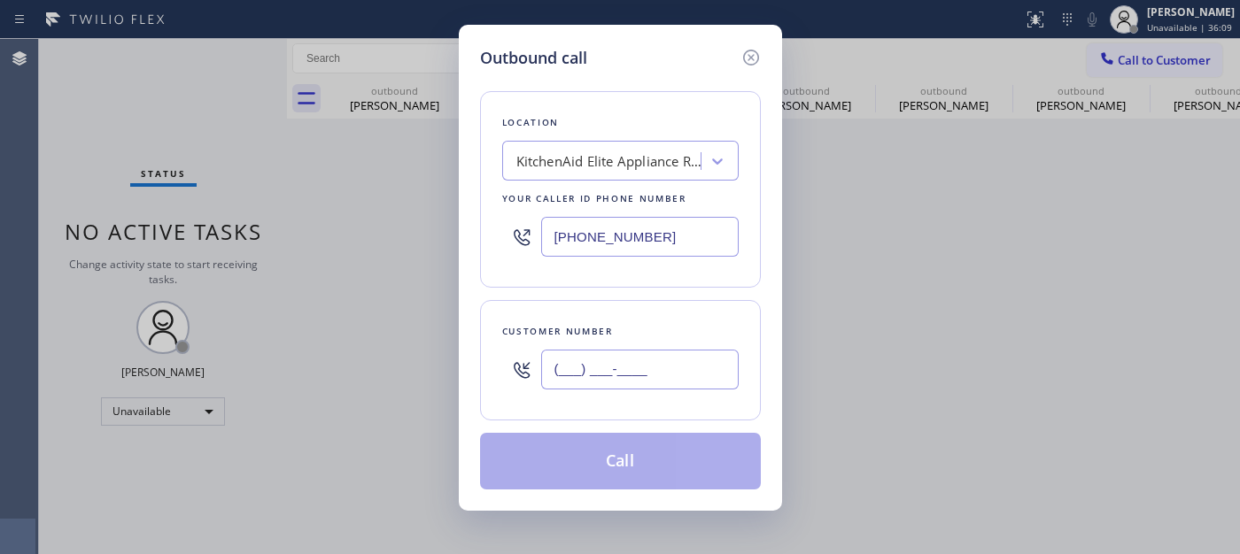
paste input "714) 343-8245"
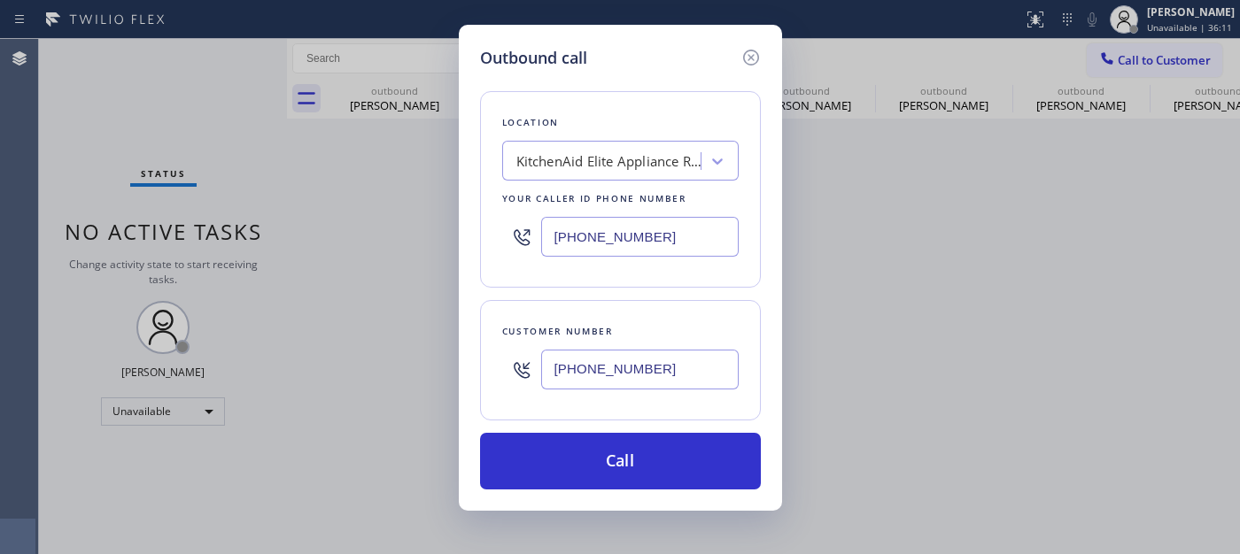
type input "[PHONE_NUMBER]"
drag, startPoint x: 501, startPoint y: 243, endPoint x: 397, endPoint y: 261, distance: 106.0
click at [357, 236] on div "Outbound call Location KitchenAid Elite Appliance Repair Your caller id phone n…" at bounding box center [620, 277] width 1240 height 554
paste input "855) 731-4952"
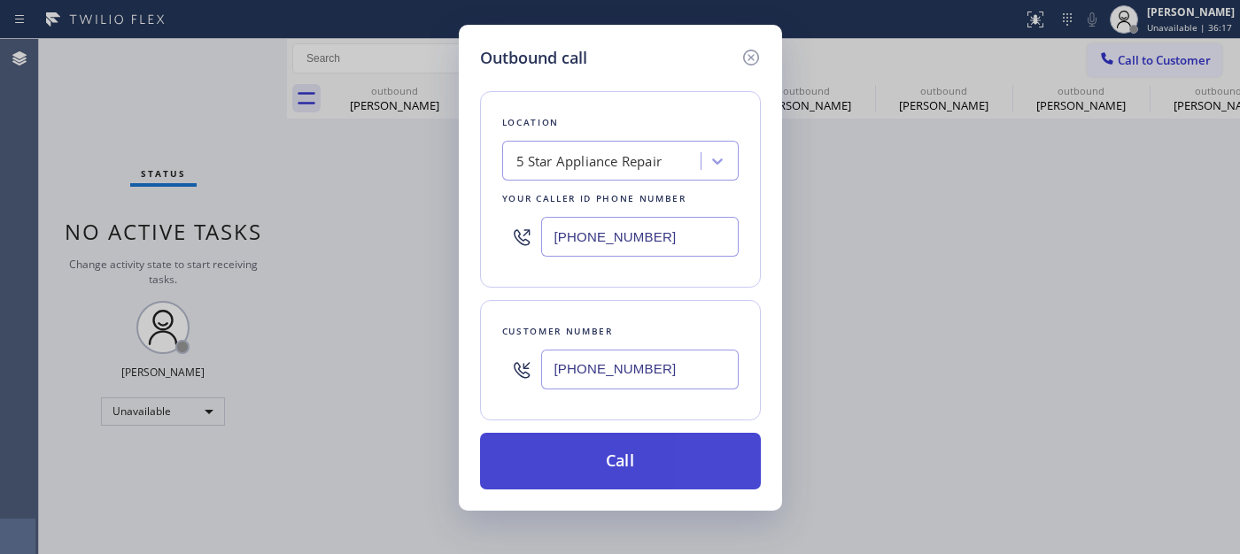
type input "[PHONE_NUMBER]"
click at [634, 439] on button "Call" at bounding box center [620, 461] width 281 height 57
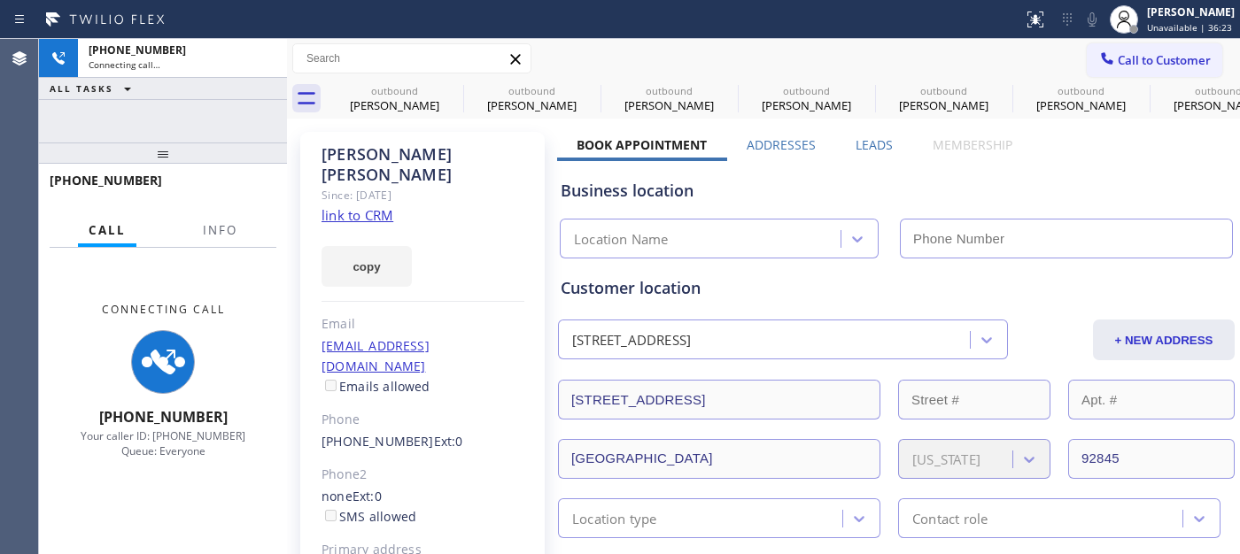
type input "[PHONE_NUMBER]"
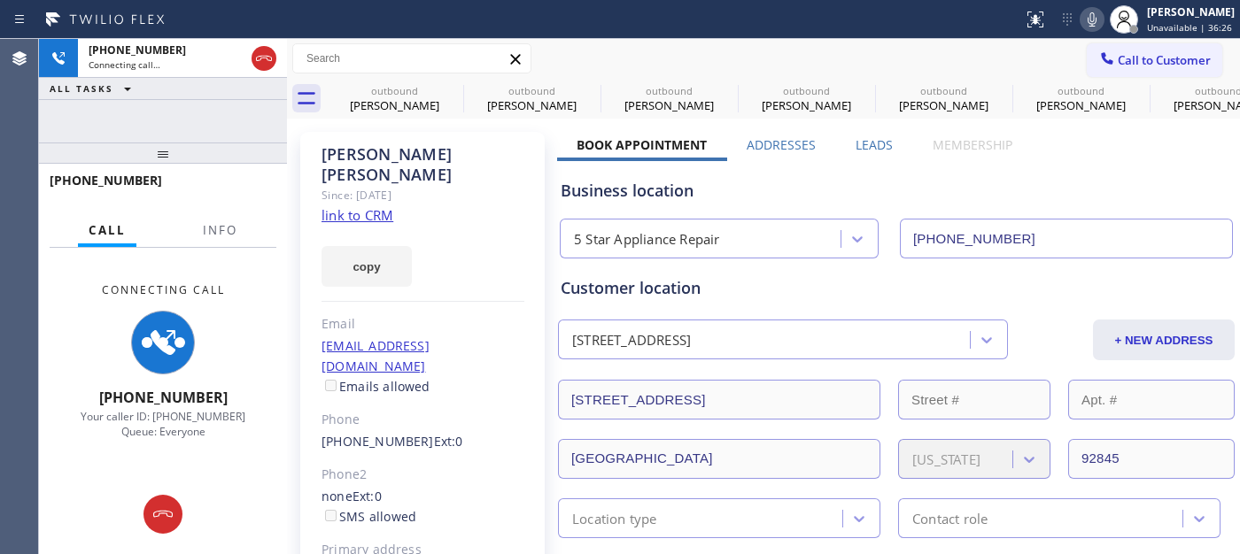
click at [1087, 18] on icon at bounding box center [1091, 19] width 9 height 14
click at [457, 89] on icon at bounding box center [451, 90] width 21 height 21
click at [0, 0] on icon at bounding box center [0, 0] width 0 height 0
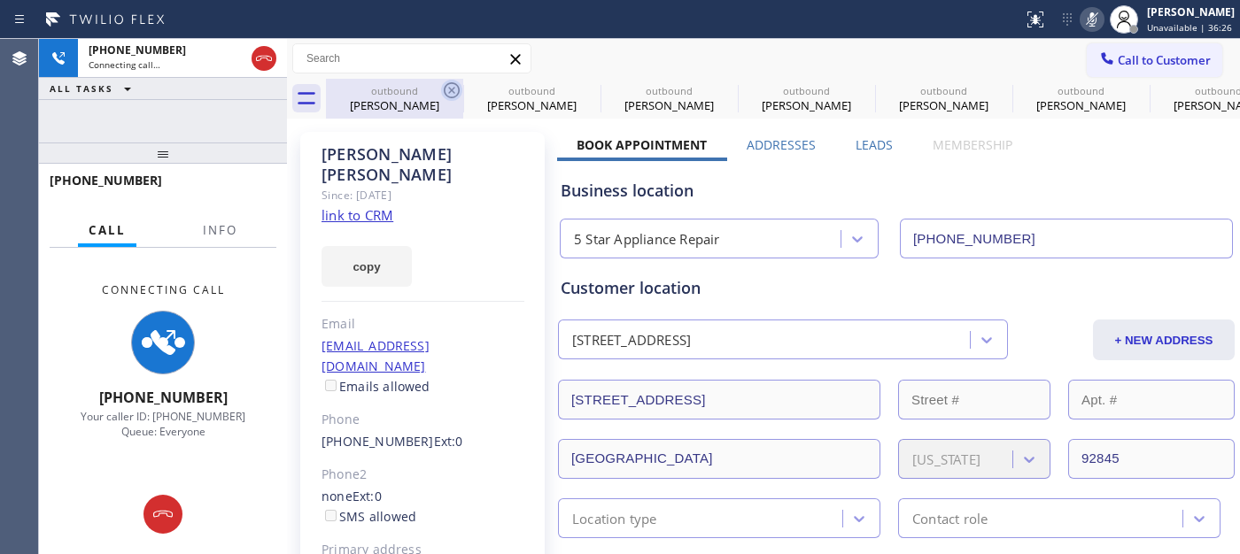
click at [0, 0] on icon at bounding box center [0, 0] width 0 height 0
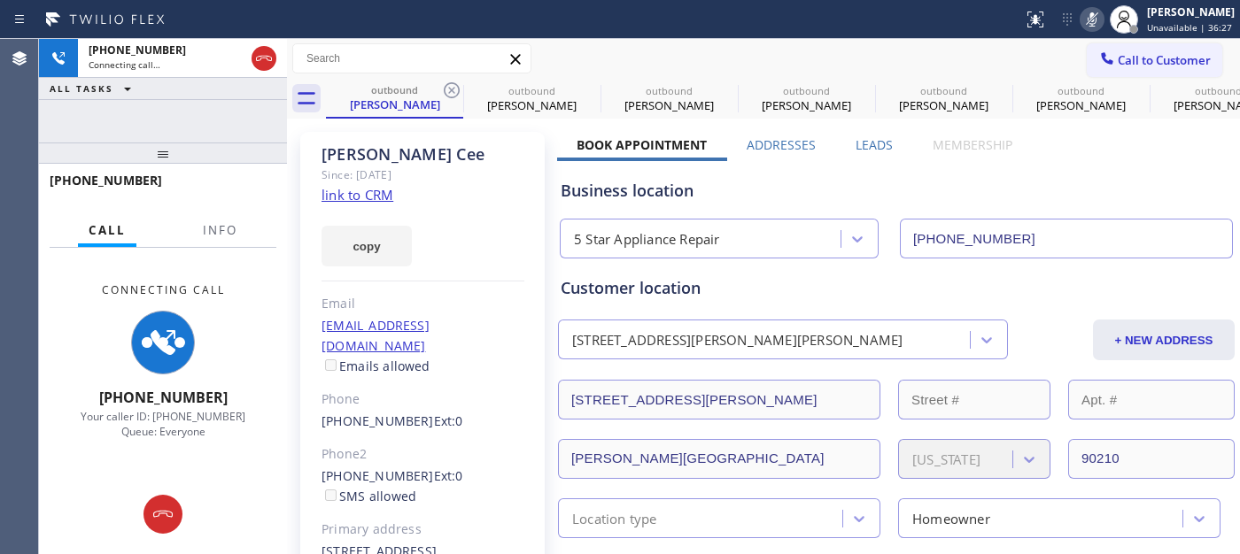
click at [457, 89] on icon at bounding box center [451, 90] width 21 height 21
click at [0, 0] on icon at bounding box center [0, 0] width 0 height 0
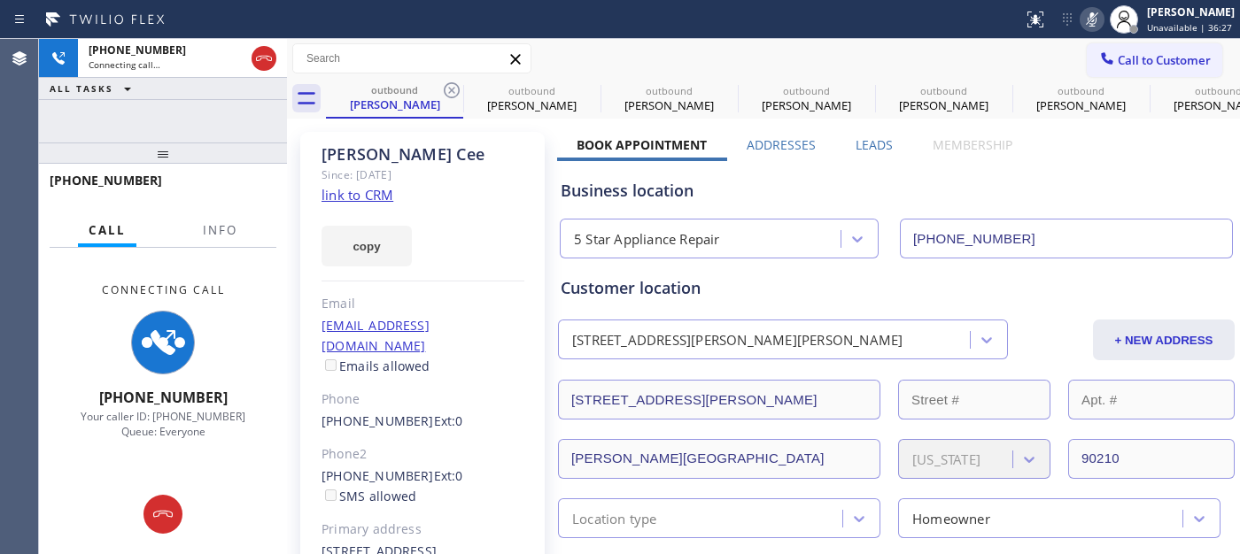
click at [0, 0] on icon at bounding box center [0, 0] width 0 height 0
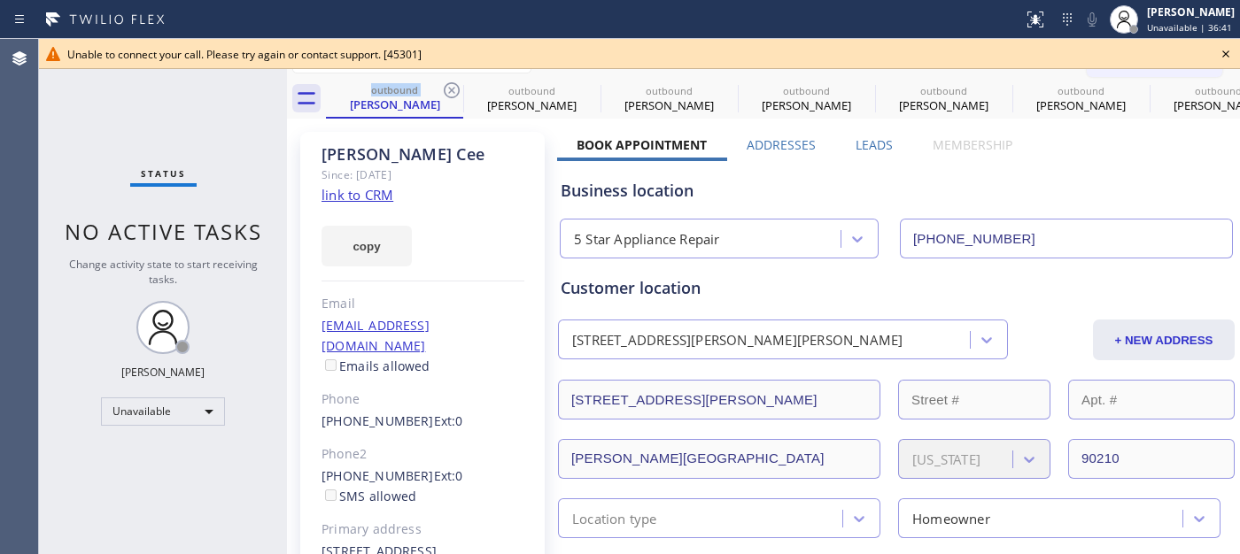
drag, startPoint x: 452, startPoint y: 89, endPoint x: 615, endPoint y: 13, distance: 179.8
click at [452, 89] on icon at bounding box center [452, 90] width 16 height 16
click at [452, 85] on icon at bounding box center [451, 90] width 21 height 21
click at [0, 0] on icon at bounding box center [0, 0] width 0 height 0
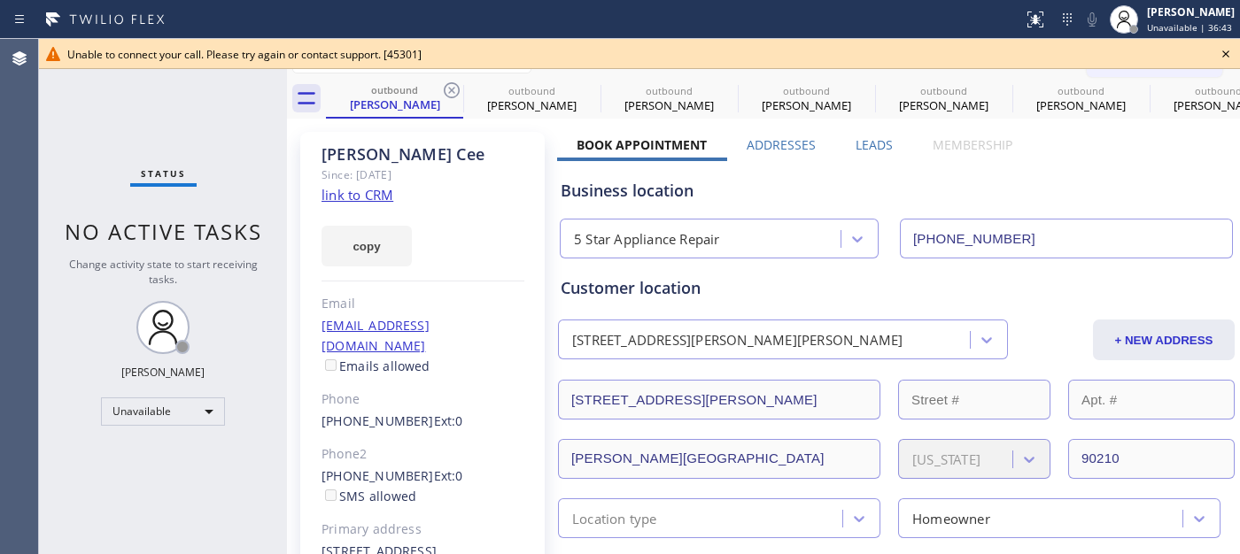
click at [452, 85] on icon at bounding box center [451, 90] width 21 height 21
click at [0, 0] on icon at bounding box center [0, 0] width 0 height 0
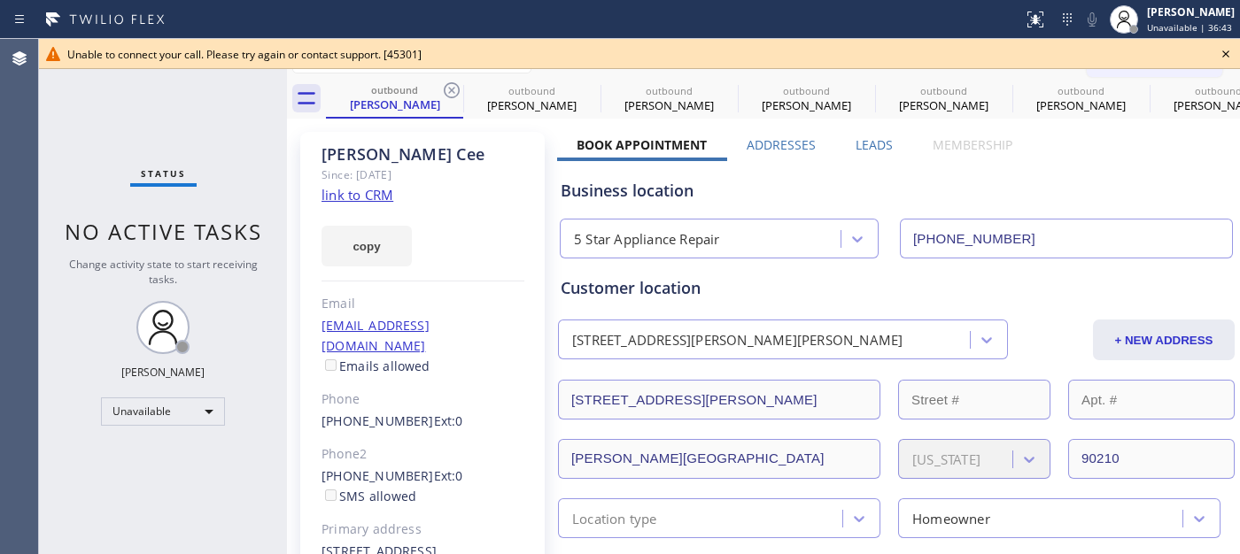
click at [0, 0] on icon at bounding box center [0, 0] width 0 height 0
click at [0, 0] on div "[PERSON_NAME] Since: [DATE] link to CRM copy Email [EMAIL_ADDRESS][DOMAIN_NAME]…" at bounding box center [0, 0] width 0 height 0
click at [453, 91] on icon at bounding box center [452, 90] width 16 height 16
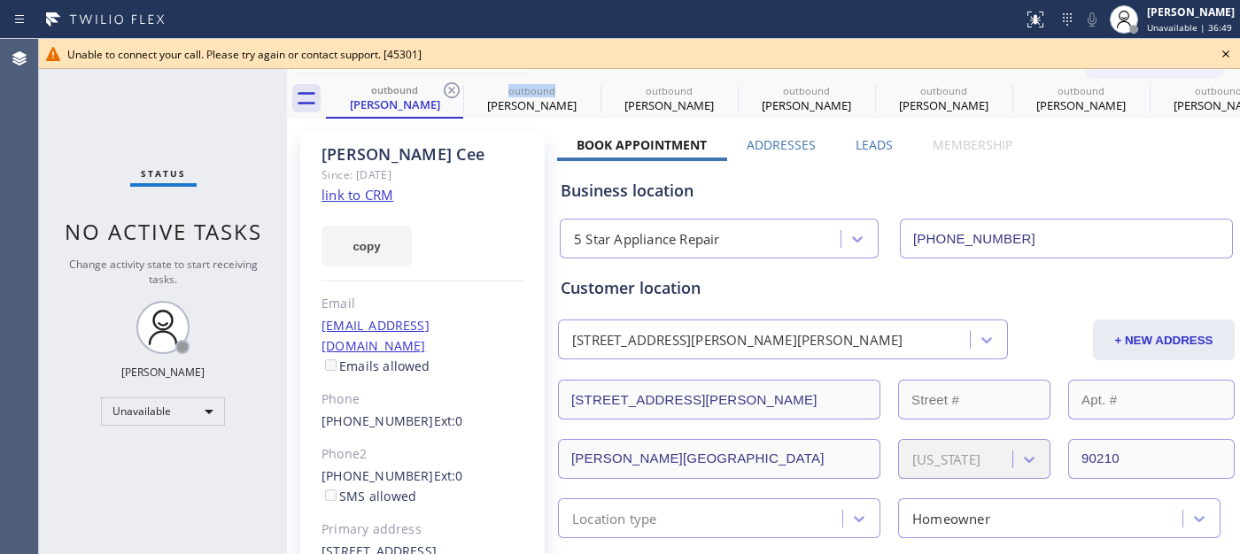
click at [0, 0] on icon at bounding box center [0, 0] width 0 height 0
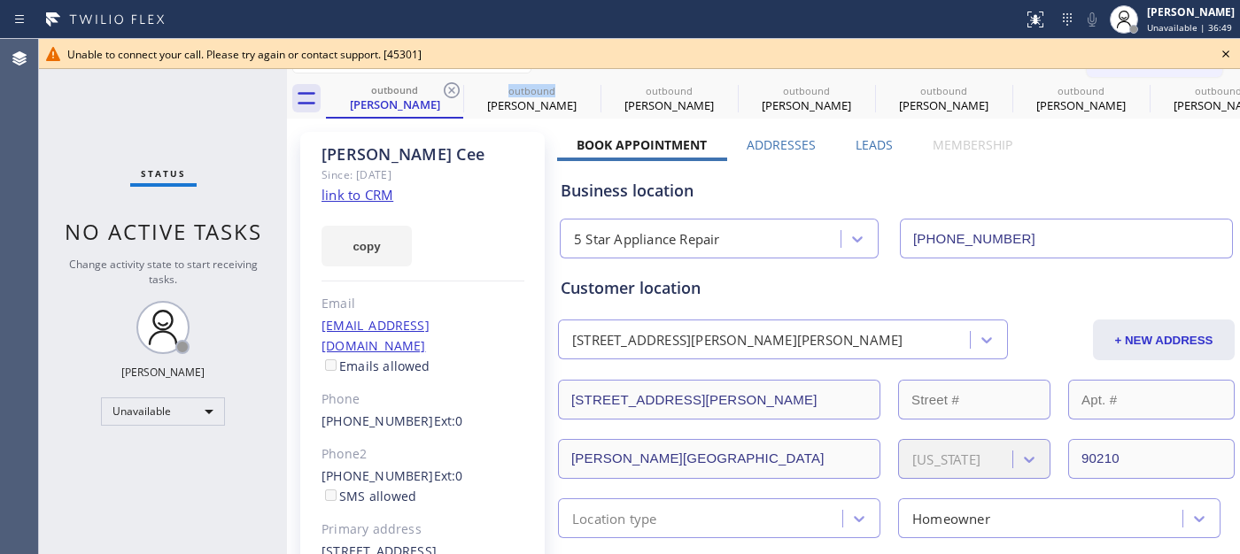
click at [0, 0] on icon at bounding box center [0, 0] width 0 height 0
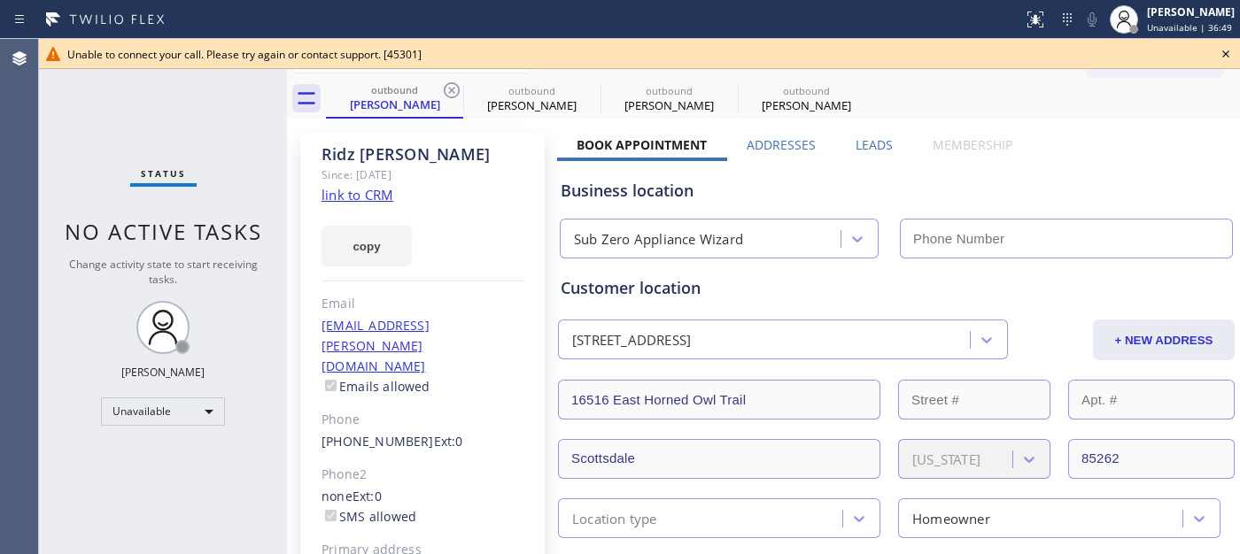
click at [453, 91] on icon at bounding box center [452, 90] width 16 height 16
click at [0, 0] on icon at bounding box center [0, 0] width 0 height 0
click at [453, 91] on div "outbound [PERSON_NAME] outbound [PERSON_NAME] outbound [PERSON_NAME] outbound […" at bounding box center [783, 99] width 914 height 40
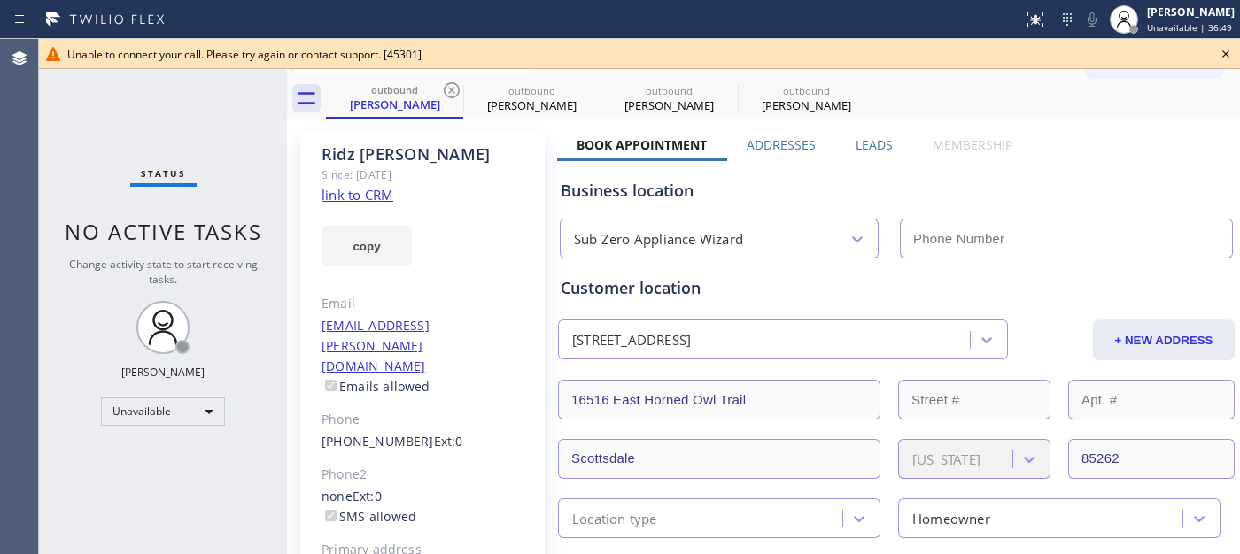
click at [453, 91] on div "outbound [PERSON_NAME] outbound [PERSON_NAME] outbound [PERSON_NAME] outbound […" at bounding box center [783, 99] width 914 height 40
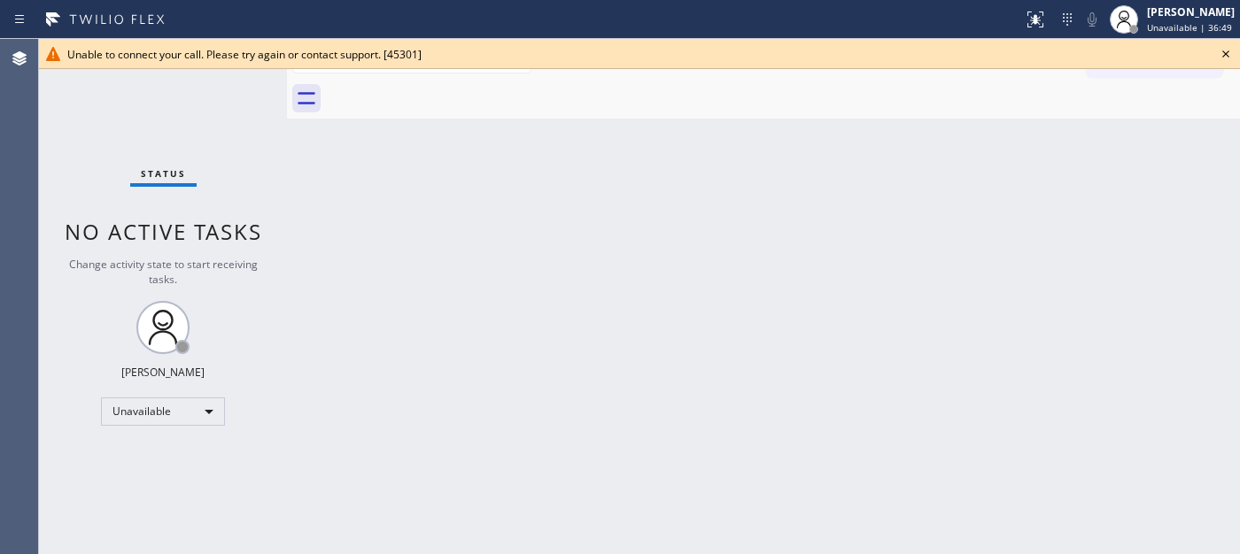
click at [453, 91] on div at bounding box center [783, 99] width 914 height 40
click at [1210, 51] on div "Unable to connect your call. Please try again or contact support. [45301]" at bounding box center [639, 54] width 1144 height 15
click at [1169, 58] on div "Unable to connect your call. Please try again or contact support. [45301]" at bounding box center [639, 54] width 1144 height 15
click at [1231, 56] on icon at bounding box center [1225, 53] width 21 height 21
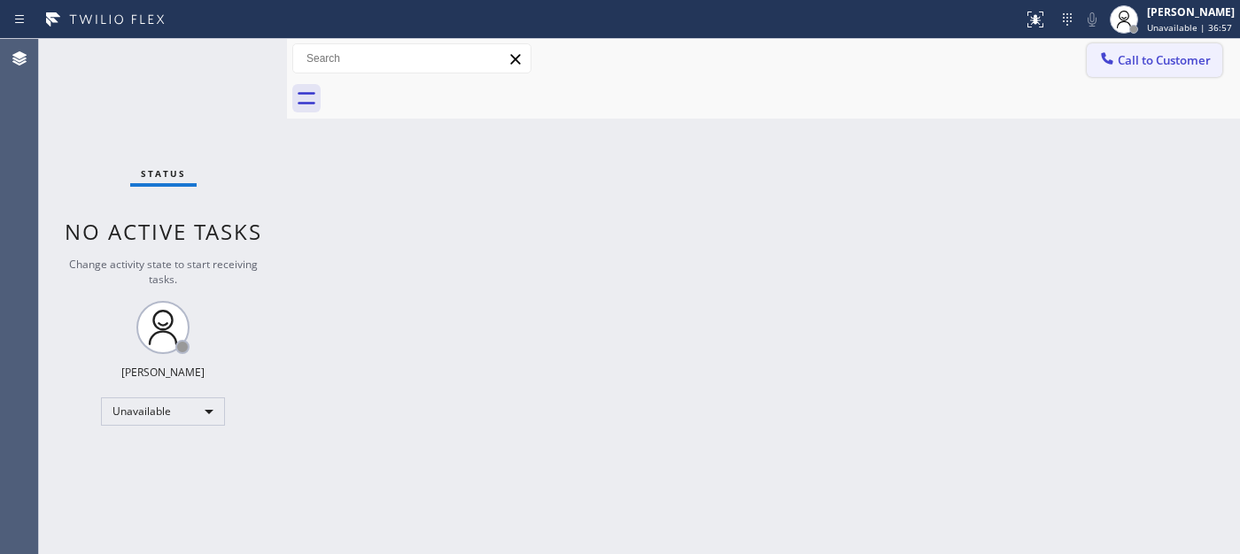
click at [1096, 68] on div at bounding box center [1106, 60] width 21 height 21
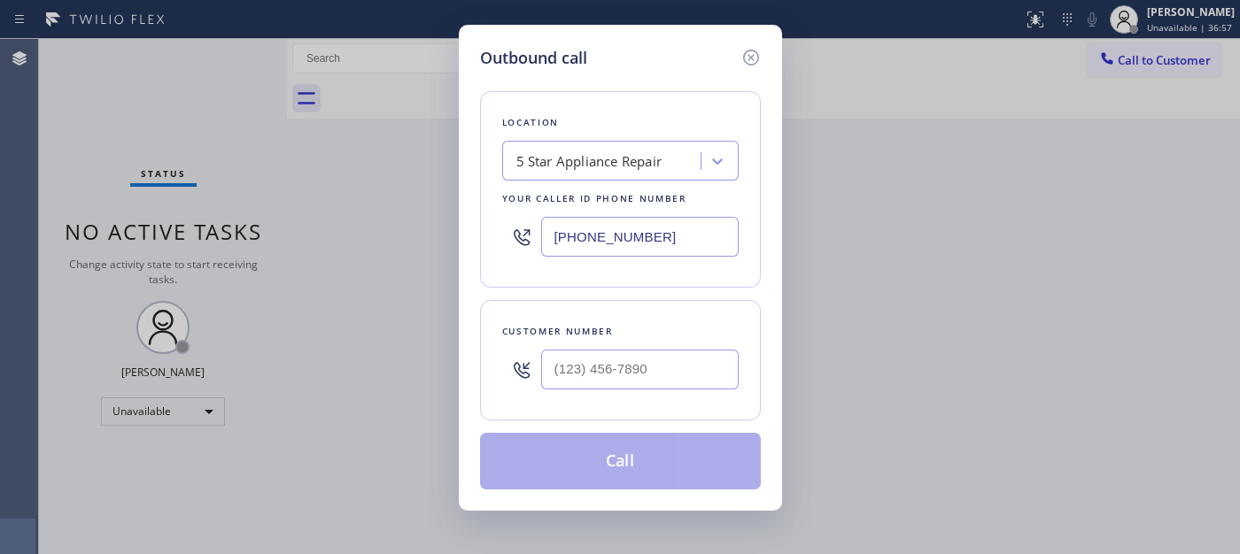
click at [625, 399] on div "Customer number" at bounding box center [620, 360] width 281 height 120
click at [630, 373] on input "(___) ___-____" at bounding box center [639, 370] width 197 height 40
paste input "714) 343-8245"
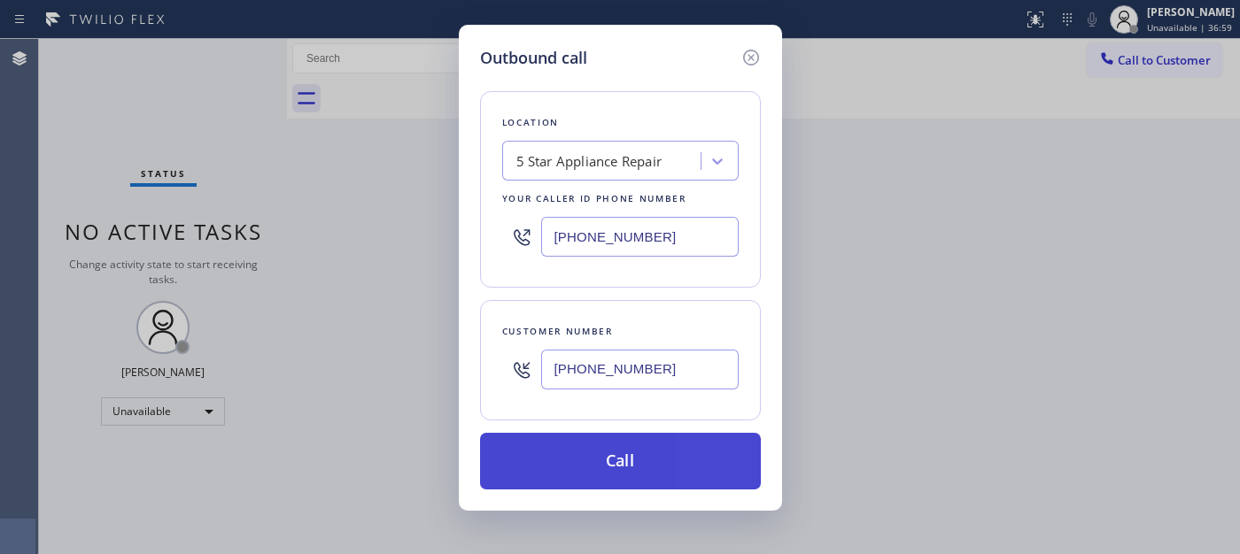
type input "[PHONE_NUMBER]"
click at [665, 463] on button "Call" at bounding box center [620, 461] width 281 height 57
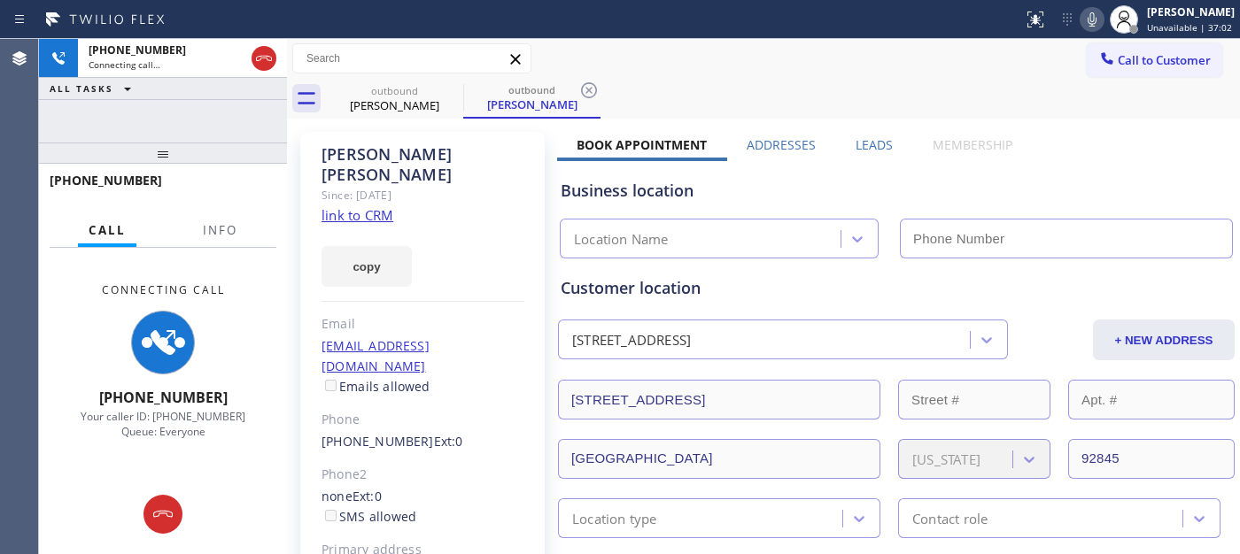
click at [1090, 7] on button at bounding box center [1091, 19] width 25 height 25
type input "[PHONE_NUMBER]"
drag, startPoint x: 248, startPoint y: 145, endPoint x: 552, endPoint y: 22, distance: 328.5
click at [240, 102] on div "[PHONE_NUMBER] Connecting call… ALL TASKS ALL TASKS ACTIVE TASKS TASKS IN WRAP …" at bounding box center [163, 296] width 248 height 515
drag, startPoint x: 1162, startPoint y: 58, endPoint x: 859, endPoint y: 259, distance: 363.9
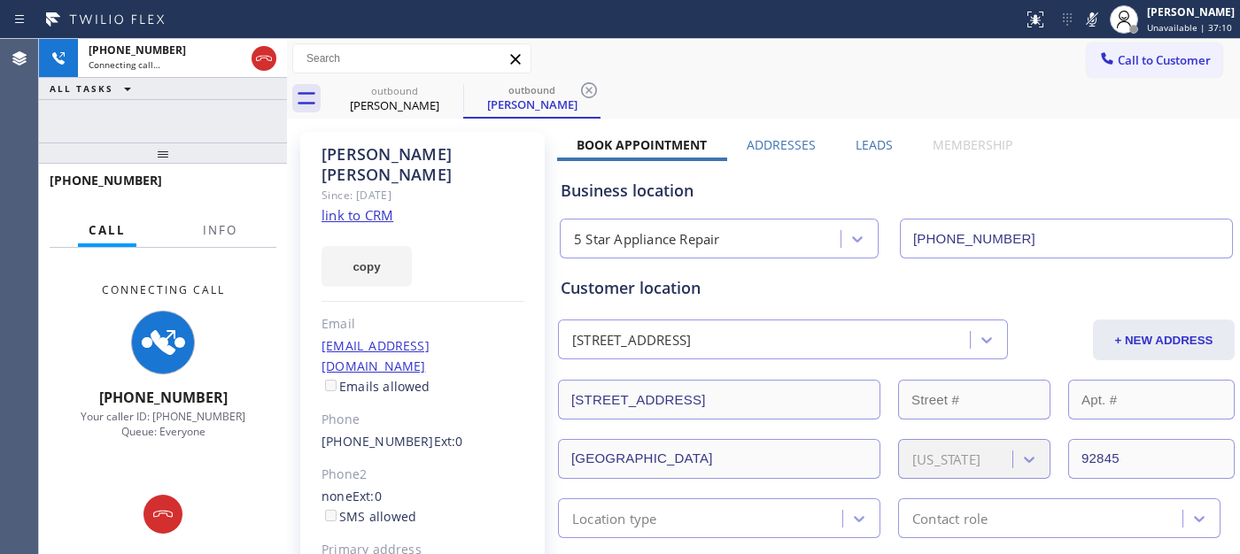
click at [1162, 58] on span "Call to Customer" at bounding box center [1163, 60] width 93 height 16
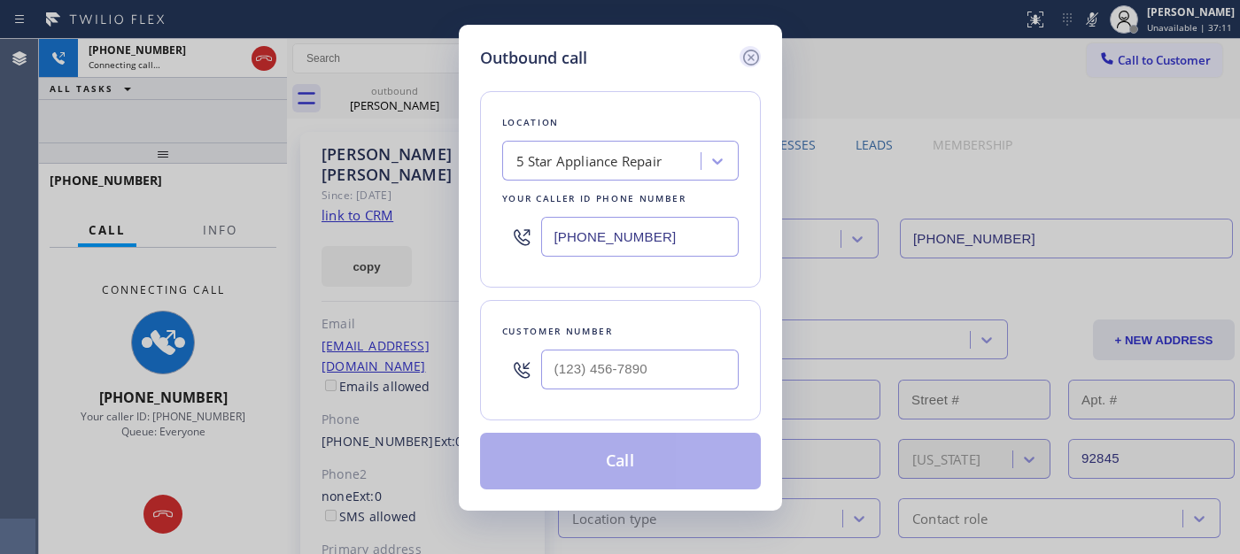
click at [747, 56] on icon at bounding box center [750, 57] width 21 height 21
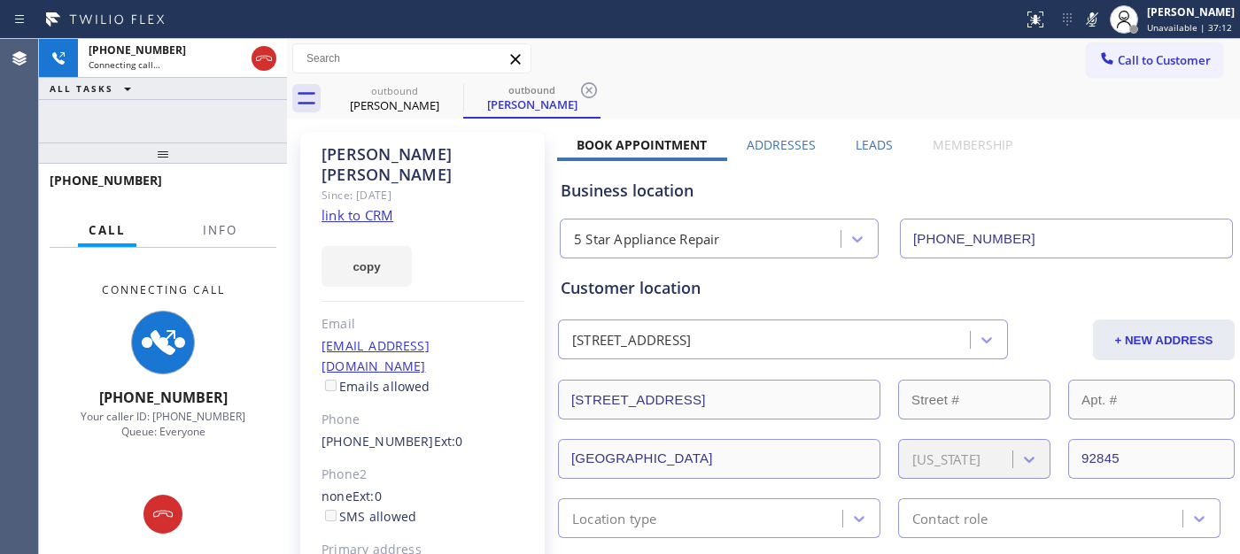
drag, startPoint x: 246, startPoint y: 160, endPoint x: 249, endPoint y: 136, distance: 24.1
click at [246, 157] on div at bounding box center [163, 153] width 248 height 21
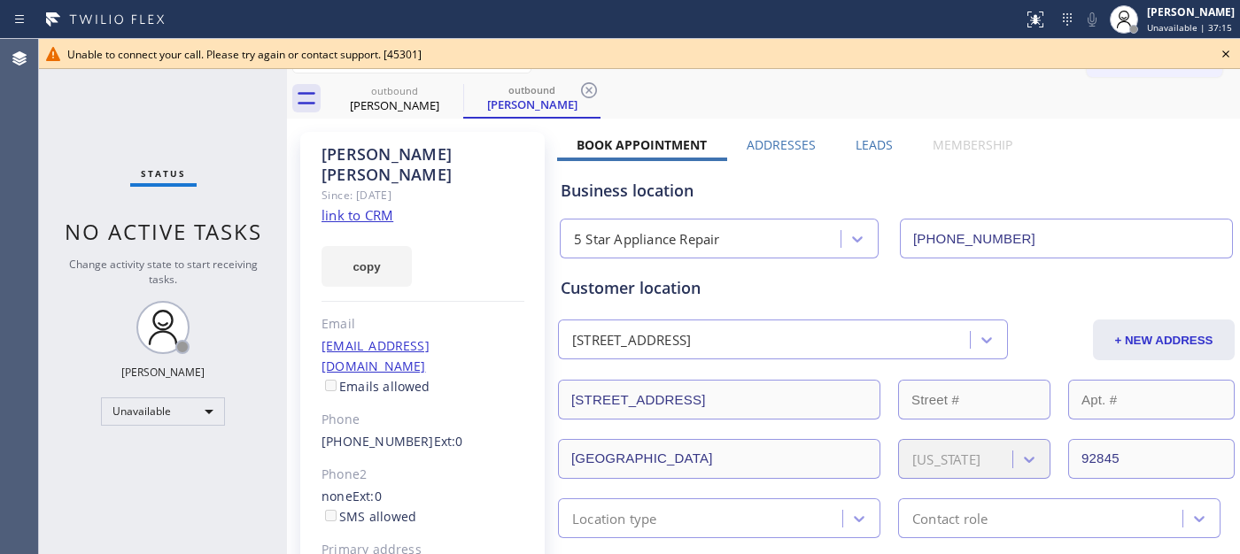
click at [1217, 49] on icon at bounding box center [1225, 53] width 21 height 21
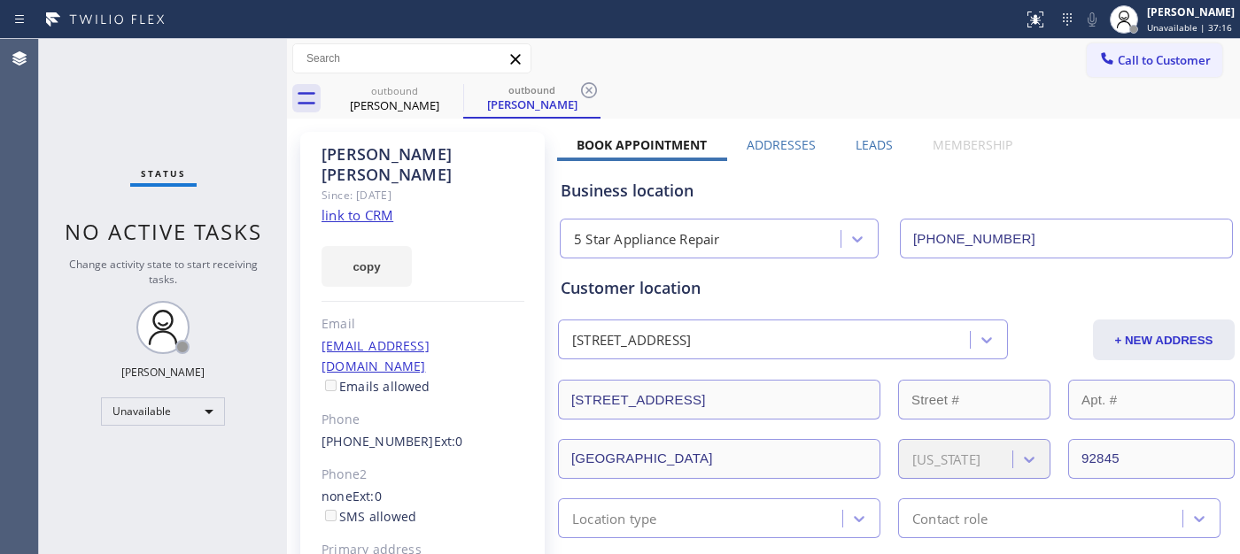
click at [1135, 80] on div "outbound [PERSON_NAME] outbound [PERSON_NAME]" at bounding box center [783, 99] width 914 height 40
click at [1076, 76] on div "Call to Customer Outbound call Location 5 Star Appliance Repair Your caller id …" at bounding box center [763, 59] width 953 height 40
click at [1117, 63] on span "Call to Customer" at bounding box center [1163, 60] width 93 height 16
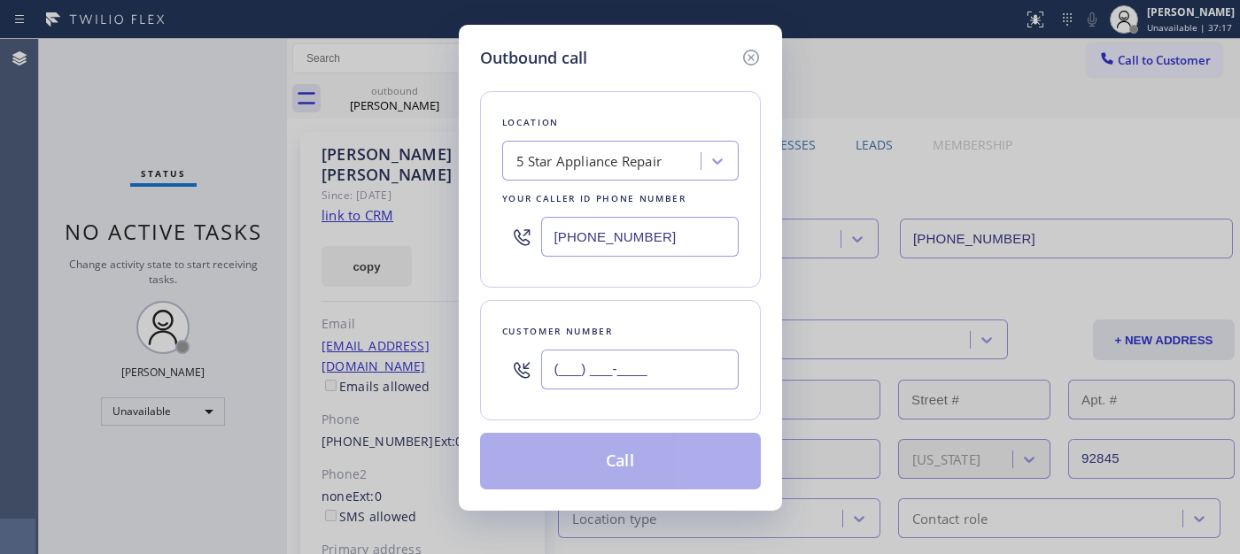
click at [653, 358] on input "(___) ___-____" at bounding box center [639, 370] width 197 height 40
paste input "714) 343-8245"
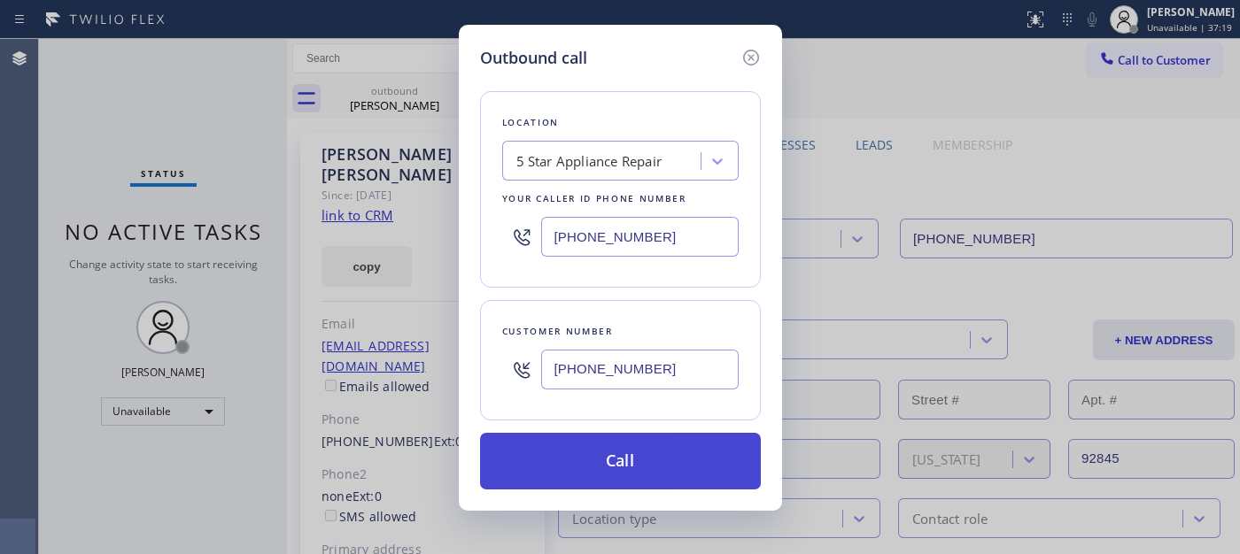
type input "[PHONE_NUMBER]"
click at [655, 458] on button "Call" at bounding box center [620, 461] width 281 height 57
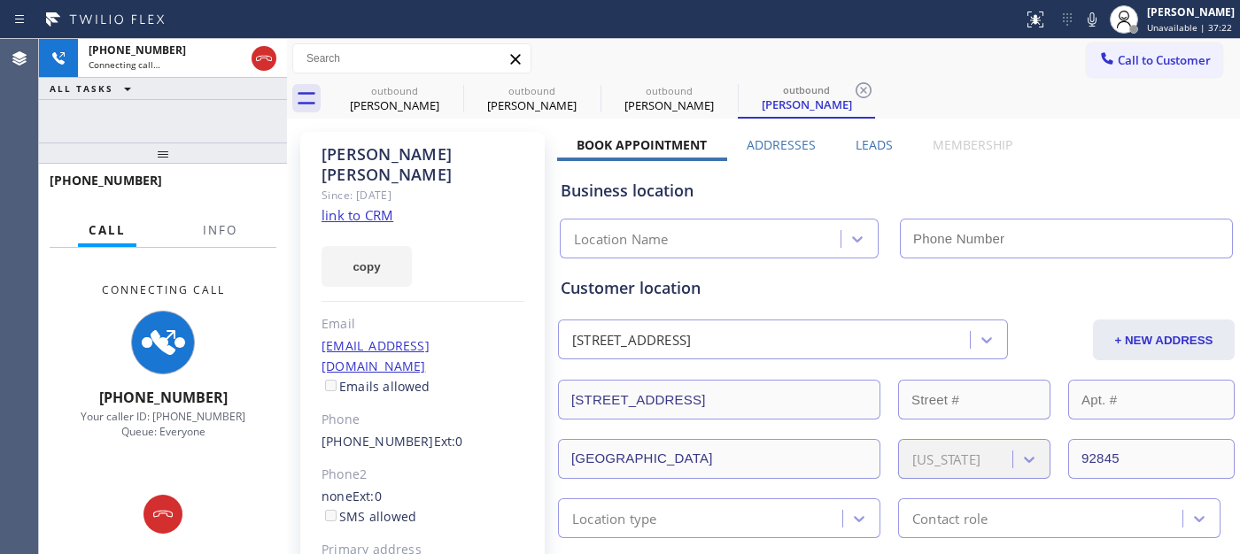
drag, startPoint x: 1084, startPoint y: 16, endPoint x: 1023, endPoint y: 95, distance: 99.7
click at [1084, 16] on icon at bounding box center [1091, 19] width 21 height 21
type input "[PHONE_NUMBER]"
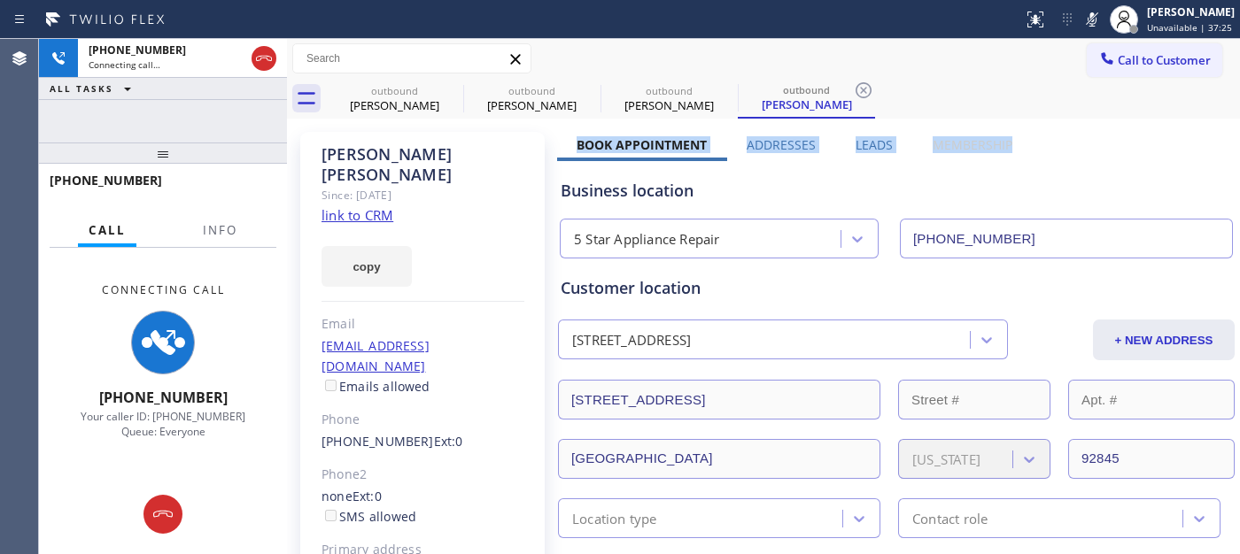
drag, startPoint x: 1022, startPoint y: 148, endPoint x: 564, endPoint y: 139, distance: 457.8
click at [753, 189] on div "Business location" at bounding box center [895, 191] width 671 height 24
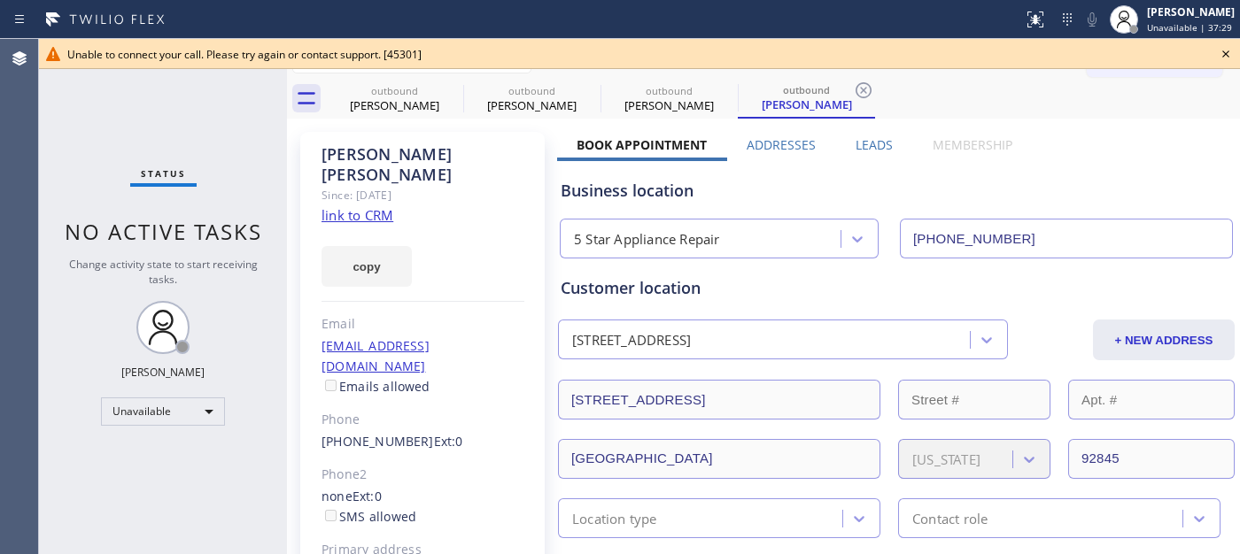
click at [447, 60] on div "Unable to connect your call. Please try again or contact support. [45301]" at bounding box center [639, 54] width 1144 height 15
click at [1229, 50] on icon at bounding box center [1225, 53] width 21 height 21
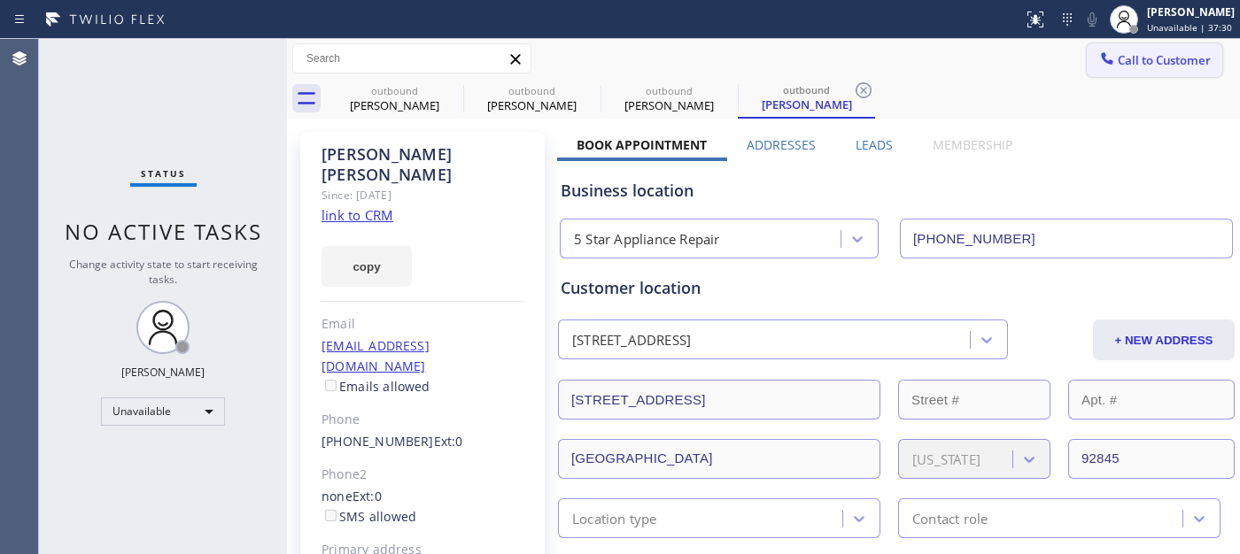
click at [1149, 57] on span "Call to Customer" at bounding box center [1163, 60] width 93 height 16
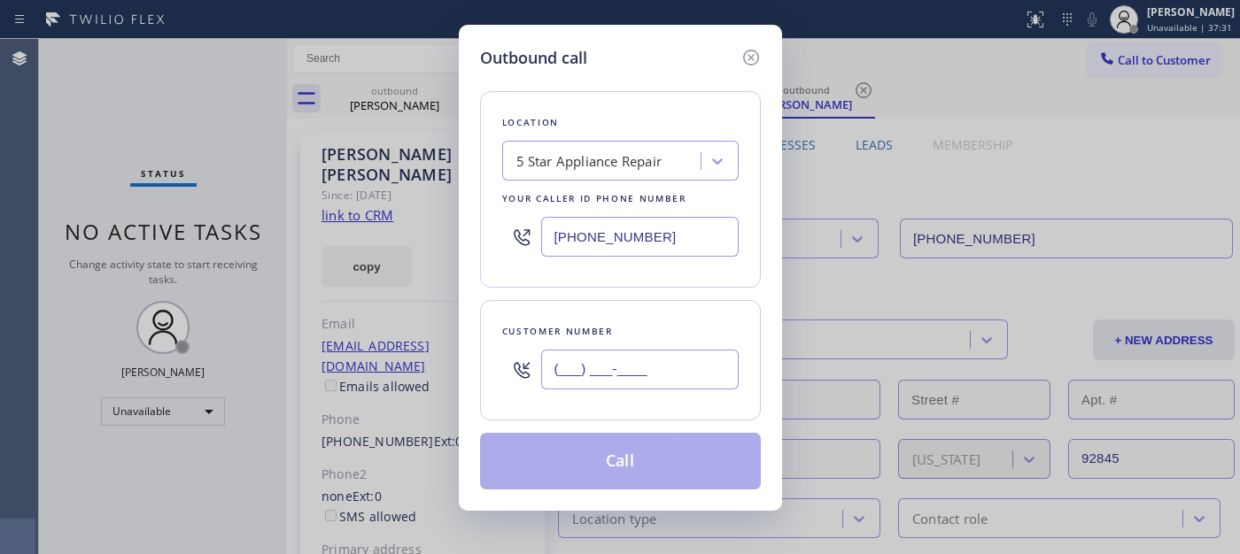
click at [655, 366] on input "(___) ___-____" at bounding box center [639, 370] width 197 height 40
paste input "714) 343-8245"
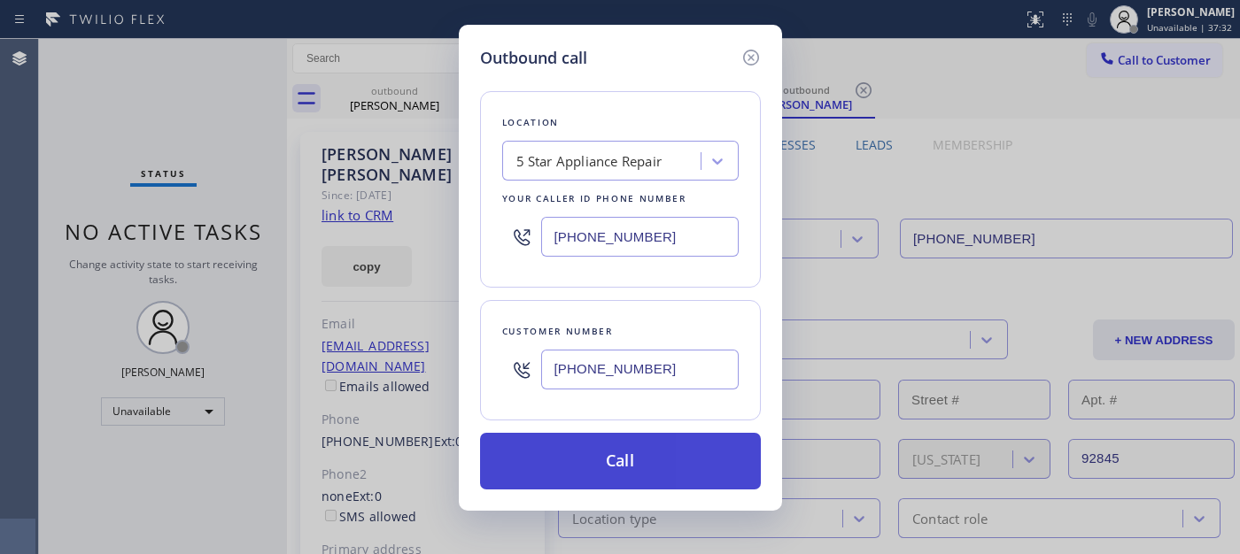
type input "[PHONE_NUMBER]"
click at [661, 447] on button "Call" at bounding box center [620, 461] width 281 height 57
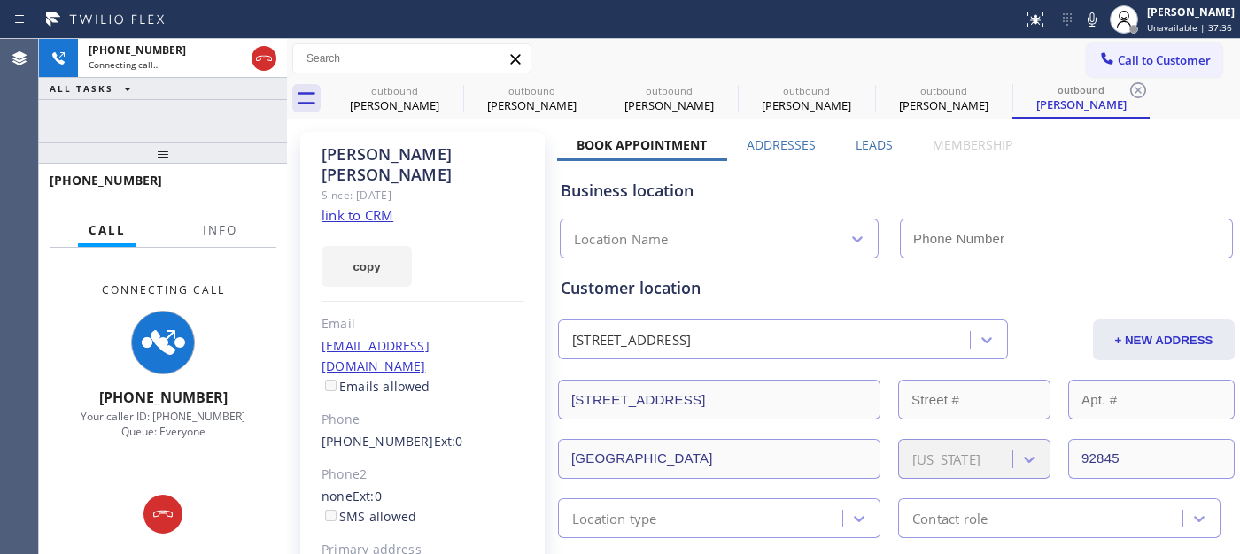
type input "[PHONE_NUMBER]"
click at [455, 87] on icon at bounding box center [451, 90] width 21 height 21
click at [578, 86] on icon at bounding box center [588, 90] width 21 height 21
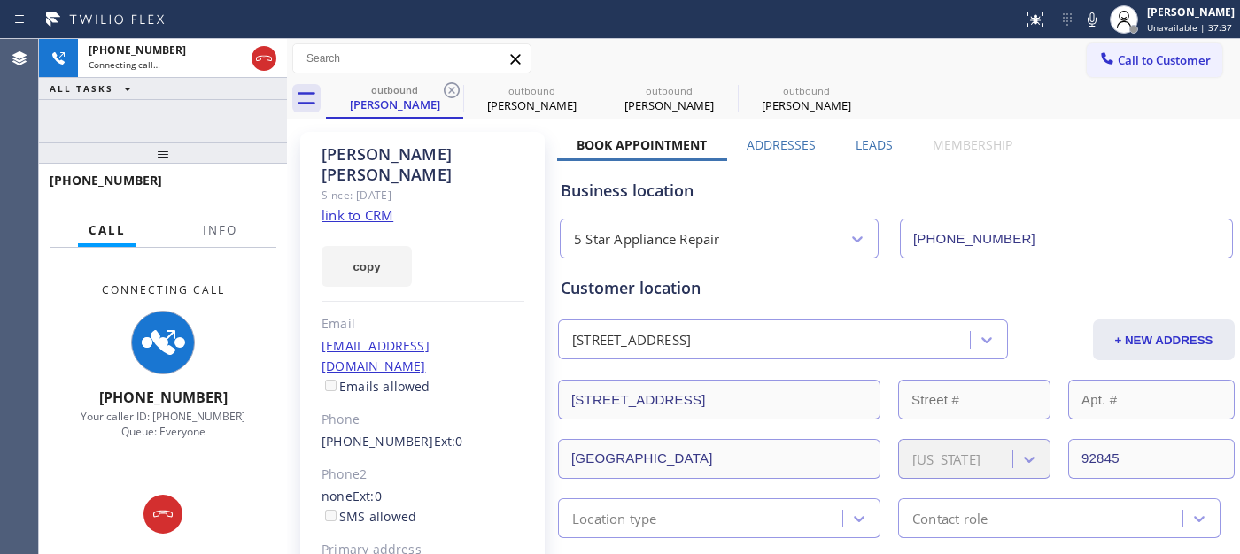
click at [455, 86] on icon at bounding box center [451, 90] width 21 height 21
click at [0, 0] on icon at bounding box center [0, 0] width 0 height 0
click at [455, 86] on div "outbound [PERSON_NAME] outbound [PERSON_NAME] outbound [PERSON_NAME] outbound […" at bounding box center [783, 99] width 914 height 40
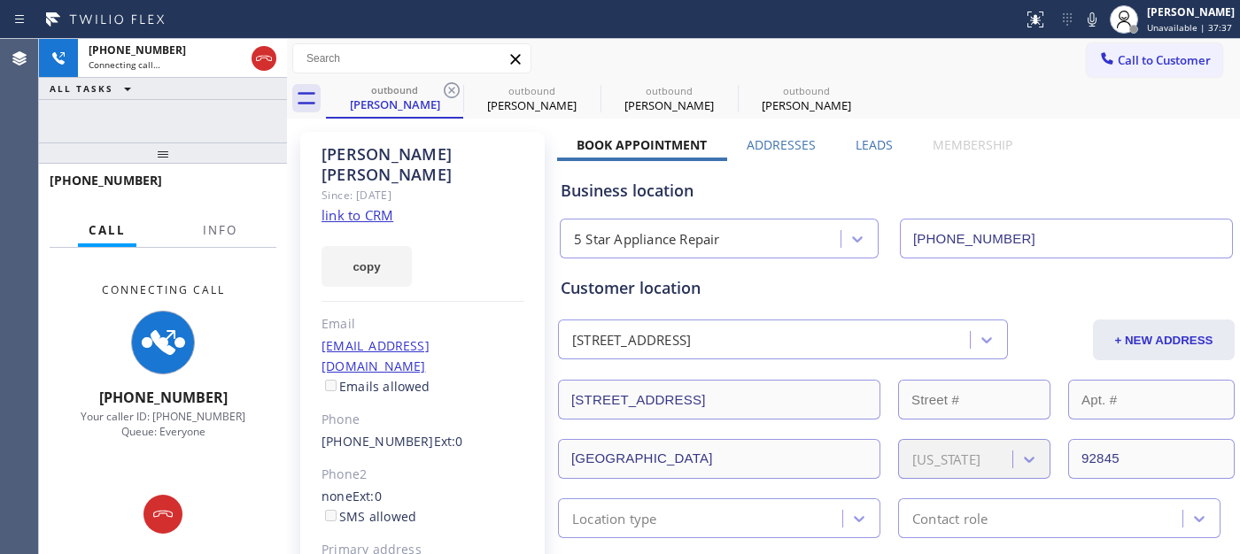
click at [455, 86] on div "outbound [PERSON_NAME] outbound [PERSON_NAME] outbound [PERSON_NAME] outbound […" at bounding box center [783, 99] width 914 height 40
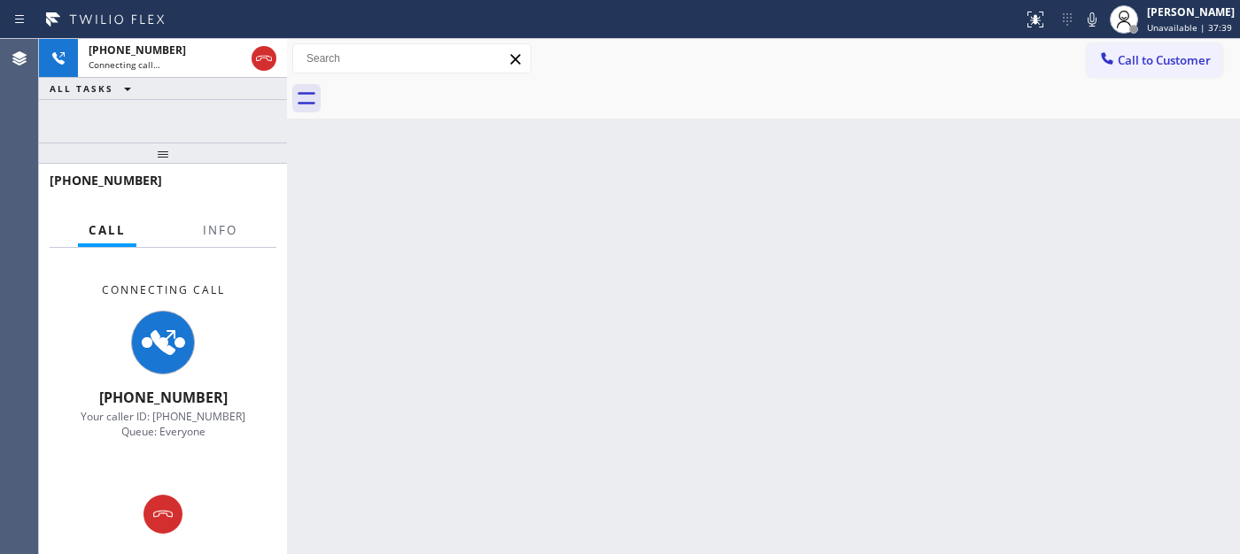
click at [914, 89] on div at bounding box center [783, 99] width 914 height 40
click at [1130, 65] on span "Call to Customer" at bounding box center [1163, 60] width 93 height 16
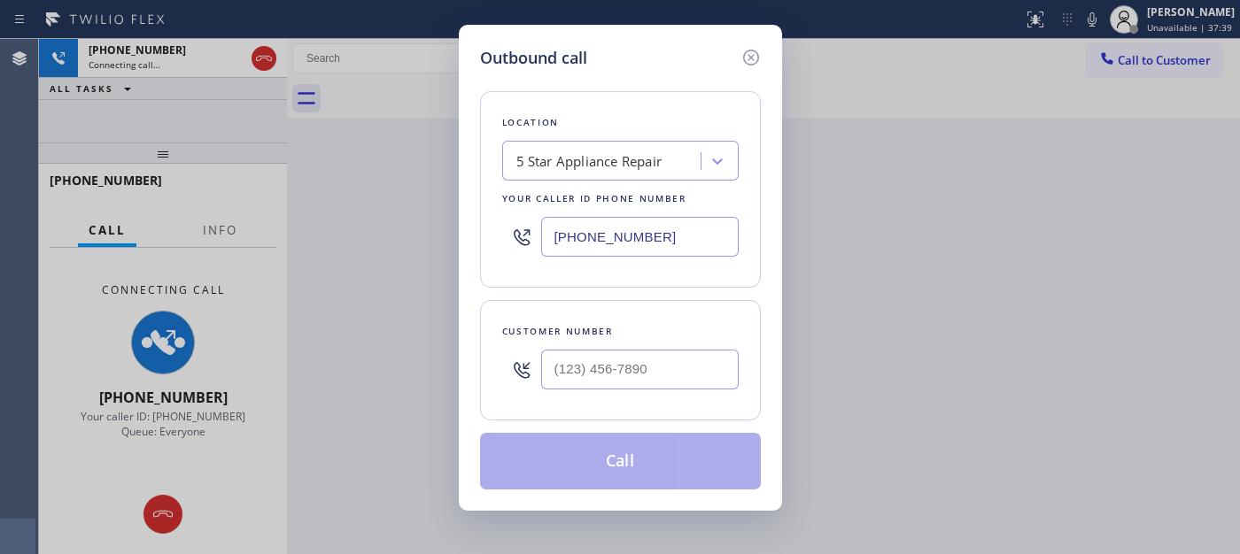
drag, startPoint x: 637, startPoint y: 346, endPoint x: 633, endPoint y: 356, distance: 10.7
click at [636, 347] on div at bounding box center [639, 370] width 197 height 58
paste input "714) 343-8245"
click at [605, 365] on input "[PHONE_NUMBER]" at bounding box center [639, 370] width 197 height 40
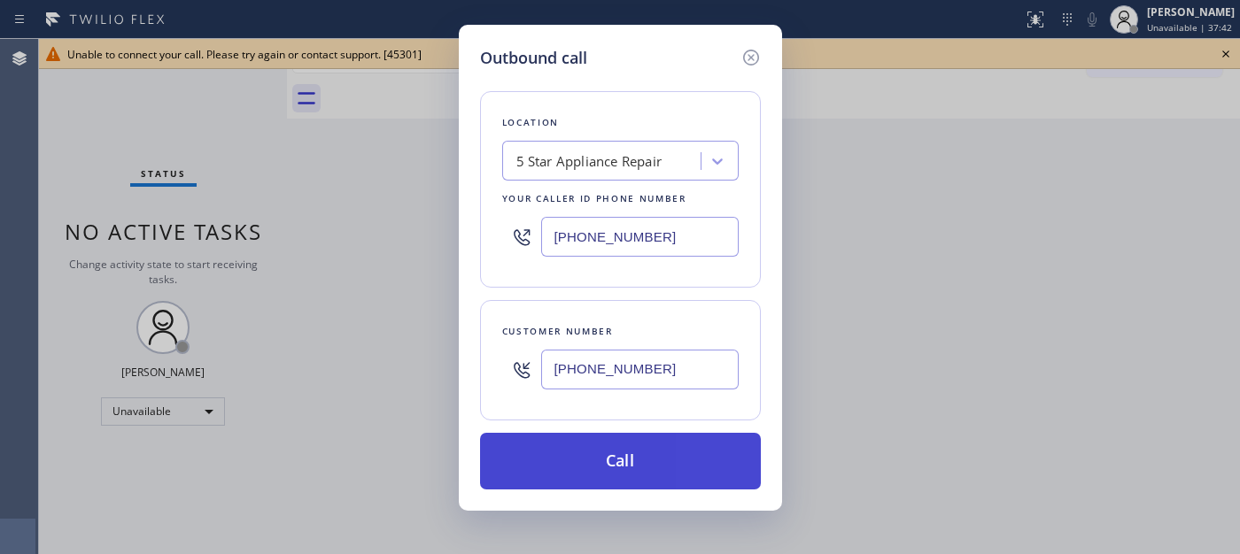
type input "[PHONE_NUMBER]"
click at [609, 444] on button "Call" at bounding box center [620, 461] width 281 height 57
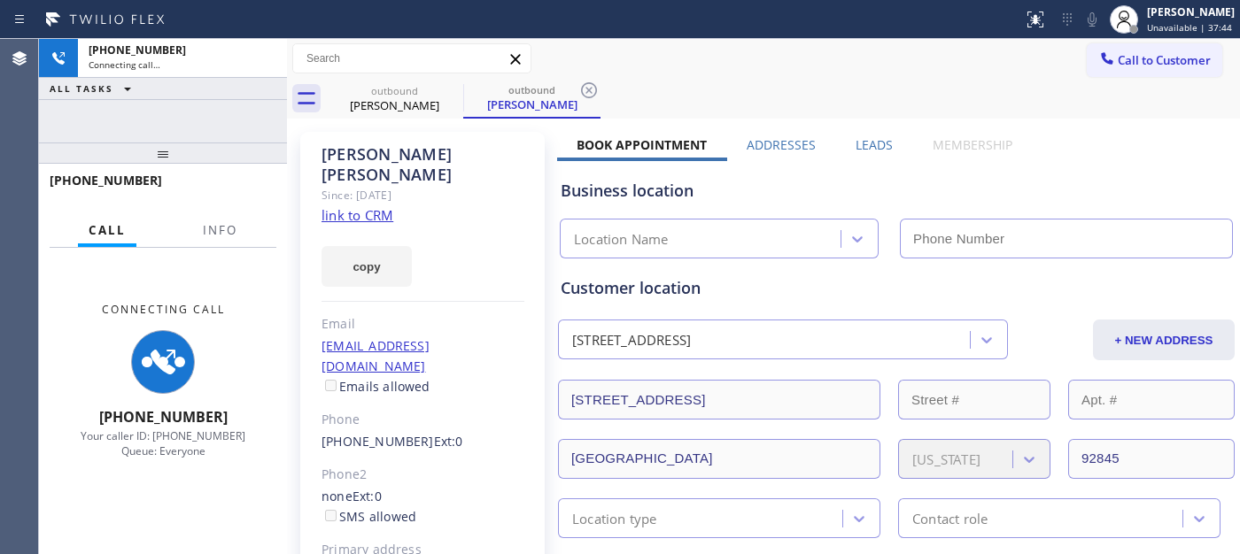
drag, startPoint x: 255, startPoint y: 127, endPoint x: 297, endPoint y: 50, distance: 88.0
click at [255, 119] on div "[PHONE_NUMBER] Connecting call… ALL TASKS ALL TASKS ACTIVE TASKS TASKS IN WRAP …" at bounding box center [163, 296] width 248 height 515
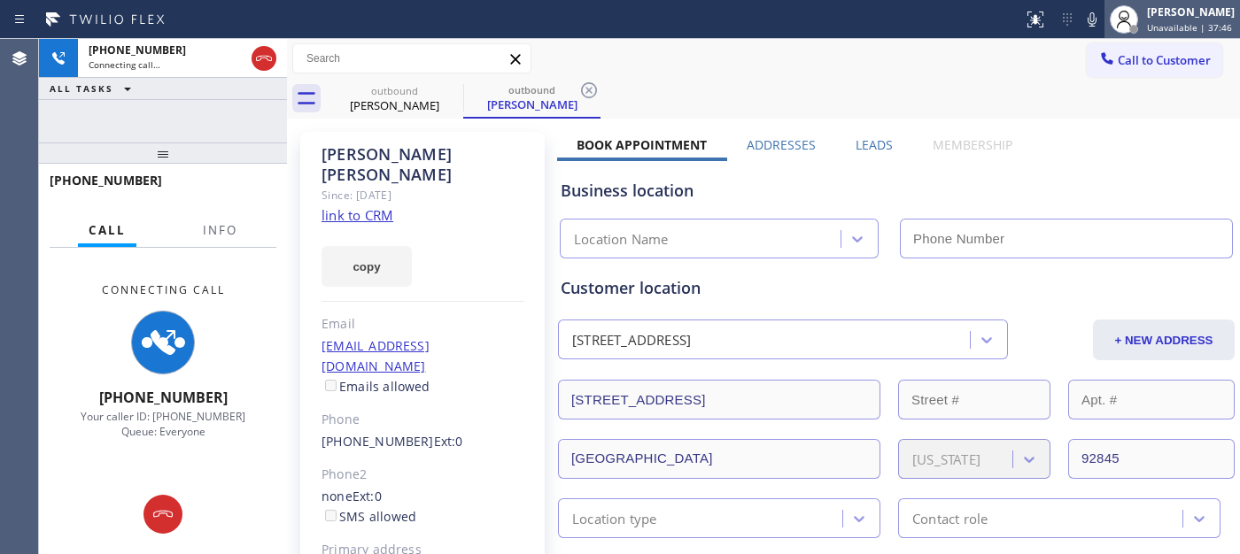
type input "[PHONE_NUMBER]"
click at [1089, 9] on icon at bounding box center [1091, 19] width 21 height 21
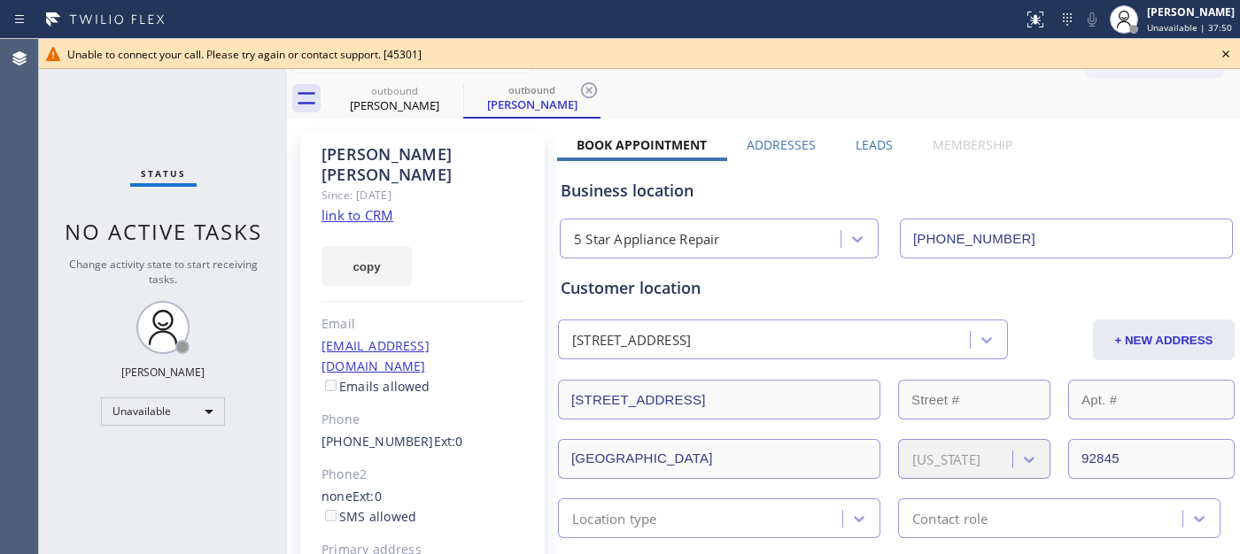
drag, startPoint x: 1222, startPoint y: 59, endPoint x: 1073, endPoint y: 60, distance: 148.7
click at [1219, 59] on icon at bounding box center [1225, 53] width 21 height 21
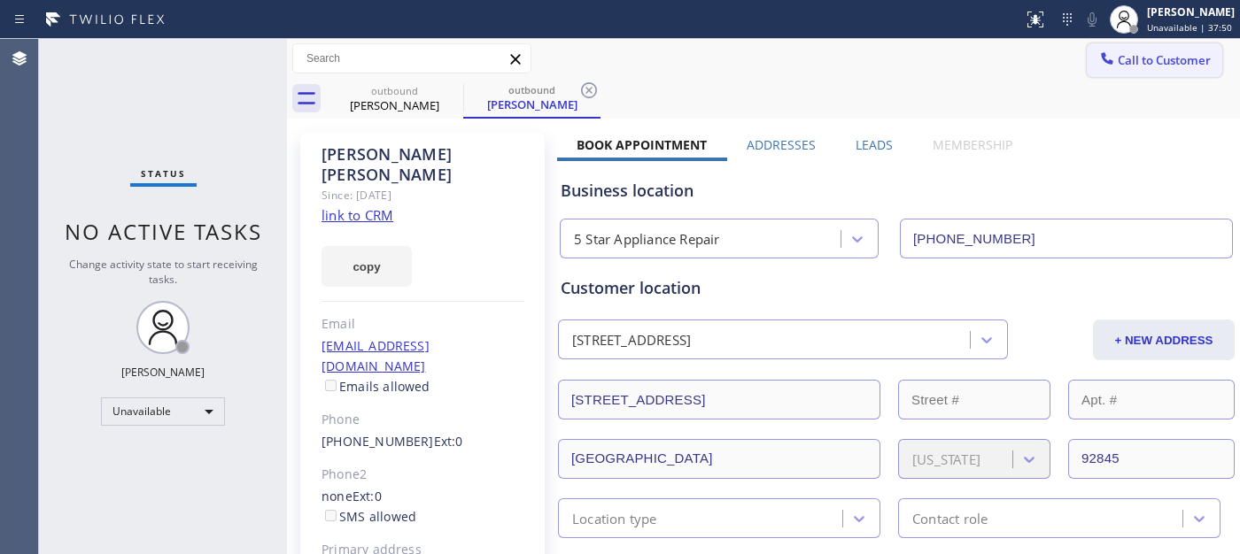
click at [1086, 60] on button "Call to Customer" at bounding box center [1153, 60] width 135 height 34
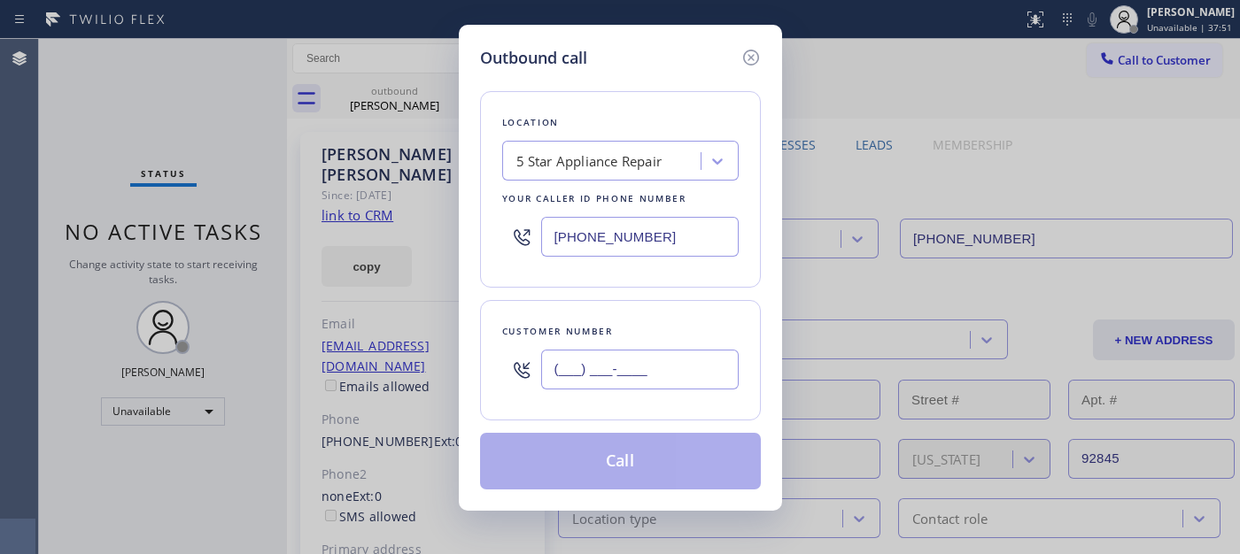
click at [659, 375] on input "(___) ___-____" at bounding box center [639, 370] width 197 height 40
paste input "714) 343-8245"
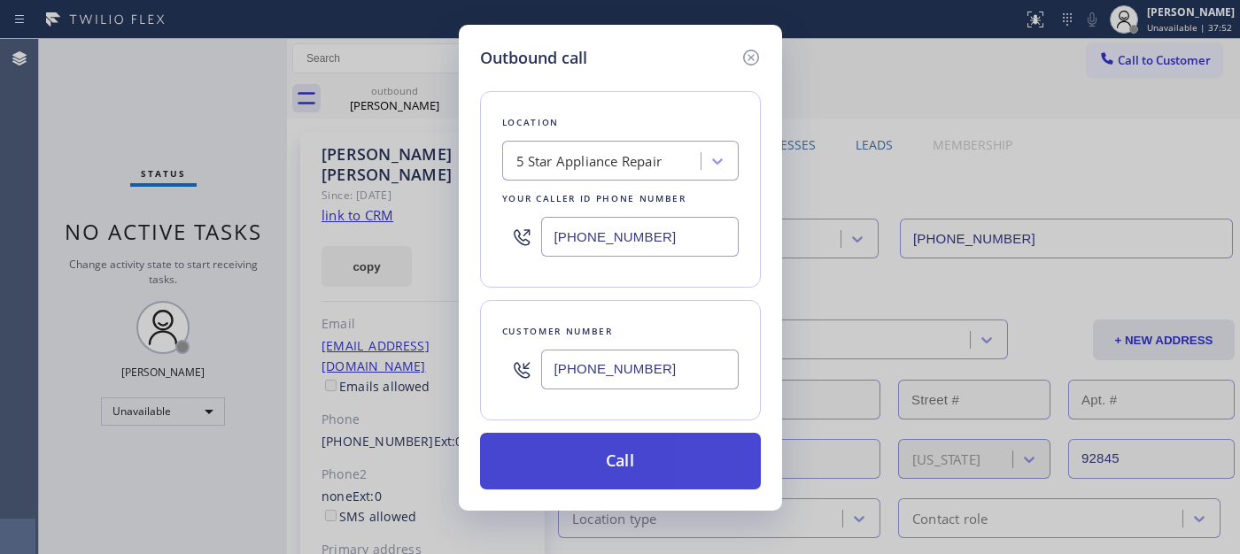
type input "[PHONE_NUMBER]"
click at [665, 465] on button "Call" at bounding box center [620, 461] width 281 height 57
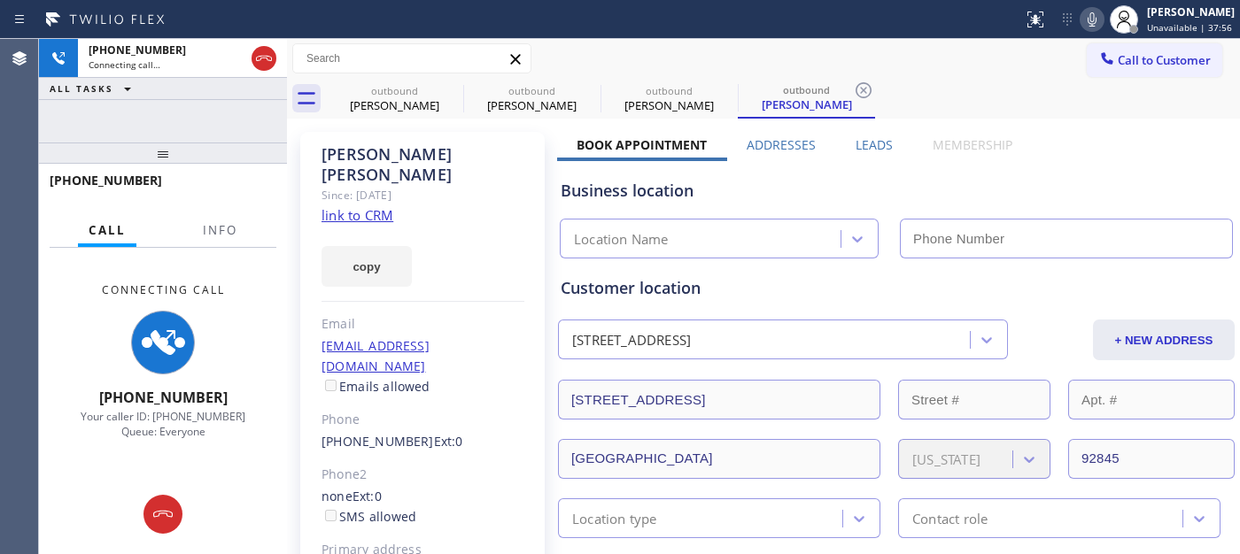
type input "[PHONE_NUMBER]"
click at [1092, 9] on icon at bounding box center [1091, 19] width 21 height 21
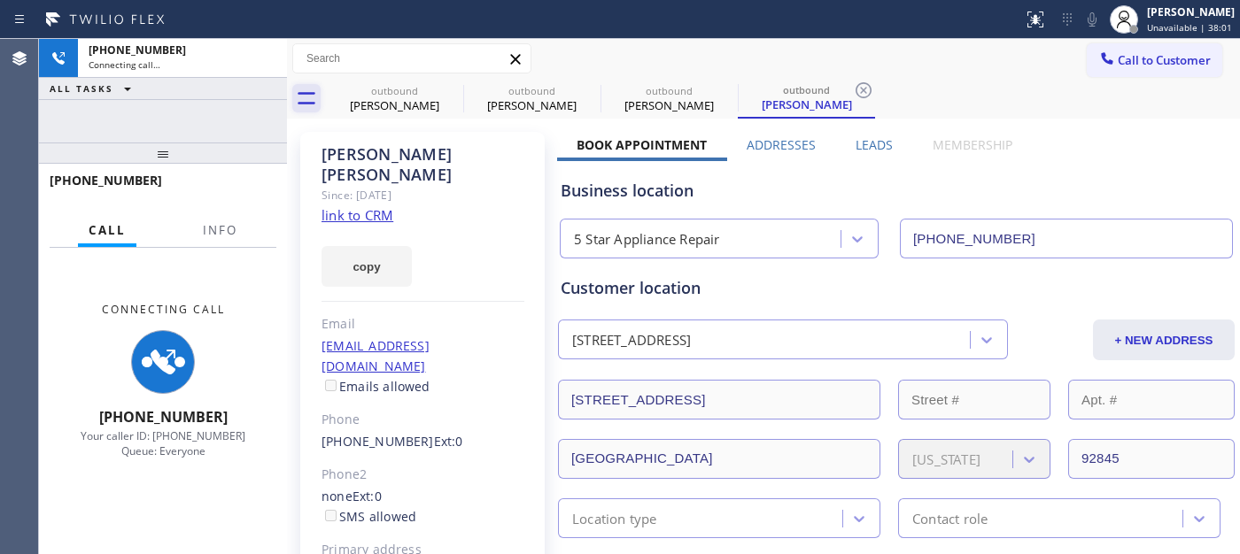
drag, startPoint x: 253, startPoint y: 145, endPoint x: 302, endPoint y: 109, distance: 60.7
click at [246, 125] on div "[PHONE_NUMBER] Connecting call… ALL TASKS ALL TASKS ACTIVE TASKS TASKS IN WRAP …" at bounding box center [163, 296] width 248 height 515
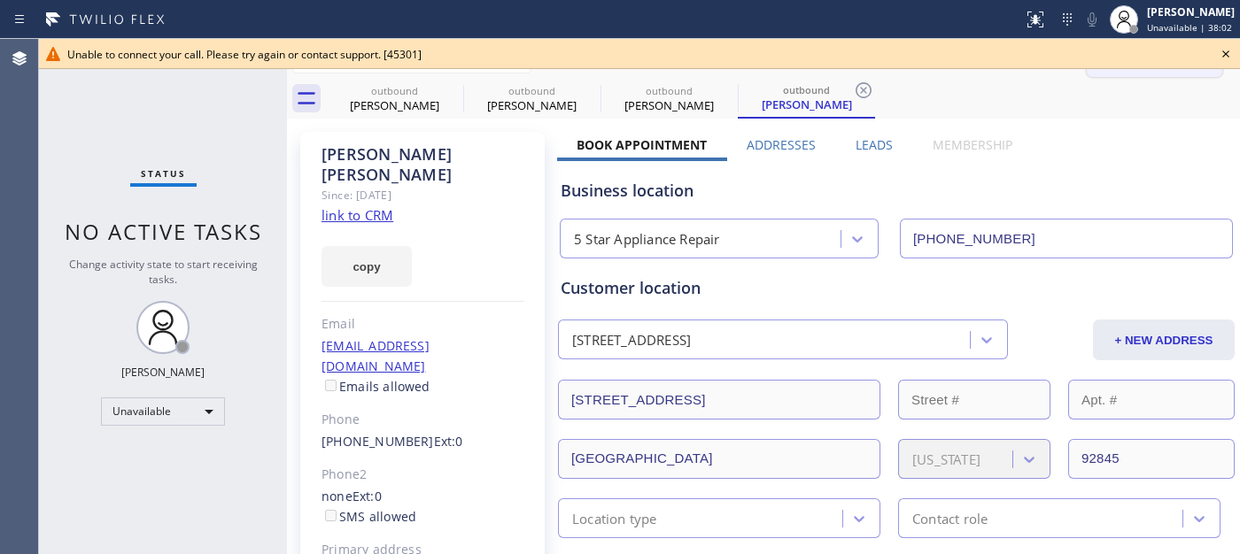
drag, startPoint x: 1227, startPoint y: 57, endPoint x: 1154, endPoint y: 67, distance: 74.3
click at [1226, 57] on icon at bounding box center [1225, 53] width 21 height 21
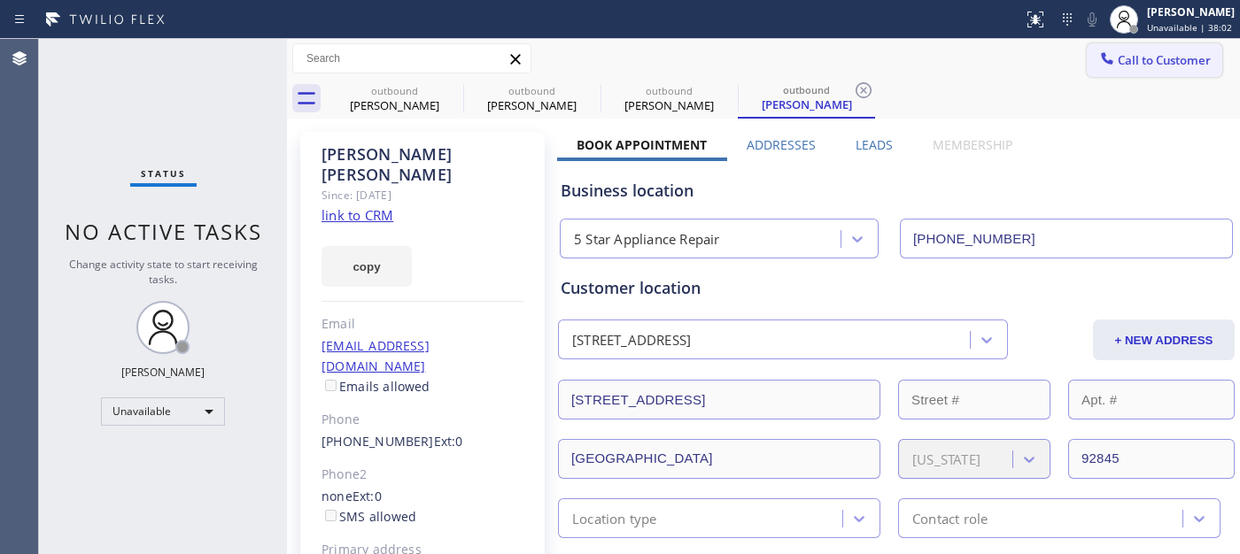
click at [1154, 67] on span "Call to Customer" at bounding box center [1163, 60] width 93 height 16
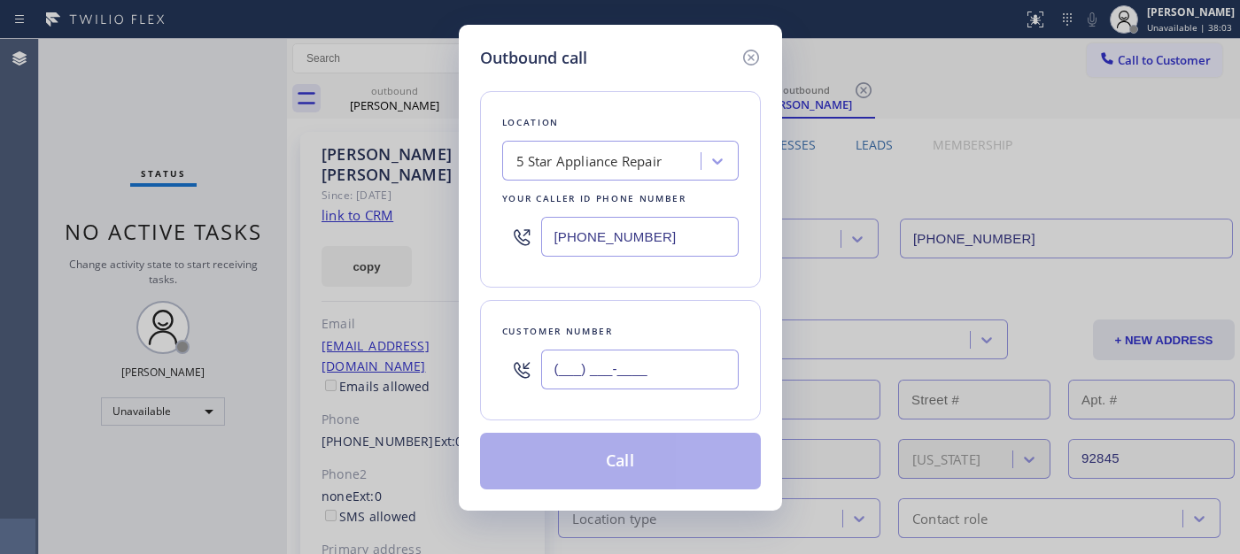
drag, startPoint x: 634, startPoint y: 363, endPoint x: 633, endPoint y: 329, distance: 33.7
click at [634, 364] on input "(___) ___-____" at bounding box center [639, 370] width 197 height 40
paste input "714) 343-8245"
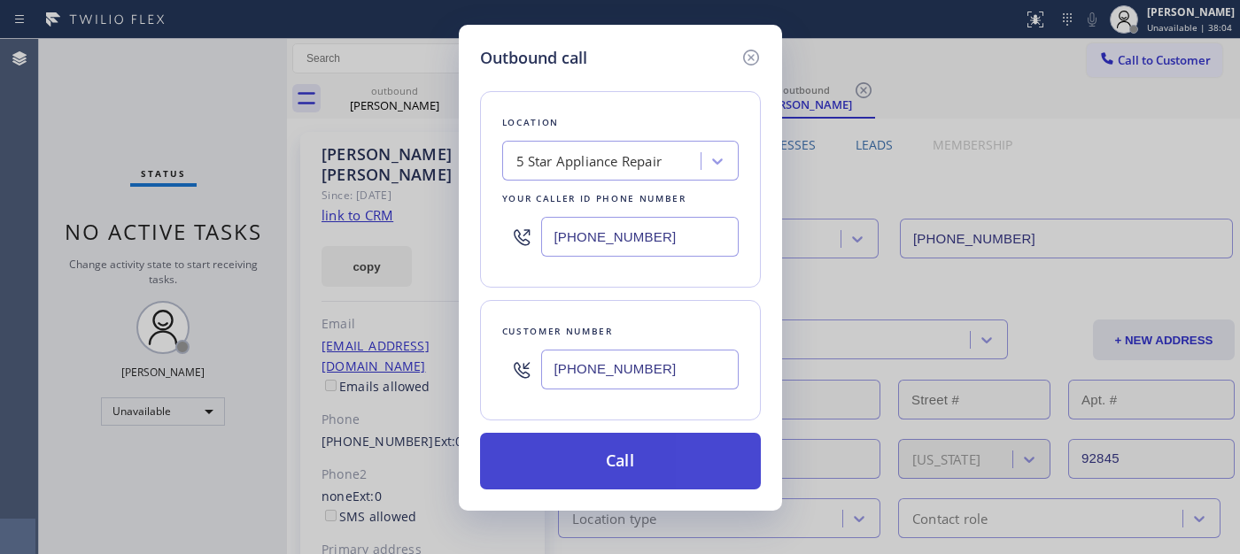
click at [643, 447] on button "Call" at bounding box center [620, 461] width 281 height 57
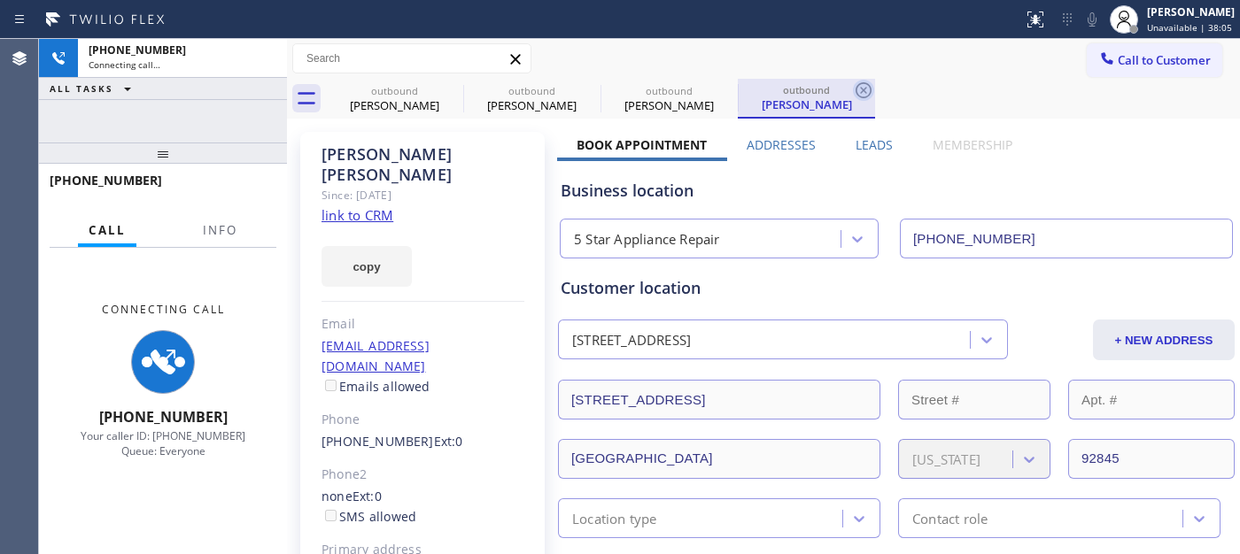
drag, startPoint x: 445, startPoint y: 86, endPoint x: 456, endPoint y: 89, distance: 11.0
click at [0, 0] on icon at bounding box center [0, 0] width 0 height 0
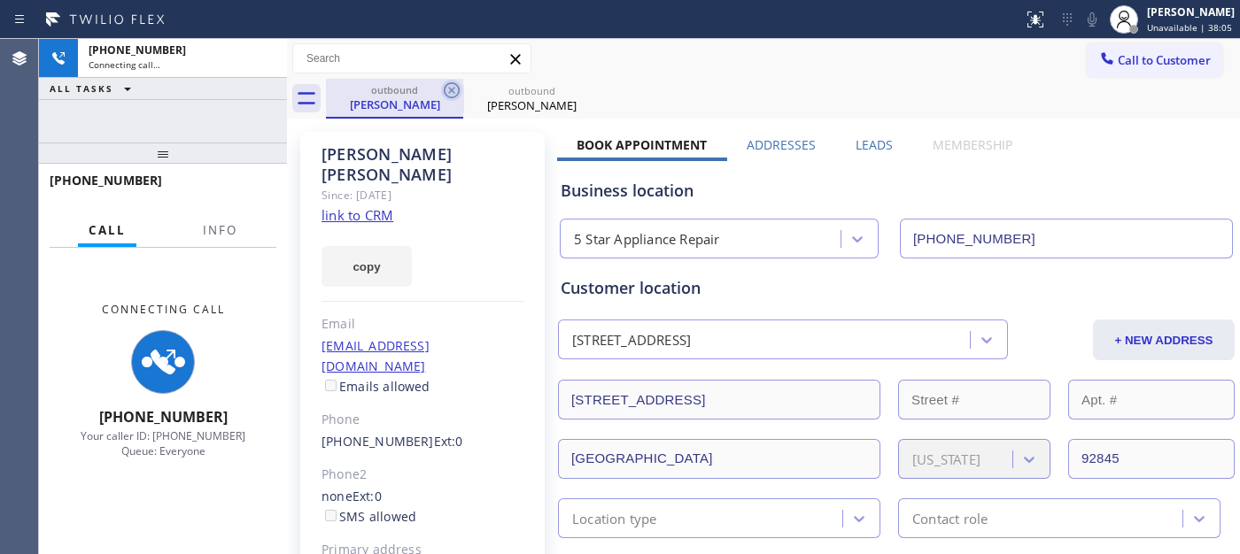
click at [456, 89] on icon at bounding box center [451, 90] width 21 height 21
click at [0, 0] on icon at bounding box center [0, 0] width 0 height 0
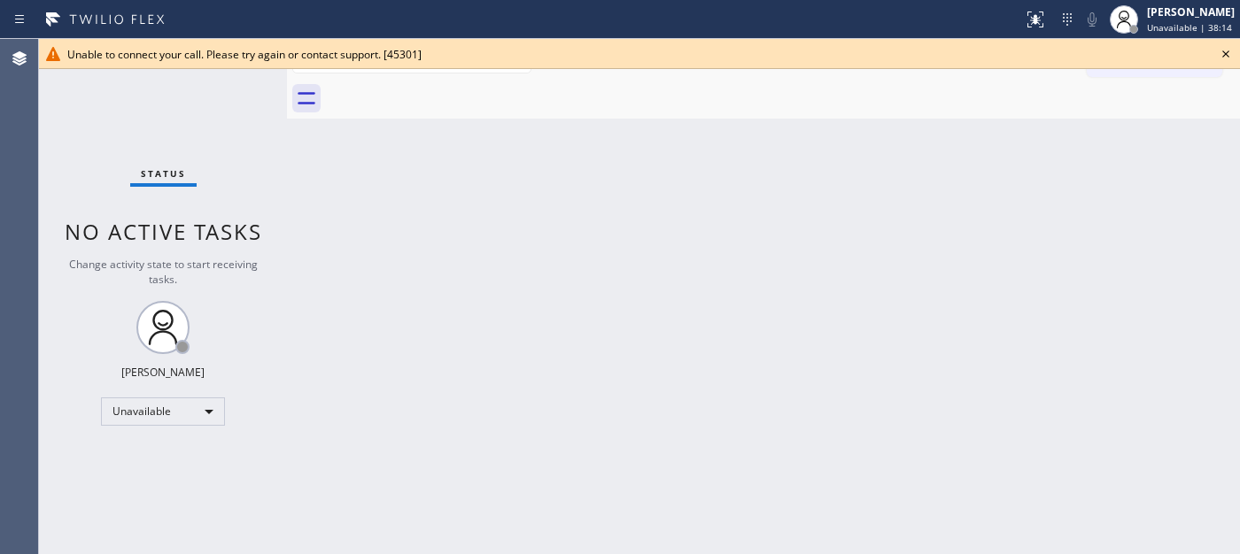
click at [1220, 50] on icon at bounding box center [1225, 53] width 21 height 21
click at [1128, 69] on button "Call to Customer" at bounding box center [1153, 60] width 135 height 34
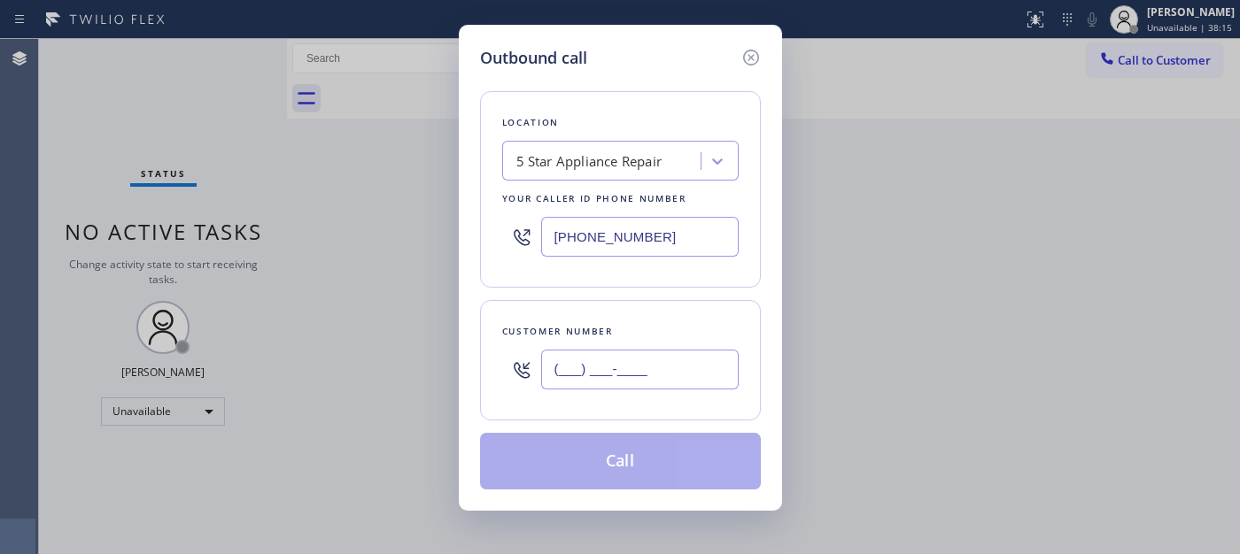
click at [595, 388] on input "(___) ___-____" at bounding box center [639, 370] width 197 height 40
paste input "949) 439-3063"
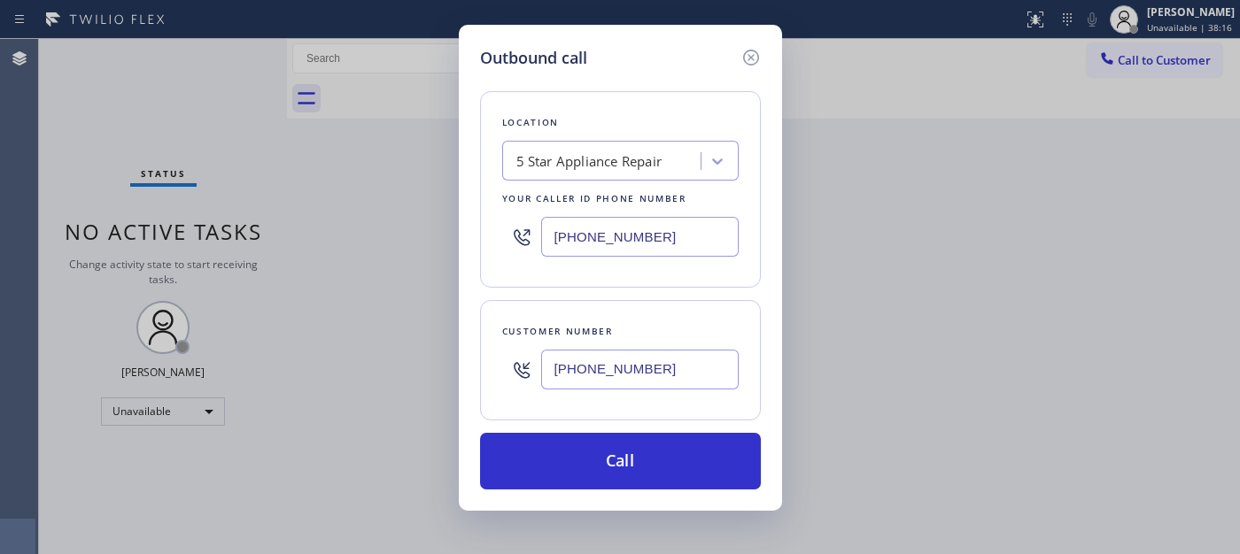
type input "[PHONE_NUMBER]"
drag, startPoint x: 631, startPoint y: 234, endPoint x: 490, endPoint y: 231, distance: 140.8
click at [493, 231] on div "Location 5 Star Appliance Repair Your caller id phone number [PHONE_NUMBER]" at bounding box center [620, 189] width 281 height 197
paste input "657) 218-2893"
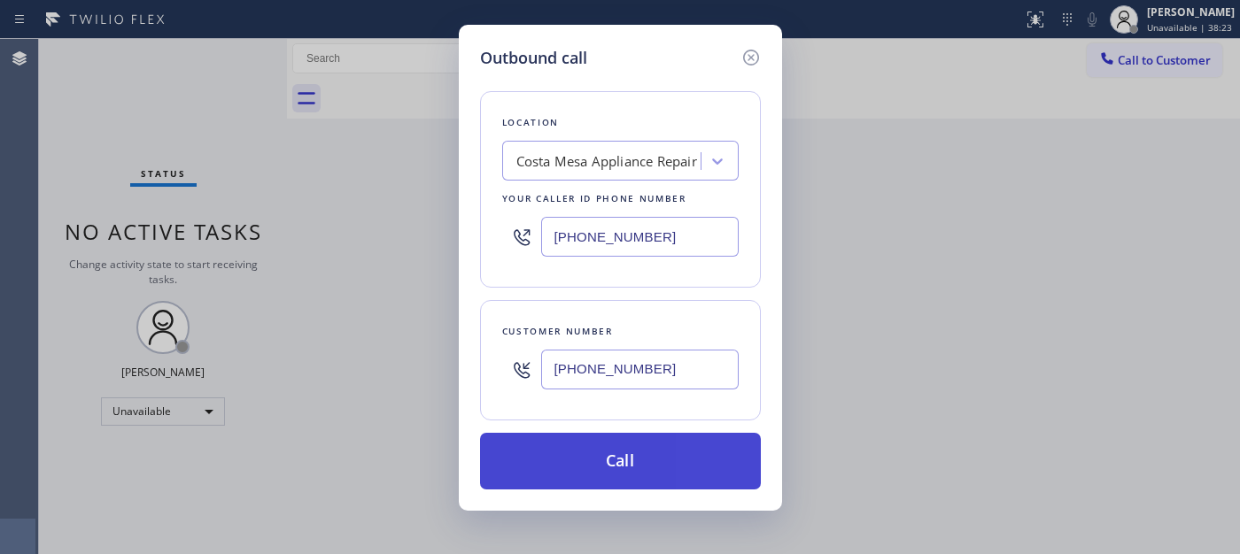
type input "[PHONE_NUMBER]"
click at [704, 446] on button "Call" at bounding box center [620, 461] width 281 height 57
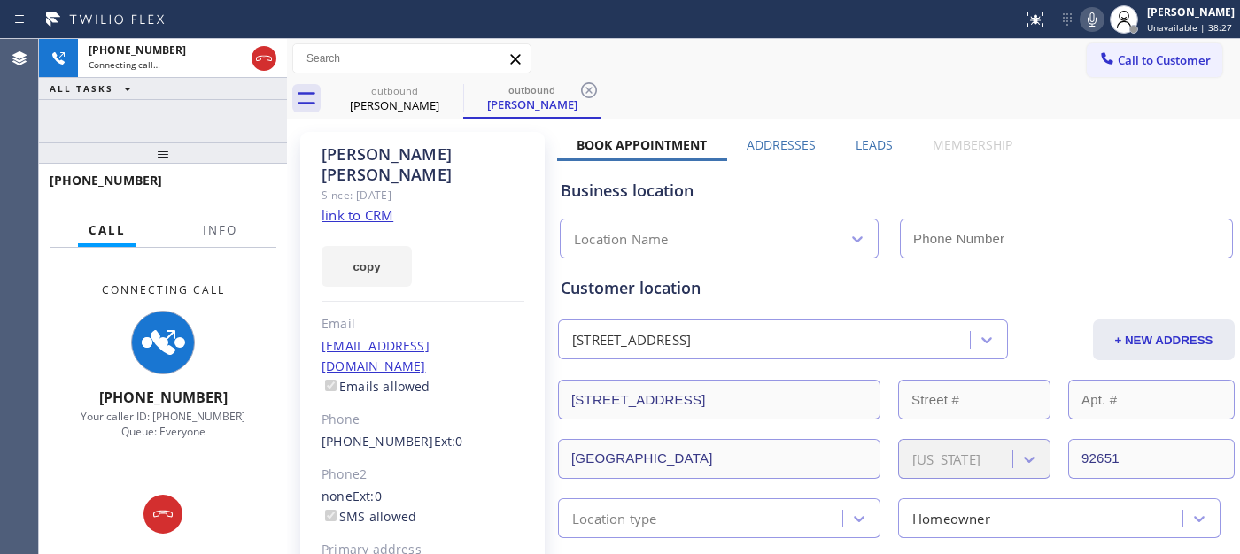
drag, startPoint x: 443, startPoint y: 192, endPoint x: 612, endPoint y: 127, distance: 181.4
click at [443, 192] on div "[PERSON_NAME] Since: [DATE] link to CRM copy Email [EMAIL_ADDRESS][DOMAIN_NAME]…" at bounding box center [422, 406] width 244 height 548
type input "[PHONE_NUMBER]"
click at [1081, 25] on icon at bounding box center [1091, 19] width 21 height 21
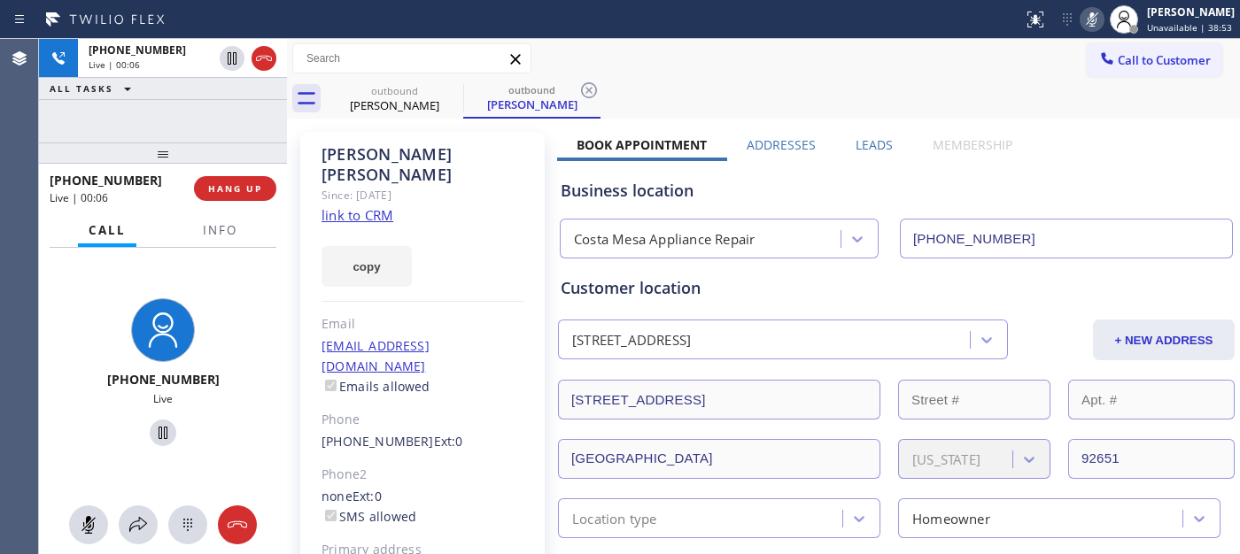
click at [1093, 12] on icon at bounding box center [1091, 19] width 21 height 21
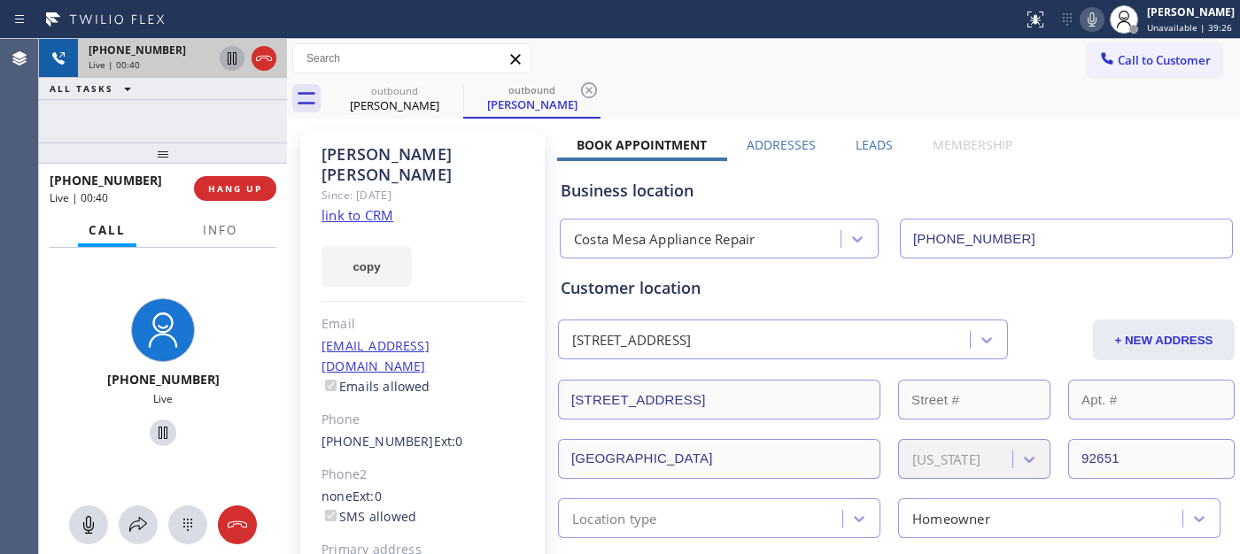
drag, startPoint x: 188, startPoint y: 151, endPoint x: 237, endPoint y: 54, distance: 108.5
click at [189, 117] on div "[PHONE_NUMBER] Live | 00:40 ALL TASKS ALL TASKS ACTIVE TASKS TASKS IN WRAP UP […" at bounding box center [163, 296] width 248 height 515
drag, startPoint x: 246, startPoint y: 137, endPoint x: 277, endPoint y: 59, distance: 83.8
click at [250, 104] on div "[PHONE_NUMBER] Live | 00:43 ALL TASKS ALL TASKS ACTIVE TASKS TASKS IN WRAP UP […" at bounding box center [163, 296] width 248 height 515
drag, startPoint x: 188, startPoint y: 143, endPoint x: 234, endPoint y: 71, distance: 85.2
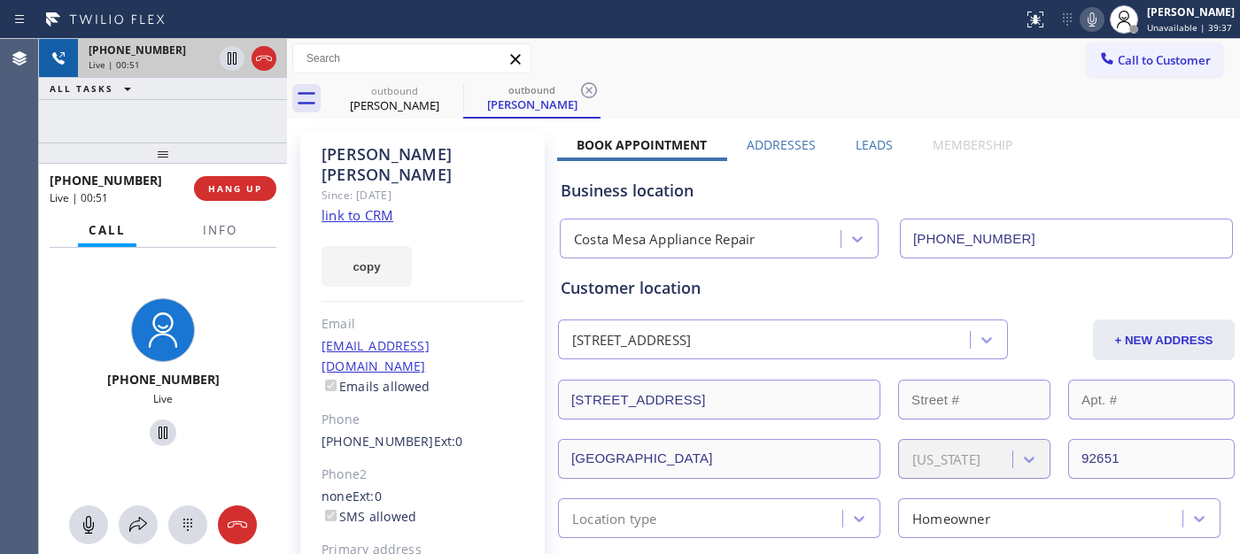
click at [190, 121] on div "[PHONE_NUMBER] Live | 00:51 ALL TASKS ALL TASKS ACTIVE TASKS TASKS IN WRAP UP […" at bounding box center [163, 296] width 248 height 515
drag, startPoint x: 149, startPoint y: 136, endPoint x: 157, endPoint y: 97, distance: 39.8
click at [157, 97] on div "[PHONE_NUMBER] Live | 01:01 ALL TASKS ALL TASKS ACTIVE TASKS TASKS IN WRAP UP […" at bounding box center [163, 296] width 248 height 515
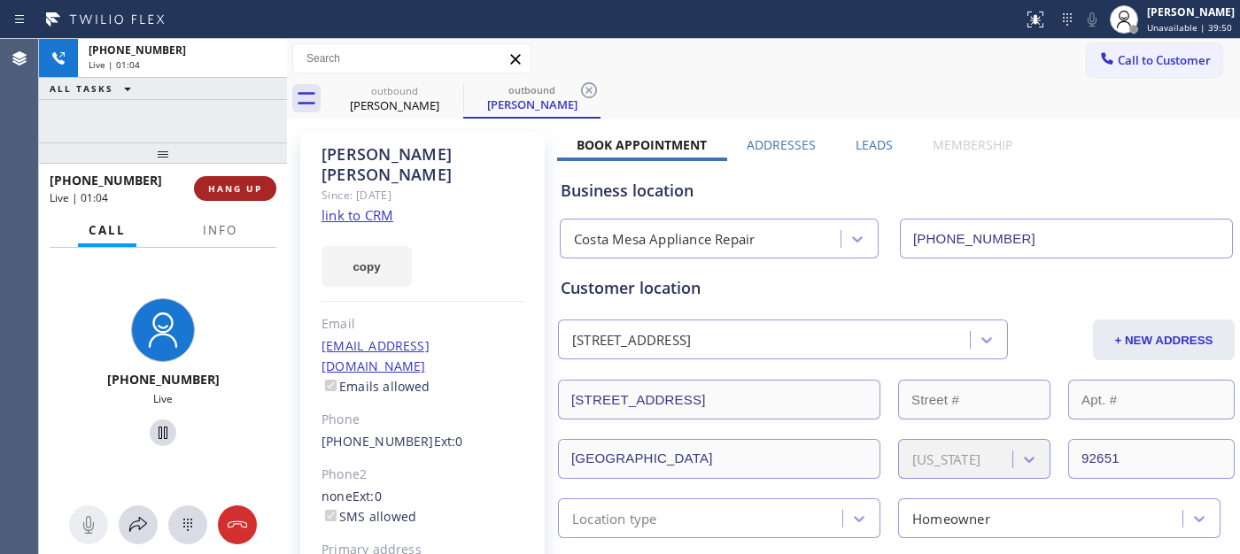
click at [231, 184] on span "HANG UP" at bounding box center [235, 188] width 54 height 12
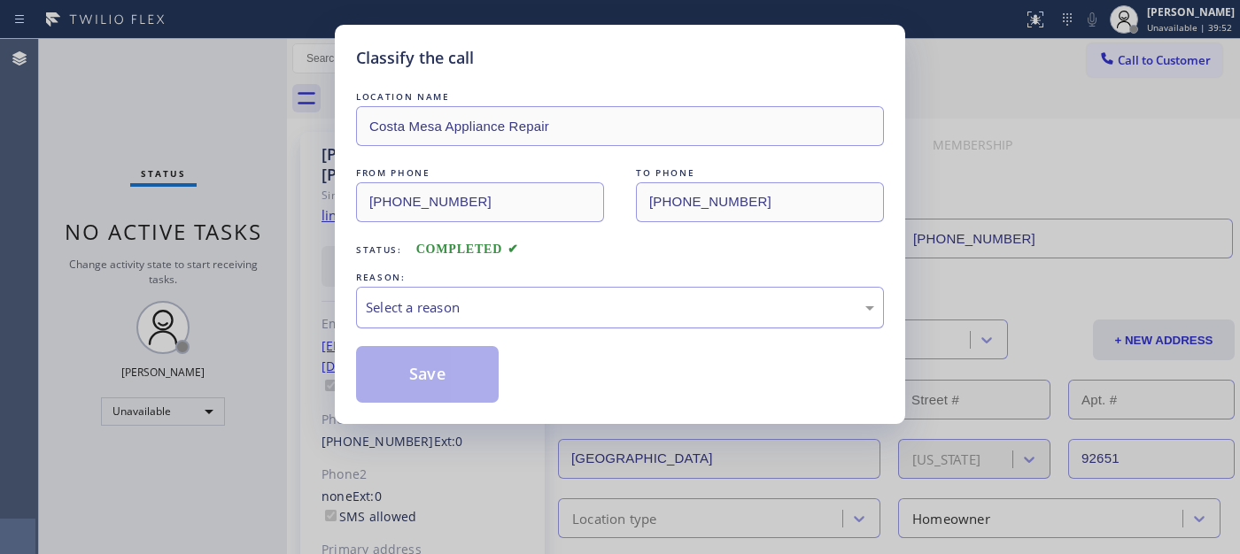
click at [536, 287] on div "Select a reason" at bounding box center [620, 308] width 528 height 42
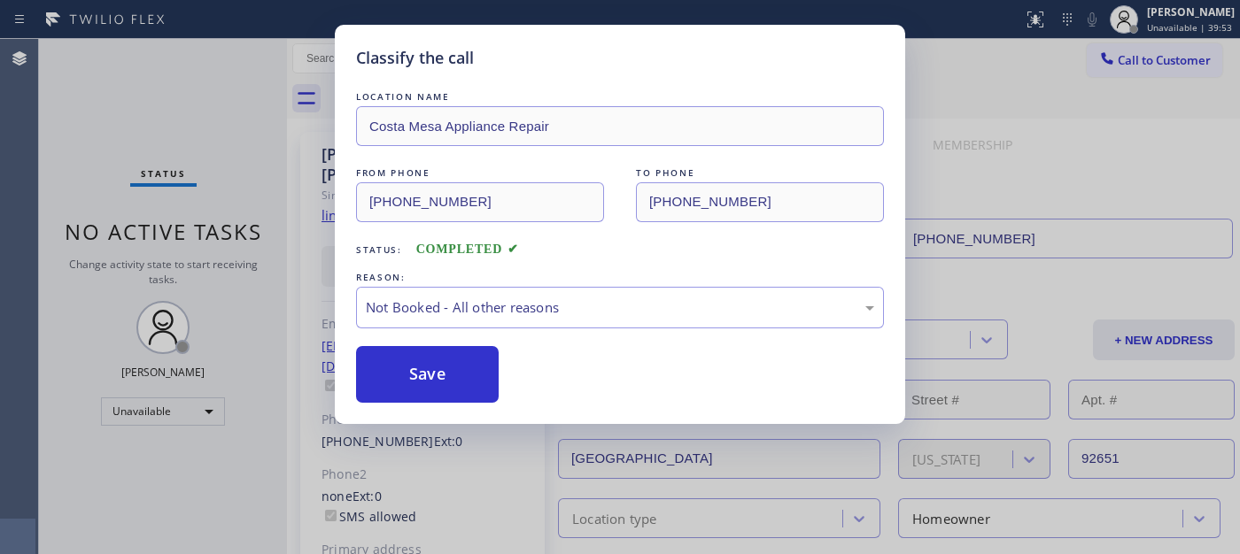
click at [457, 375] on button "Save" at bounding box center [427, 374] width 143 height 57
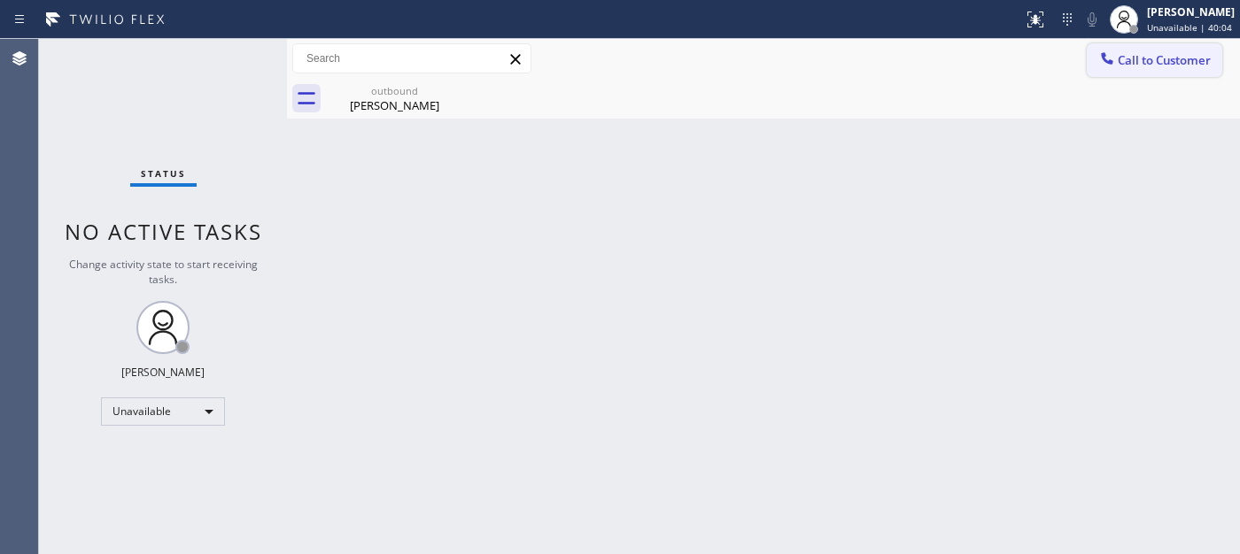
click at [1129, 71] on button "Call to Customer" at bounding box center [1153, 60] width 135 height 34
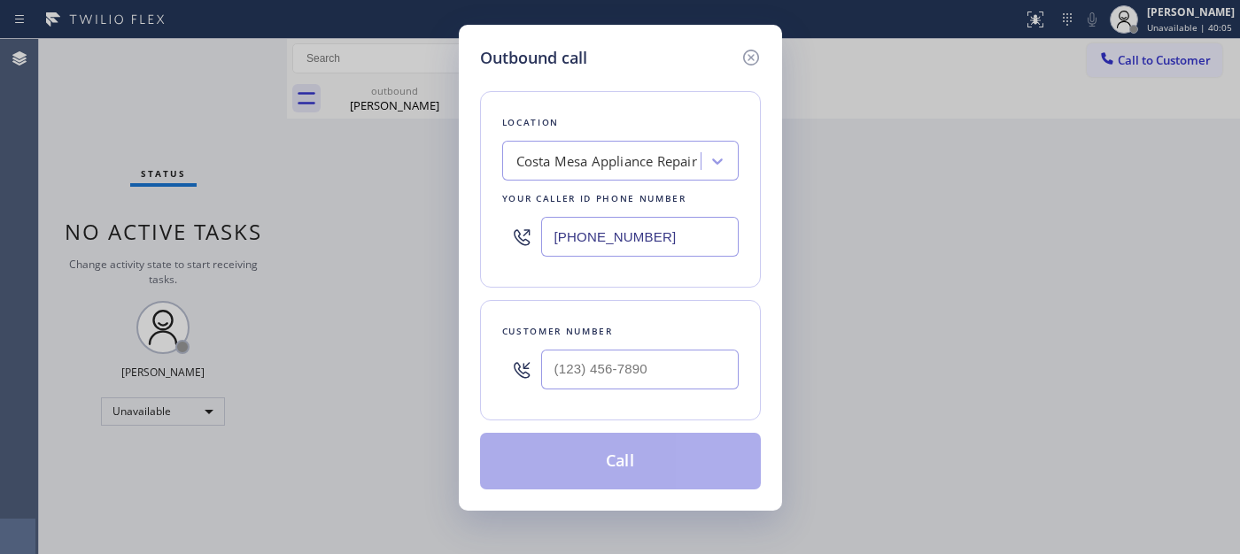
click at [550, 390] on div at bounding box center [639, 370] width 197 height 58
click at [609, 372] on input "(___) ___-____" at bounding box center [639, 370] width 197 height 40
paste input "626) 800-8774"
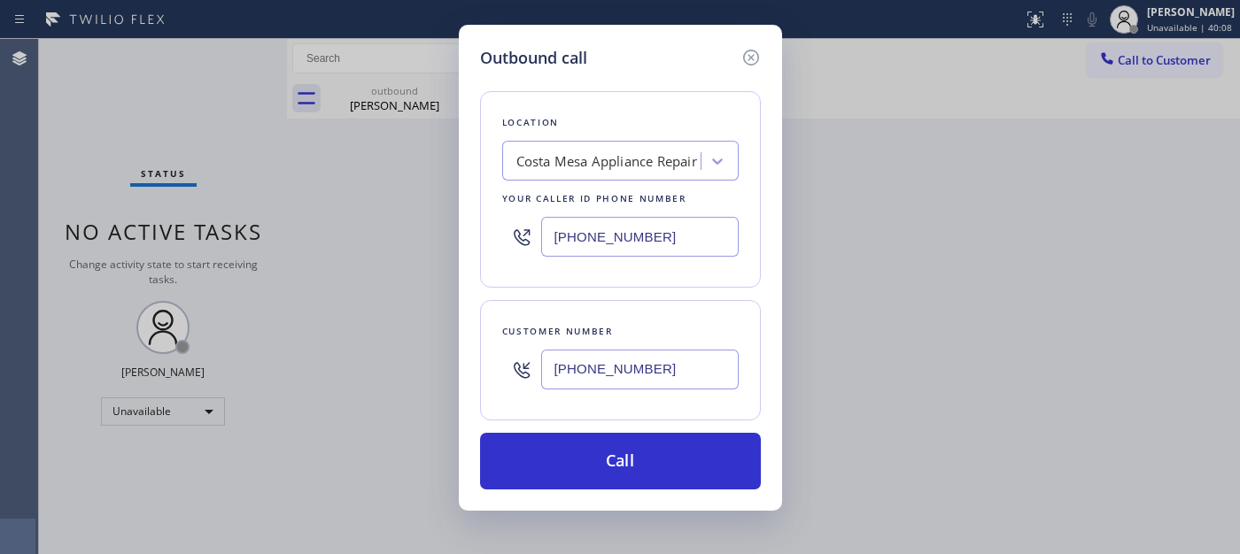
type input "[PHONE_NUMBER]"
drag, startPoint x: 647, startPoint y: 226, endPoint x: 515, endPoint y: 218, distance: 132.2
click at [516, 220] on div "[PHONE_NUMBER]" at bounding box center [620, 237] width 236 height 58
drag, startPoint x: 651, startPoint y: 239, endPoint x: 467, endPoint y: 241, distance: 183.3
click at [487, 241] on div "Location [GEOGRAPHIC_DATA] Appliance Repair Your caller id phone number [PHONE_…" at bounding box center [620, 189] width 281 height 197
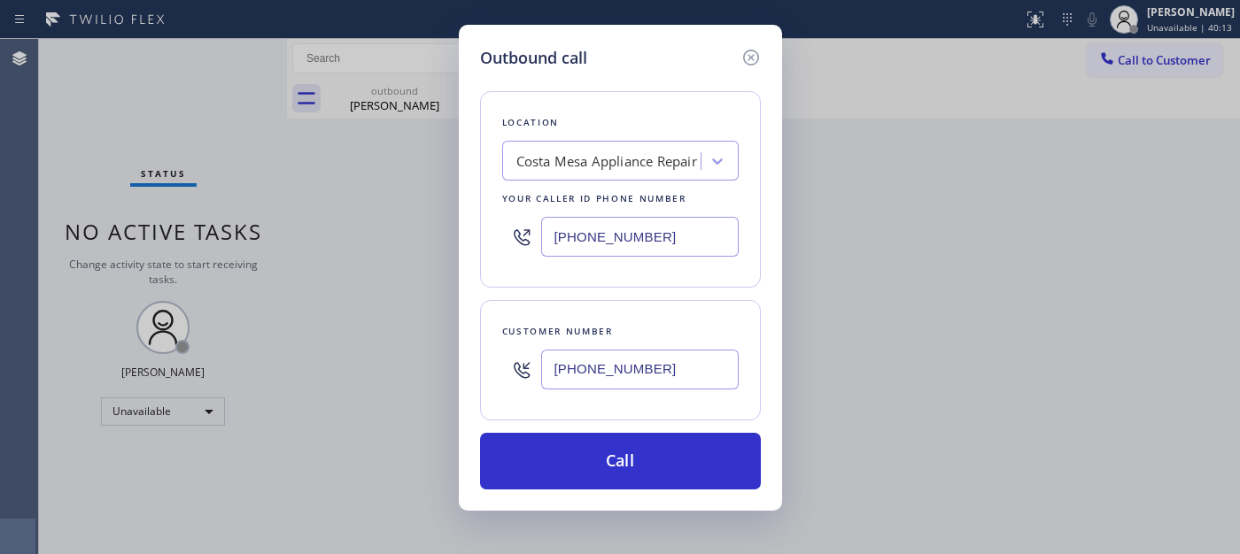
paste input "323) 310-010"
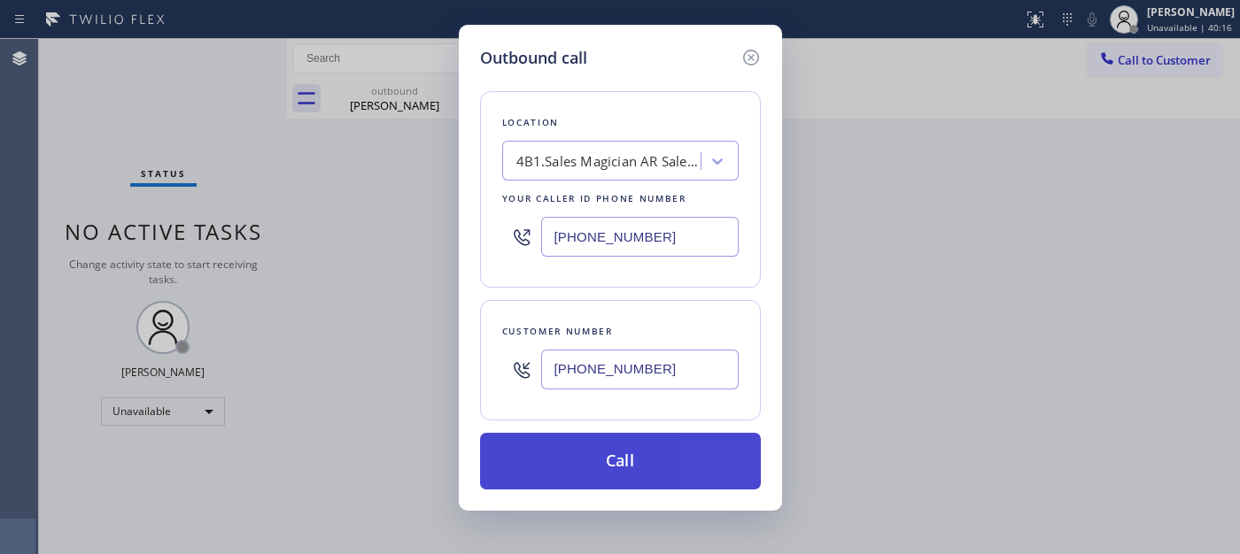
type input "[PHONE_NUMBER]"
click at [635, 475] on button "Call" at bounding box center [620, 461] width 281 height 57
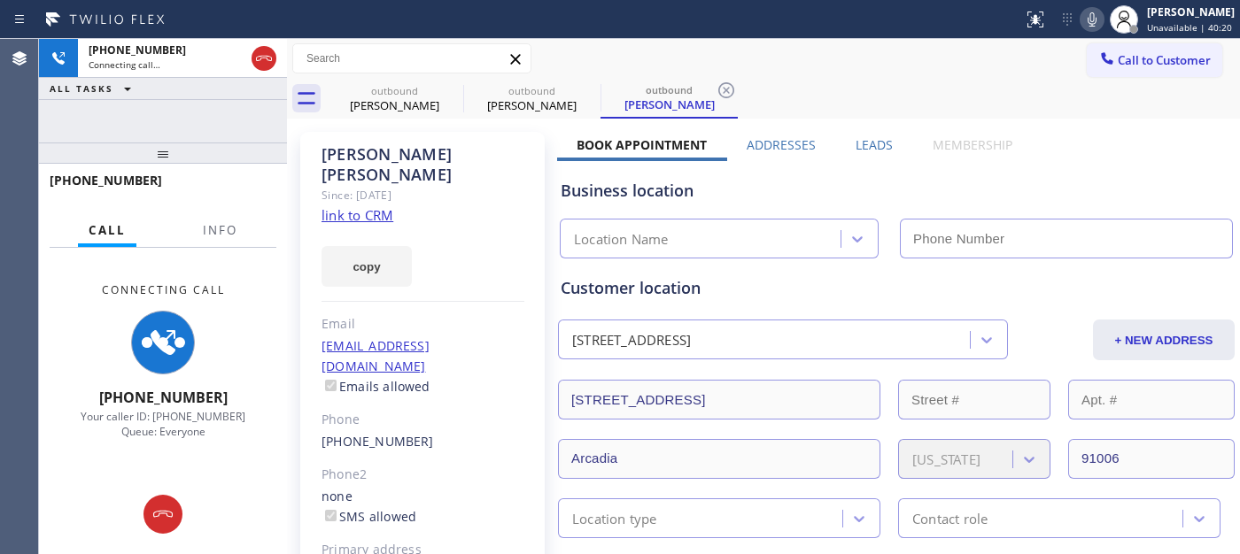
type input "[PHONE_NUMBER]"
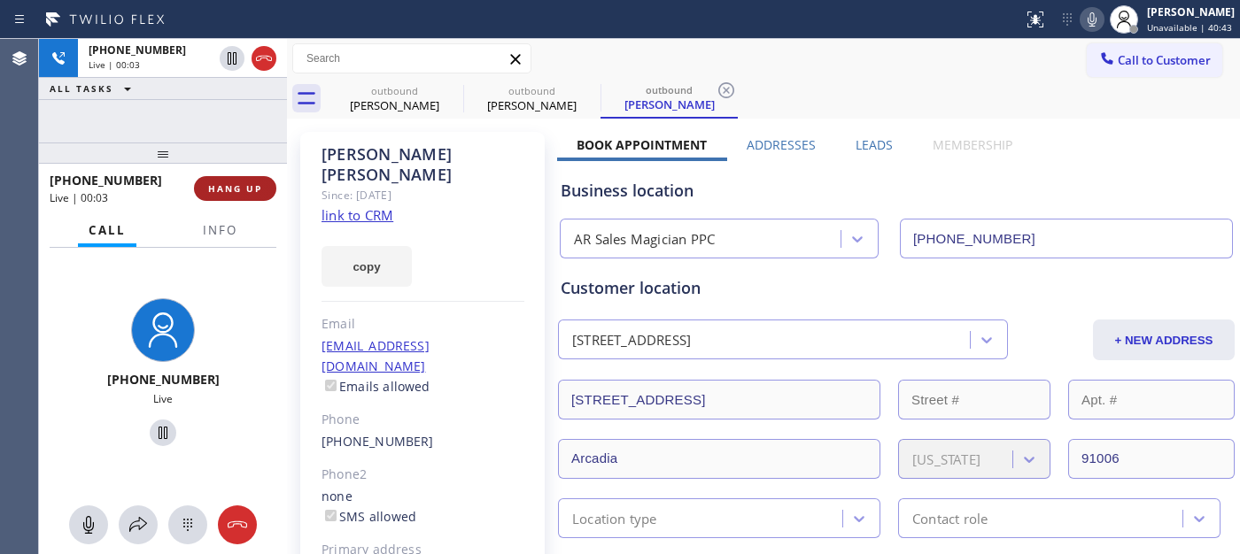
click at [227, 180] on button "HANG UP" at bounding box center [235, 188] width 82 height 25
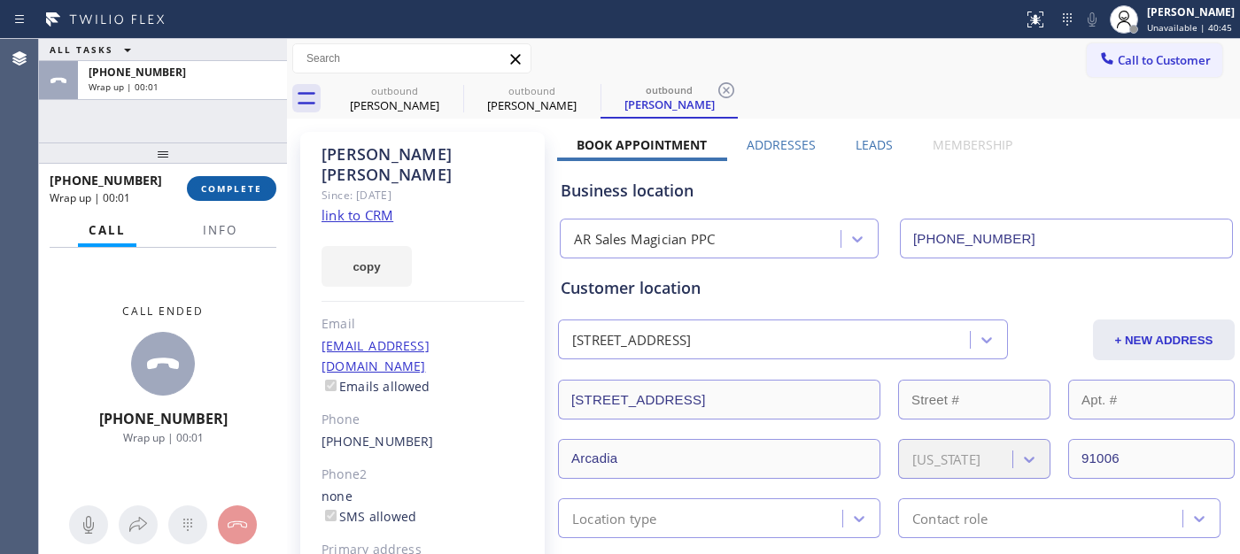
click at [227, 180] on button "COMPLETE" at bounding box center [231, 188] width 89 height 25
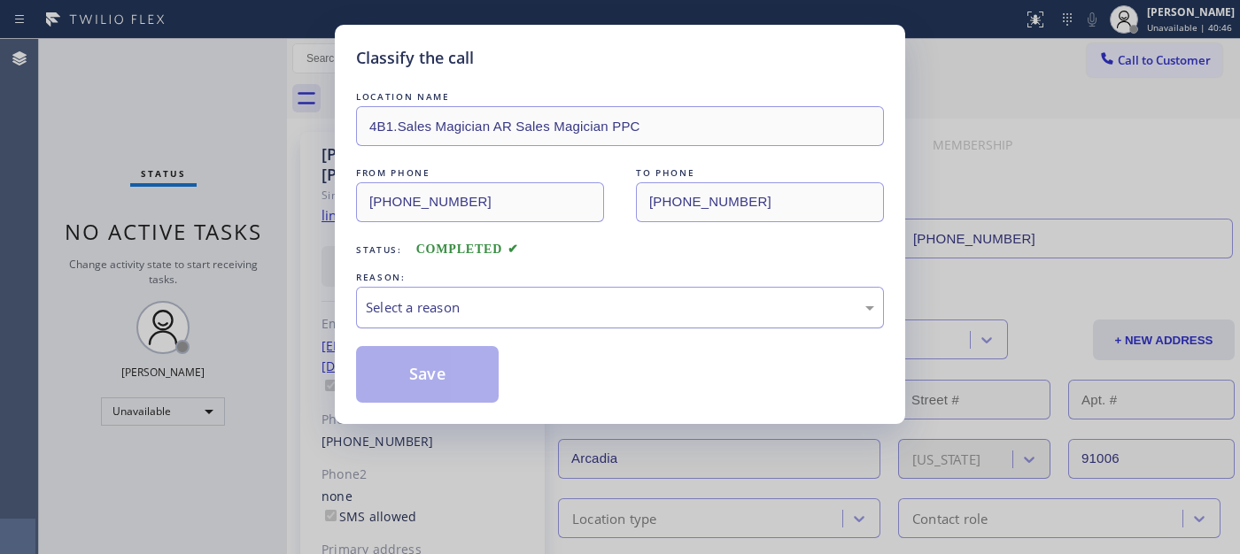
drag, startPoint x: 503, startPoint y: 301, endPoint x: 467, endPoint y: 315, distance: 39.0
click at [501, 304] on div "Select a reason" at bounding box center [620, 308] width 528 height 42
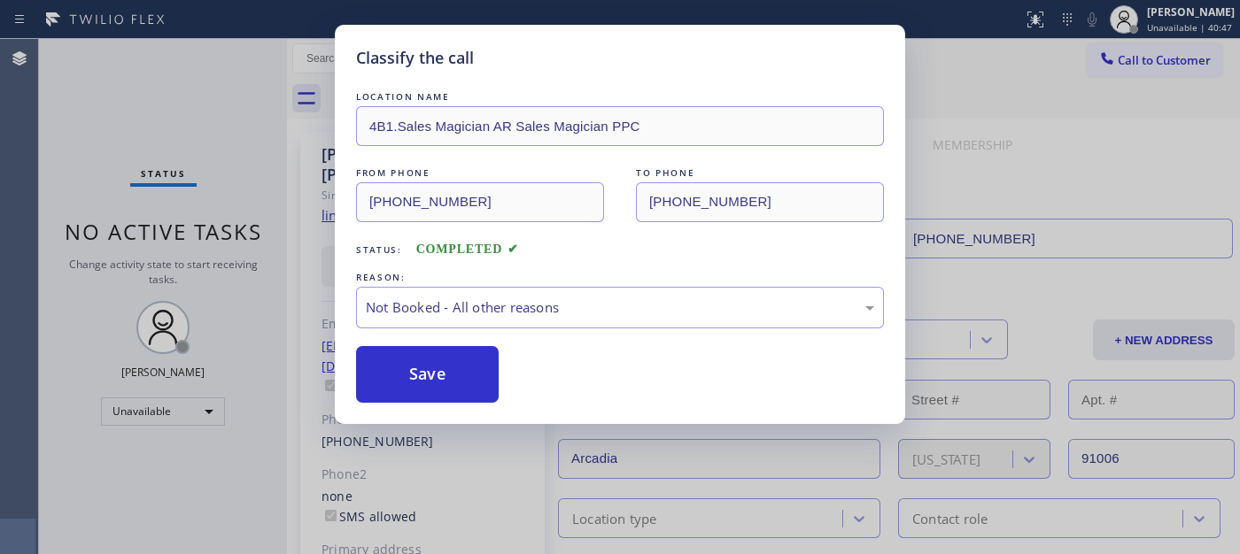
click at [406, 372] on button "Save" at bounding box center [427, 374] width 143 height 57
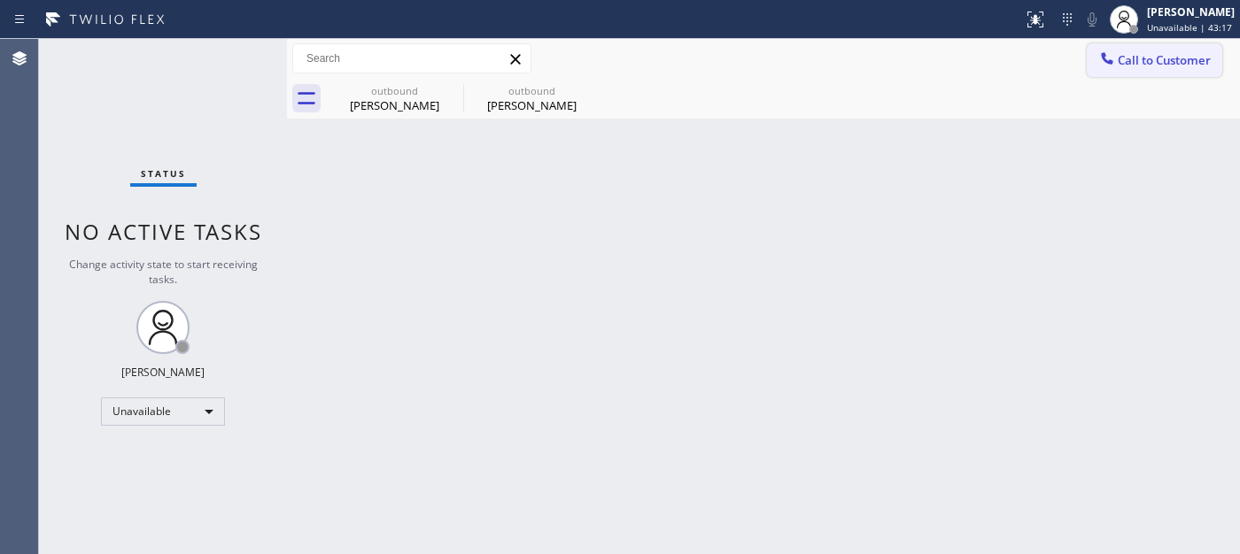
click at [1163, 67] on span "Call to Customer" at bounding box center [1163, 60] width 93 height 16
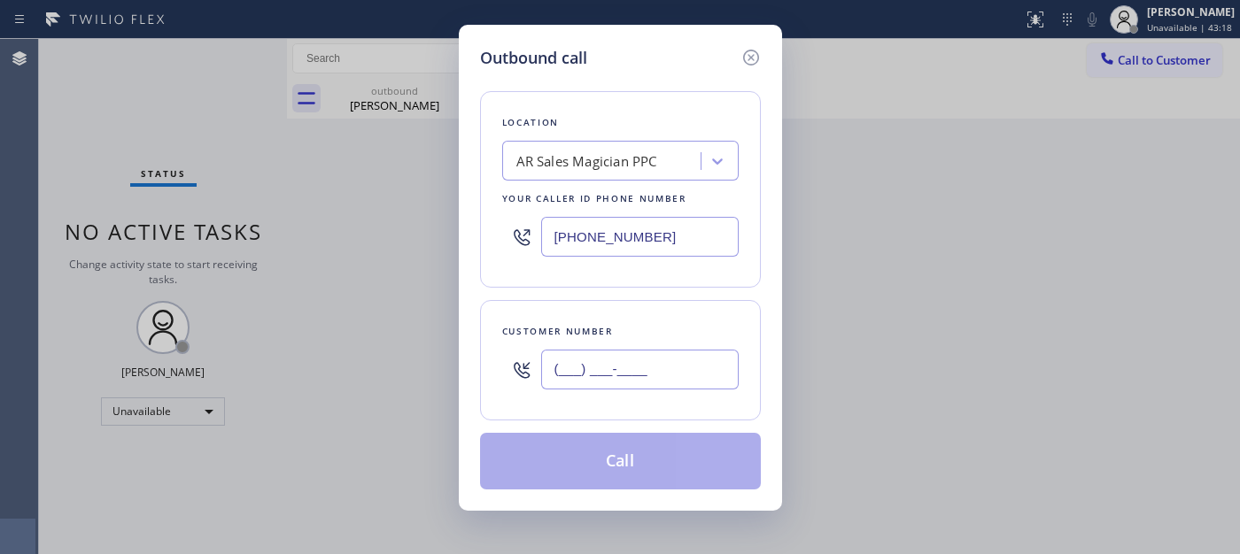
click at [664, 372] on input "(___) ___-____" at bounding box center [639, 370] width 197 height 40
paste input "714) 488-4970"
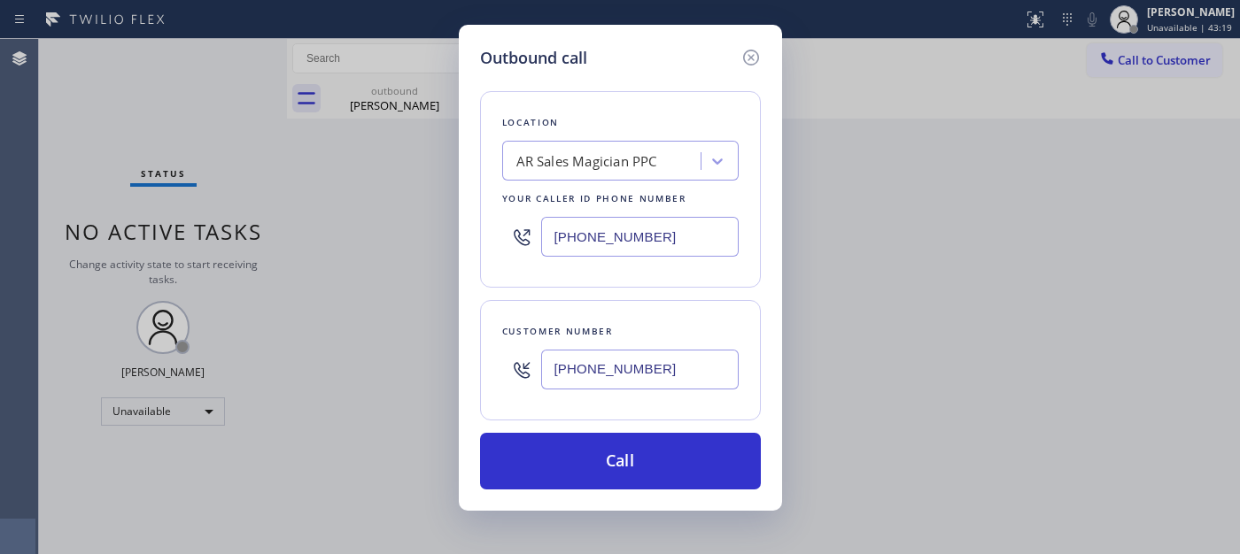
type input "[PHONE_NUMBER]"
click at [608, 168] on div "AR Sales Magician PPC" at bounding box center [586, 161] width 141 height 20
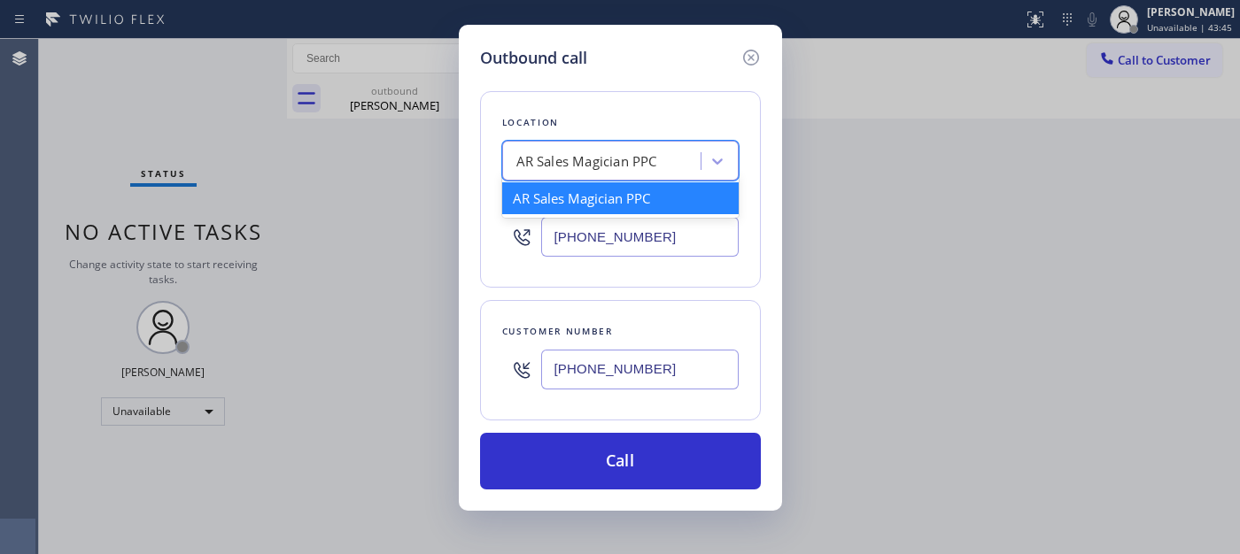
click at [608, 168] on div "AR Sales Magician PPC" at bounding box center [586, 161] width 141 height 20
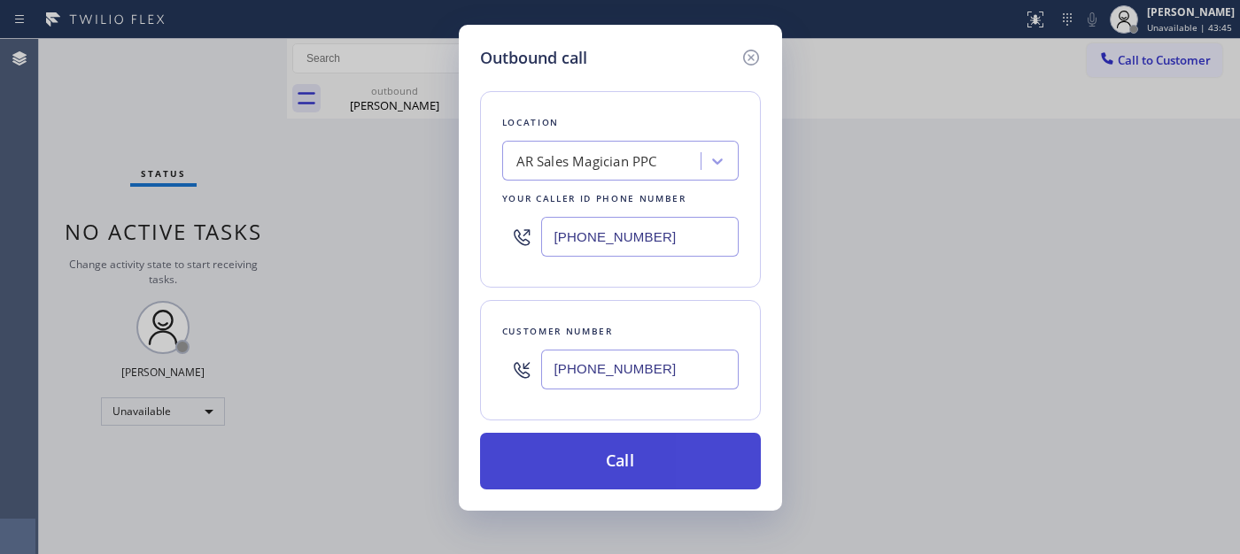
drag, startPoint x: 631, startPoint y: 475, endPoint x: 645, endPoint y: 473, distance: 13.5
click at [633, 475] on button "Call" at bounding box center [620, 461] width 281 height 57
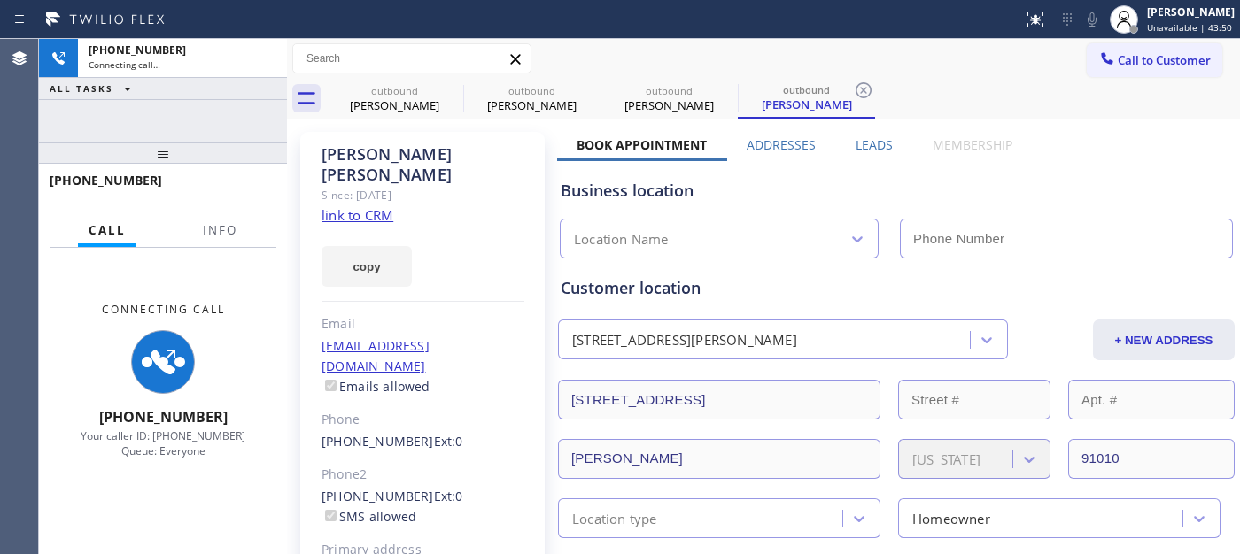
type input "[PHONE_NUMBER]"
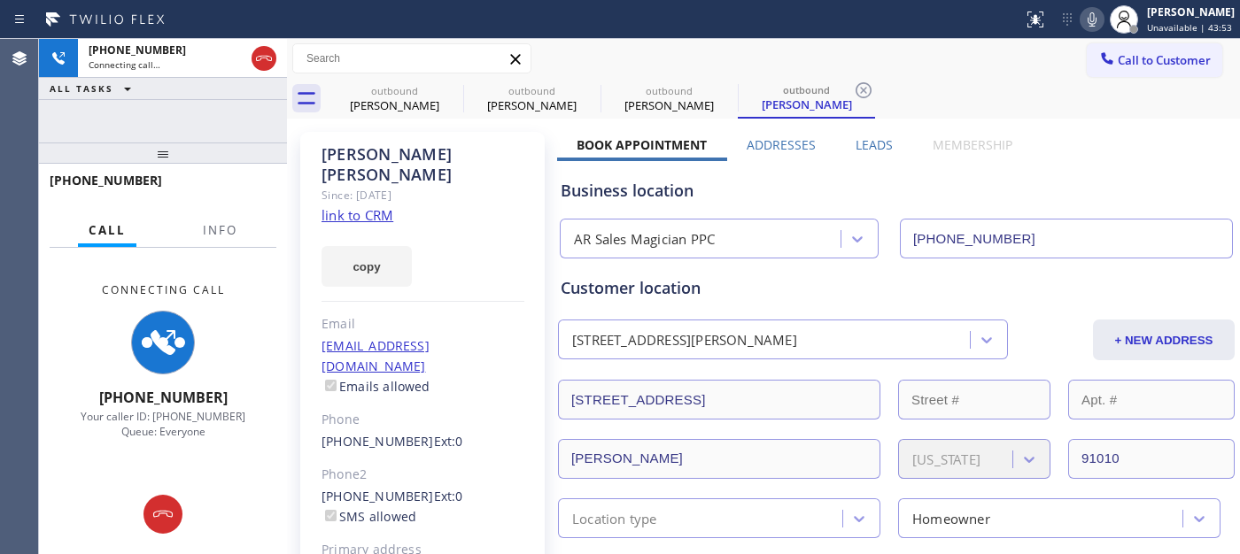
click at [1089, 20] on icon at bounding box center [1091, 19] width 21 height 21
drag, startPoint x: 197, startPoint y: 143, endPoint x: 316, endPoint y: 4, distance: 183.3
click at [211, 98] on div "[PHONE_NUMBER] Connecting call… ALL TASKS ALL TASKS ACTIVE TASKS TASKS IN WRAP …" at bounding box center [163, 296] width 248 height 515
drag, startPoint x: 242, startPoint y: 156, endPoint x: 241, endPoint y: 118, distance: 38.1
click at [244, 143] on div at bounding box center [163, 153] width 248 height 21
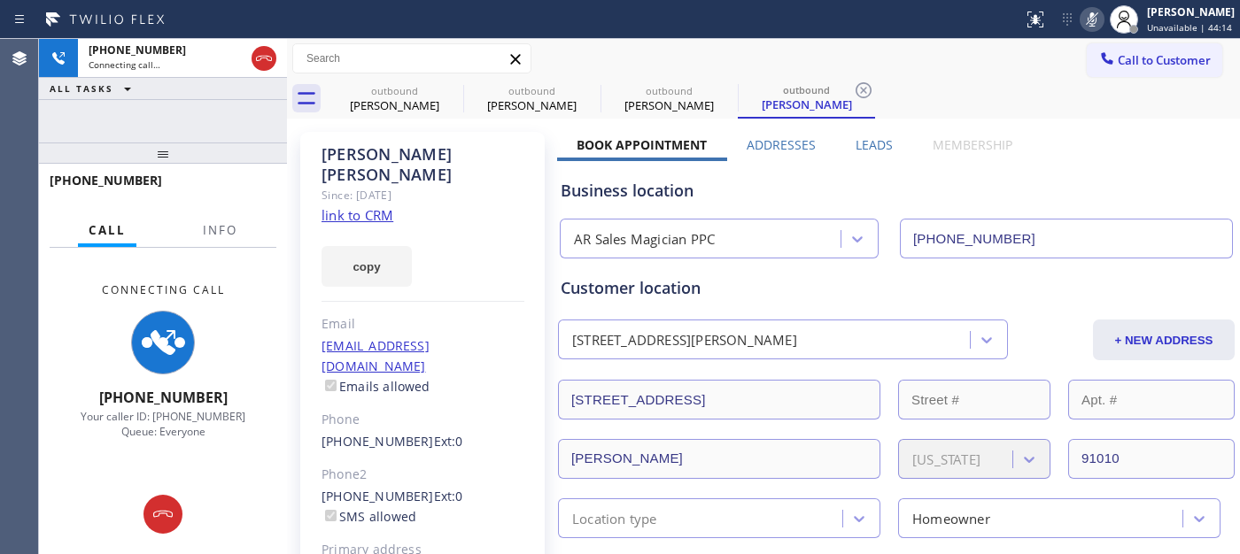
drag, startPoint x: 221, startPoint y: 161, endPoint x: 239, endPoint y: 117, distance: 47.7
click at [239, 117] on div "[PHONE_NUMBER] Connecting call… ALL TASKS ALL TASKS ACTIVE TASKS TASKS IN WRAP …" at bounding box center [163, 296] width 248 height 515
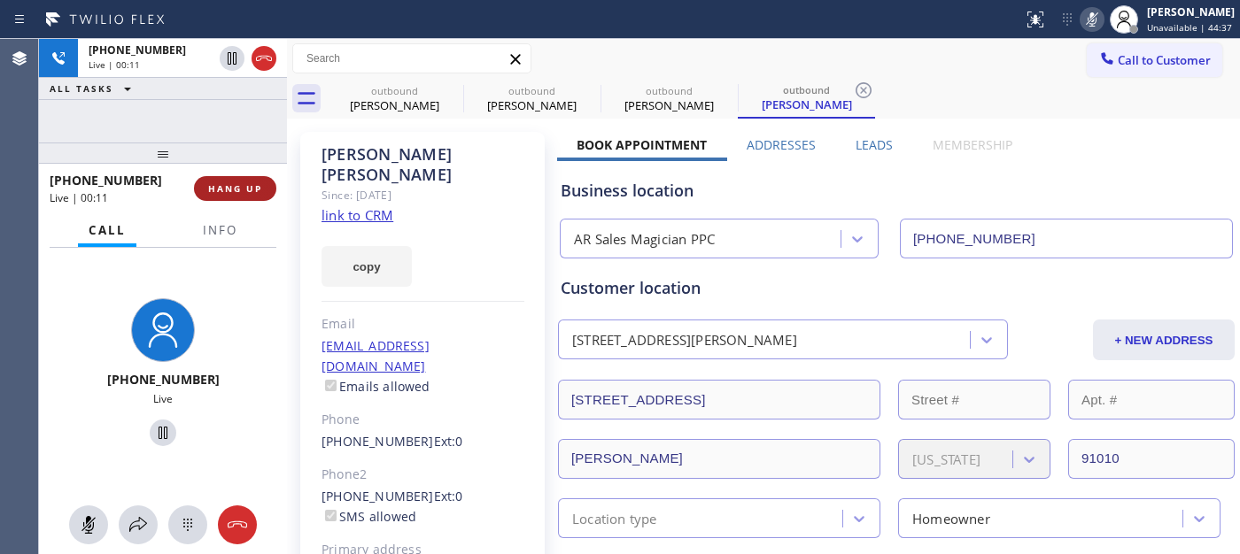
click at [221, 179] on button "HANG UP" at bounding box center [235, 188] width 82 height 25
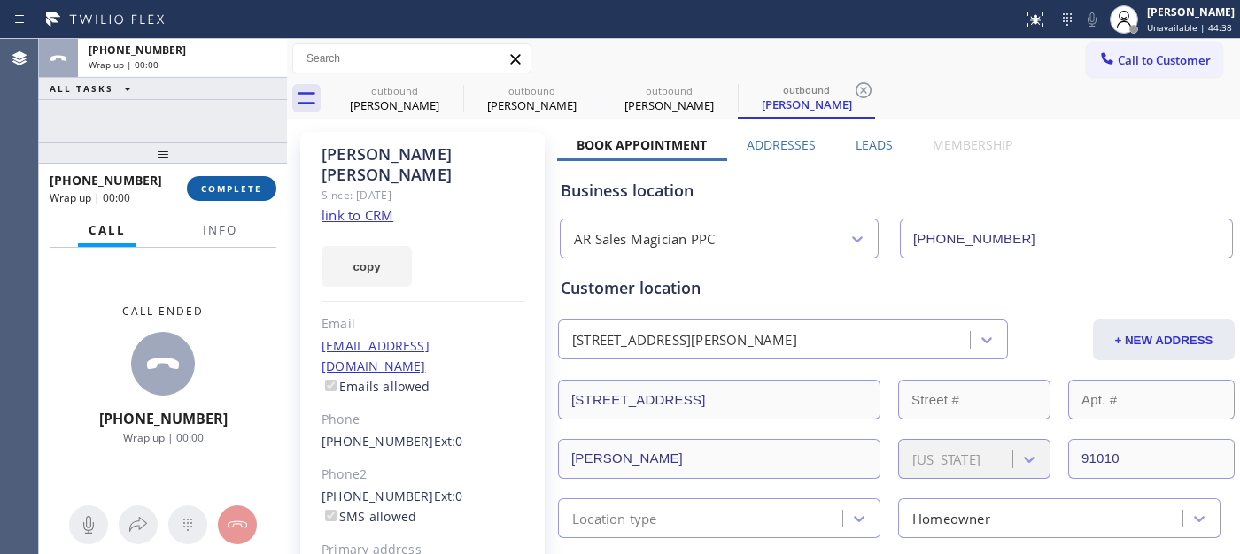
click at [222, 182] on span "COMPLETE" at bounding box center [231, 188] width 61 height 12
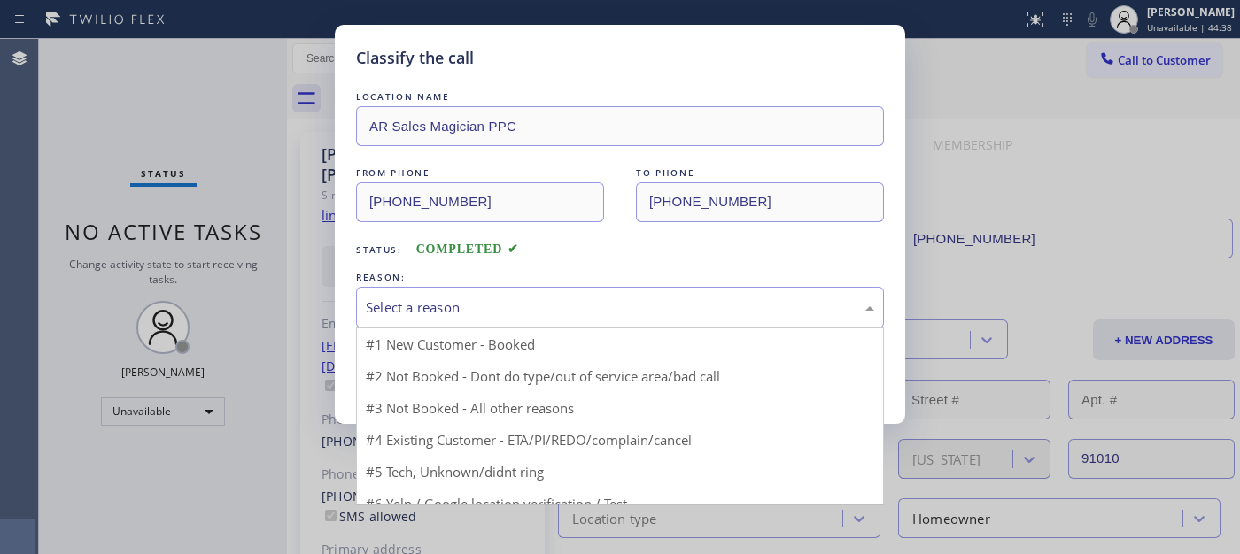
click at [487, 302] on div "Select a reason" at bounding box center [620, 307] width 508 height 20
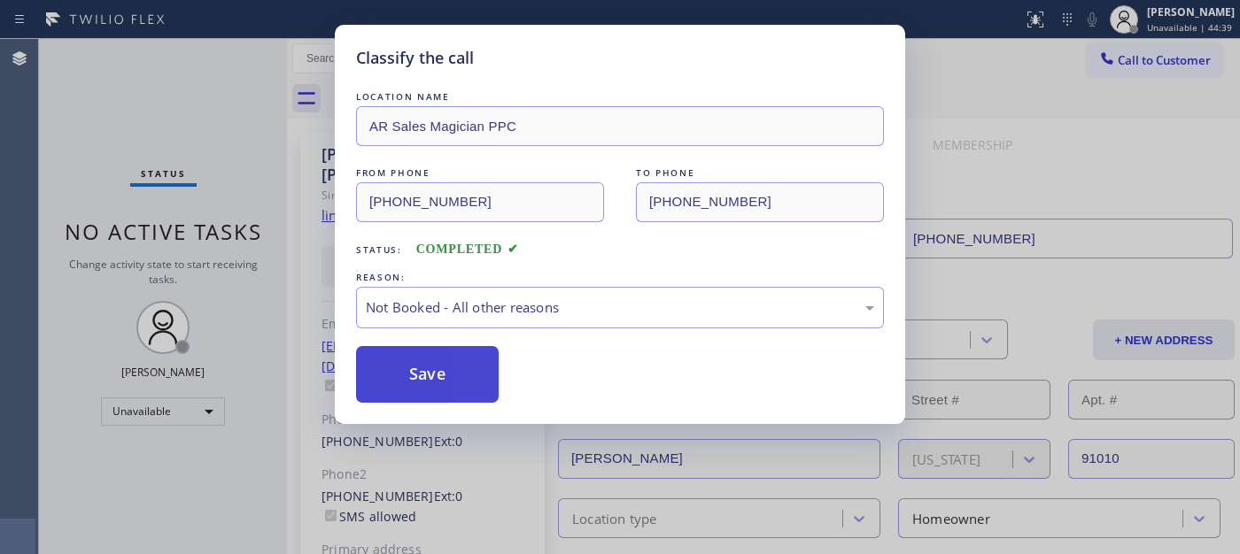
click at [405, 375] on button "Save" at bounding box center [427, 374] width 143 height 57
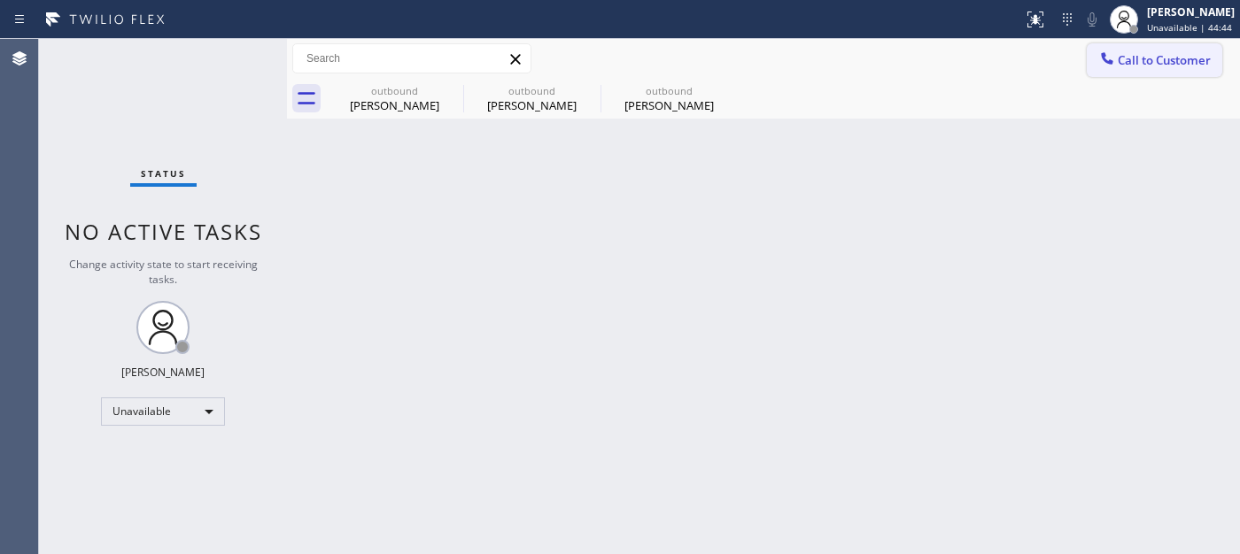
click at [1139, 44] on button "Call to Customer" at bounding box center [1153, 60] width 135 height 34
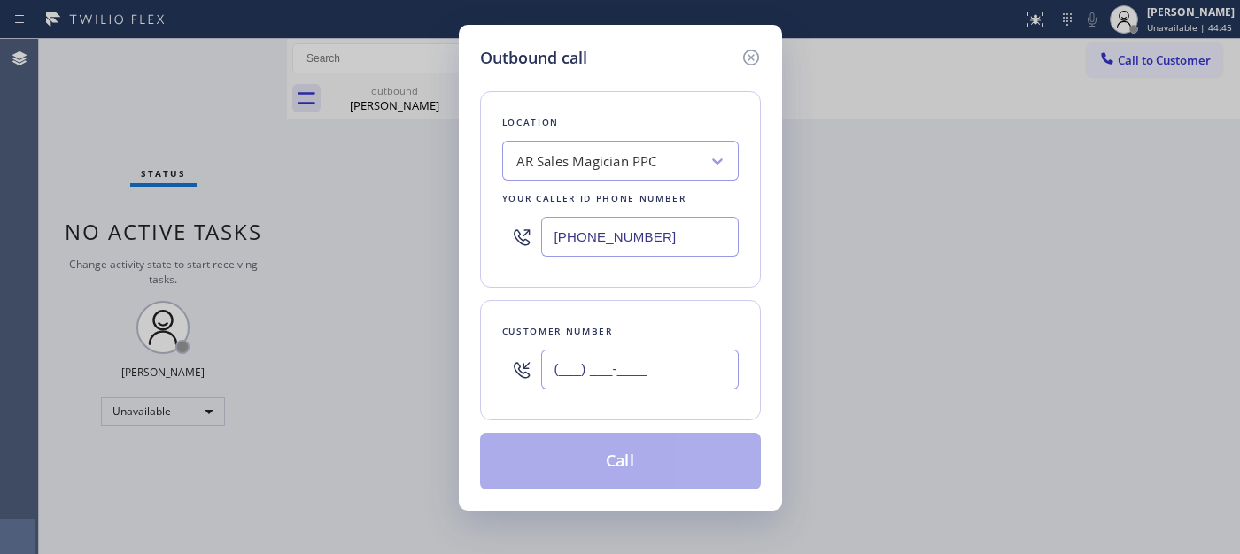
click at [692, 354] on input "(___) ___-____" at bounding box center [639, 370] width 197 height 40
paste input "760) 505-3086"
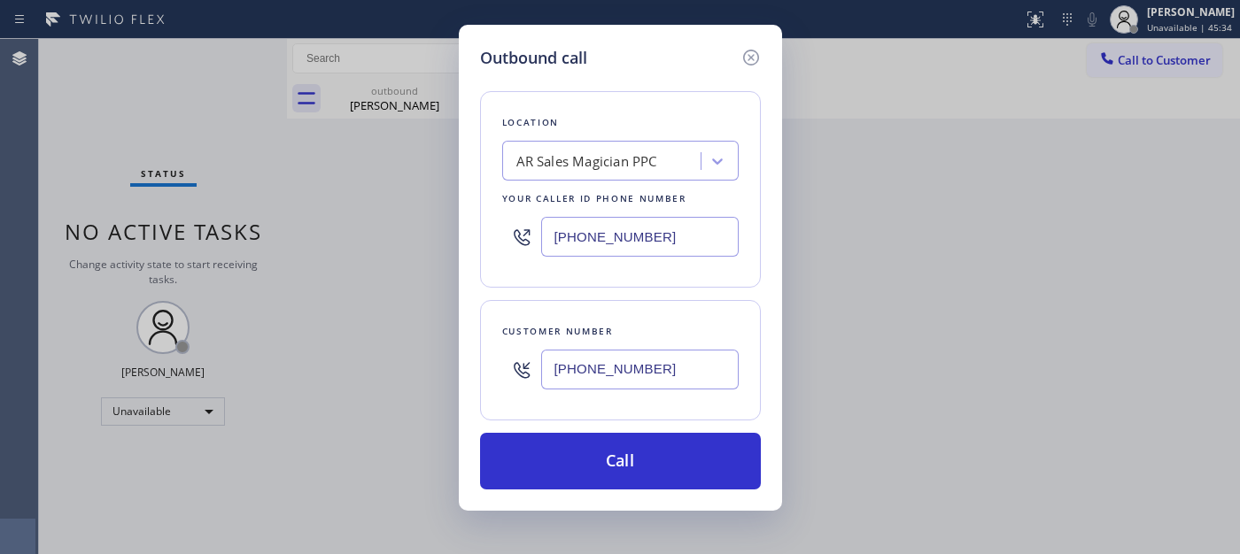
drag, startPoint x: 453, startPoint y: 382, endPoint x: 359, endPoint y: 382, distance: 93.9
click at [359, 382] on div "Outbound call Location AR Sales Magician PPC Your caller id phone number [PHONE…" at bounding box center [620, 277] width 1240 height 554
paste input "text"
type input "[PHONE_NUMBER]"
click at [595, 172] on div "AR Sales Magician PPC" at bounding box center [603, 161] width 193 height 31
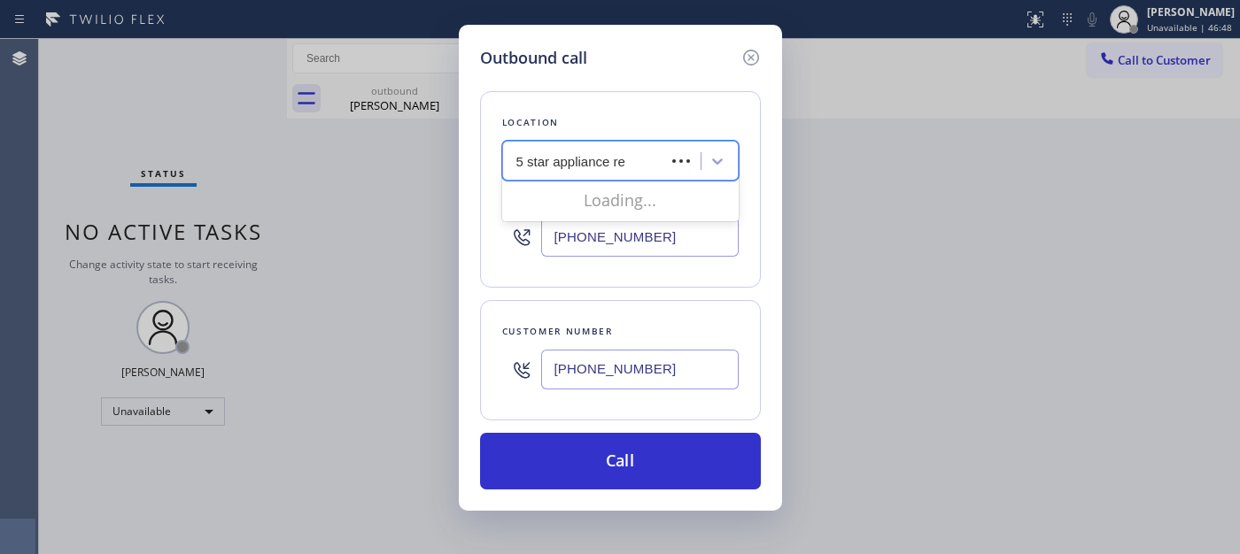
type input "5 star appliance rep"
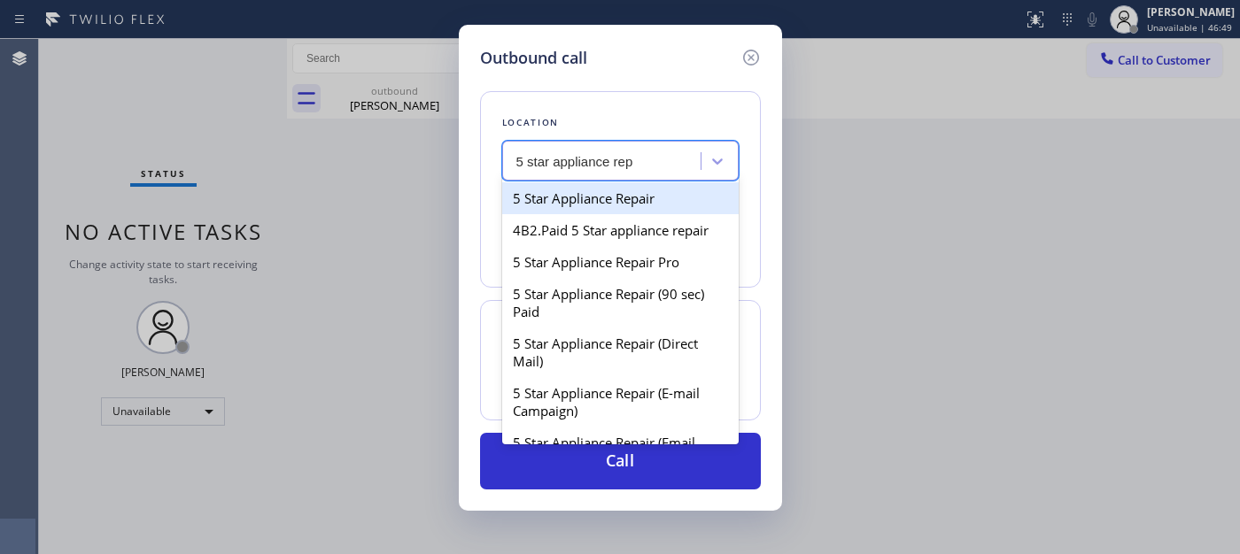
click at [634, 195] on div "5 Star Appliance Repair" at bounding box center [620, 198] width 236 height 32
type input "[PHONE_NUMBER]"
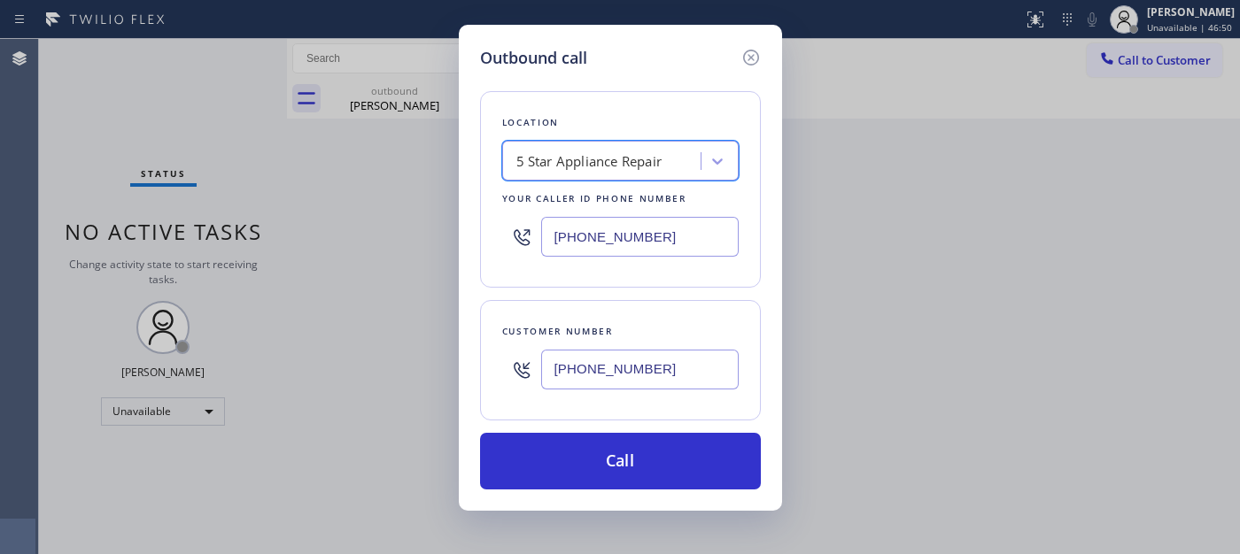
click at [605, 426] on div "Location option 5 Star Appliance Repair, selected. 100 results available. Selec…" at bounding box center [620, 280] width 281 height 420
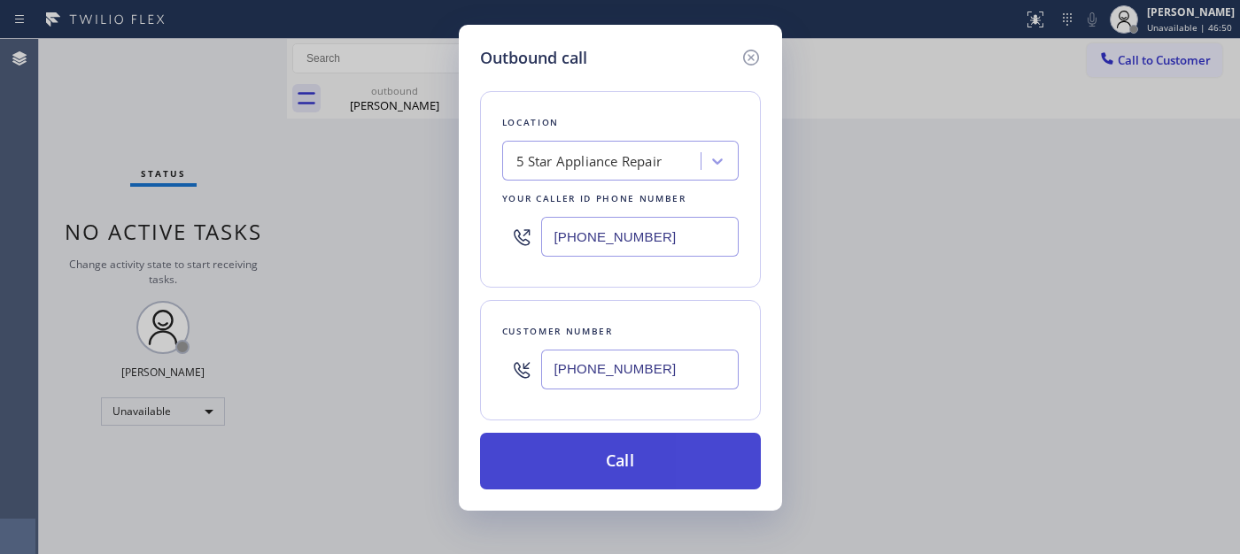
click at [599, 475] on button "Call" at bounding box center [620, 461] width 281 height 57
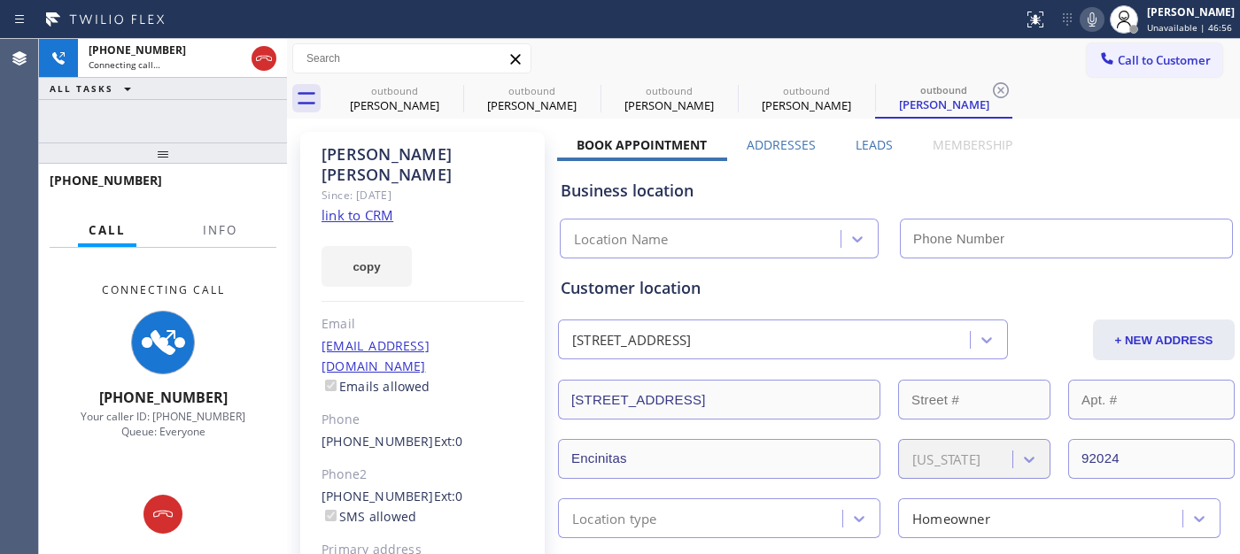
type input "[PHONE_NUMBER]"
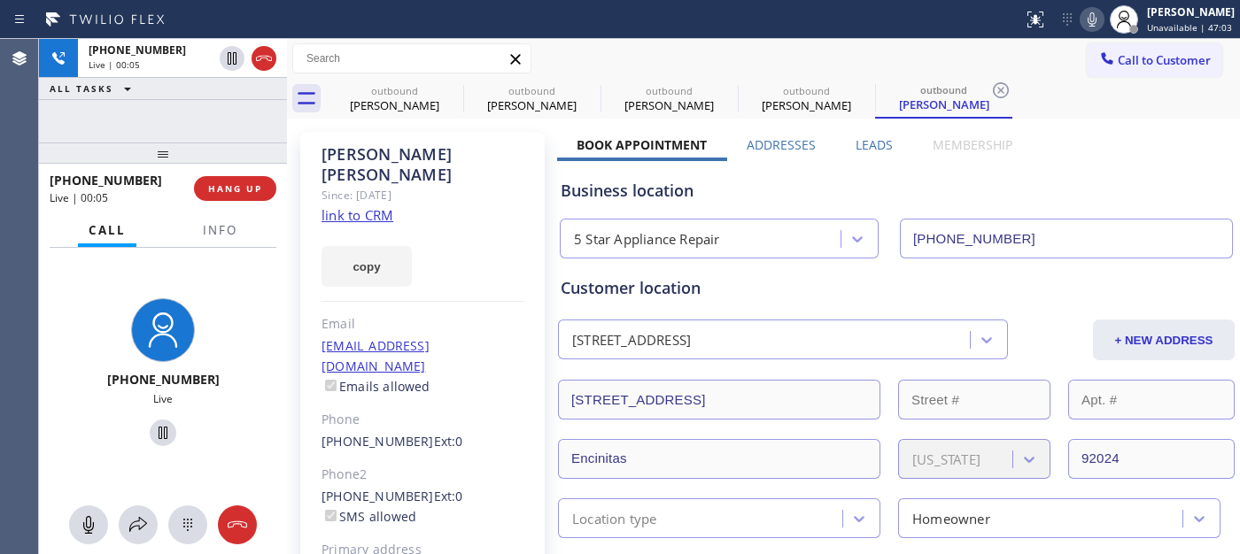
click at [240, 172] on div "[PHONE_NUMBER] Live | 00:05 HANG UP" at bounding box center [163, 189] width 227 height 46
click at [237, 174] on div "[PHONE_NUMBER] Live | 00:05 HANG UP" at bounding box center [163, 189] width 227 height 46
click at [236, 188] on span "HANG UP" at bounding box center [235, 188] width 54 height 12
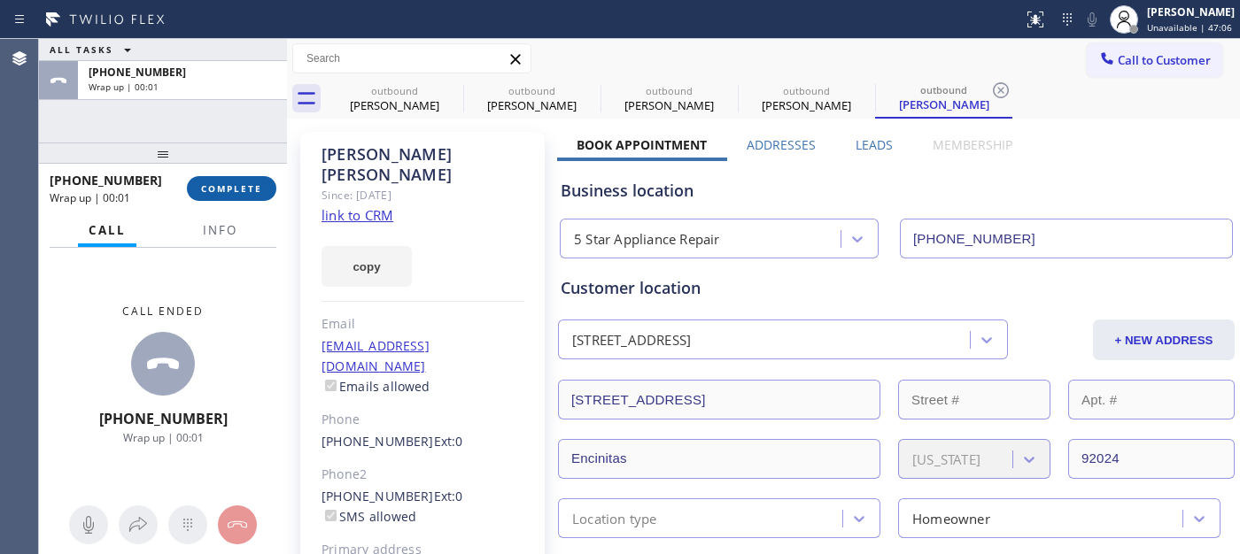
click at [208, 193] on span "COMPLETE" at bounding box center [231, 188] width 61 height 12
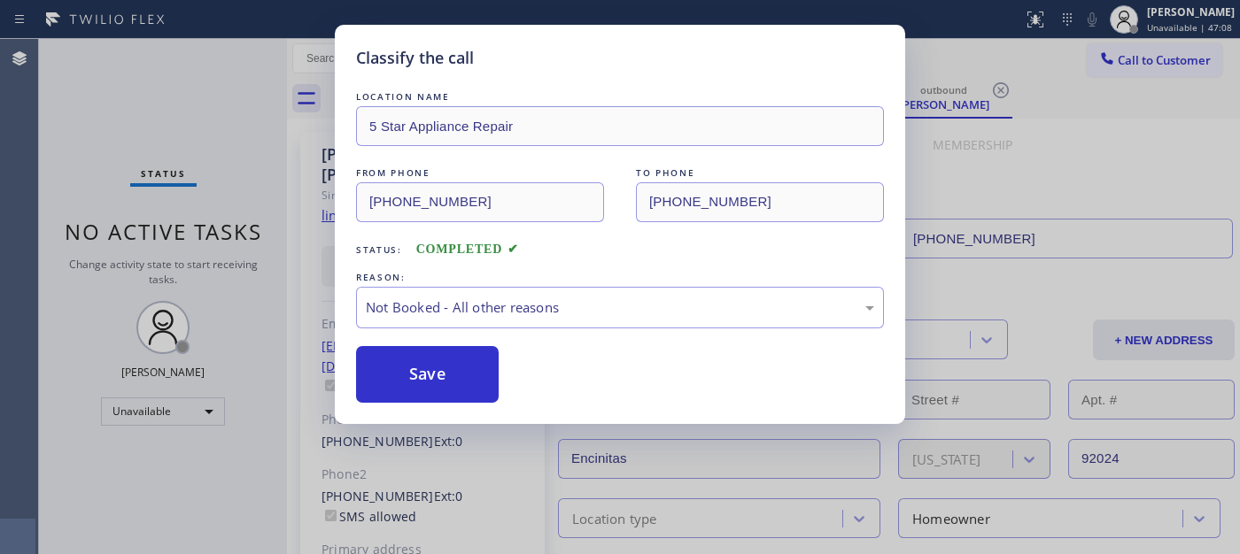
click at [417, 377] on button "Save" at bounding box center [427, 374] width 143 height 57
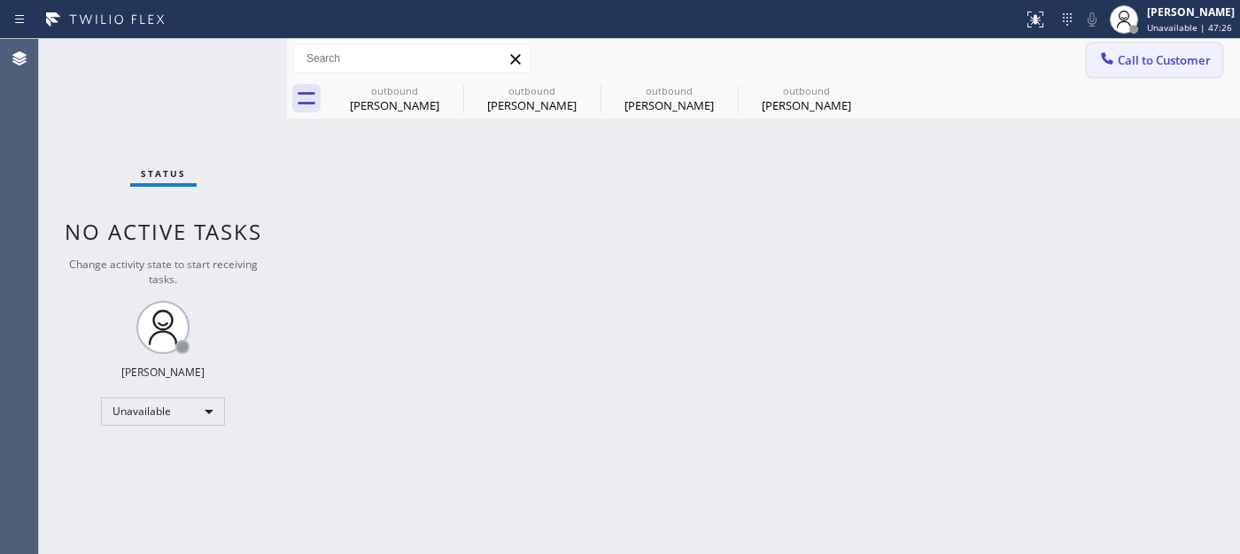
click at [1165, 68] on button "Call to Customer" at bounding box center [1153, 60] width 135 height 34
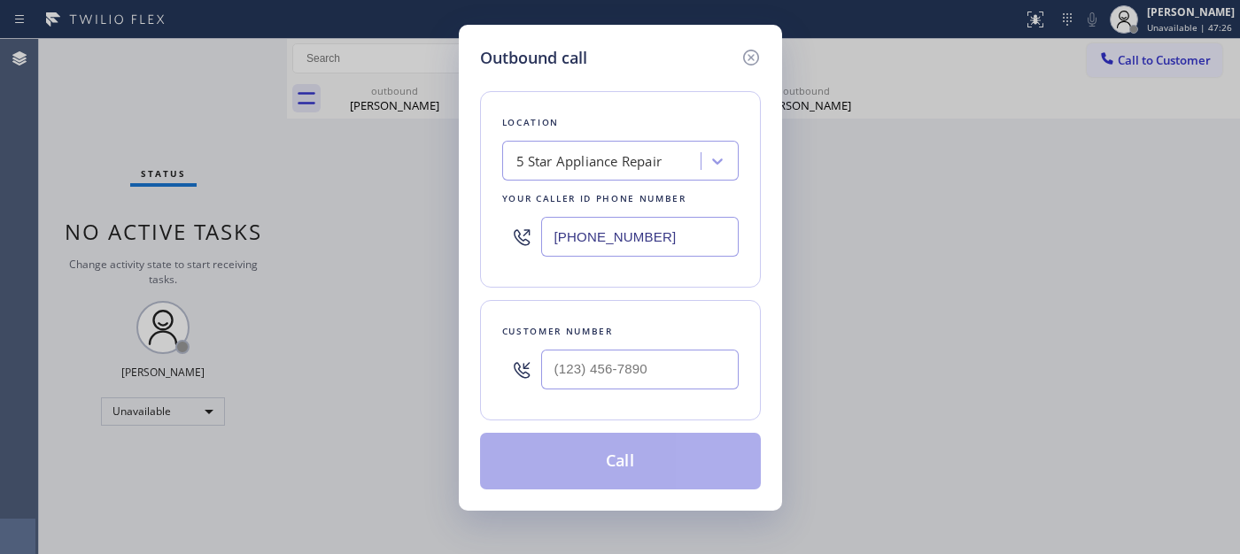
click at [660, 348] on div at bounding box center [639, 370] width 197 height 58
click at [677, 351] on input "(___) ___-____" at bounding box center [639, 370] width 197 height 40
paste input "201) 820-5057"
type input "[PHONE_NUMBER]"
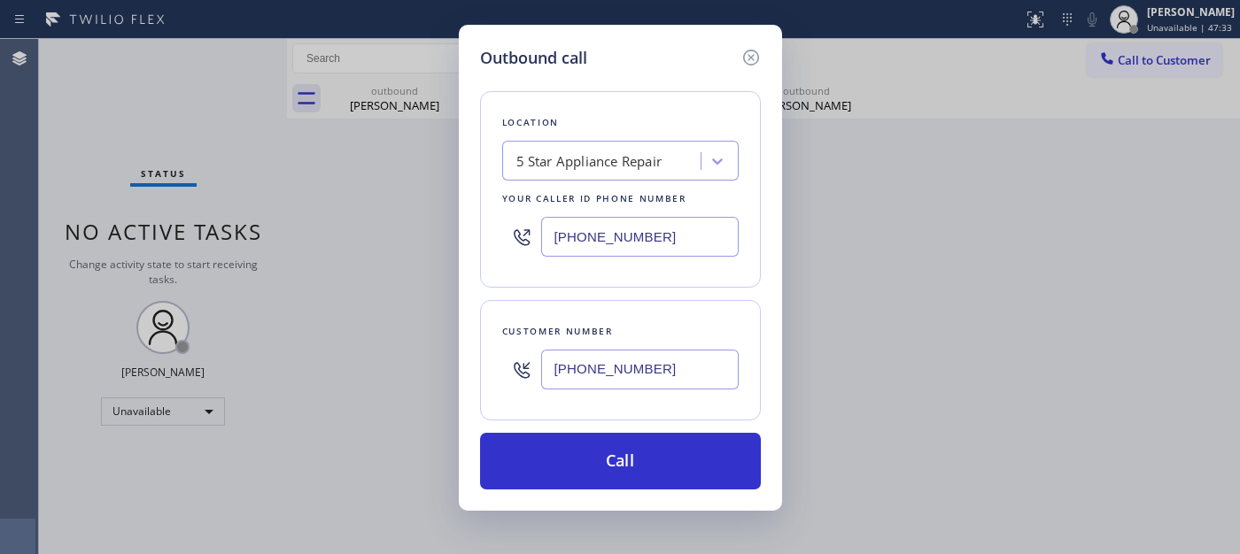
drag, startPoint x: 589, startPoint y: 217, endPoint x: 472, endPoint y: 218, distance: 116.9
click at [472, 218] on div "Outbound call Location 5 Star Appliance Repair Your caller id phone number [PHO…" at bounding box center [620, 268] width 323 height 486
paste input "323) 310-0103"
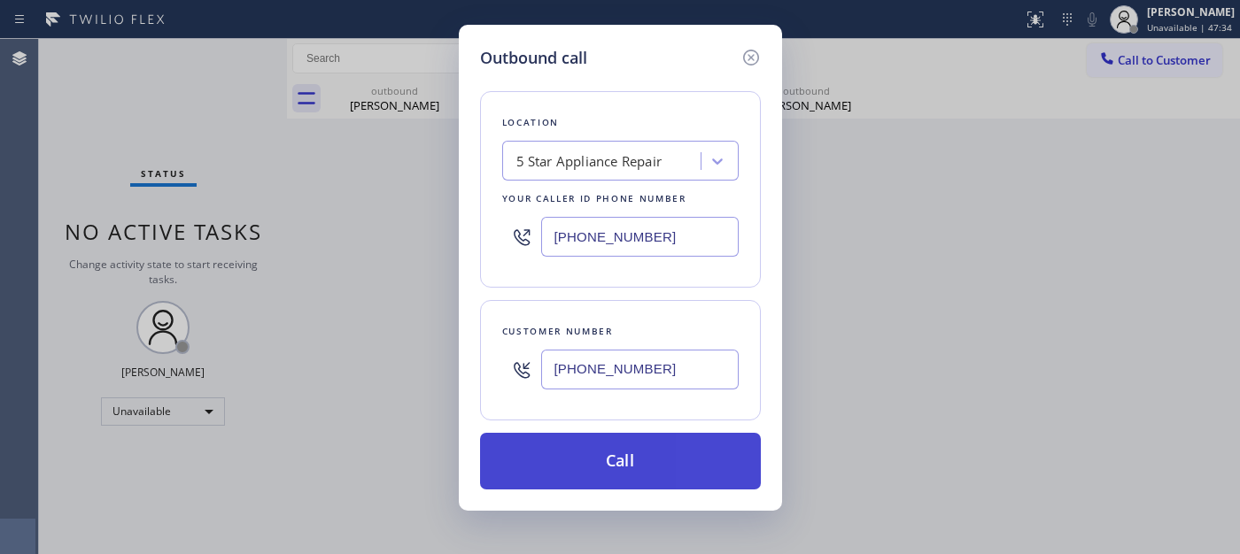
type input "[PHONE_NUMBER]"
click at [704, 435] on button "Call" at bounding box center [620, 461] width 281 height 57
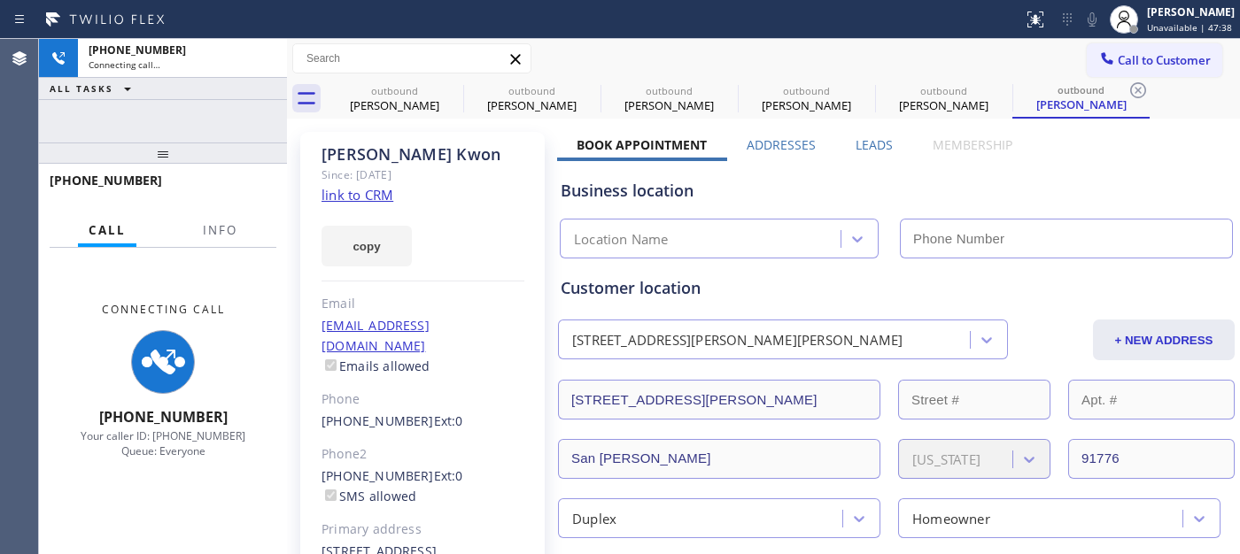
type input "[PHONE_NUMBER]"
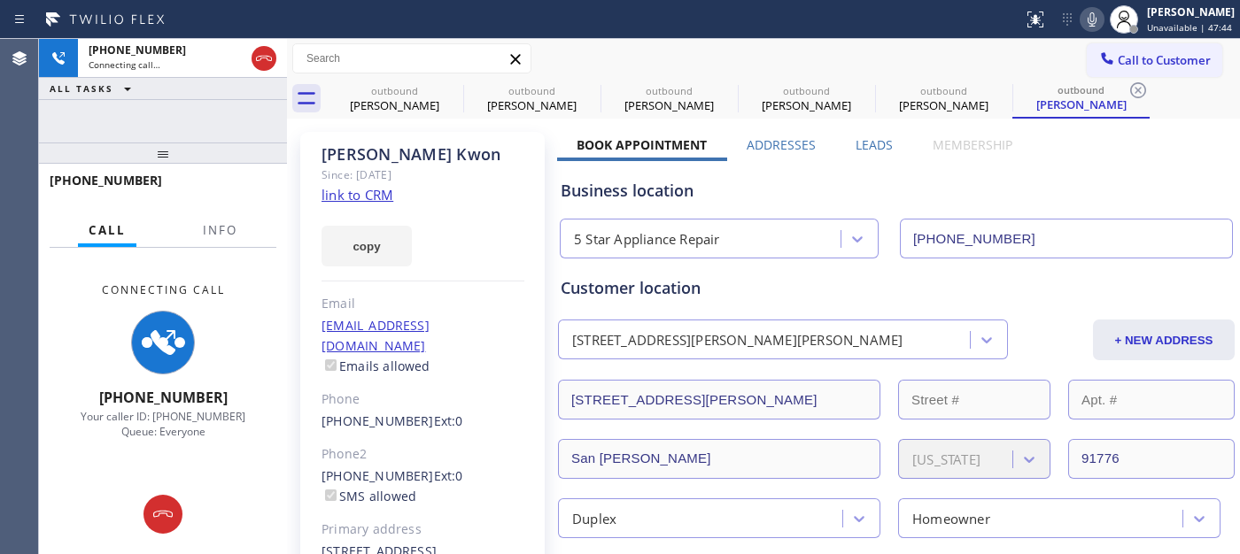
click at [1081, 24] on icon at bounding box center [1091, 19] width 21 height 21
click at [264, 56] on icon at bounding box center [264, 58] width 16 height 5
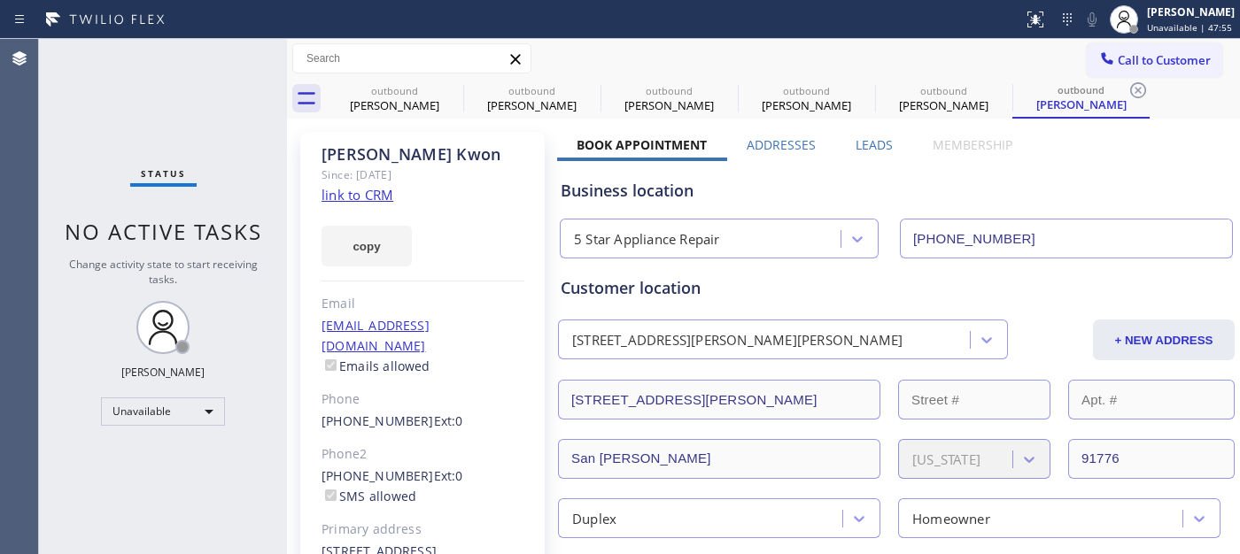
click at [1091, 42] on div "Call to Customer Outbound call Location AR Sales Magician PPC Your caller id ph…" at bounding box center [763, 59] width 953 height 40
click at [1098, 50] on icon at bounding box center [1107, 59] width 18 height 18
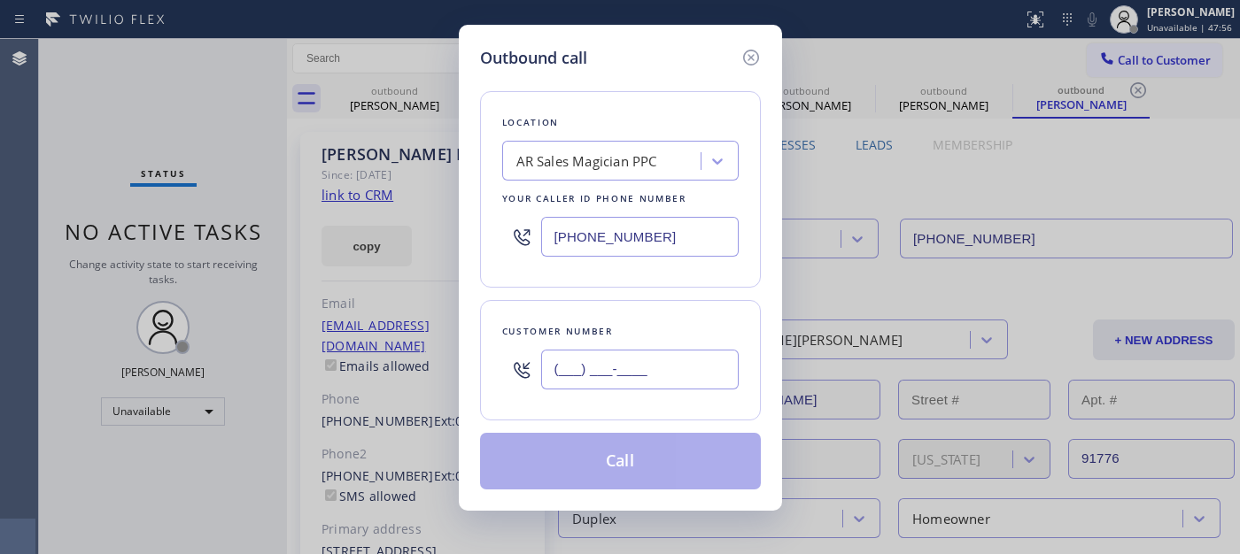
drag, startPoint x: 632, startPoint y: 365, endPoint x: 792, endPoint y: 189, distance: 237.5
click at [632, 365] on input "(___) ___-____" at bounding box center [639, 370] width 197 height 40
paste input "650) 366-2146"
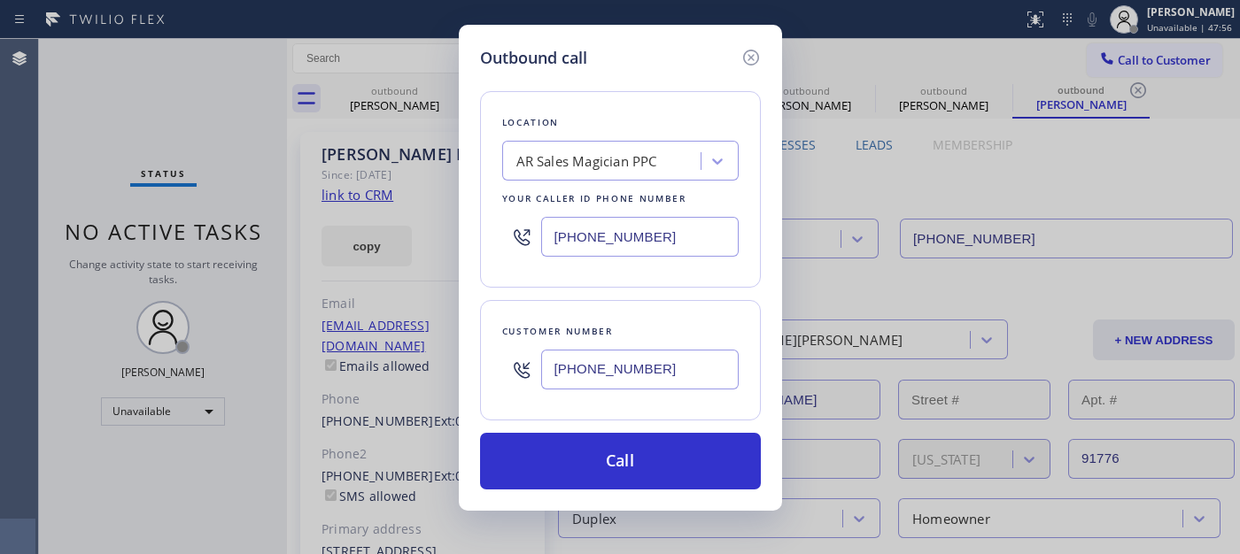
type input "[PHONE_NUMBER]"
drag, startPoint x: 660, startPoint y: 236, endPoint x: 525, endPoint y: 285, distance: 143.1
click at [408, 241] on div "Outbound call Location AR Sales Magician PPC Your caller id phone number [PHONE…" at bounding box center [620, 277] width 1240 height 554
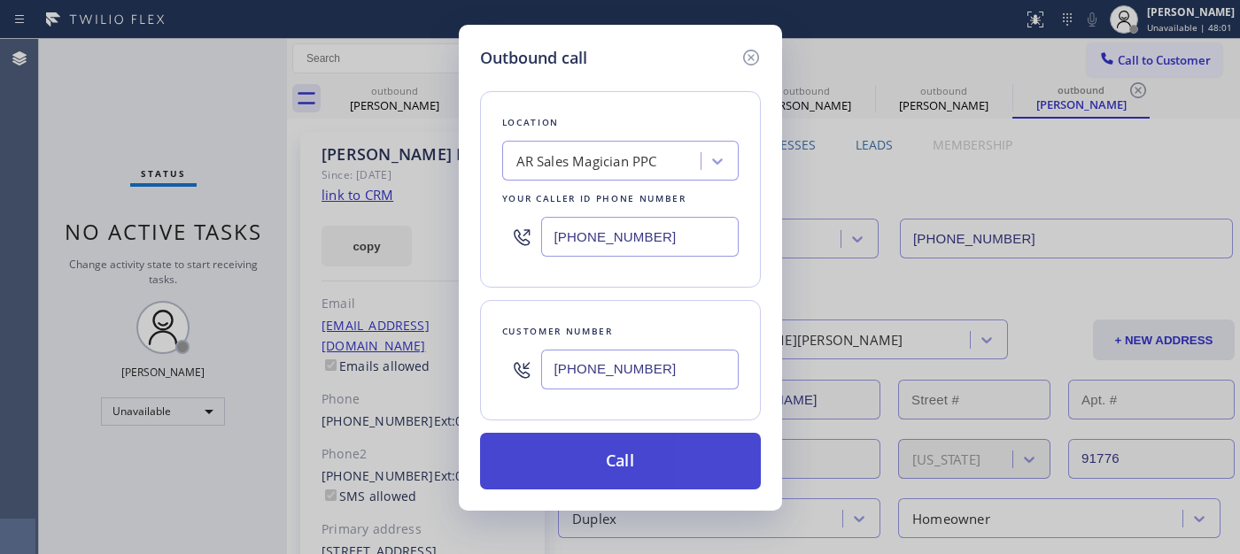
paste input "855) 731-4952"
type input "[PHONE_NUMBER]"
click at [643, 444] on button "Call" at bounding box center [620, 461] width 281 height 57
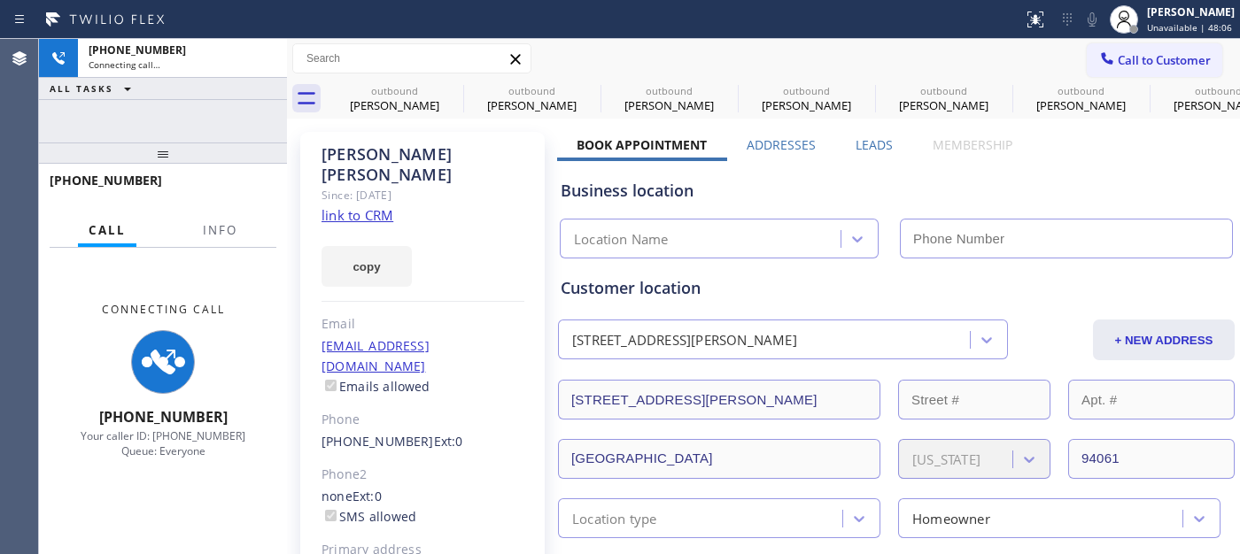
type input "[PHONE_NUMBER]"
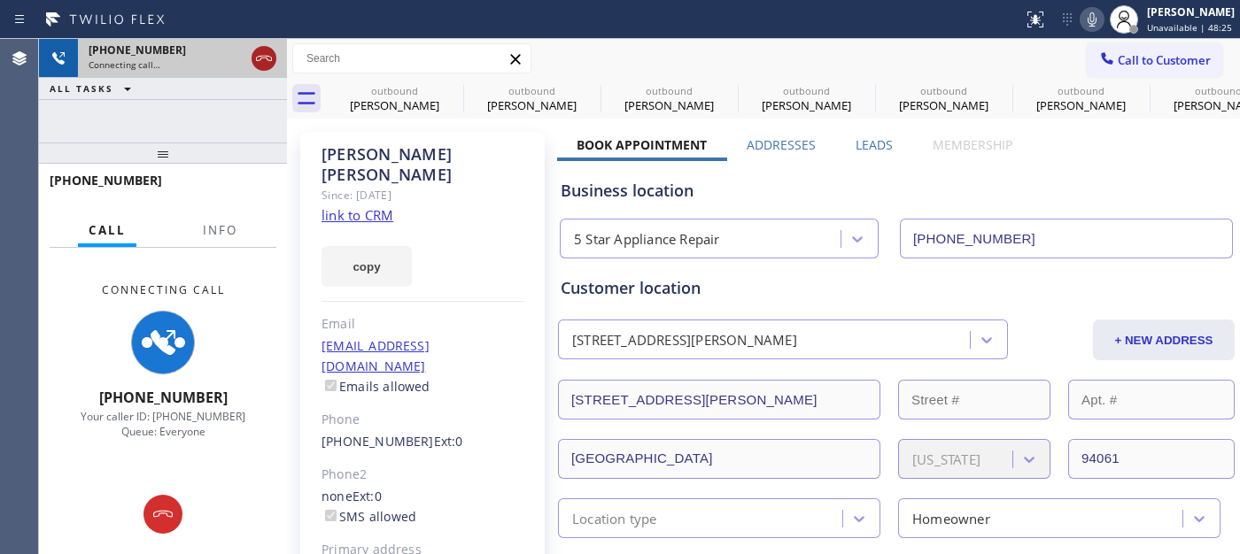
click at [254, 51] on icon at bounding box center [263, 58] width 21 height 21
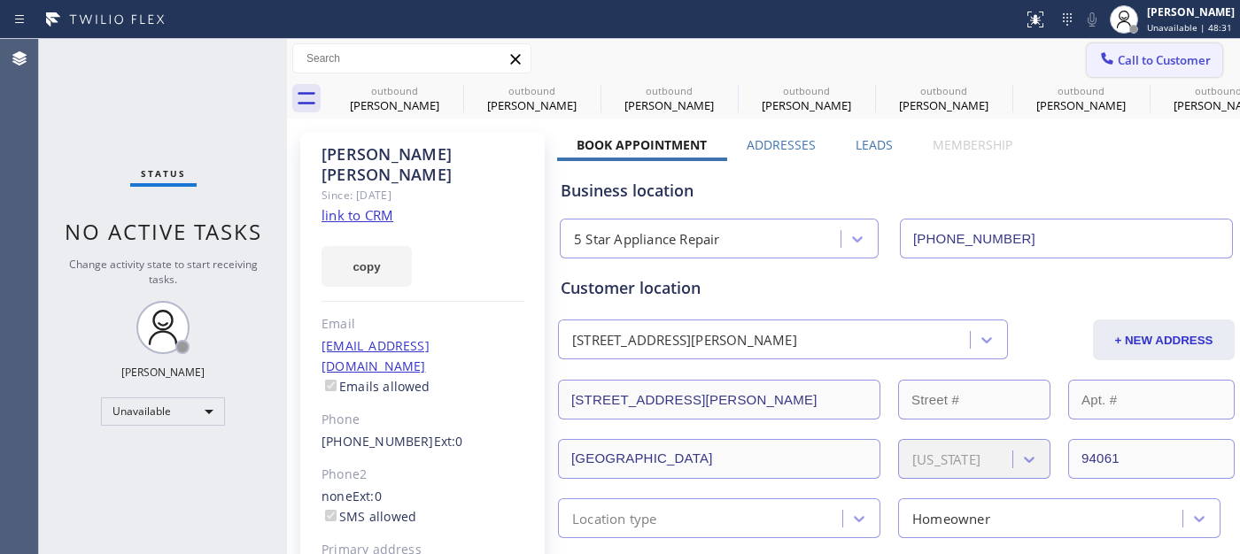
click at [1112, 50] on button "Call to Customer" at bounding box center [1153, 60] width 135 height 34
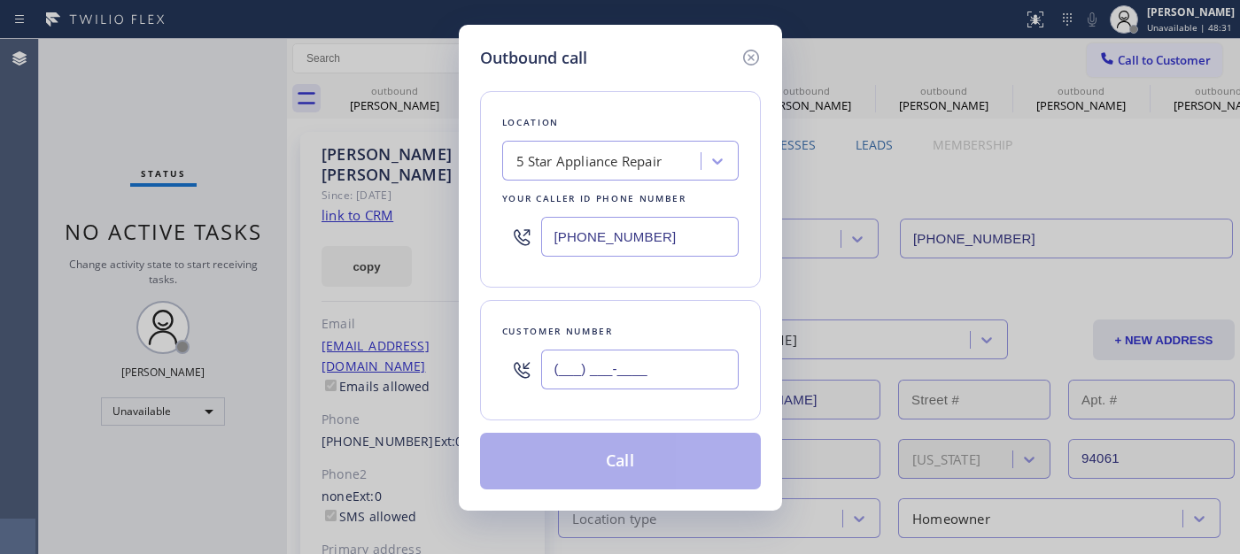
click at [639, 356] on input "(___) ___-____" at bounding box center [639, 370] width 197 height 40
paste input "562) 412-0873"
type input "[PHONE_NUMBER]"
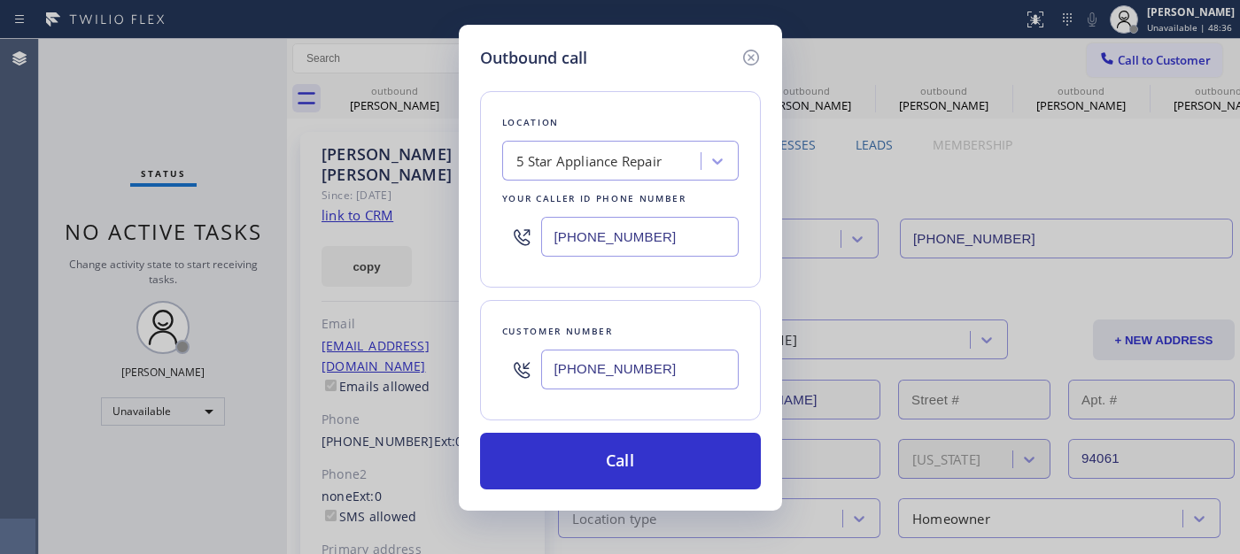
drag, startPoint x: 680, startPoint y: 240, endPoint x: 435, endPoint y: 258, distance: 245.9
click at [435, 258] on div "Outbound call Location 5 Star Appliance Repair Your caller id phone number [PHO…" at bounding box center [620, 277] width 1240 height 554
paste input "text"
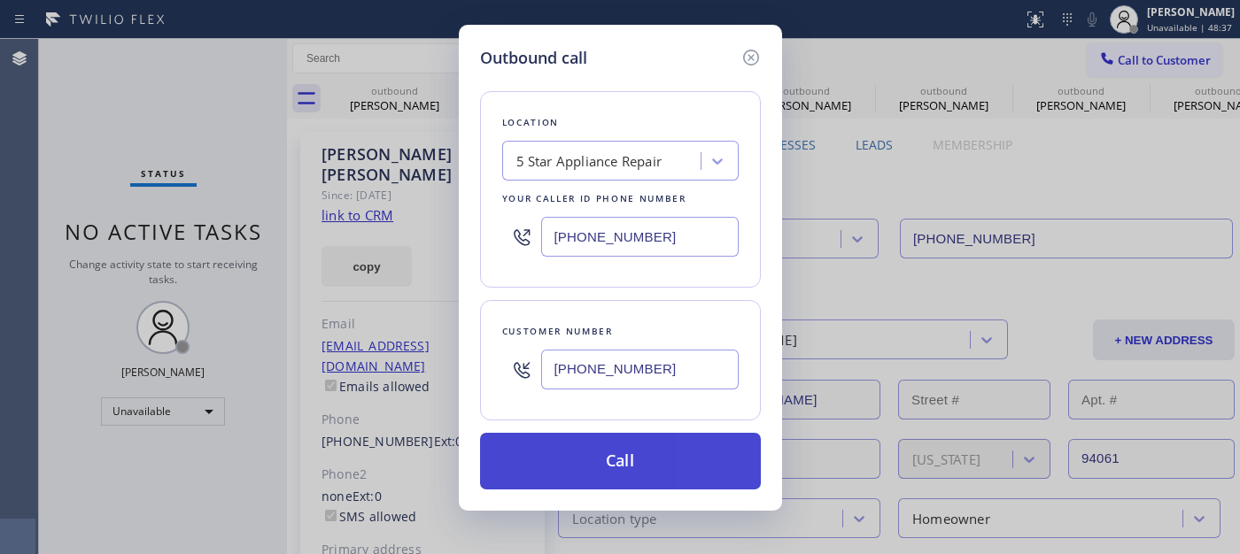
type input "[PHONE_NUMBER]"
click at [640, 458] on button "Call" at bounding box center [620, 461] width 281 height 57
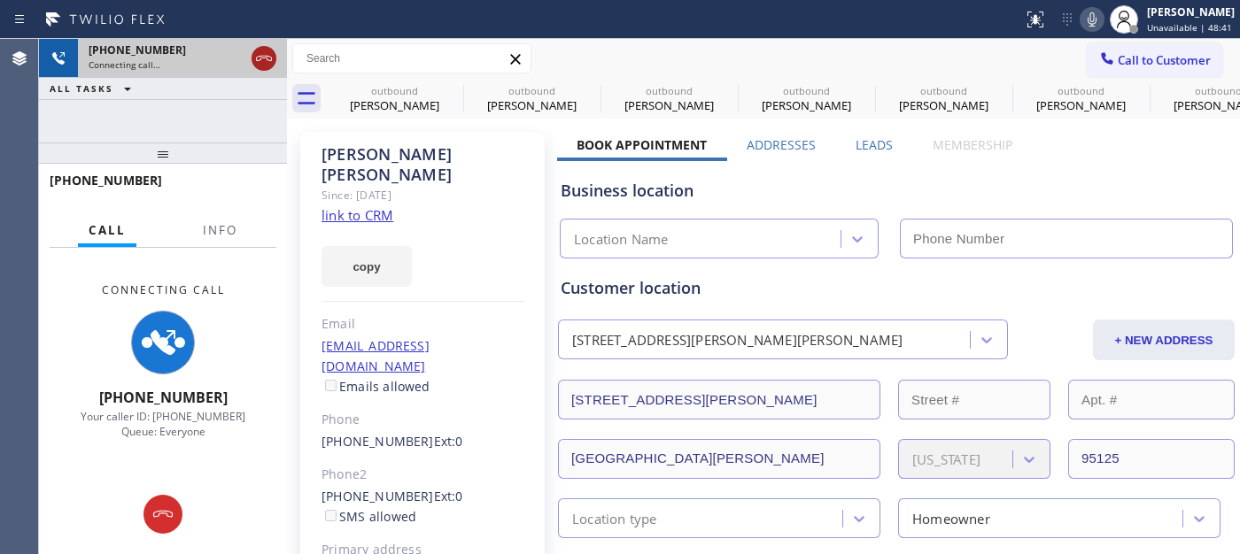
click at [262, 59] on icon at bounding box center [263, 58] width 21 height 21
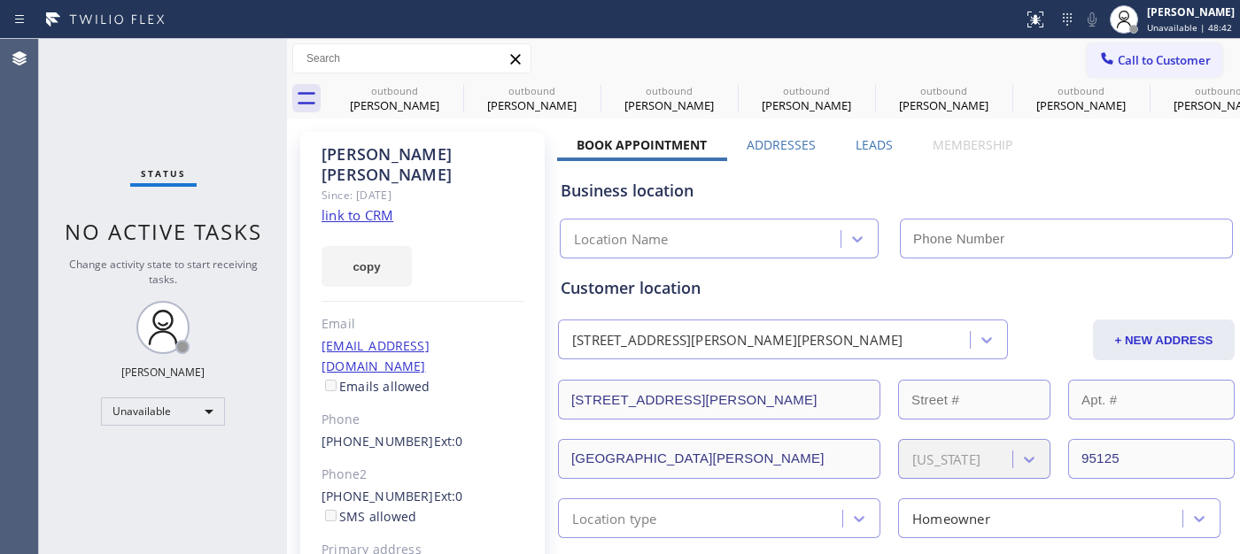
type input "[PHONE_NUMBER]"
drag, startPoint x: 1170, startPoint y: 54, endPoint x: 767, endPoint y: 361, distance: 507.3
click at [1167, 57] on span "Call to Customer" at bounding box center [1163, 60] width 93 height 16
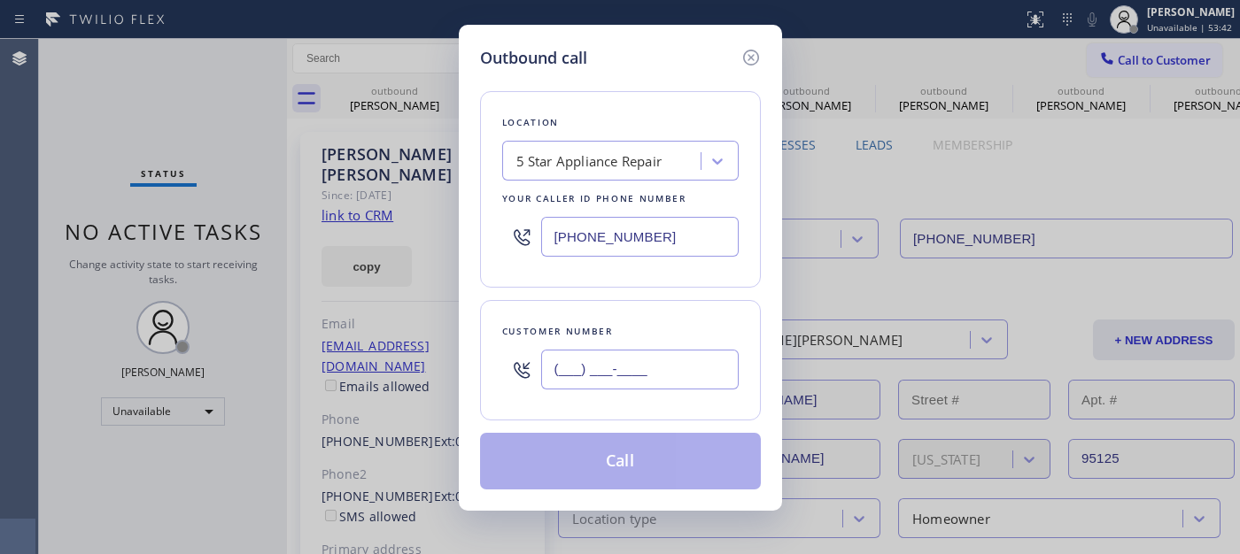
click at [606, 377] on input "(___) ___-____" at bounding box center [639, 370] width 197 height 40
paste input "626) 905-4517"
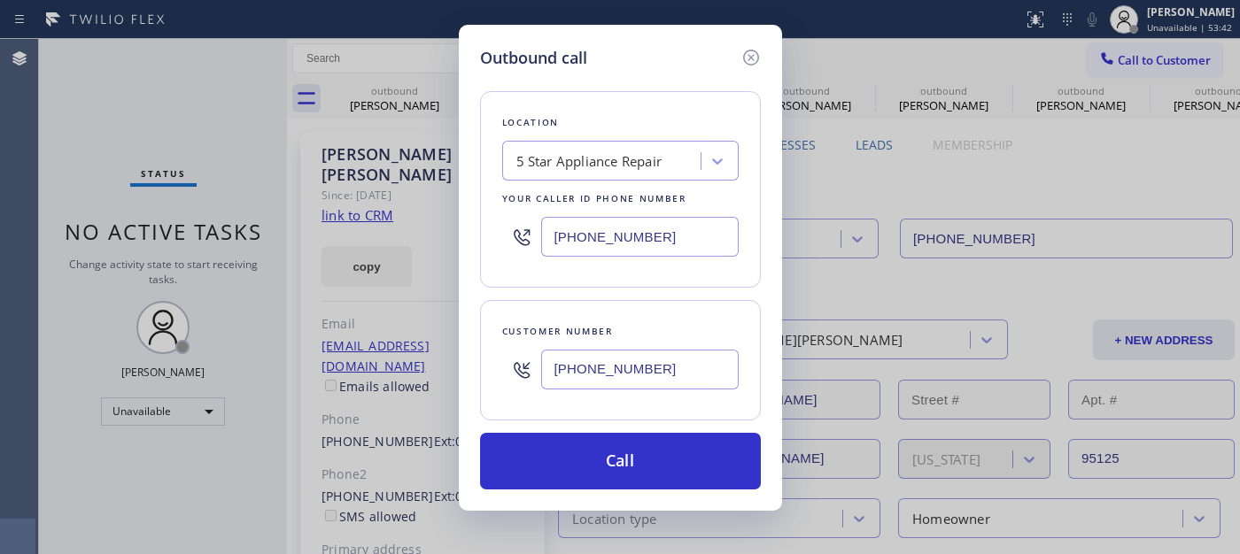
type input "[PHONE_NUMBER]"
drag, startPoint x: 669, startPoint y: 228, endPoint x: 533, endPoint y: 253, distance: 138.6
click at [474, 235] on div "Outbound call Location 5 Star Appliance Repair Your caller id phone number [PHO…" at bounding box center [620, 268] width 323 height 486
click at [405, 239] on div "Outbound call Location 5 Star Appliance Repair Your caller id phone number [PHO…" at bounding box center [620, 277] width 1240 height 554
paste input "626) 376-4990"
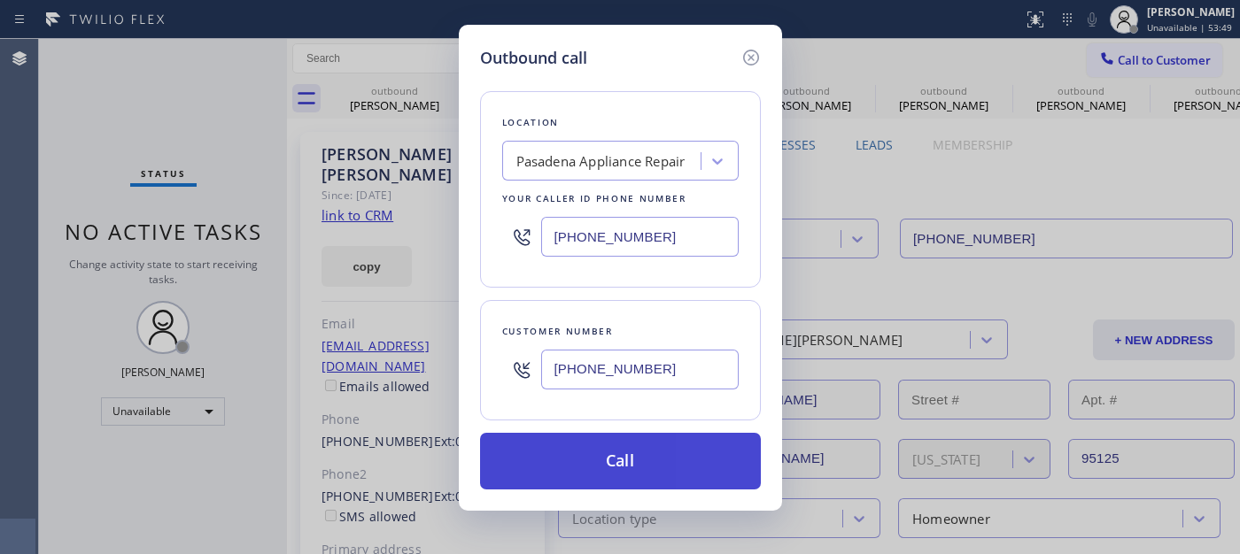
type input "[PHONE_NUMBER]"
click at [604, 464] on button "Call" at bounding box center [620, 461] width 281 height 57
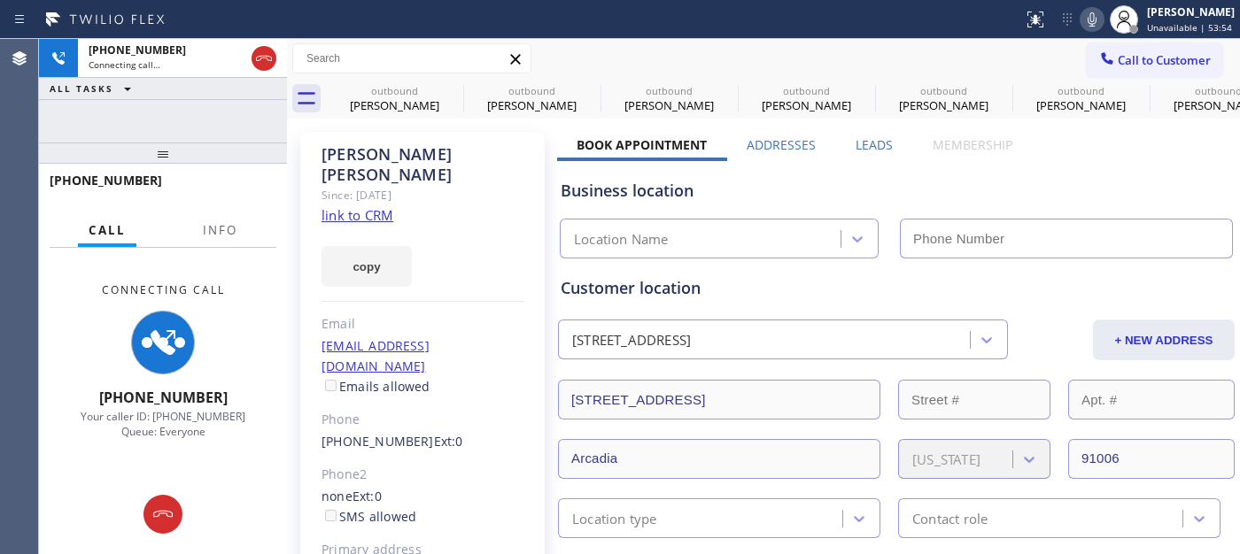
type input "[PHONE_NUMBER]"
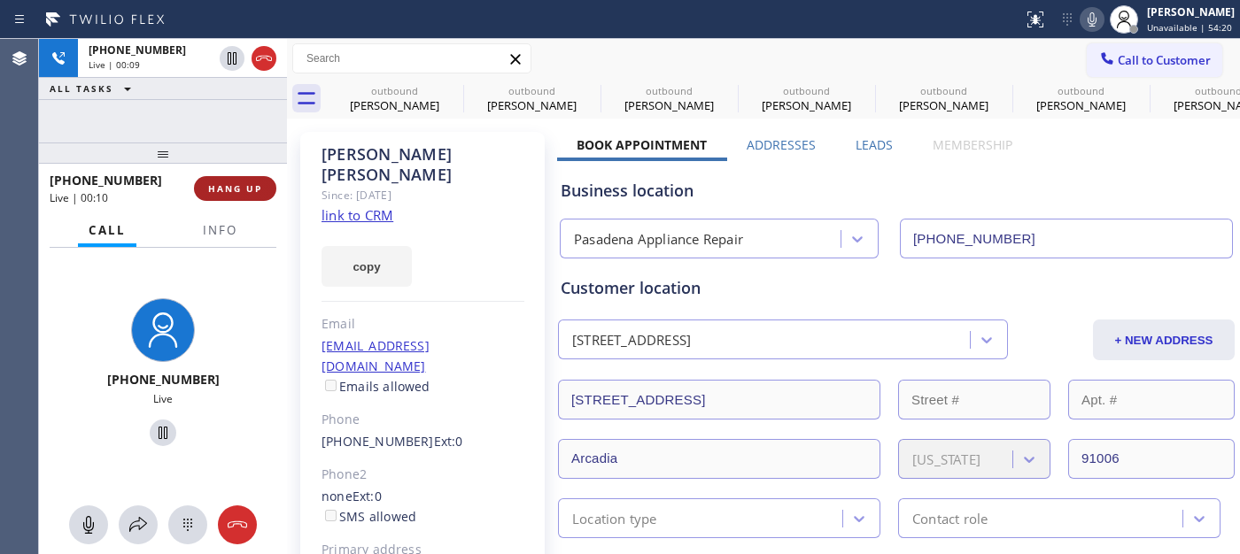
click at [212, 190] on span "HANG UP" at bounding box center [235, 188] width 54 height 12
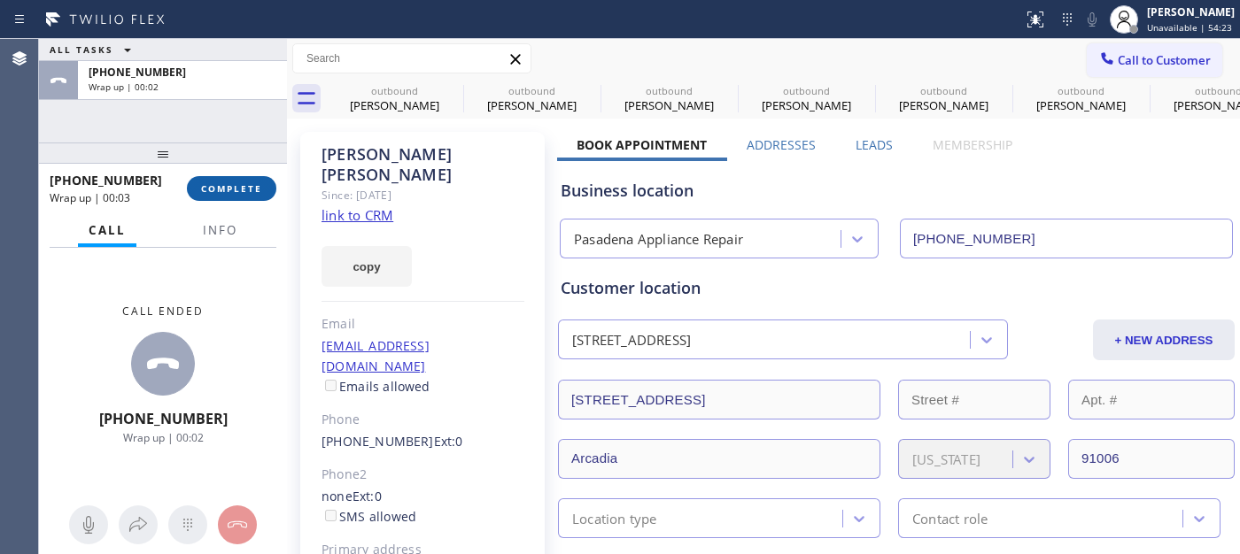
click at [212, 189] on span "COMPLETE" at bounding box center [231, 188] width 61 height 12
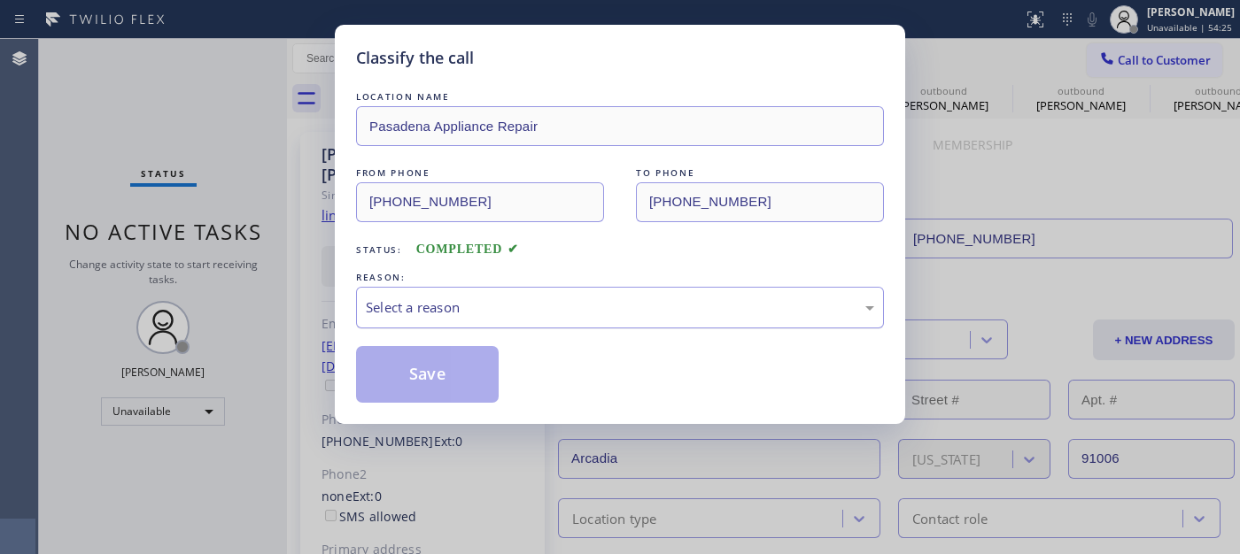
click at [474, 313] on div "Select a reason" at bounding box center [620, 307] width 508 height 20
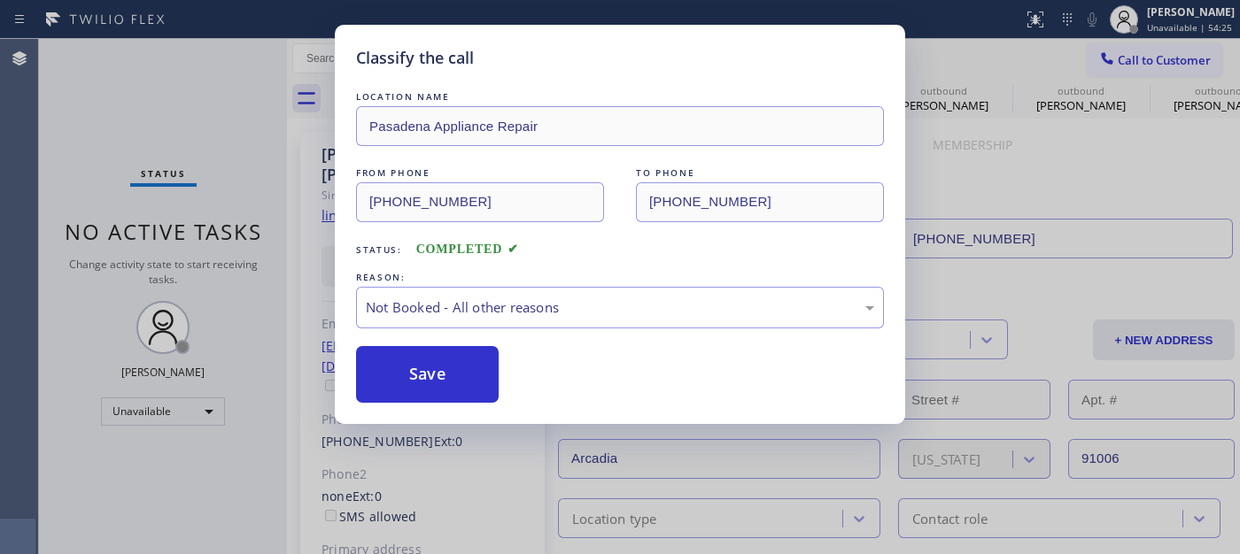
click at [435, 376] on button "Save" at bounding box center [427, 374] width 143 height 57
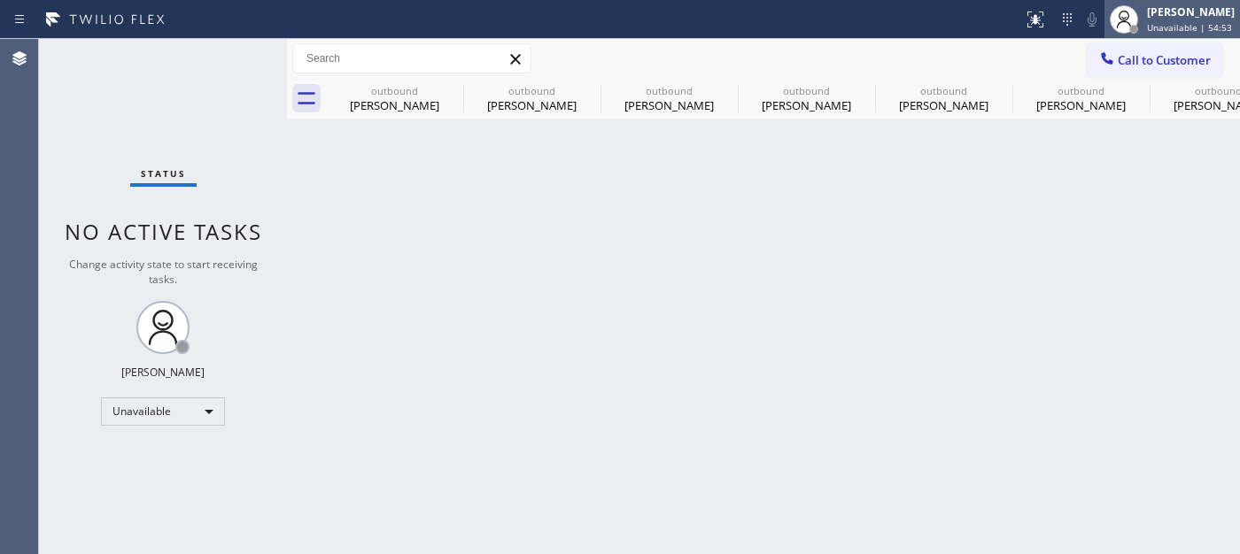
click at [1116, 36] on div at bounding box center [1123, 19] width 39 height 39
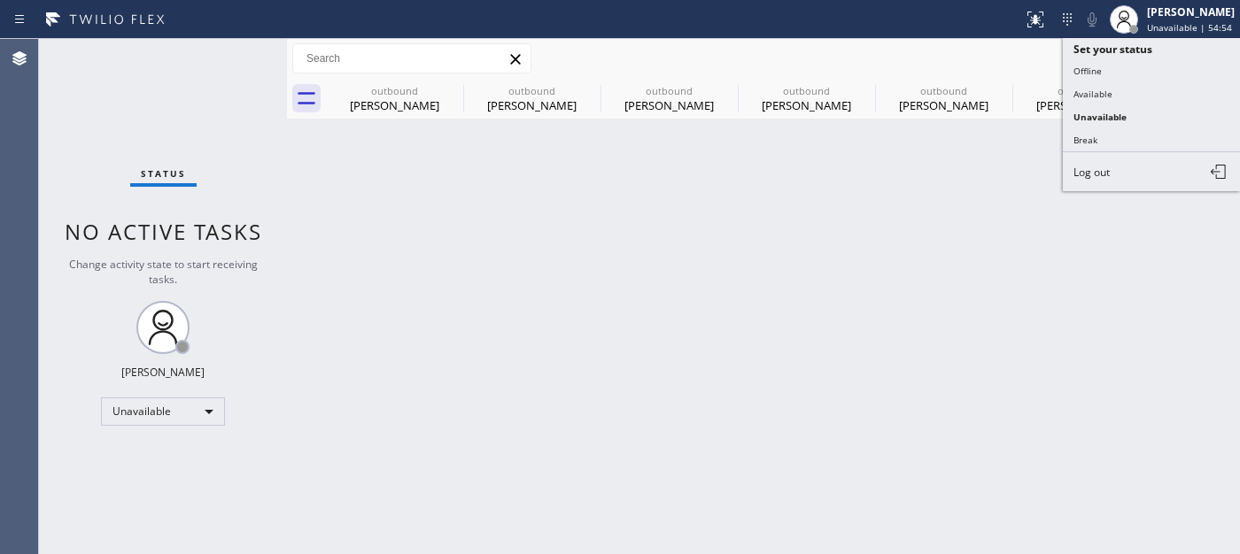
drag, startPoint x: 1007, startPoint y: 66, endPoint x: 1070, endPoint y: 66, distance: 62.9
click at [1007, 66] on div "Call to Customer Outbound call Location [GEOGRAPHIC_DATA] Appliance Repair Your…" at bounding box center [763, 58] width 953 height 31
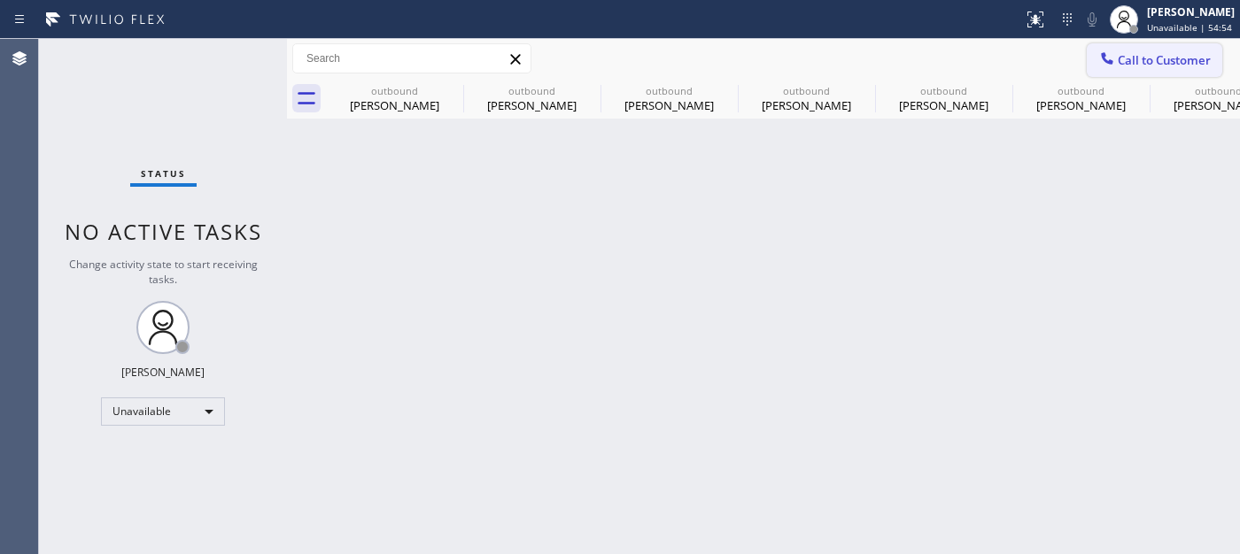
click at [1116, 66] on div at bounding box center [1106, 60] width 21 height 21
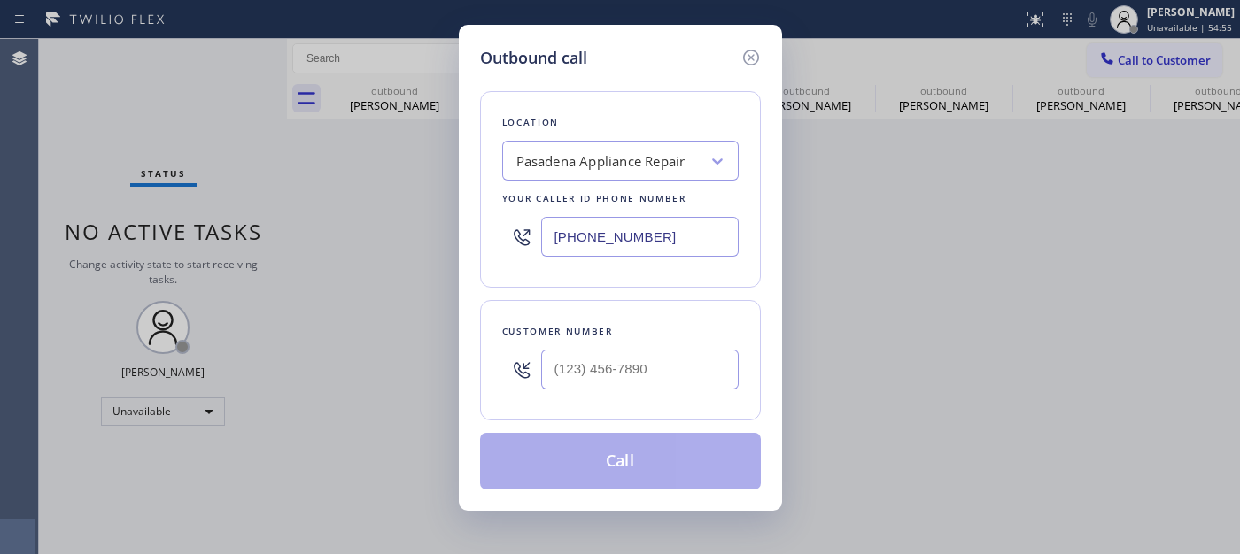
click at [615, 344] on div at bounding box center [639, 370] width 197 height 58
click at [609, 369] on input "(___) ___-____" at bounding box center [639, 370] width 197 height 40
paste input "408) 876-0010"
type input "[PHONE_NUMBER]"
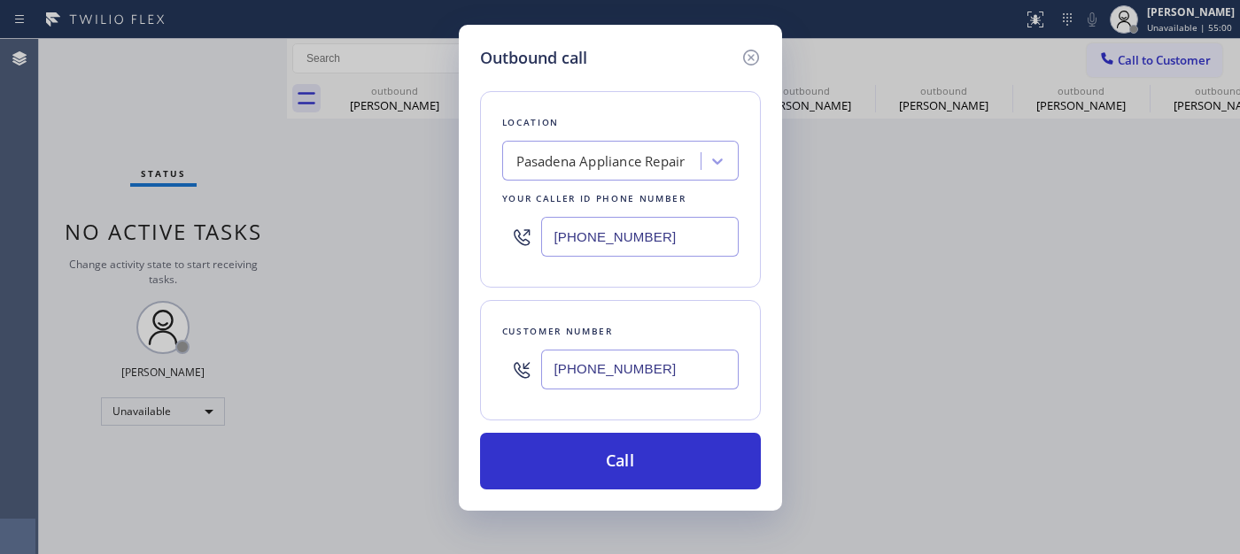
drag, startPoint x: 677, startPoint y: 227, endPoint x: 446, endPoint y: 251, distance: 232.4
click at [459, 251] on div "Outbound call Location [GEOGRAPHIC_DATA] Appliance Repair Your caller id phone …" at bounding box center [620, 268] width 323 height 486
paste input "69) 280-5519"
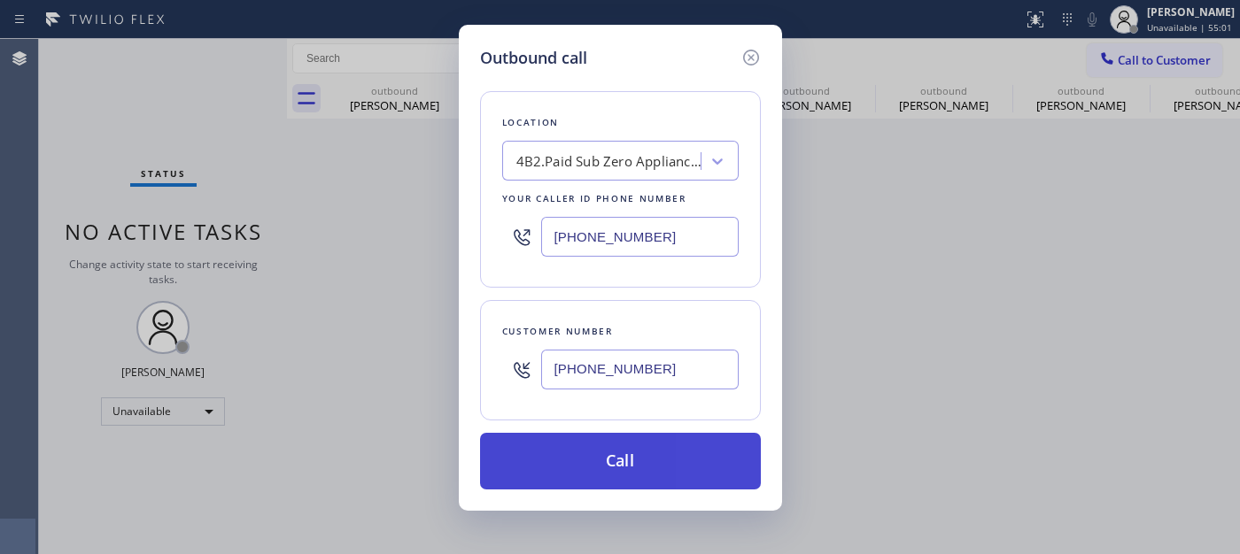
type input "[PHONE_NUMBER]"
click at [660, 443] on button "Call" at bounding box center [620, 461] width 281 height 57
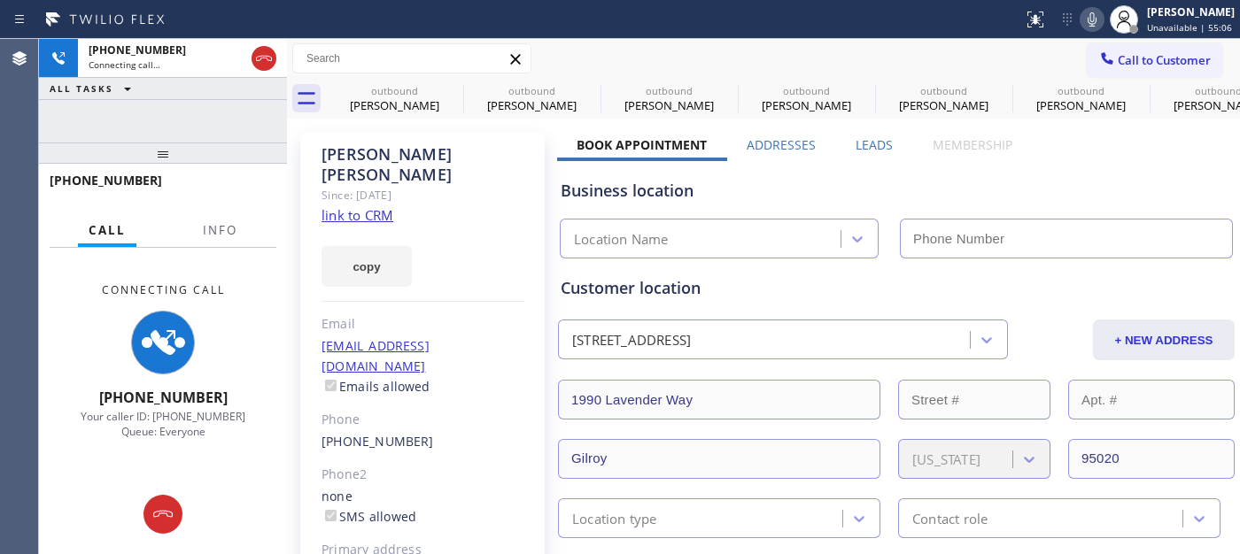
type input "[PHONE_NUMBER]"
click at [1093, 24] on icon at bounding box center [1091, 19] width 21 height 21
click at [455, 86] on icon at bounding box center [451, 90] width 21 height 21
click at [0, 0] on icon at bounding box center [0, 0] width 0 height 0
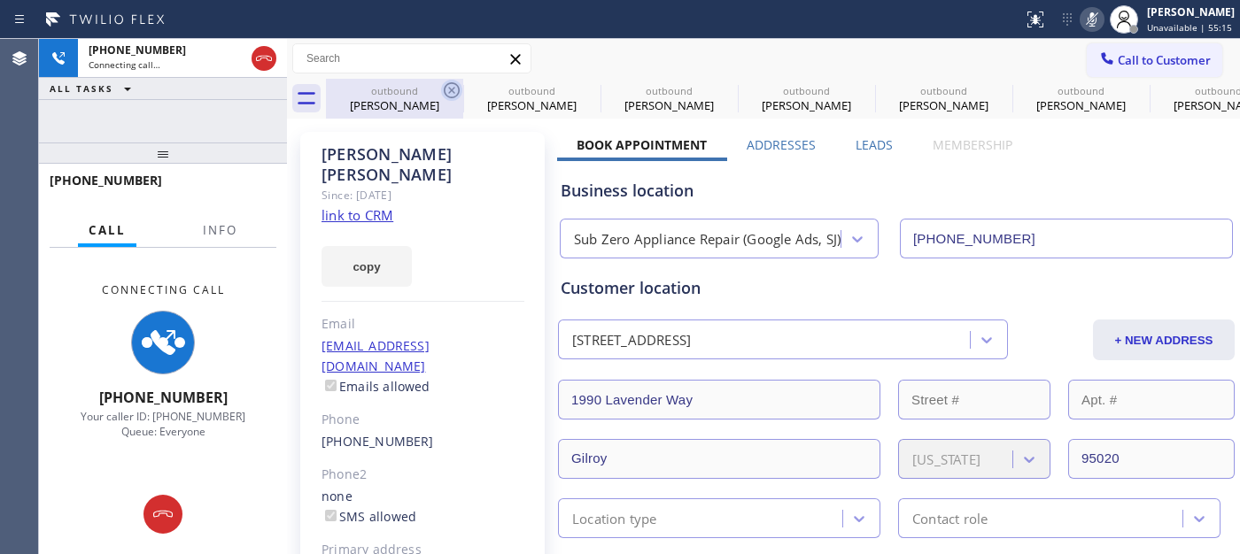
click at [0, 0] on icon at bounding box center [0, 0] width 0 height 0
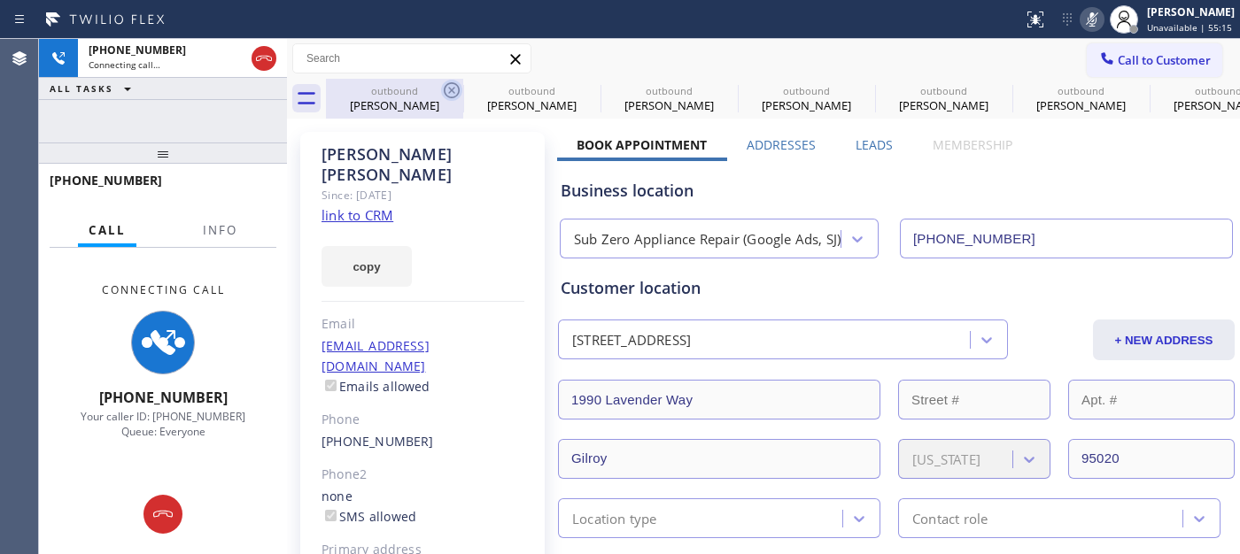
click at [0, 0] on icon at bounding box center [0, 0] width 0 height 0
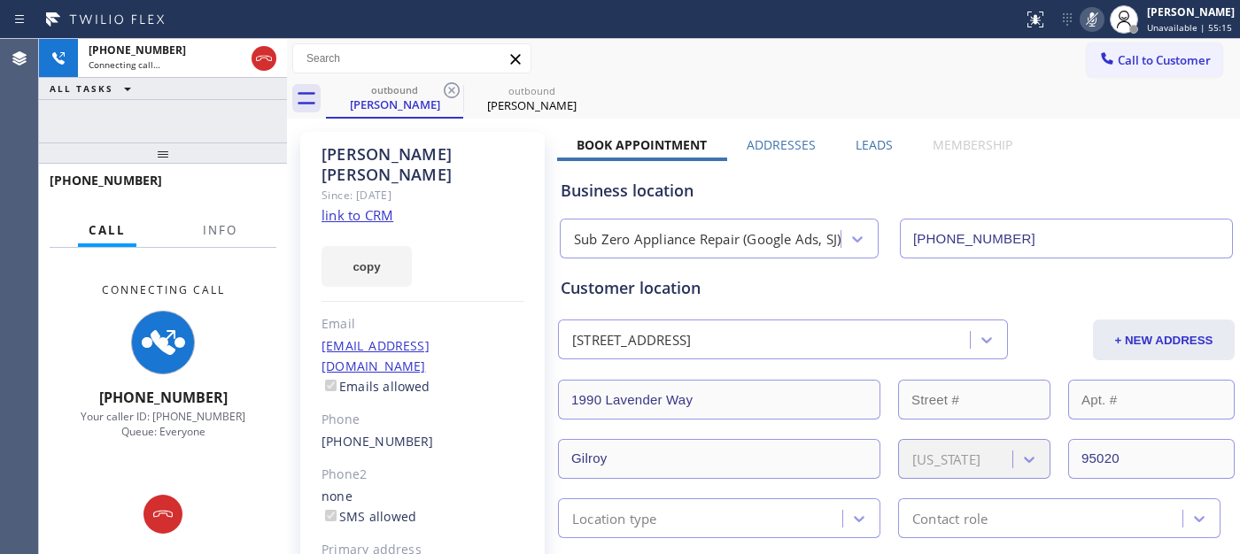
type input "[PHONE_NUMBER]"
click at [803, 73] on div "Call to Customer Outbound call Location Sub Zero Appliance Repair (Google Ads, …" at bounding box center [763, 58] width 953 height 31
drag, startPoint x: 249, startPoint y: 151, endPoint x: 258, endPoint y: 77, distance: 74.0
click at [245, 125] on div "[PHONE_NUMBER] Connecting call… ALL TASKS ALL TASKS ACTIVE TASKS TASKS IN WRAP …" at bounding box center [163, 296] width 248 height 515
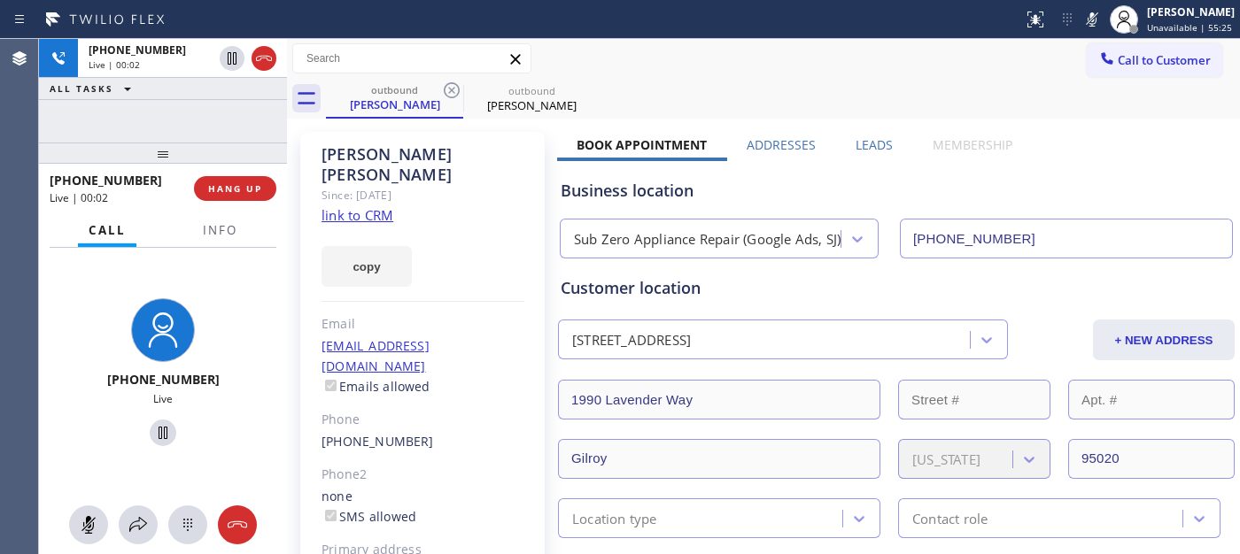
drag, startPoint x: 1078, startPoint y: 24, endPoint x: 1064, endPoint y: 20, distance: 13.7
click at [1081, 24] on icon at bounding box center [1091, 19] width 21 height 21
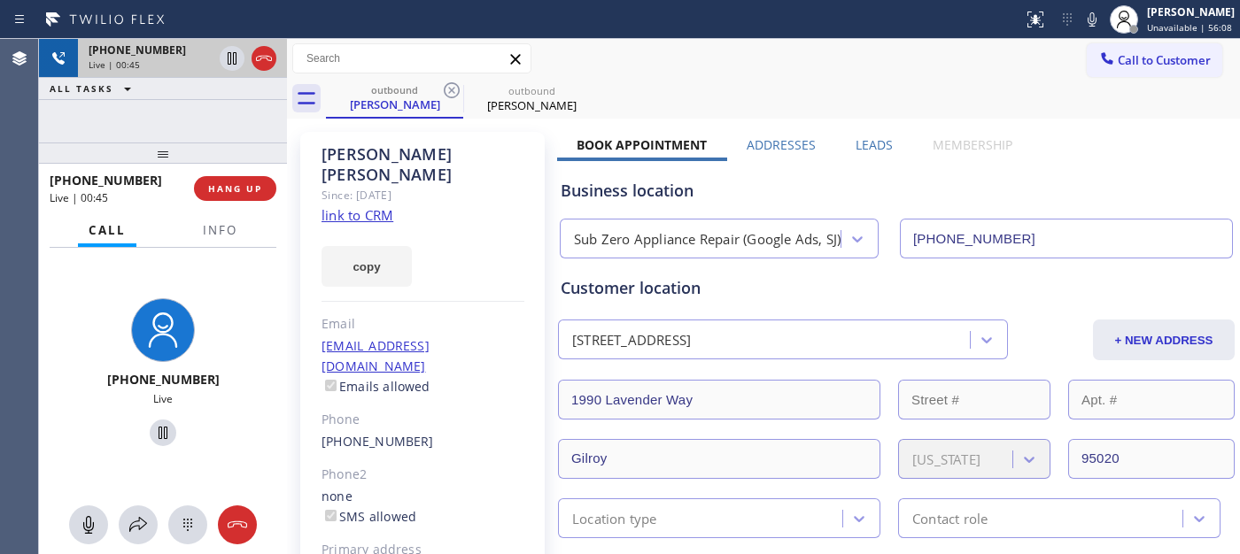
drag, startPoint x: 198, startPoint y: 152, endPoint x: 125, endPoint y: 68, distance: 111.7
click at [159, 100] on div "[PHONE_NUMBER] Live | 00:45 ALL TASKS ALL TASKS ACTIVE TASKS TASKS IN WRAP UP […" at bounding box center [163, 296] width 248 height 515
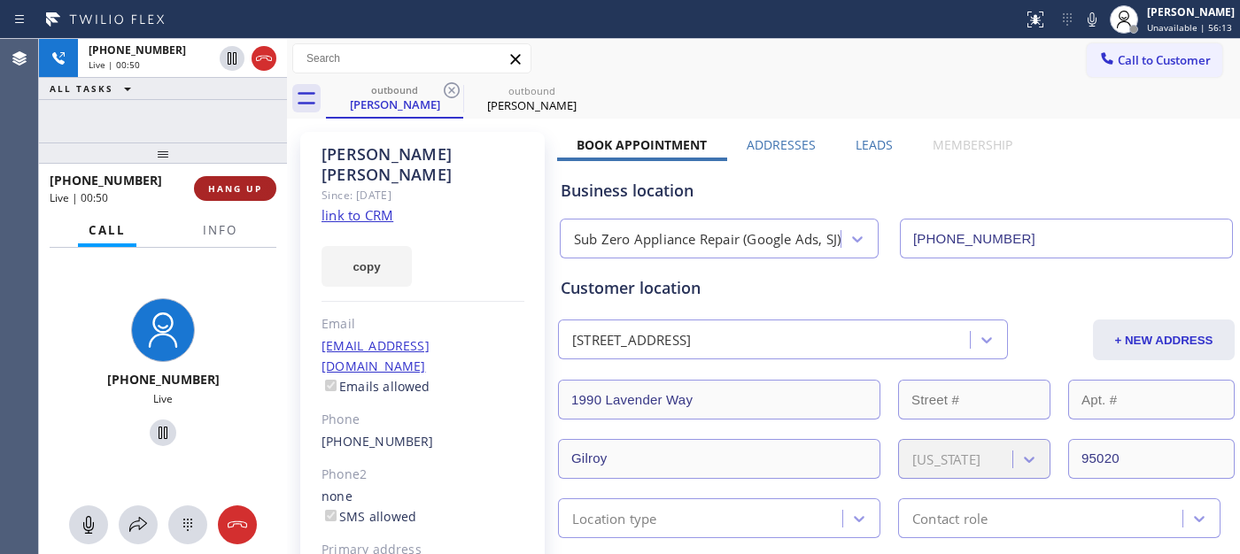
click at [228, 182] on span "HANG UP" at bounding box center [235, 188] width 54 height 12
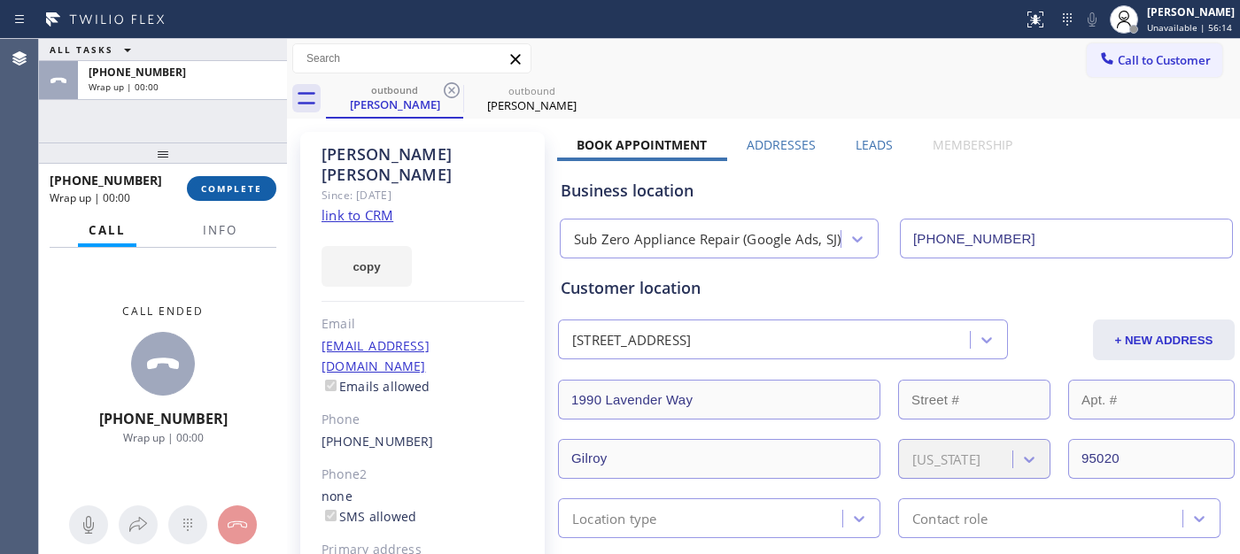
click at [228, 182] on span "COMPLETE" at bounding box center [231, 188] width 61 height 12
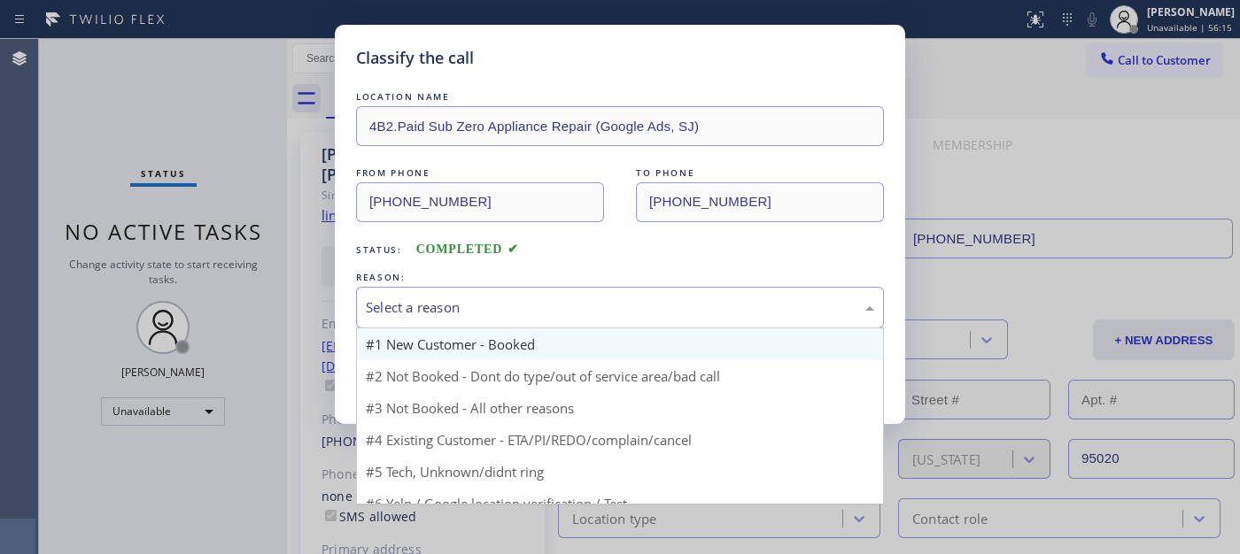
drag, startPoint x: 711, startPoint y: 305, endPoint x: 408, endPoint y: 351, distance: 306.4
click at [709, 305] on div "Select a reason" at bounding box center [620, 307] width 508 height 20
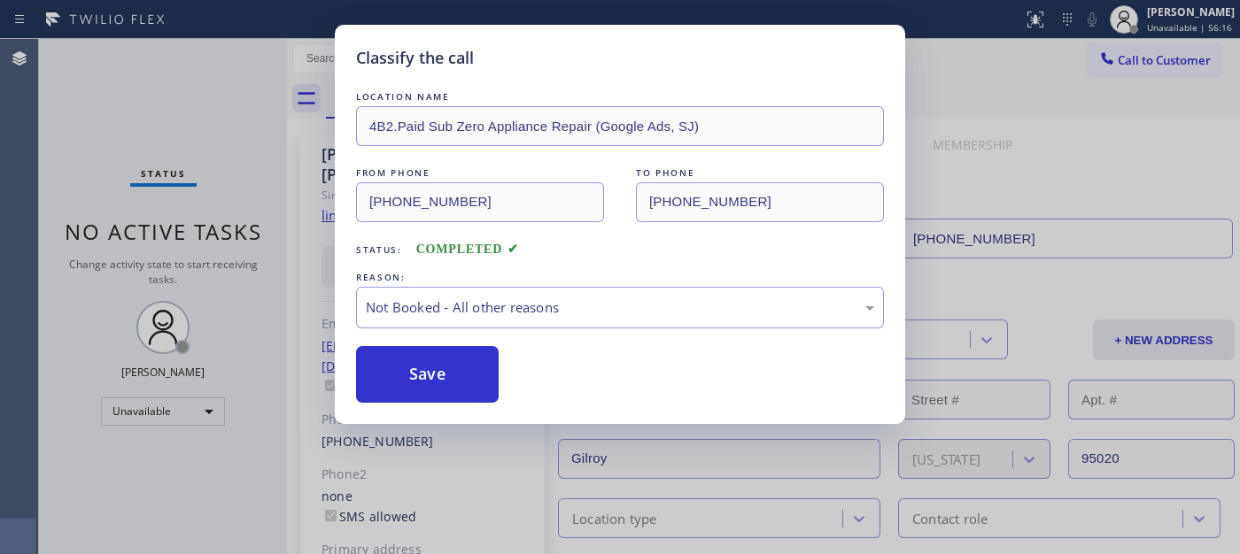
click at [444, 376] on button "Save" at bounding box center [427, 374] width 143 height 57
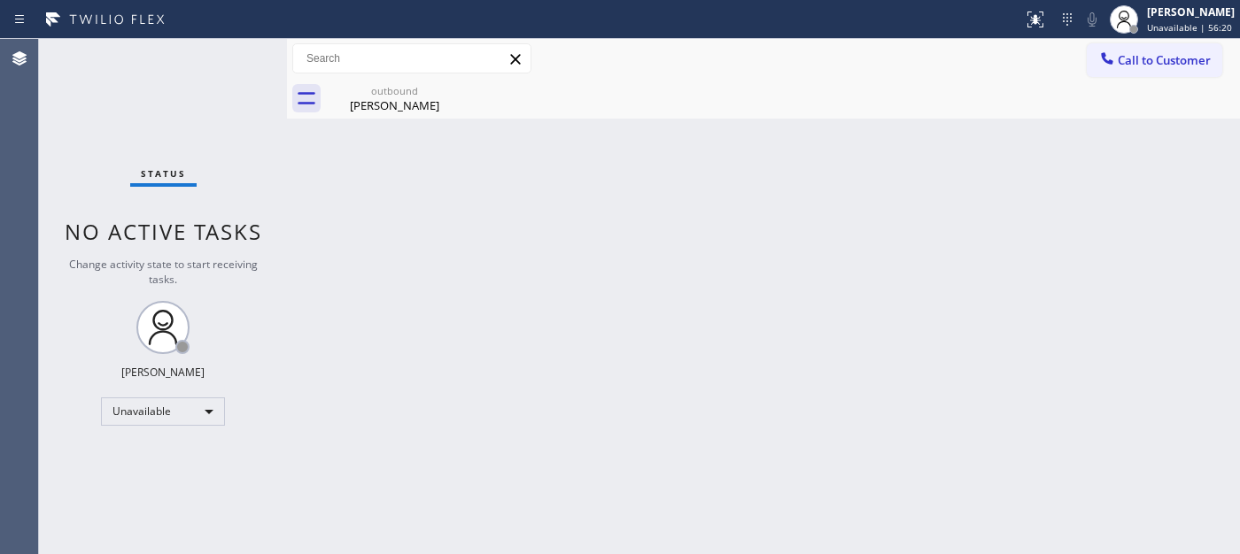
click at [1138, 40] on div "Call to Customer Outbound call Location Sub Zero Appliance Repair (Google Ads, …" at bounding box center [763, 59] width 953 height 40
click at [1139, 104] on div "outbound [PERSON_NAME]" at bounding box center [783, 99] width 914 height 40
click at [1171, 47] on button "Call to Customer" at bounding box center [1153, 60] width 135 height 34
click at [0, 0] on div "Outbound call Location Sub Zero Appliance Repair (Google Ads, SJ) Your caller i…" at bounding box center [0, 0] width 0 height 0
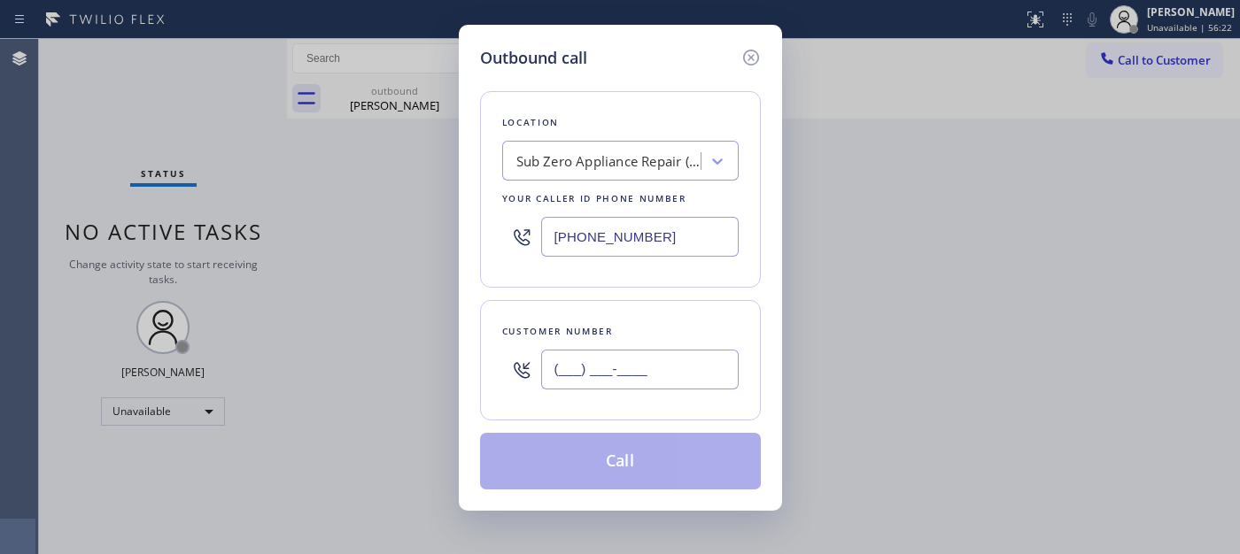
click at [616, 352] on input "(___) ___-____" at bounding box center [639, 370] width 197 height 40
click at [595, 375] on input "(___) ___-____" at bounding box center [639, 370] width 197 height 40
paste input "71-4615"
click at [542, 382] on input "(___) _71-4615" at bounding box center [639, 370] width 197 height 40
paste input "714) 615-9988"
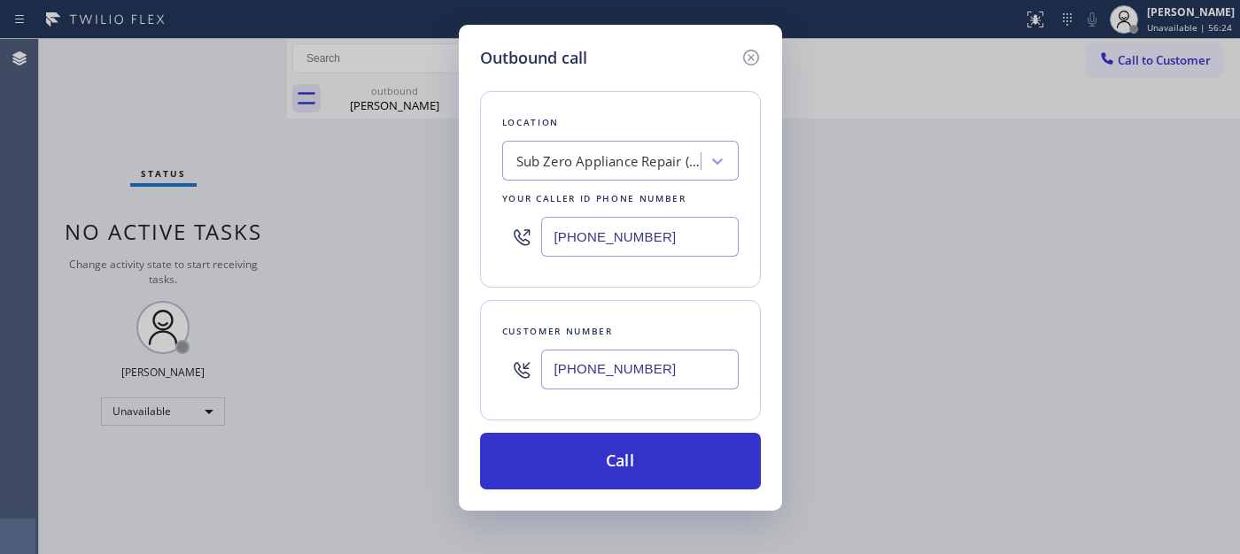
type input "[PHONE_NUMBER]"
drag, startPoint x: 622, startPoint y: 239, endPoint x: 500, endPoint y: 242, distance: 122.2
click at [496, 240] on div "Location Sub Zero Appliance Repair (Google Ads, SJ) Your caller id phone number…" at bounding box center [620, 189] width 281 height 197
paste input "562) 543-5971"
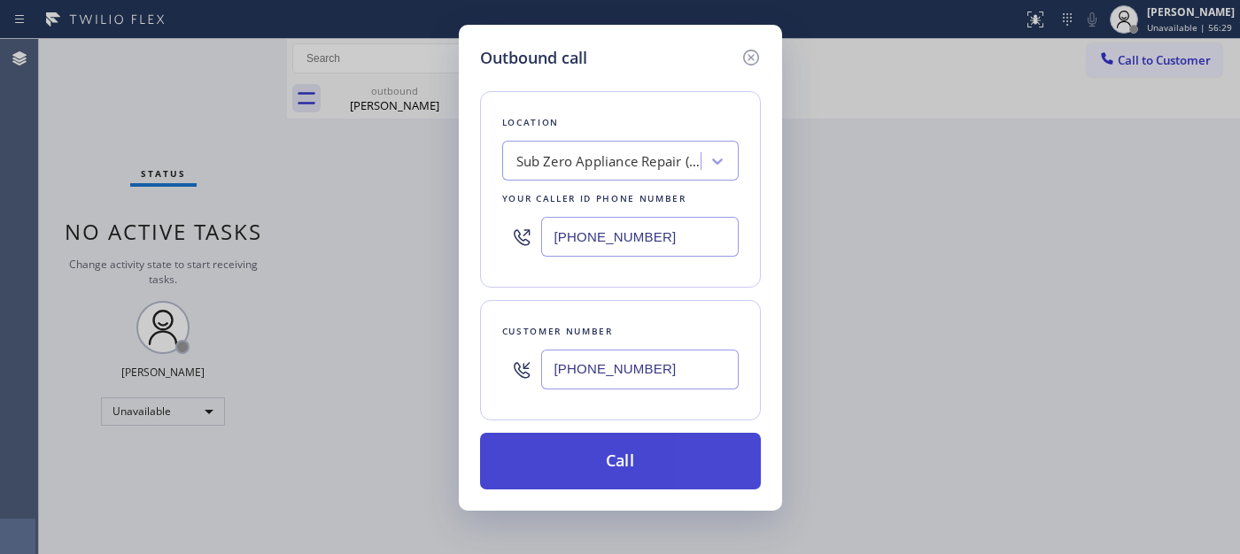
type input "[PHONE_NUMBER]"
click at [671, 443] on button "Call" at bounding box center [620, 461] width 281 height 57
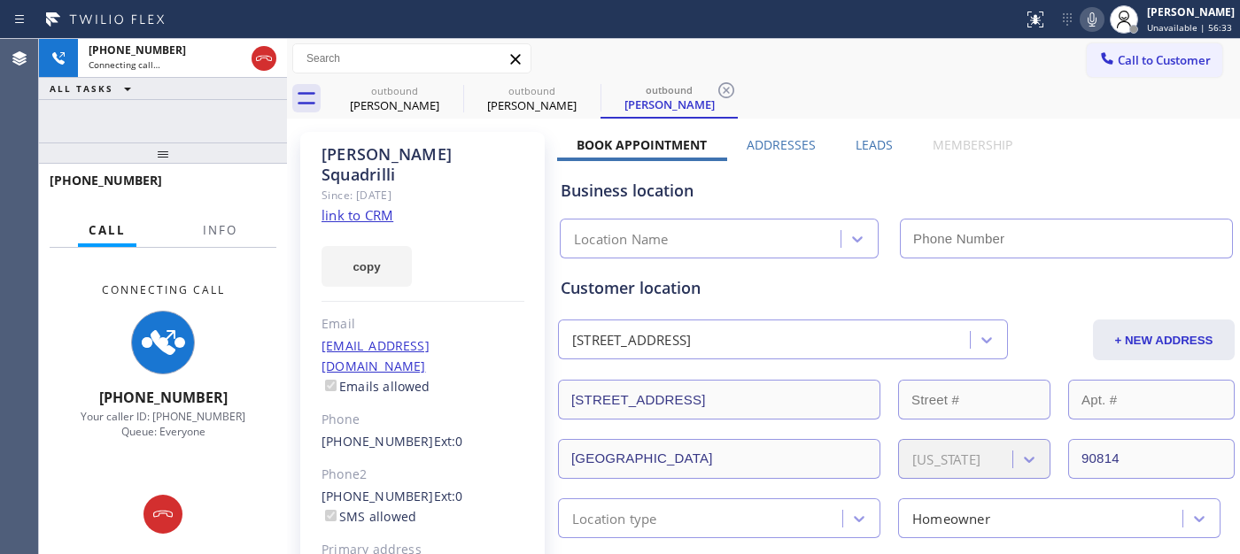
click at [1090, 27] on icon at bounding box center [1091, 19] width 21 height 21
type input "[PHONE_NUMBER]"
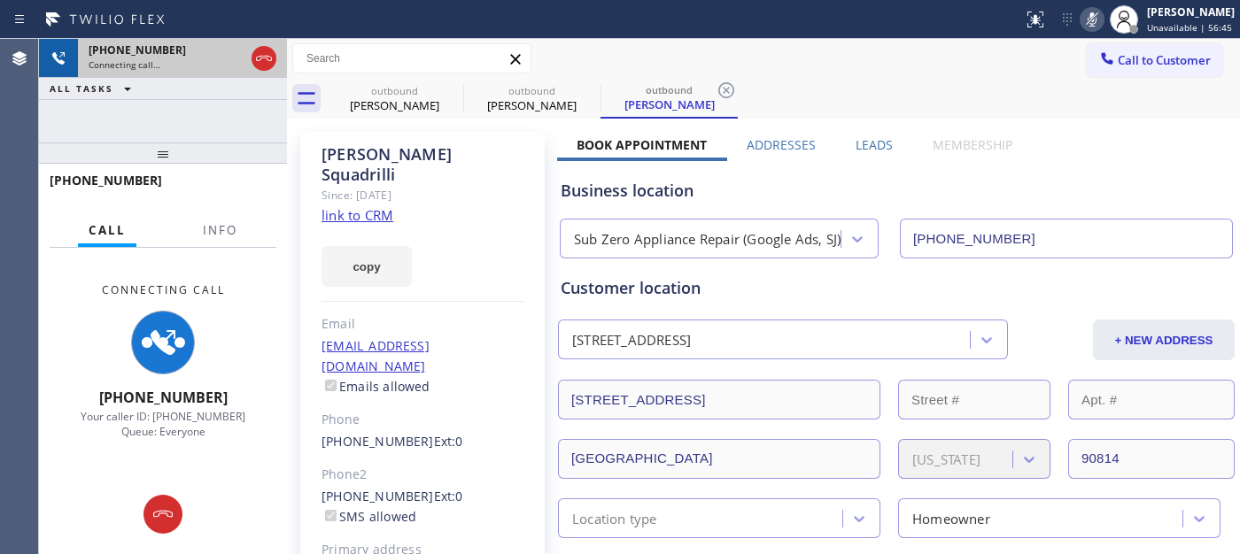
drag, startPoint x: 205, startPoint y: 137, endPoint x: 248, endPoint y: 55, distance: 92.7
click at [206, 98] on div "[PHONE_NUMBER] Connecting call… ALL TASKS ALL TASKS ACTIVE TASKS TASKS IN WRAP …" at bounding box center [163, 296] width 248 height 515
drag, startPoint x: 255, startPoint y: 64, endPoint x: 248, endPoint y: 22, distance: 42.2
click at [255, 64] on icon at bounding box center [263, 58] width 21 height 21
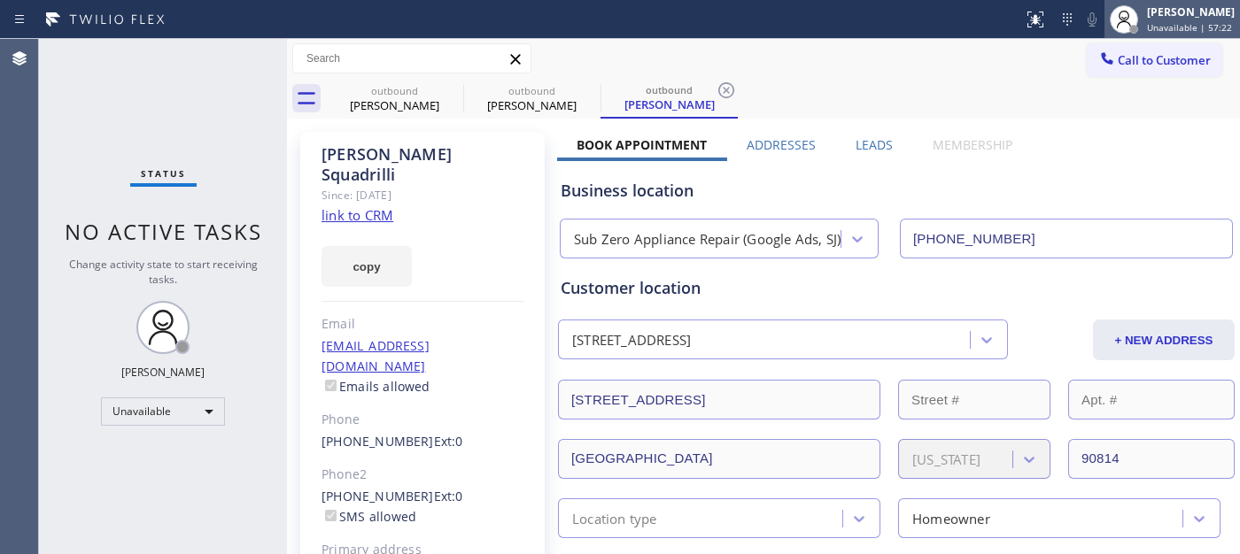
click at [1170, 9] on div "[PERSON_NAME]" at bounding box center [1191, 11] width 88 height 15
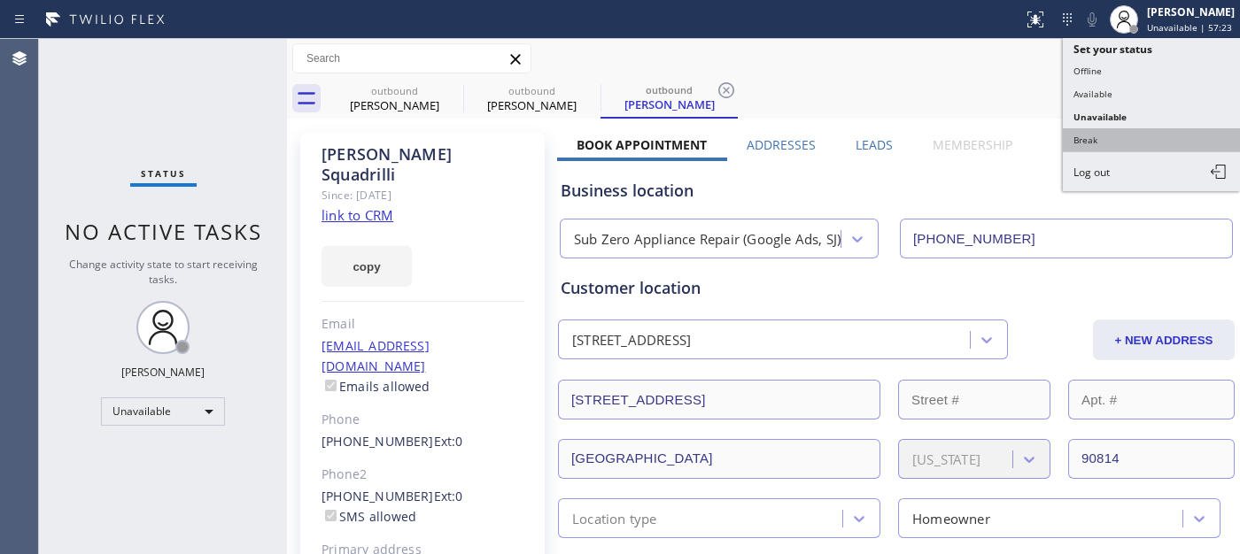
click at [1094, 142] on button "Break" at bounding box center [1150, 139] width 177 height 23
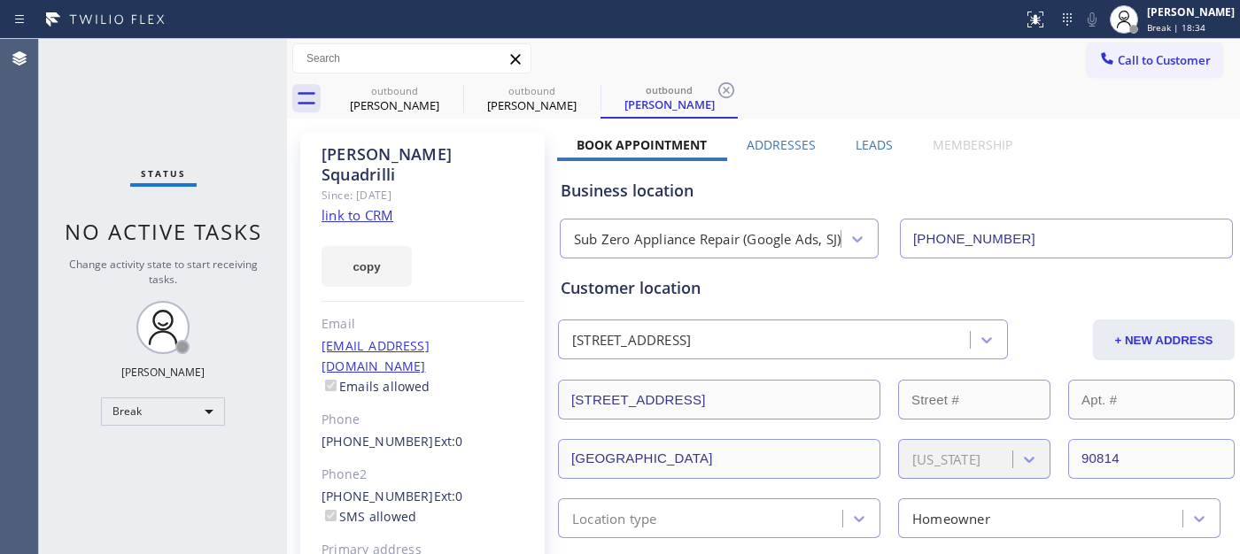
drag, startPoint x: 461, startPoint y: 186, endPoint x: 1010, endPoint y: 100, distance: 555.6
click at [471, 186] on div "[PERSON_NAME] Since: [DATE] link to CRM copy Email [EMAIL_ADDRESS][DOMAIN_NAME]…" at bounding box center [422, 406] width 244 height 548
click at [1189, 22] on span "Break | 18:34" at bounding box center [1176, 27] width 58 height 12
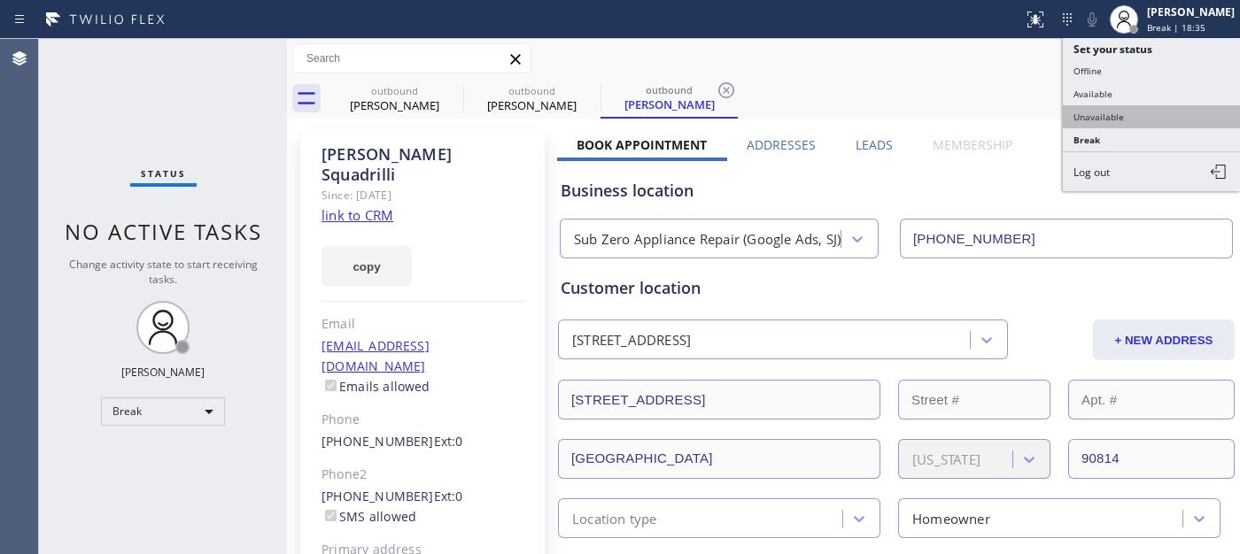
click at [1139, 115] on button "Unavailable" at bounding box center [1150, 116] width 177 height 23
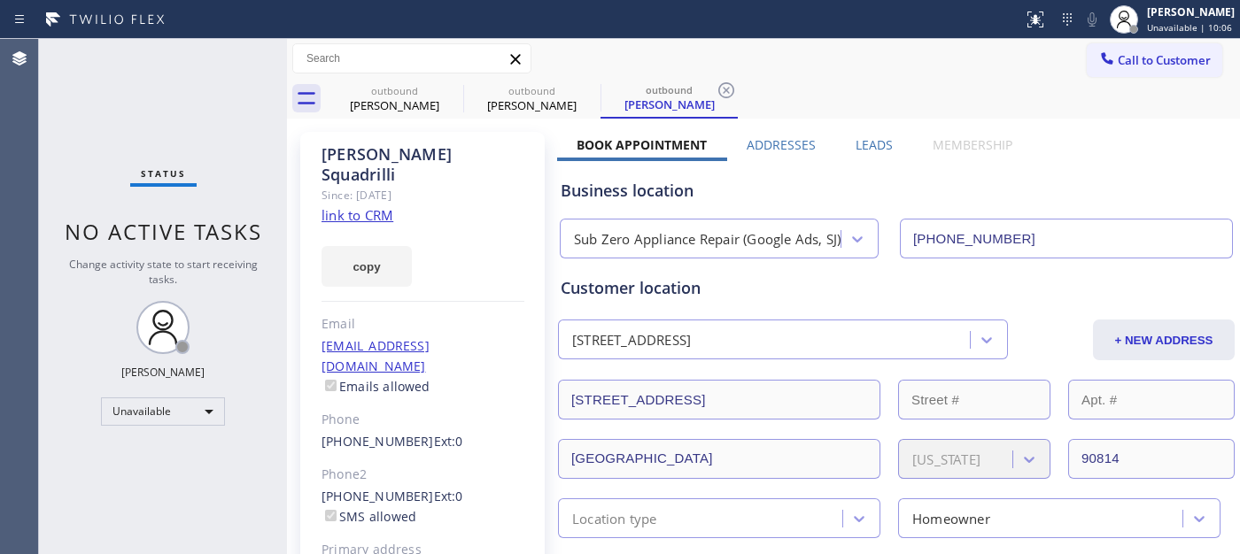
click at [489, 199] on div "[PERSON_NAME] Since: [DATE] link to CRM copy Email [EMAIL_ADDRESS][DOMAIN_NAME]…" at bounding box center [422, 406] width 244 height 548
click at [452, 87] on icon at bounding box center [451, 90] width 21 height 21
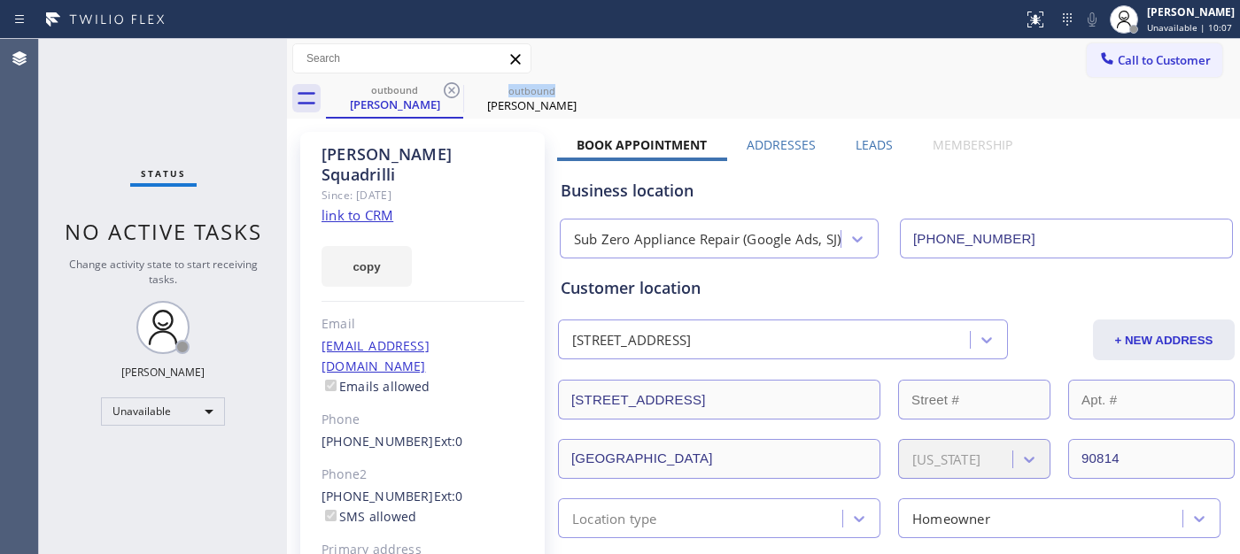
click at [452, 87] on icon at bounding box center [451, 90] width 21 height 21
click at [768, 80] on div "outbound [PERSON_NAME]" at bounding box center [783, 99] width 914 height 40
drag, startPoint x: 575, startPoint y: 92, endPoint x: 565, endPoint y: 87, distance: 11.9
click at [575, 92] on div "outbound [PERSON_NAME]" at bounding box center [783, 99] width 914 height 40
click at [664, 39] on div "Call to Customer Outbound call Location Garden General Electrical Repairs Your …" at bounding box center [763, 59] width 953 height 40
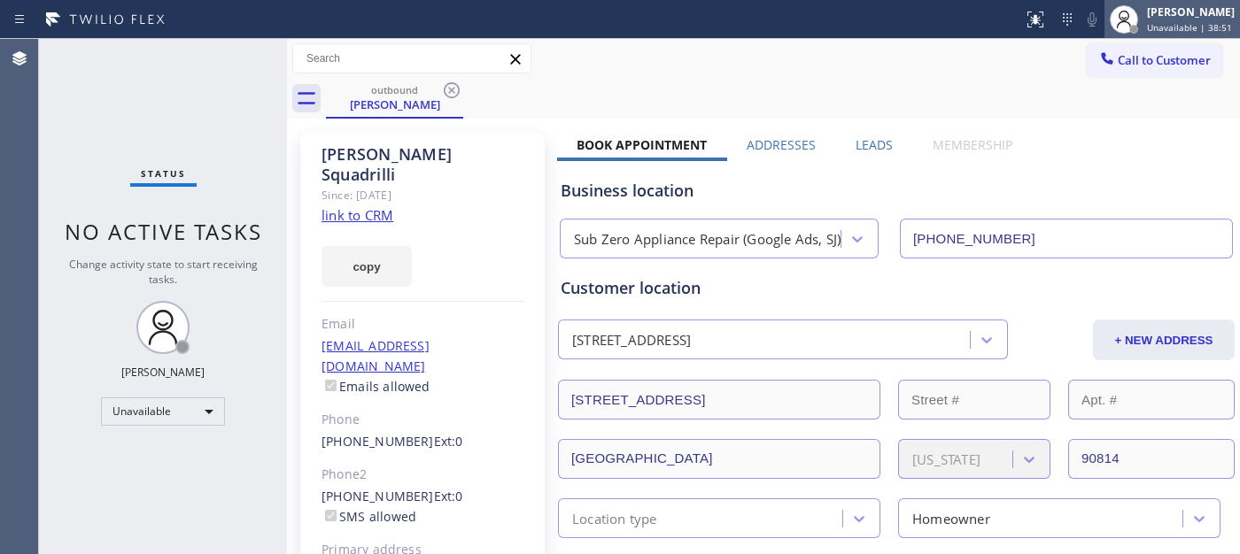
click at [1184, 36] on div "[PERSON_NAME] Unavailable | 38:51" at bounding box center [1171, 19] width 135 height 39
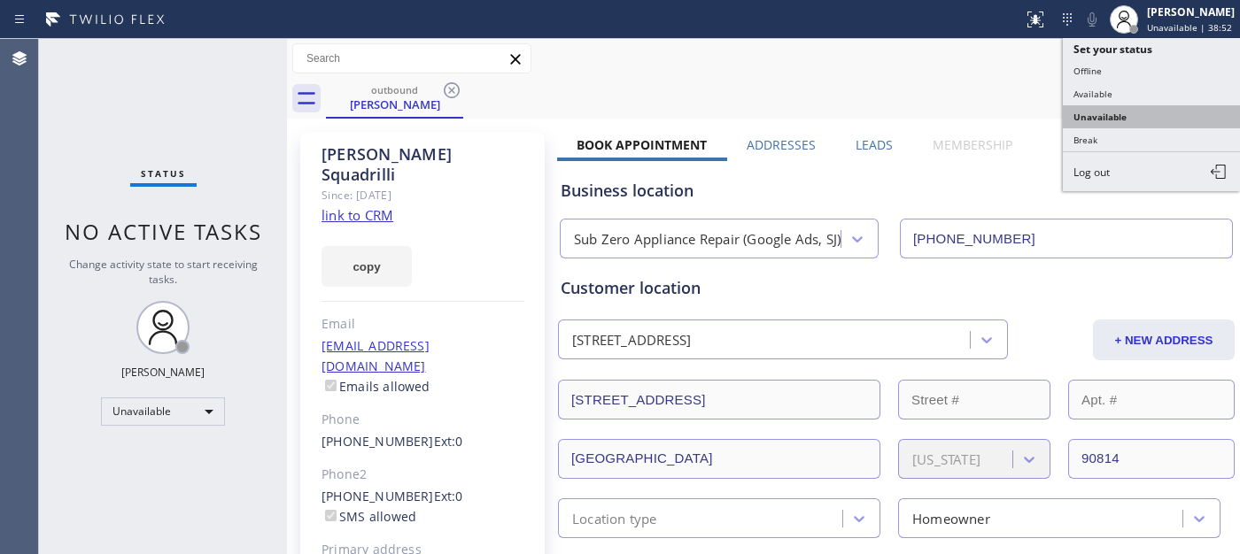
click at [1093, 117] on button "Unavailable" at bounding box center [1150, 116] width 177 height 23
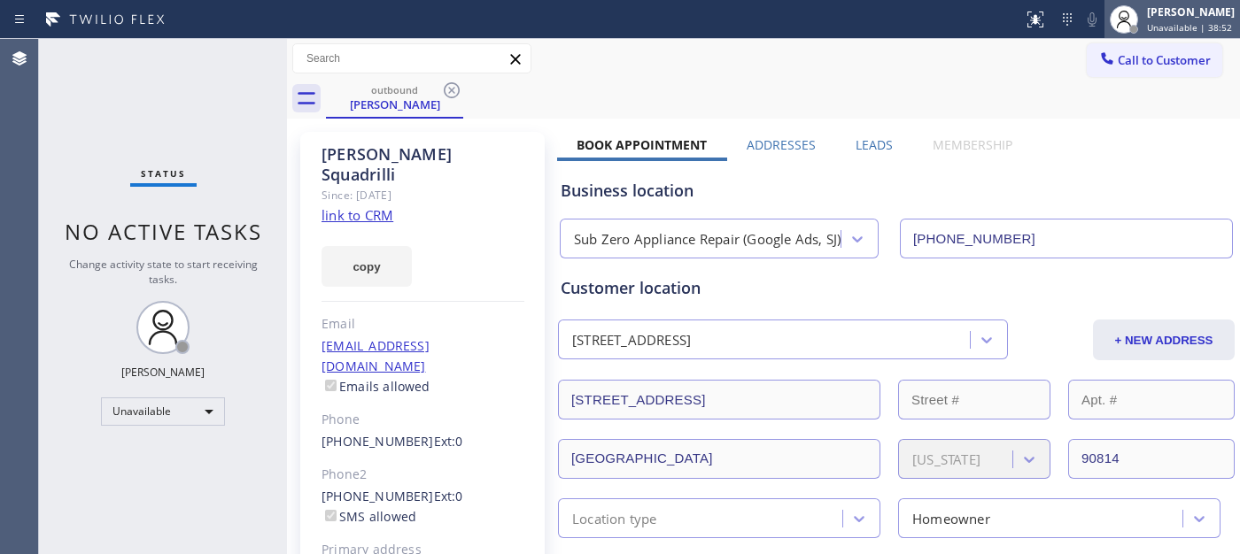
click at [1147, 23] on span "Unavailable | 38:52" at bounding box center [1189, 27] width 85 height 12
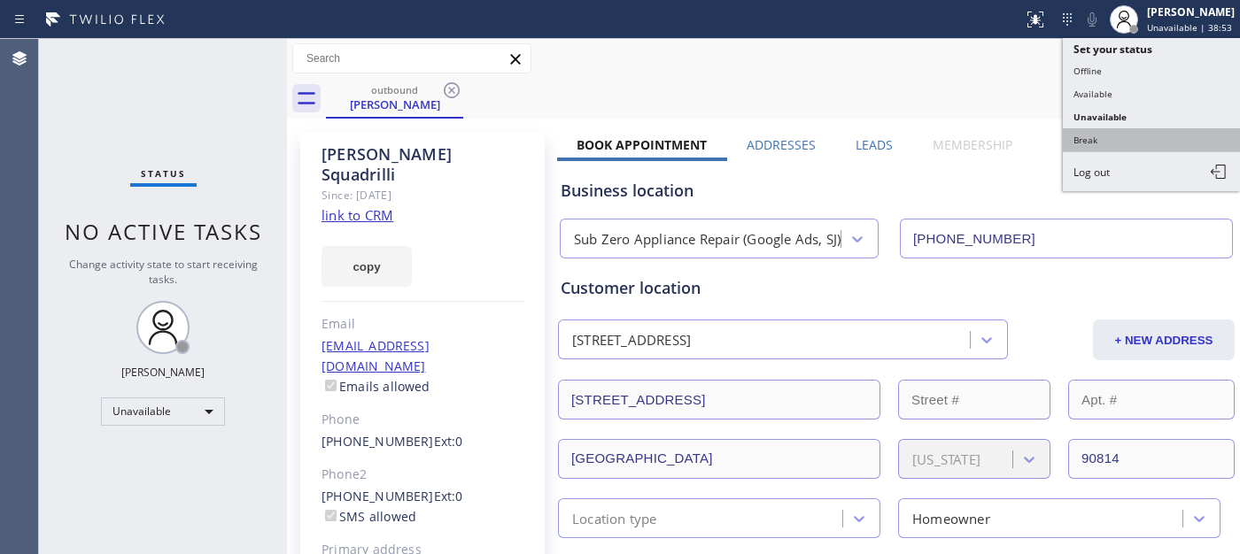
click at [1118, 142] on button "Break" at bounding box center [1150, 139] width 177 height 23
